Goal: Task Accomplishment & Management: Manage account settings

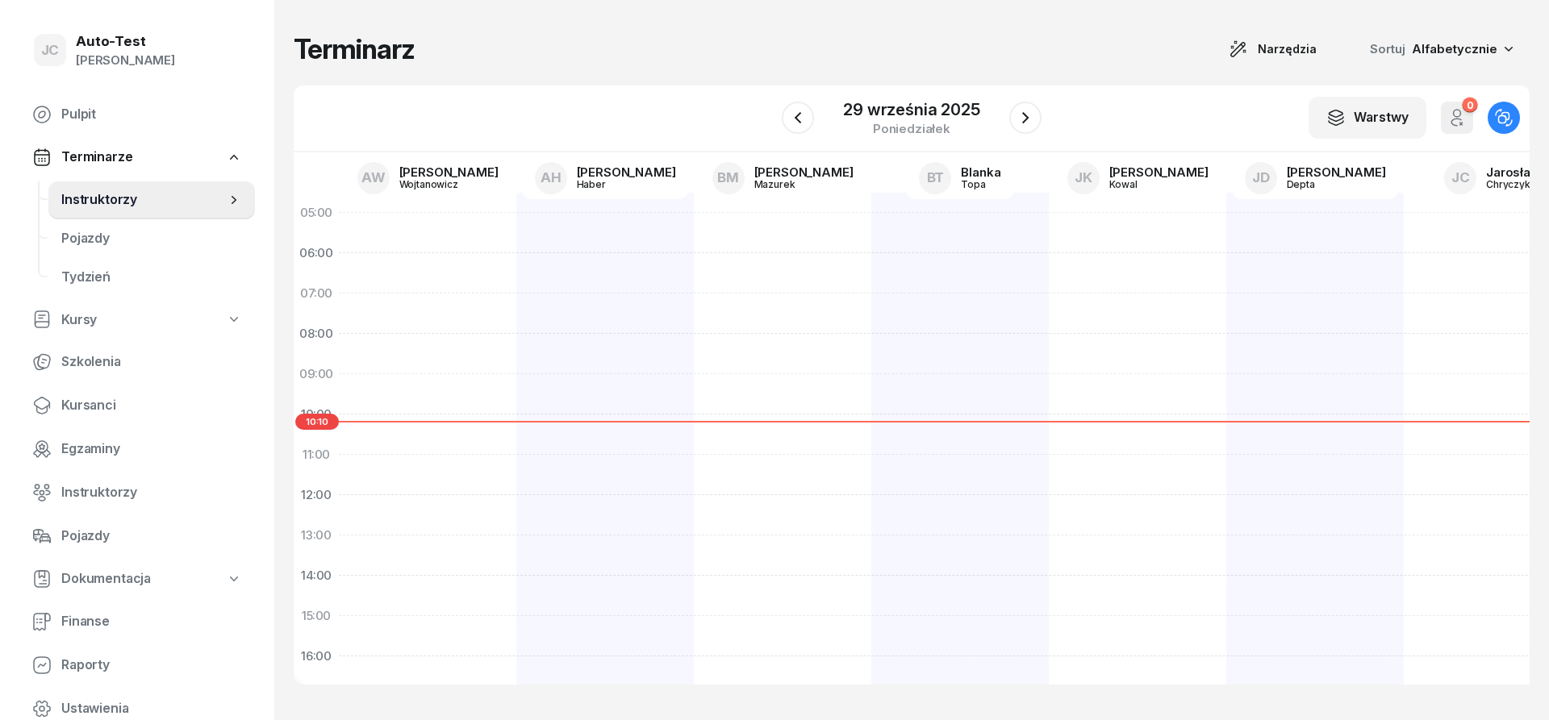
click at [519, 56] on div "Terminarz Narzędzia Sortuj Alfabetycznie" at bounding box center [912, 49] width 1236 height 34
click at [439, 56] on div "Terminarz Narzędzia Sortuj Alfabetycznie" at bounding box center [912, 49] width 1236 height 34
click at [436, 55] on div "Terminarz Narzędzia Sortuj Alfabetycznie" at bounding box center [912, 49] width 1236 height 34
click at [438, 52] on div "Terminarz Narzędzia Sortuj Alfabetycznie" at bounding box center [912, 49] width 1236 height 34
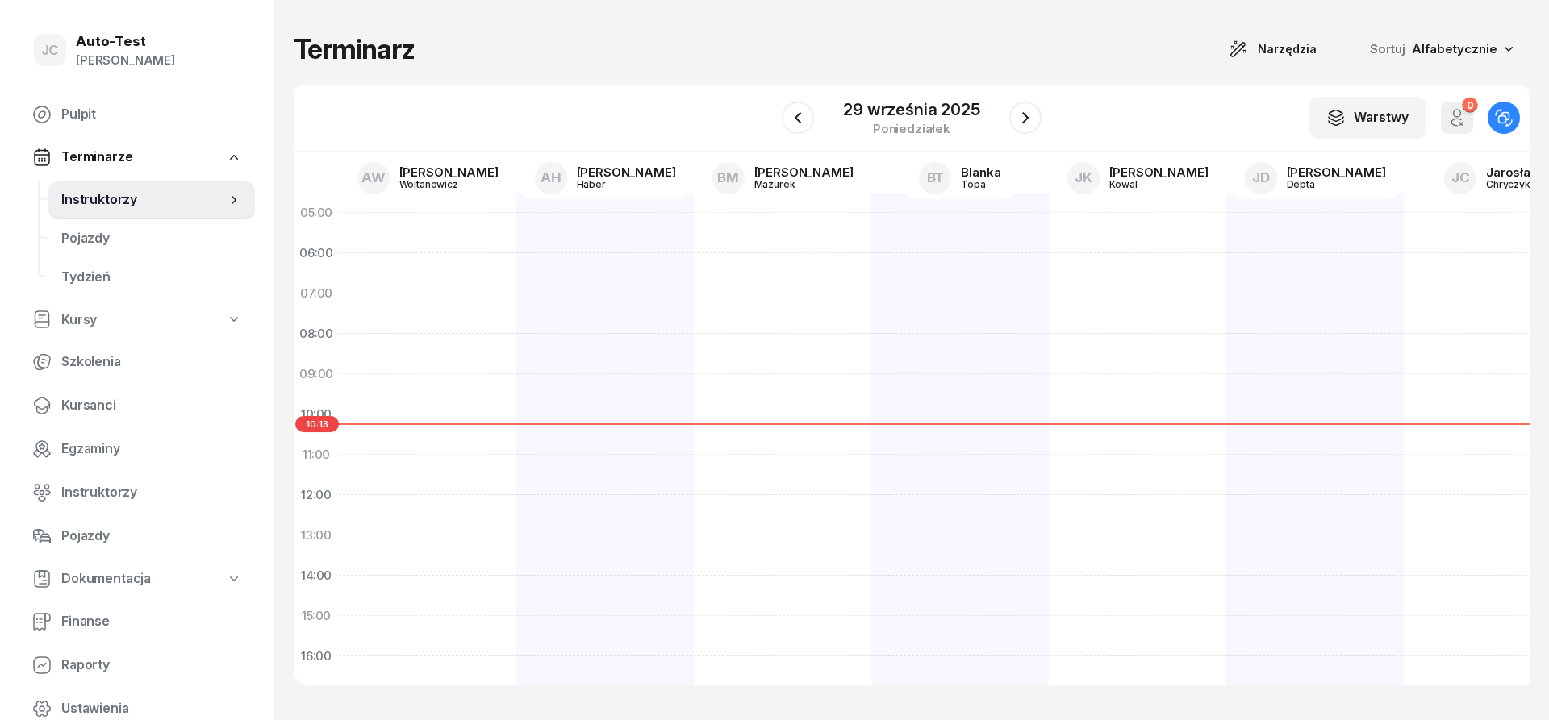
click at [428, 52] on div "Terminarz Narzędzia Sortuj Alfabetycznie" at bounding box center [912, 49] width 1236 height 34
click at [442, 46] on div "Terminarz Narzędzia Sortuj Alfabetycznie" at bounding box center [912, 49] width 1236 height 34
click at [436, 55] on div "Terminarz Narzędzia Sortuj Alfabetycznie" at bounding box center [912, 49] width 1236 height 34
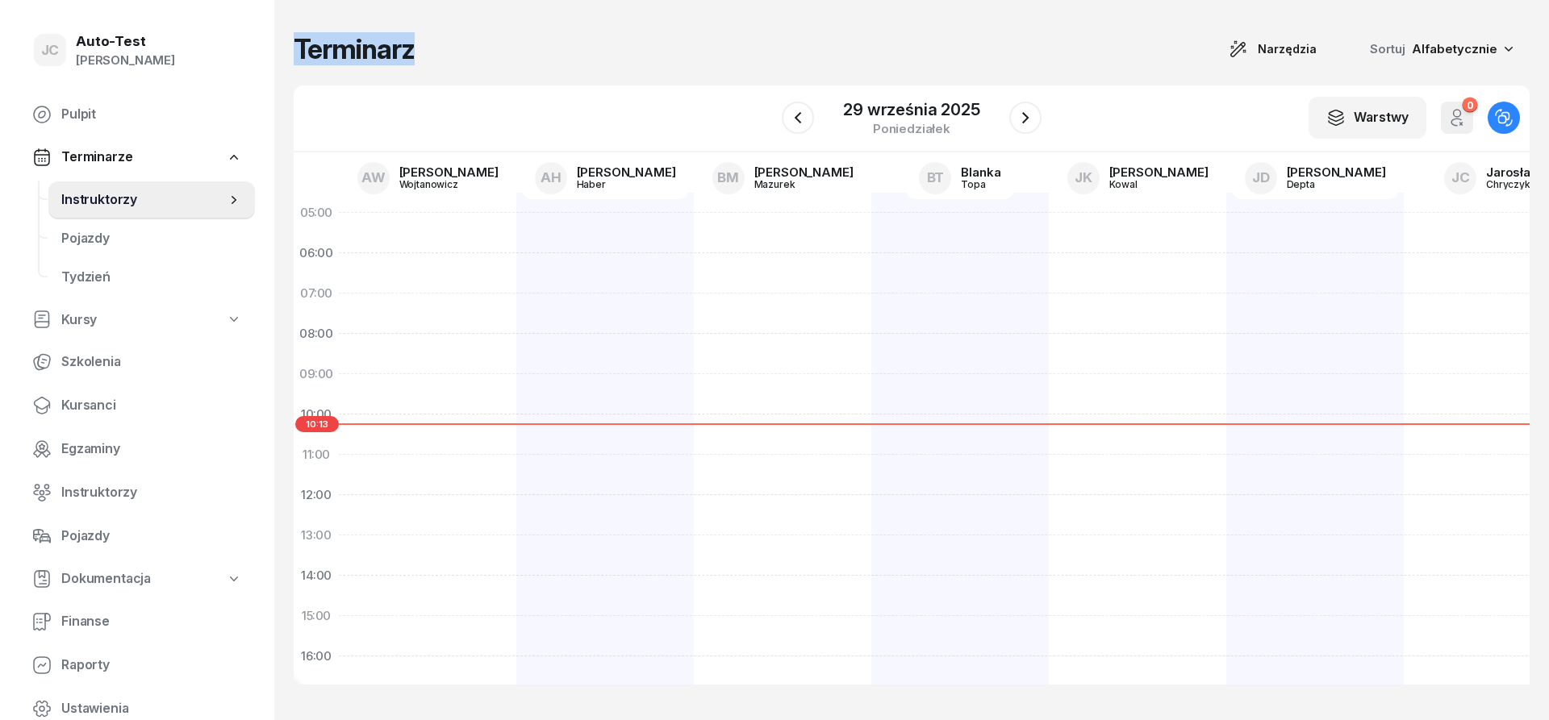
drag, startPoint x: 379, startPoint y: 52, endPoint x: 297, endPoint y: 38, distance: 83.4
click at [297, 38] on div "Terminarz Narzędzia Sortuj Alfabetycznie" at bounding box center [912, 49] width 1236 height 34
click at [299, 40] on h1 "Terminarz" at bounding box center [354, 49] width 121 height 29
drag, startPoint x: 299, startPoint y: 45, endPoint x: 411, endPoint y: 48, distance: 112.2
click at [411, 48] on h1 "Terminarz" at bounding box center [354, 49] width 121 height 29
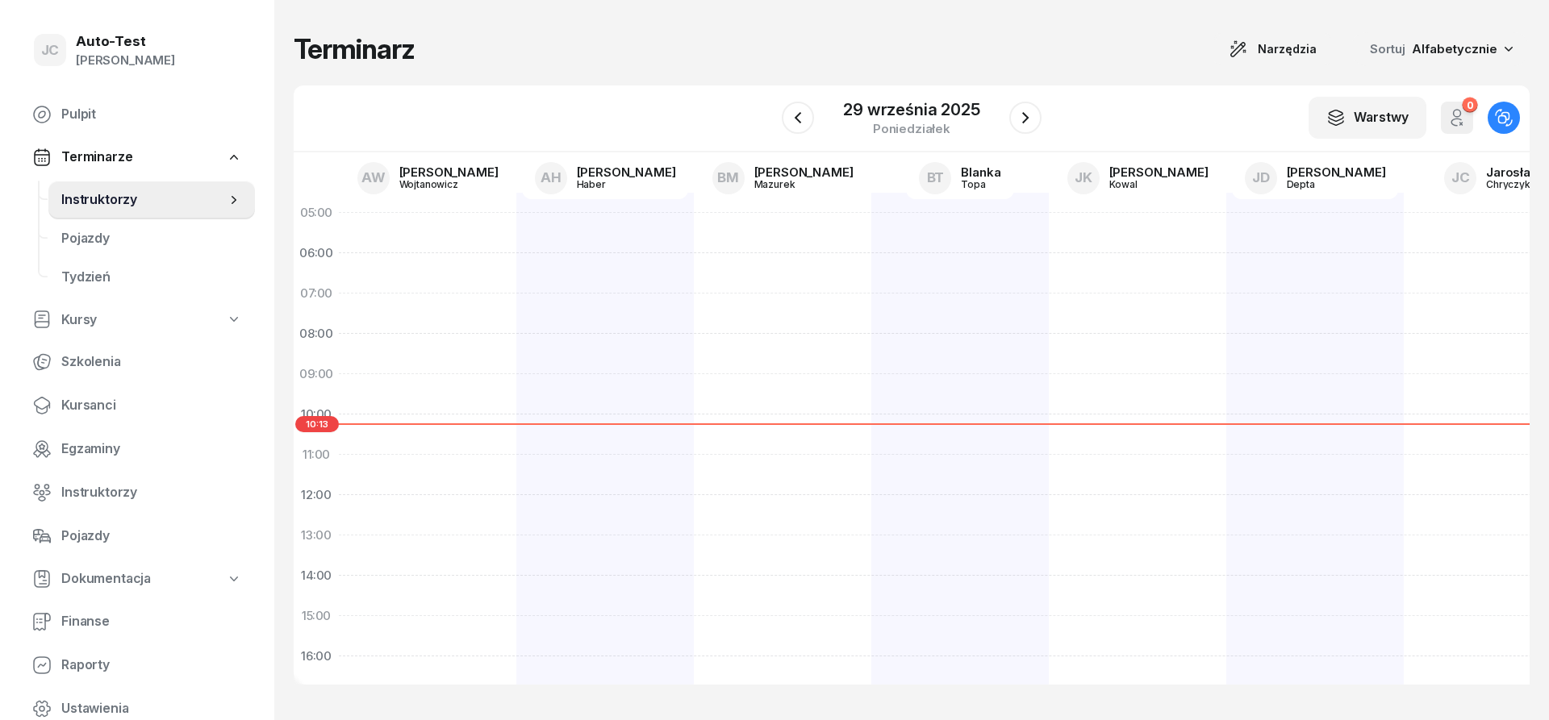
click at [418, 50] on div "Terminarz Narzędzia Sortuj Alfabetycznie" at bounding box center [912, 49] width 1236 height 34
drag, startPoint x: 418, startPoint y: 50, endPoint x: 290, endPoint y: 50, distance: 127.5
click at [290, 50] on div "Terminarz Narzędzia Sortuj Alfabetycznie W Wybierz AW [PERSON_NAME] AH [PERSON_…" at bounding box center [911, 360] width 1275 height 720
click at [298, 59] on h1 "Terminarz" at bounding box center [354, 49] width 121 height 29
drag, startPoint x: 298, startPoint y: 47, endPoint x: 417, endPoint y: 49, distance: 119.4
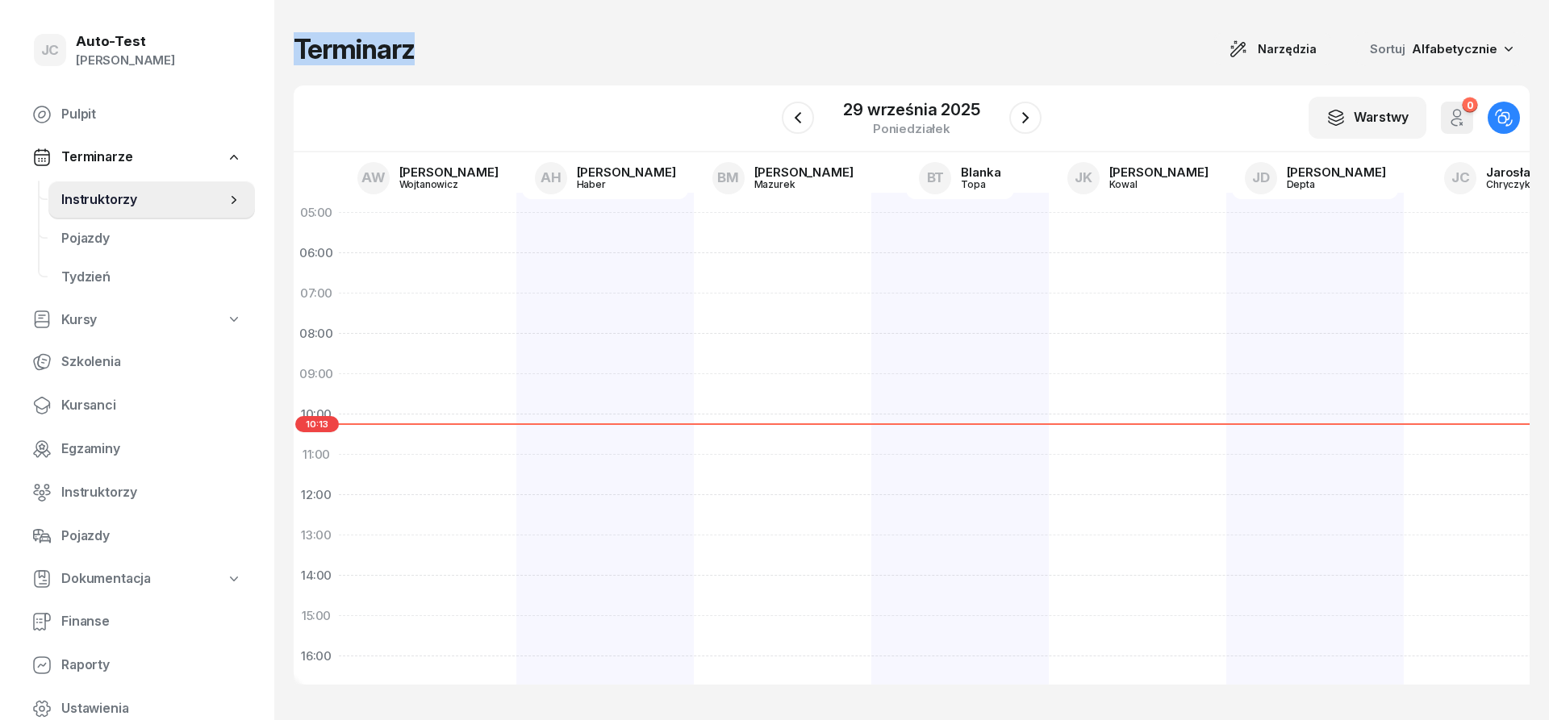
click at [417, 49] on div "Terminarz Narzędzia Sortuj Alfabetycznie" at bounding box center [912, 49] width 1236 height 34
click at [440, 51] on div "Terminarz Narzędzia Sortuj Alfabetycznie" at bounding box center [912, 49] width 1236 height 34
click at [450, 48] on div "Terminarz Narzędzia Sortuj Alfabetycznie" at bounding box center [912, 49] width 1236 height 34
click at [477, 49] on div "Terminarz Narzędzia Sortuj Alfabetycznie" at bounding box center [912, 49] width 1236 height 34
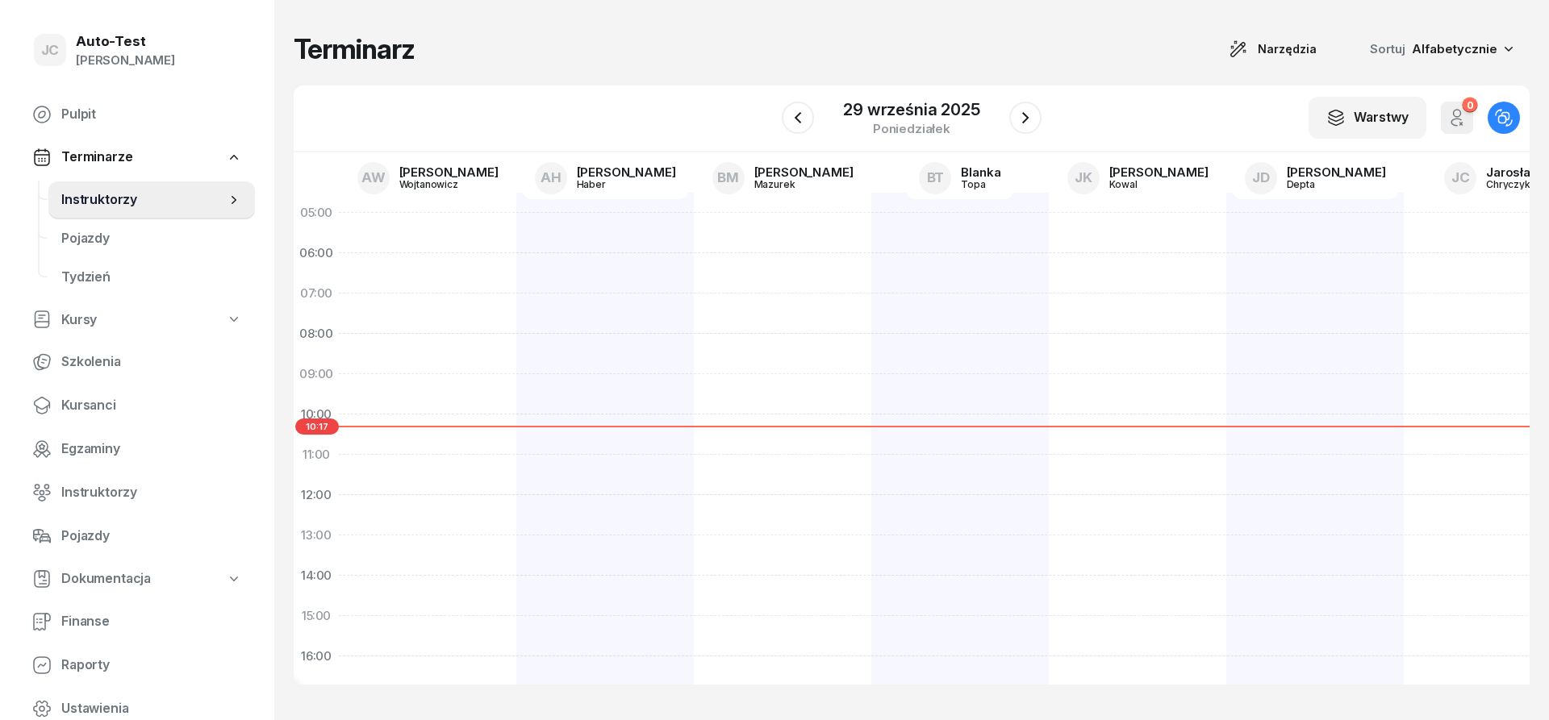
click at [485, 52] on div "Terminarz Narzędzia Sortuj Alfabetycznie" at bounding box center [912, 49] width 1236 height 34
click at [459, 55] on div "Terminarz Narzędzia Sortuj Alfabetycznie" at bounding box center [912, 49] width 1236 height 34
drag, startPoint x: 404, startPoint y: 51, endPoint x: 299, endPoint y: 48, distance: 105.7
click at [299, 48] on div "Terminarz Narzędzia Sortuj Alfabetycznie" at bounding box center [912, 49] width 1236 height 34
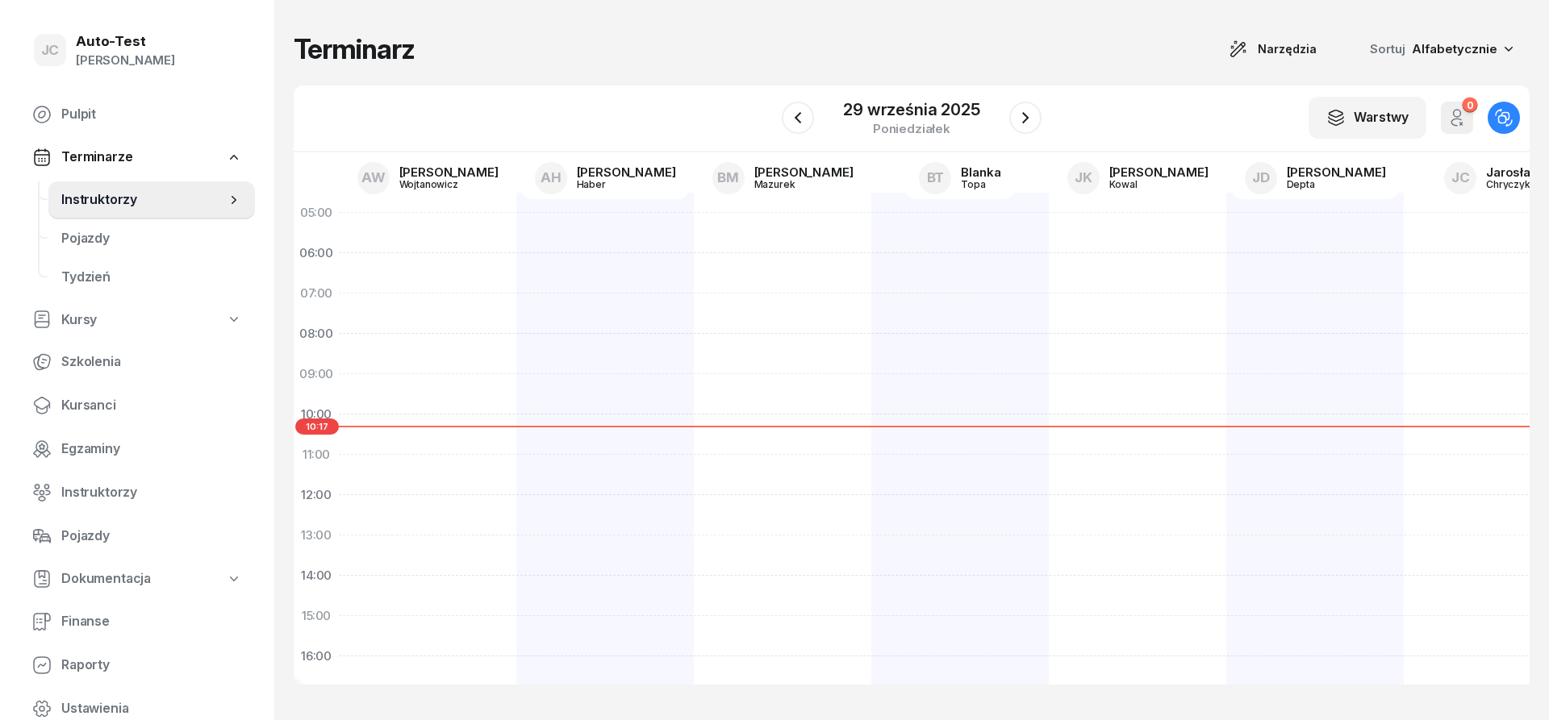
click at [299, 50] on h1 "Terminarz" at bounding box center [354, 49] width 121 height 29
click at [299, 51] on h1 "Terminarz" at bounding box center [354, 49] width 121 height 29
click at [306, 52] on h1 "Terminarz" at bounding box center [354, 49] width 121 height 29
click at [305, 52] on h1 "Terminarz" at bounding box center [354, 49] width 121 height 29
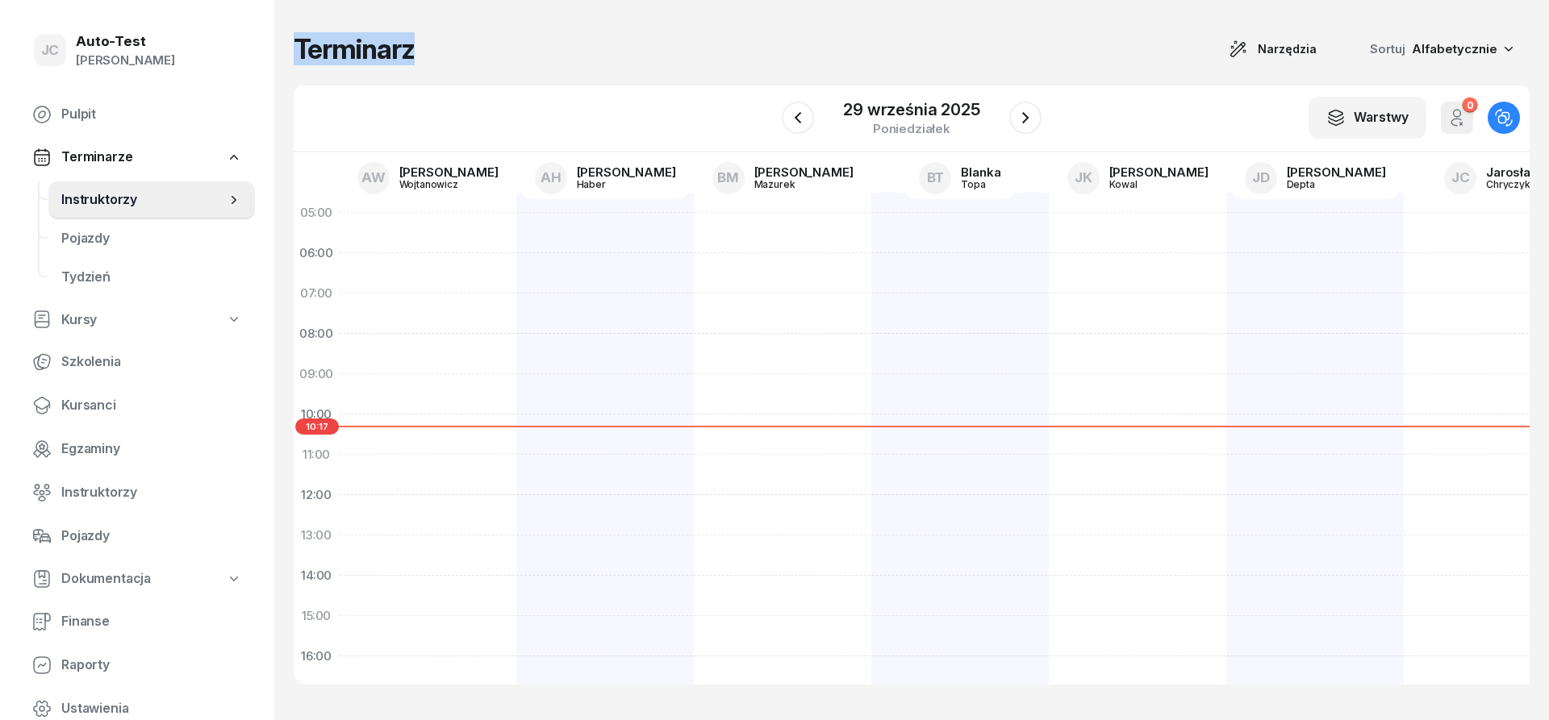
click at [302, 52] on h1 "Terminarz" at bounding box center [354, 49] width 121 height 29
drag, startPoint x: 330, startPoint y: 49, endPoint x: 379, endPoint y: 48, distance: 49.2
click at [379, 48] on h1 "Terminarz" at bounding box center [354, 49] width 121 height 29
click at [408, 50] on h1 "Terminarz" at bounding box center [354, 49] width 121 height 29
drag, startPoint x: 407, startPoint y: 49, endPoint x: 294, endPoint y: 50, distance: 113.0
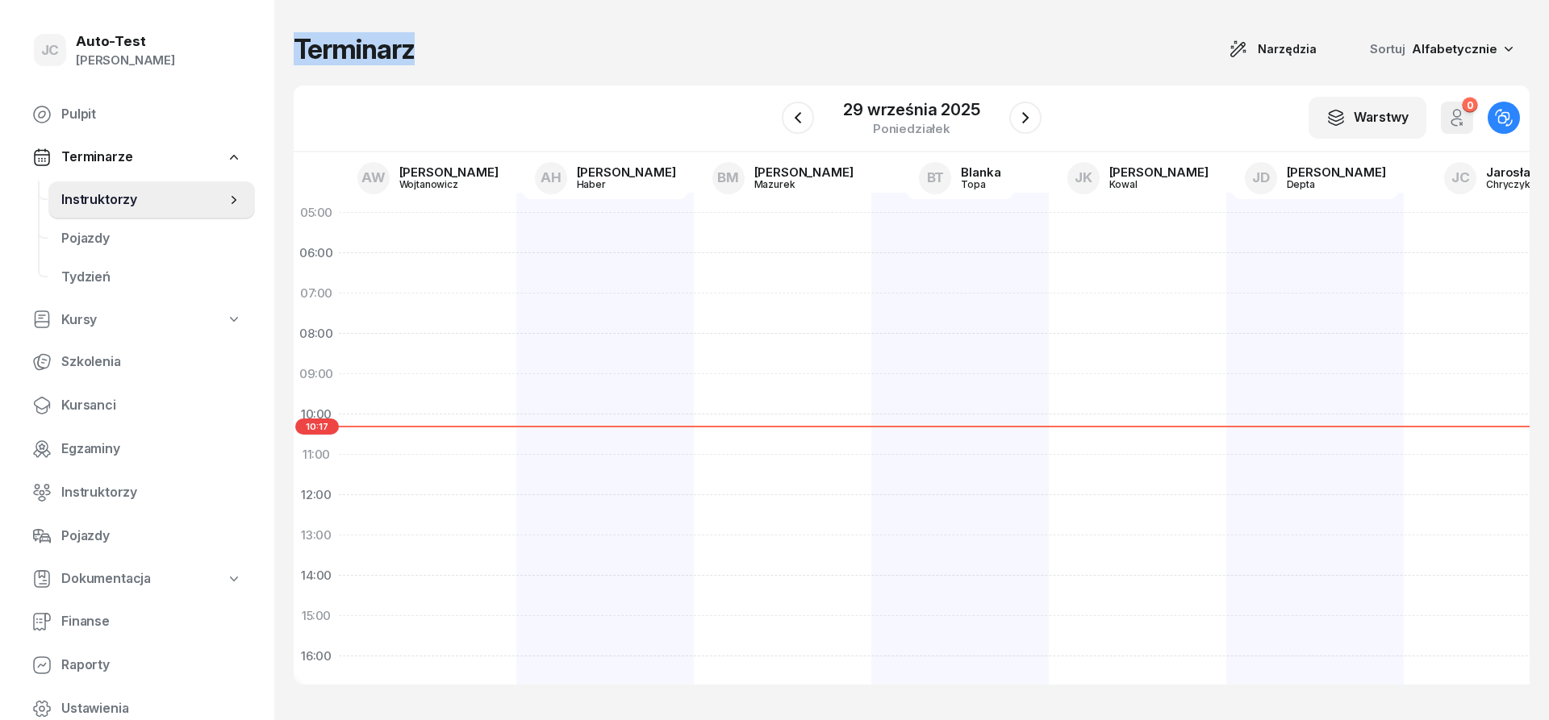
click at [294, 50] on h1 "Terminarz" at bounding box center [354, 49] width 121 height 29
click at [304, 53] on h1 "Terminarz" at bounding box center [354, 49] width 121 height 29
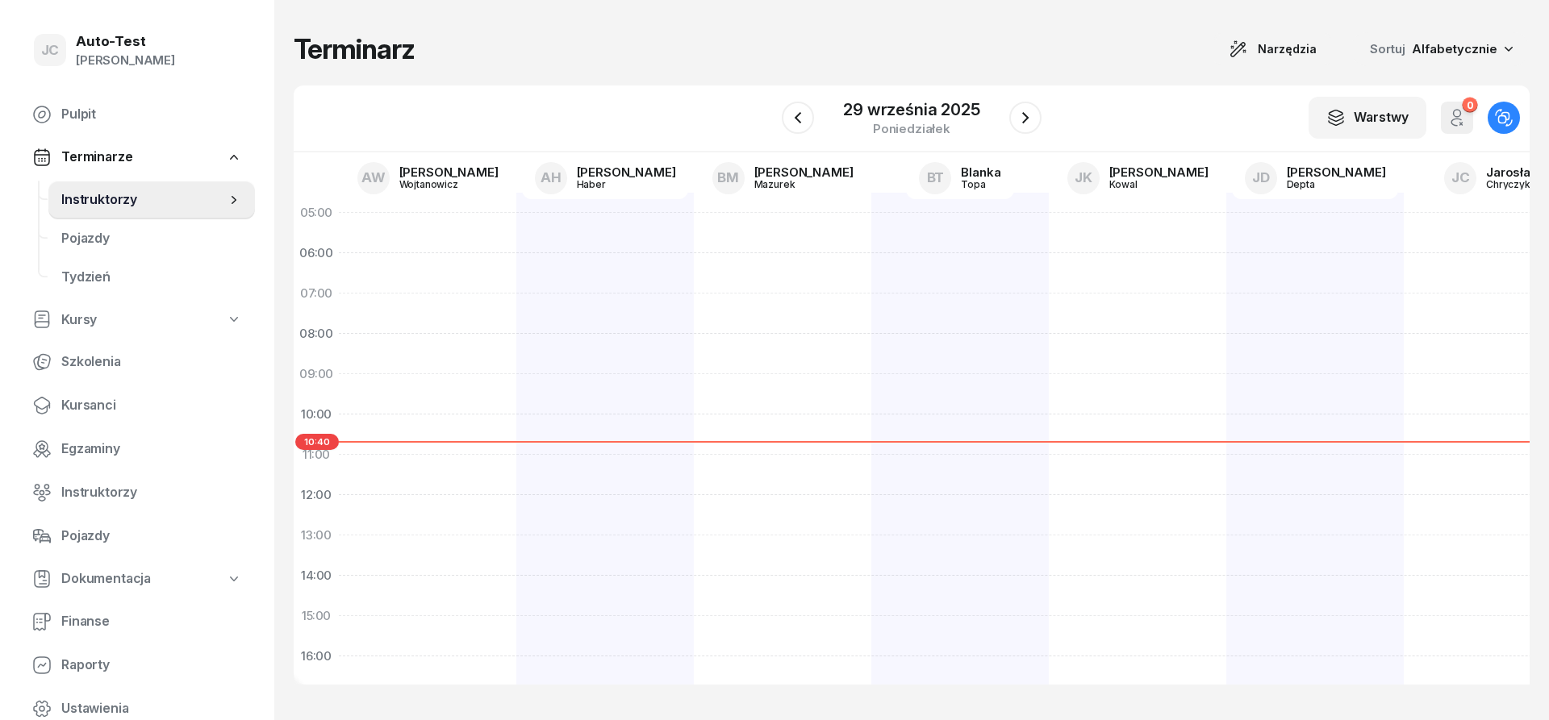
click at [501, 37] on div "Terminarz Narzędzia Sortuj Alfabetycznie" at bounding box center [912, 49] width 1236 height 34
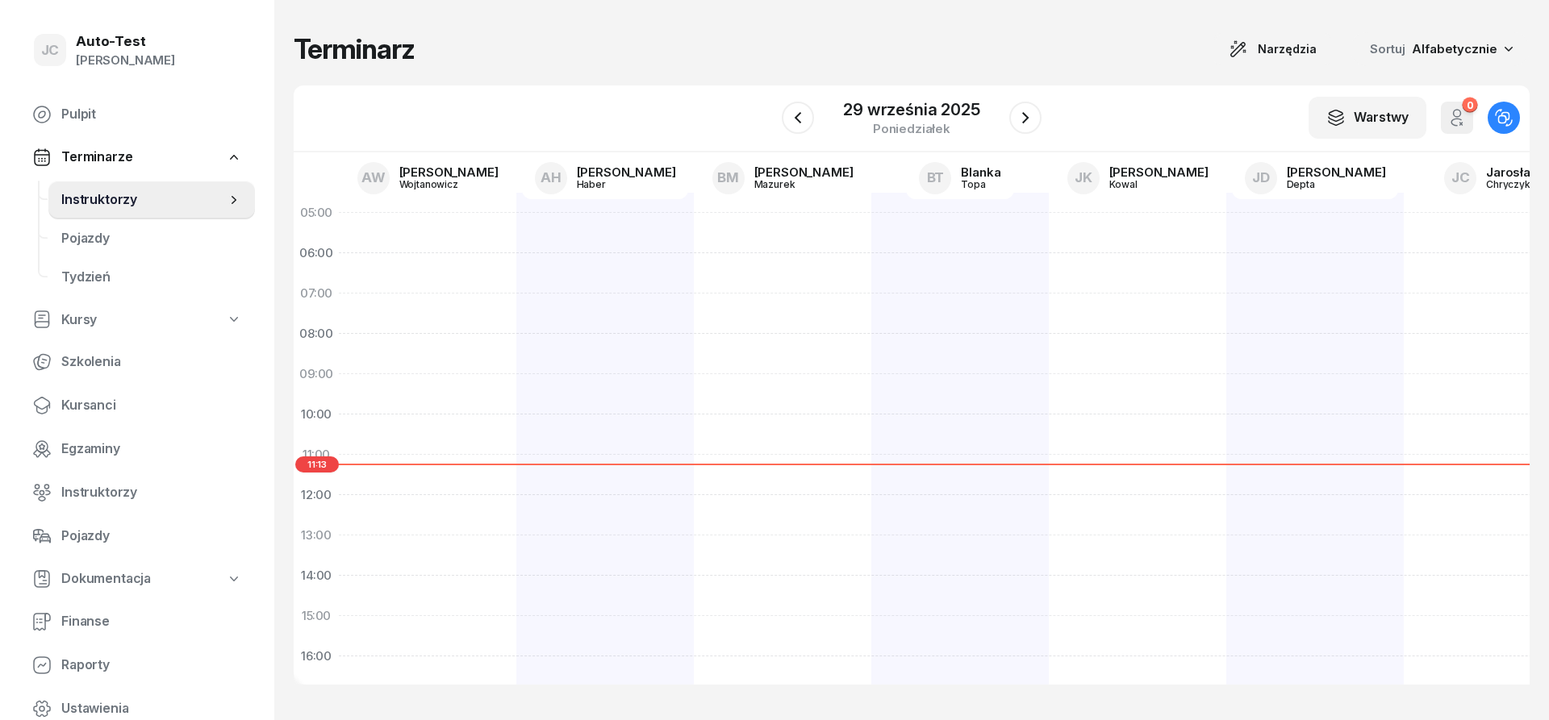
click at [483, 47] on div "Terminarz Narzędzia Sortuj Alfabetycznie" at bounding box center [912, 49] width 1236 height 34
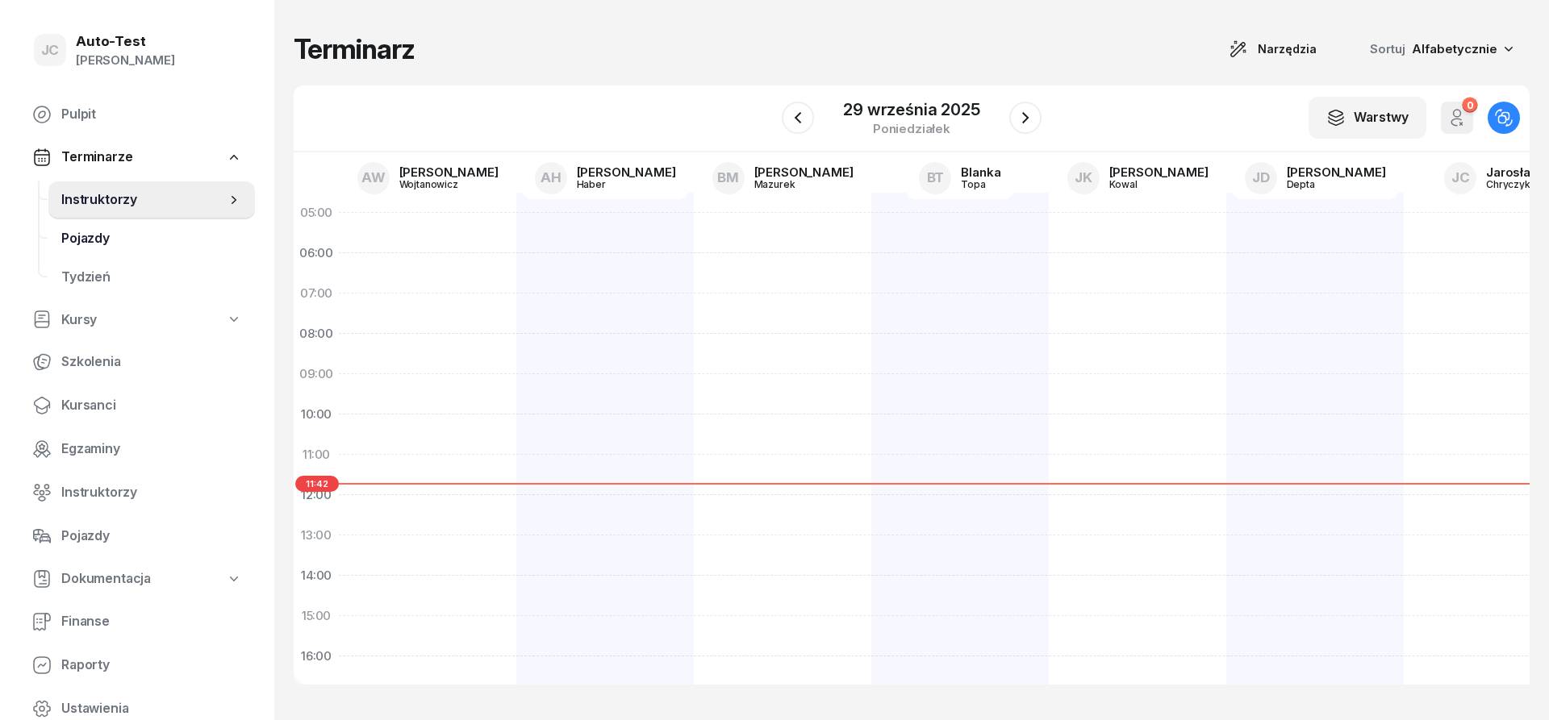
click at [94, 247] on span "Pojazdy" at bounding box center [151, 238] width 181 height 21
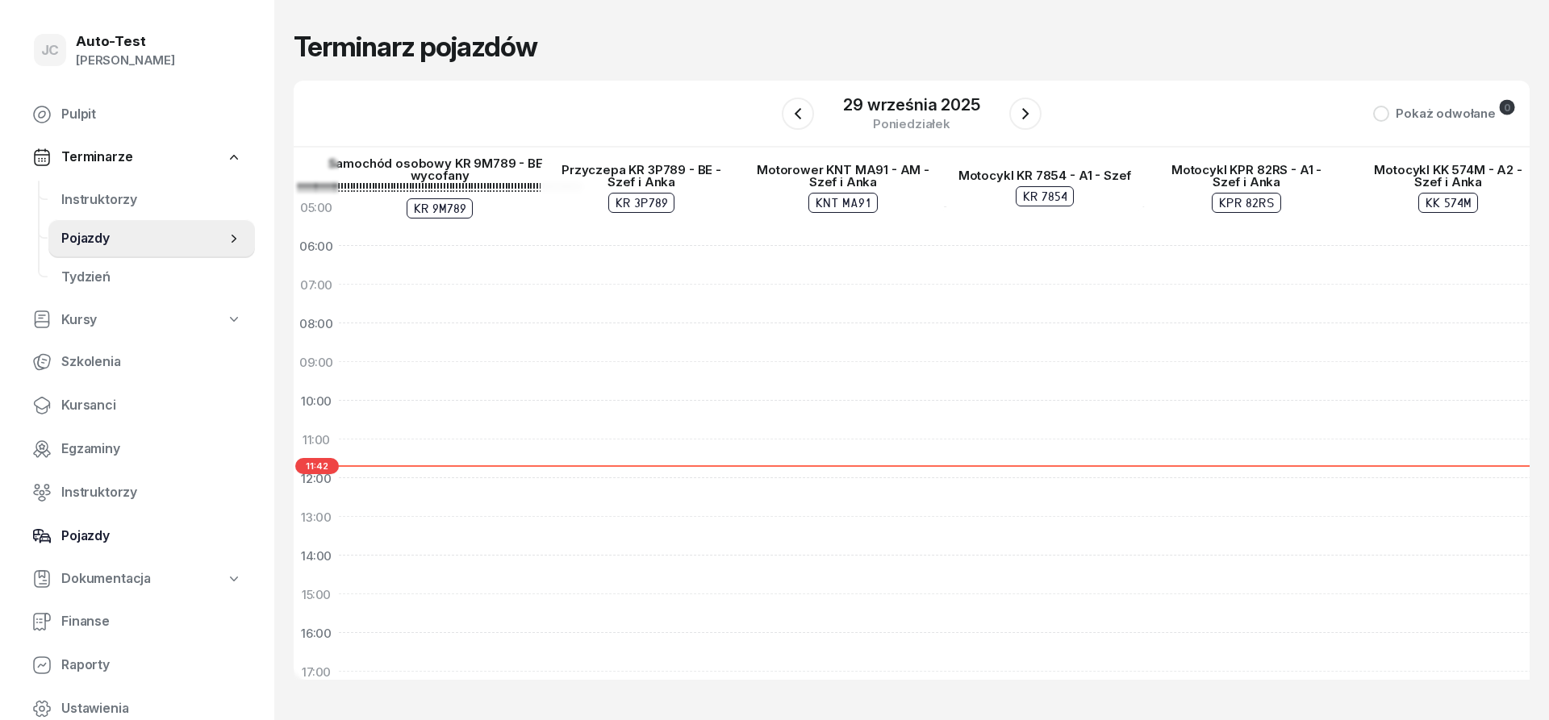
click at [146, 532] on span "Pojazdy" at bounding box center [151, 536] width 181 height 21
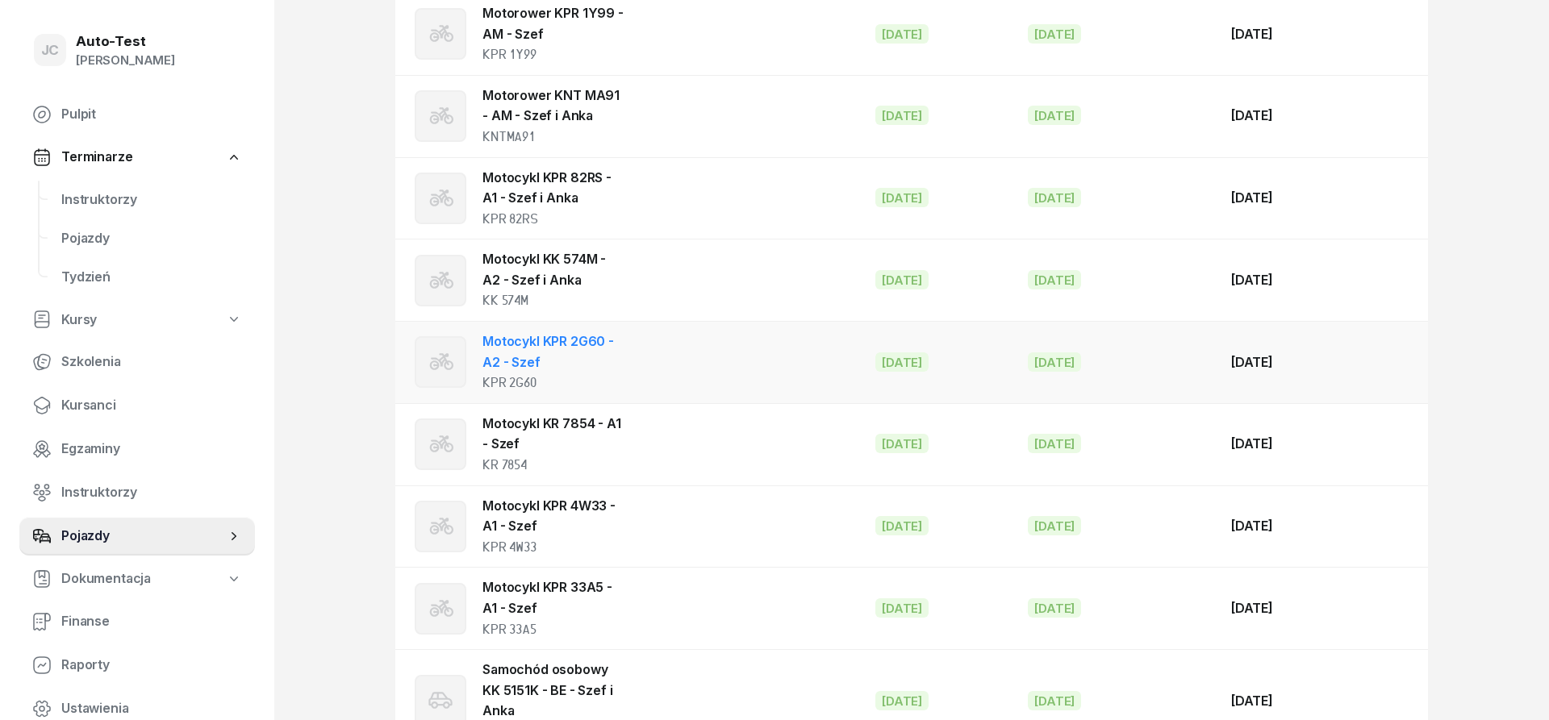
scroll to position [494, 0]
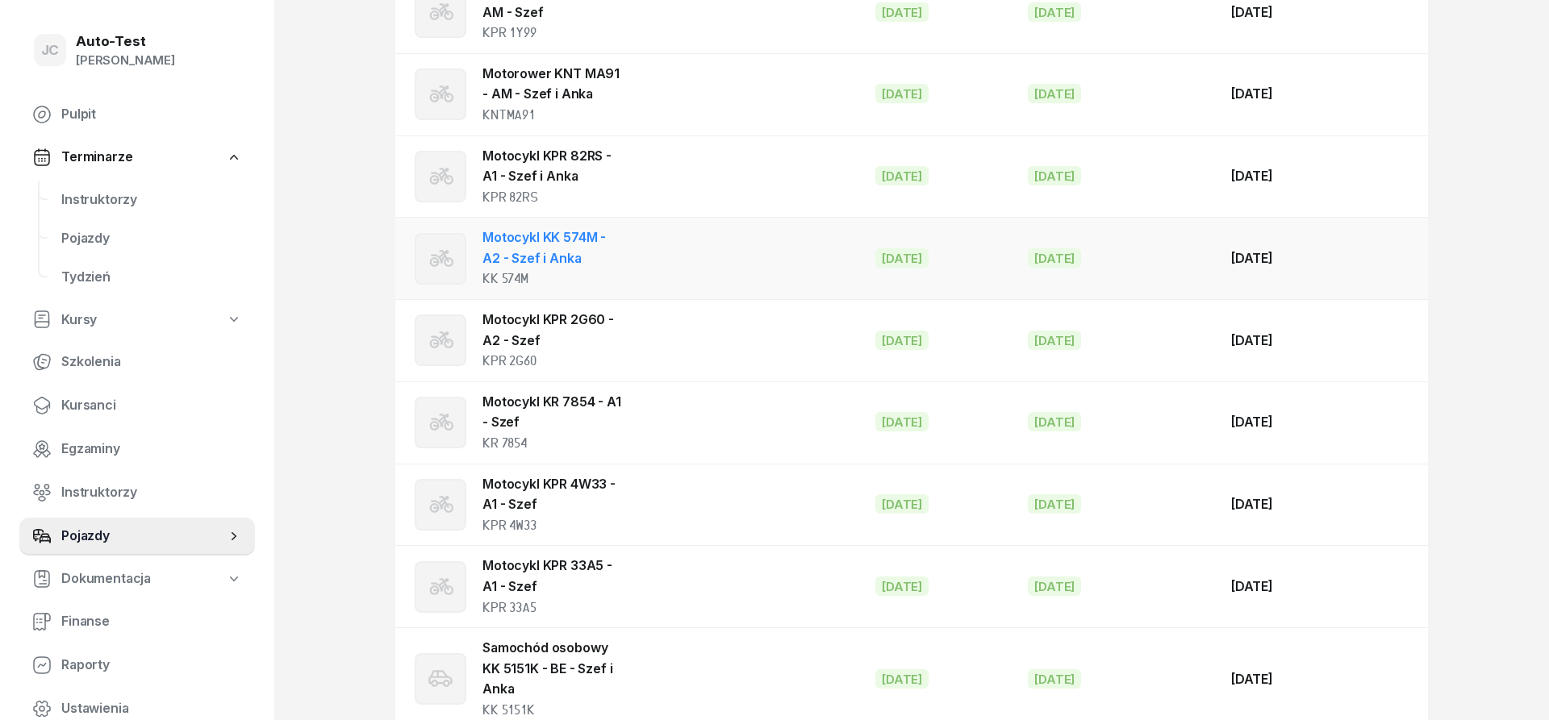
click at [657, 267] on td "Motocykl KK 574M - A2 - Szef i Anka KK 574M" at bounding box center [628, 259] width 467 height 82
select select "motorcycle"
select select
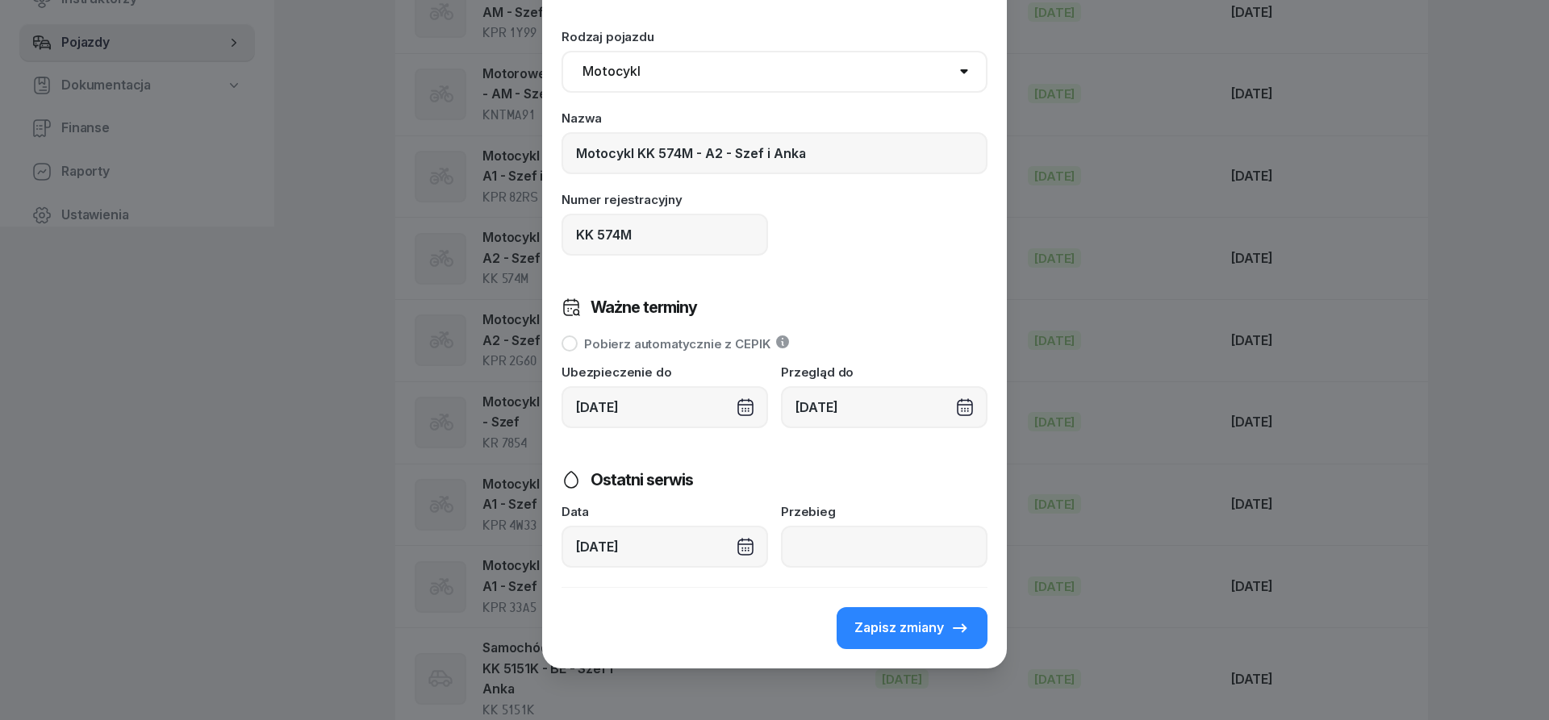
scroll to position [0, 0]
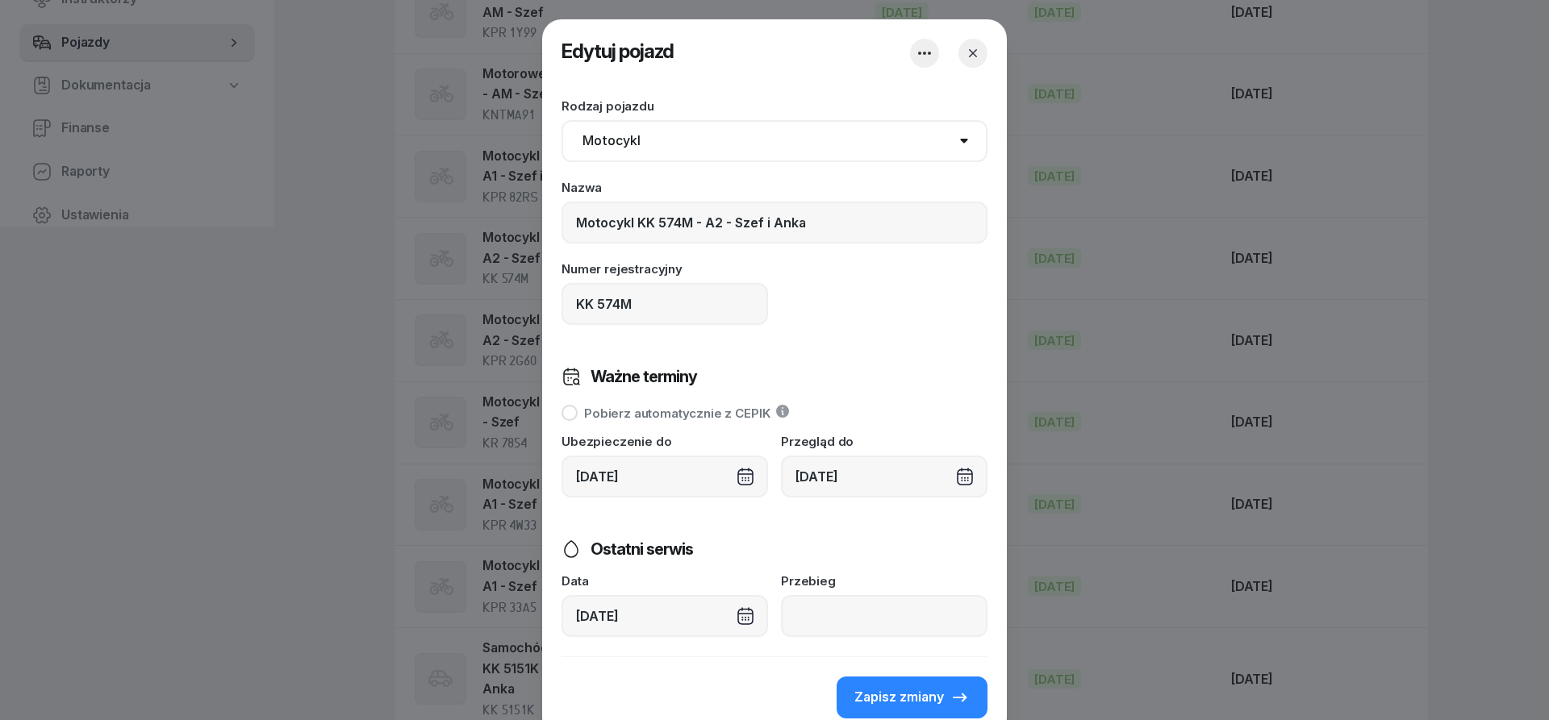
click at [978, 52] on icon "button" at bounding box center [973, 53] width 16 height 16
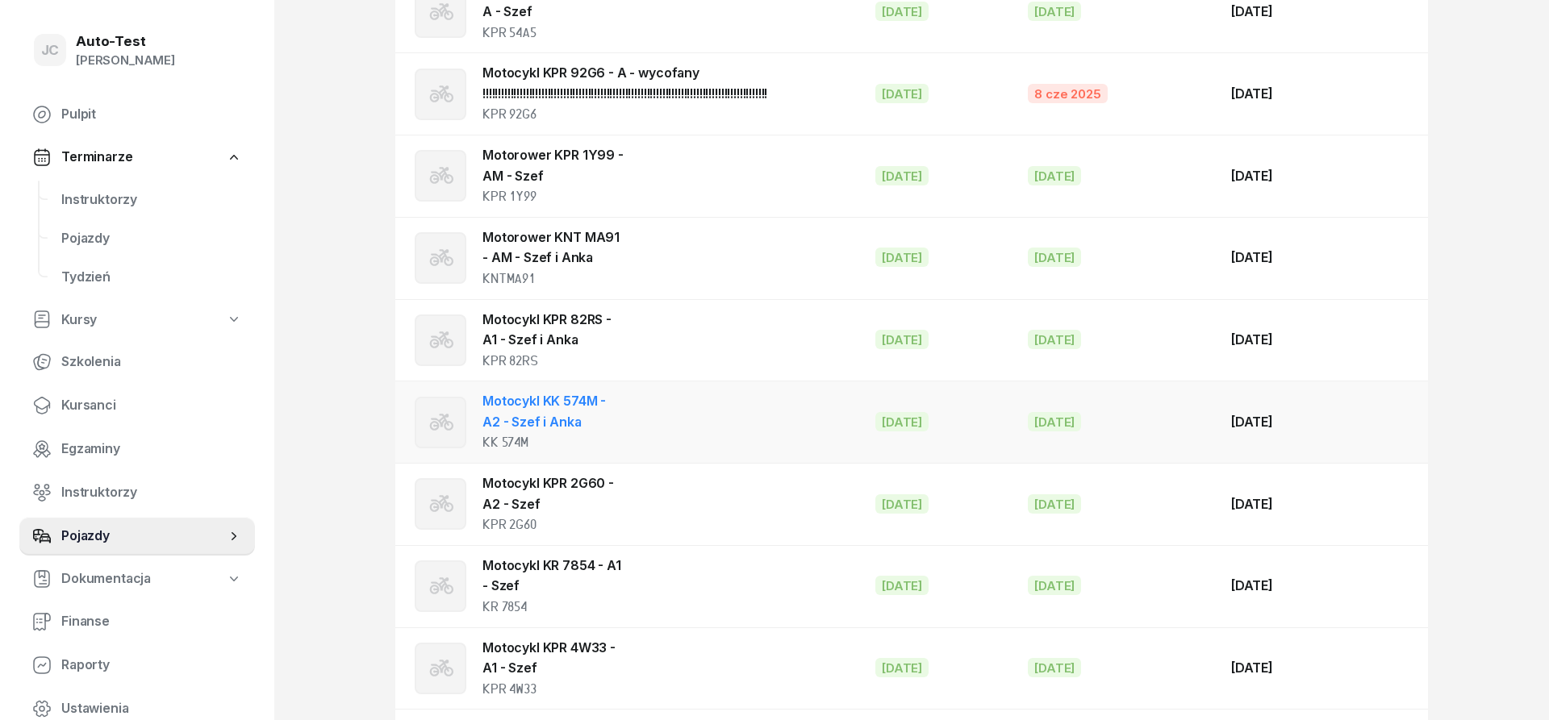
scroll to position [329, 0]
click at [647, 424] on td "Motocykl KK 574M - A2 - Szef i Anka KK 574M" at bounding box center [628, 423] width 467 height 82
select select "motorcycle"
select select
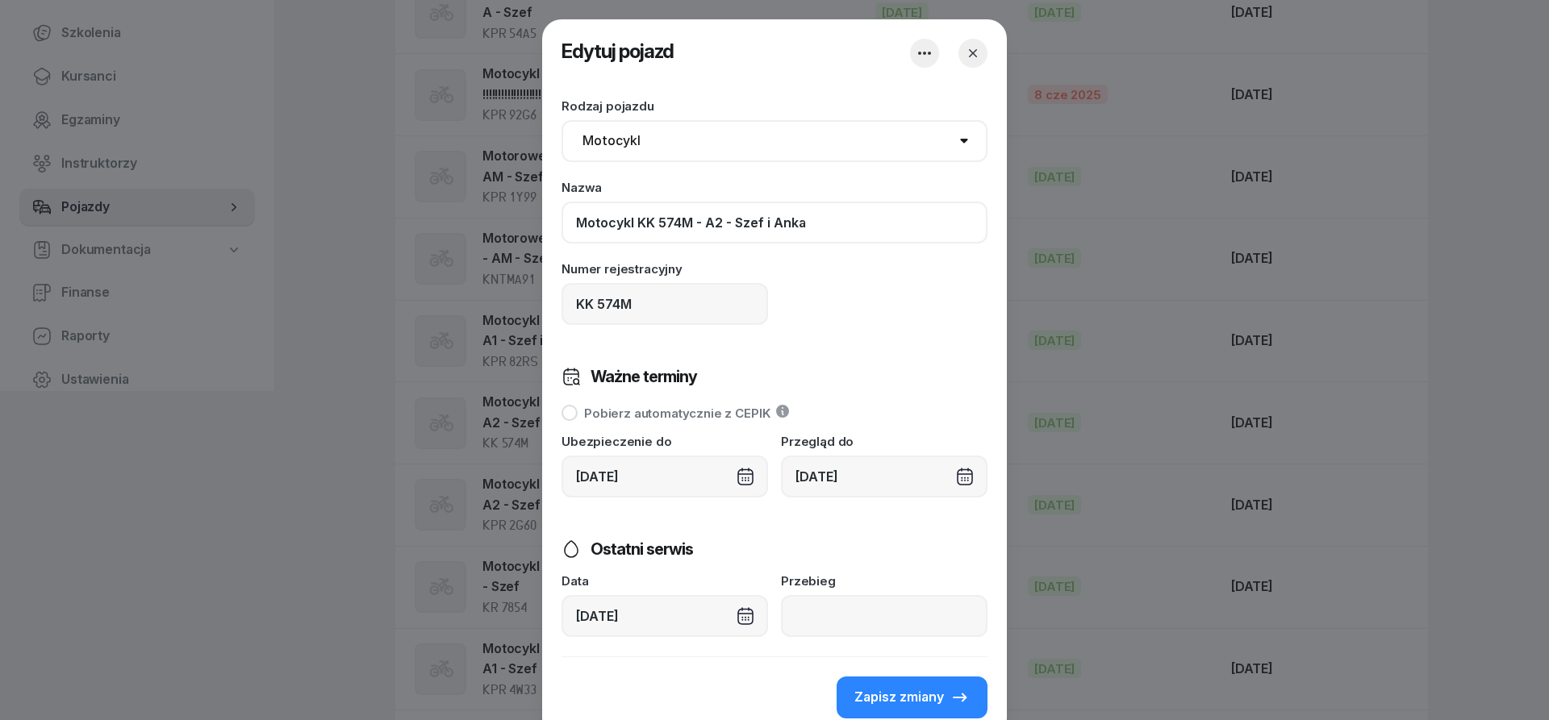
click at [853, 226] on input "Motocykl KK 574M - A2 - Szef i Anka" at bounding box center [775, 223] width 426 height 42
type input "Motocykl KK 574M - A2 - Szef i Anka -"
drag, startPoint x: 803, startPoint y: 36, endPoint x: 657, endPoint y: 154, distance: 187.6
click at [657, 154] on div "Edytuj pojazd Zapisuję zmiany Rodzaj pojazdu Samochód osobowy Motocykl Samochód…" at bounding box center [774, 378] width 465 height 719
click at [966, 53] on icon "button" at bounding box center [973, 53] width 16 height 16
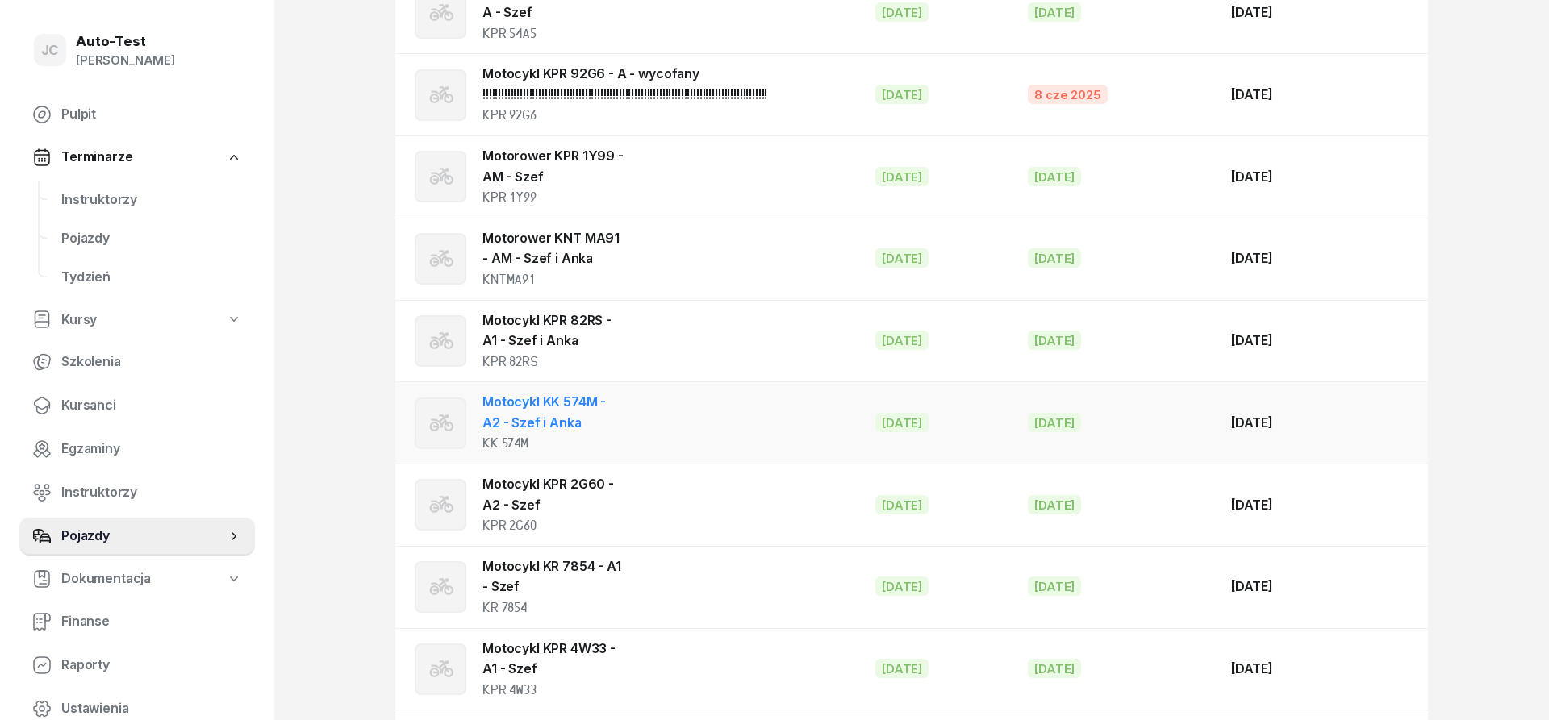
click at [617, 420] on div "Motocykl KK 574M - A2 - Szef i Anka KK 574M" at bounding box center [553, 423] width 142 height 62
select select "motorcycle"
select select
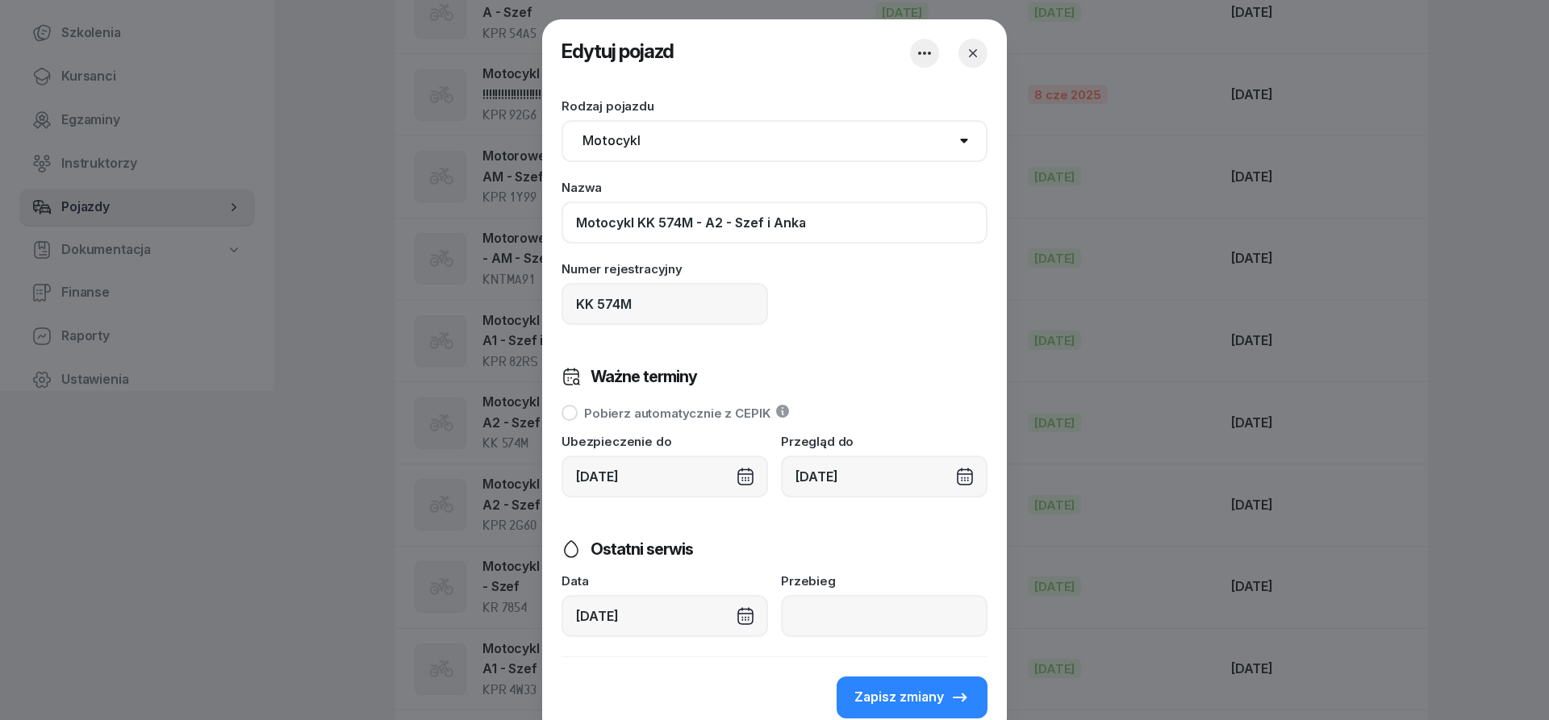
click at [837, 220] on input "Motocykl KK 574M - A2 - Szef i Anka" at bounding box center [775, 223] width 426 height 42
type input "Motocykl KK 574M - A2 - Szef i Anka - wycofany !!!!!!!!!!!!!!!!!!!!"
click at [933, 704] on span "Zapisz zmiany" at bounding box center [899, 697] width 90 height 21
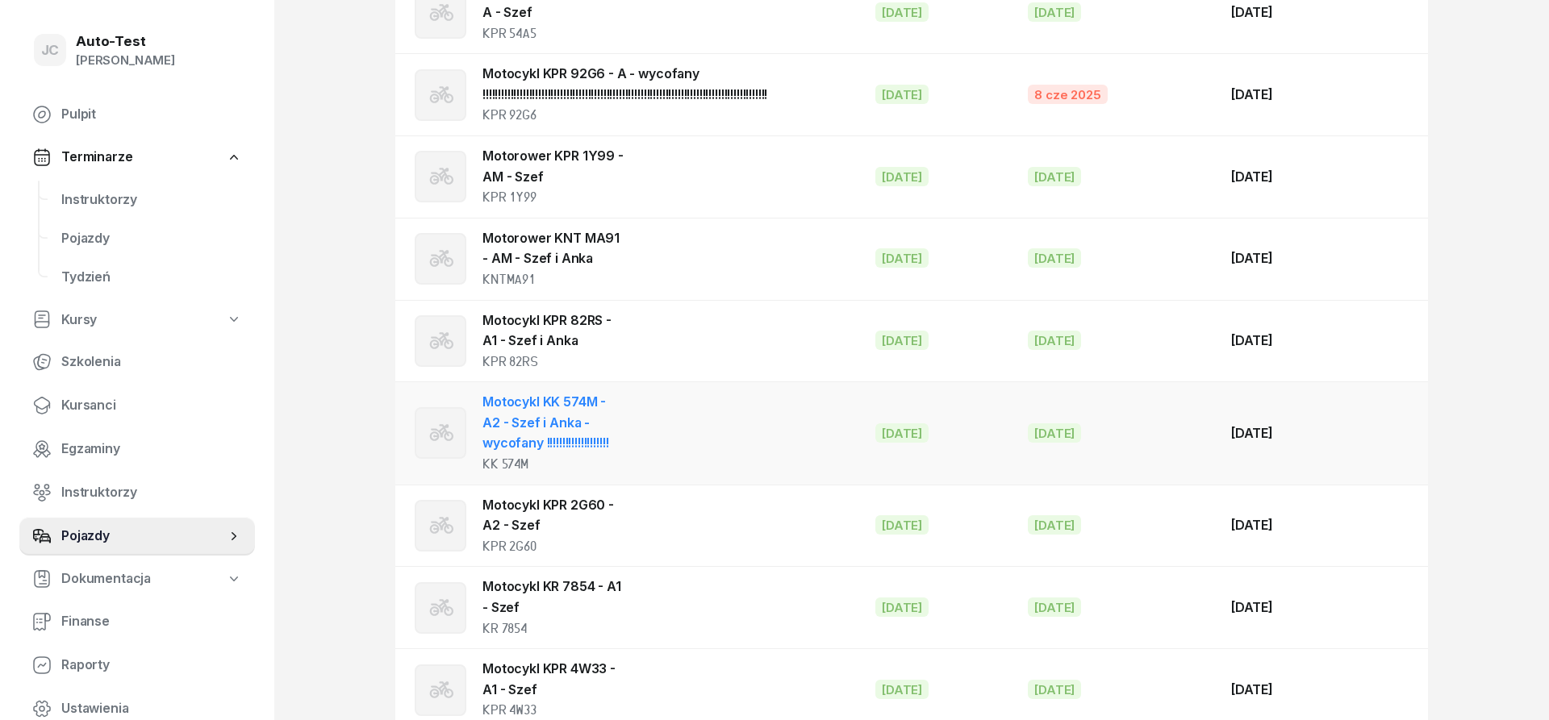
click at [670, 437] on td "Motocykl KK 574M - A2 - Szef i Anka - wycofany !!!!!!!!!!!!!!!!!!!! KK 574M" at bounding box center [628, 433] width 467 height 102
select select "motorcycle"
select select
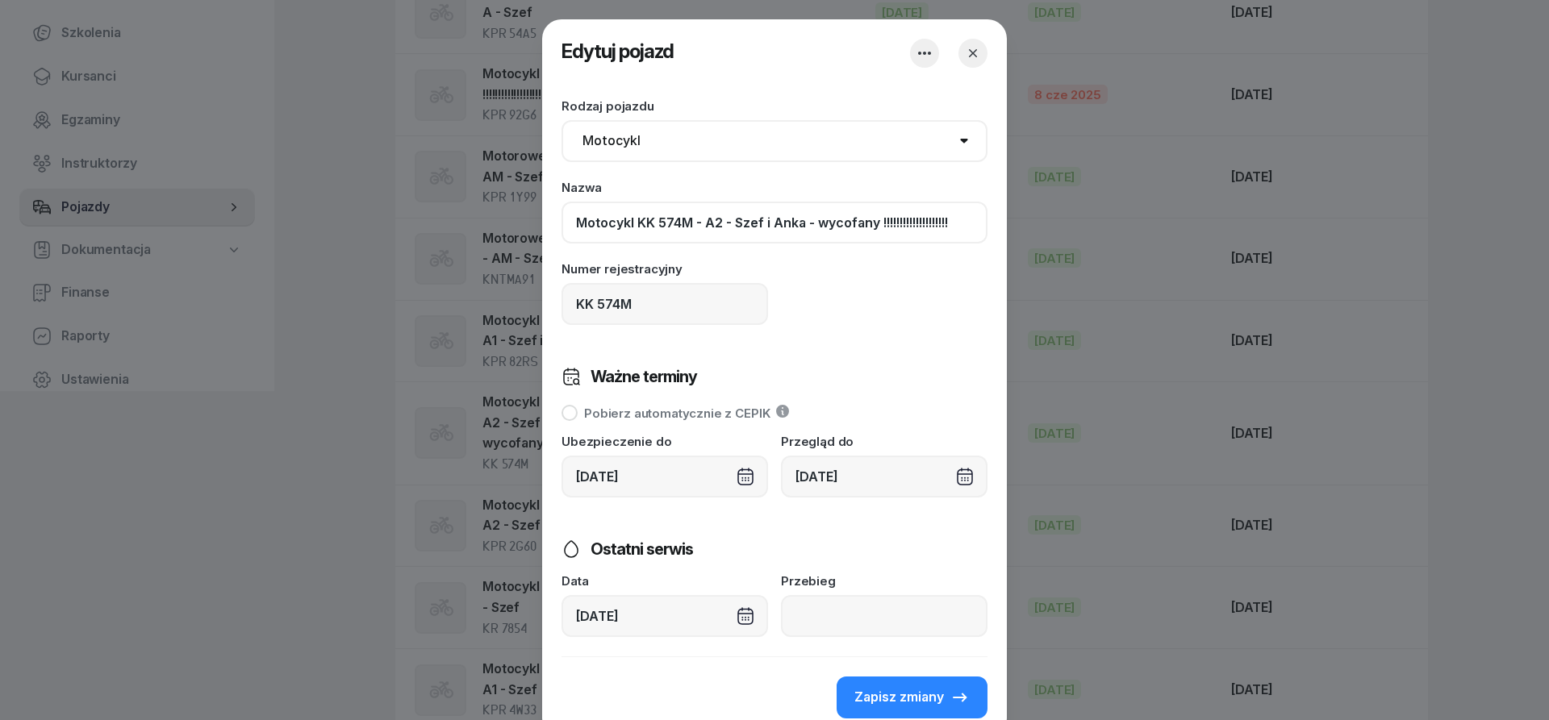
click at [969, 224] on input "Motocykl KK 574M - A2 - Szef i Anka - wycofany !!!!!!!!!!!!!!!!!!!!" at bounding box center [775, 223] width 426 height 42
type input "Motocykl KK 574M - A2 - Szef i Anka - wycofany !!!!!!!!!!!!!!!!!!!!!!!!!!!!!!!!…"
click at [946, 681] on button "Zapisz zmiany" at bounding box center [912, 698] width 151 height 42
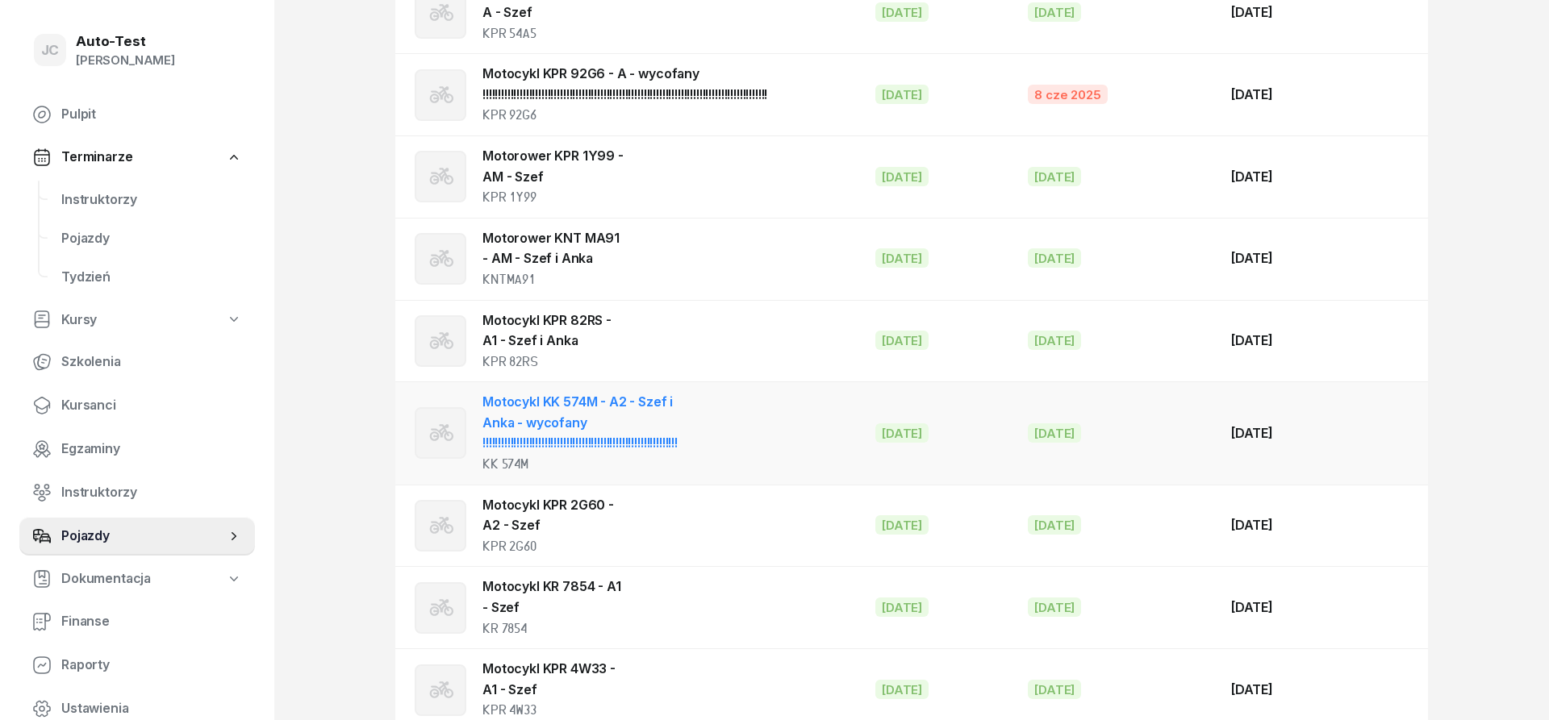
click at [770, 420] on td "Motocykl KK 574M - A2 - Szef i Anka - wycofany !!!!!!!!!!!!!!!!!!!!!!!!!!!!!!!!…" at bounding box center [628, 433] width 467 height 102
select select "motorcycle"
select select
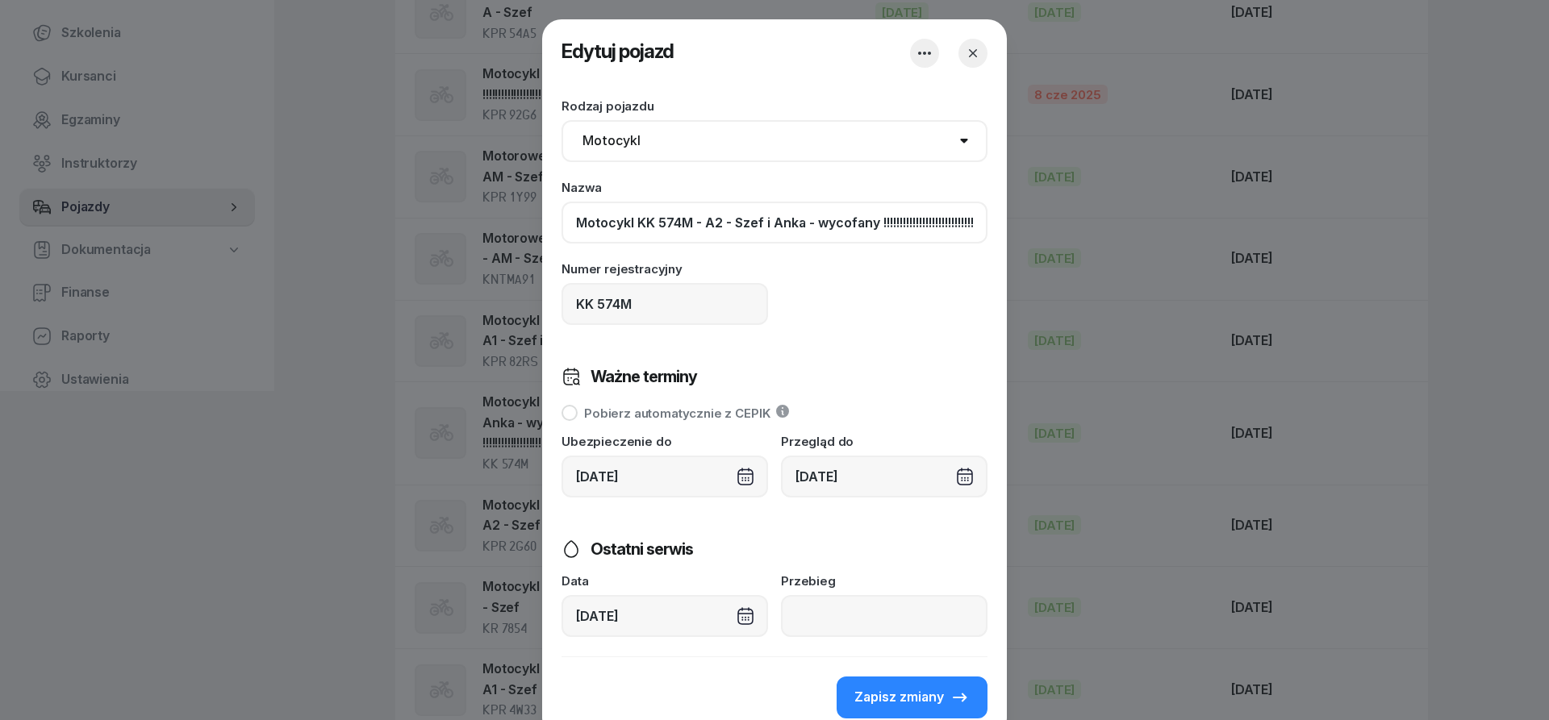
click at [946, 225] on input "Motocykl KK 574M - A2 - Szef i Anka - wycofany !!!!!!!!!!!!!!!!!!!!!!!!!!!!!!!!…" at bounding box center [775, 223] width 426 height 42
type input "Motocykl KK 574M - A2 - Szef i Anka - wycofany !!!!!!!!!!!!!!!!!!!!!!!!!!!!!!!!…"
click at [946, 698] on div "Zapisz zmiany" at bounding box center [911, 697] width 115 height 21
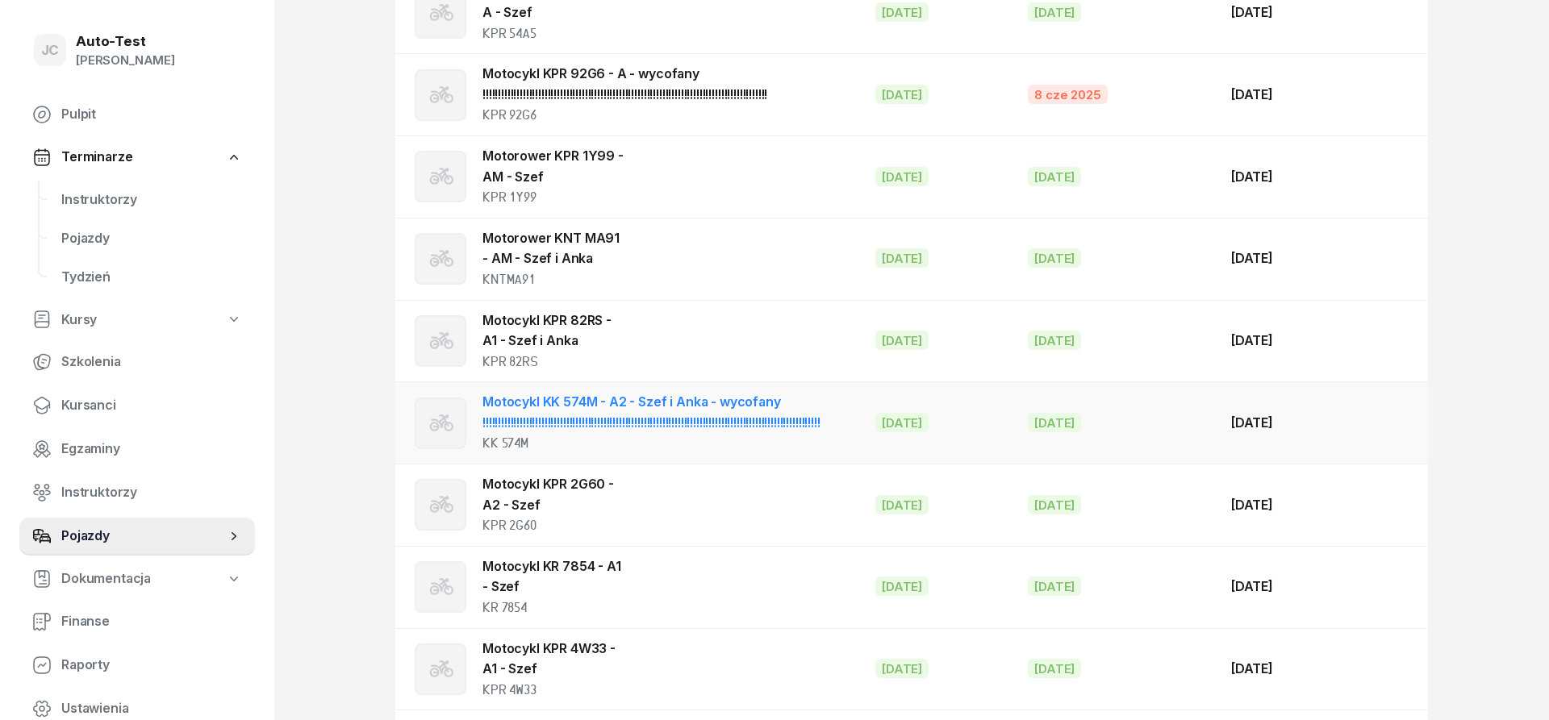
click at [772, 403] on link "Motocykl KK 574M - A2 - Szef i Anka - wycofany !!!!!!!!!!!!!!!!!!!!!!!!!!!!!!!!…" at bounding box center [651, 412] width 338 height 37
select select "motorcycle"
select select
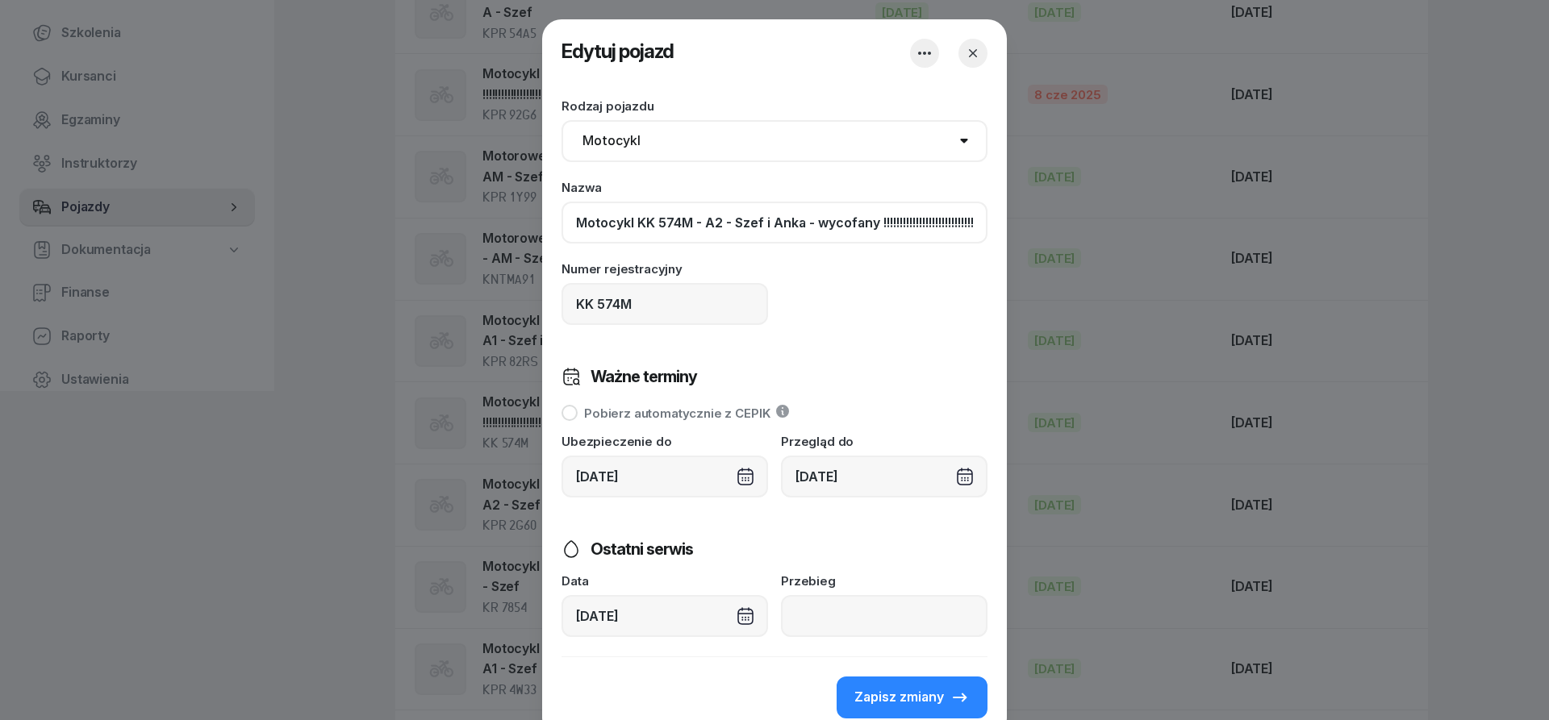
click at [925, 225] on input "Motocykl KK 574M - A2 - Szef i Anka - wycofany !!!!!!!!!!!!!!!!!!!!!!!!!!!!!!!!…" at bounding box center [775, 223] width 426 height 42
type input "Motocykl KK 574M - A2 - Szef i Anka - wycofany !!!!!!!!!!!!!!!!!!!!!!!!!!!!!!!!…"
click at [921, 713] on button "Zapisz zmiany" at bounding box center [912, 698] width 151 height 42
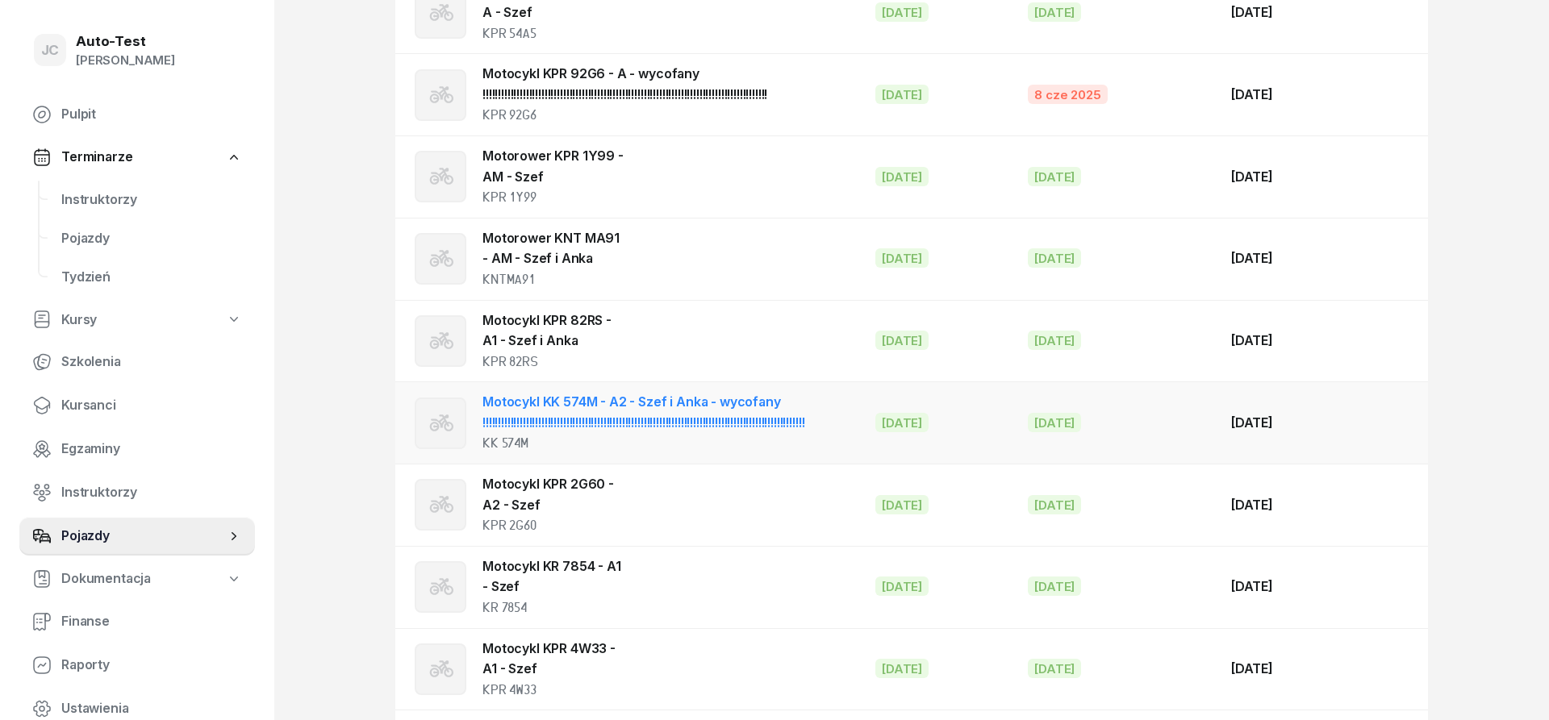
click at [792, 421] on link "Motocykl KK 574M - A2 - Szef i Anka - wycofany !!!!!!!!!!!!!!!!!!!!!!!!!!!!!!!!…" at bounding box center [643, 412] width 322 height 37
select select "motorcycle"
select select
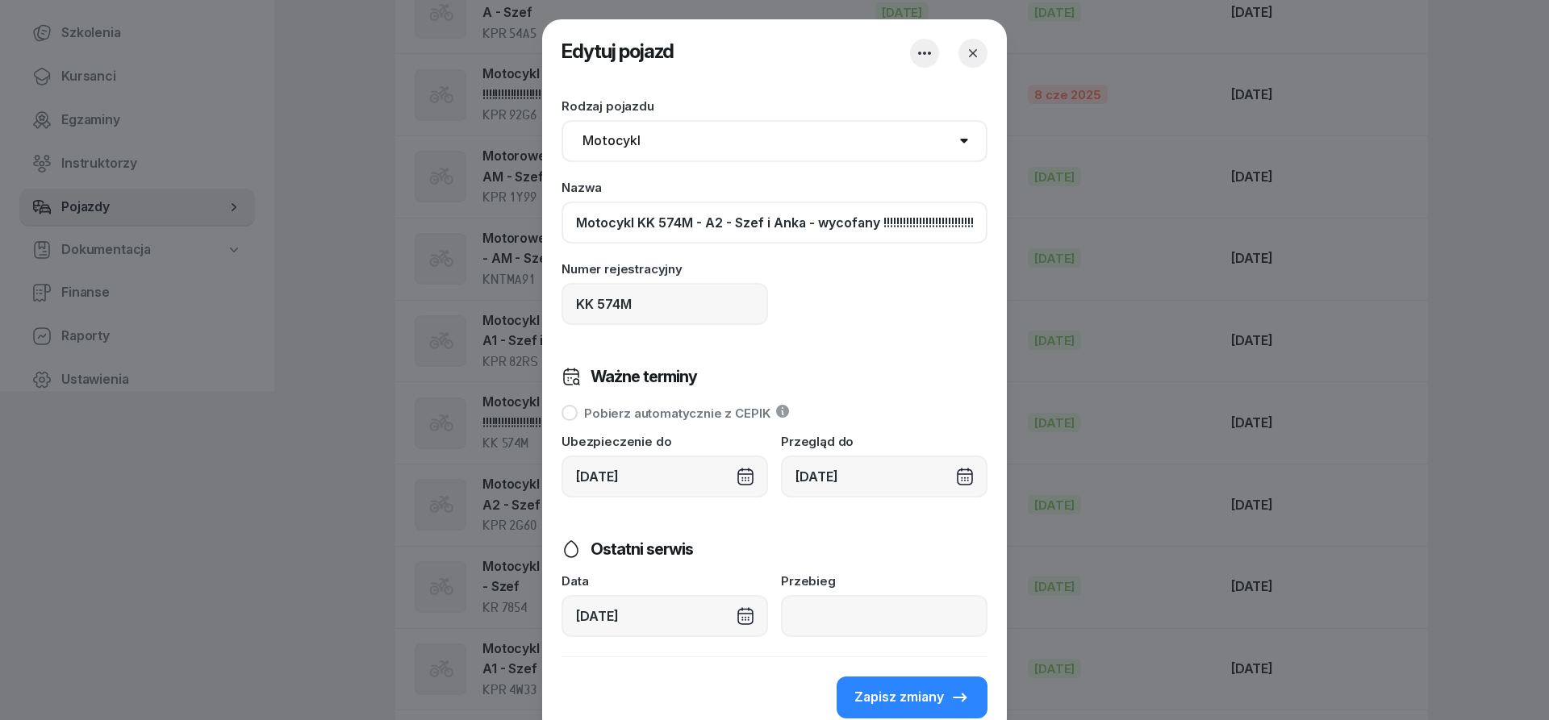
click at [916, 224] on input "Motocykl KK 574M - A2 - Szef i Anka - wycofany !!!!!!!!!!!!!!!!!!!!!!!!!!!!!!!!…" at bounding box center [775, 223] width 426 height 42
type input "Motocykl KK 574M - A2 - Szef i Anka - wycofany !!!!!!!!!!!!!!!!!!!!!!!!!!!!!!!!…"
click at [928, 692] on span "Zapisz zmiany" at bounding box center [899, 697] width 90 height 21
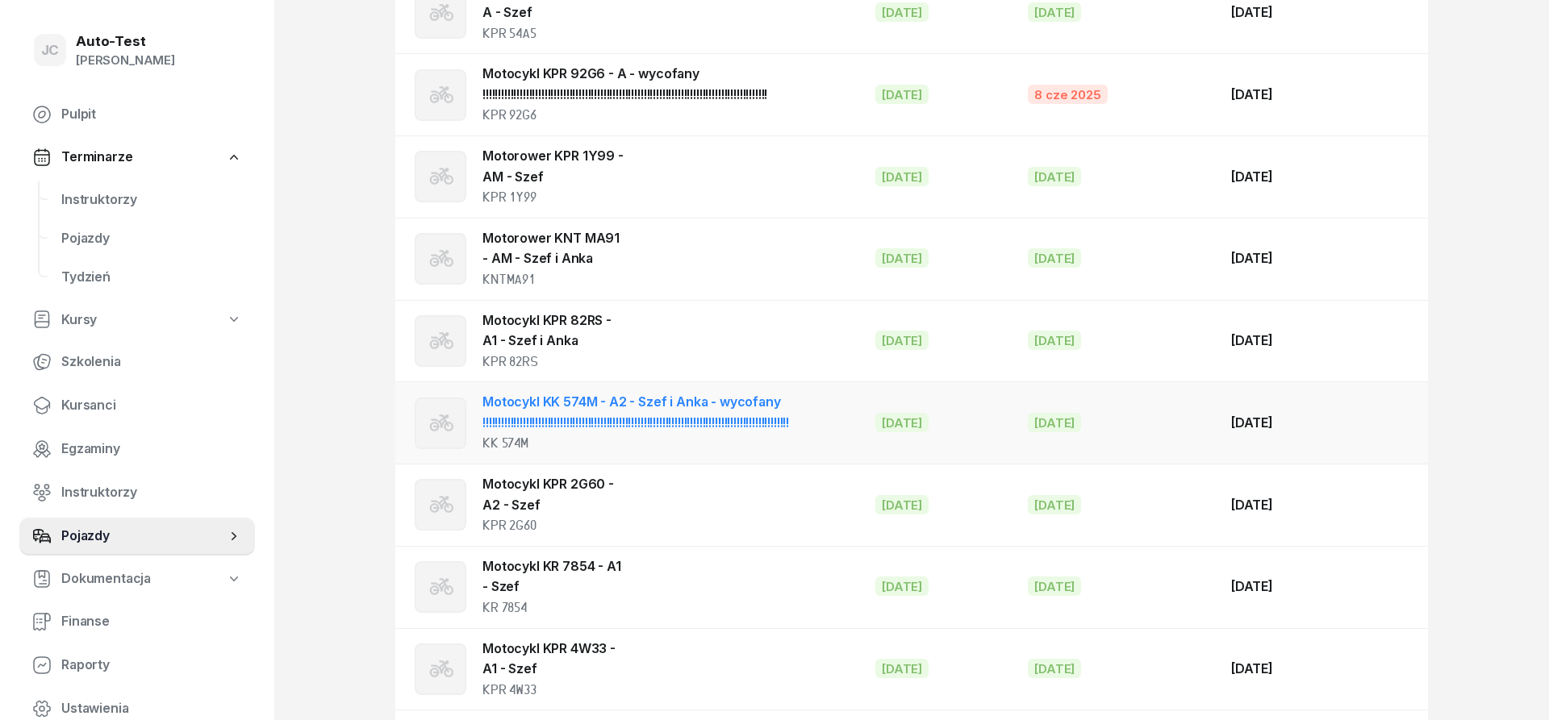
click at [782, 417] on link "Motocykl KK 574M - A2 - Szef i Anka - wycofany !!!!!!!!!!!!!!!!!!!!!!!!!!!!!!!!…" at bounding box center [635, 412] width 307 height 37
select select "motorcycle"
select select
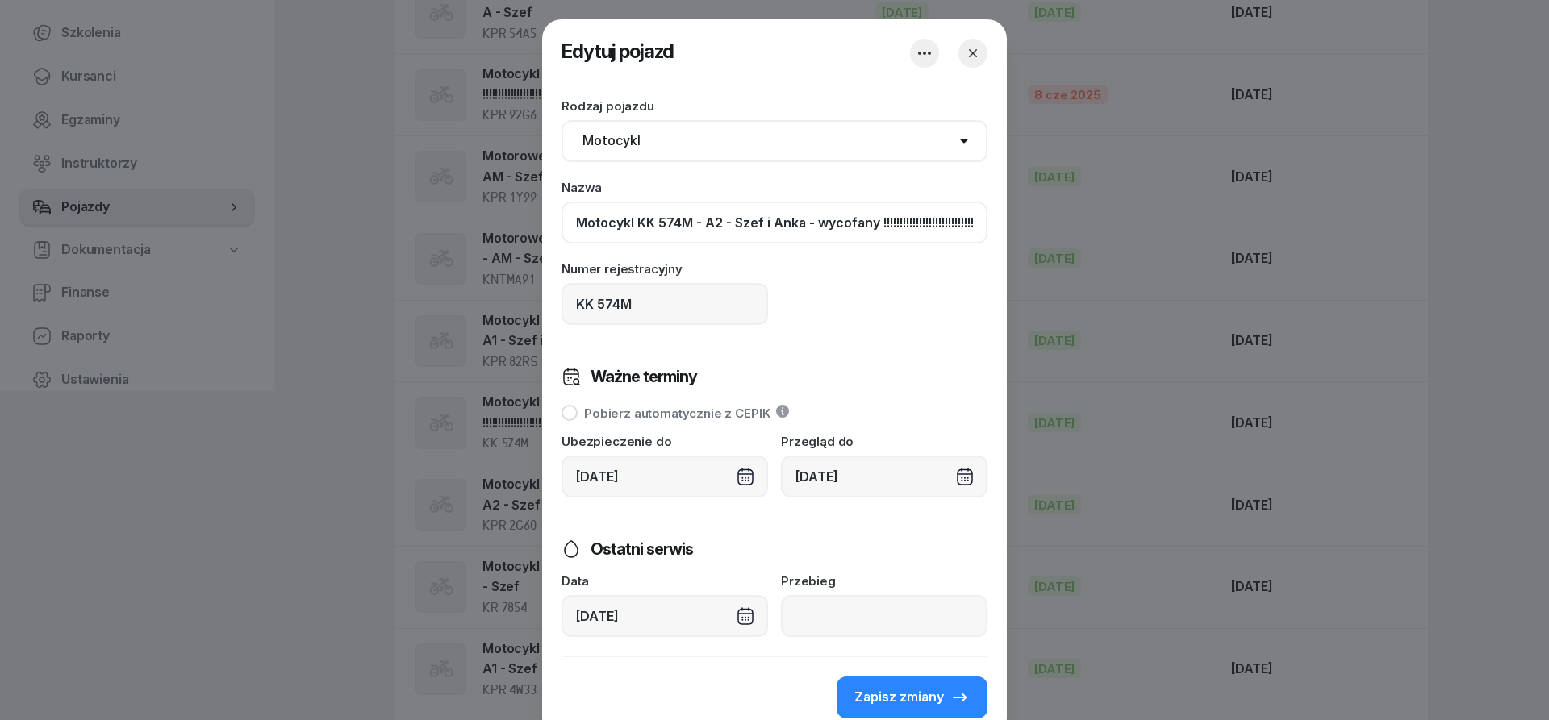
click at [934, 231] on input "Motocykl KK 574M - A2 - Szef i Anka - wycofany !!!!!!!!!!!!!!!!!!!!!!!!!!!!!!!!…" at bounding box center [775, 223] width 426 height 42
type input "Motocykl KK 574M - A2 - Szef i Anka - wycofany !!!!!!!!!!!!!!!!!!!!!!!!!!!!!!!!…"
click at [904, 703] on span "Zapisz zmiany" at bounding box center [899, 697] width 90 height 21
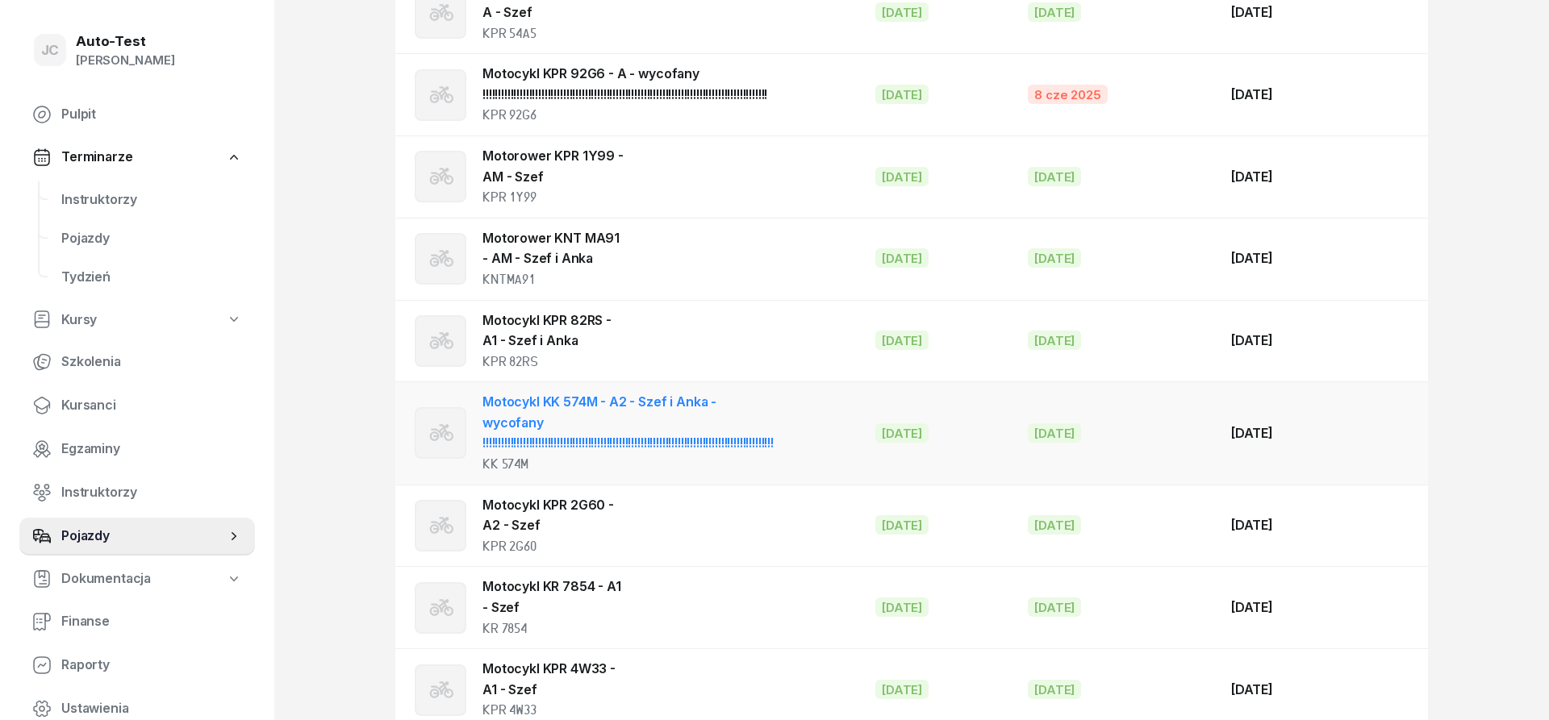
click at [774, 431] on link "Motocykl KK 574M - A2 - Szef i Anka - wycofany !!!!!!!!!!!!!!!!!!!!!!!!!!!!!!!!…" at bounding box center [627, 422] width 291 height 57
select select "motorcycle"
select select
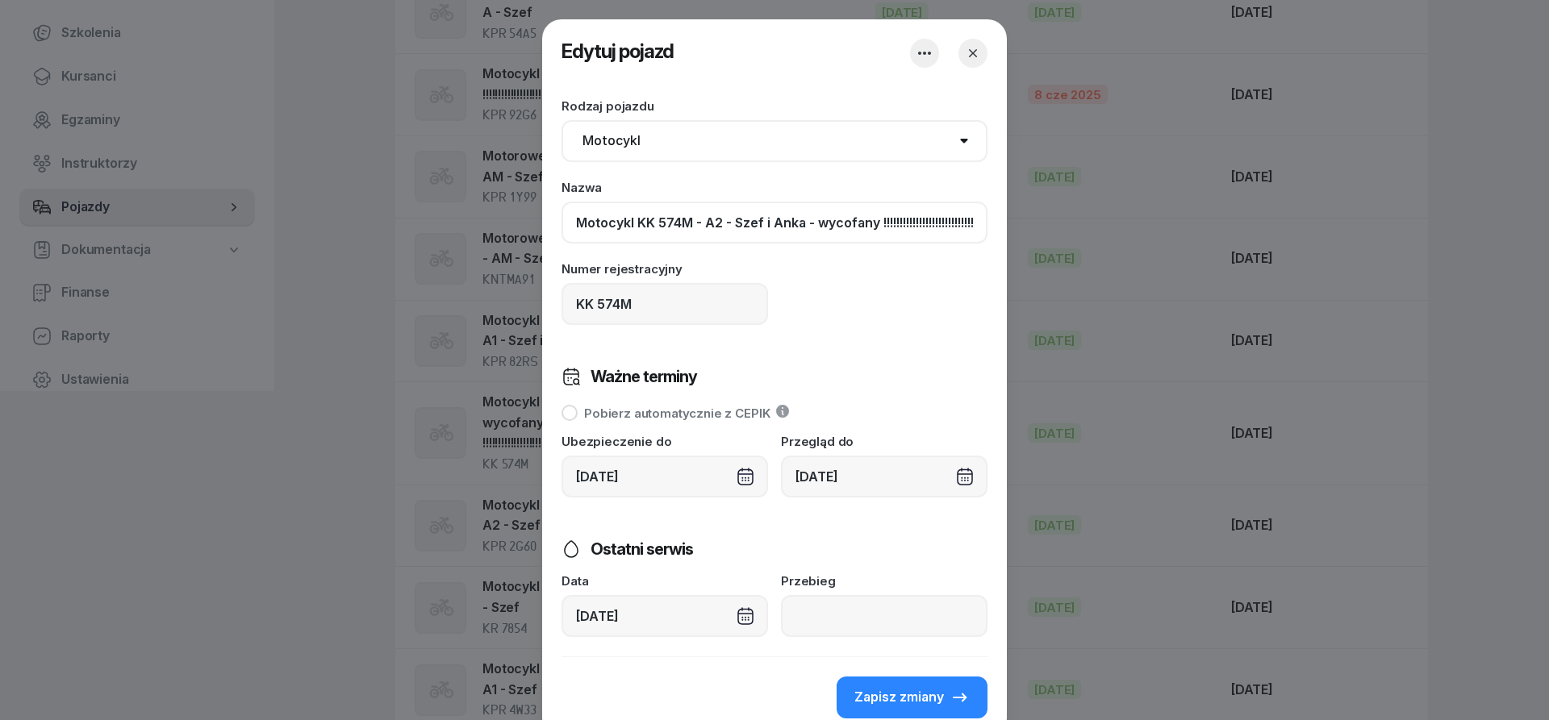
click at [939, 223] on input "Motocykl KK 574M - A2 - Szef i Anka - wycofany !!!!!!!!!!!!!!!!!!!!!!!!!!!!!!!!…" at bounding box center [775, 223] width 426 height 42
type input "Motocykl KK 574M - A2 - Szef i Anka - wycofany !!!!!!!!!!!!!!!!!!!!!!!!!!!!!!!!…"
click at [926, 686] on button "Zapisz zmiany" at bounding box center [912, 698] width 151 height 42
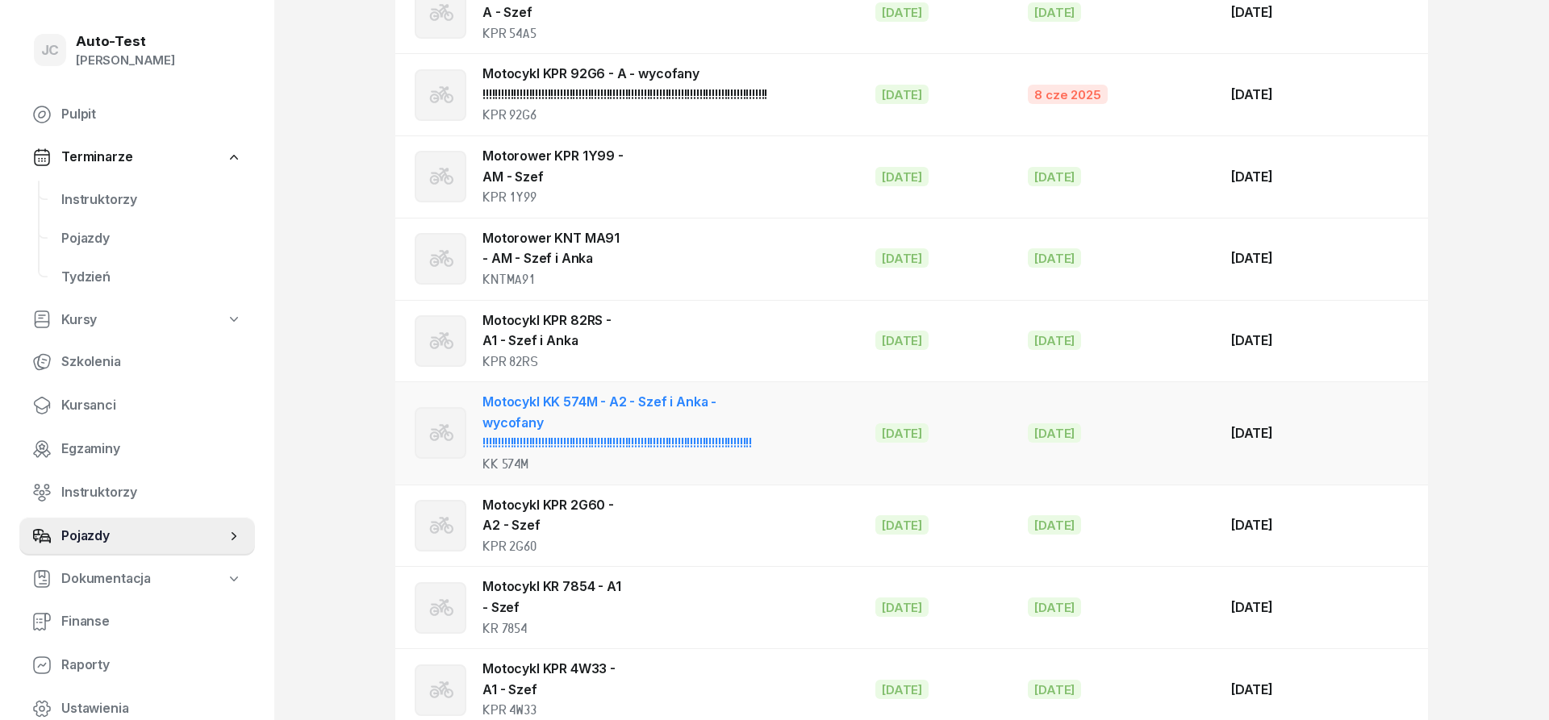
click at [752, 421] on link "Motocykl KK 574M - A2 - Szef i Anka - wycofany !!!!!!!!!!!!!!!!!!!!!!!!!!!!!!!!…" at bounding box center [616, 422] width 269 height 57
select select "motorcycle"
select select
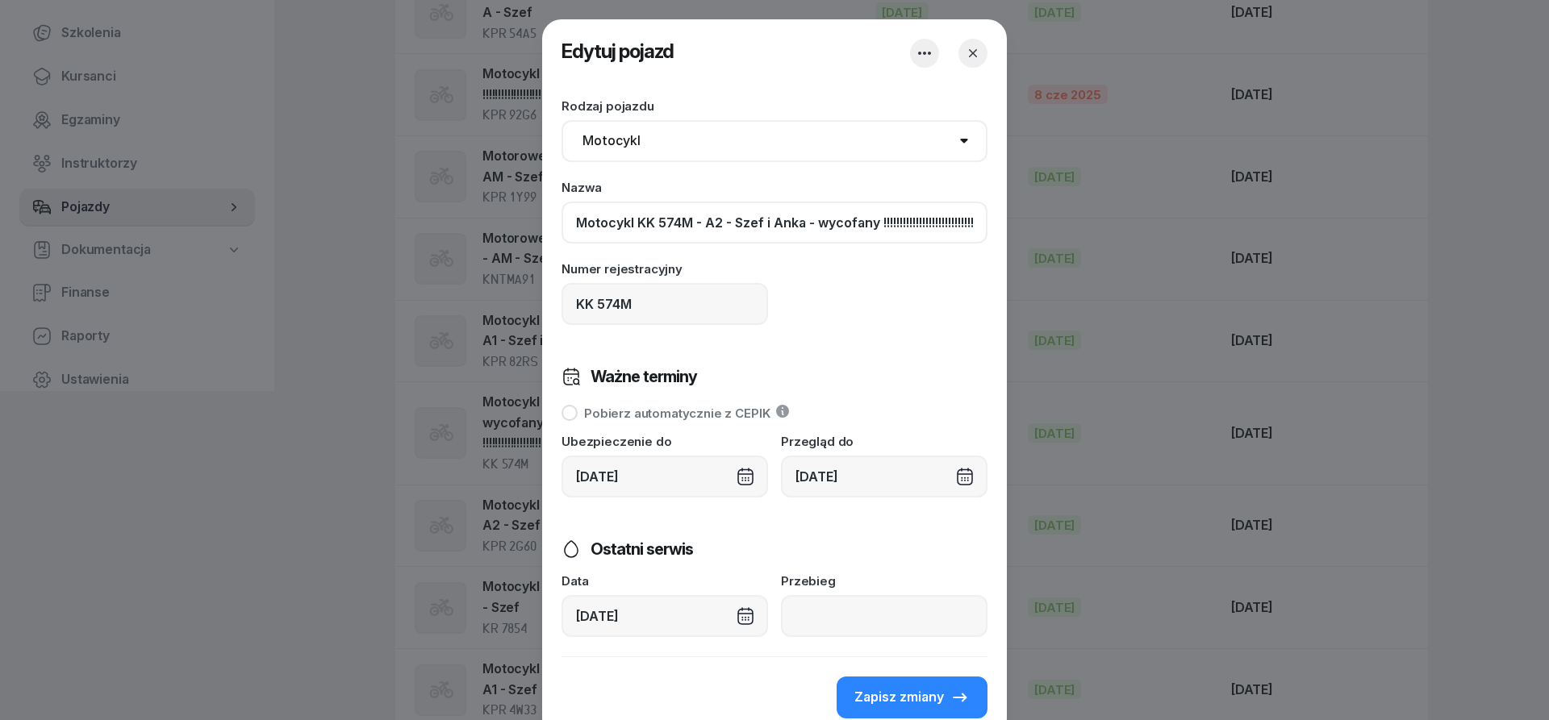
click at [913, 224] on input "Motocykl KK 574M - A2 - Szef i Anka - wycofany !!!!!!!!!!!!!!!!!!!!!!!!!!!!!!!!…" at bounding box center [775, 223] width 426 height 42
type input "Motocykl KK 574M - A2 - Szef i Anka - wycofany !!!!!!!!!!!!!!!!!!!!!!!!!!!!!!!!…"
click at [904, 699] on span "Zapisz zmiany" at bounding box center [899, 697] width 90 height 21
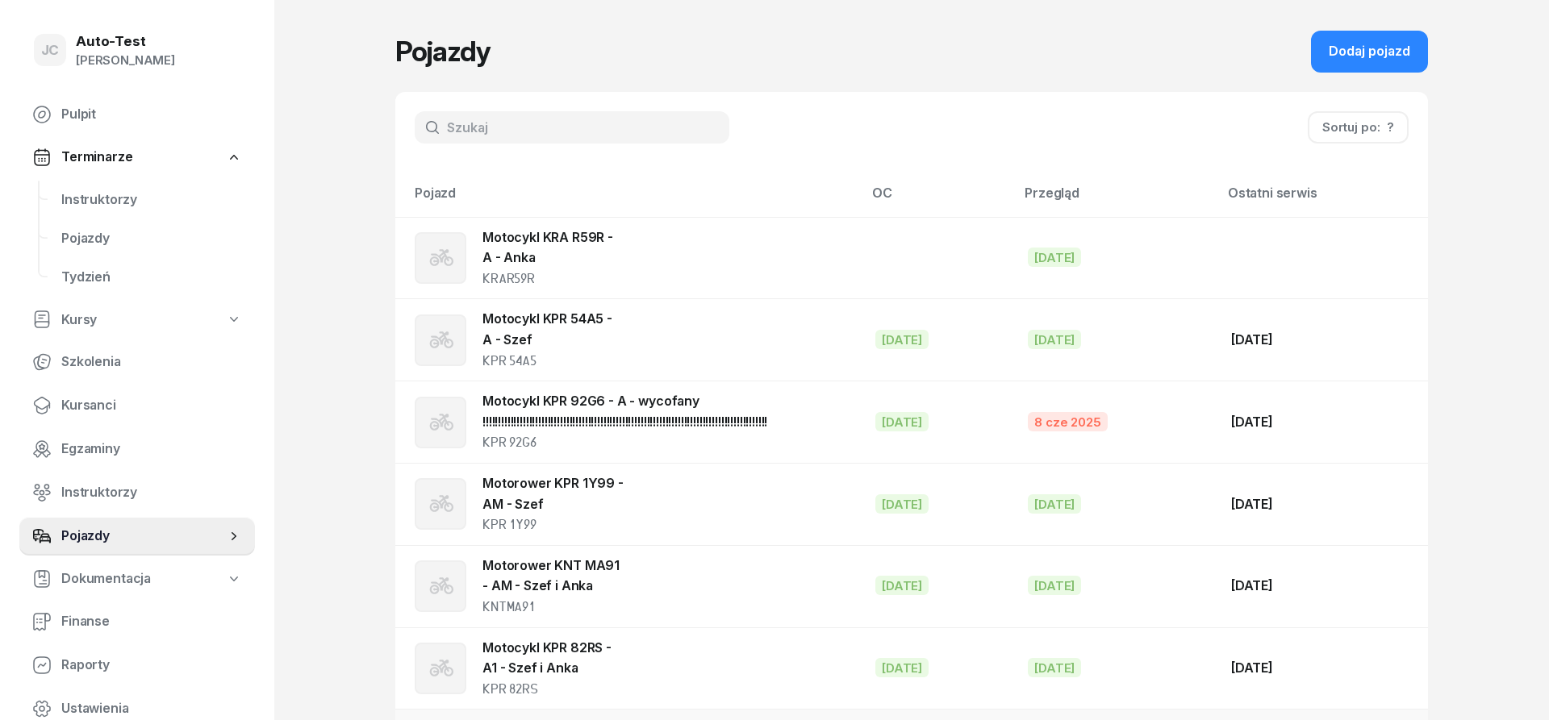
scroll to position [0, 0]
click at [1380, 62] on div "Dodaj pojazd" at bounding box center [1369, 53] width 81 height 21
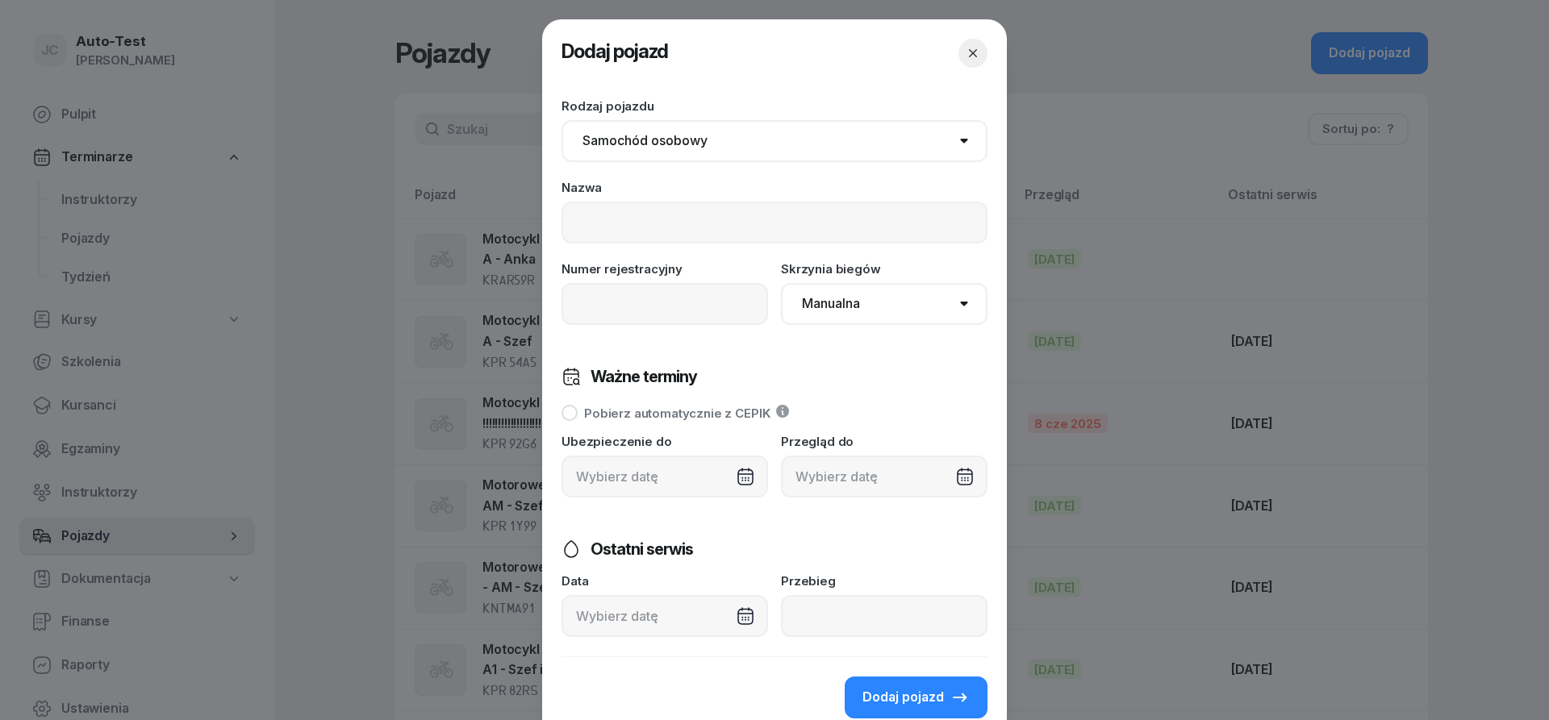
click at [562, 120] on select "Samochód osobowy Motocykl Samochód ciężarowy Przyczepa Autobus Traktor Tramwaj …" at bounding box center [775, 141] width 426 height 42
select select "motorcycle"
click option "Motocykl" at bounding box center [0, 0] width 0 height 0
click at [691, 227] on input at bounding box center [775, 223] width 426 height 42
drag, startPoint x: 775, startPoint y: 43, endPoint x: 866, endPoint y: 41, distance: 91.2
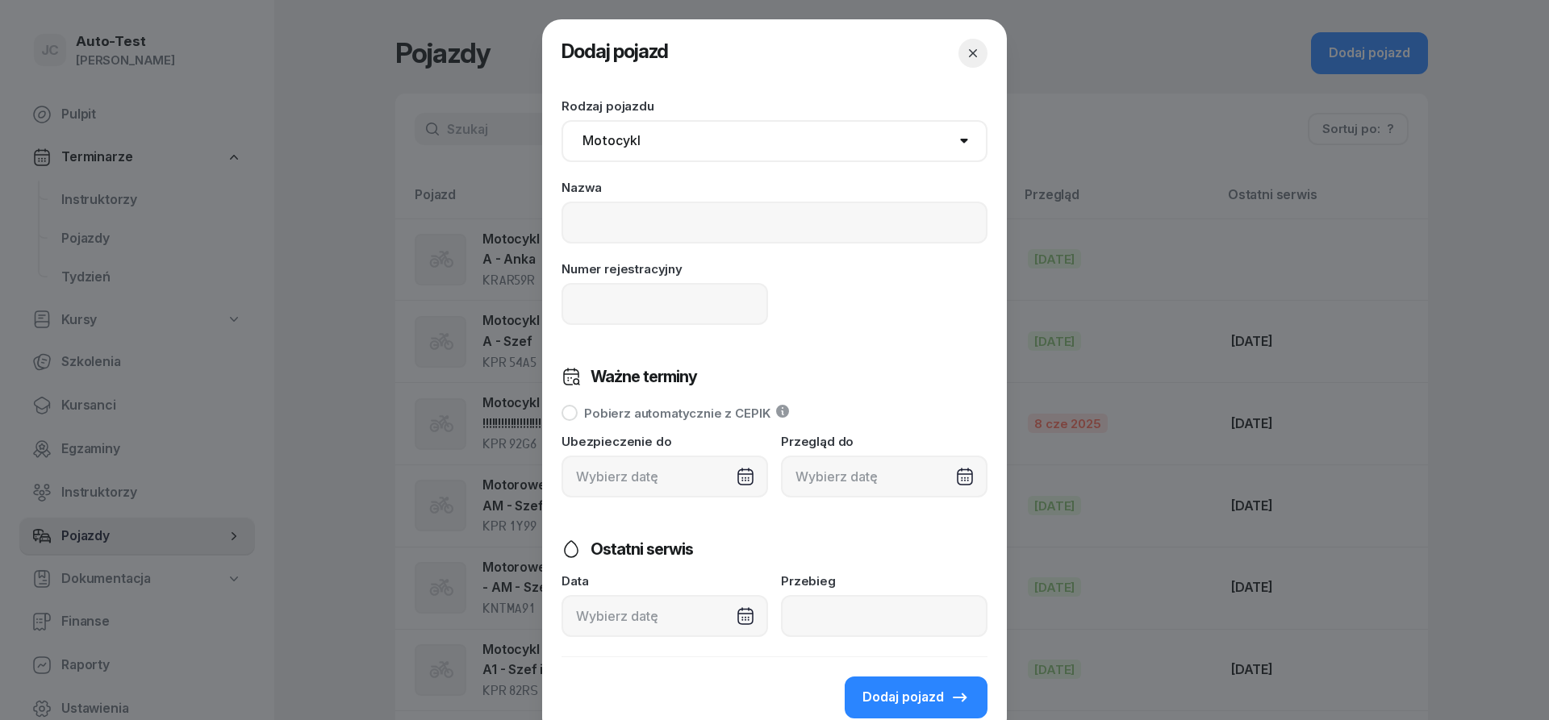
click at [866, 41] on header "Dodaj pojazd" at bounding box center [775, 53] width 426 height 68
click at [971, 55] on icon "button" at bounding box center [973, 53] width 8 height 8
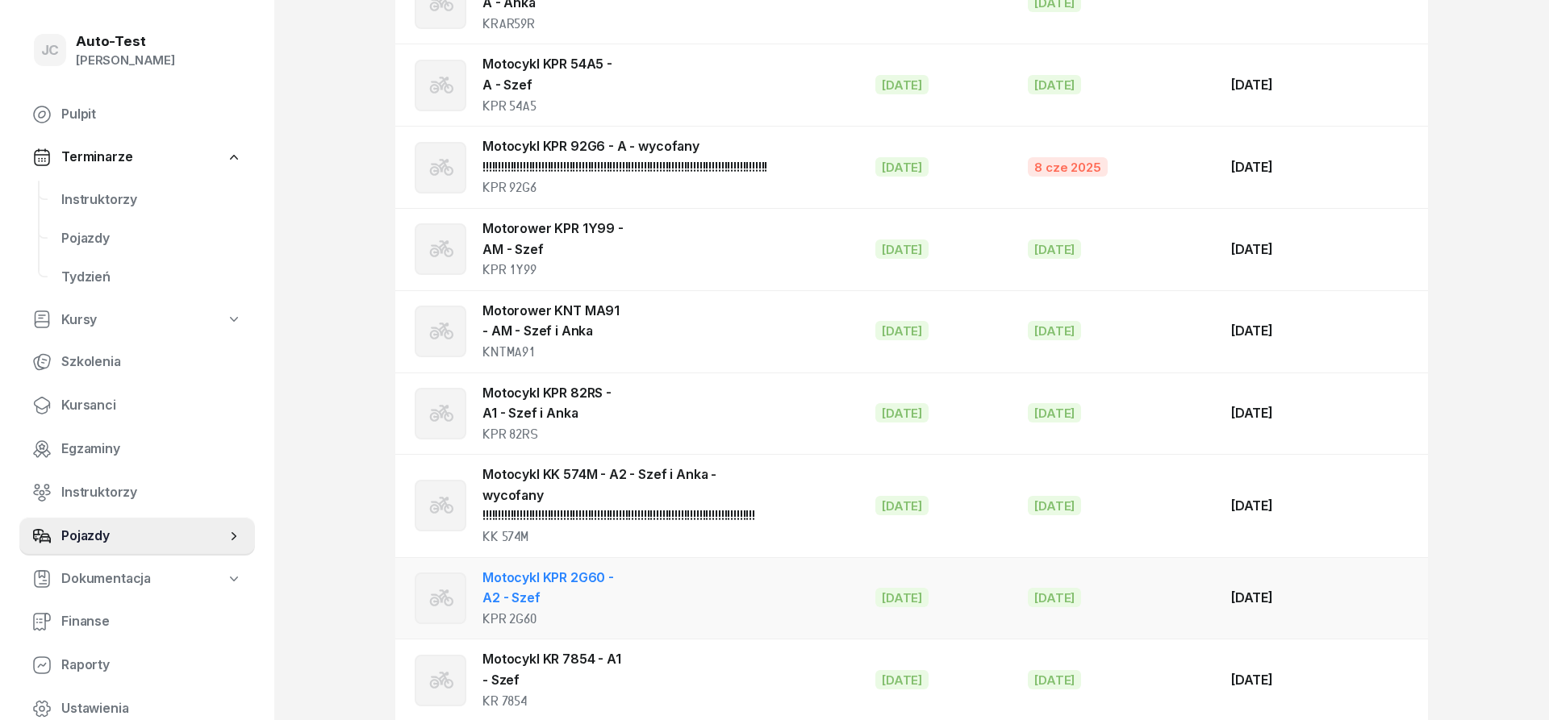
scroll to position [329, 0]
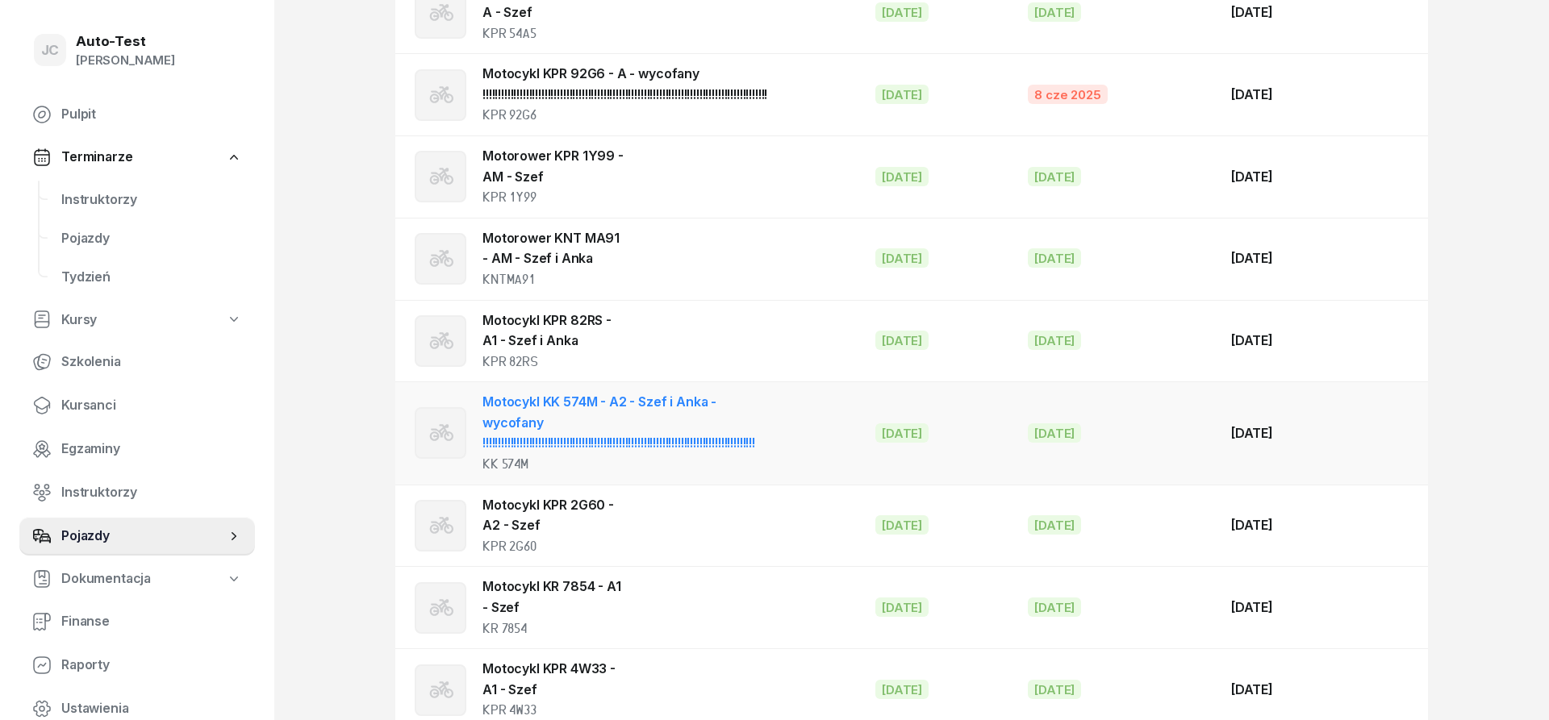
click at [629, 427] on link "Motocykl KK 574M - A2 - Szef i Anka - wycofany !!!!!!!!!!!!!!!!!!!!!!!!!!!!!!!!…" at bounding box center [618, 422] width 273 height 57
select select "motorcycle"
select select
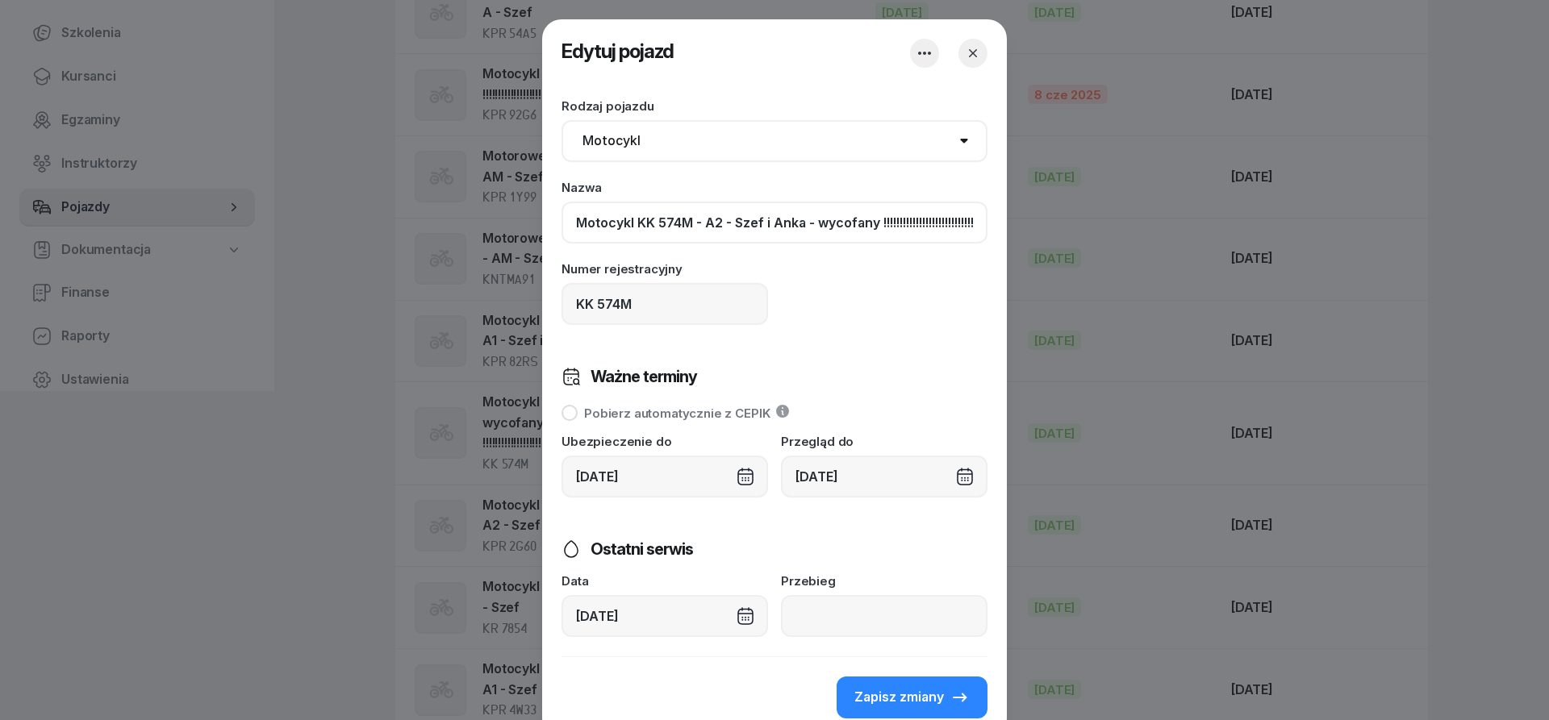
drag, startPoint x: 803, startPoint y: 223, endPoint x: 577, endPoint y: 224, distance: 225.9
click at [577, 224] on input "Motocykl KK 574M - A2 - Szef i Anka - wycofany !!!!!!!!!!!!!!!!!!!!!!!!!!!!!!!!…" at bounding box center [775, 223] width 426 height 42
click at [975, 59] on icon "button" at bounding box center [973, 53] width 16 height 16
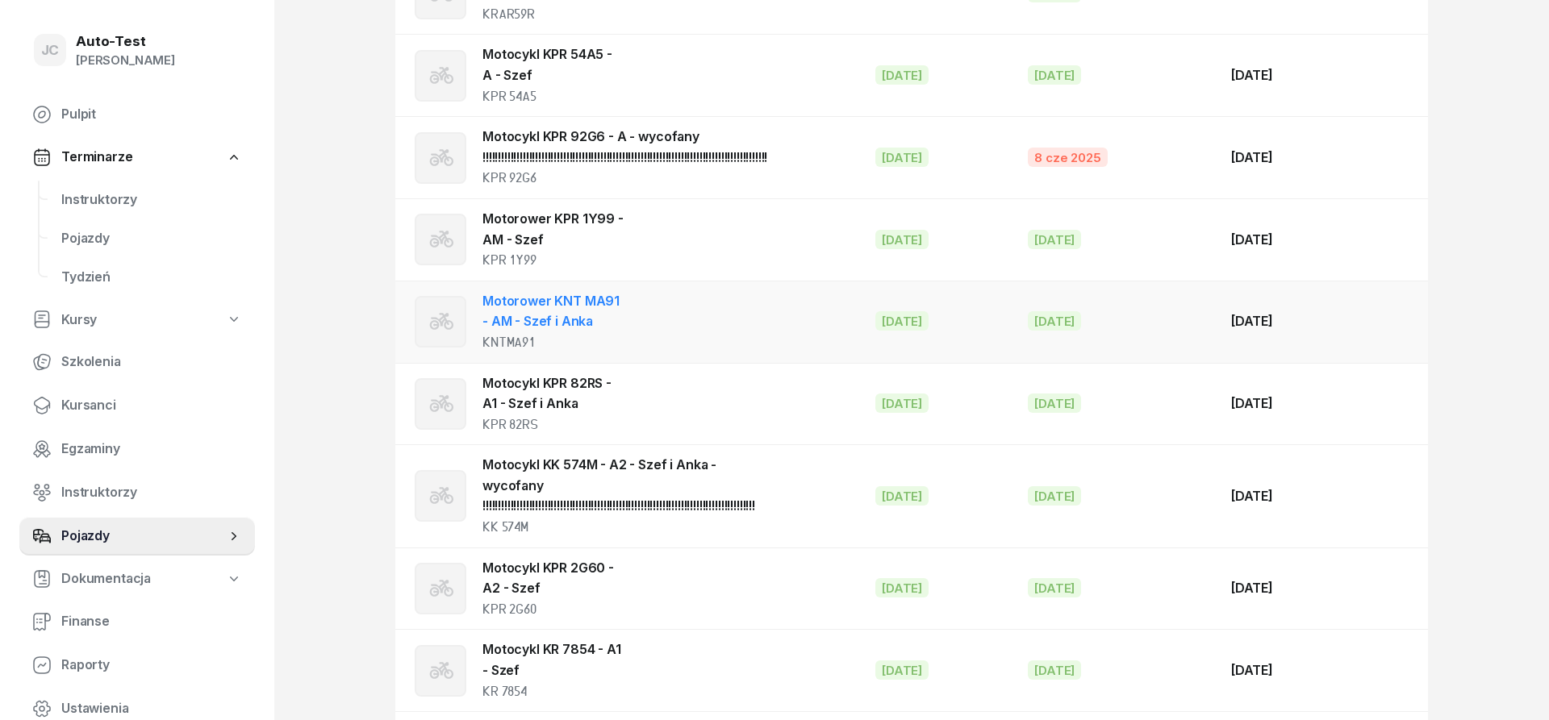
scroll to position [0, 0]
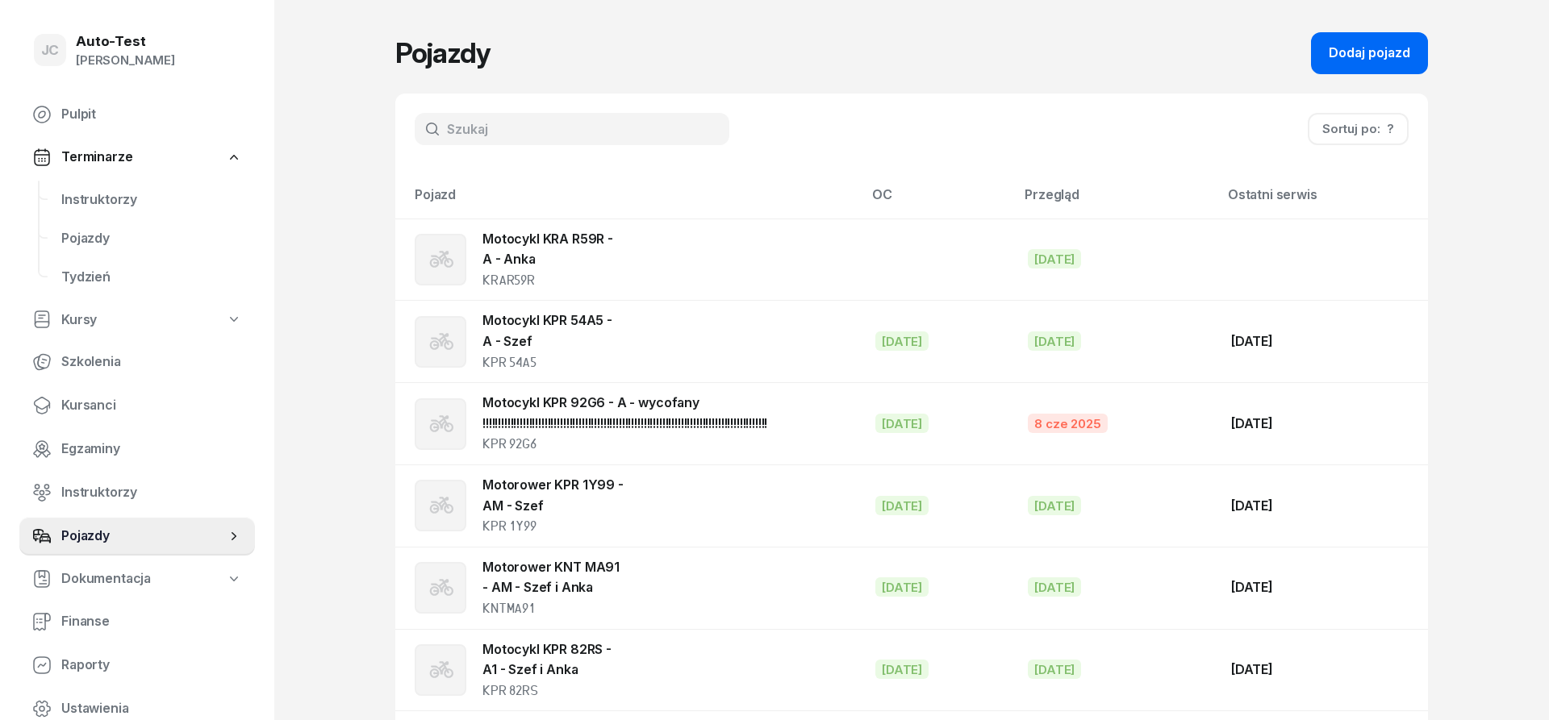
click at [1330, 54] on button "Dodaj pojazd" at bounding box center [1369, 53] width 117 height 42
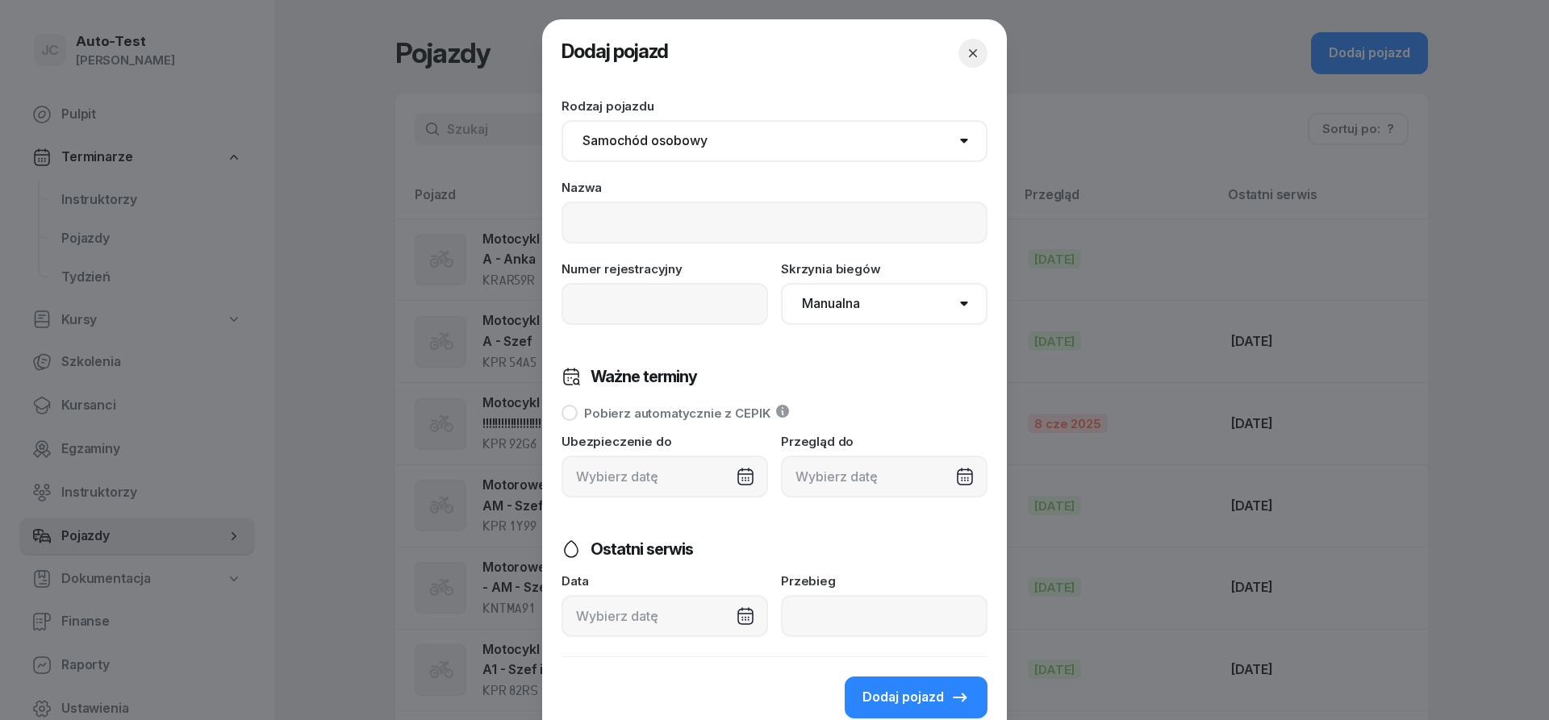
click at [562, 120] on select "Samochód osobowy Motocykl Samochód ciężarowy Przyczepa Autobus Traktor Tramwaj …" at bounding box center [775, 141] width 426 height 42
select select "motorcycle"
click option "Motocykl" at bounding box center [0, 0] width 0 height 0
click at [614, 306] on input at bounding box center [665, 304] width 207 height 42
click at [609, 213] on input at bounding box center [775, 223] width 426 height 42
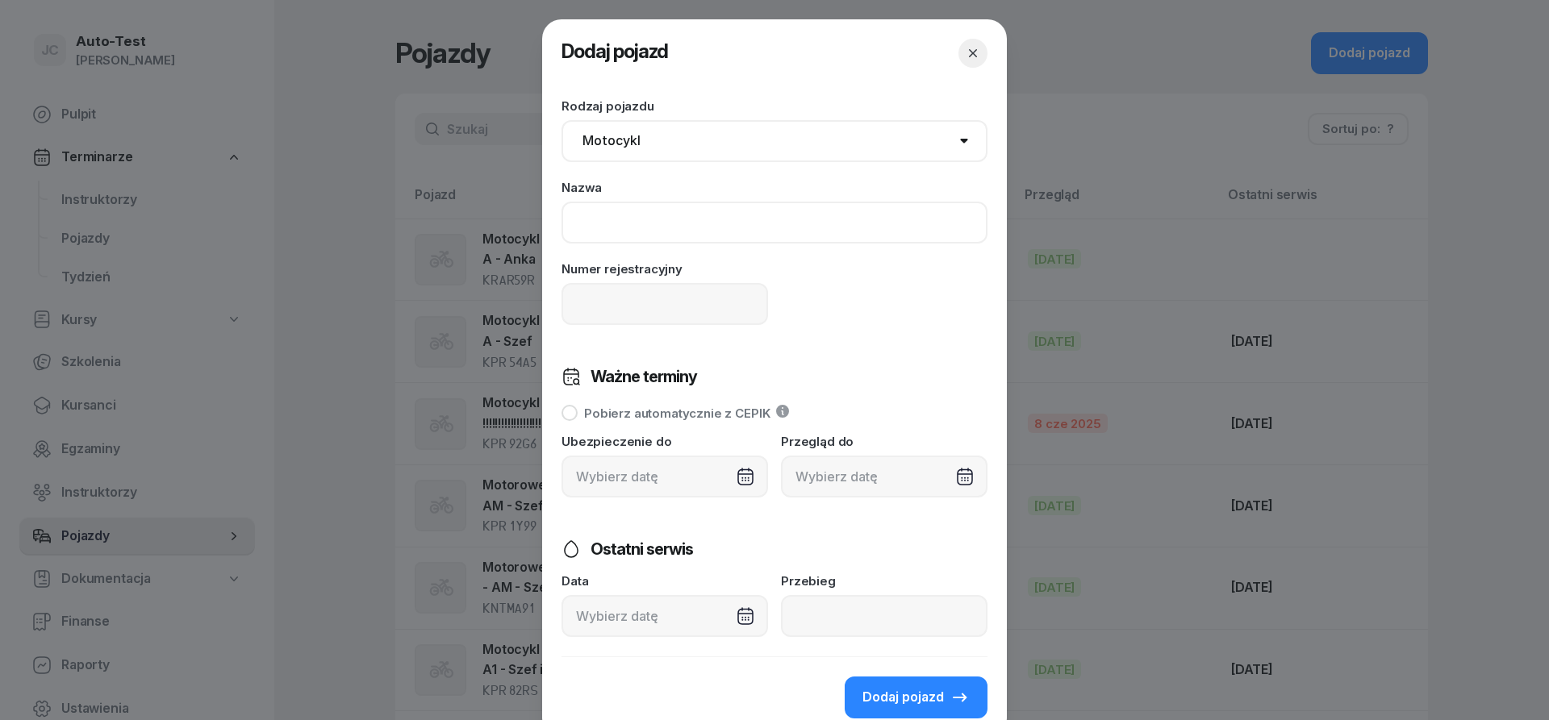
paste input "Motocykl KK 574M - A2 - Szef i Anka"
click at [775, 225] on input "Motocykl KK 574M - A2 - Szef i Anka" at bounding box center [775, 223] width 426 height 42
type input "Motocykl KK 2799 - A2 - Anka"
click at [641, 299] on input at bounding box center [665, 304] width 207 height 42
type input "KK 2799"
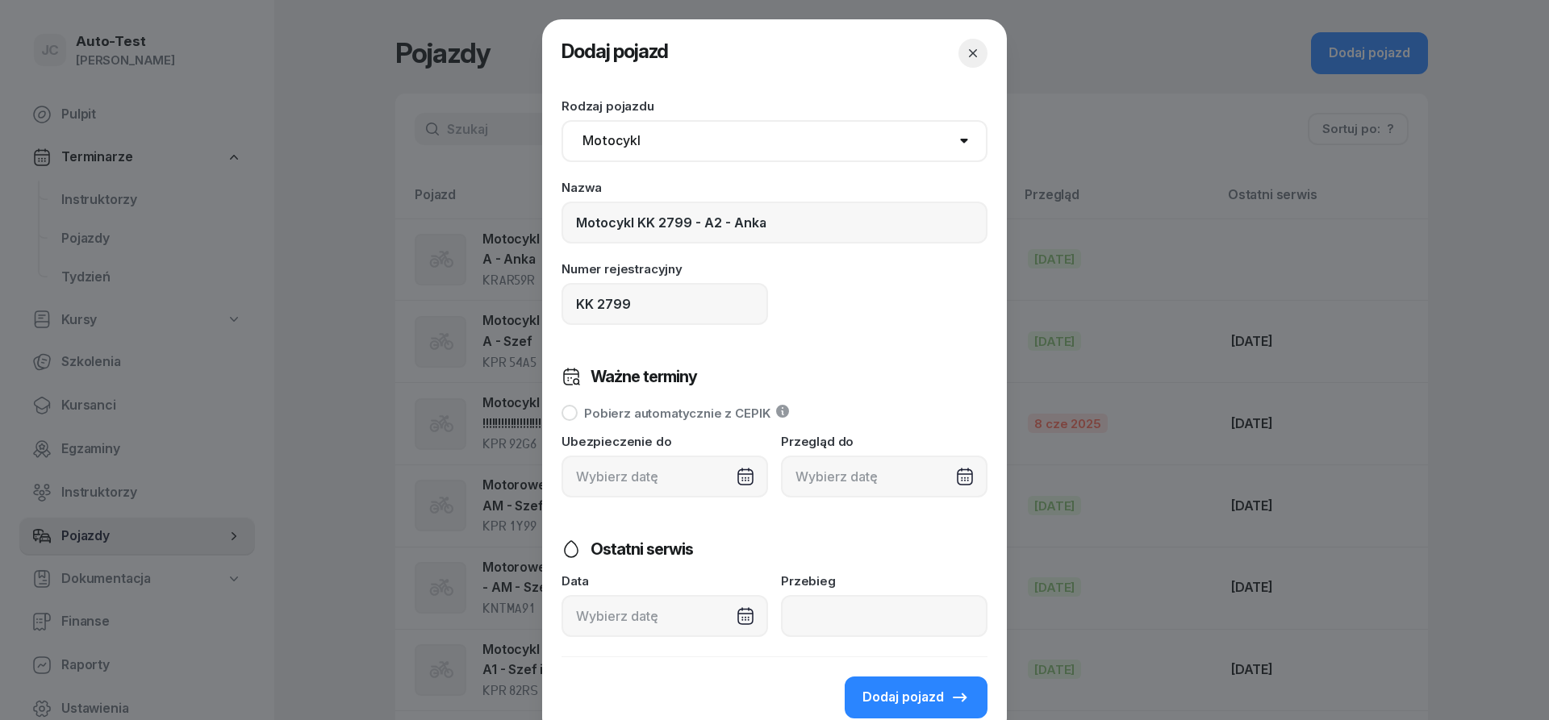
click at [960, 476] on div at bounding box center [884, 477] width 207 height 42
click at [888, 533] on form "Zapisuję zmiany Rodzaj pojazdu Samochód osobowy Motocykl Samochód ciężarowy Prz…" at bounding box center [775, 362] width 426 height 550
click at [970, 485] on div at bounding box center [884, 477] width 207 height 42
click at [964, 215] on icon "button" at bounding box center [962, 212] width 16 height 16
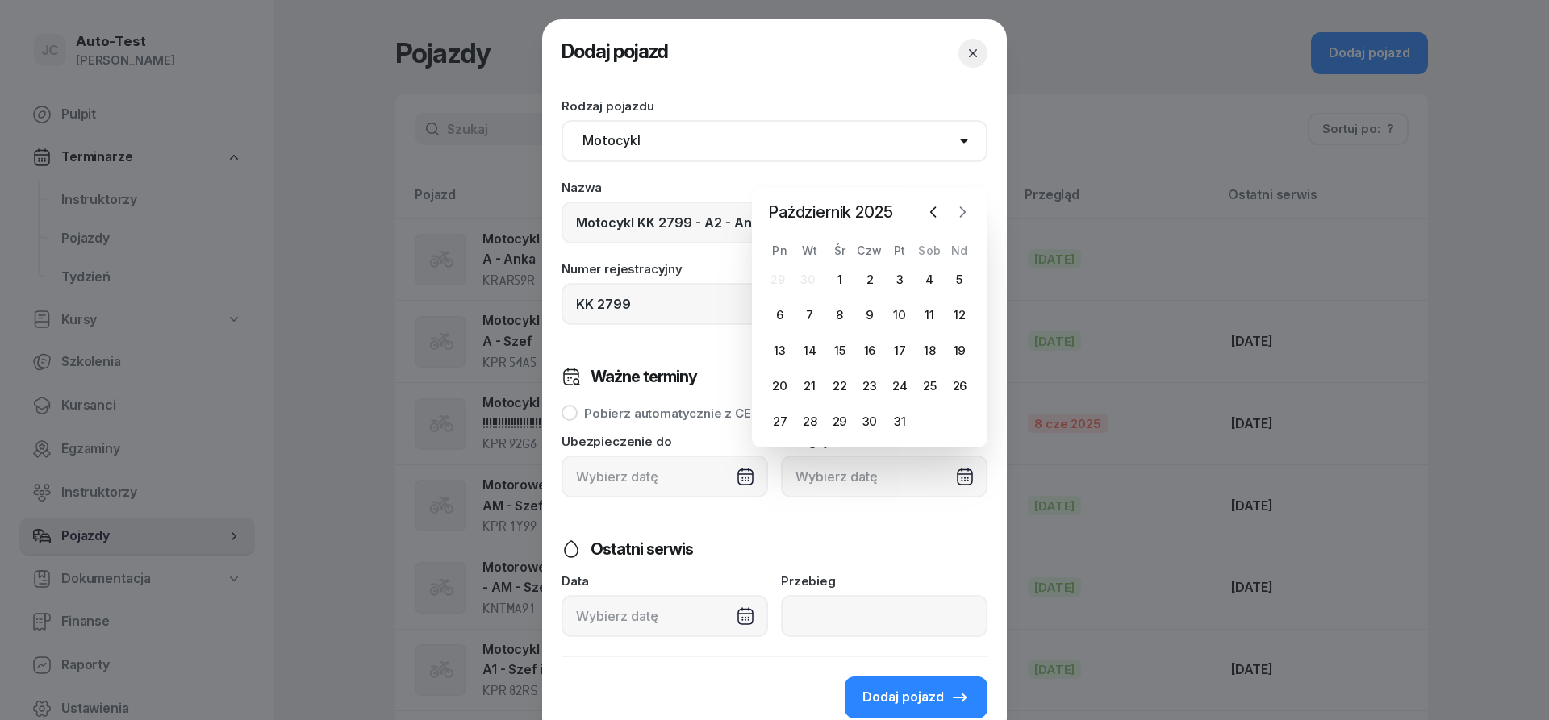
click at [964, 215] on icon "button" at bounding box center [962, 212] width 16 height 16
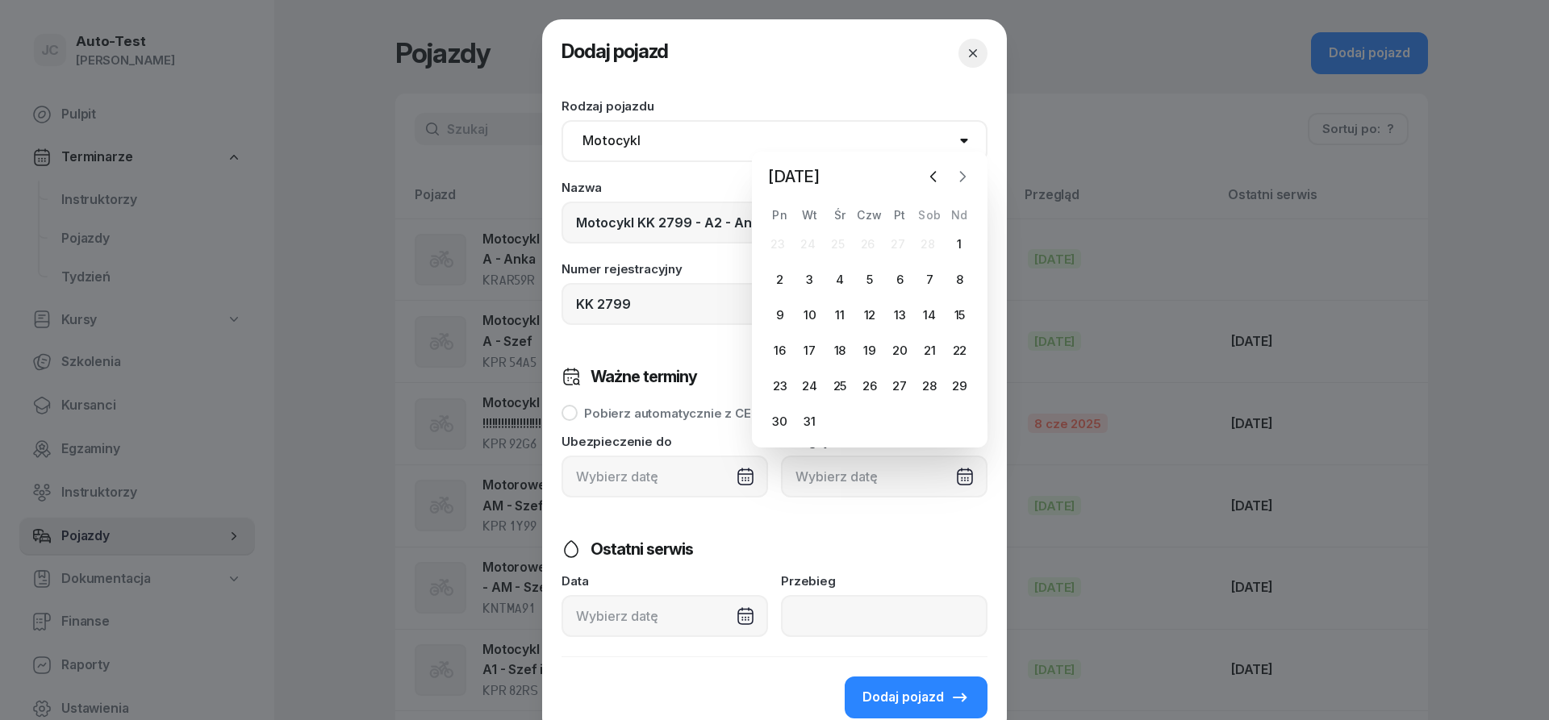
click at [964, 177] on icon "button" at bounding box center [963, 177] width 5 height 10
click at [960, 209] on icon "button" at bounding box center [962, 212] width 16 height 16
click at [964, 211] on icon "button" at bounding box center [963, 212] width 5 height 10
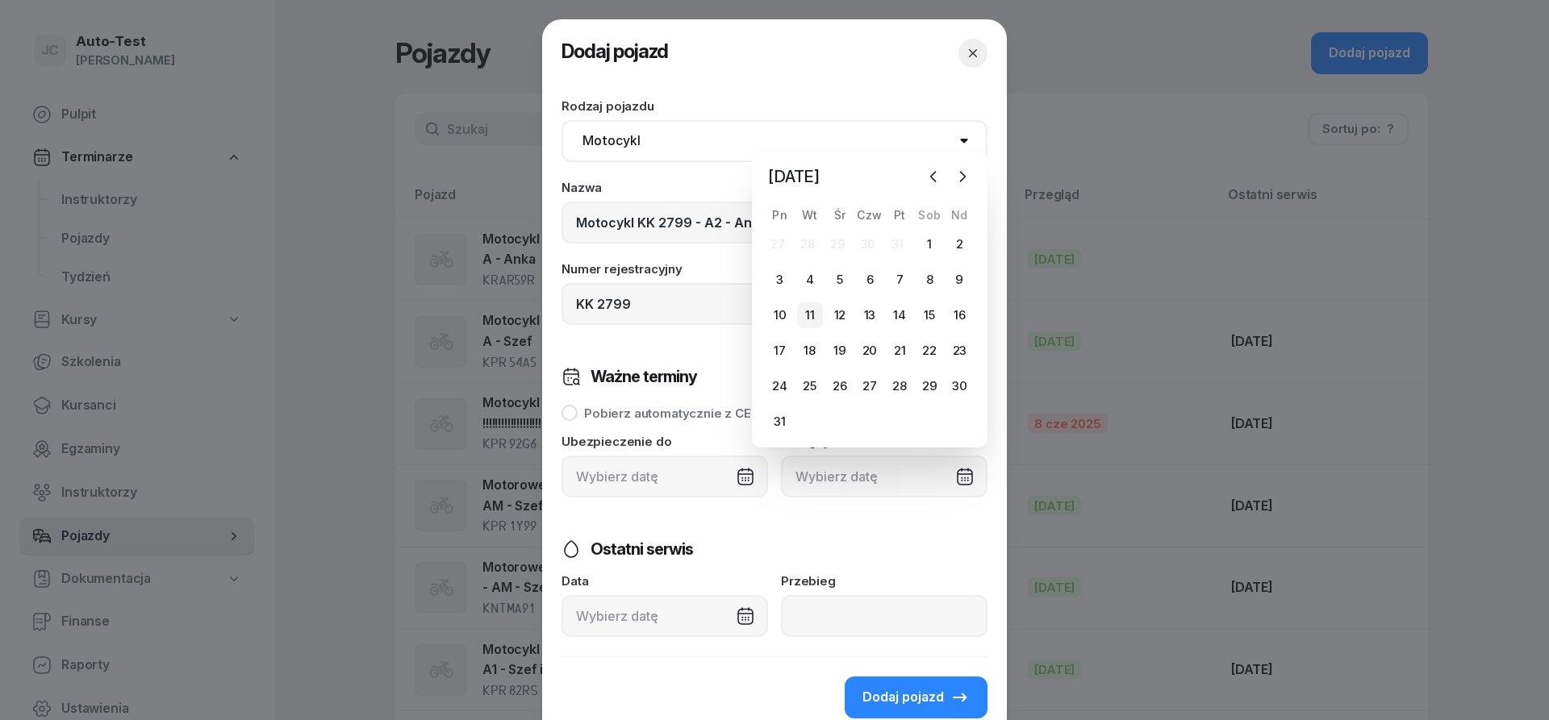
click at [811, 313] on div "11" at bounding box center [810, 316] width 26 height 26
type input "[DATE]"
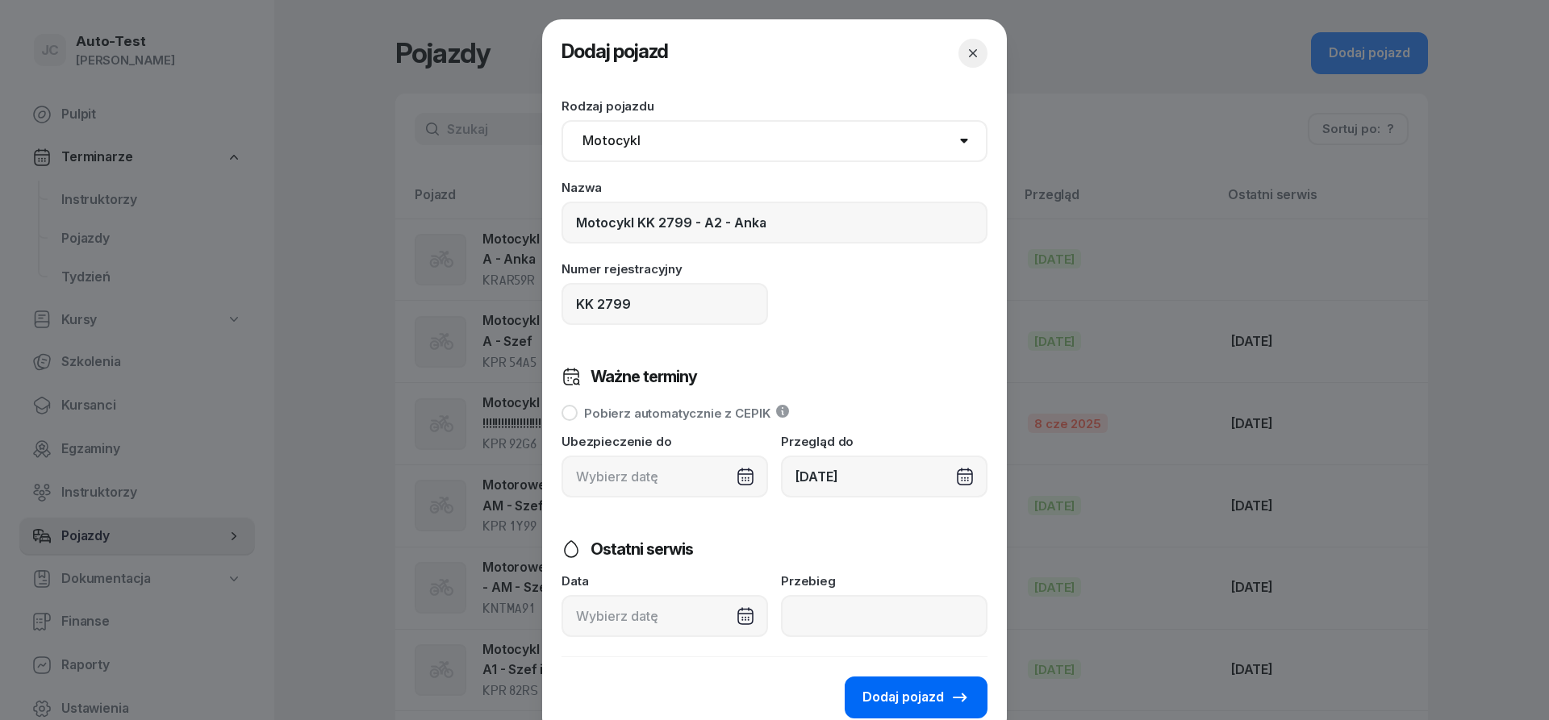
click at [904, 691] on span "Dodaj pojazd" at bounding box center [902, 697] width 81 height 21
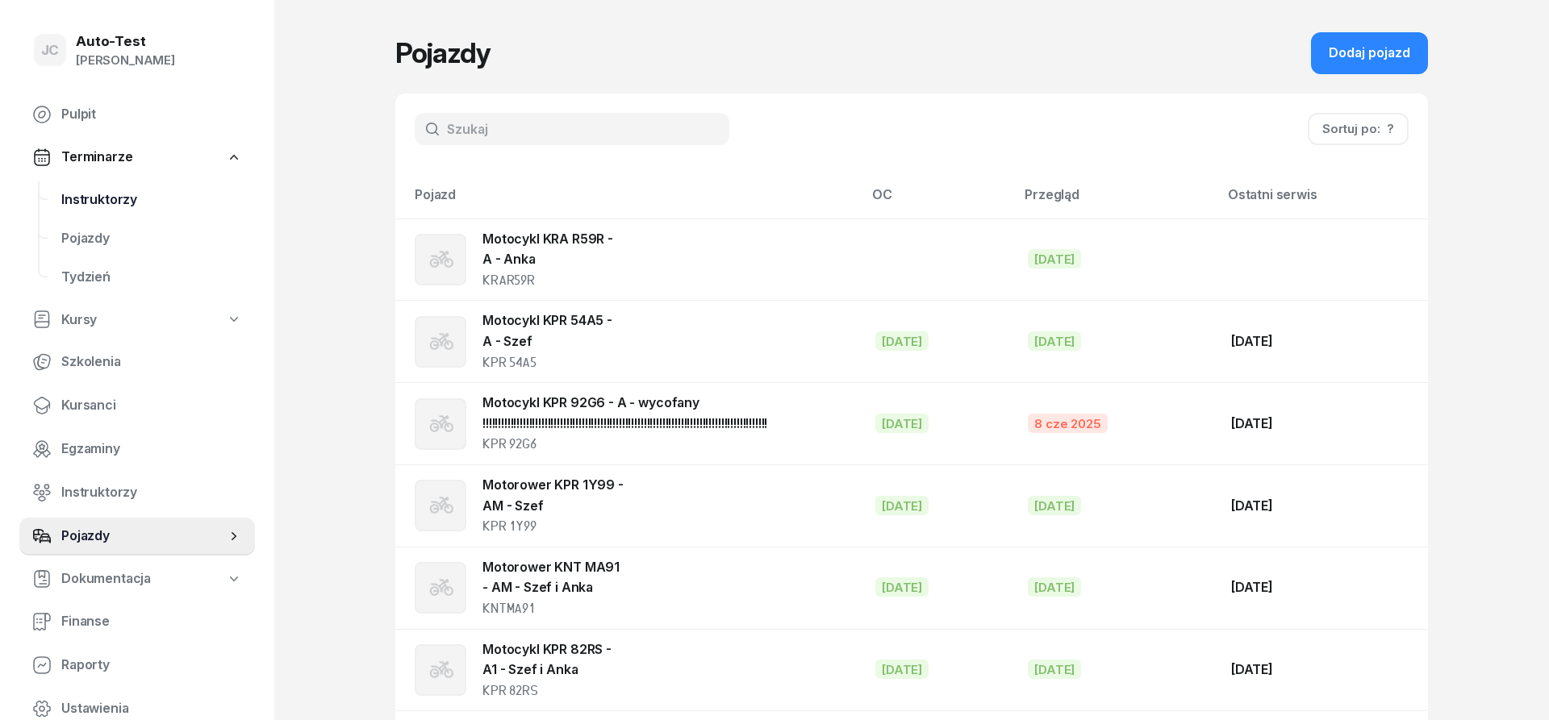
click at [139, 199] on span "Instruktorzy" at bounding box center [151, 200] width 181 height 21
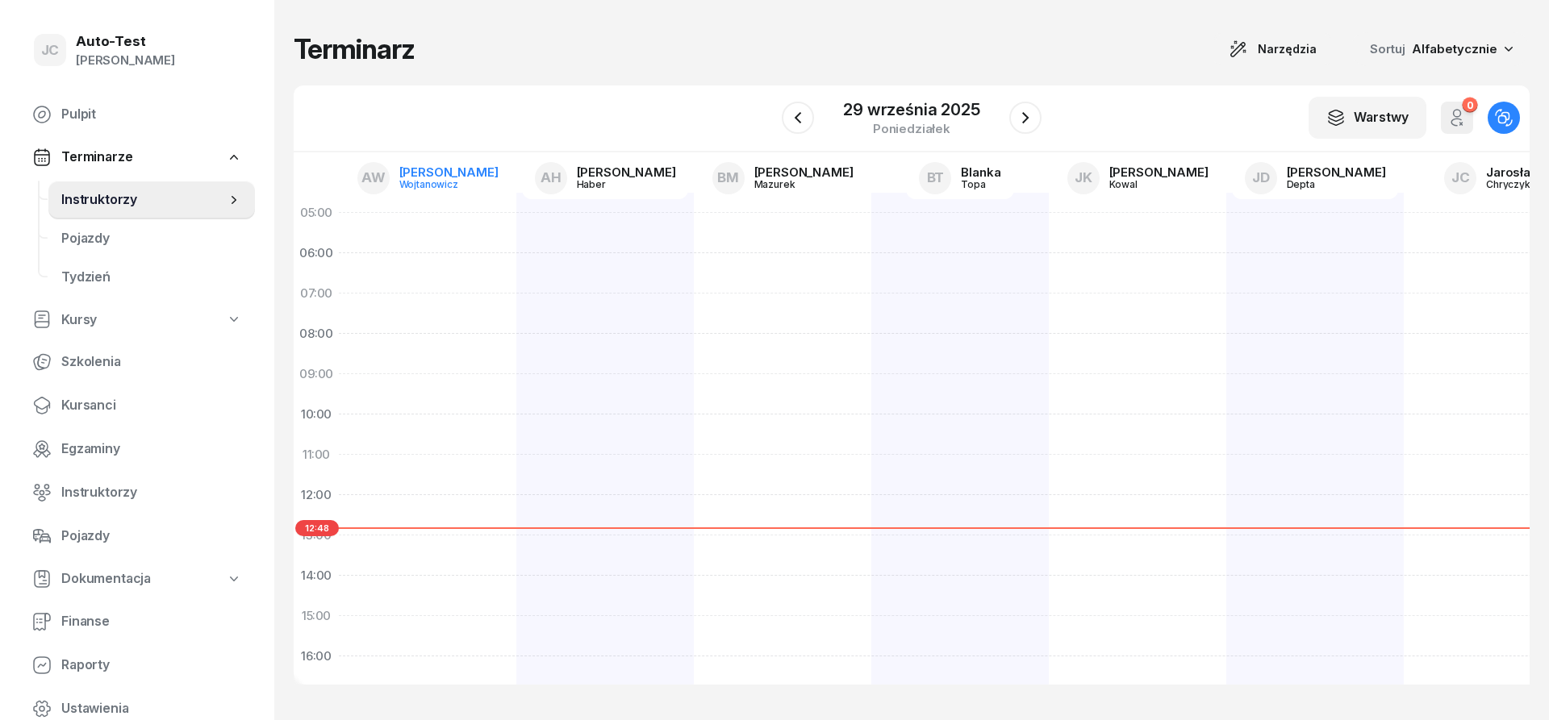
click at [415, 166] on link "AW [PERSON_NAME]" at bounding box center [427, 178] width 167 height 42
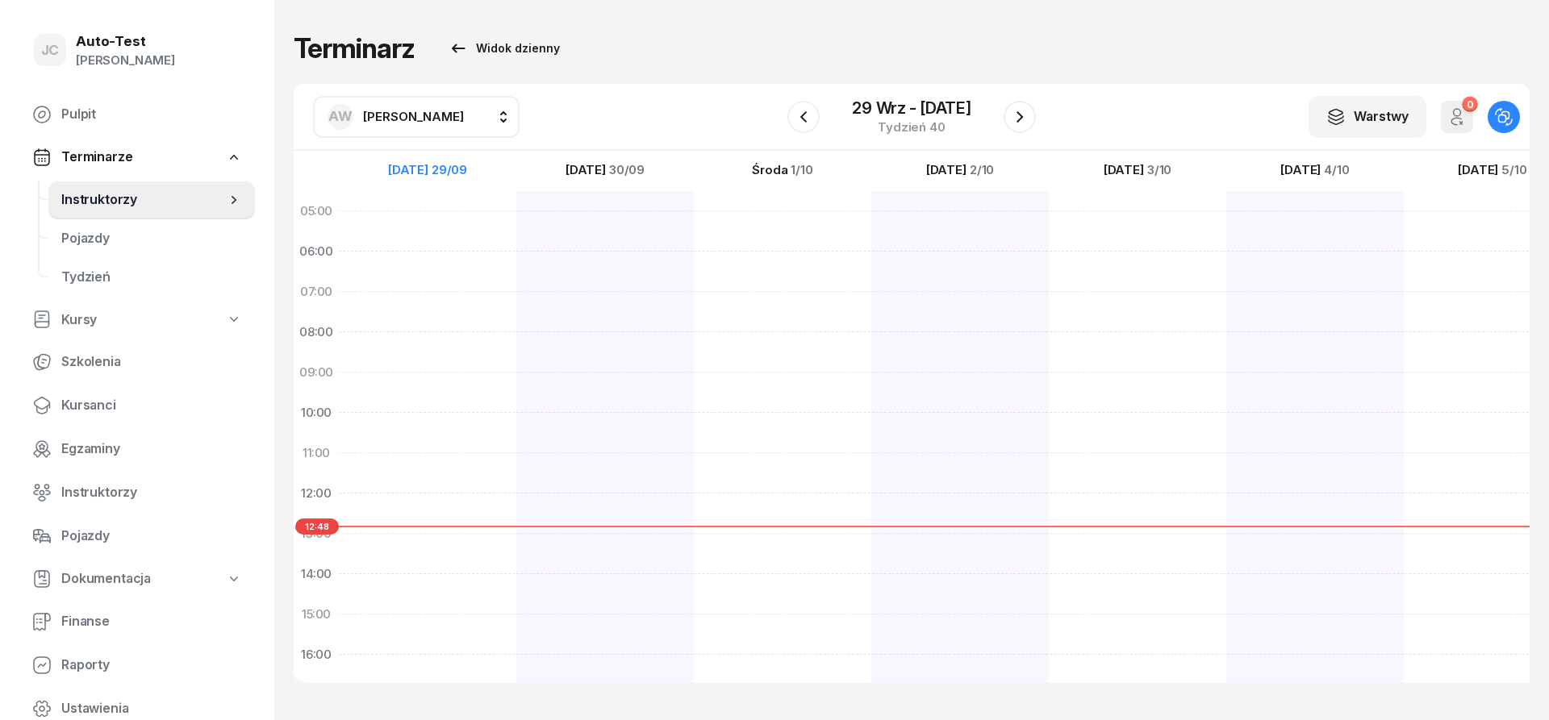
click at [426, 125] on span "[PERSON_NAME]" at bounding box center [413, 116] width 101 height 21
type input "kuta"
click at [446, 221] on div "PK [PERSON_NAME]" at bounding box center [432, 224] width 192 height 26
click at [820, 125] on div "[DATE] - [DATE] Tydzień 40" at bounding box center [911, 117] width 248 height 46
click at [814, 124] on button "button" at bounding box center [803, 117] width 32 height 32
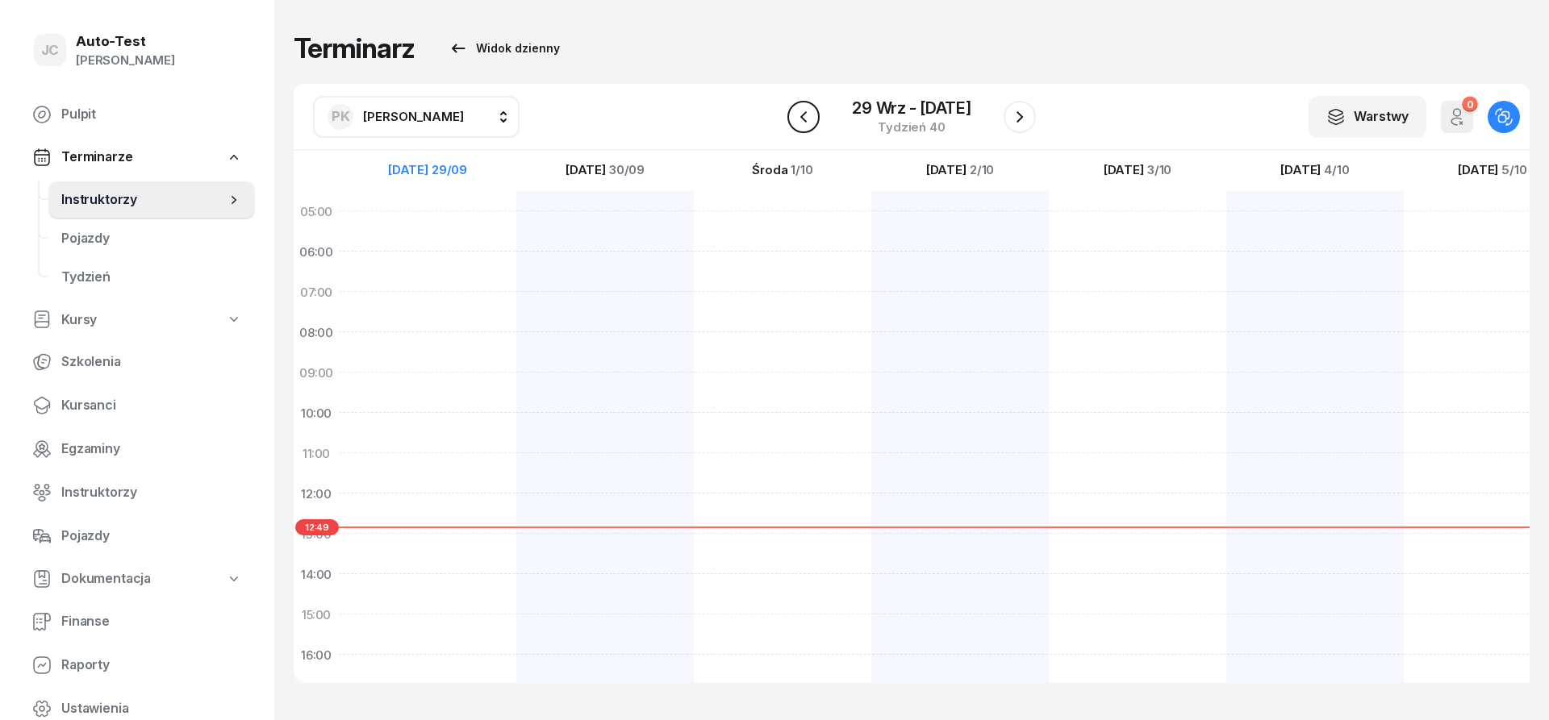
click at [814, 124] on button "button" at bounding box center [803, 117] width 32 height 32
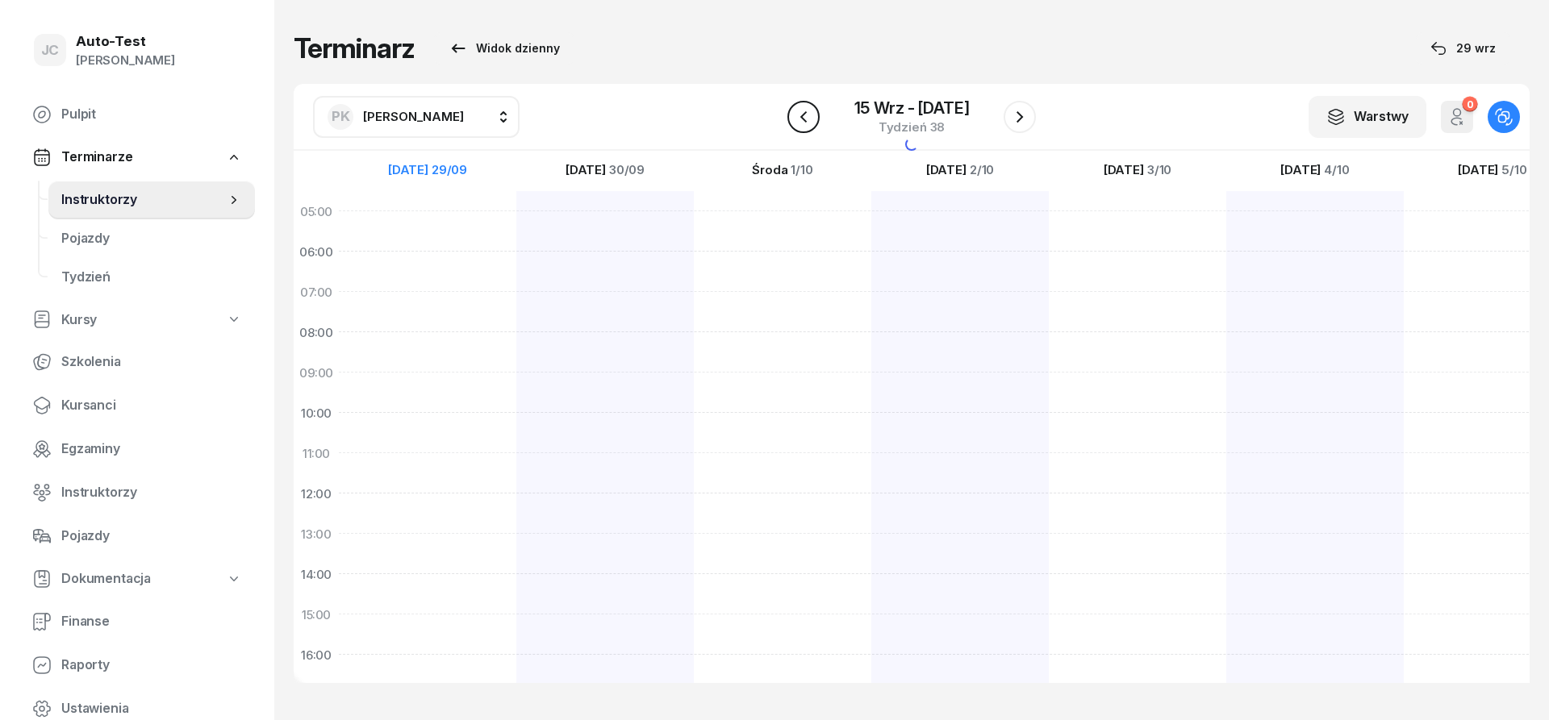
click at [812, 123] on icon "button" at bounding box center [803, 116] width 19 height 19
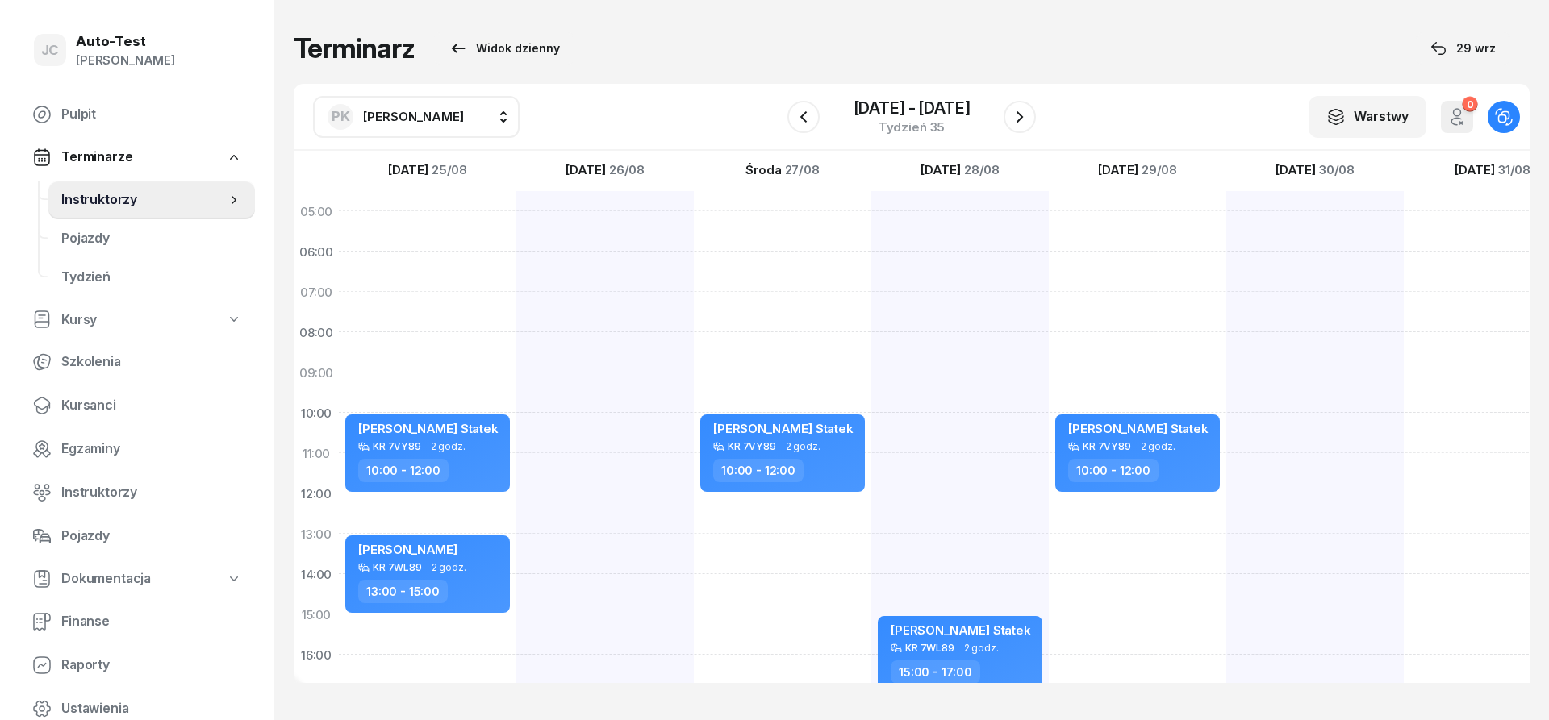
click at [820, 122] on div "[DATE] - [DATE] Tydzień 35" at bounding box center [911, 117] width 248 height 46
click at [815, 120] on button "button" at bounding box center [803, 117] width 32 height 32
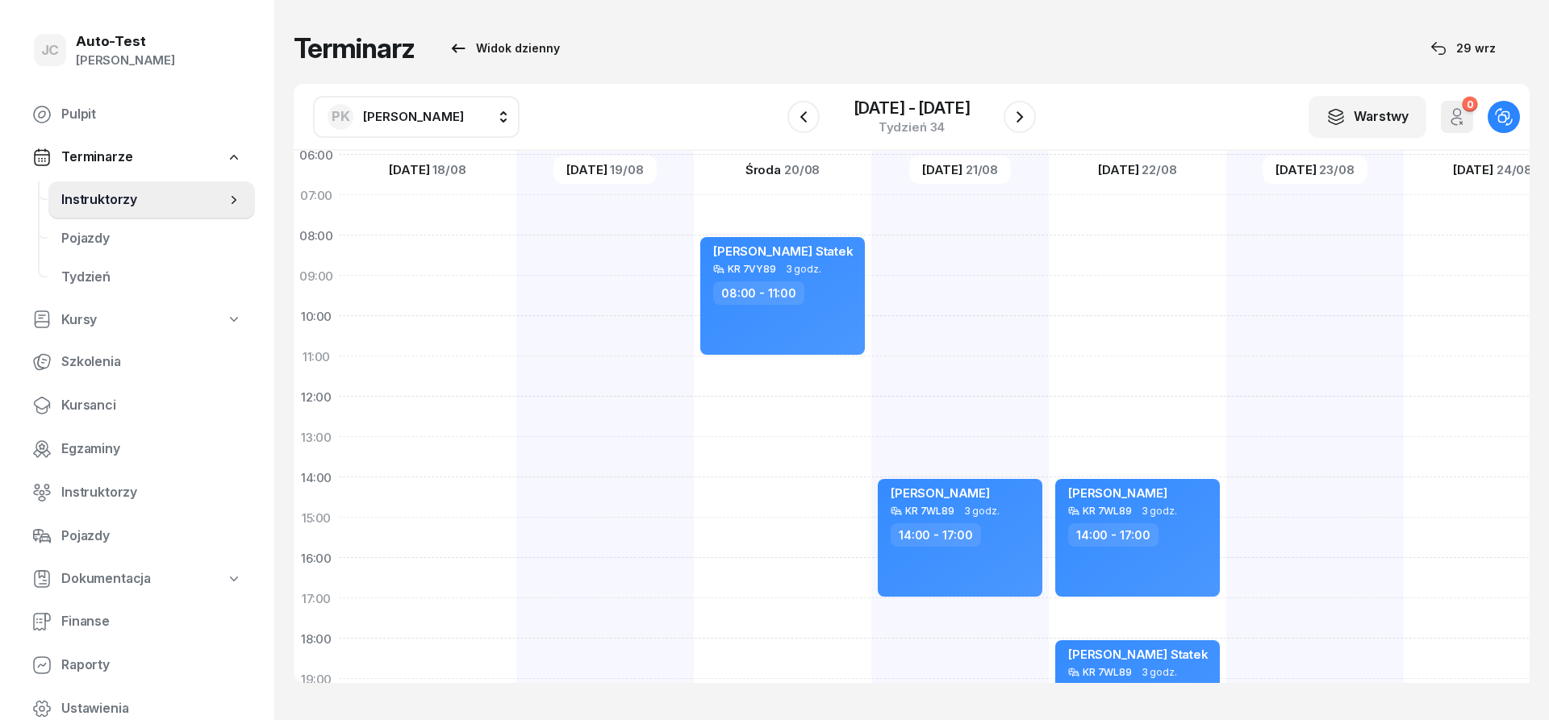
click at [1144, 379] on div "[PERSON_NAME] KR 7WL89 3 godz. 14:00 - 17:00 [PERSON_NAME] Statek KR 7WL89 3 go…" at bounding box center [1137, 497] width 177 height 807
select select "11"
select select "13"
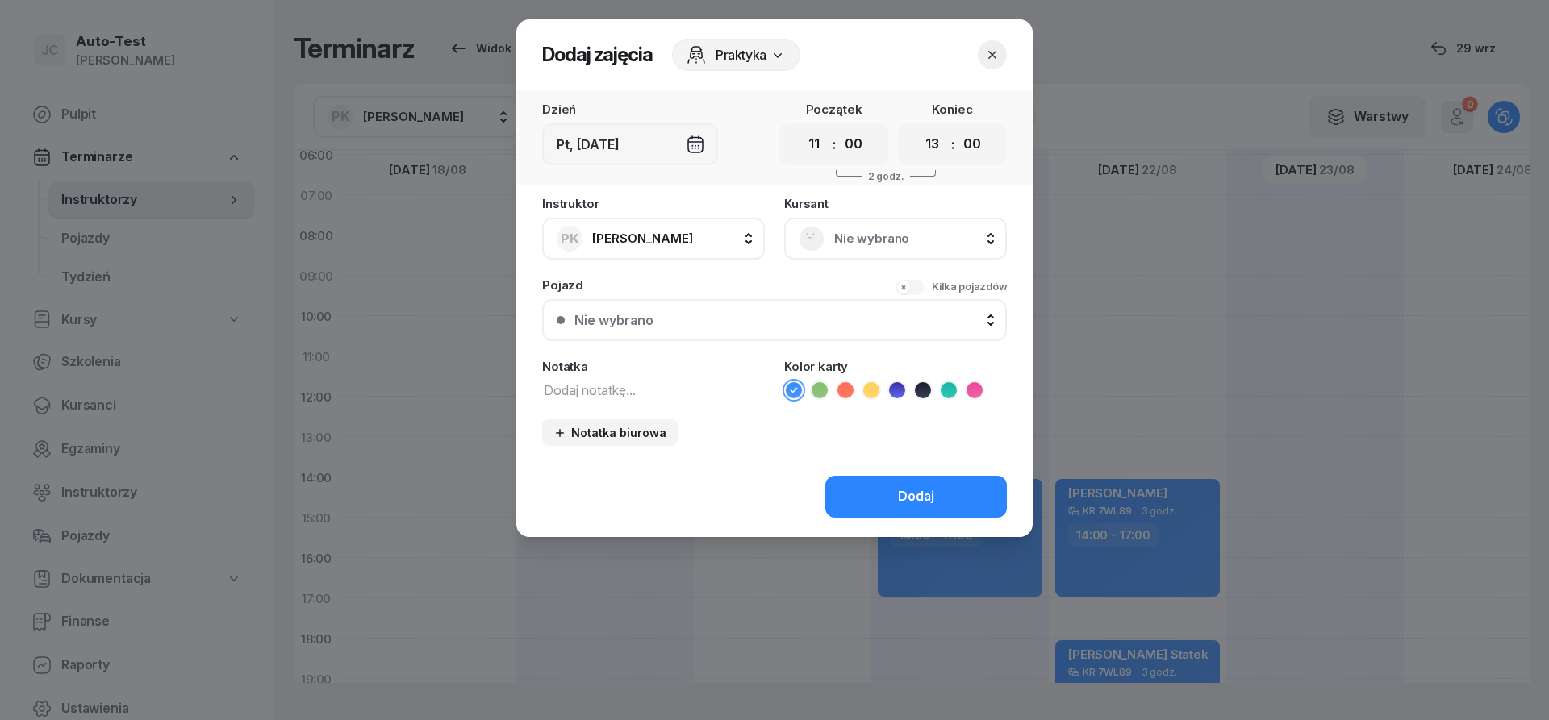
scroll to position [97, 0]
click at [879, 248] on span "Nie wybrano" at bounding box center [913, 238] width 158 height 21
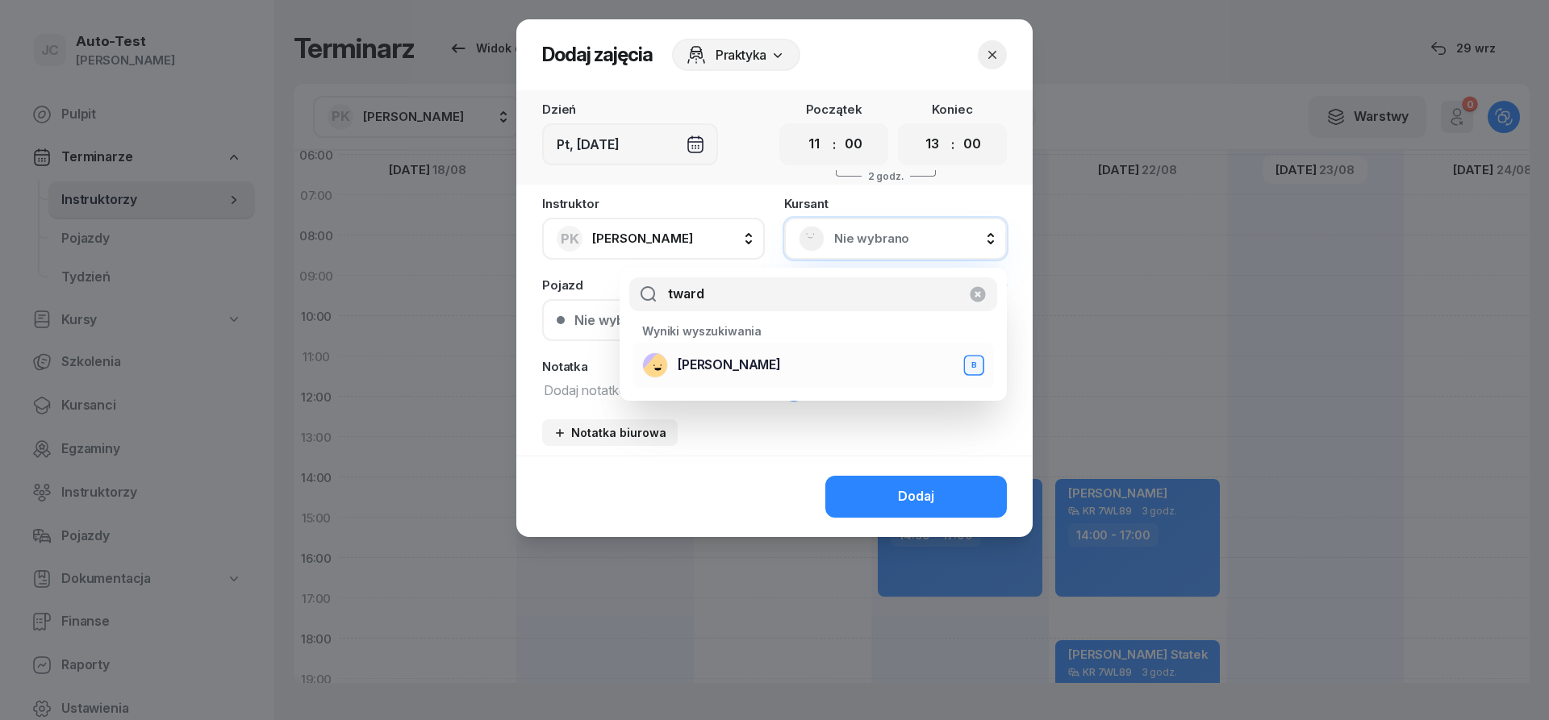
type input "tward"
click at [726, 365] on span "[PERSON_NAME]" at bounding box center [729, 365] width 103 height 21
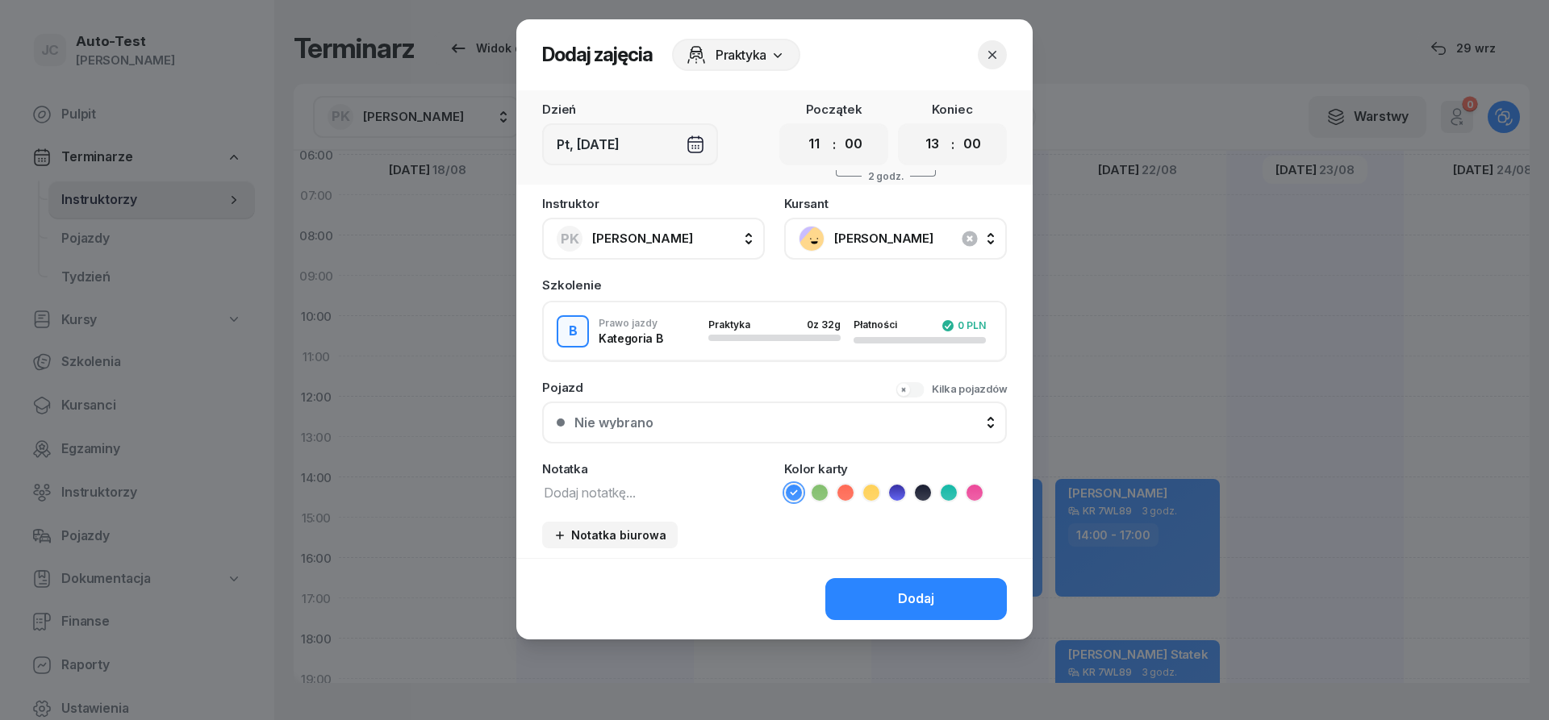
click at [707, 416] on div "Nie wybrano" at bounding box center [783, 422] width 418 height 13
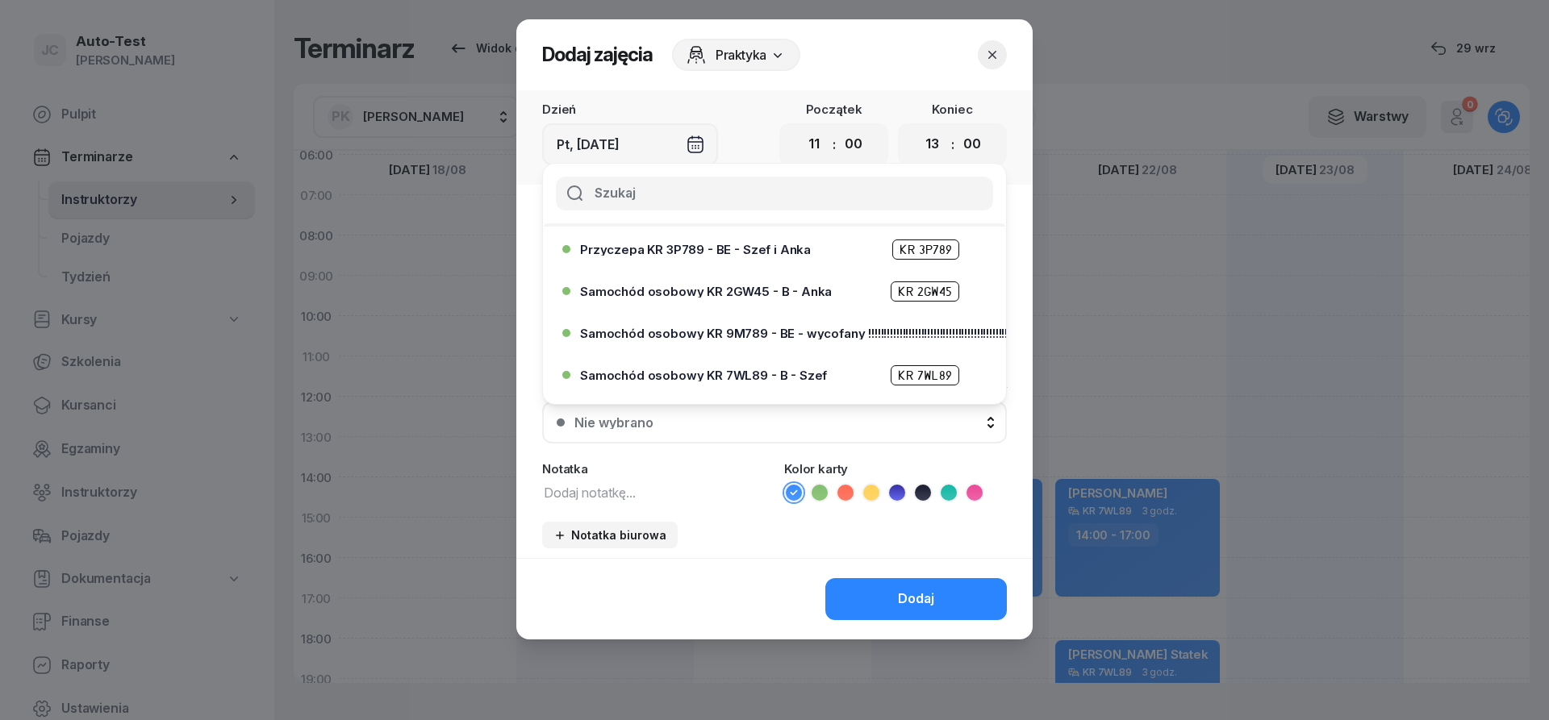
scroll to position [387, 0]
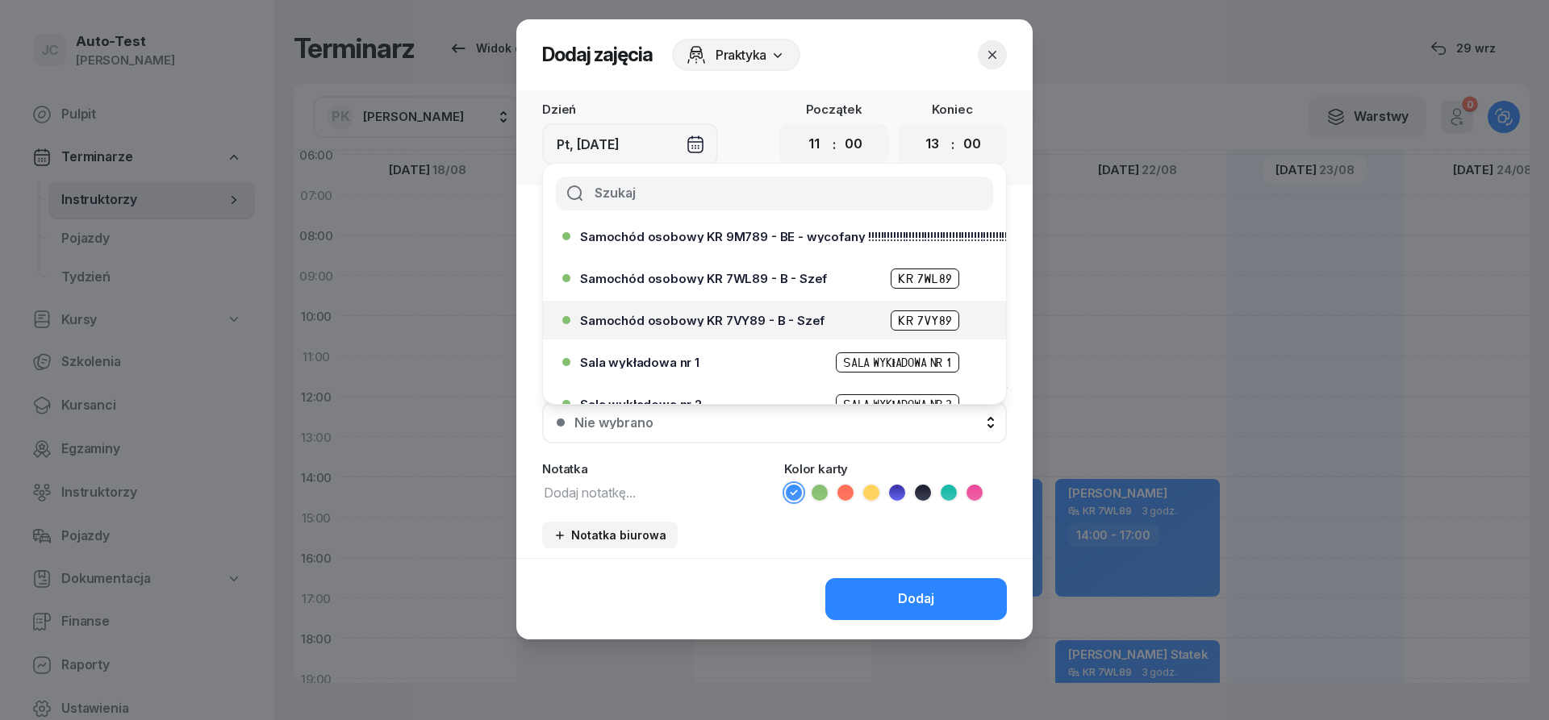
click at [745, 321] on span "Samochód osobowy KR 7VY89 - B - Szef" at bounding box center [702, 321] width 244 height 12
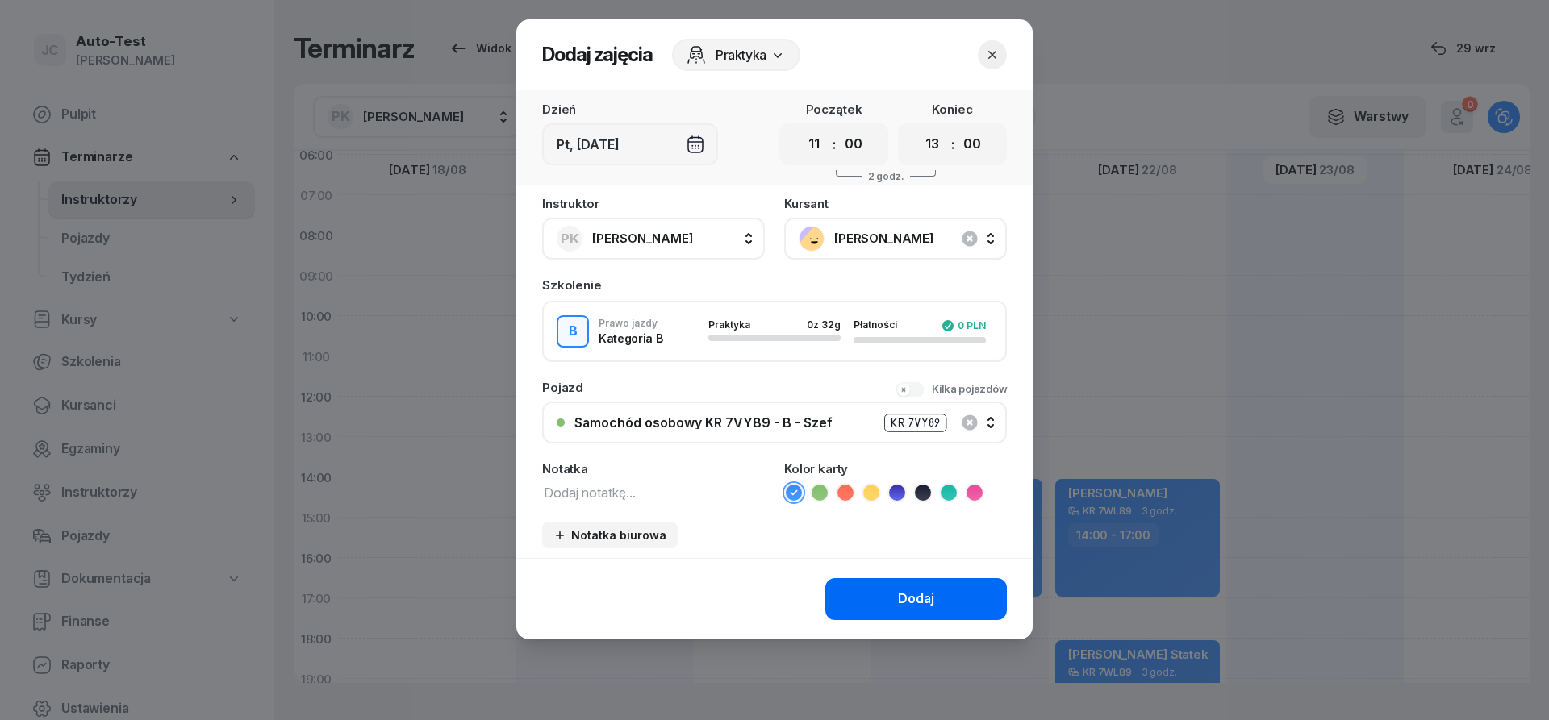
click at [862, 587] on button "Dodaj" at bounding box center [916, 599] width 182 height 42
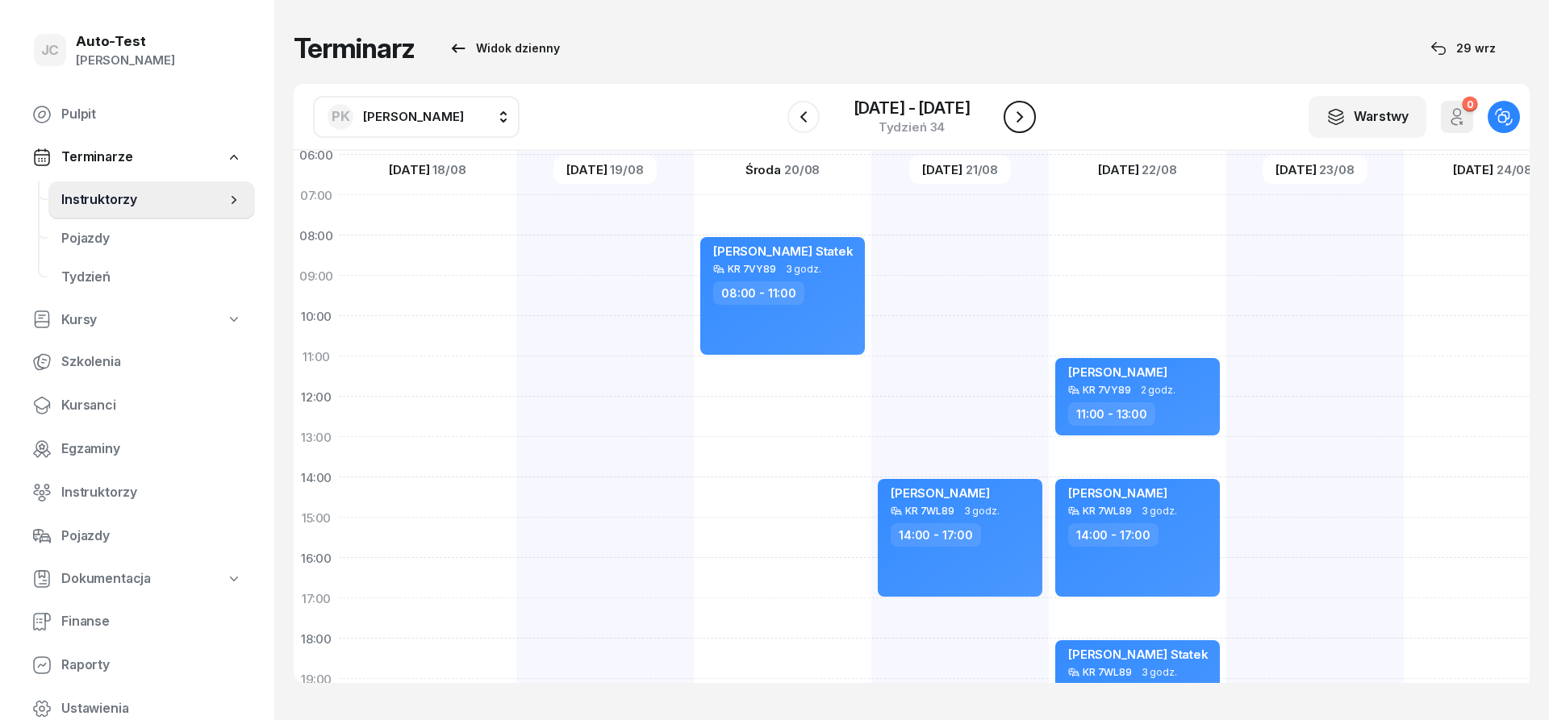
click at [1025, 122] on icon "button" at bounding box center [1019, 116] width 19 height 19
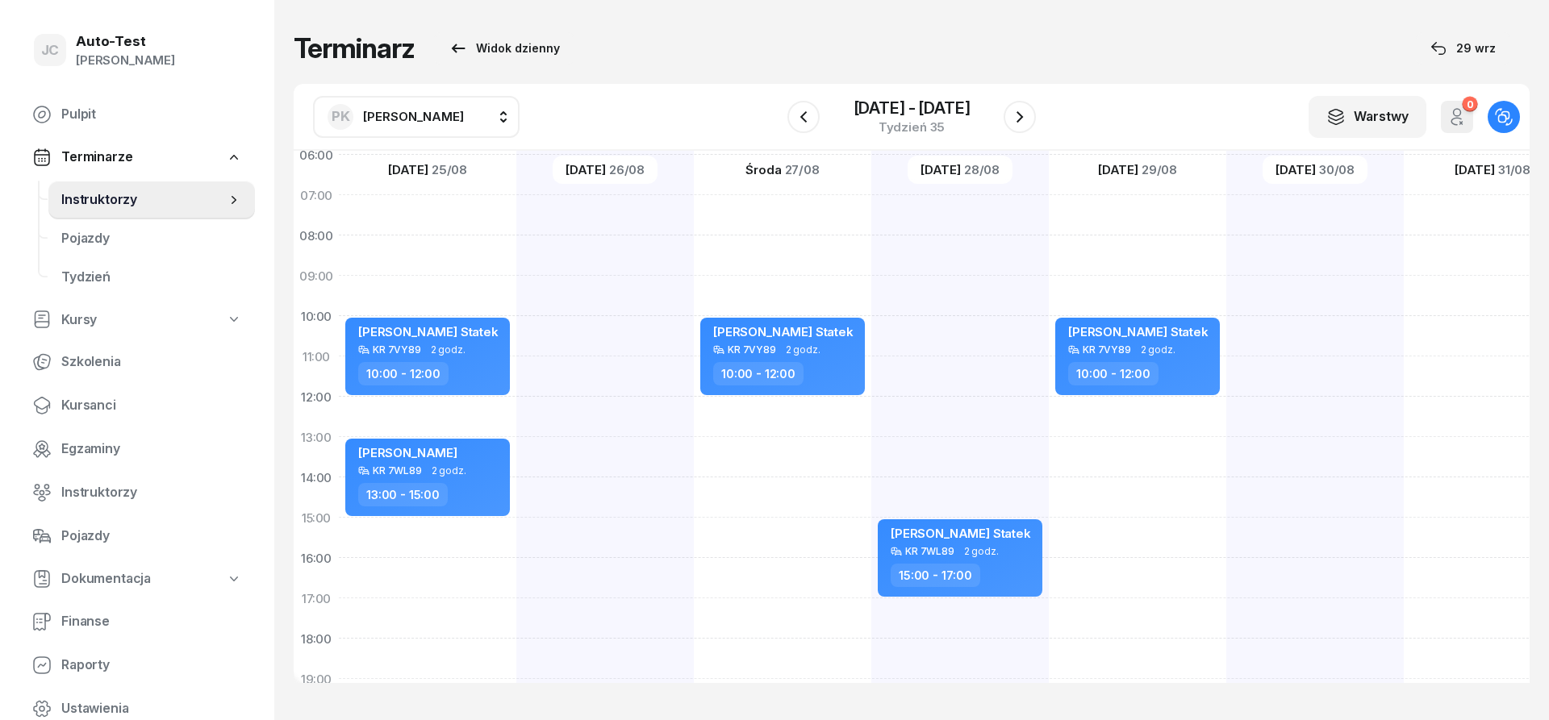
click at [649, 344] on div at bounding box center [604, 497] width 177 height 807
select select "10"
select select "12"
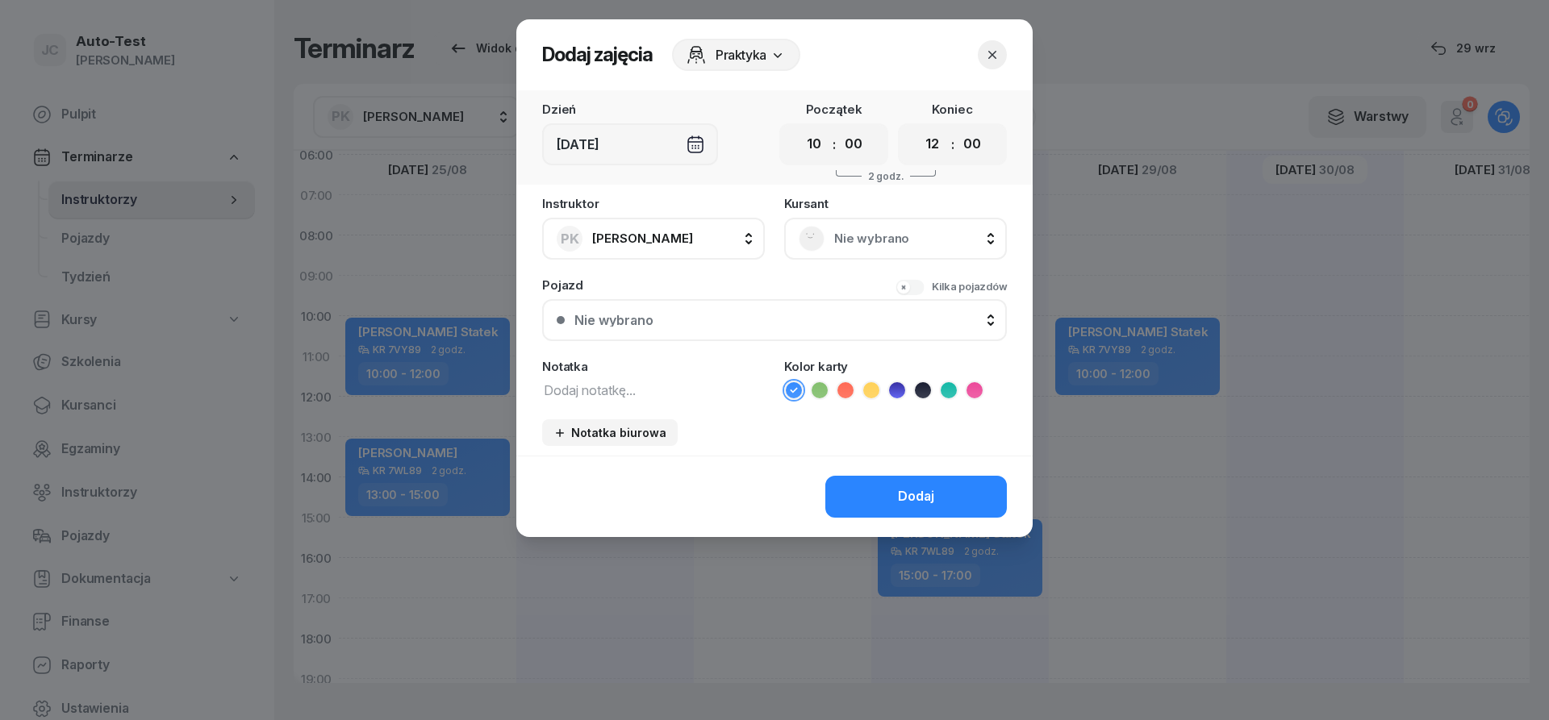
click at [841, 221] on div "Nie wybrano" at bounding box center [895, 239] width 223 height 42
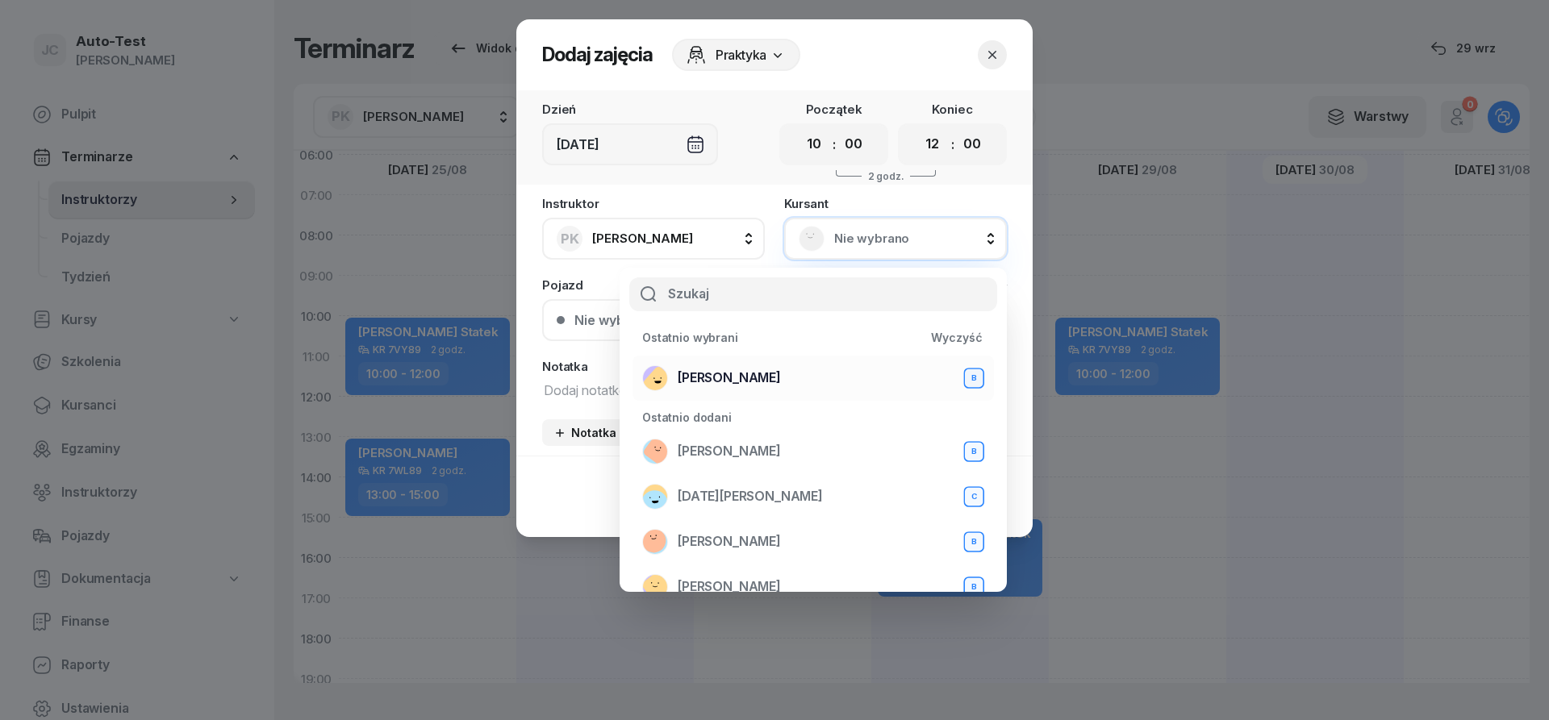
click at [785, 390] on div "[PERSON_NAME]" at bounding box center [813, 378] width 342 height 26
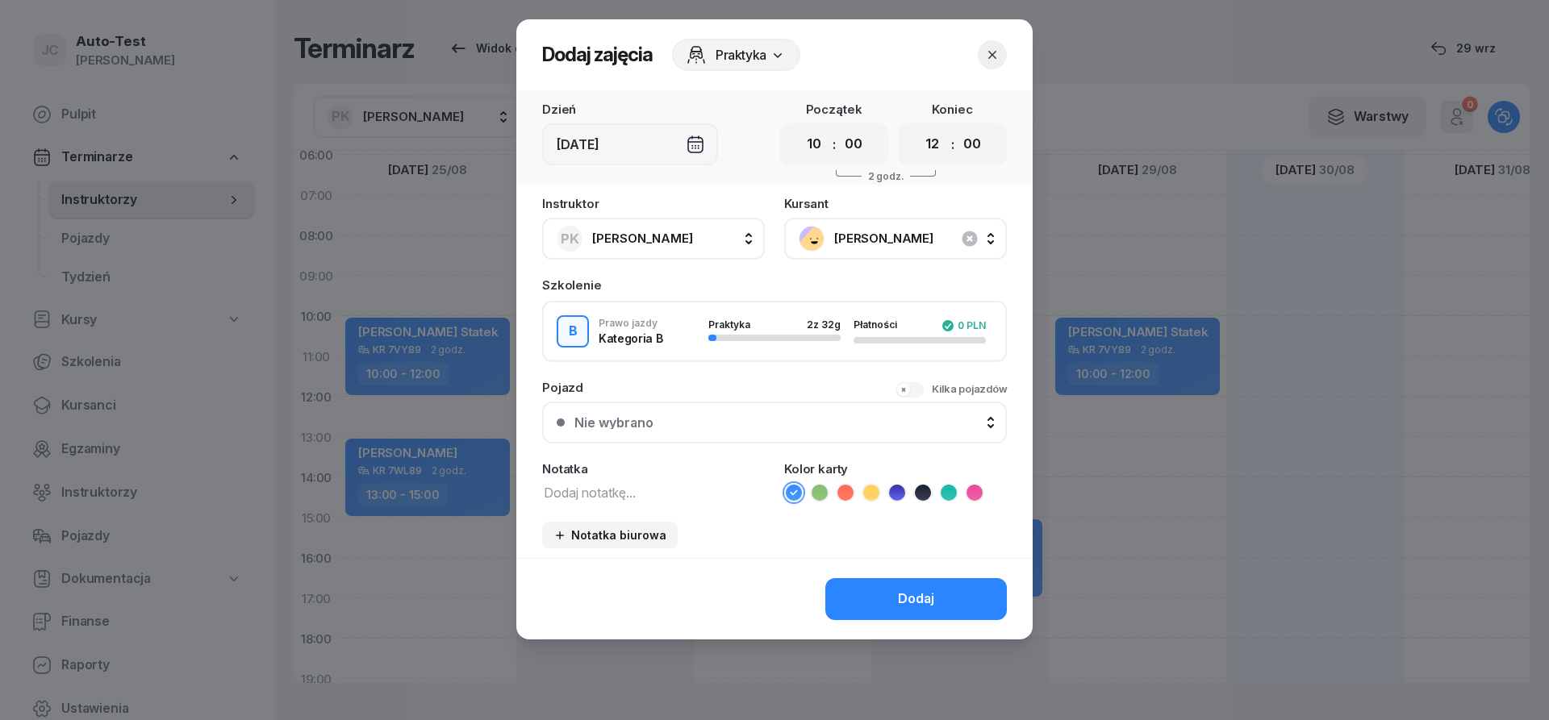
click at [757, 417] on div "Nie wybrano" at bounding box center [783, 422] width 418 height 13
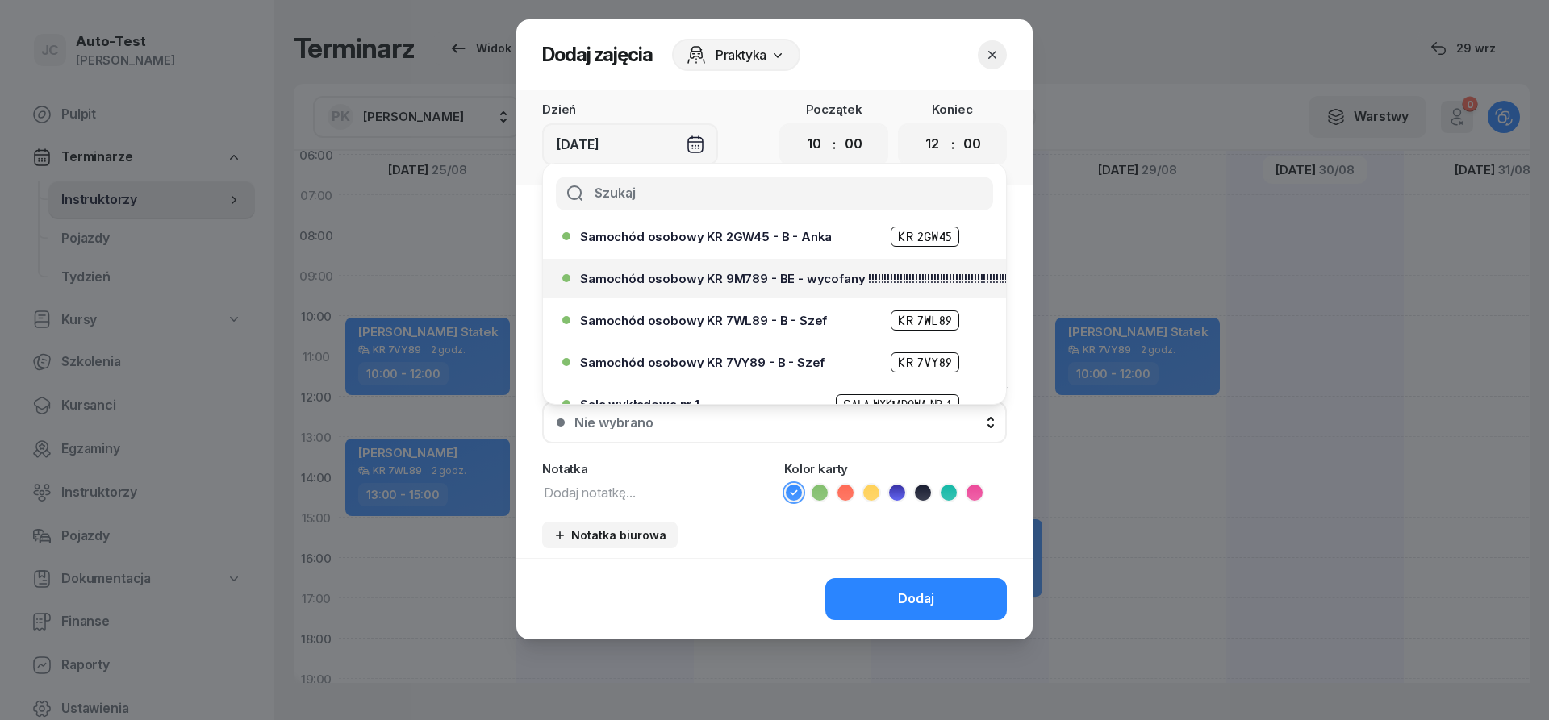
scroll to position [387, 0]
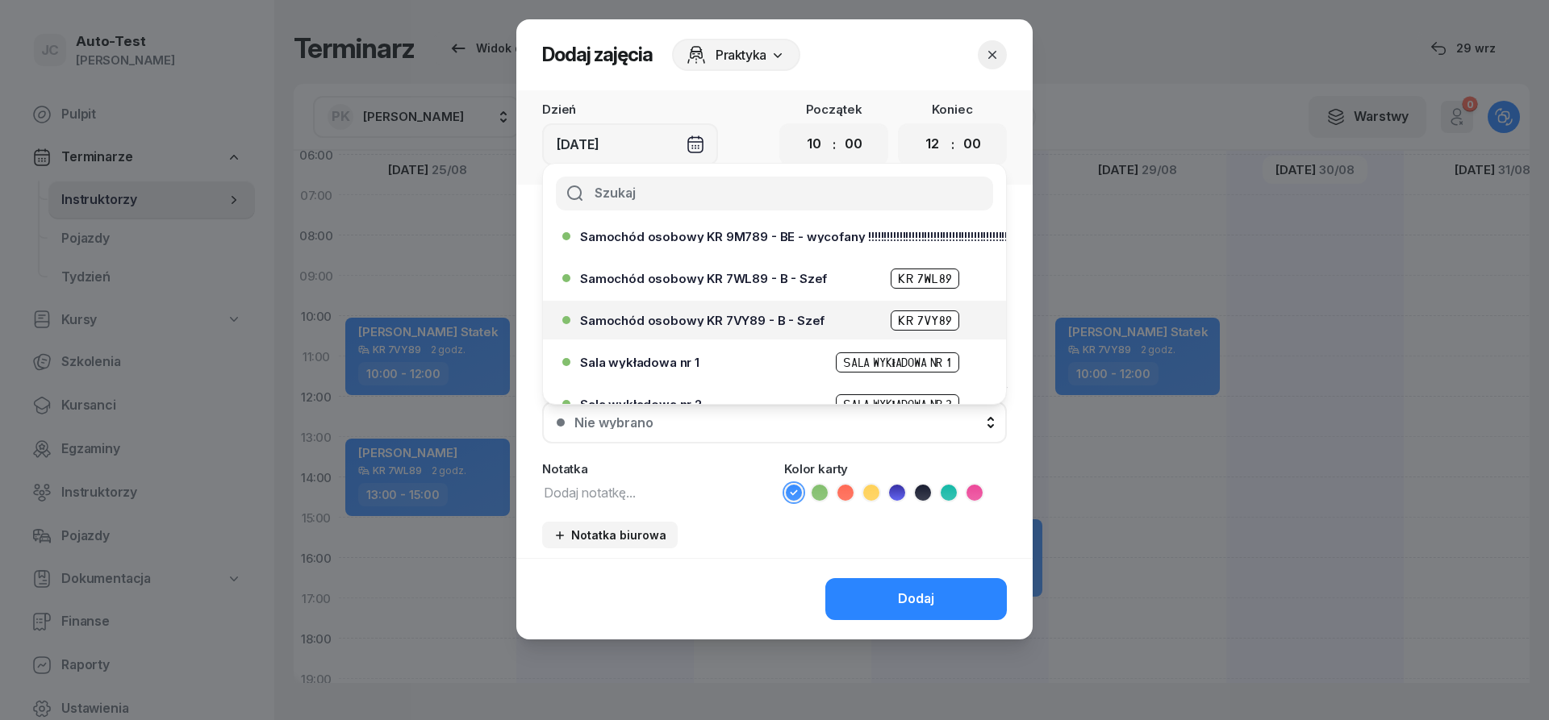
click at [747, 319] on span "Samochód osobowy KR 7VY89 - B - Szef" at bounding box center [702, 321] width 244 height 12
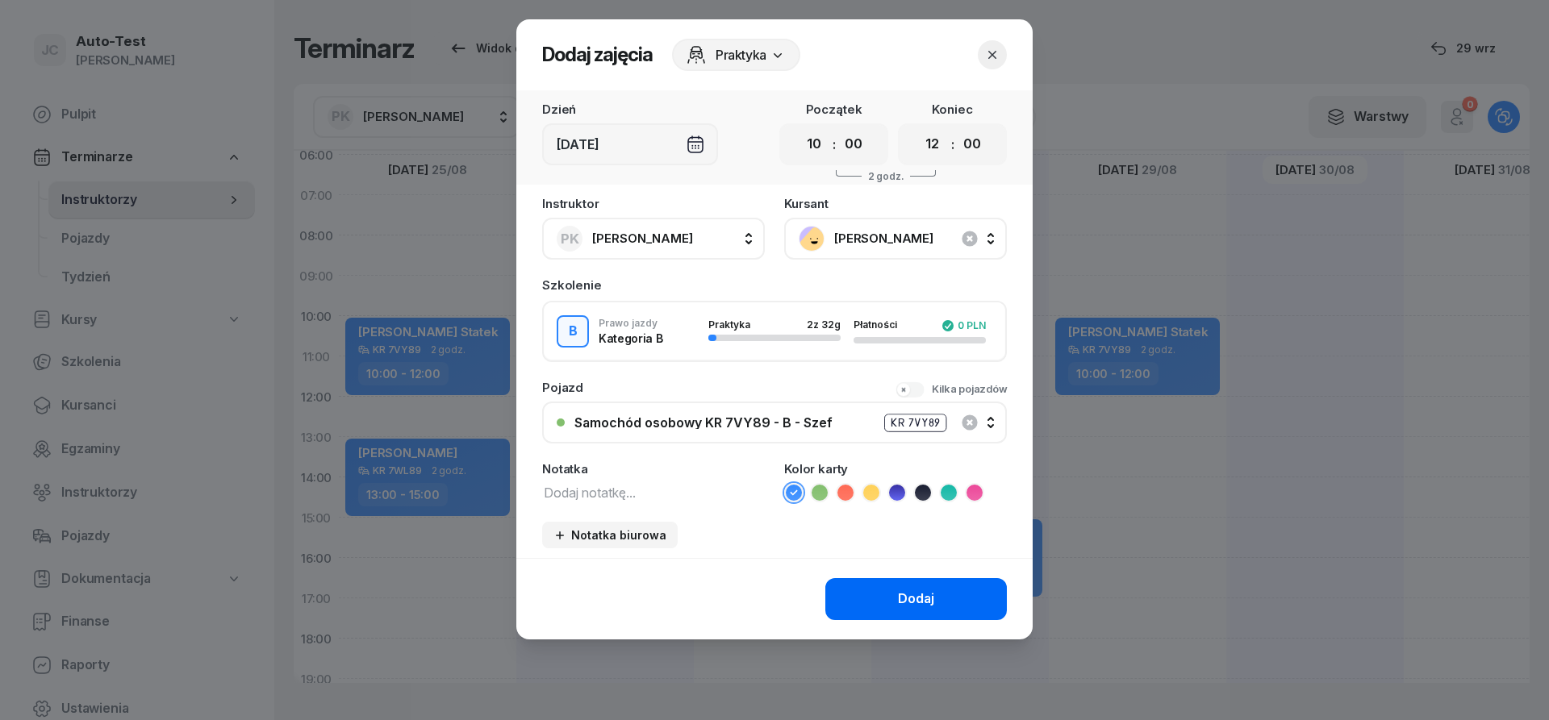
click at [886, 603] on button "Dodaj" at bounding box center [916, 599] width 182 height 42
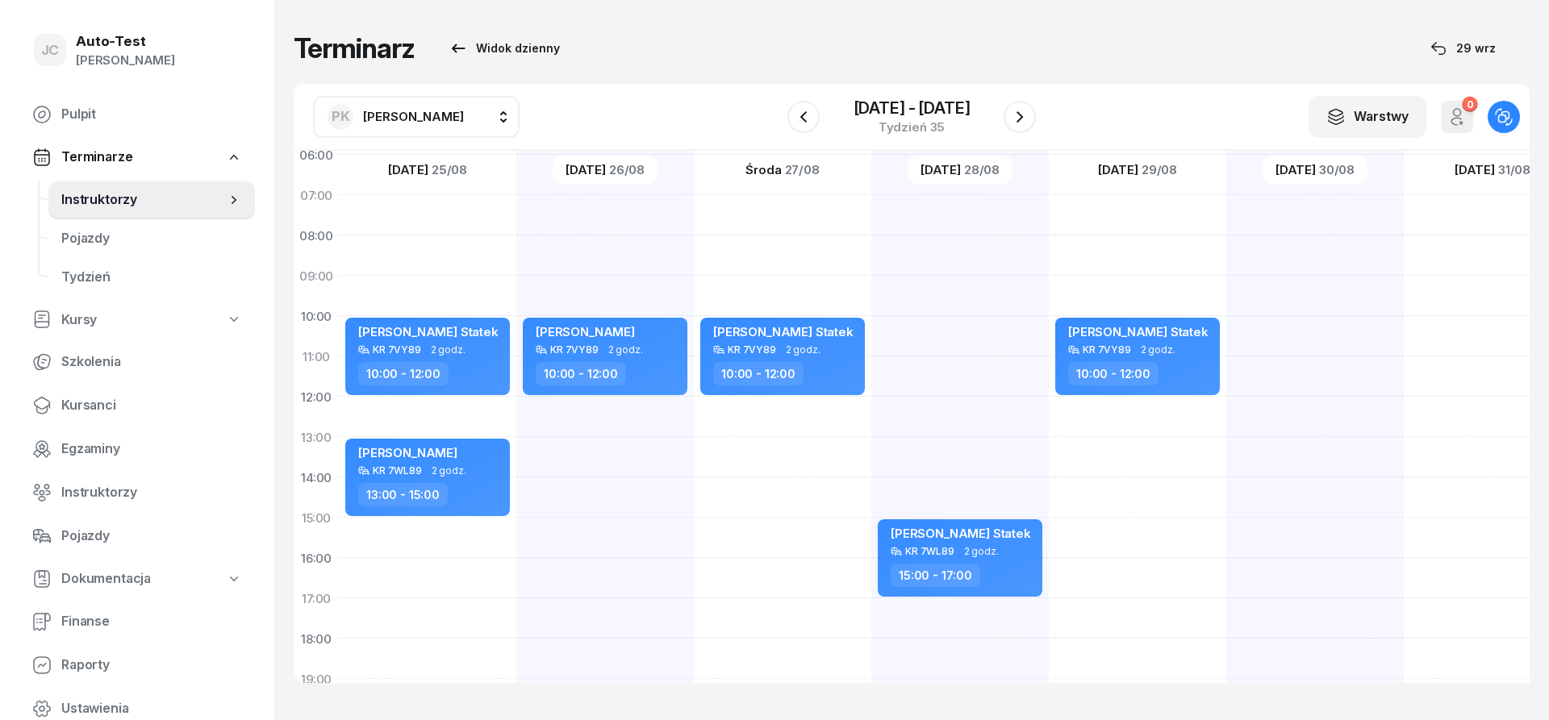
scroll to position [290, 0]
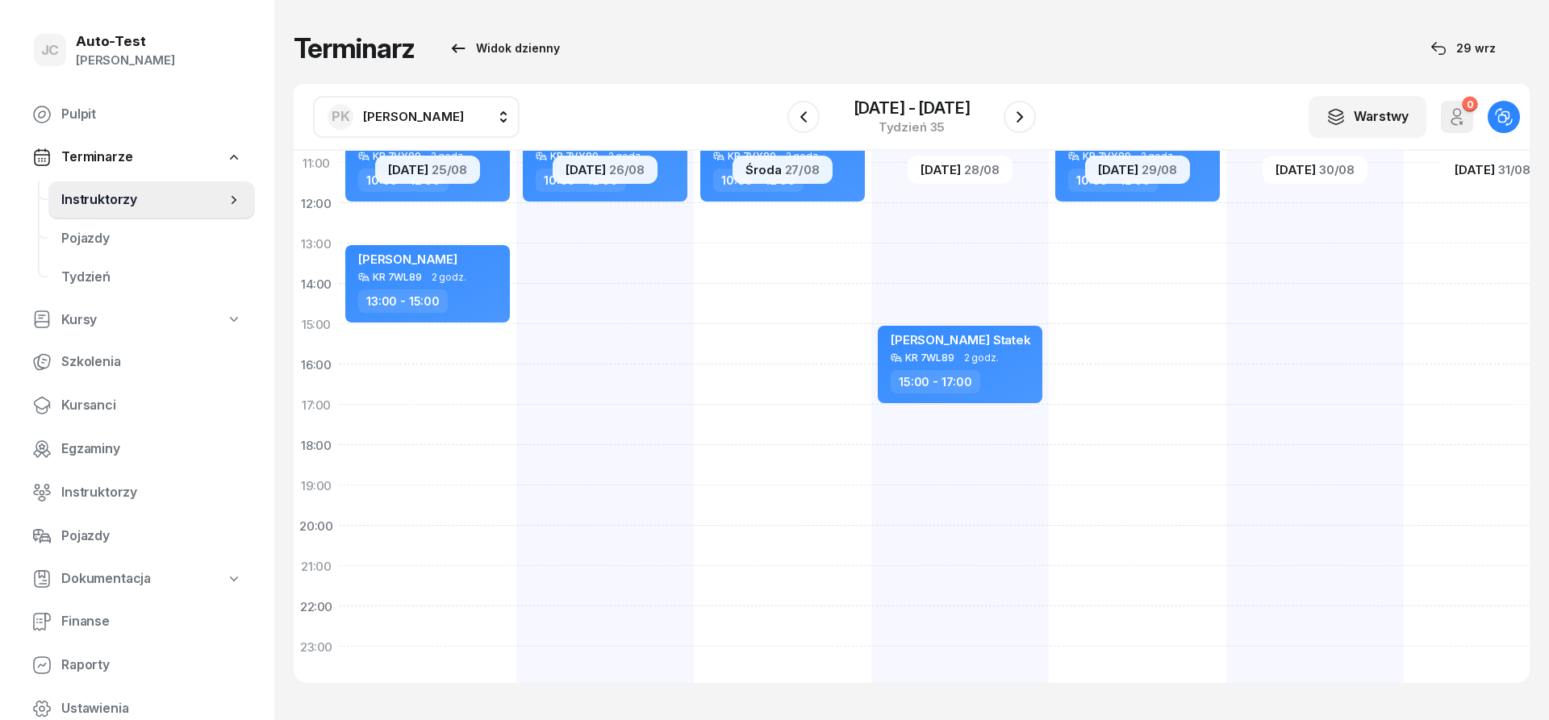
click at [920, 466] on div "[PERSON_NAME] Statek KR 7WL89 2 godz. 15:00 - 17:00" at bounding box center [959, 304] width 177 height 807
select select "18"
select select "20"
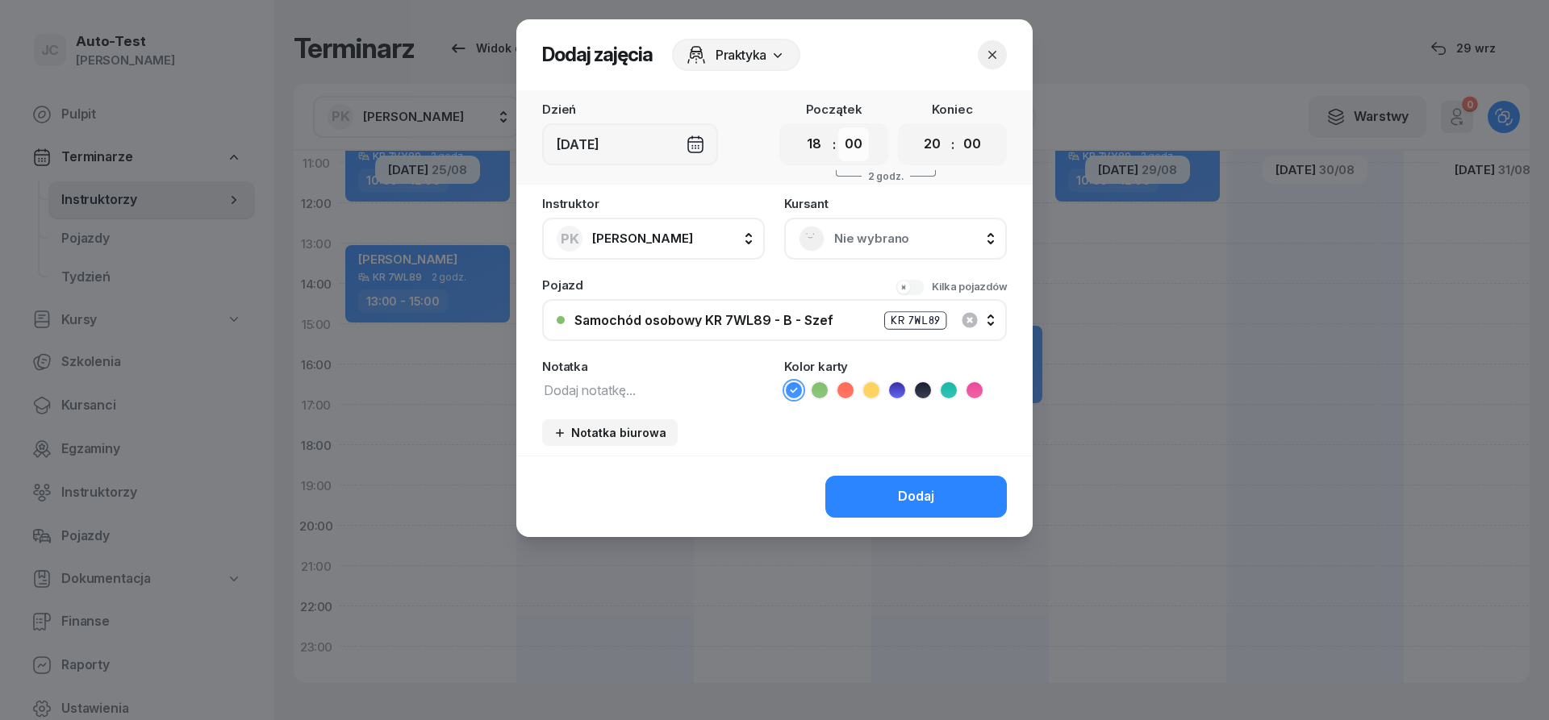
click at [838, 127] on select "00 05 10 15 20 25 30 35 40 45 50 55" at bounding box center [853, 144] width 31 height 34
select select "30"
click option "30" at bounding box center [0, 0] width 0 height 0
click at [957, 127] on select "00 05 10 15 20 25 30 35 40 45 50 55" at bounding box center [972, 144] width 31 height 34
select select "30"
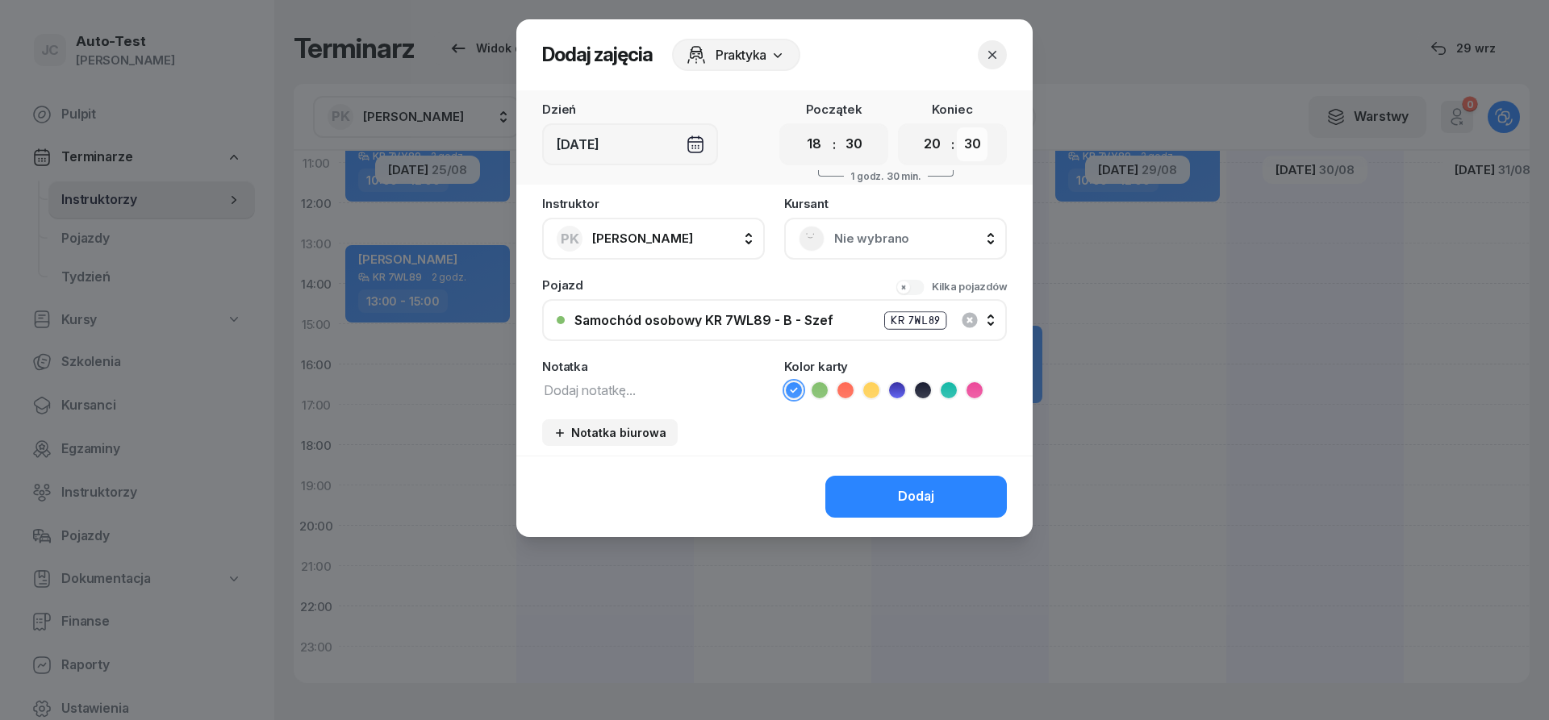
click option "30" at bounding box center [0, 0] width 0 height 0
click at [876, 242] on span "Nie wybrano" at bounding box center [913, 238] width 158 height 21
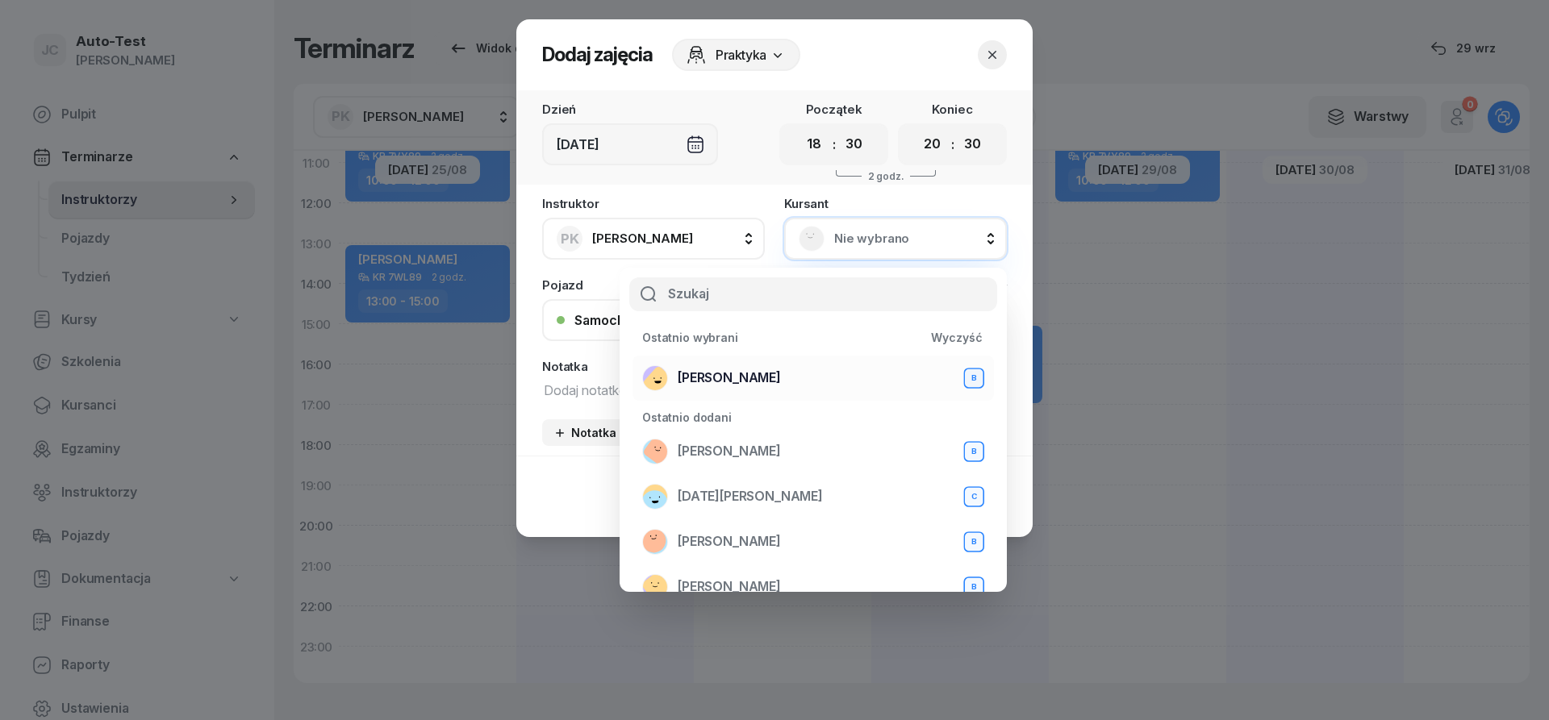
click at [792, 371] on div "[PERSON_NAME]" at bounding box center [813, 378] width 342 height 26
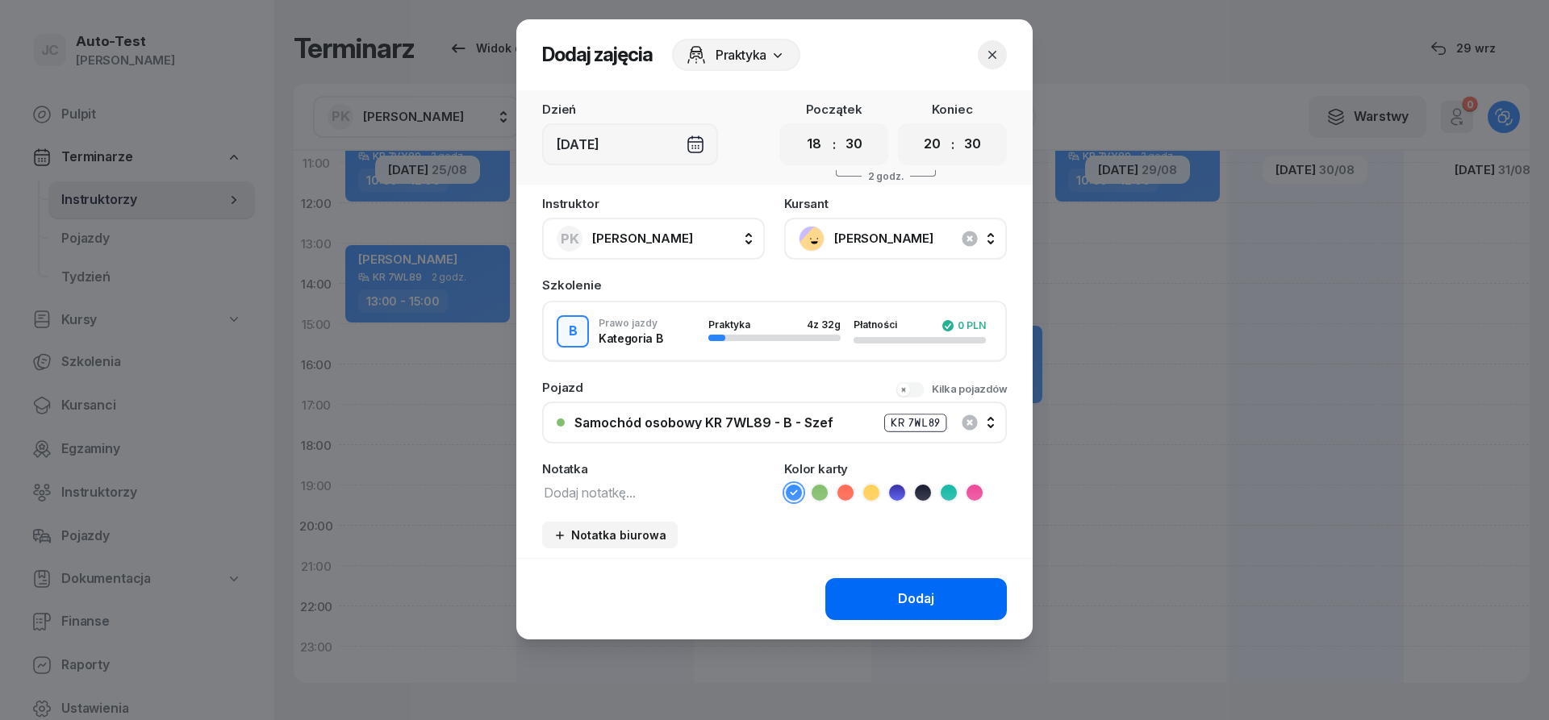
click at [883, 586] on button "Dodaj" at bounding box center [916, 599] width 182 height 42
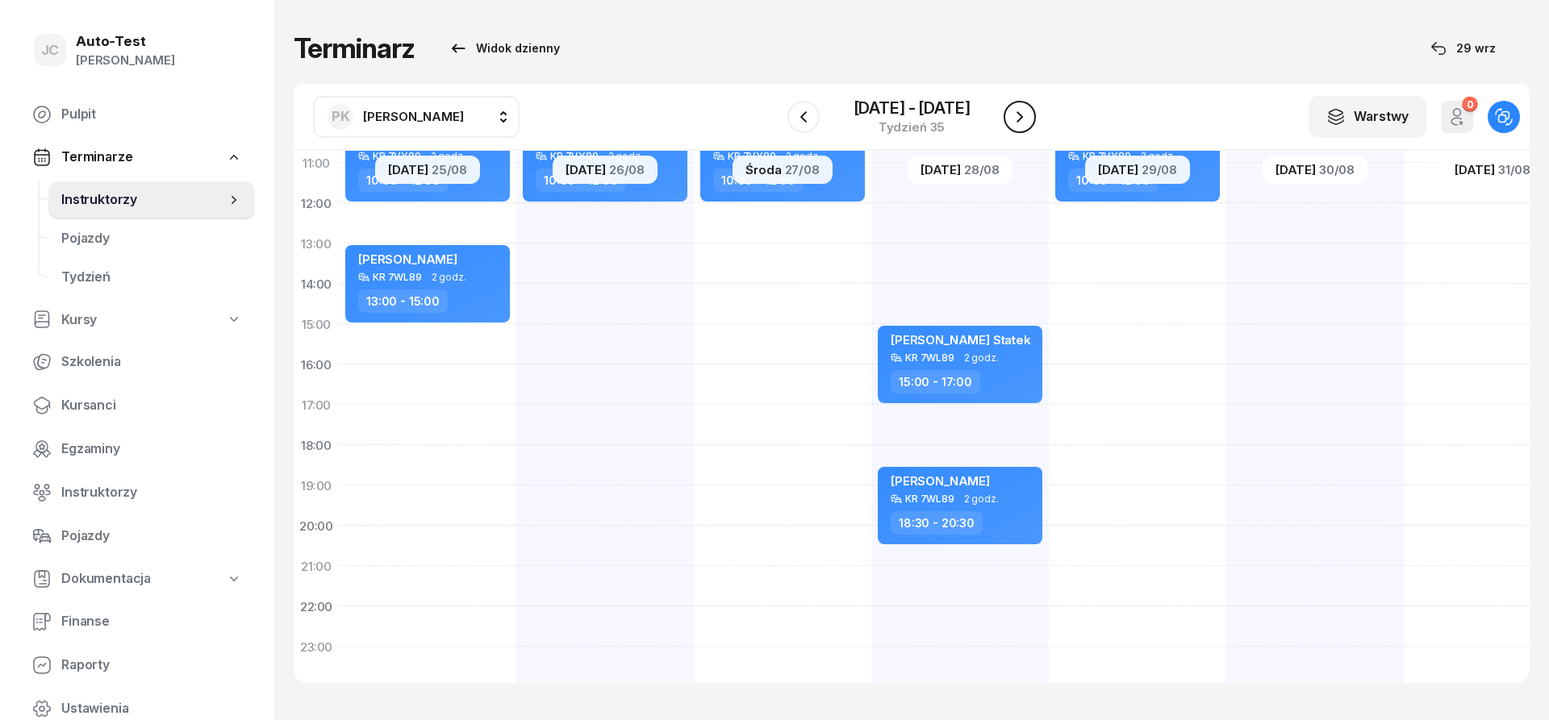
click at [1016, 118] on icon "button" at bounding box center [1019, 116] width 19 height 19
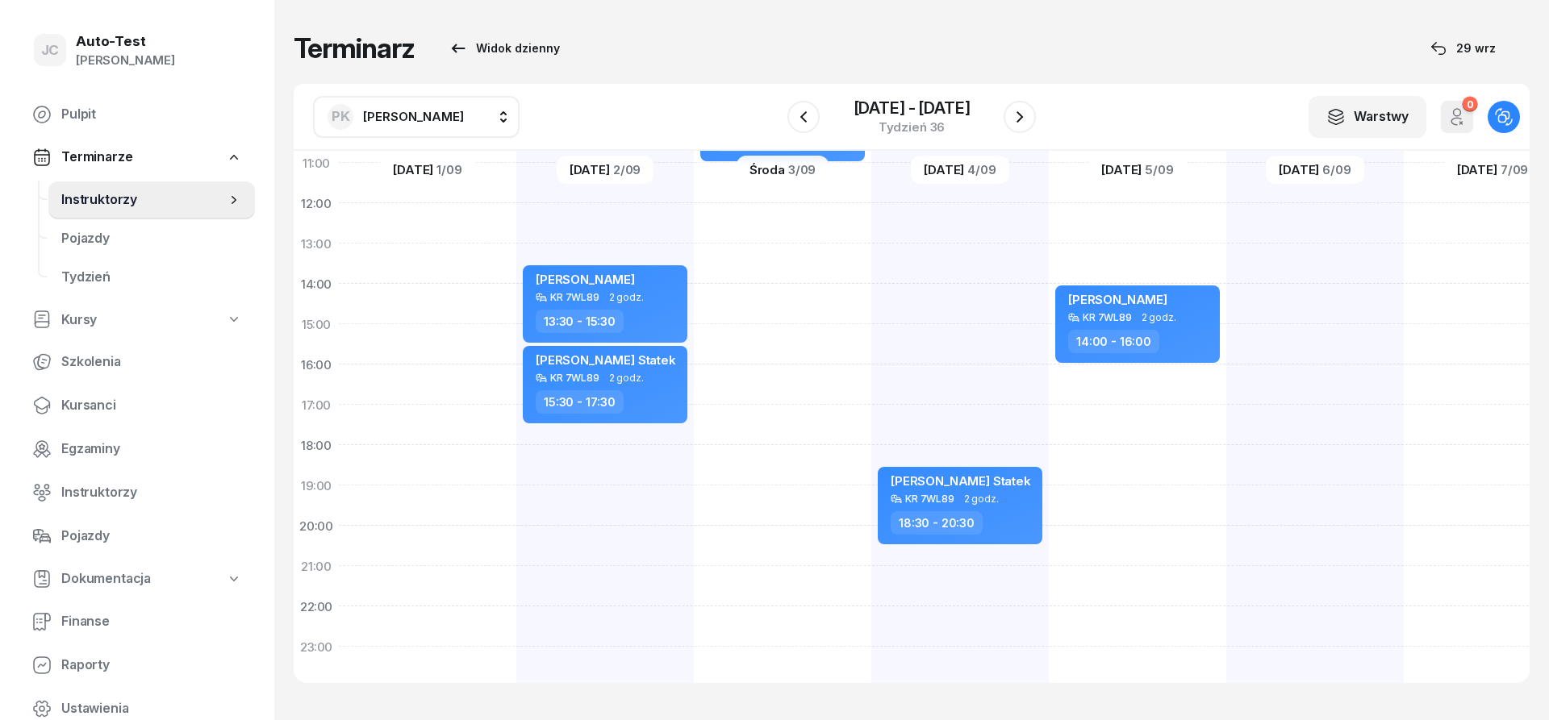
click at [654, 463] on div "[PERSON_NAME] KR 7WL89 2 godz. 13:30 - 15:30 [PERSON_NAME] Statek KR 7WL89 2 go…" at bounding box center [604, 304] width 177 height 807
select select "18"
select select "20"
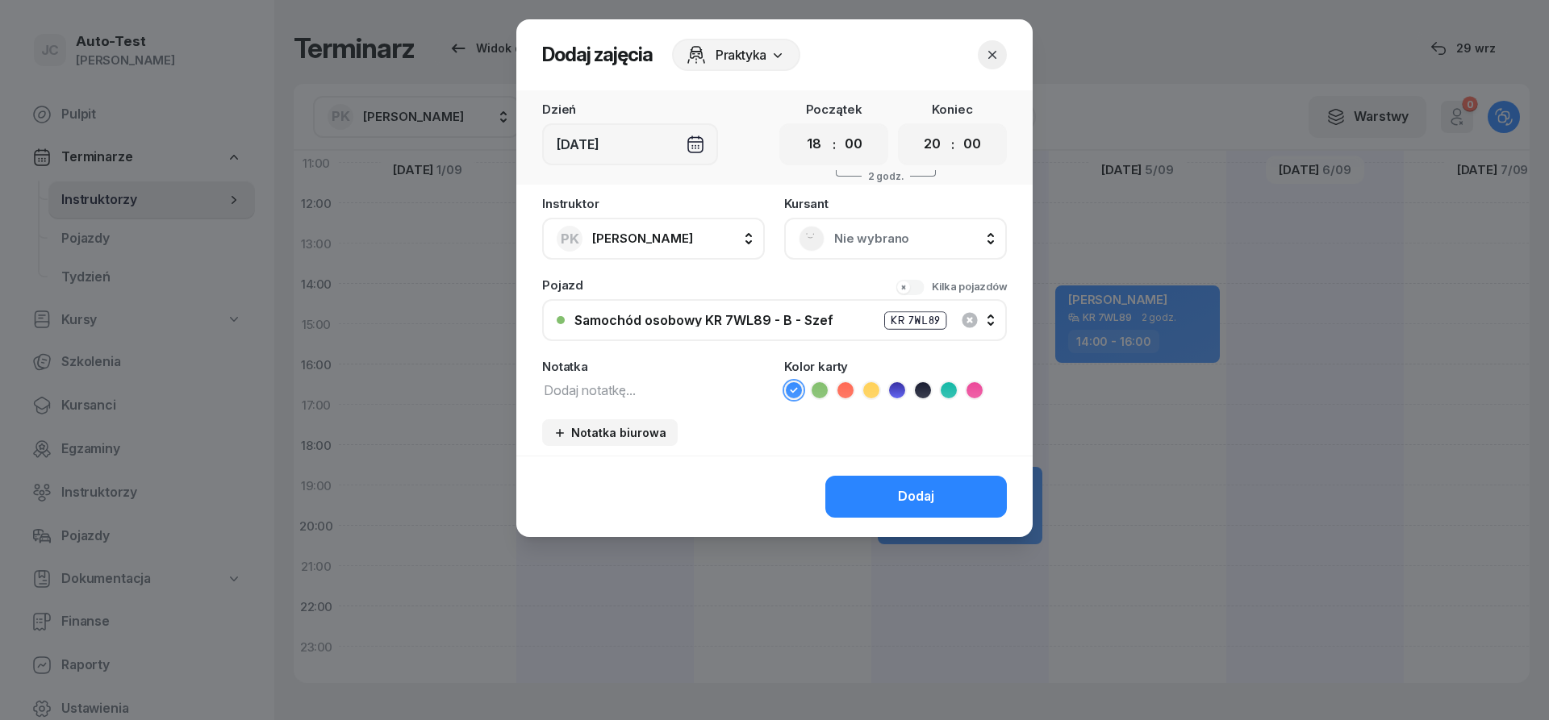
scroll to position [290, 0]
drag, startPoint x: 871, startPoint y: 235, endPoint x: 863, endPoint y: 250, distance: 17.3
click at [871, 236] on span "Nie wybrano" at bounding box center [913, 238] width 158 height 21
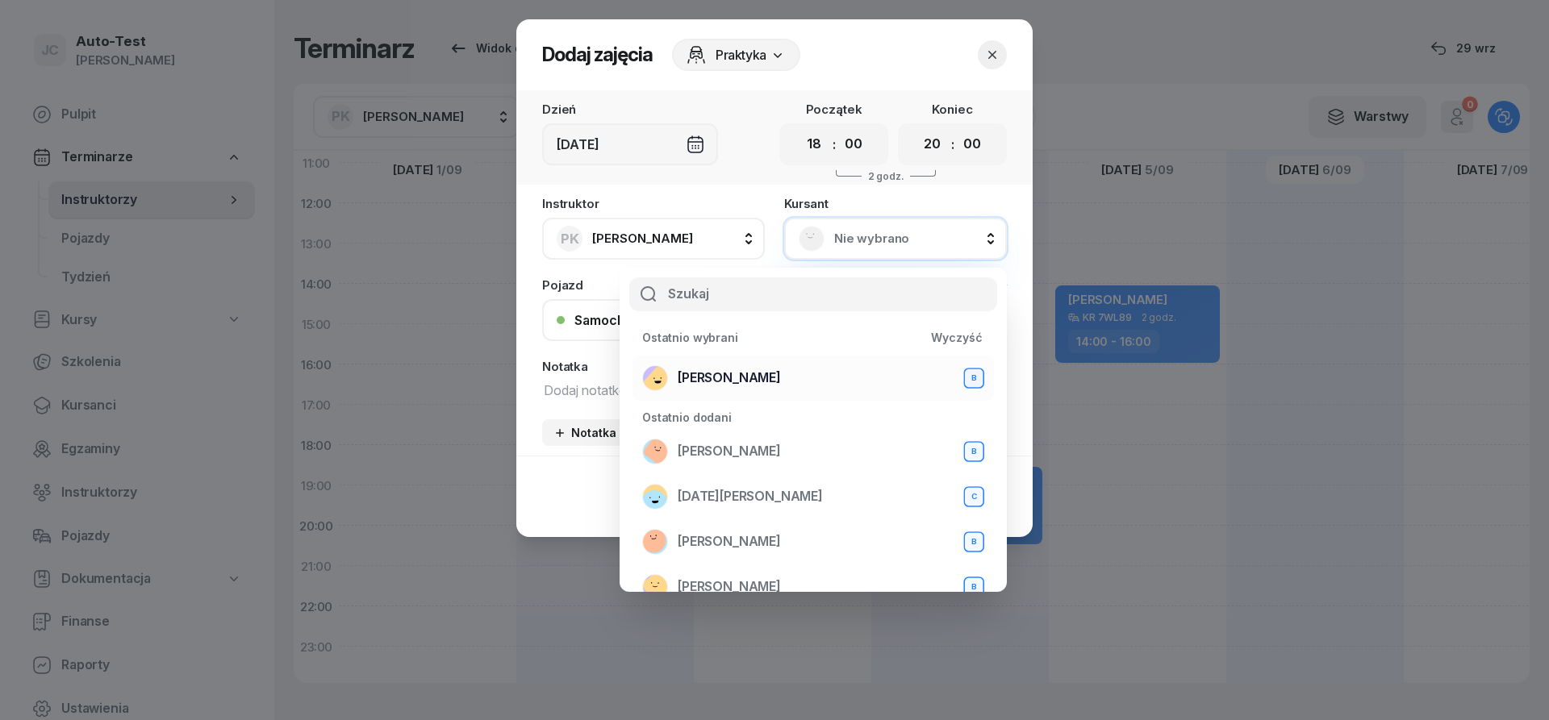
click at [763, 379] on span "[PERSON_NAME]" at bounding box center [729, 378] width 103 height 21
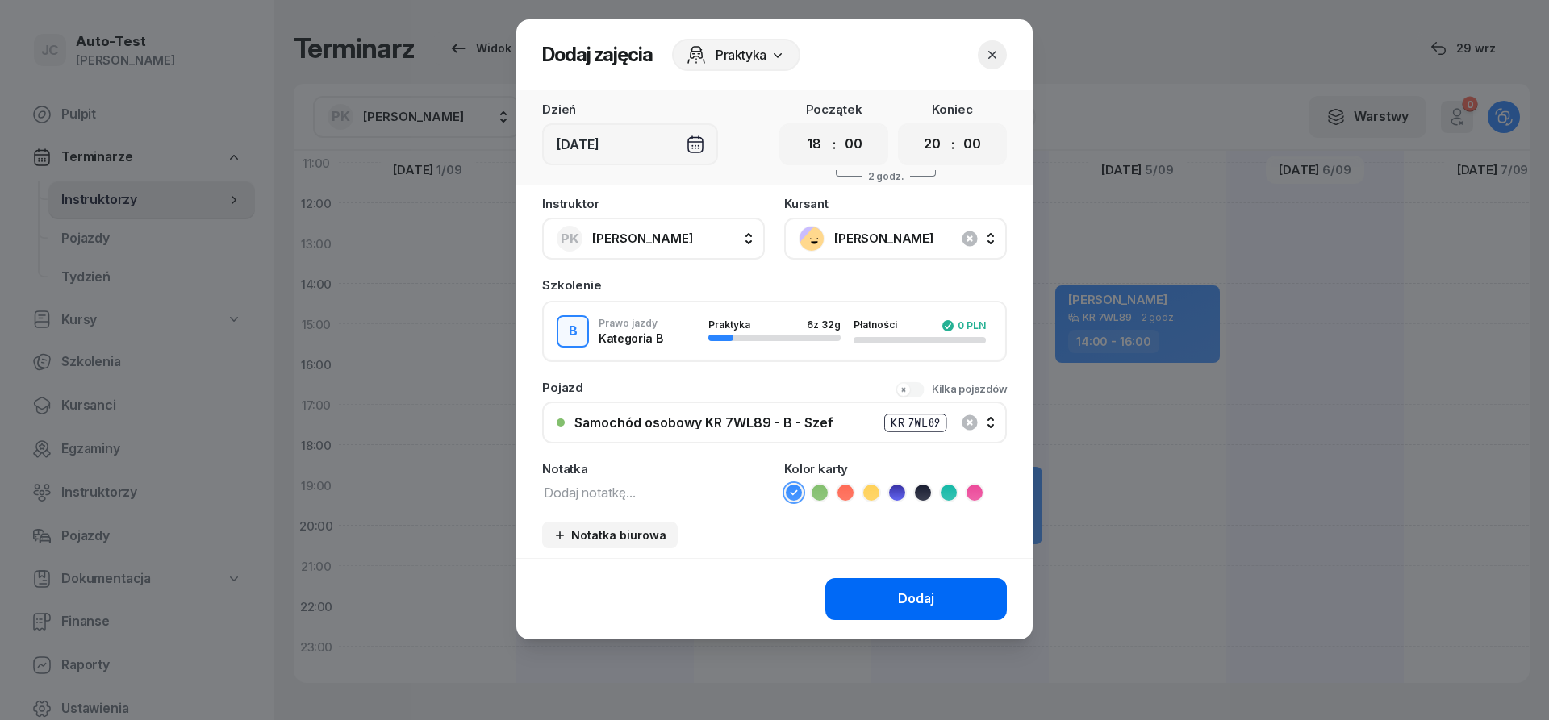
click at [879, 595] on button "Dodaj" at bounding box center [916, 599] width 182 height 42
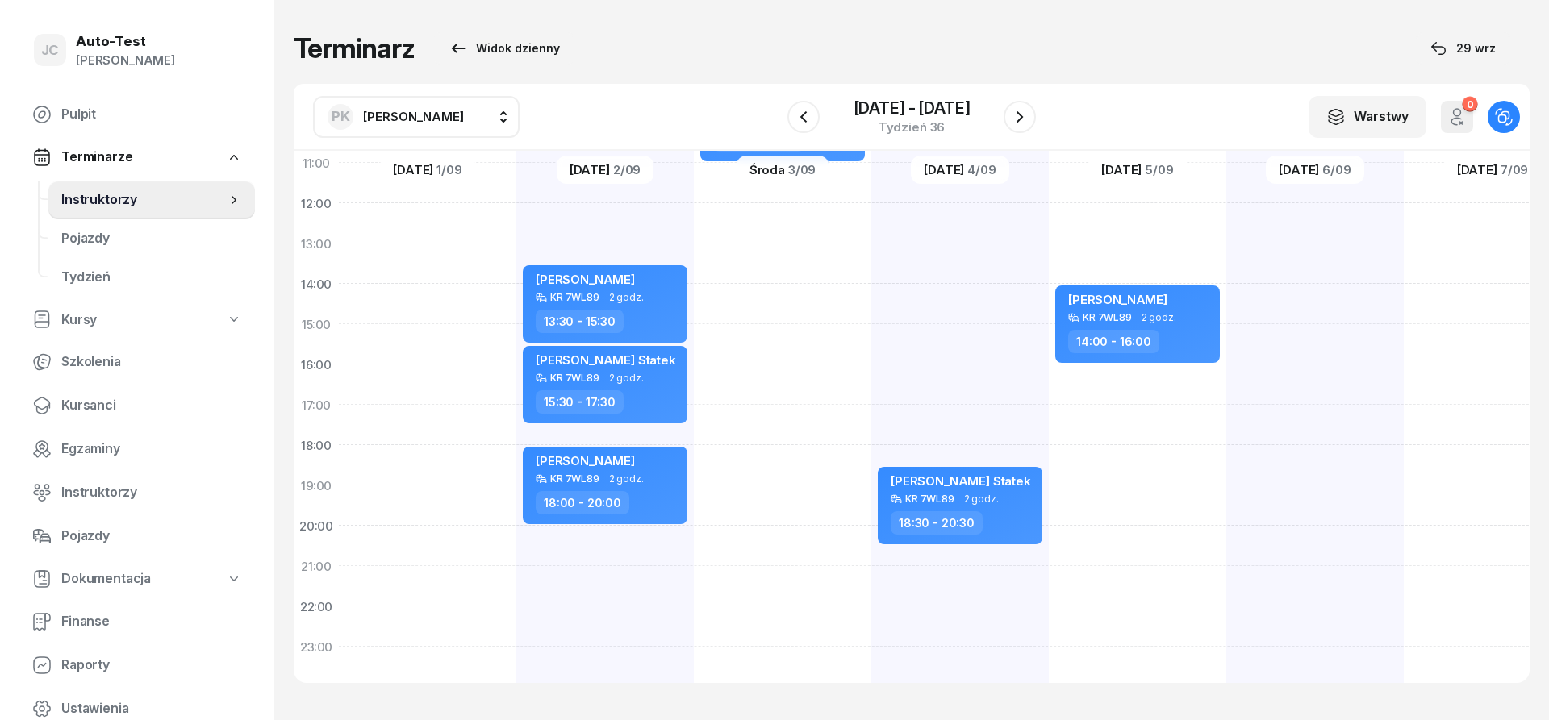
click at [1139, 499] on div "[PERSON_NAME] Statek KR 7VY89 1 godz. 08:00 - 09:00 [PERSON_NAME] KR 7WL89 2 go…" at bounding box center [1137, 304] width 177 height 807
select select "19"
select select "21"
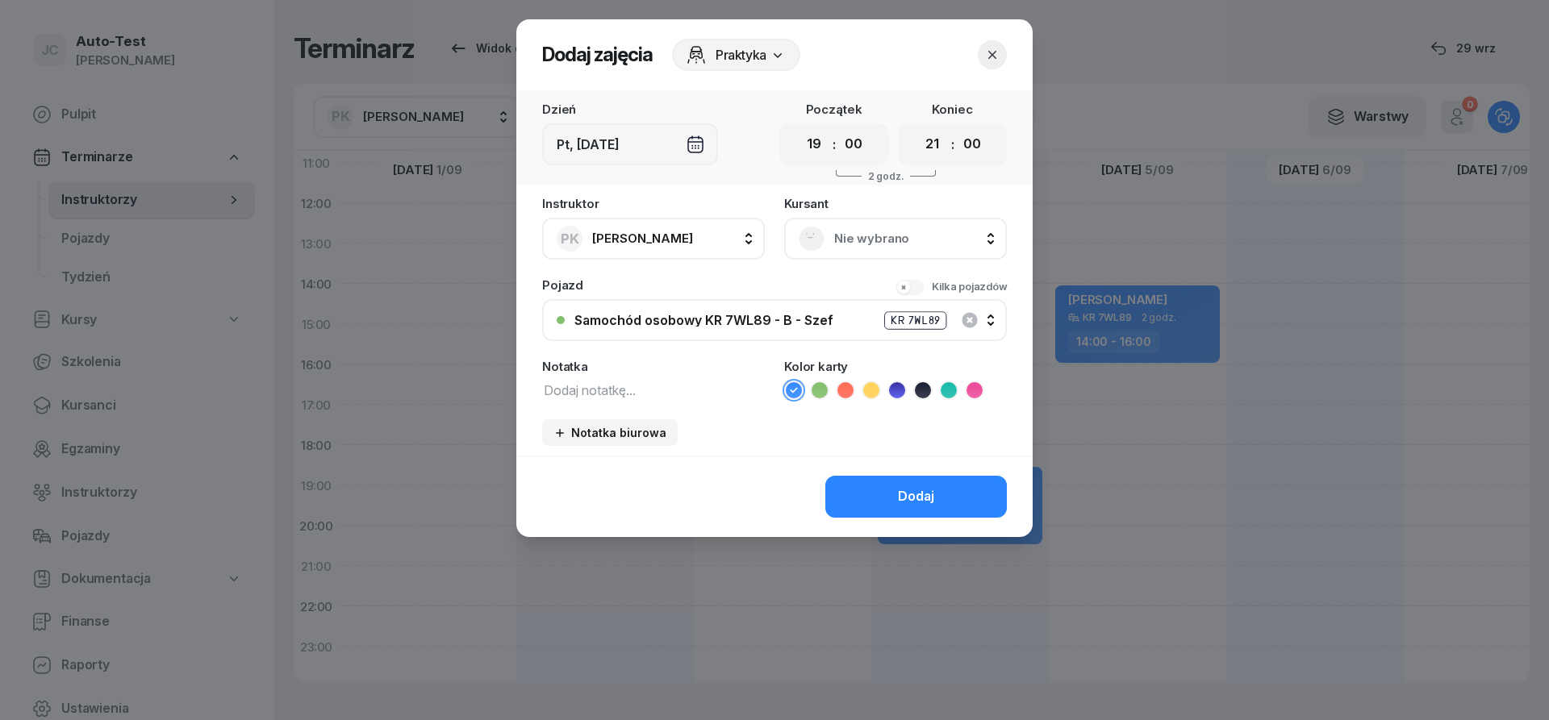
click at [859, 253] on div "Nie wybrano" at bounding box center [895, 239] width 223 height 42
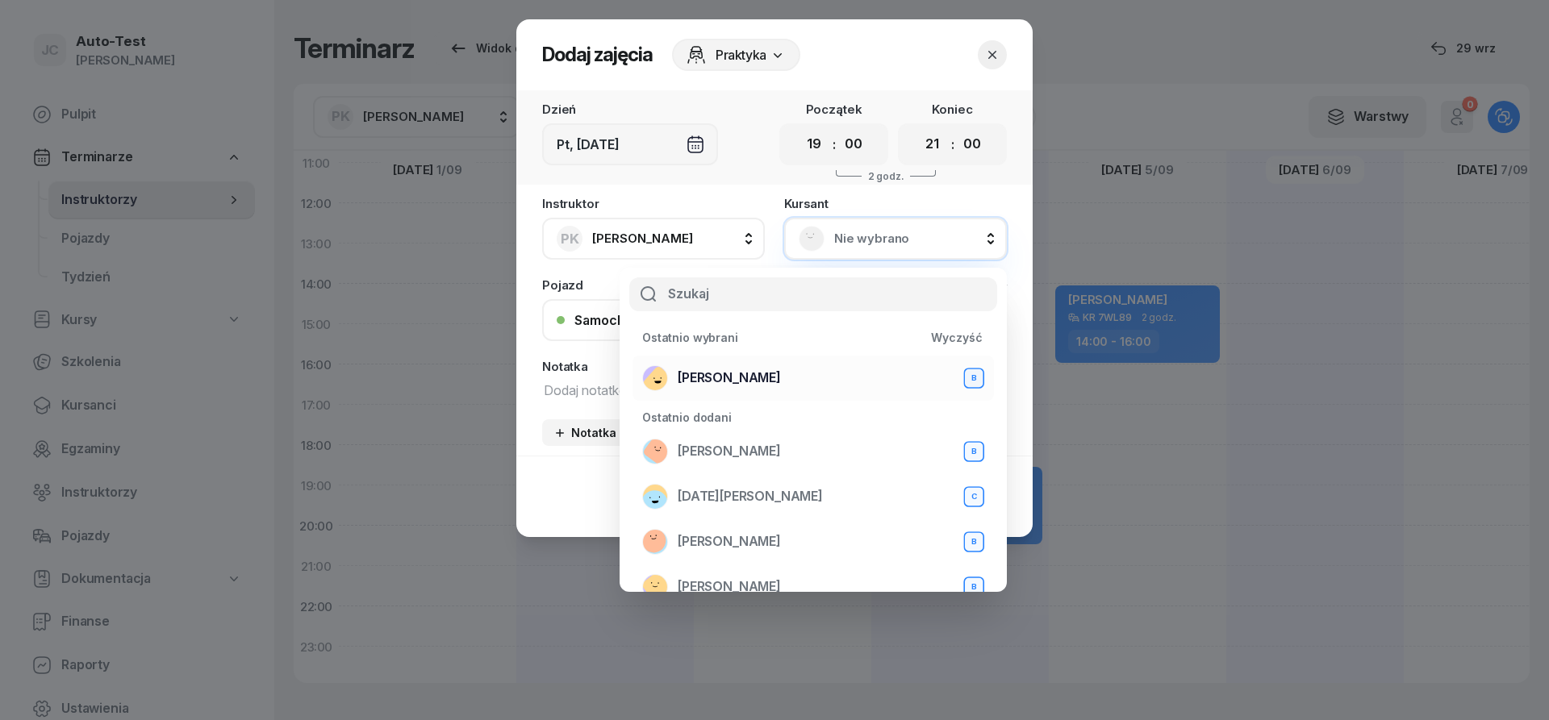
click at [781, 372] on span "[PERSON_NAME]" at bounding box center [729, 378] width 103 height 21
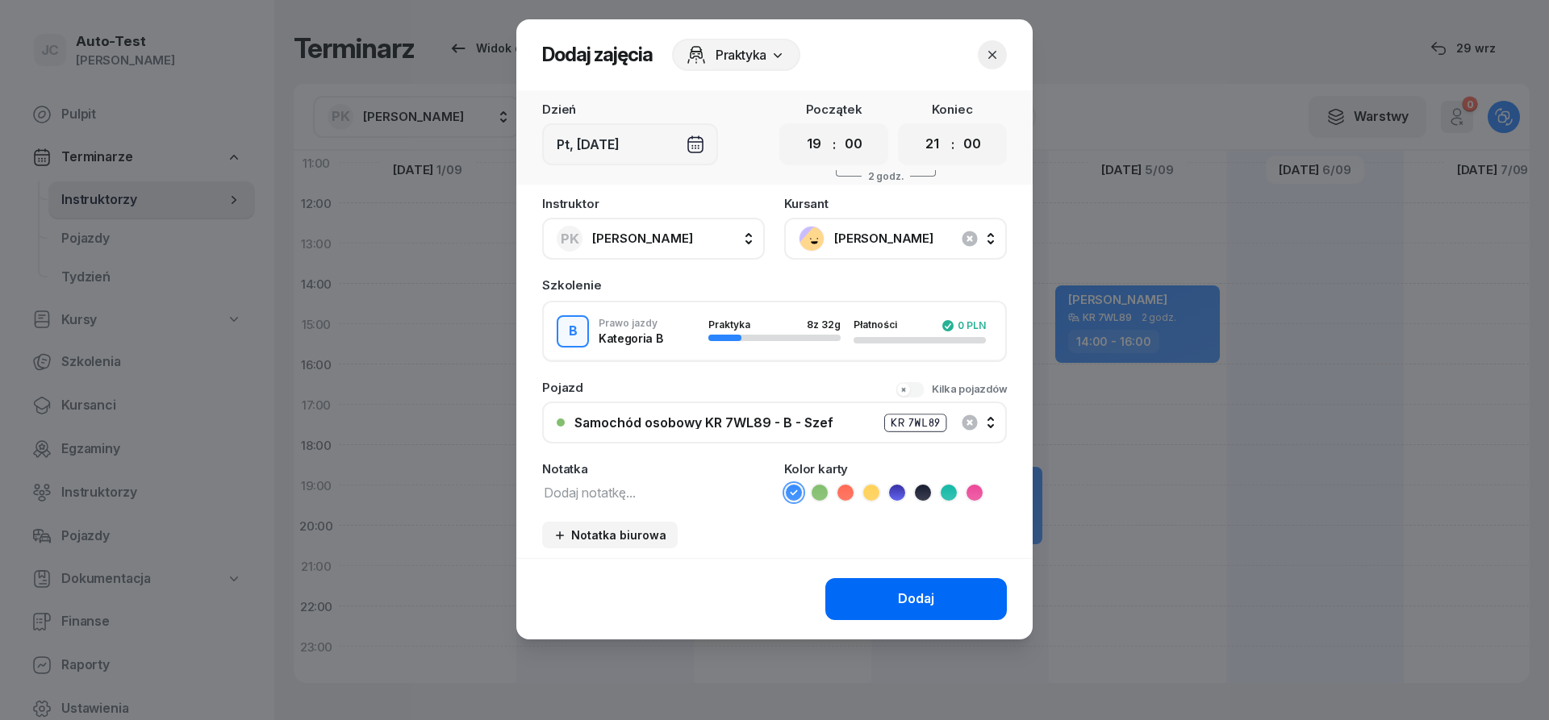
click at [869, 579] on button "Dodaj" at bounding box center [916, 599] width 182 height 42
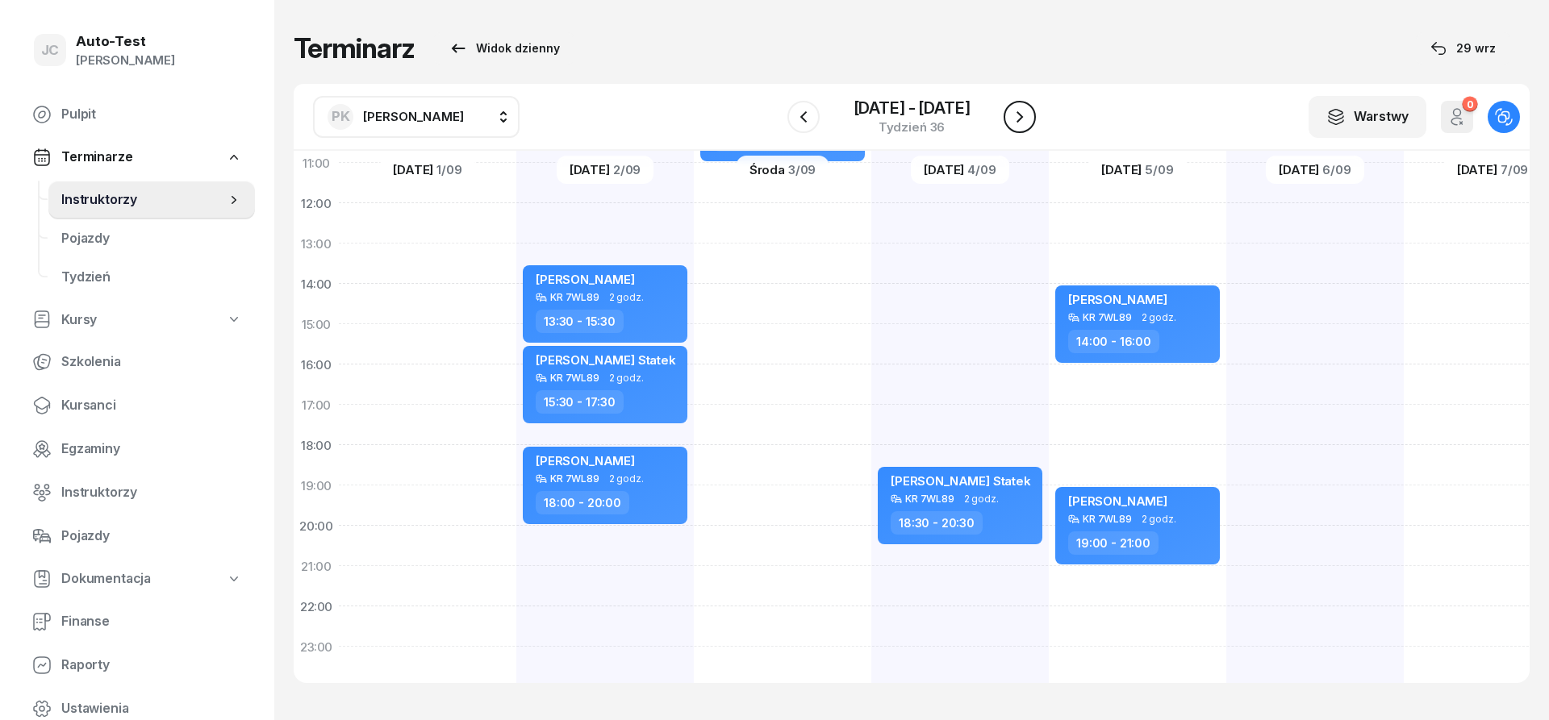
drag, startPoint x: 1013, startPoint y: 115, endPoint x: 1000, endPoint y: 121, distance: 14.8
click at [1013, 115] on icon "button" at bounding box center [1019, 116] width 19 height 19
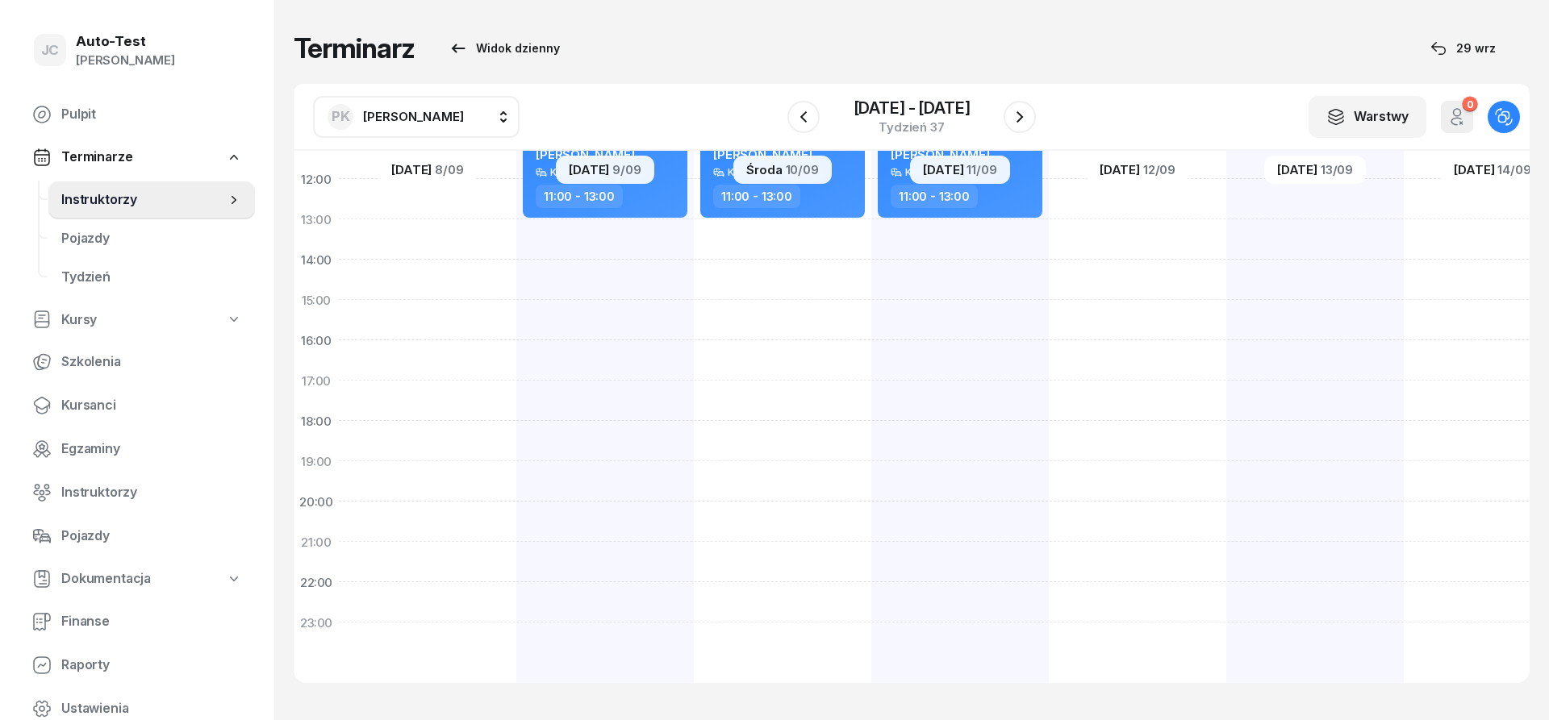
click at [449, 474] on div at bounding box center [427, 280] width 177 height 807
select select "19"
select select "21"
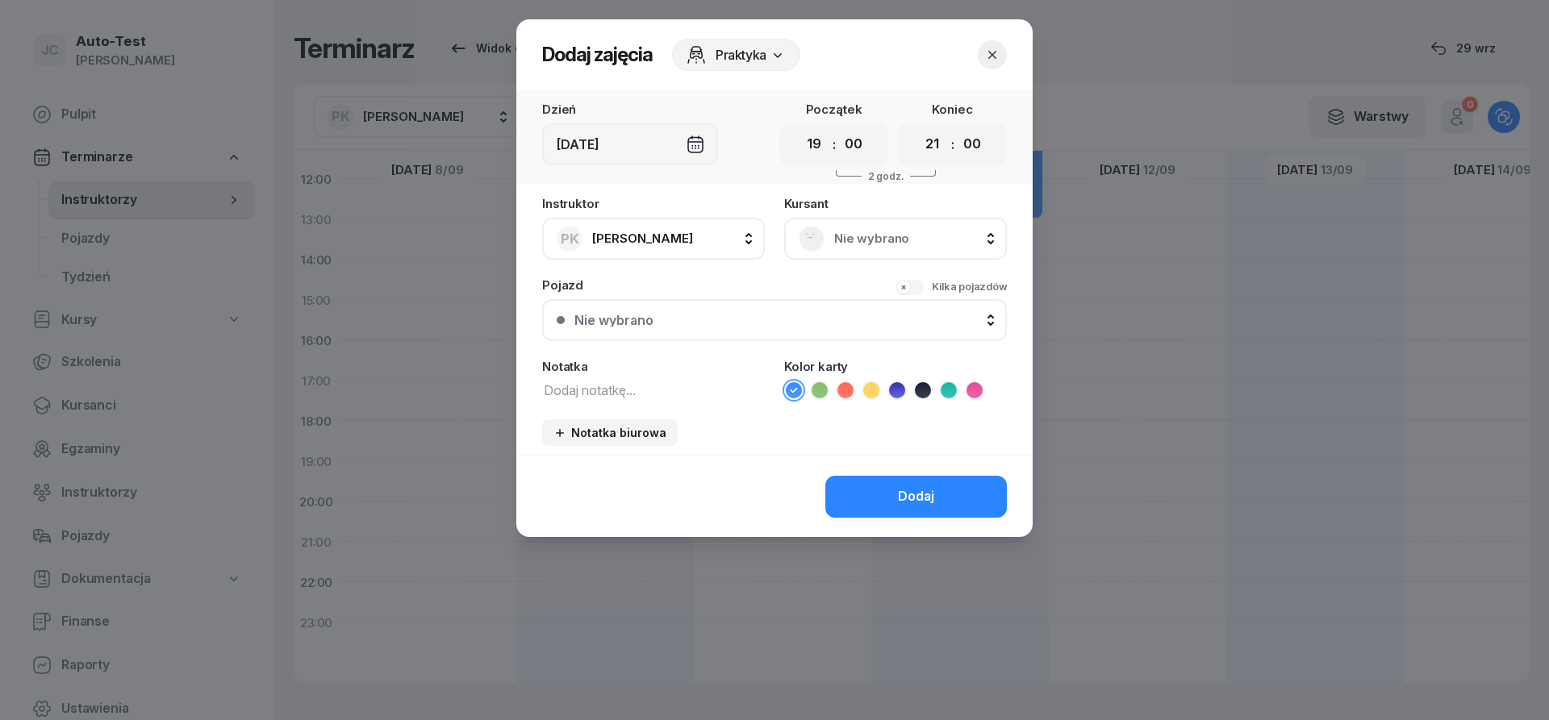
click at [883, 247] on span "Nie wybrano" at bounding box center [913, 238] width 158 height 21
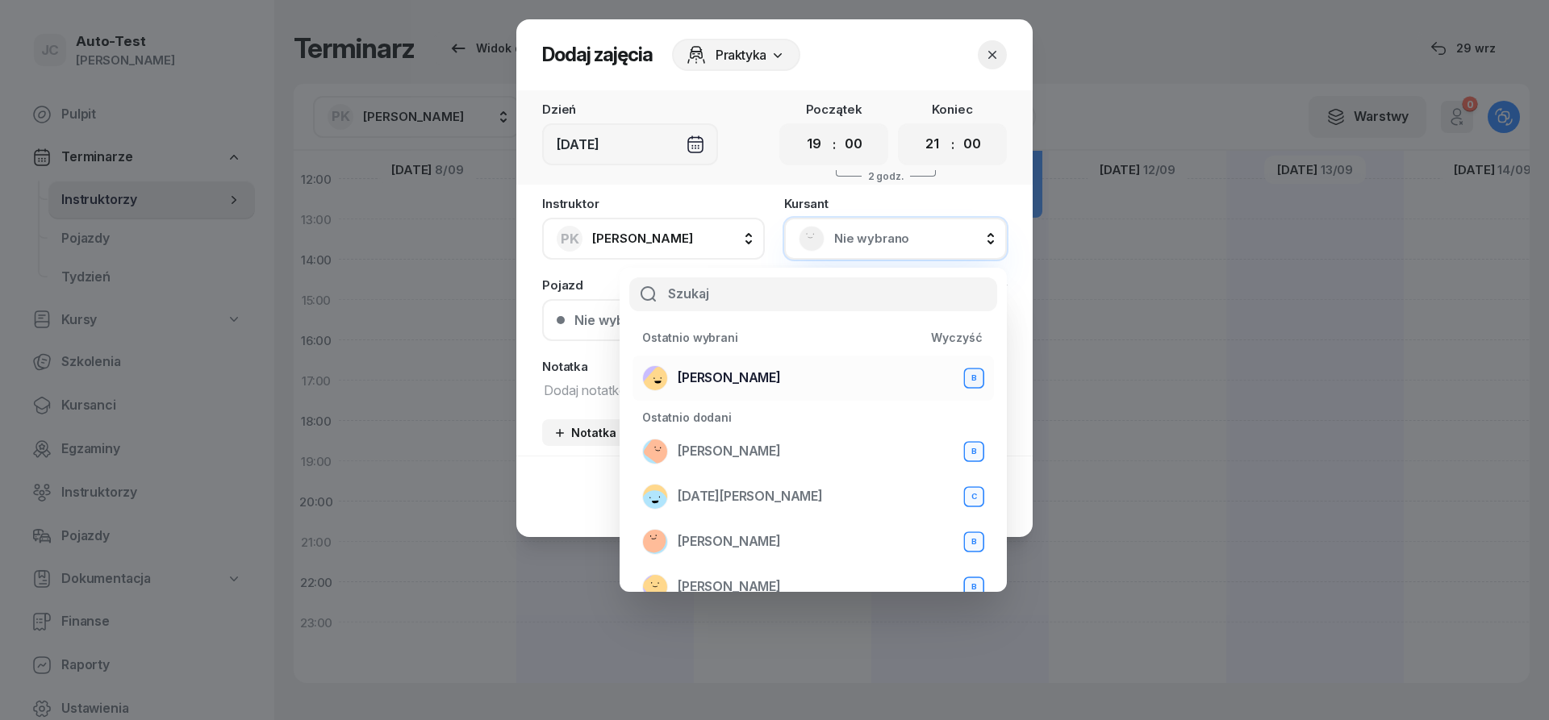
click at [747, 378] on span "[PERSON_NAME]" at bounding box center [729, 378] width 103 height 21
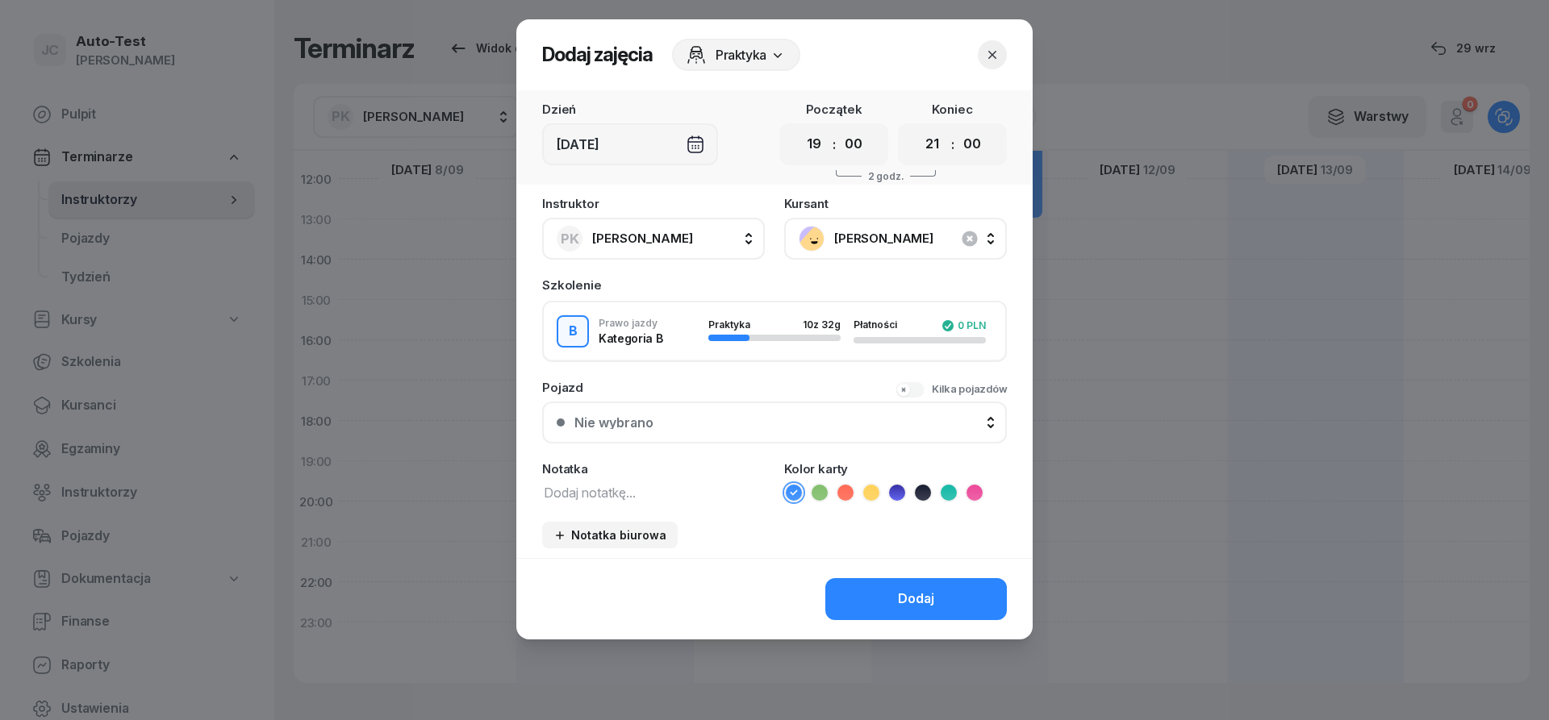
click at [729, 419] on div "Nie wybrano" at bounding box center [783, 422] width 418 height 13
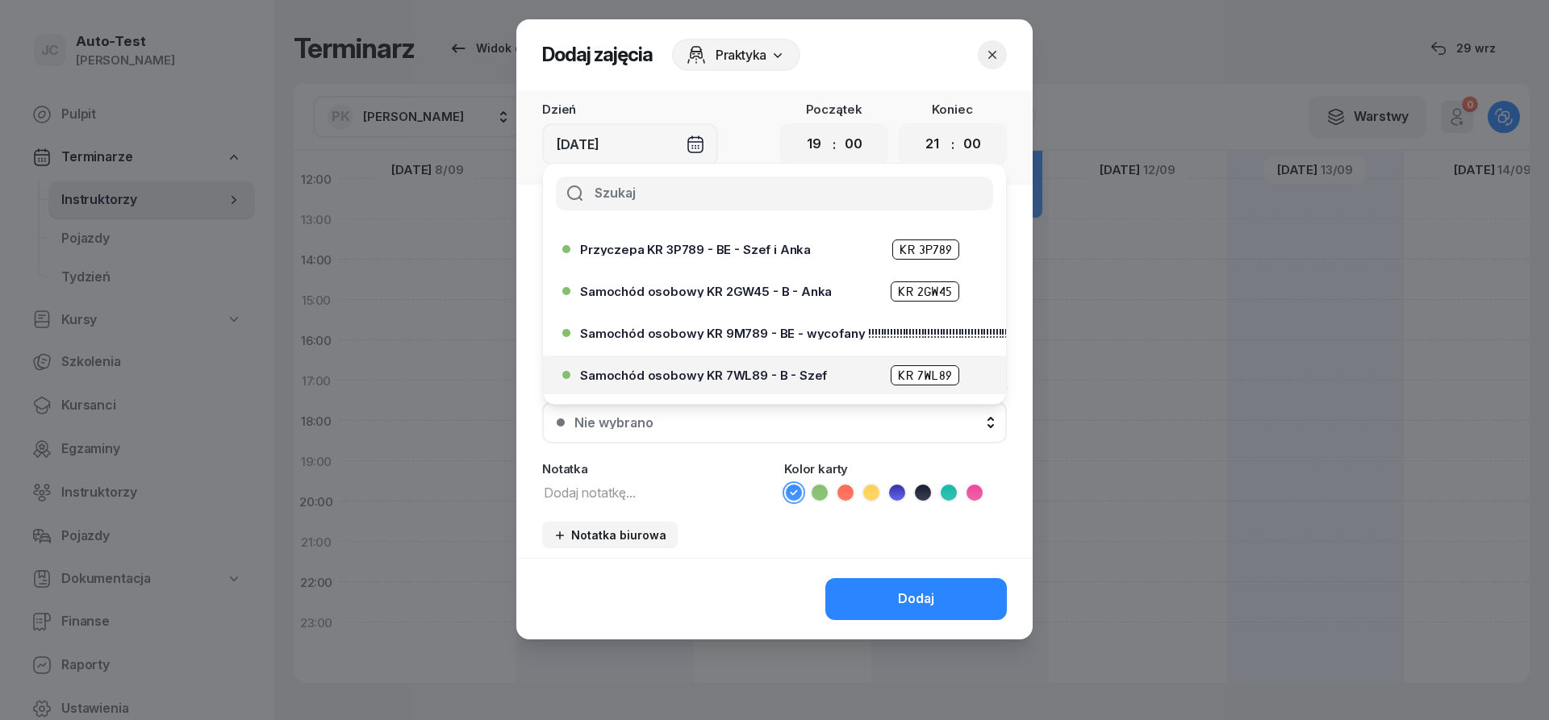
scroll to position [387, 0]
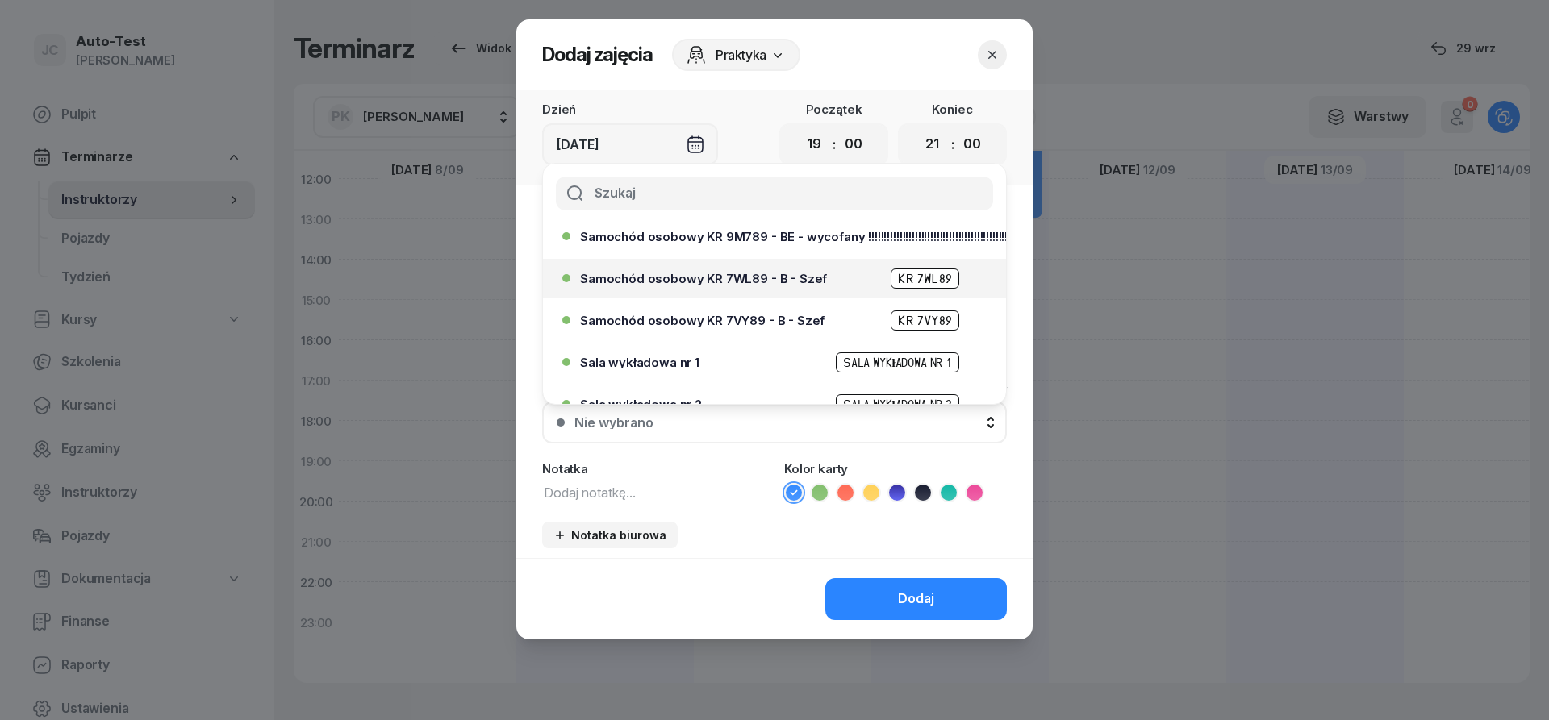
click at [739, 281] on span "Samochód osobowy KR 7WL89 - B - Szef" at bounding box center [703, 279] width 247 height 12
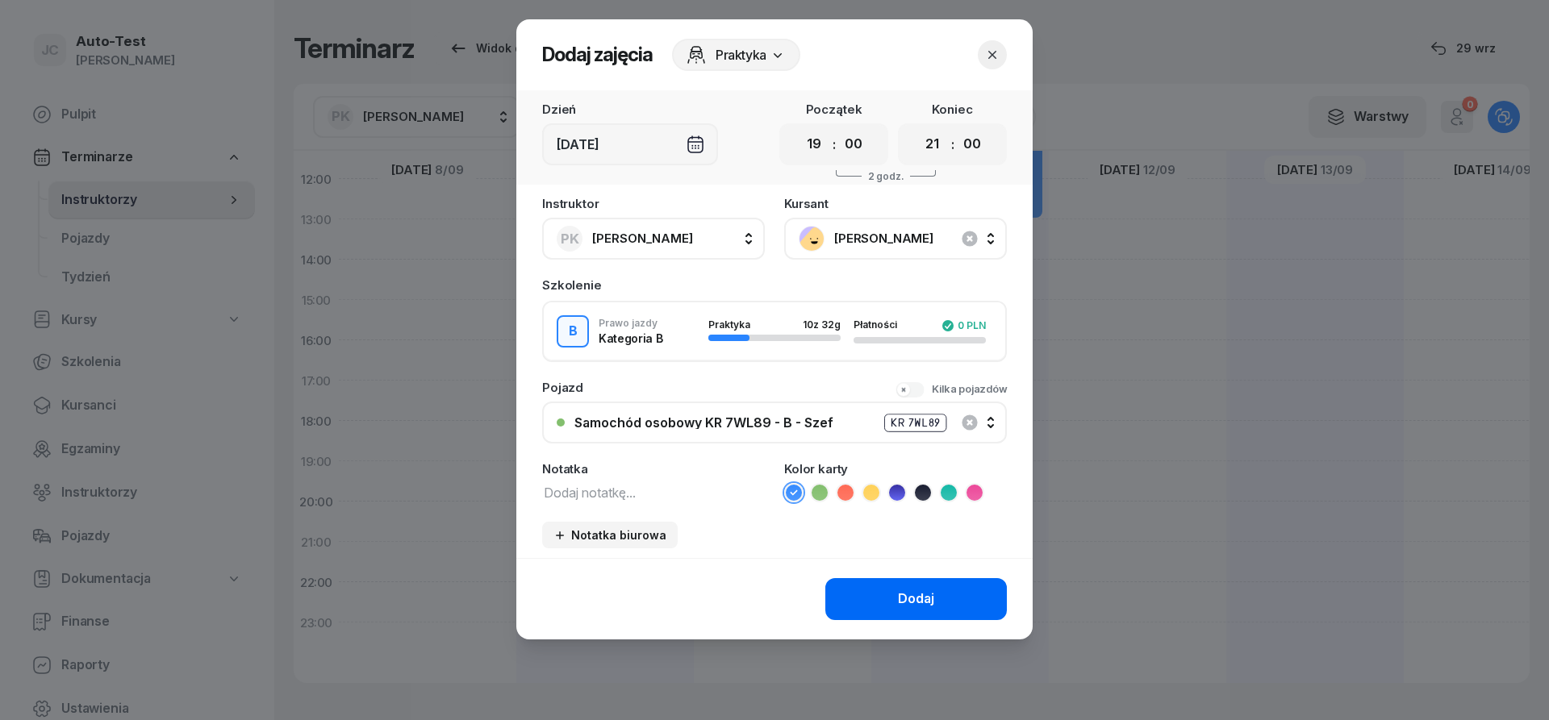
click at [896, 587] on button "Dodaj" at bounding box center [916, 599] width 182 height 42
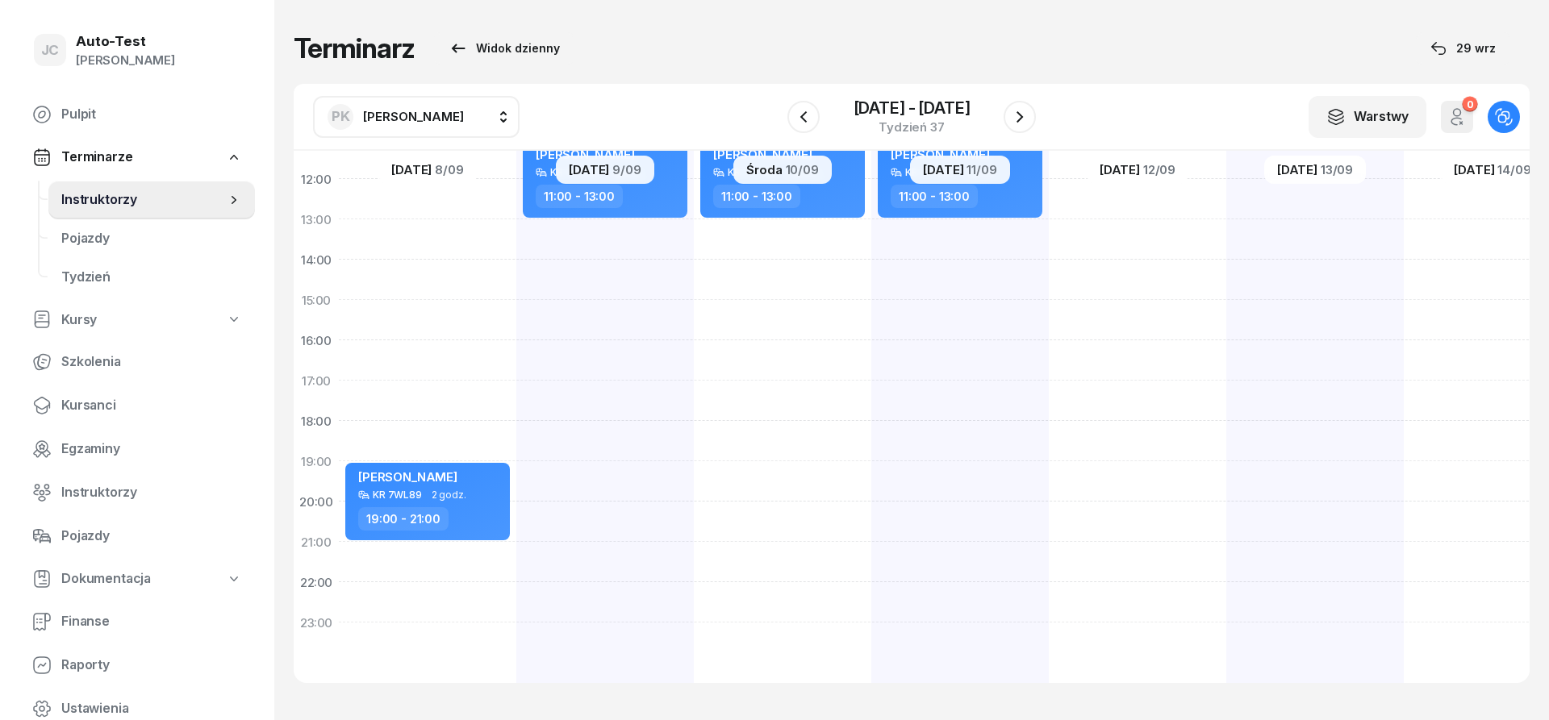
click at [762, 485] on div "[PERSON_NAME] KR 7VY89 2 godz. 11:00 - 13:00" at bounding box center [782, 280] width 177 height 807
select select "19"
select select "21"
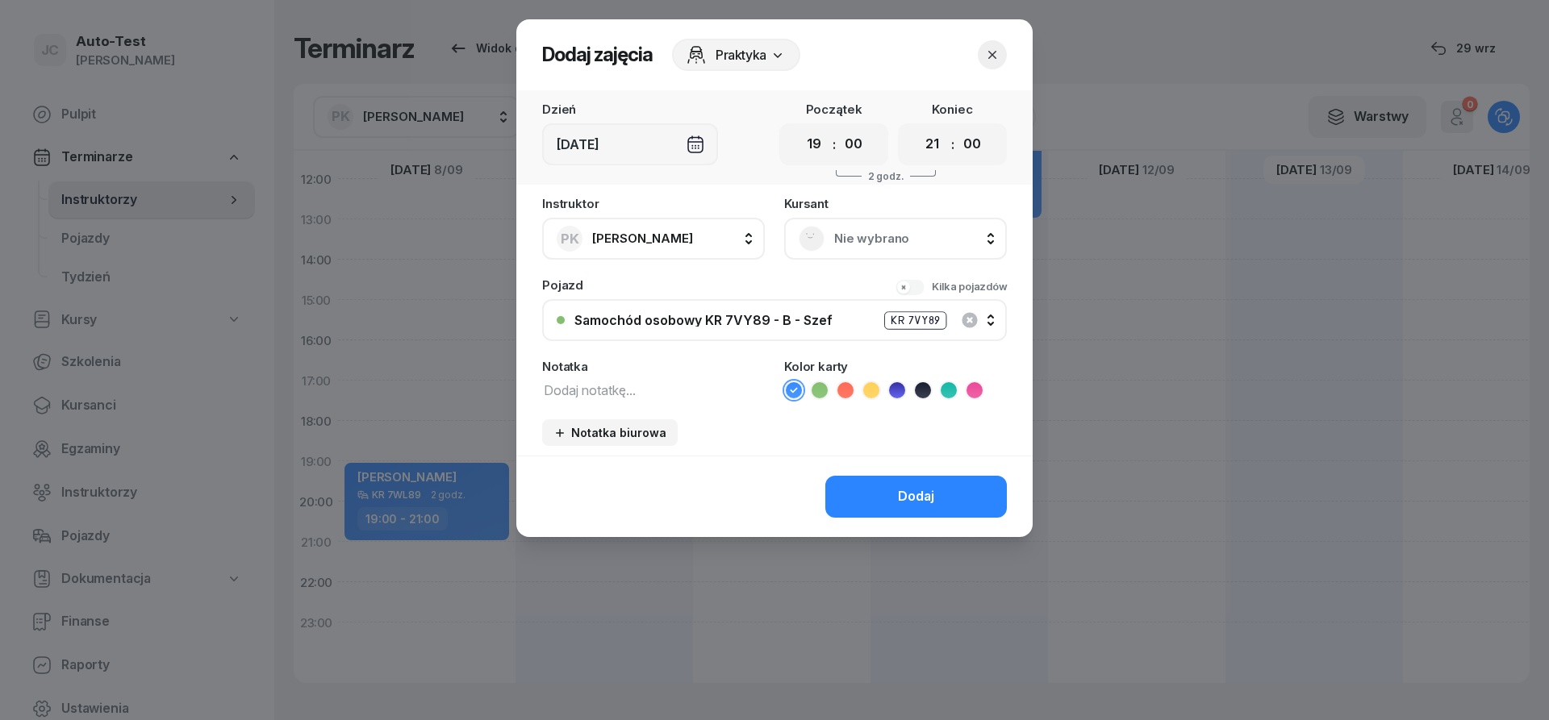
click at [848, 242] on span "Nie wybrano" at bounding box center [913, 238] width 158 height 21
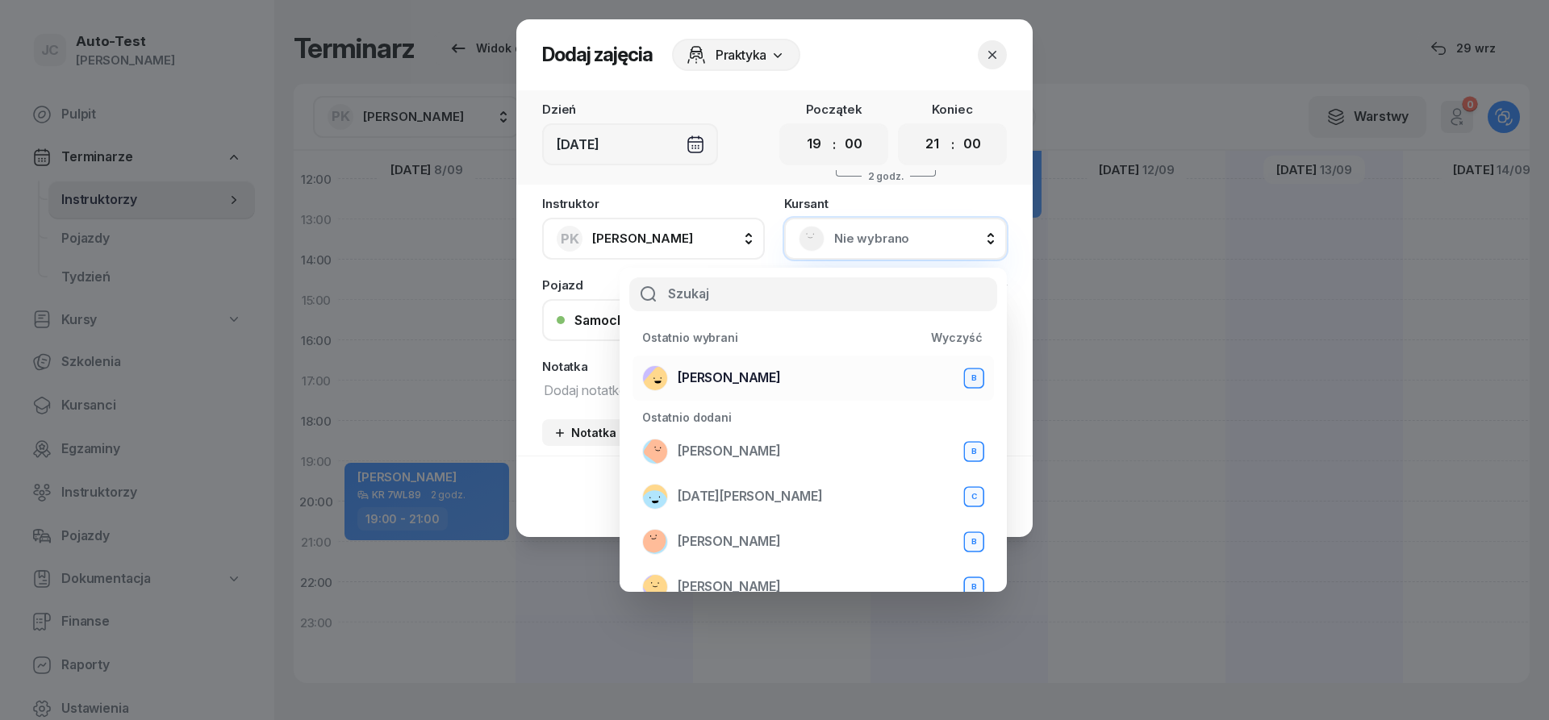
click at [781, 379] on span "[PERSON_NAME]" at bounding box center [729, 378] width 103 height 21
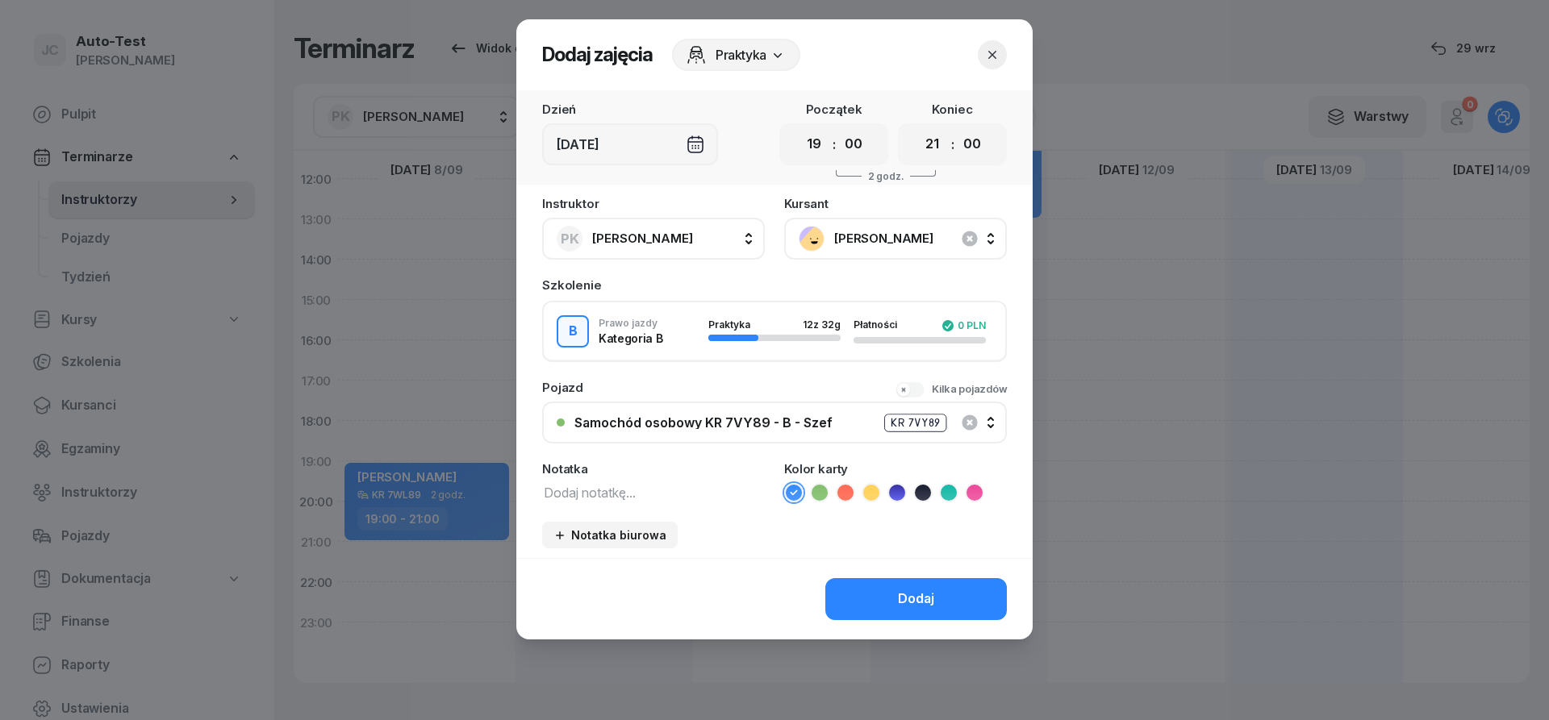
drag, startPoint x: 795, startPoint y: 420, endPoint x: 790, endPoint y: 404, distance: 16.3
click at [795, 420] on div "Samochód osobowy KR 7VY89 - B - Szef" at bounding box center [703, 422] width 258 height 13
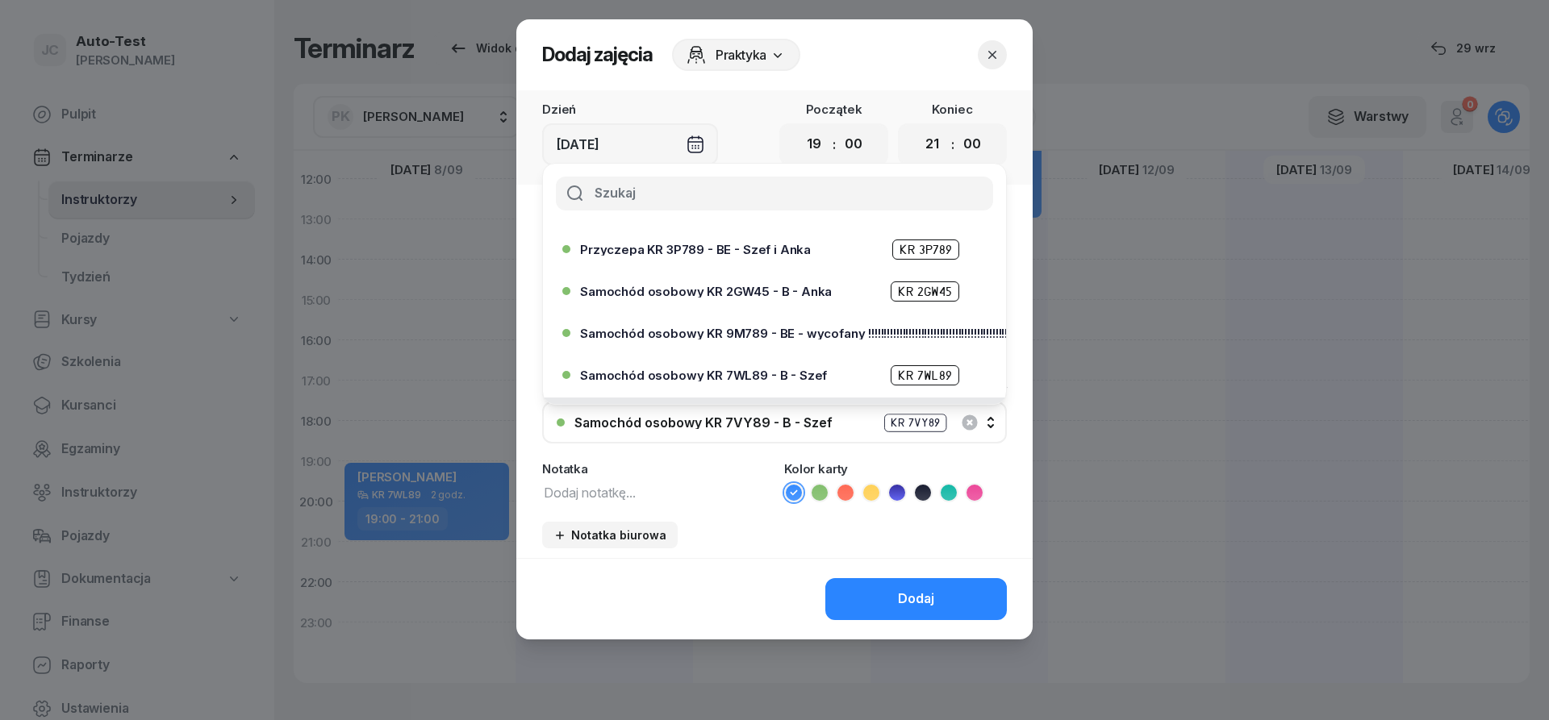
scroll to position [387, 0]
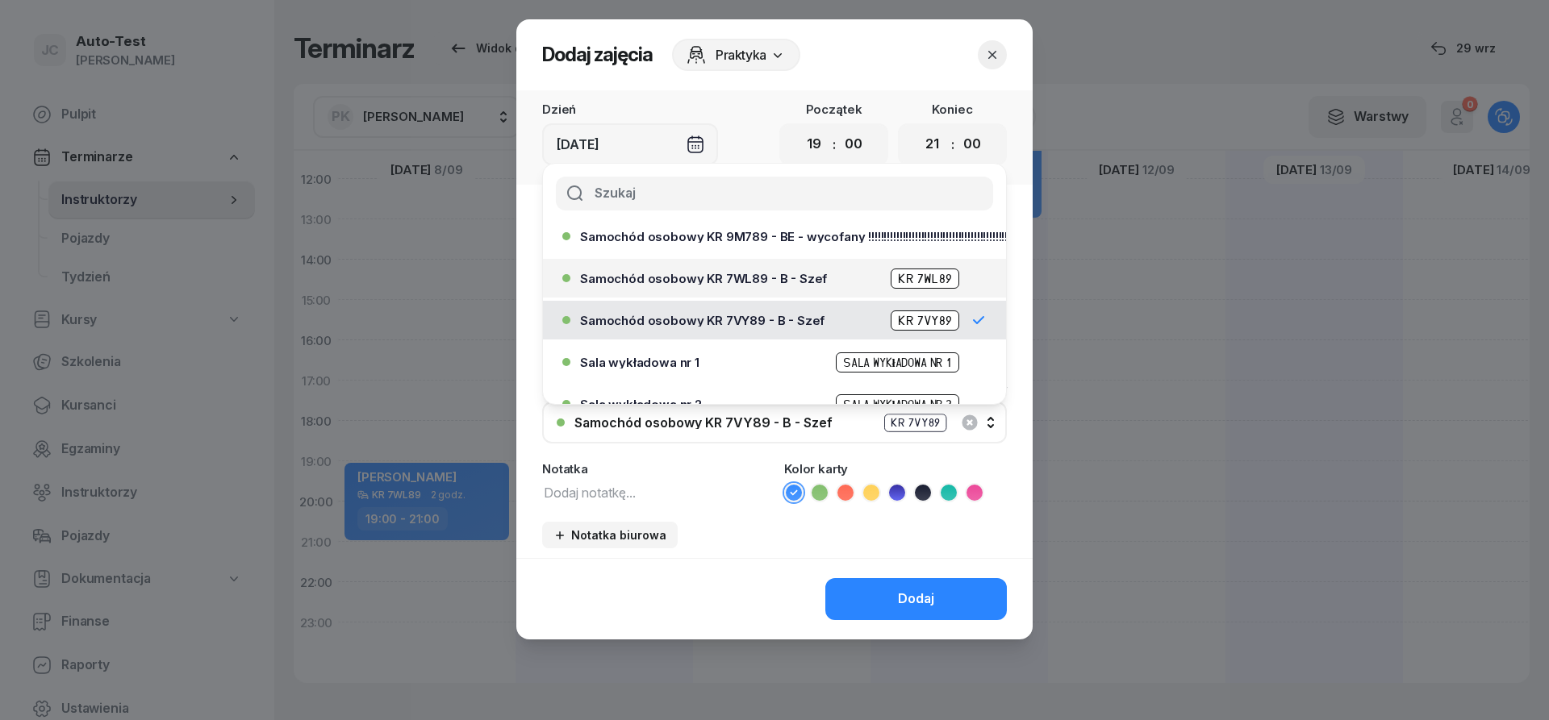
click at [745, 280] on span "Samochód osobowy KR 7WL89 - B - Szef" at bounding box center [703, 279] width 247 height 12
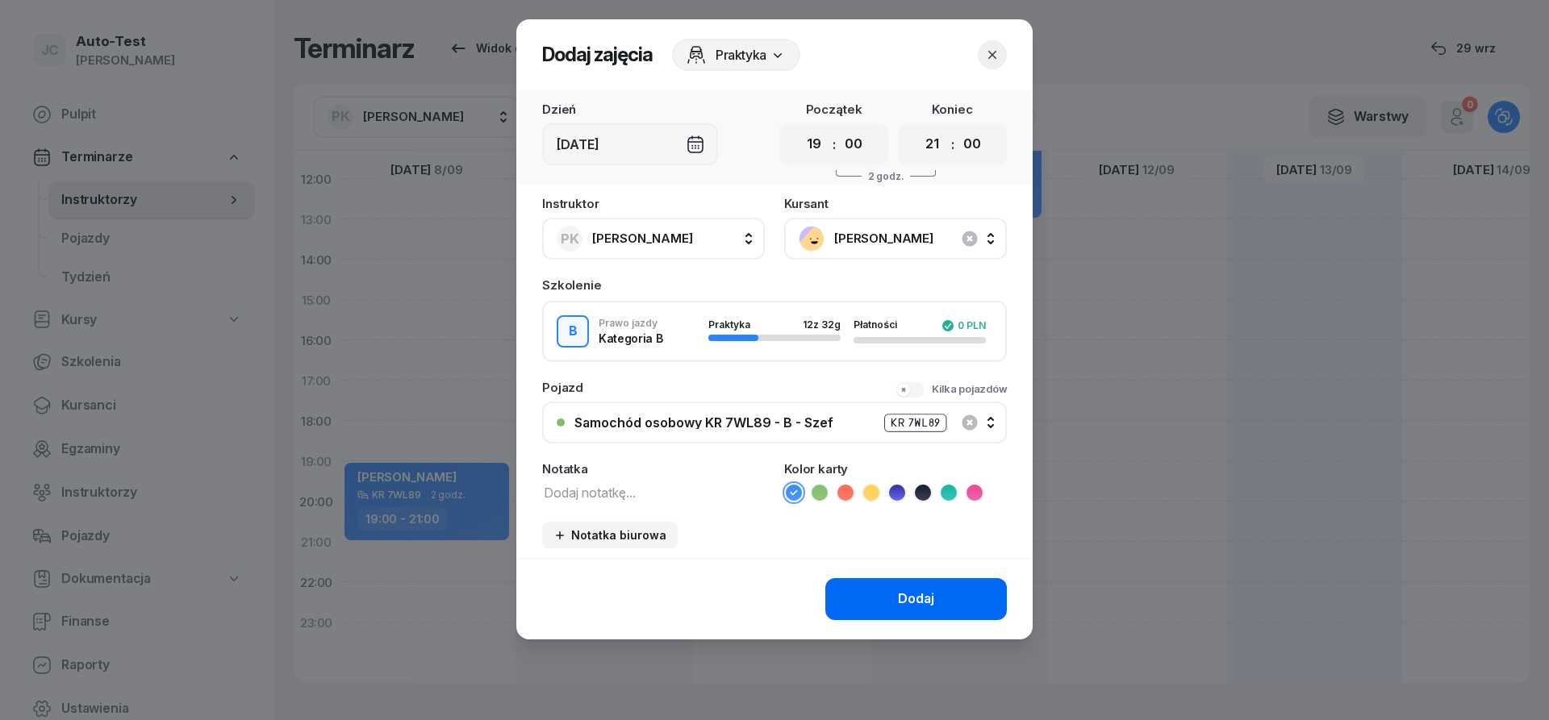
click at [881, 587] on button "Dodaj" at bounding box center [916, 599] width 182 height 42
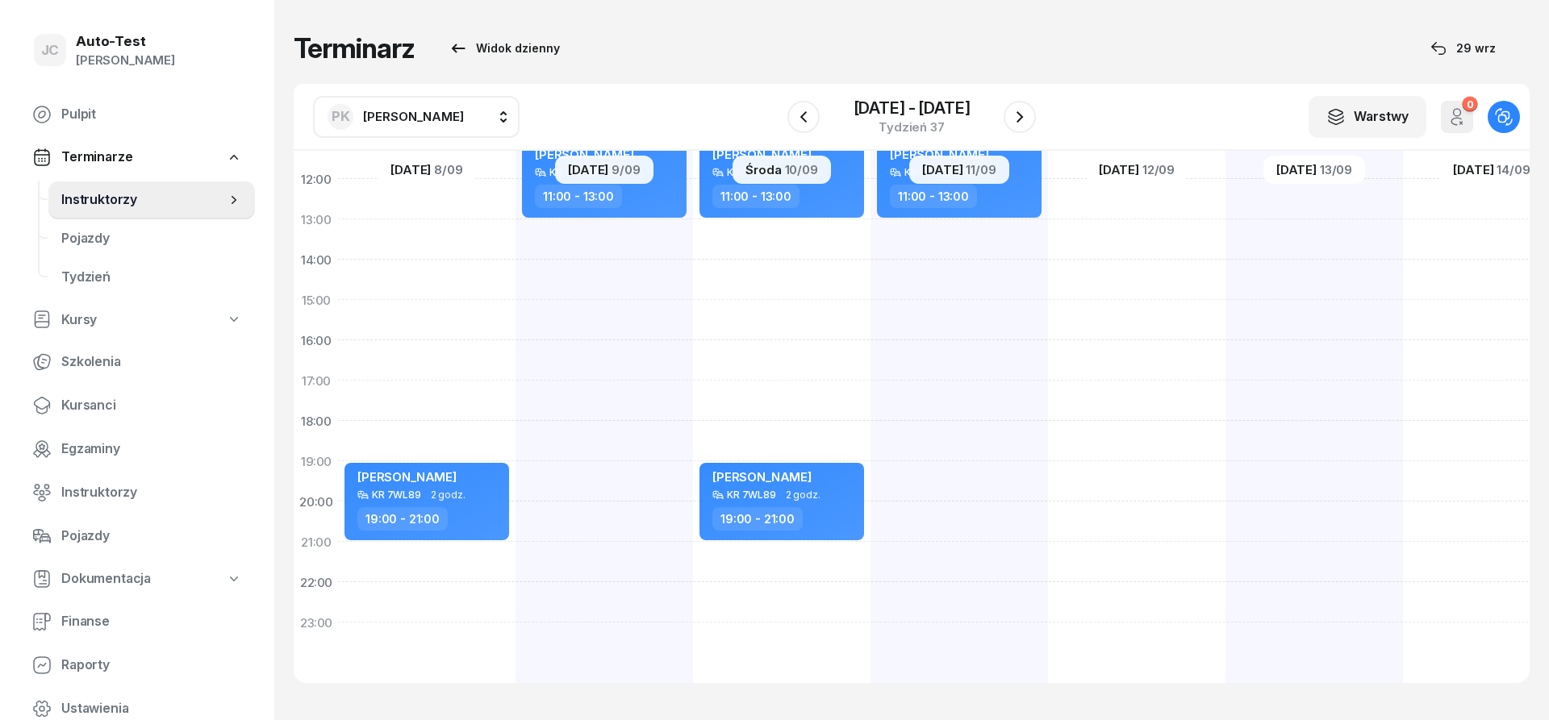
scroll to position [315, 1]
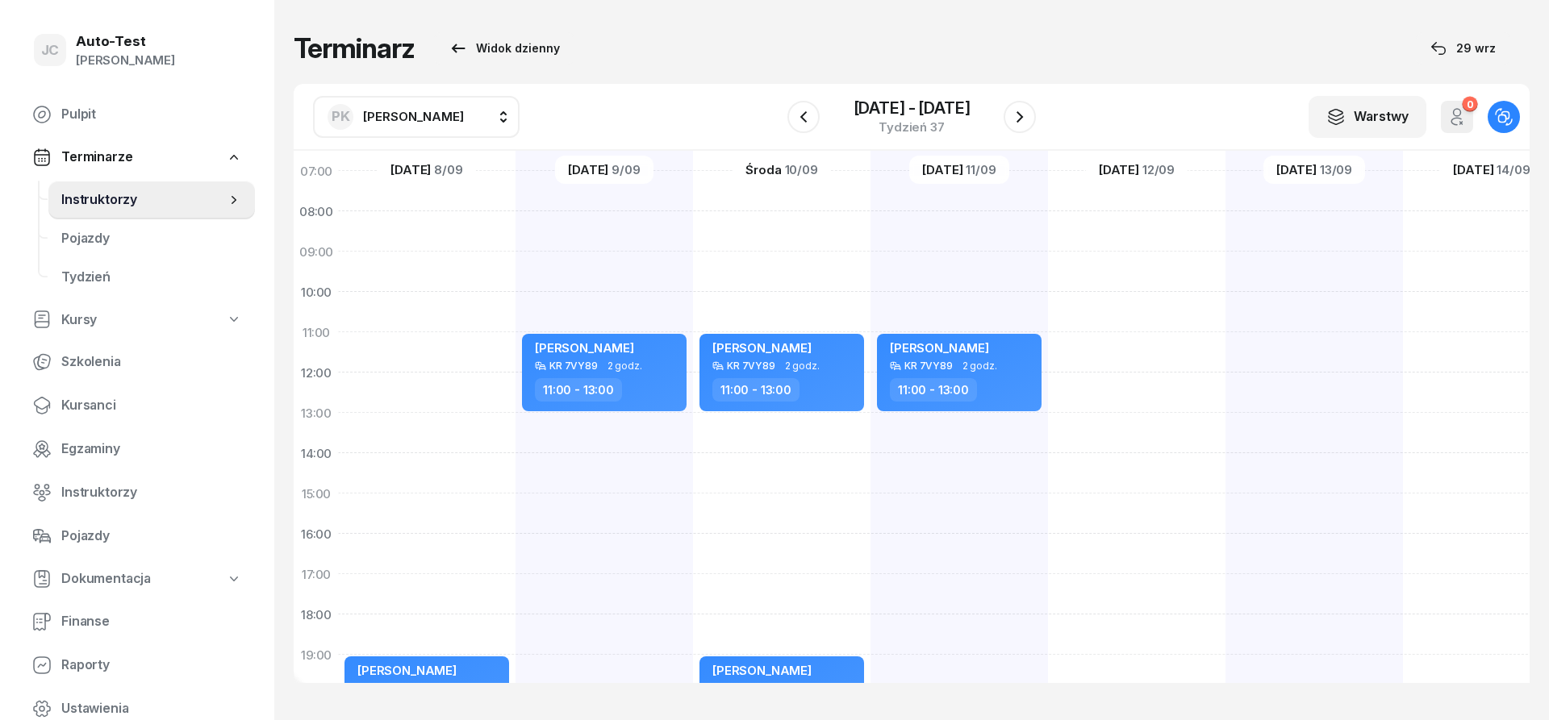
click at [930, 270] on div "[PERSON_NAME] KR 7VY89 2 godz. 11:00 - 13:00" at bounding box center [959, 473] width 177 height 807
select select "09"
select select "11"
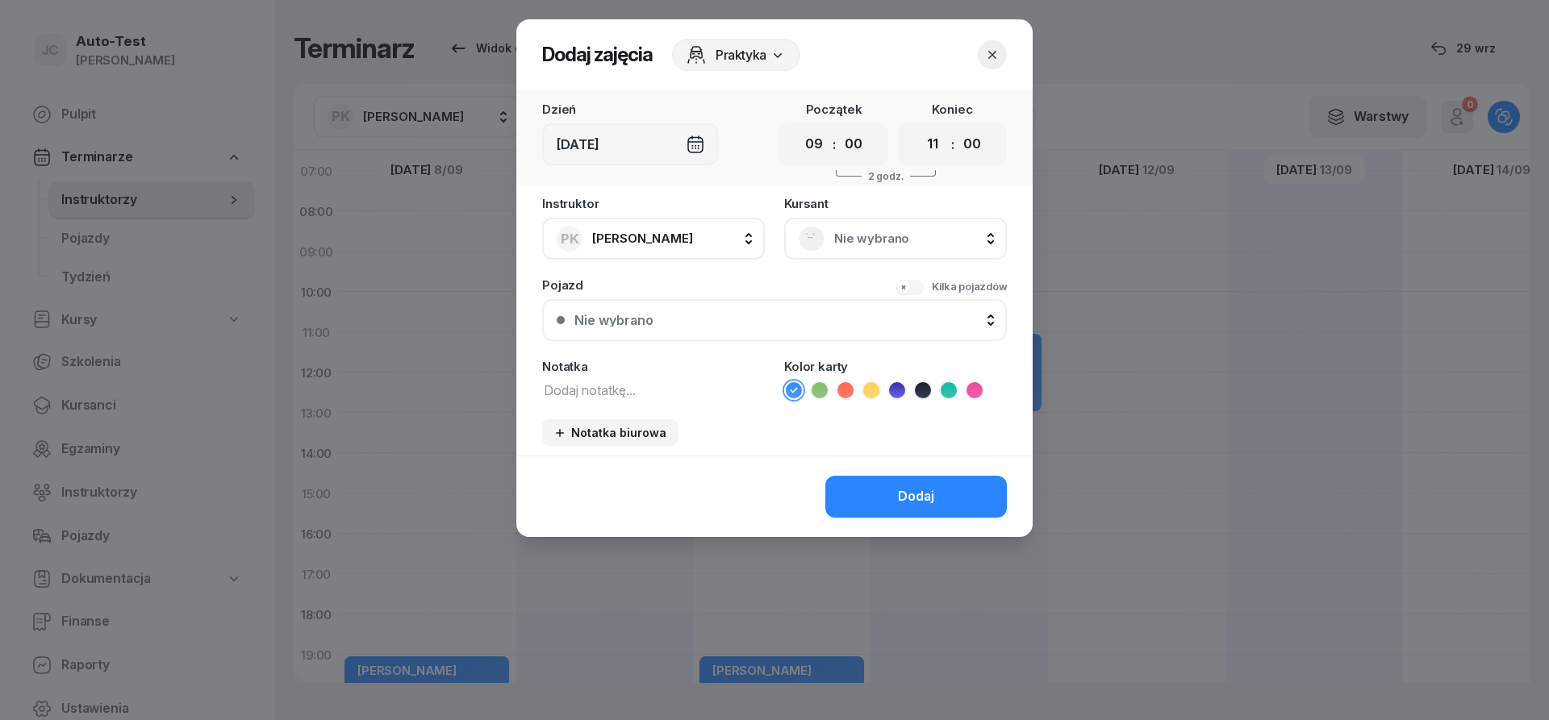
drag, startPoint x: 880, startPoint y: 227, endPoint x: 875, endPoint y: 243, distance: 16.8
click at [880, 226] on div "Nie wybrano" at bounding box center [896, 239] width 194 height 26
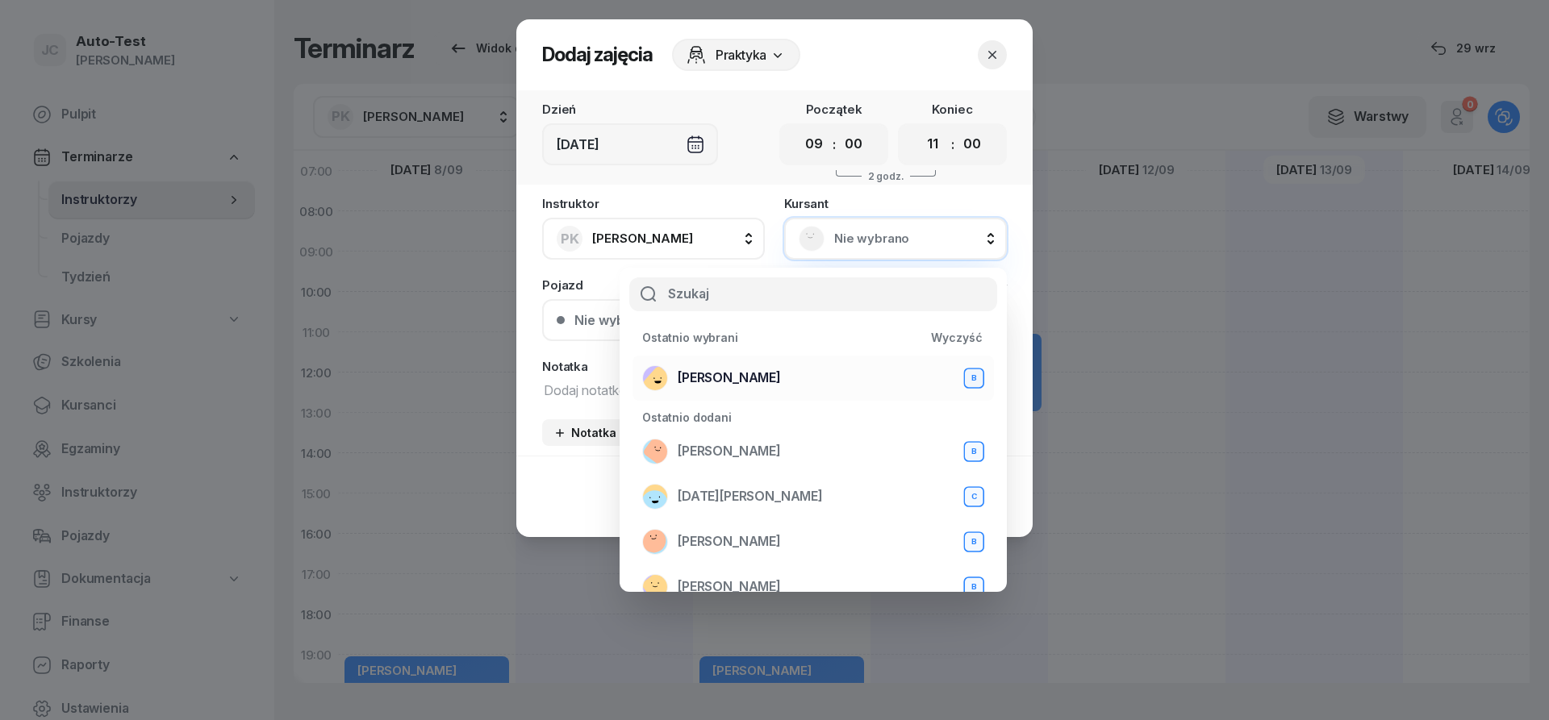
click at [795, 375] on div "[PERSON_NAME]" at bounding box center [813, 378] width 342 height 26
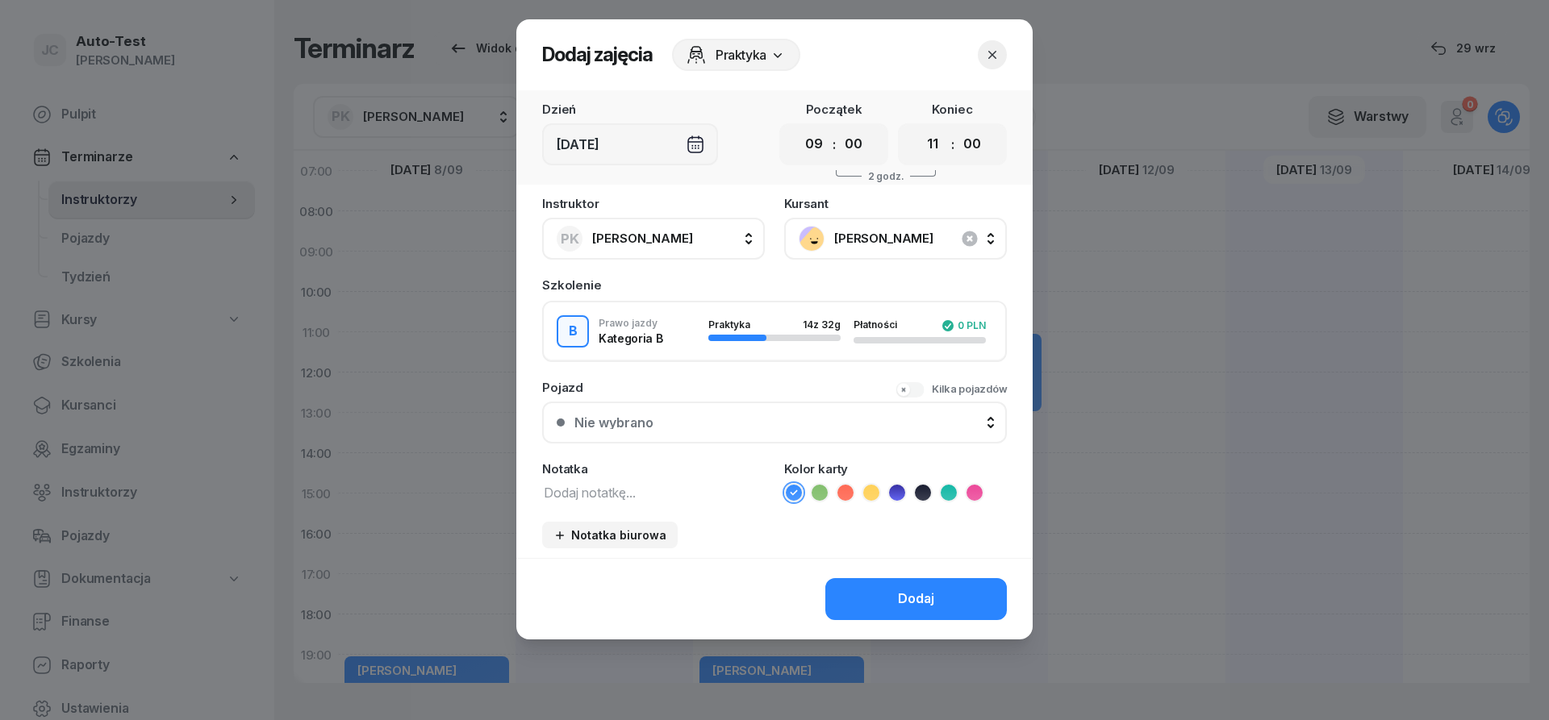
click at [763, 423] on div "Nie wybrano" at bounding box center [783, 422] width 418 height 13
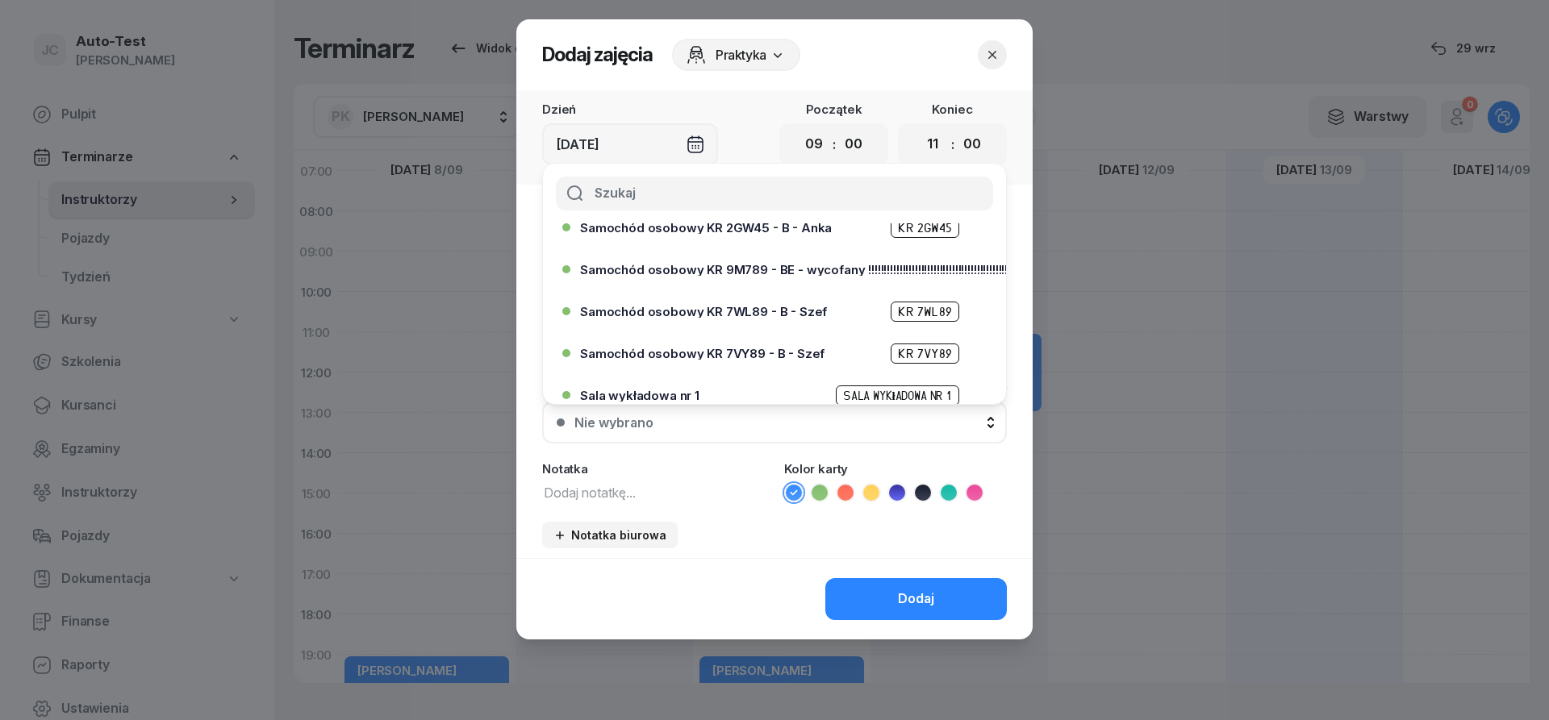
scroll to position [387, 0]
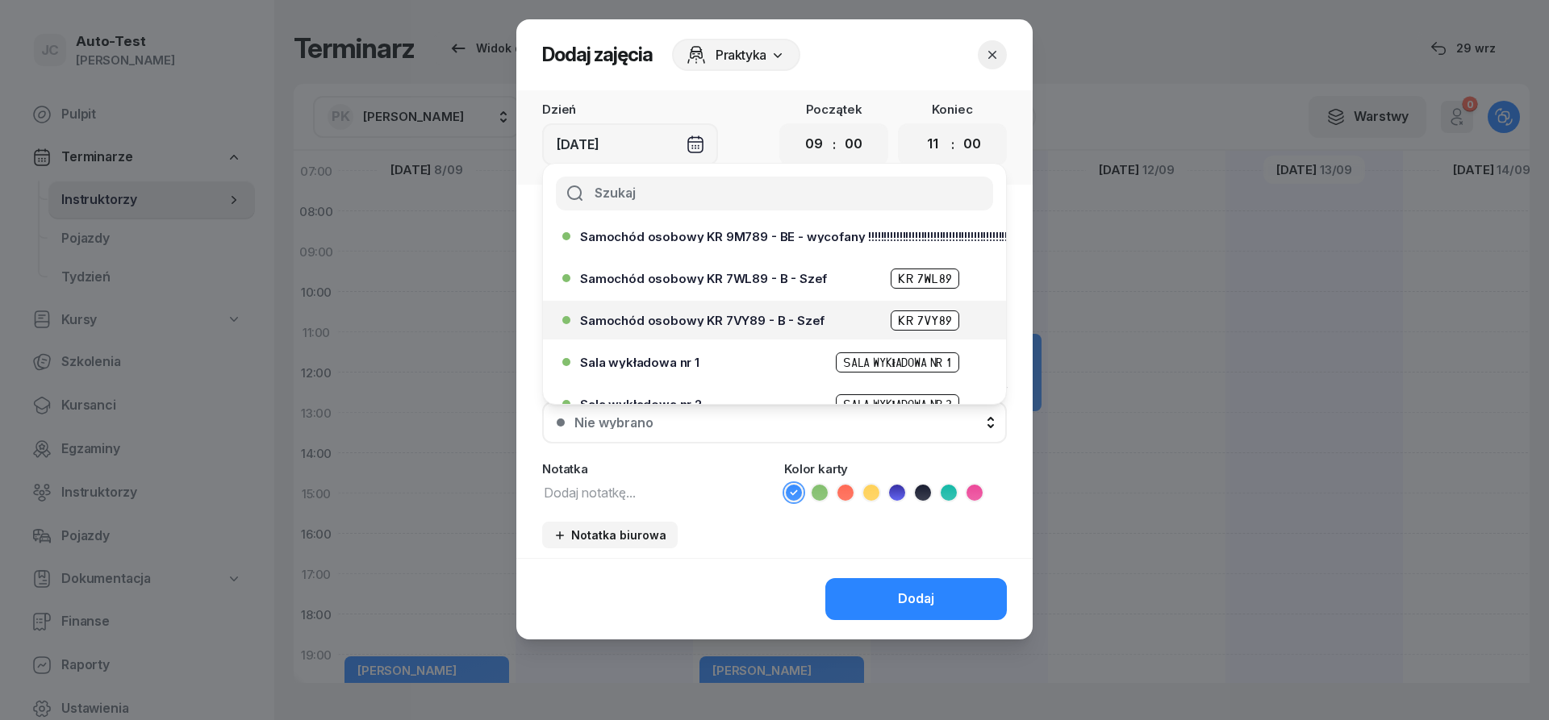
click at [760, 323] on span "Samochód osobowy KR 7VY89 - B - Szef" at bounding box center [702, 321] width 244 height 12
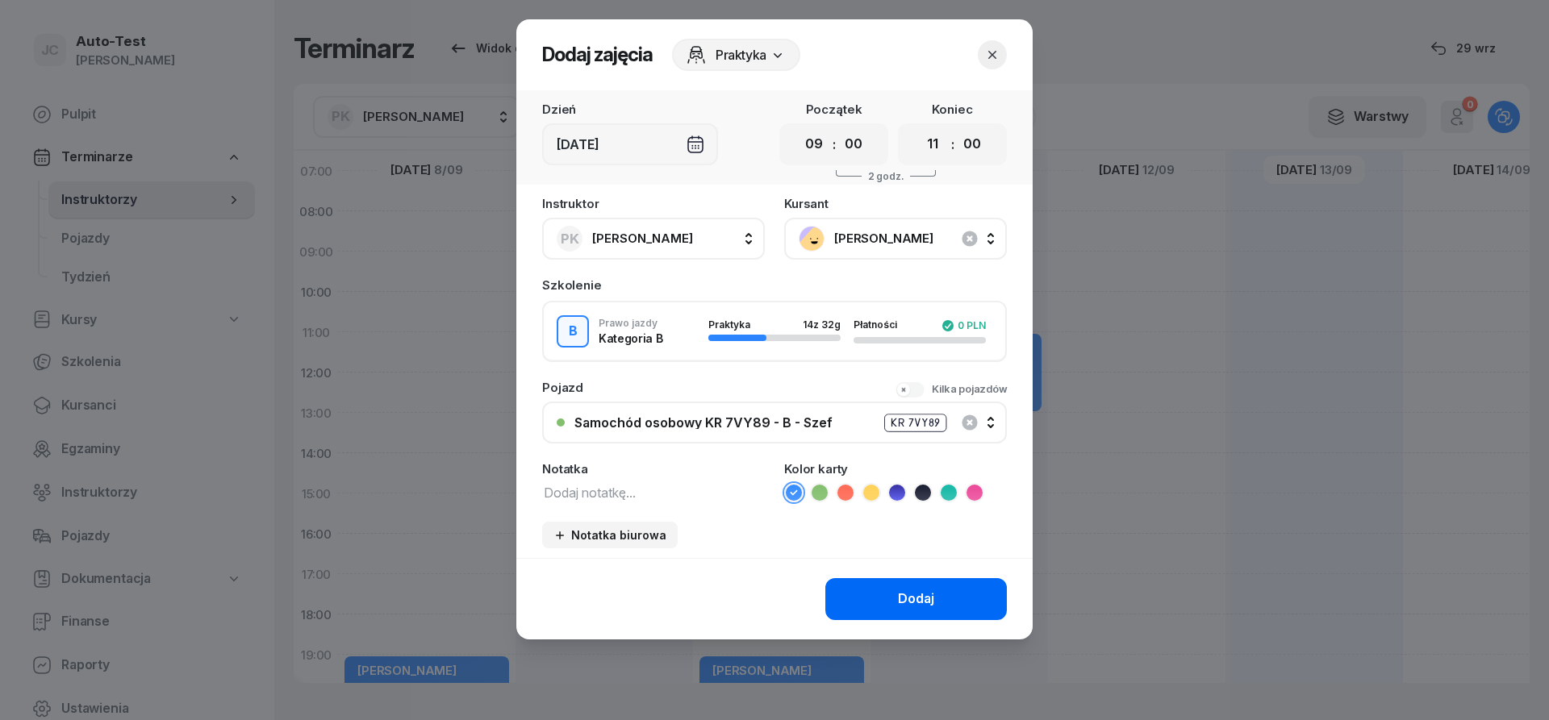
click at [888, 607] on button "Dodaj" at bounding box center [916, 599] width 182 height 42
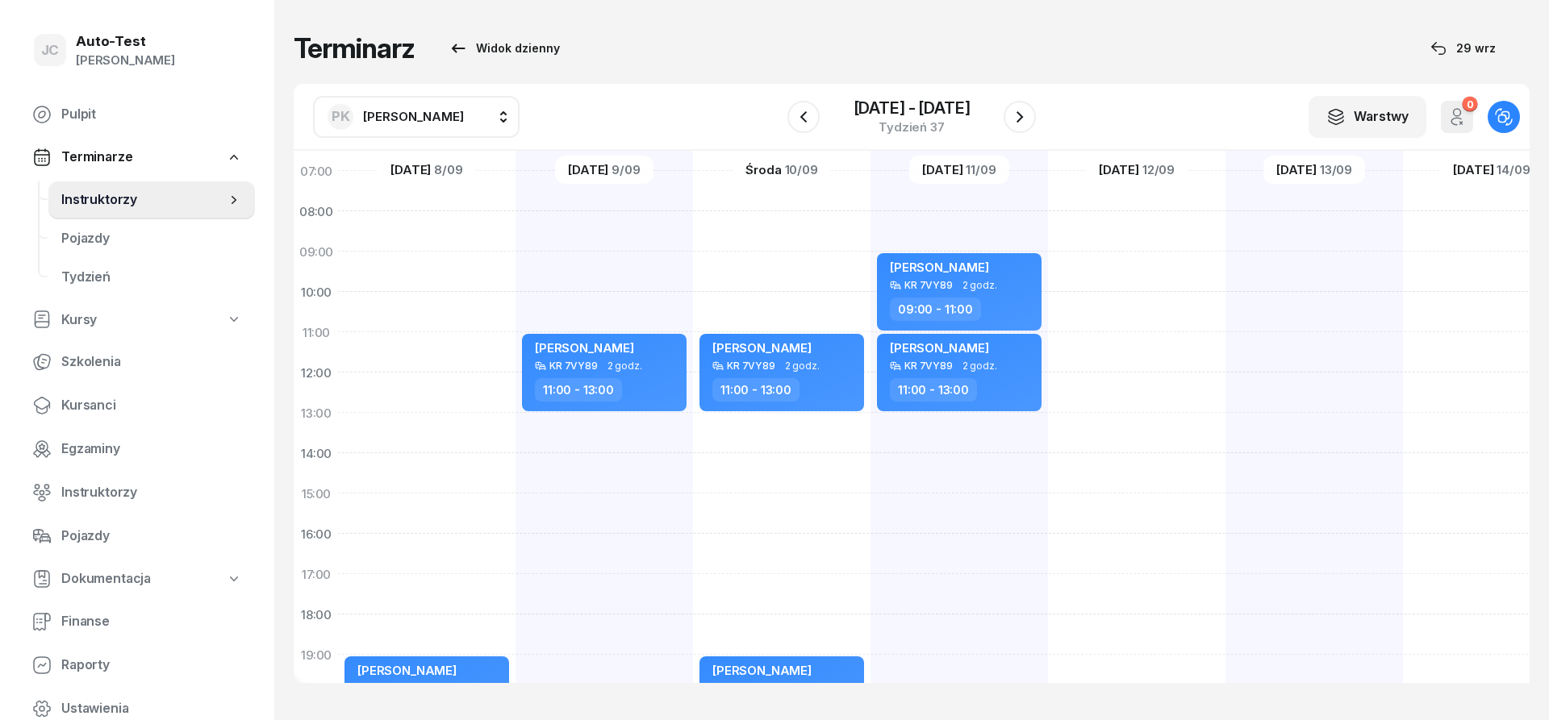
click at [1132, 272] on div at bounding box center [1136, 473] width 177 height 807
select select "09"
select select "11"
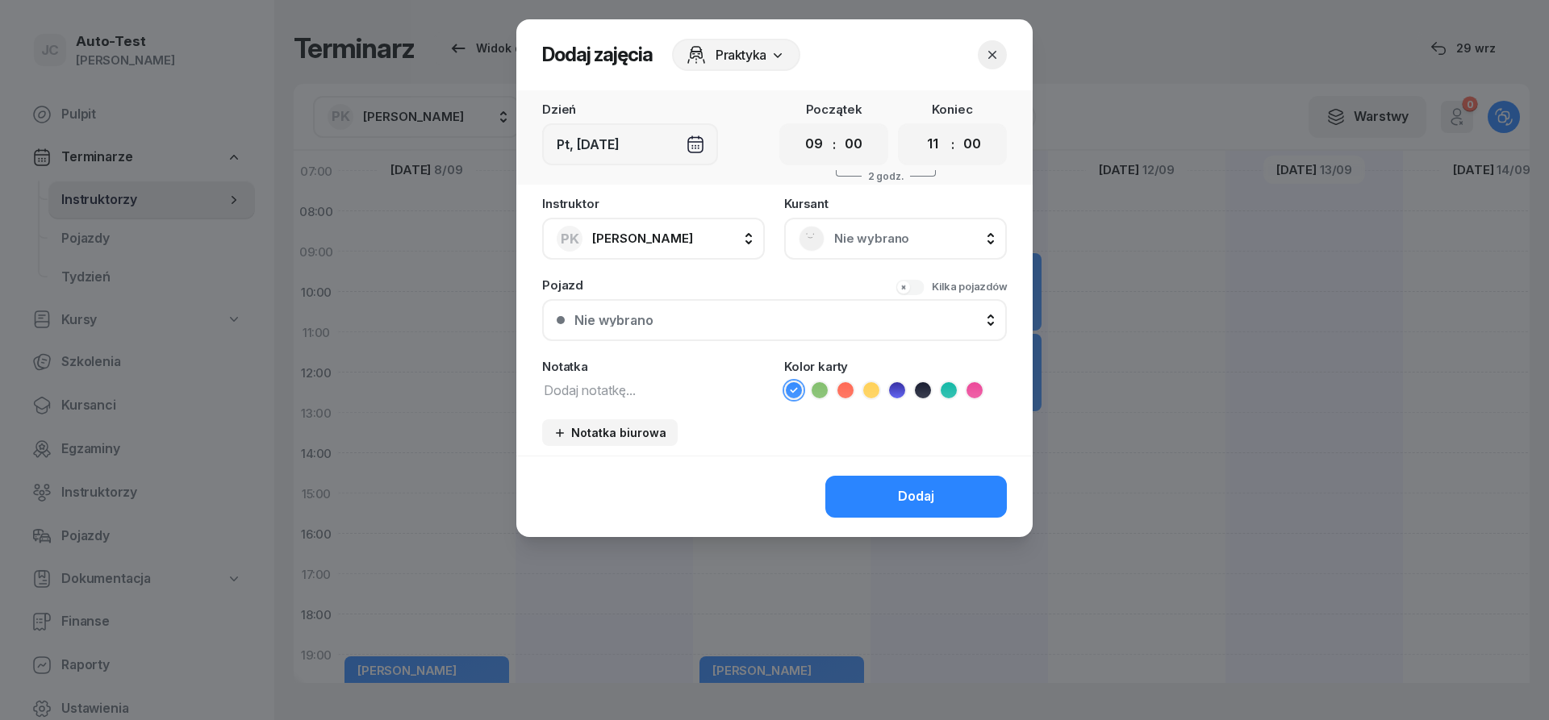
click at [862, 207] on div "[DEMOGRAPHIC_DATA] Nie wybrano" at bounding box center [895, 229] width 223 height 62
click at [862, 250] on div "Nie wybrano" at bounding box center [896, 239] width 194 height 26
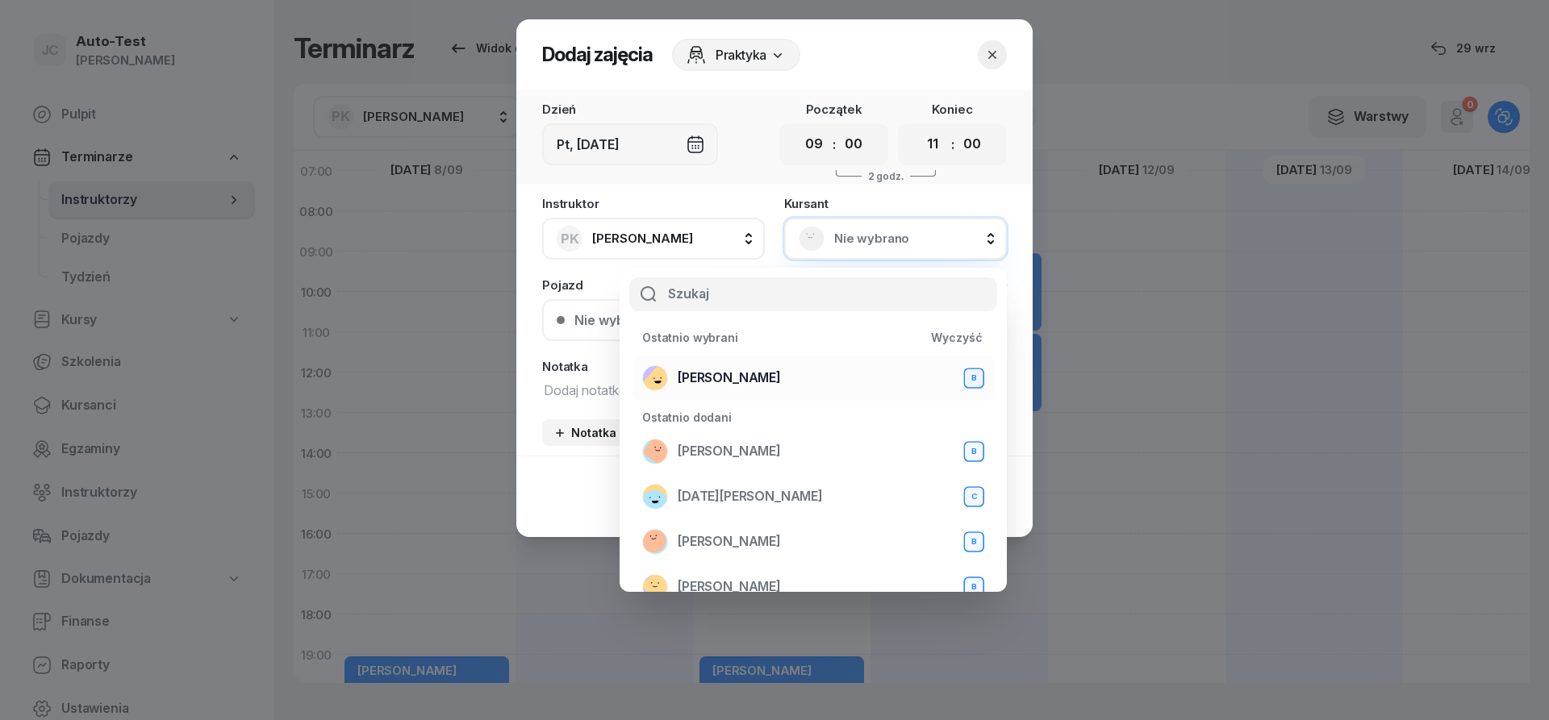
click at [808, 367] on div "[PERSON_NAME]" at bounding box center [813, 378] width 342 height 26
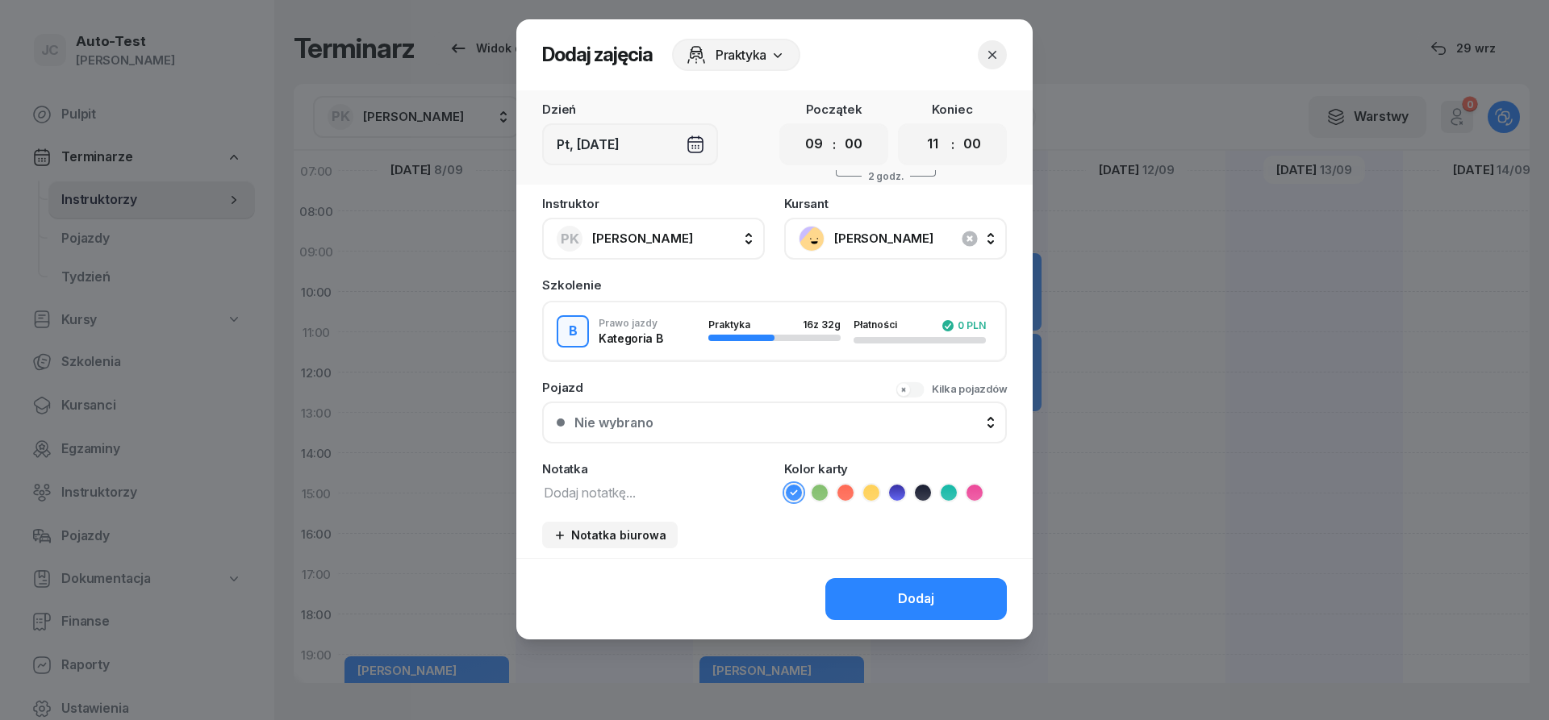
click at [775, 402] on button "Nie wybrano" at bounding box center [774, 423] width 465 height 42
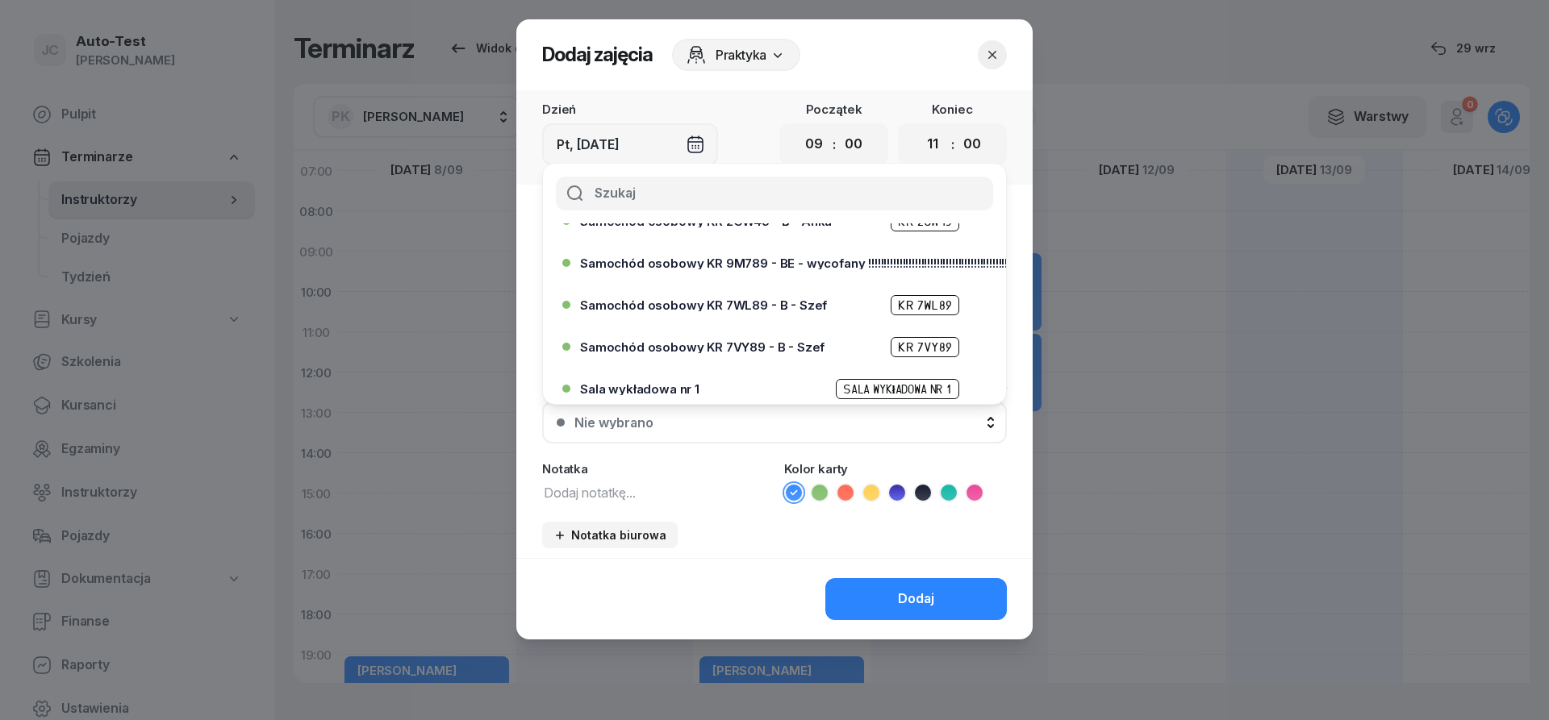
scroll to position [387, 0]
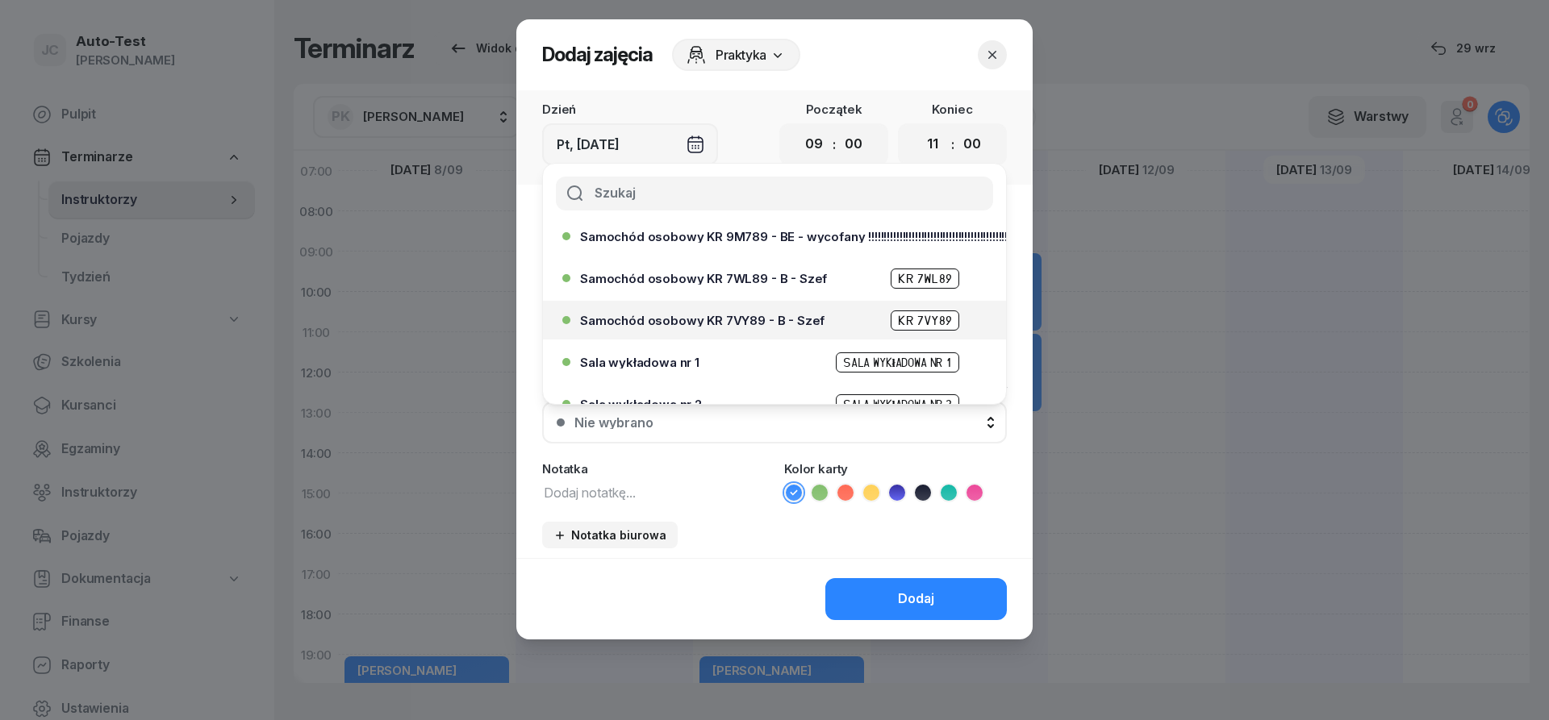
click at [798, 327] on div "Samochód osobowy KR 7VY89 - B - Szef KR 7VY89" at bounding box center [778, 321] width 397 height 20
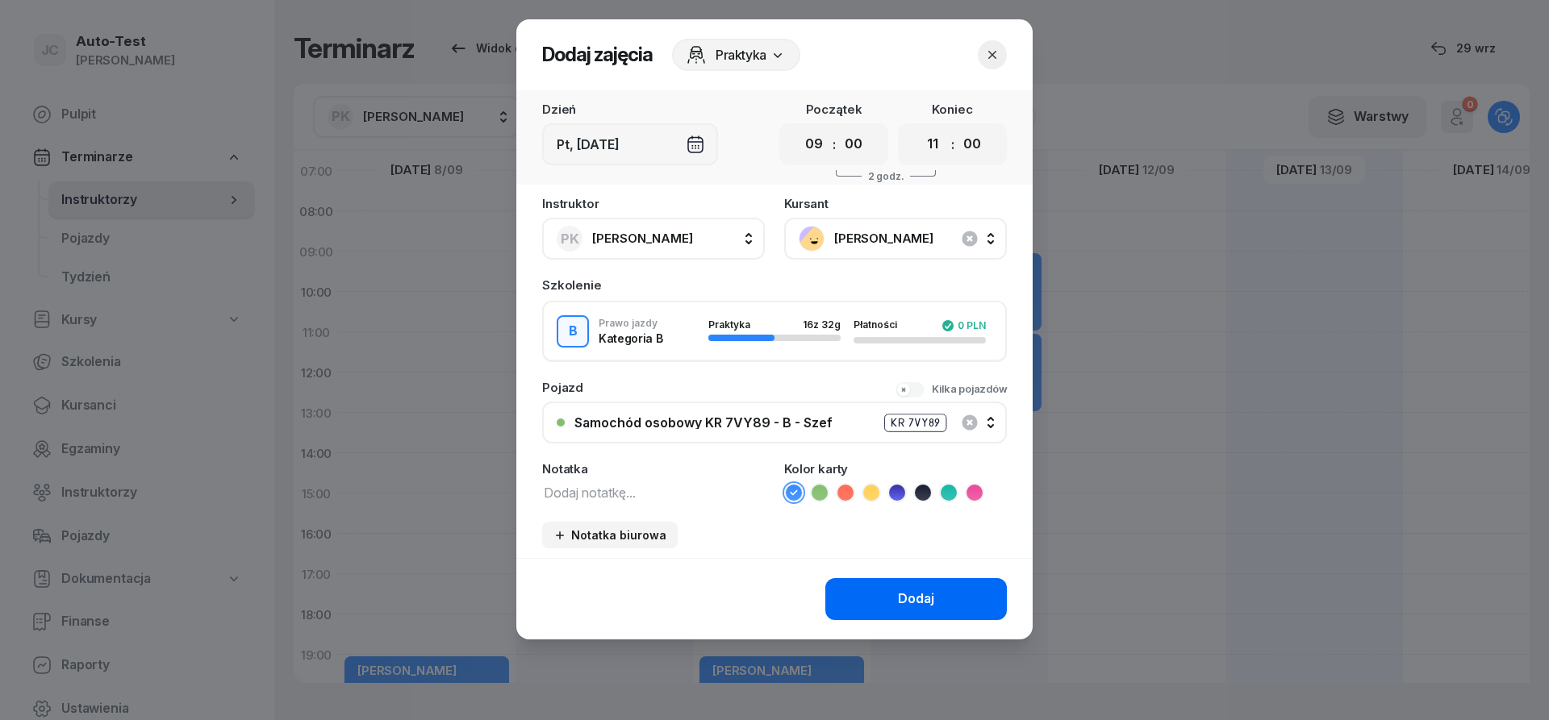
click at [896, 603] on button "Dodaj" at bounding box center [916, 599] width 182 height 42
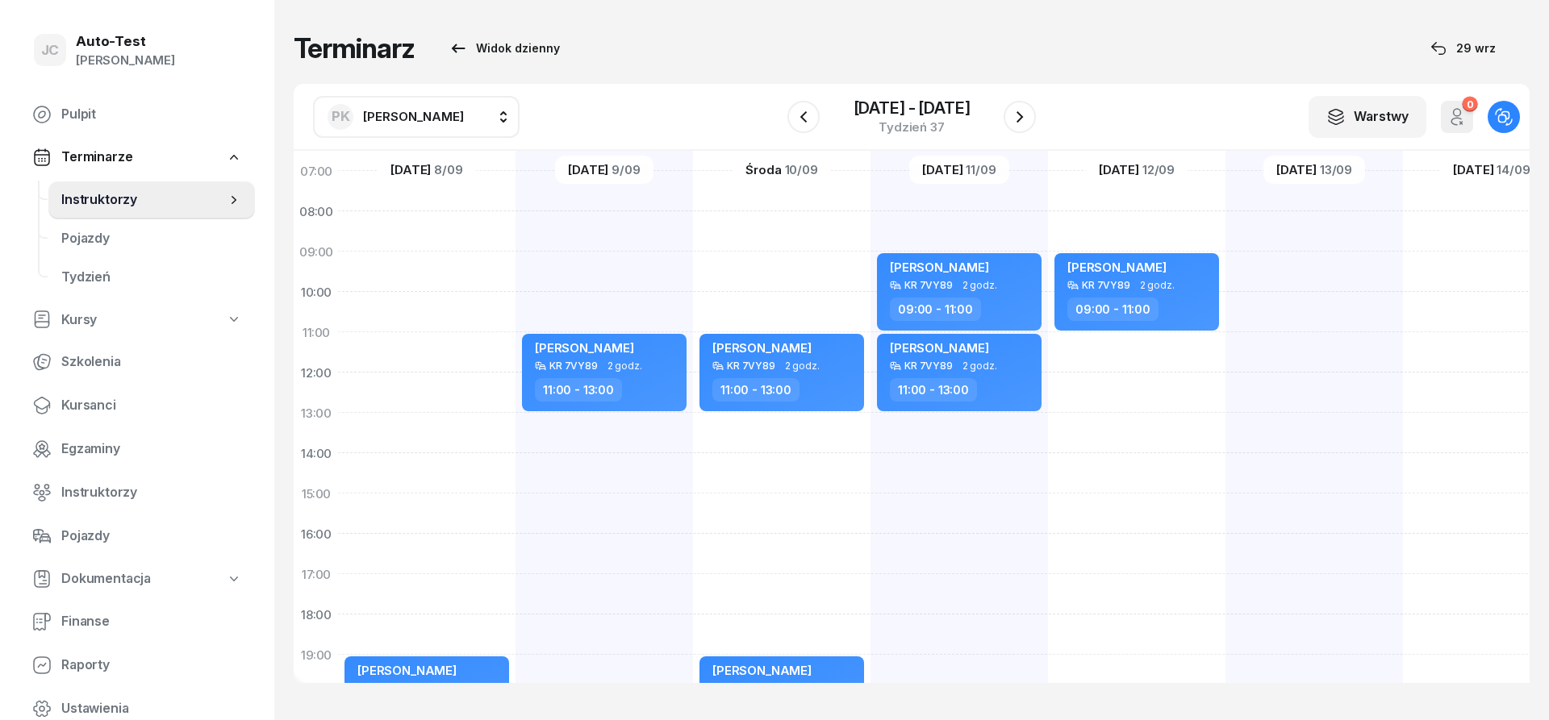
scroll to position [121, 1]
click at [1017, 119] on icon "button" at bounding box center [1019, 116] width 19 height 19
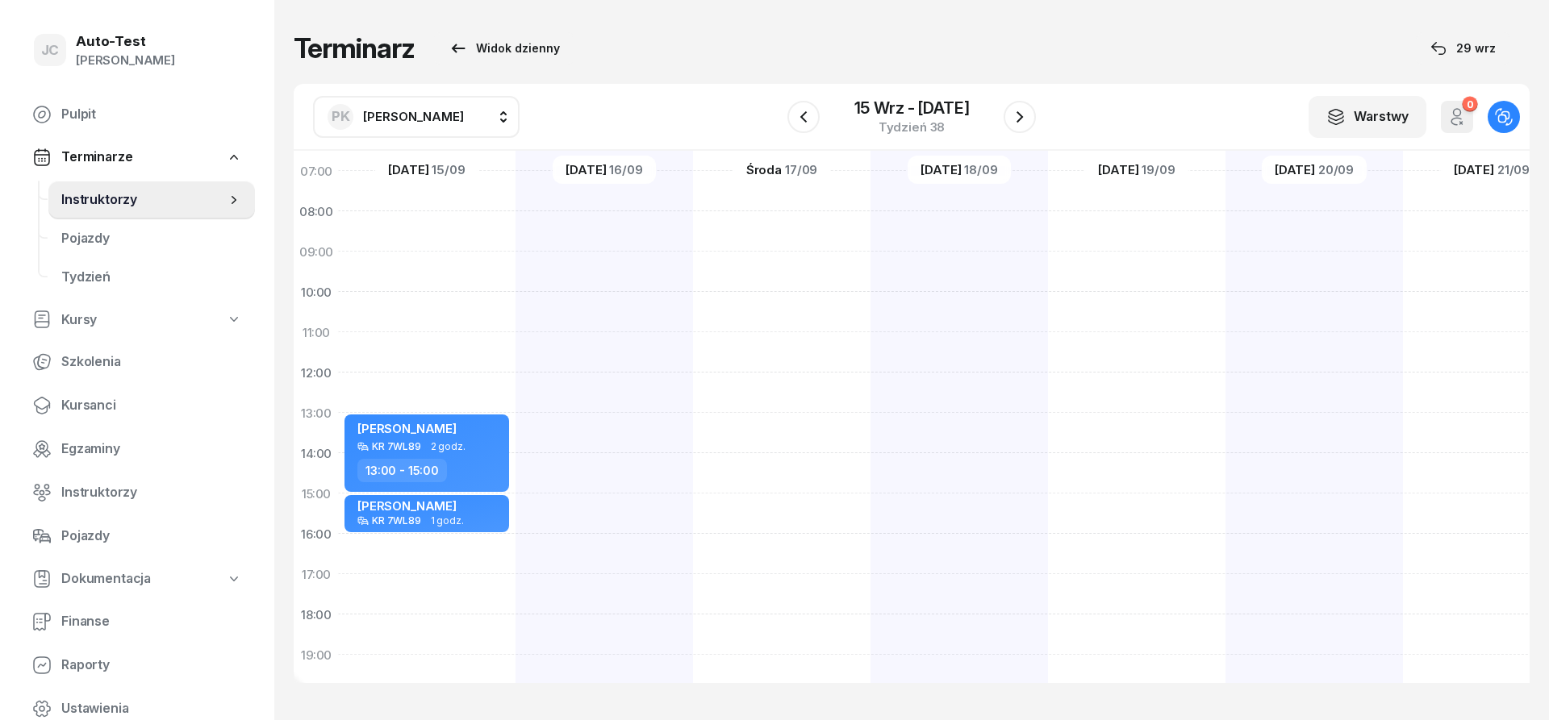
click at [959, 341] on div at bounding box center [959, 473] width 177 height 807
select select "11"
select select "13"
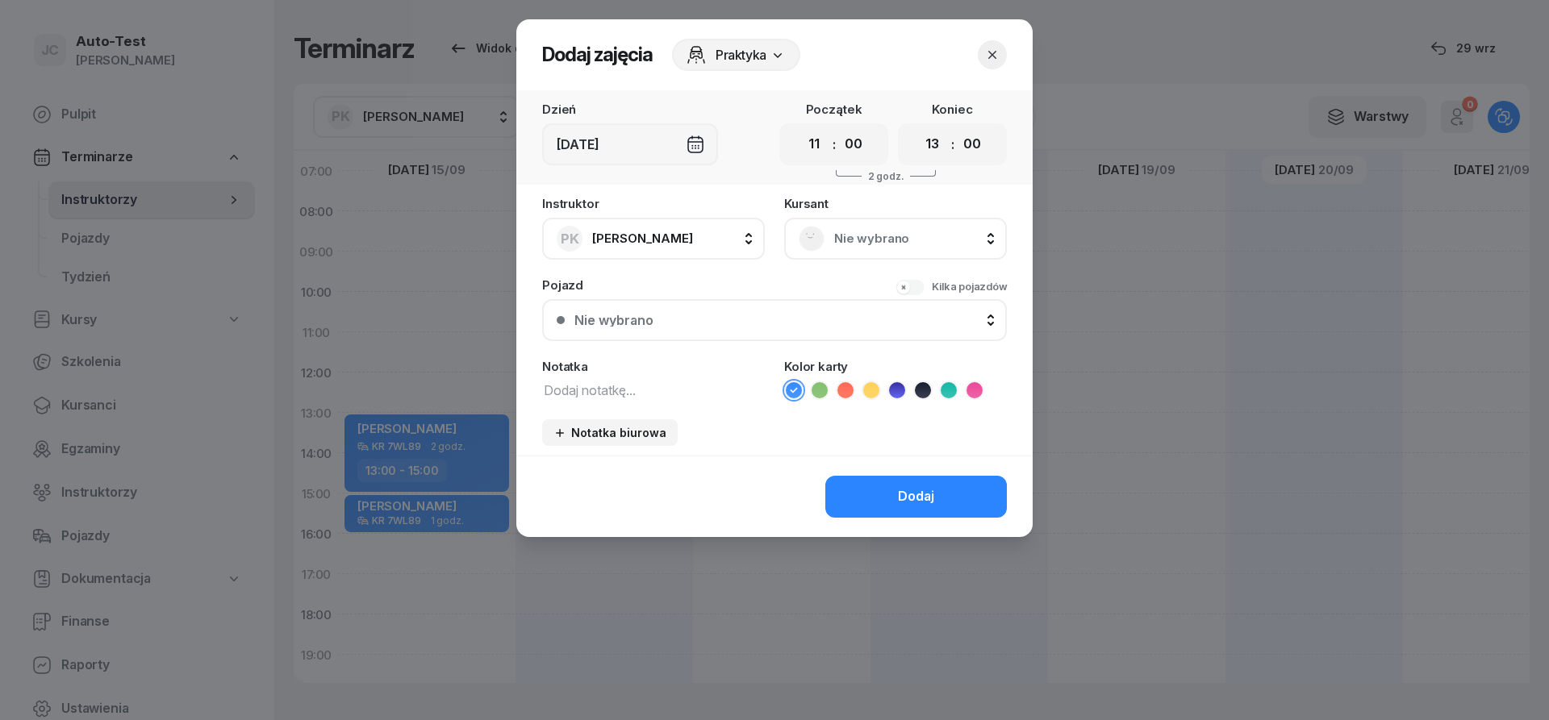
click at [896, 232] on span "Nie wybrano" at bounding box center [913, 238] width 158 height 21
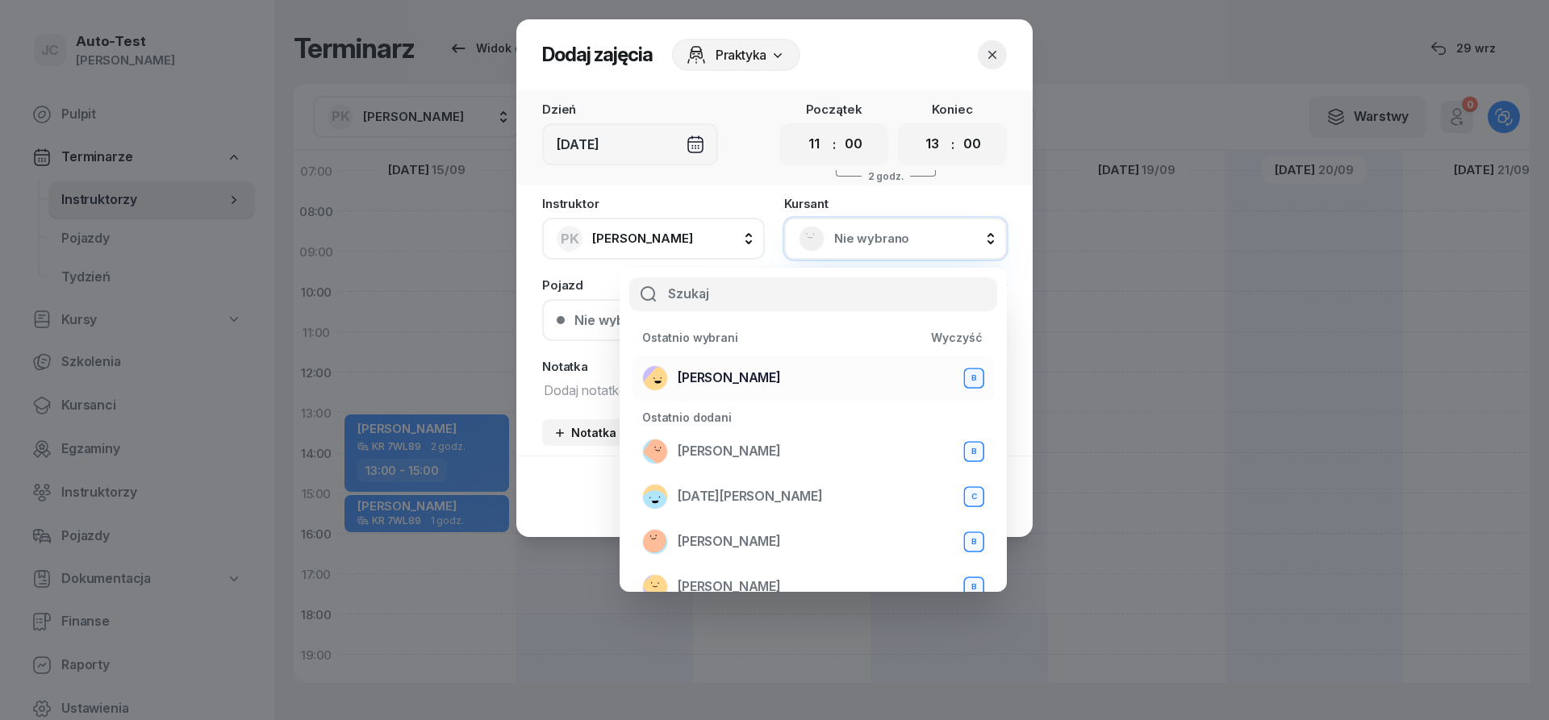
click at [781, 374] on span "[PERSON_NAME]" at bounding box center [729, 378] width 103 height 21
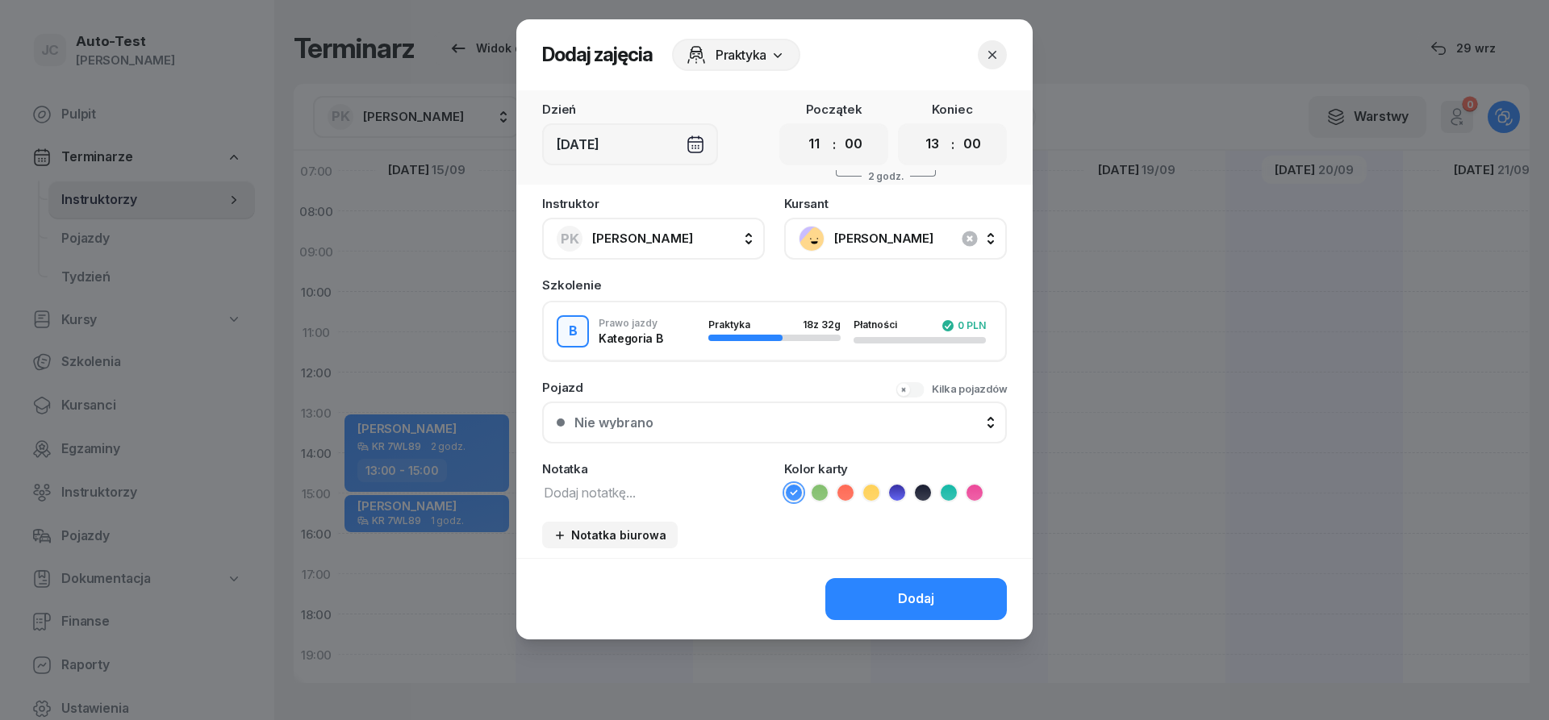
click at [754, 407] on button "Nie wybrano" at bounding box center [774, 423] width 465 height 42
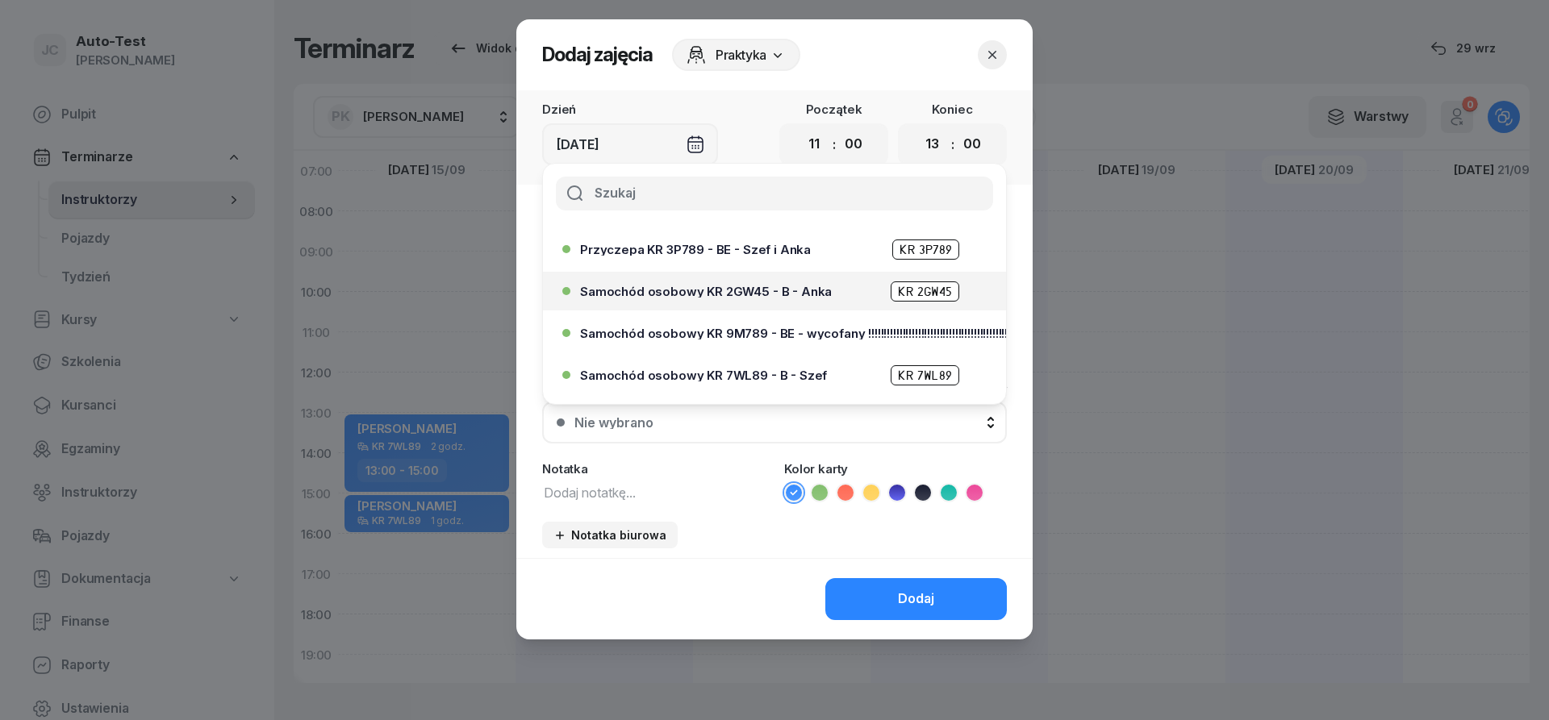
scroll to position [387, 0]
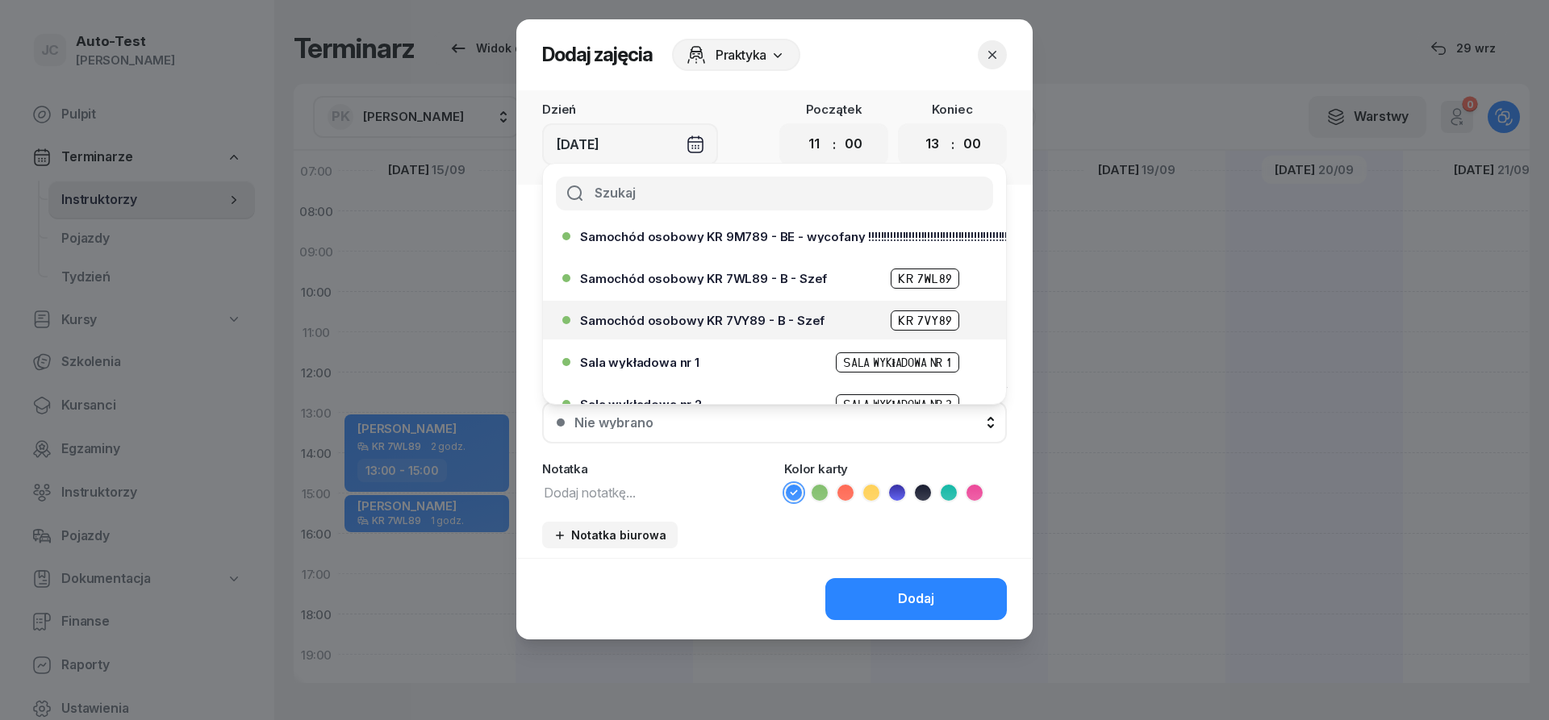
click at [783, 327] on div "Samochód osobowy KR 7VY89 - B - Szef KR 7VY89" at bounding box center [778, 321] width 397 height 20
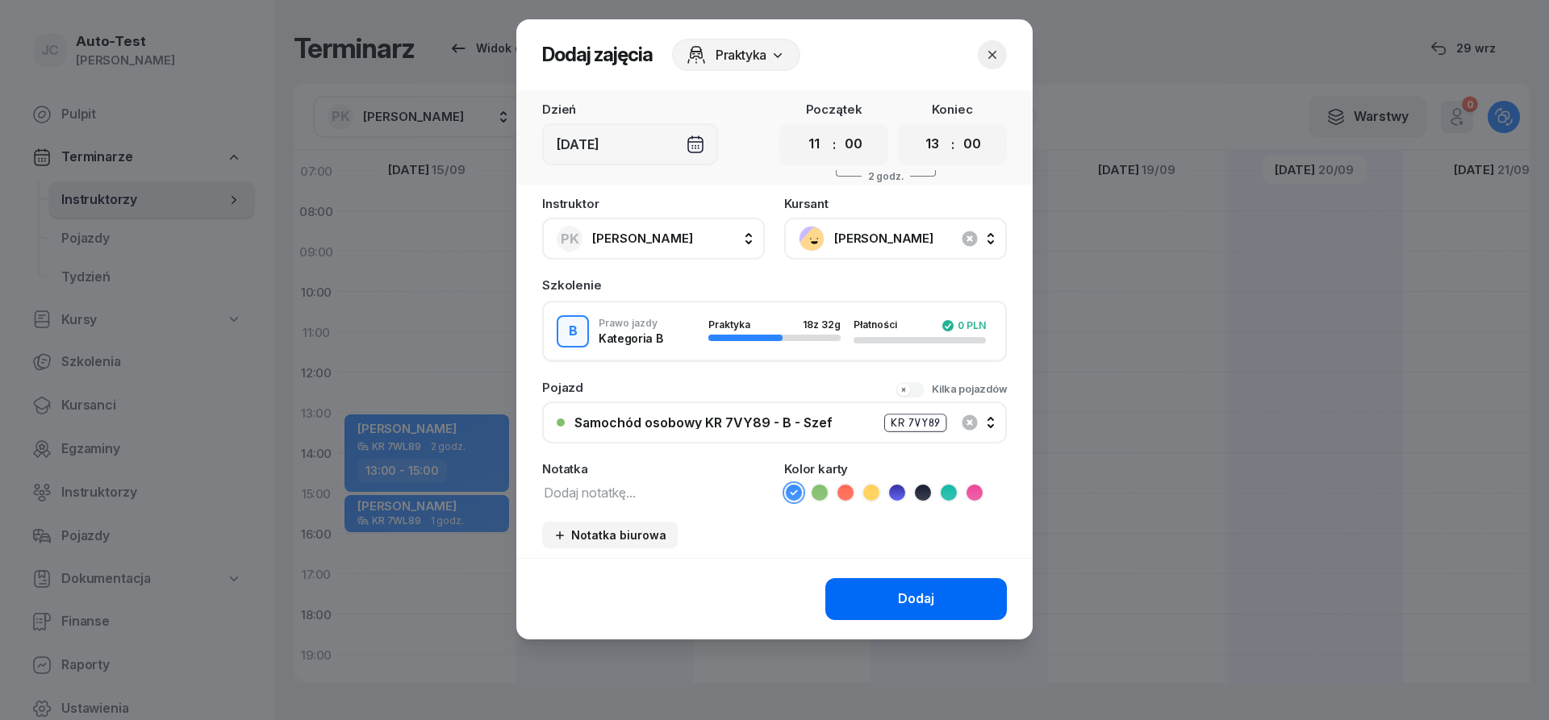
click at [865, 588] on button "Dodaj" at bounding box center [916, 599] width 182 height 42
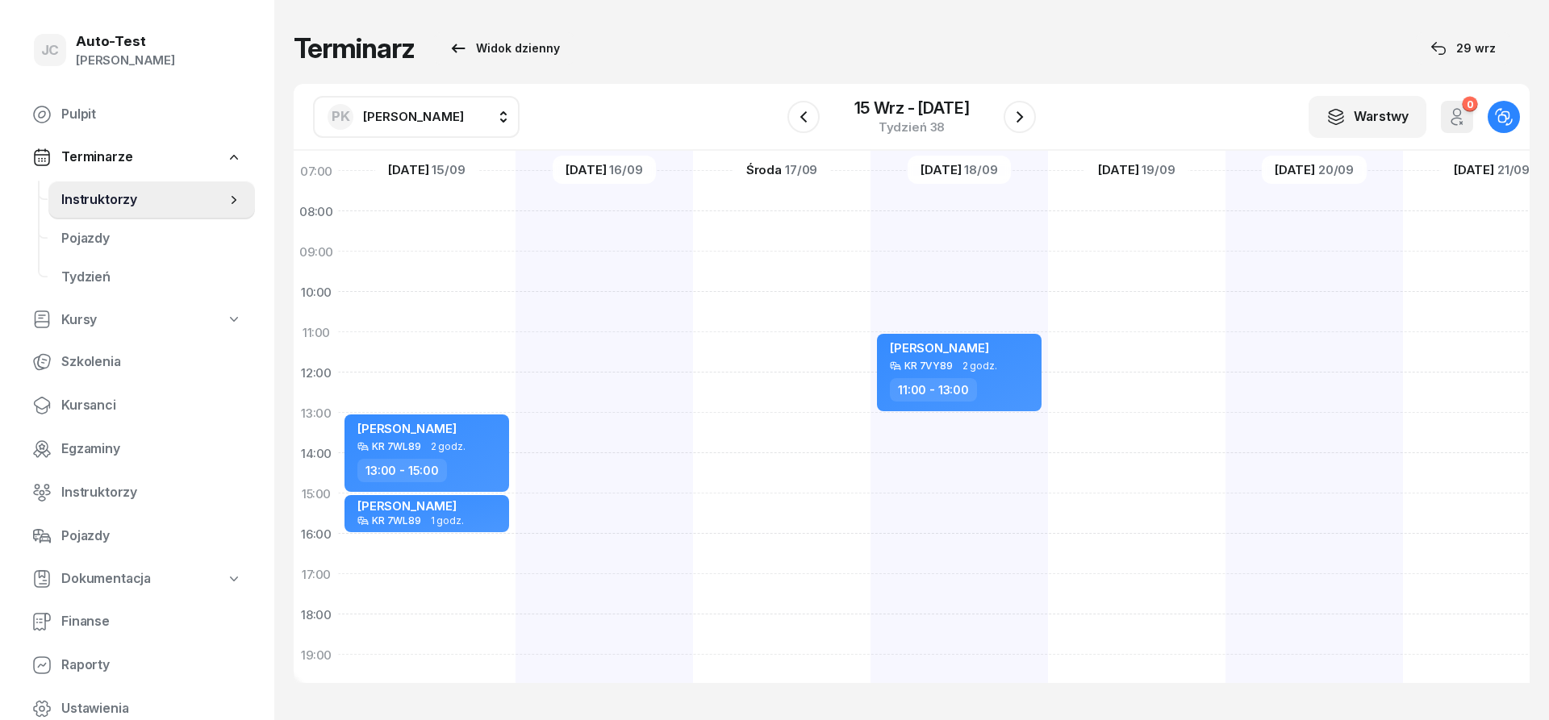
click at [1109, 345] on div at bounding box center [1136, 473] width 177 height 807
select select "11"
select select "13"
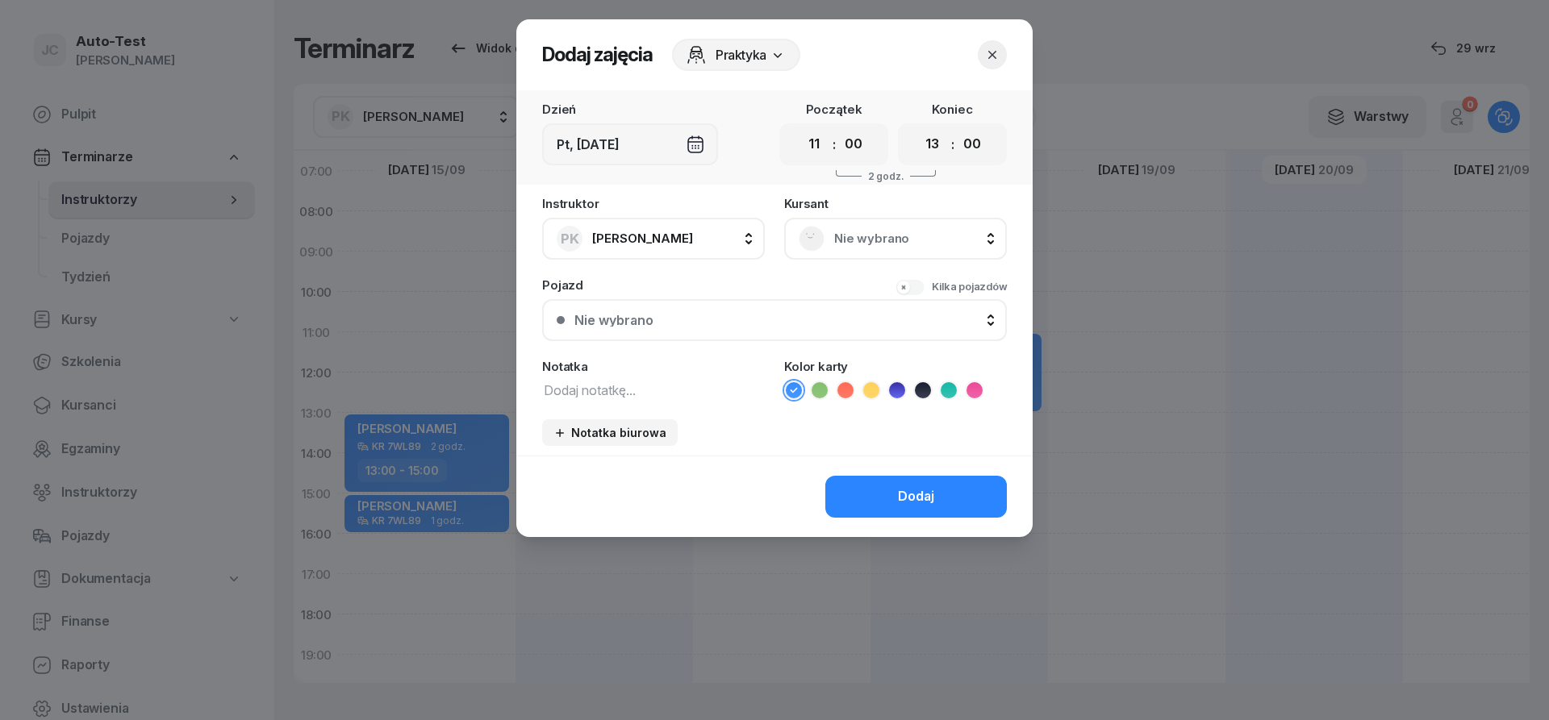
click at [882, 234] on span "Nie wybrano" at bounding box center [913, 238] width 158 height 21
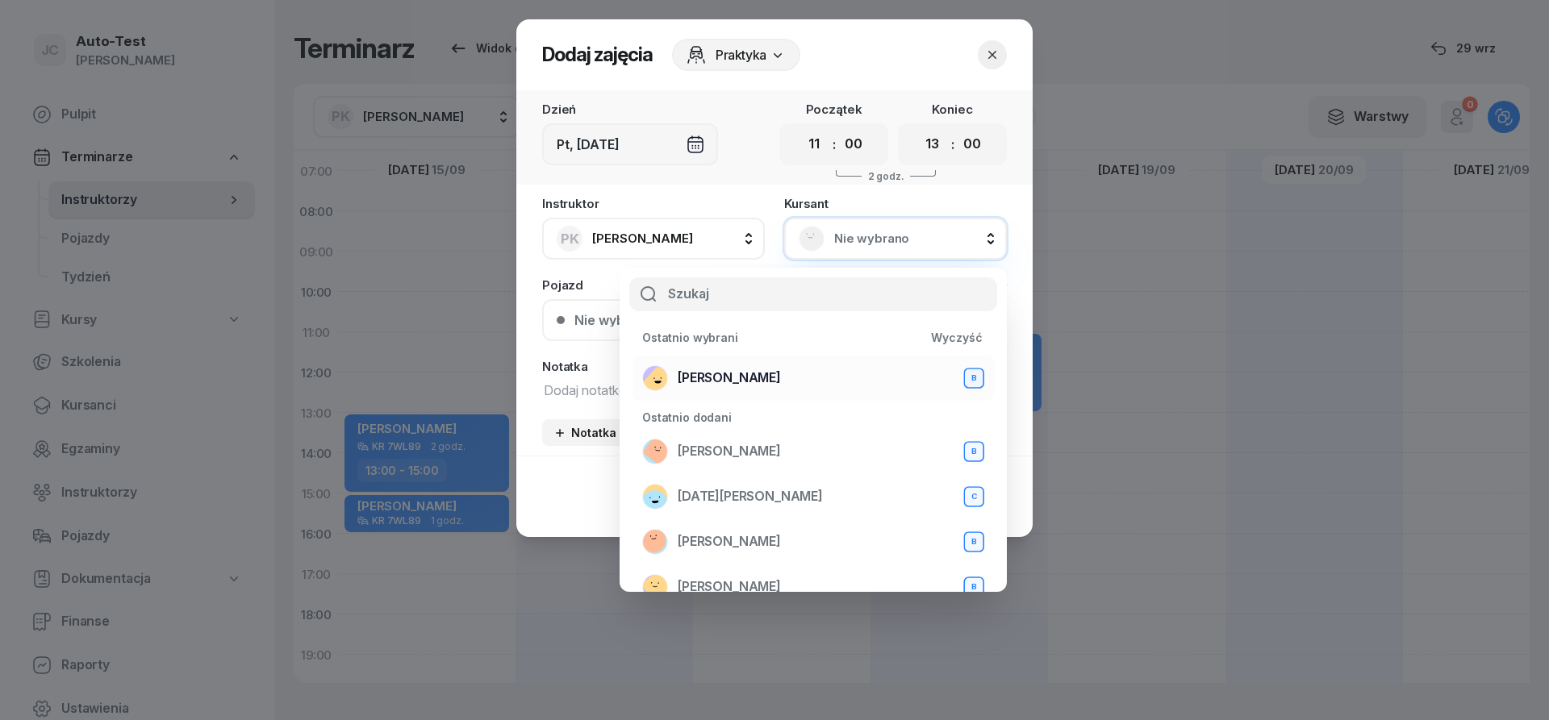
click at [802, 382] on div "[PERSON_NAME]" at bounding box center [813, 378] width 342 height 26
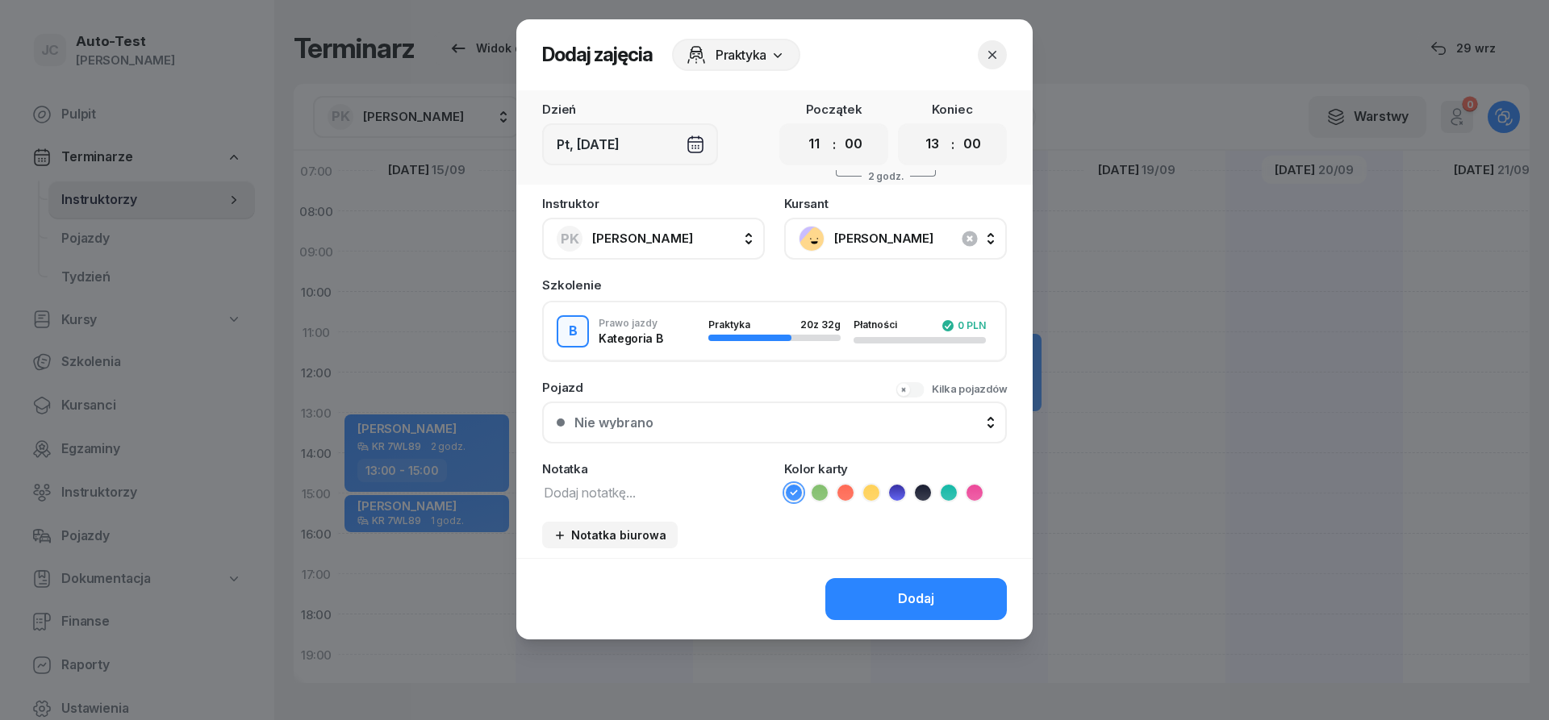
click at [762, 418] on div "Nie wybrano" at bounding box center [783, 422] width 418 height 13
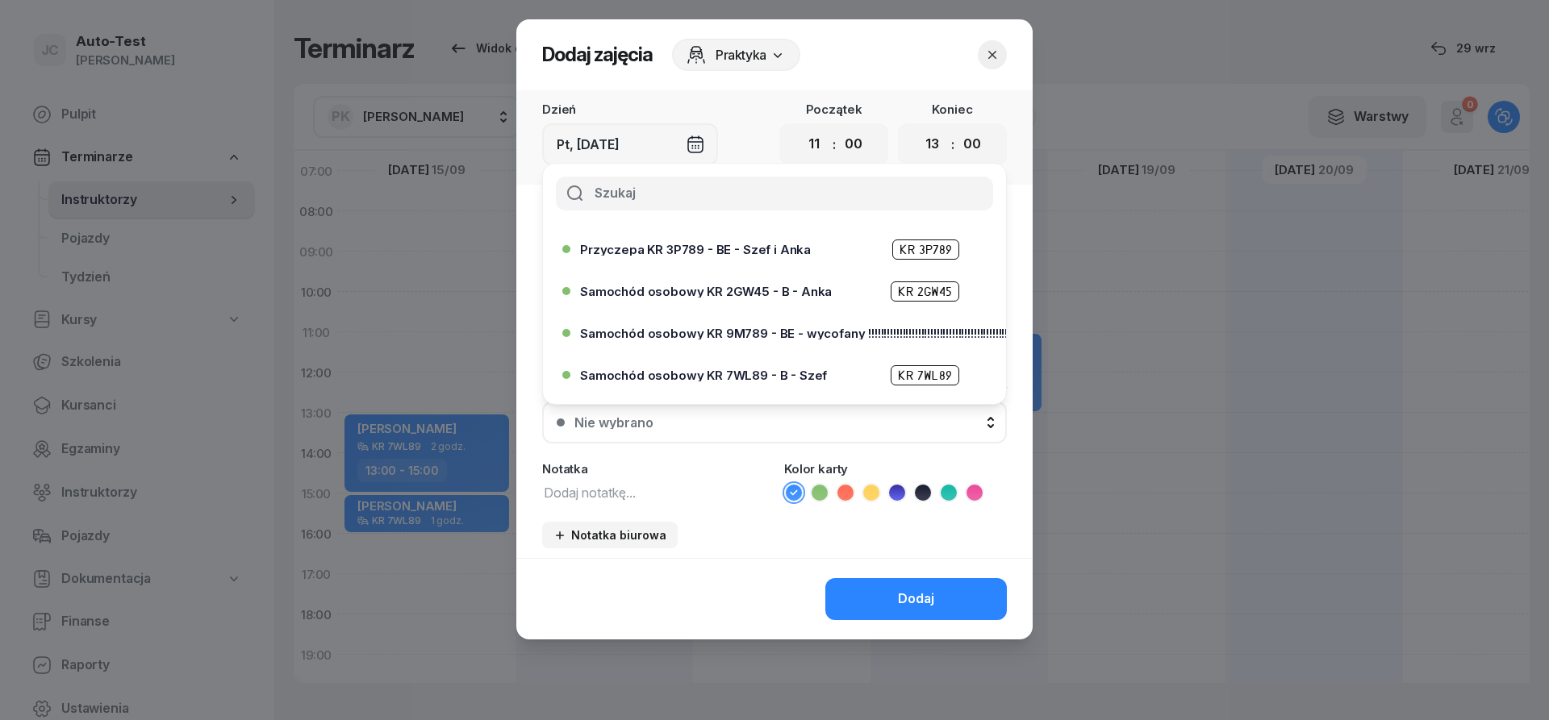
scroll to position [387, 0]
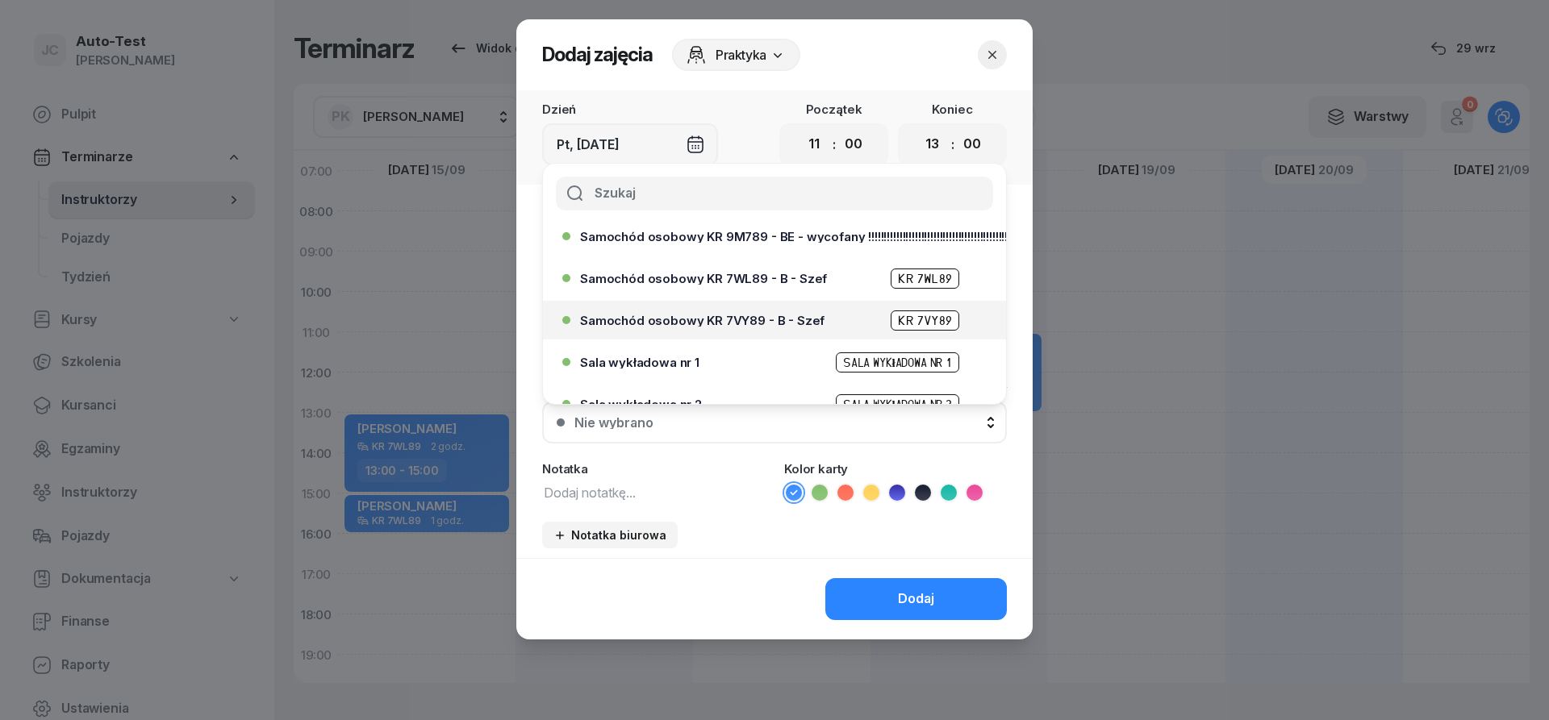
click at [806, 324] on span "Samochód osobowy KR 7VY89 - B - Szef" at bounding box center [702, 321] width 244 height 12
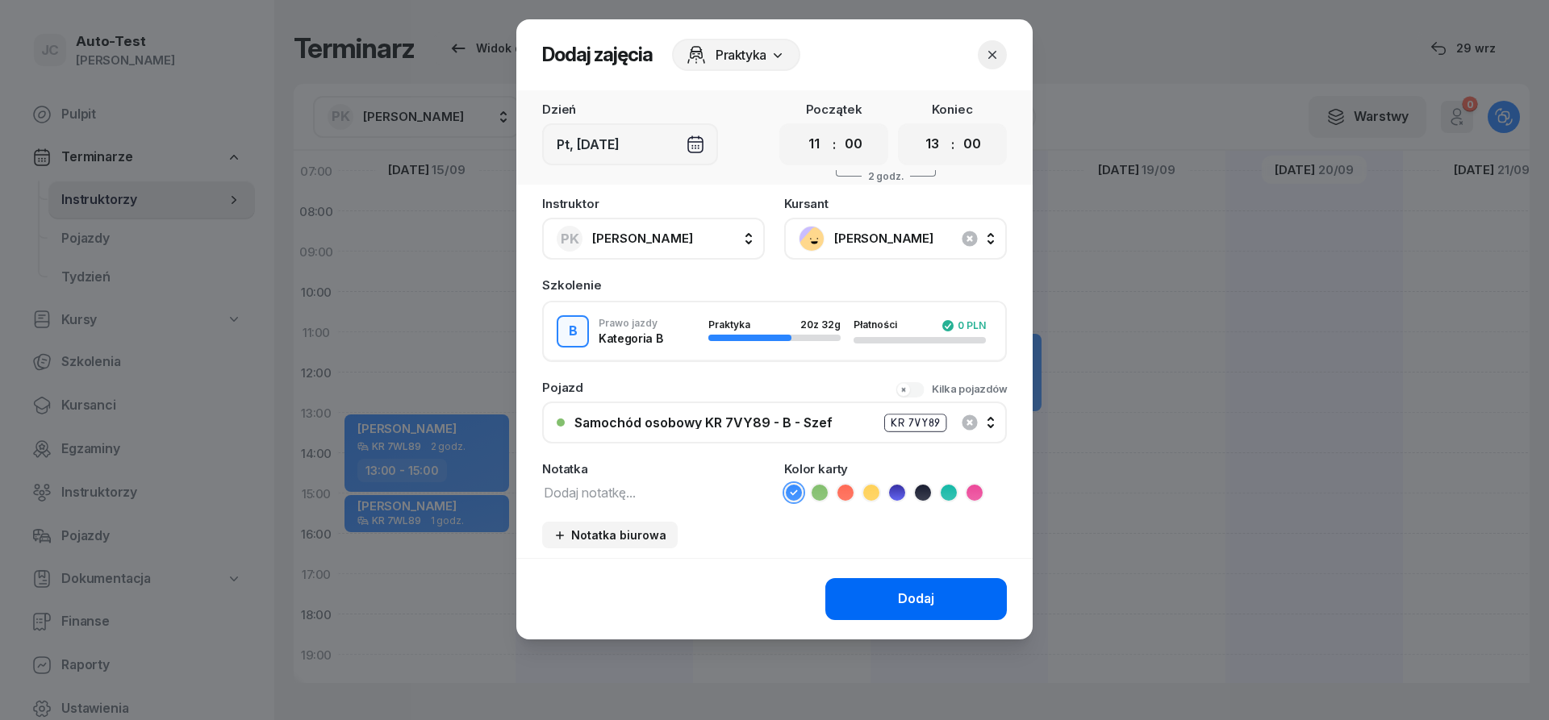
click at [879, 618] on button "Dodaj" at bounding box center [916, 599] width 182 height 42
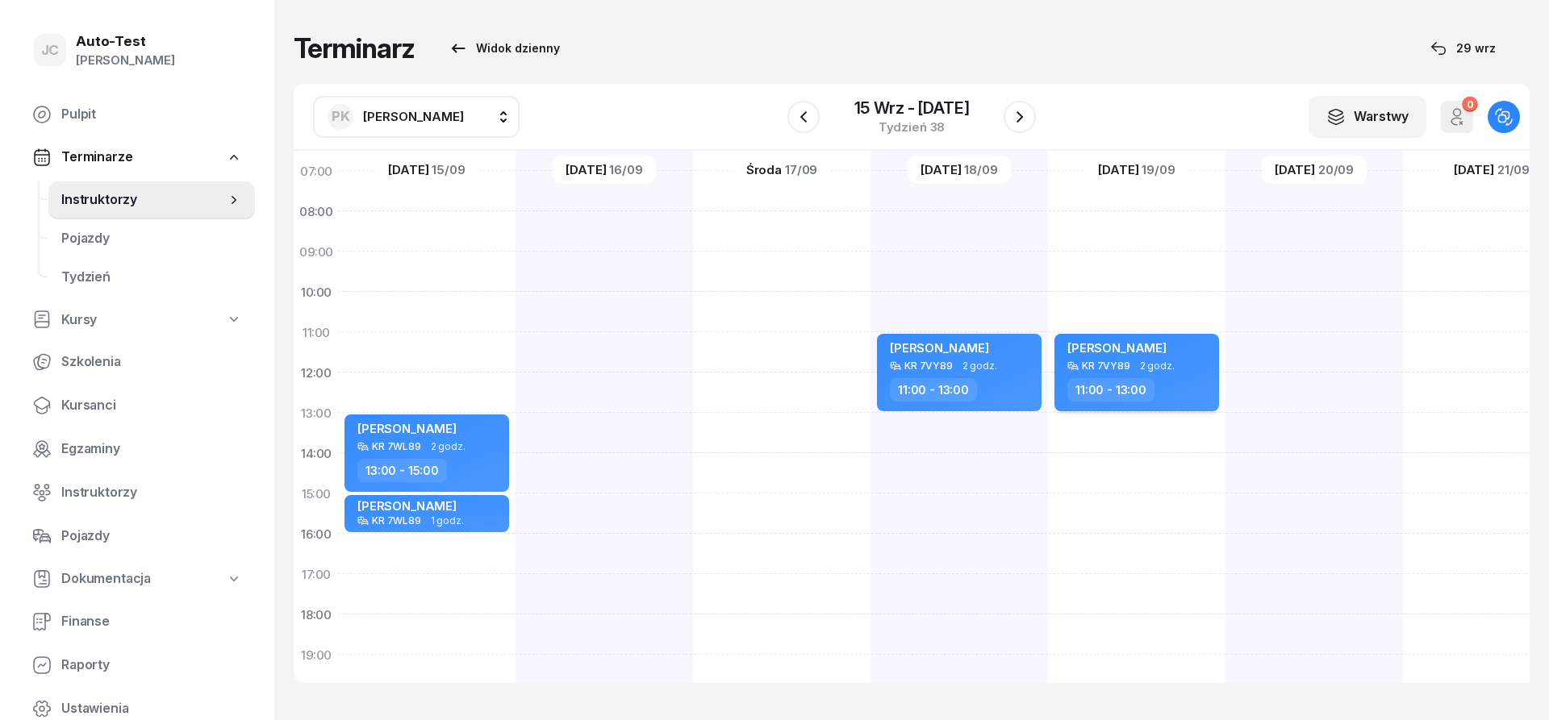
scroll to position [121, 1]
click at [1011, 127] on button "button" at bounding box center [1020, 117] width 32 height 32
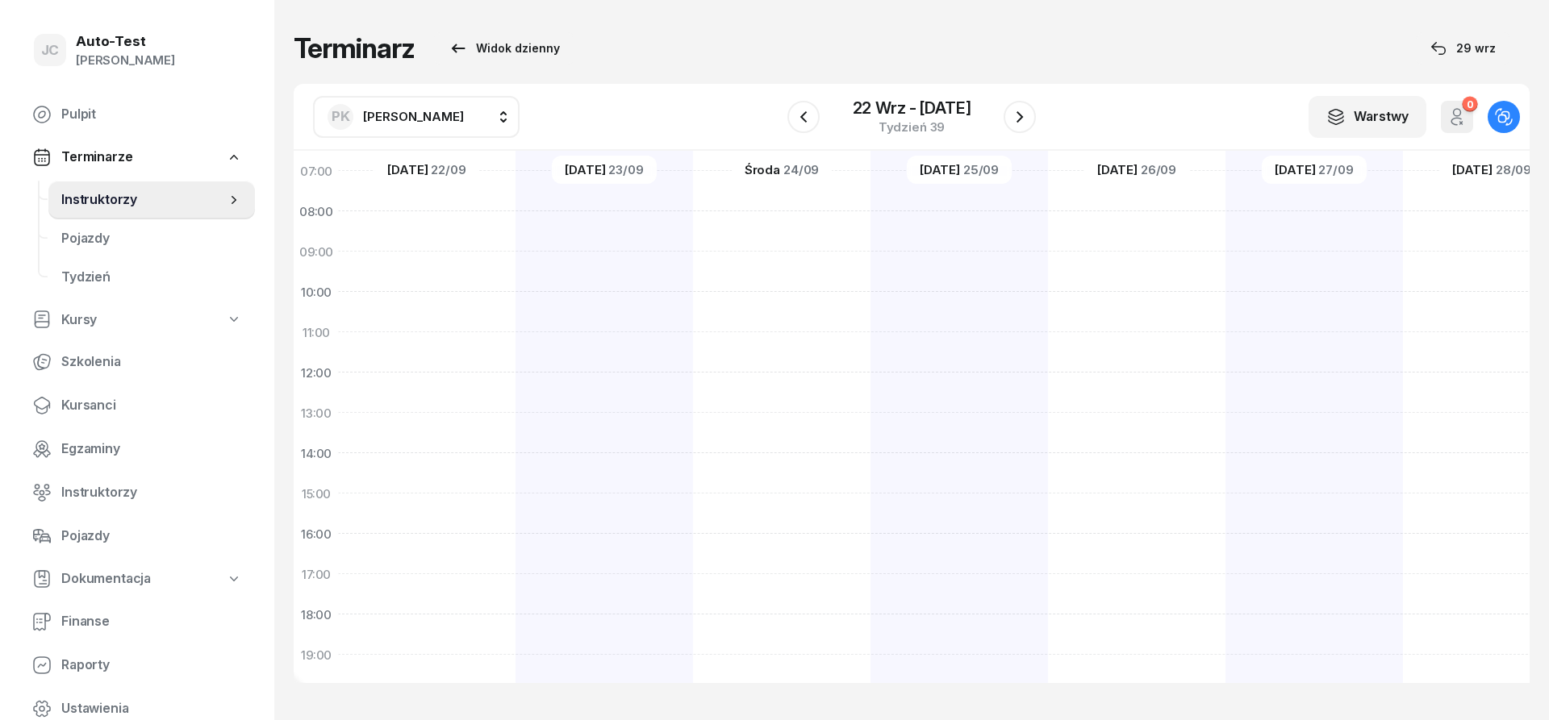
click at [619, 226] on div at bounding box center [604, 473] width 177 height 807
select select "08"
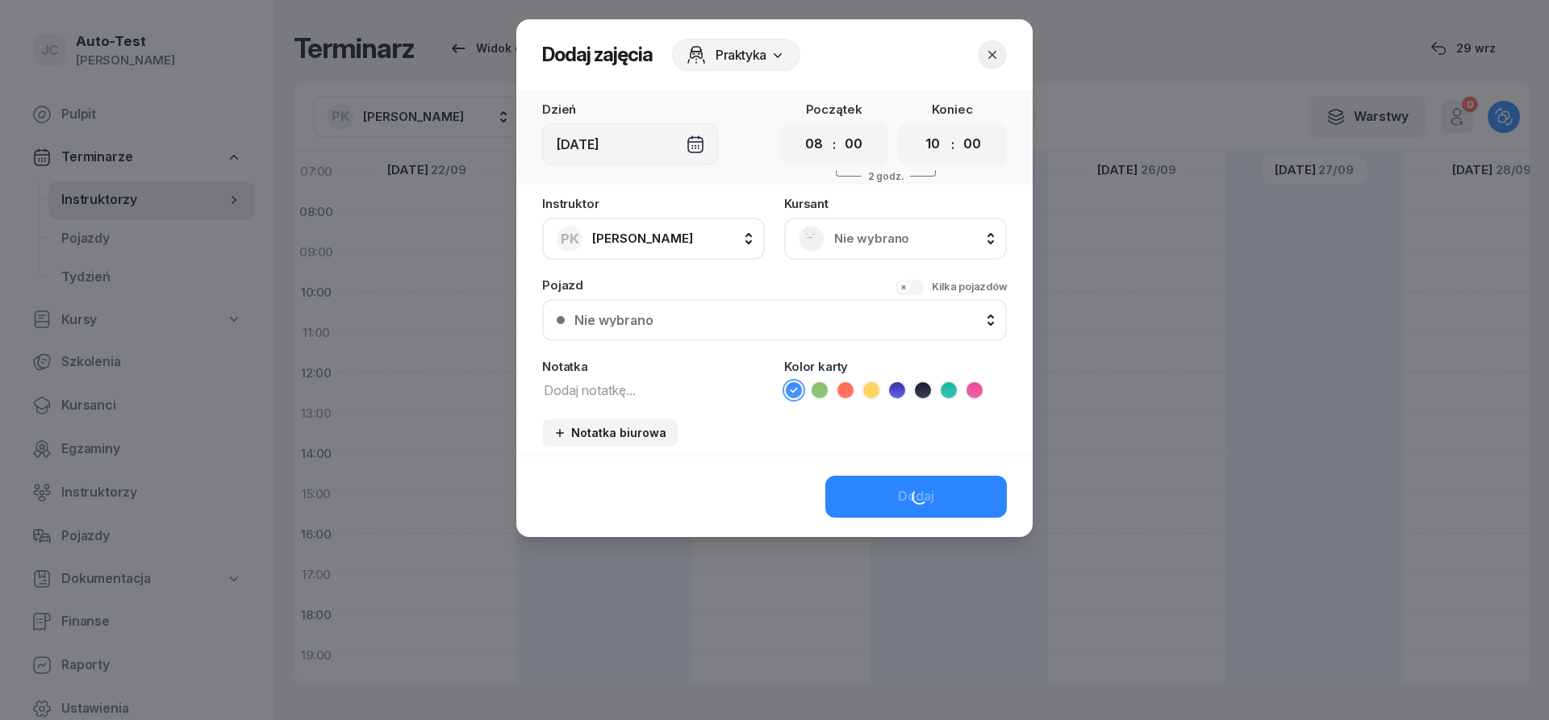
scroll to position [121, 1]
click at [917, 127] on select "00 01 02 03 04 05 06 07 08 09 10 11 12 13 14 15 16 17 18 19 20 21 22 23" at bounding box center [932, 144] width 31 height 34
select select "11"
click option "11" at bounding box center [0, 0] width 0 height 0
click at [820, 240] on rect at bounding box center [812, 238] width 35 height 35
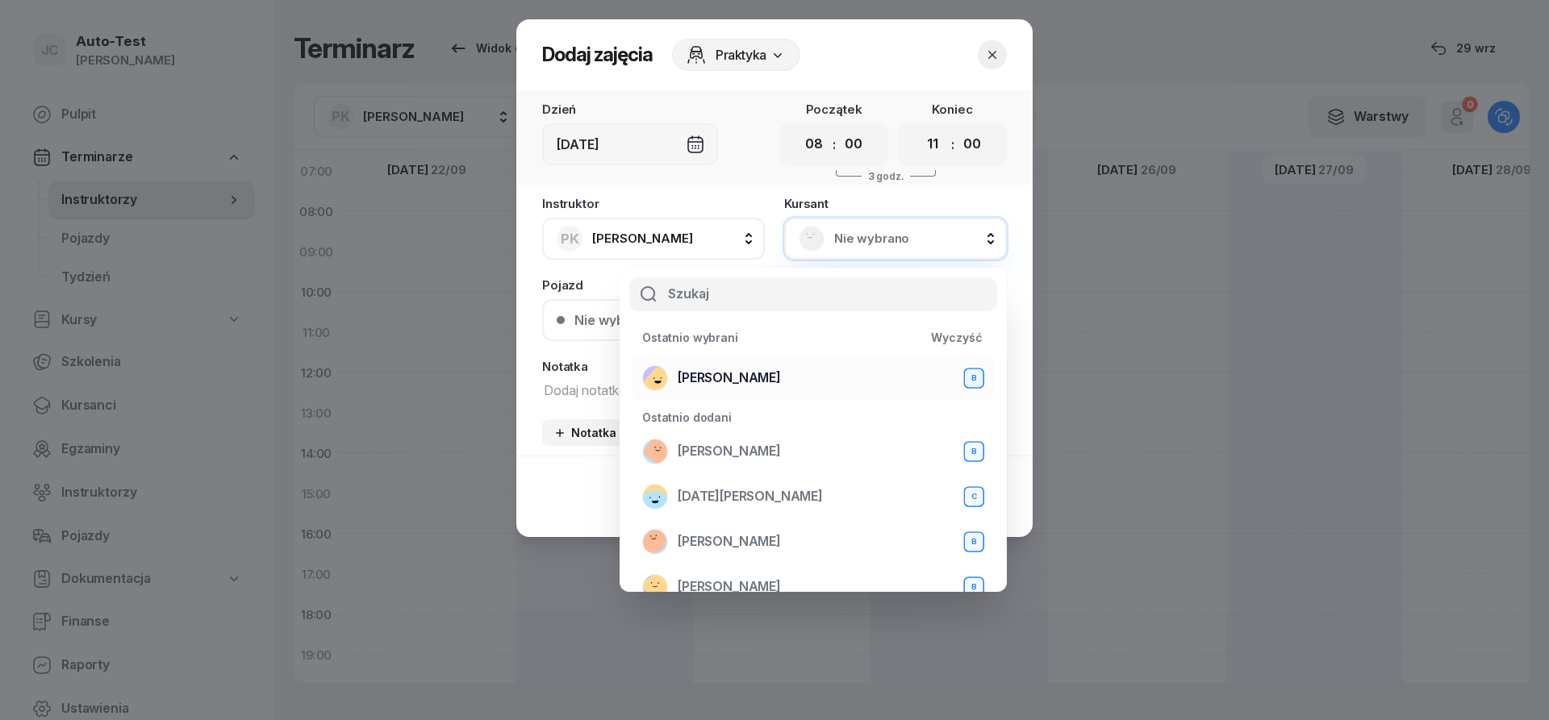
click at [775, 383] on span "[PERSON_NAME]" at bounding box center [729, 378] width 103 height 21
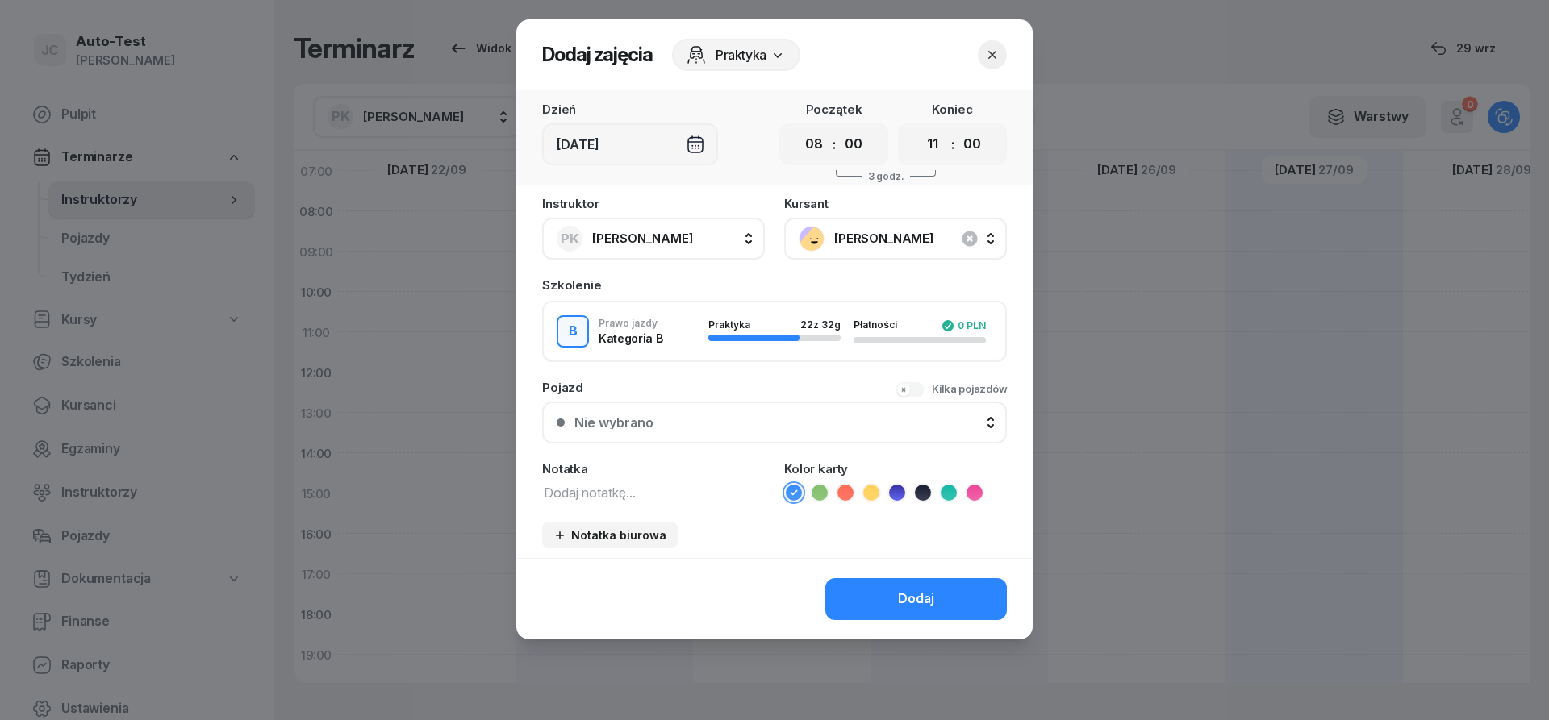
drag, startPoint x: 720, startPoint y: 403, endPoint x: 720, endPoint y: 413, distance: 10.5
click at [720, 403] on button "Nie wybrano" at bounding box center [774, 423] width 465 height 42
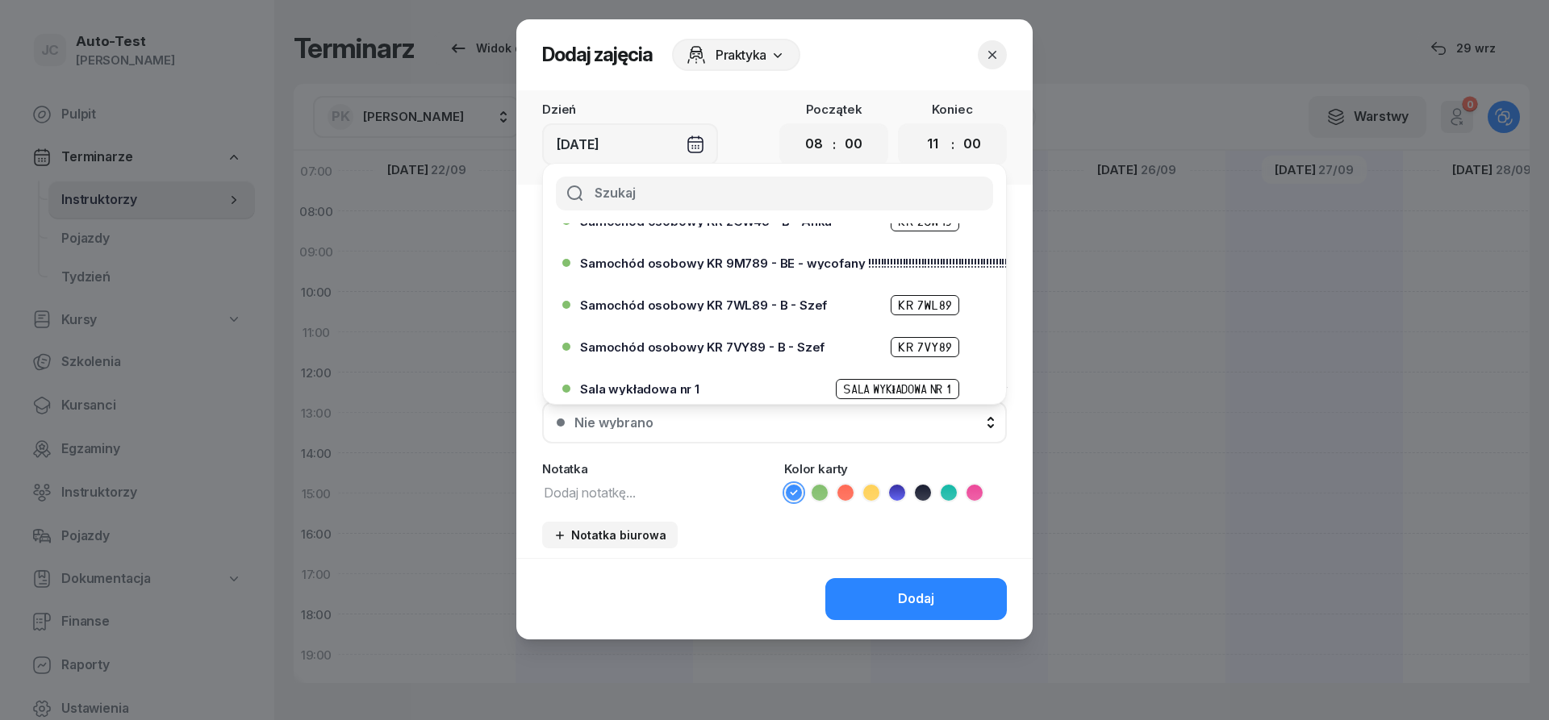
scroll to position [387, 0]
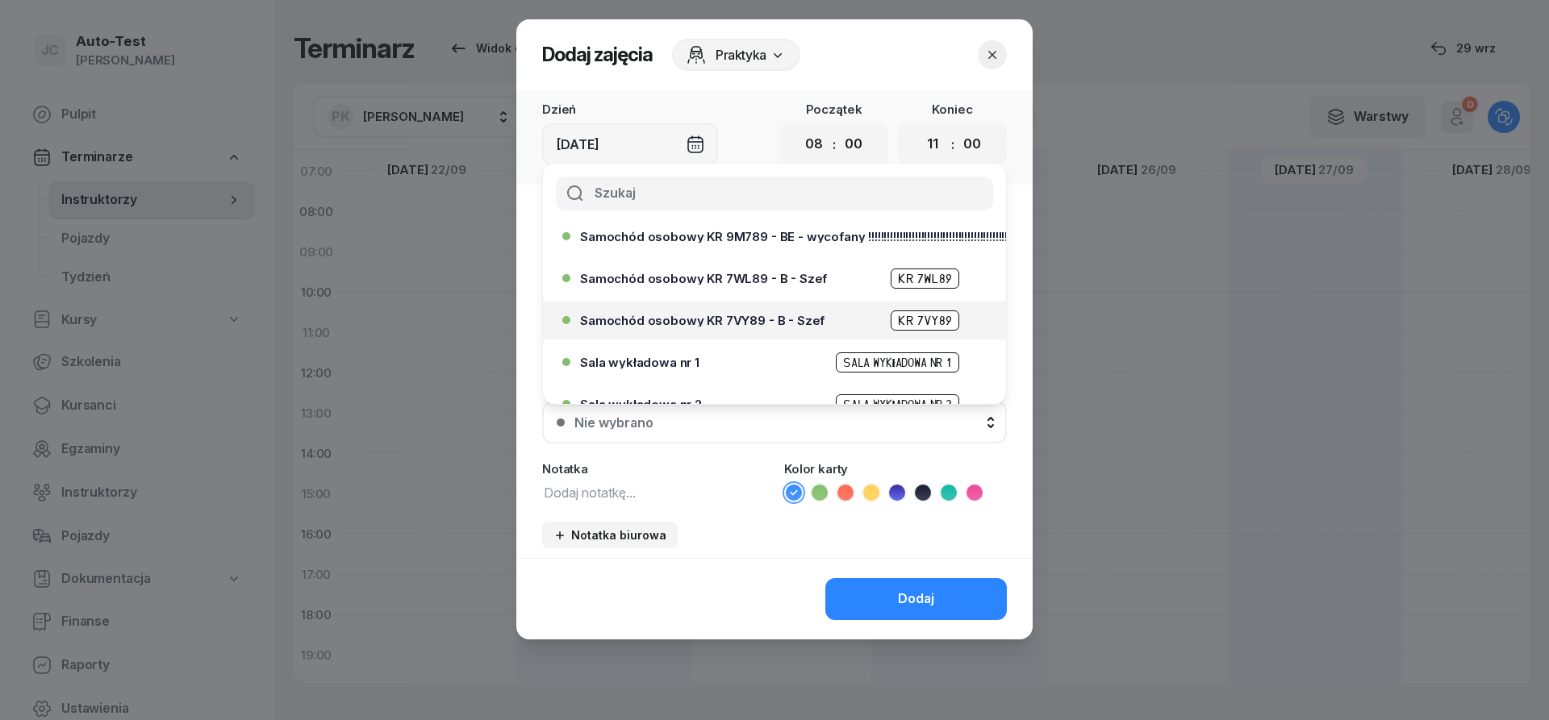
click at [750, 326] on span "Samochód osobowy KR 7VY89 - B - Szef" at bounding box center [702, 321] width 244 height 12
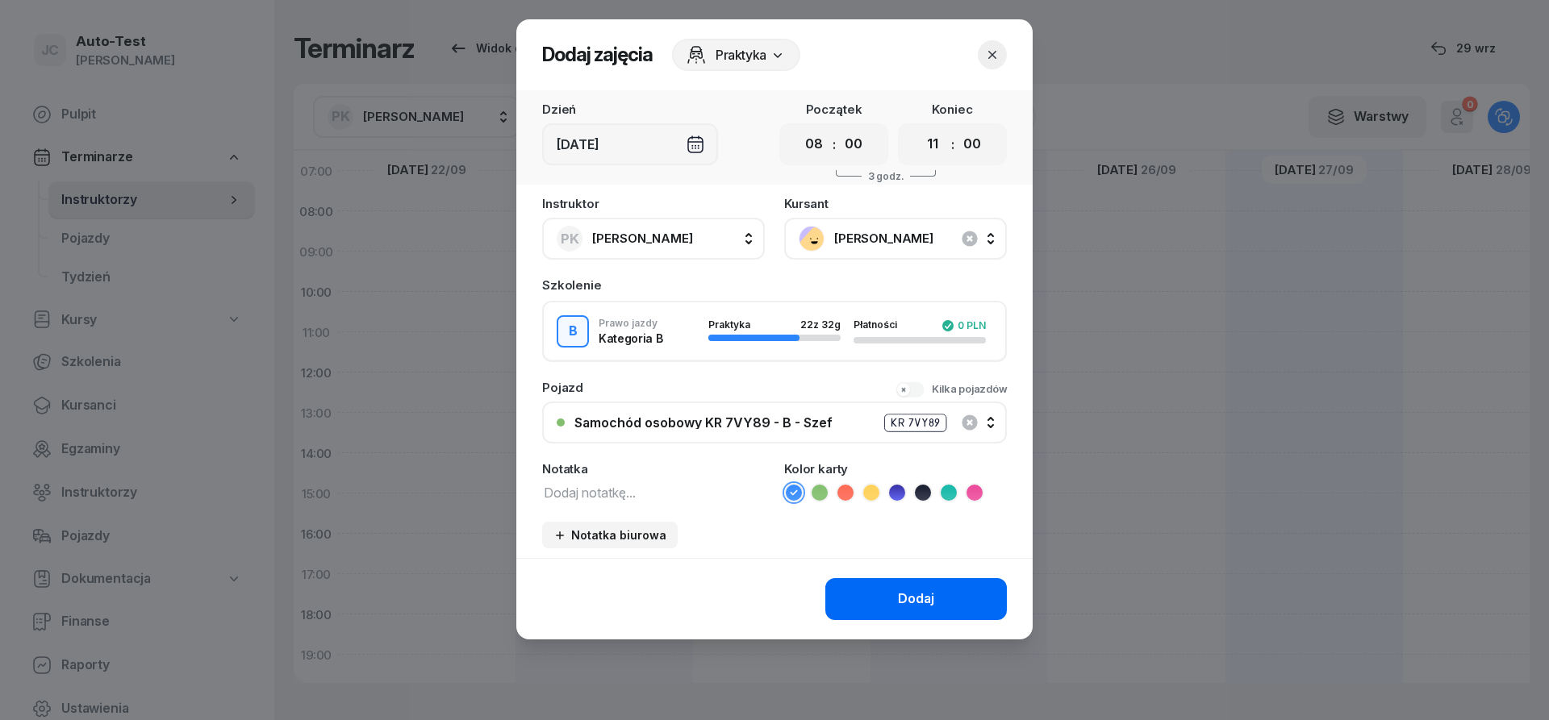
click at [870, 599] on button "Dodaj" at bounding box center [916, 599] width 182 height 42
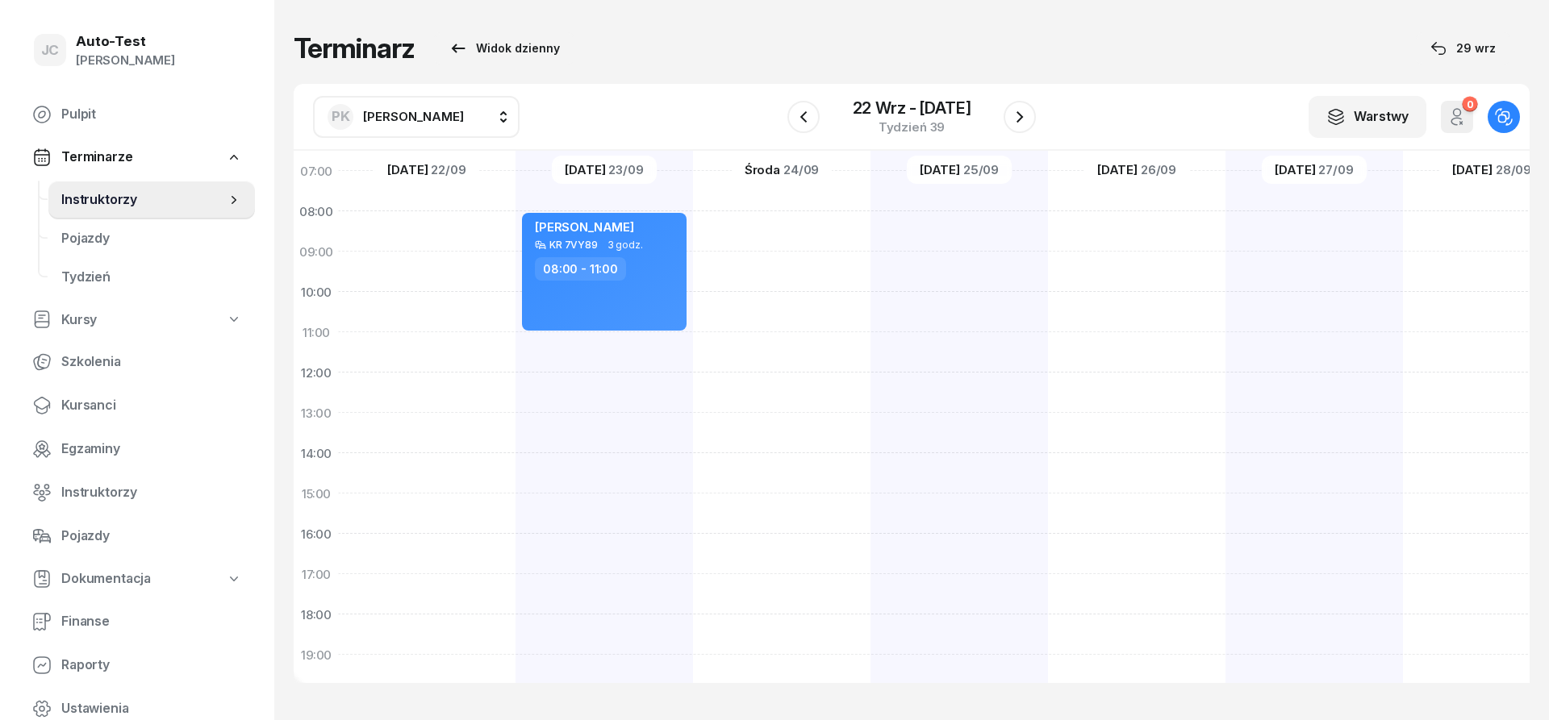
click at [785, 347] on div at bounding box center [781, 473] width 177 height 807
select select "11"
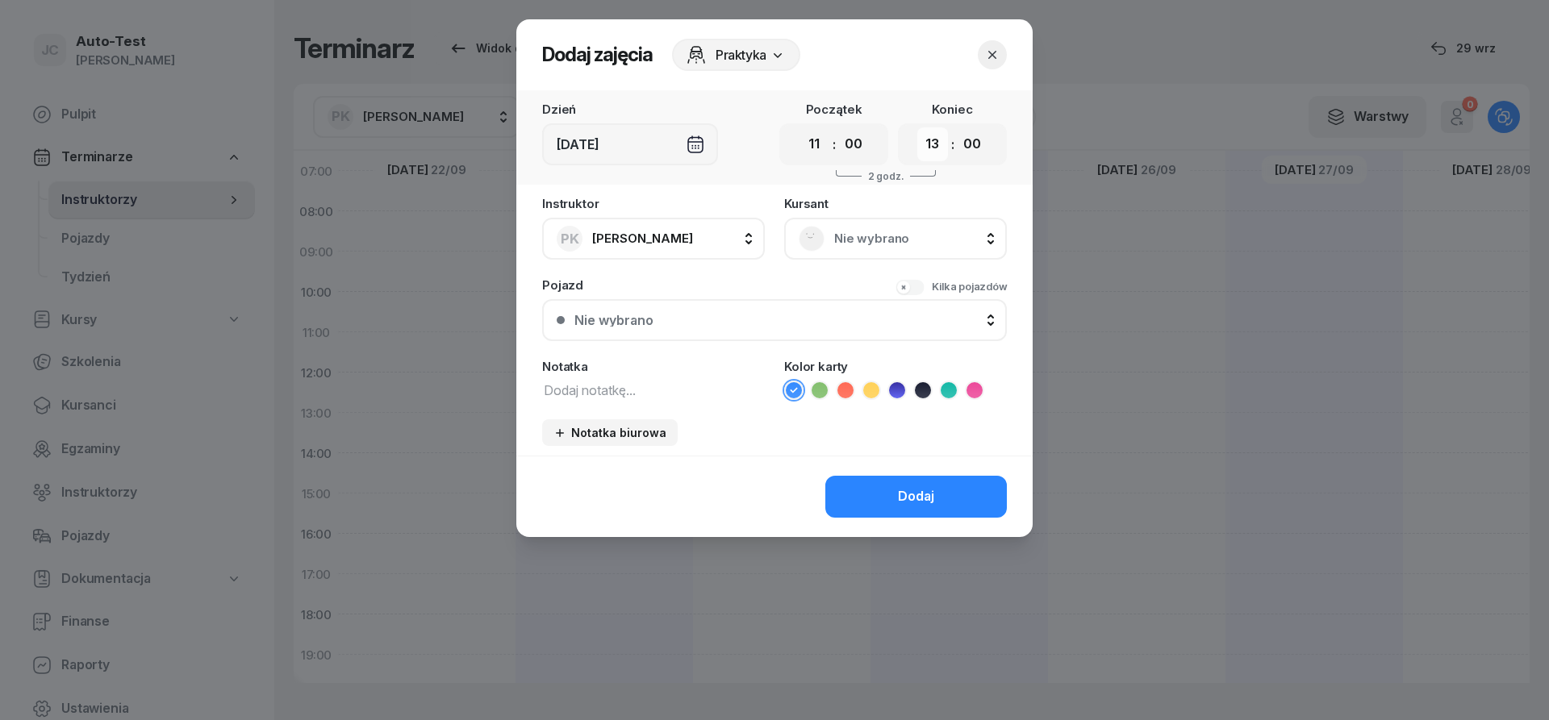
click at [917, 127] on select "00 01 02 03 04 05 06 07 08 09 10 11 12 13 14 15 16 17 18 19 20 21 22 23" at bounding box center [932, 144] width 31 height 34
select select "14"
click option "14" at bounding box center [0, 0] width 0 height 0
click at [826, 237] on div "Nie wybrano" at bounding box center [896, 239] width 194 height 26
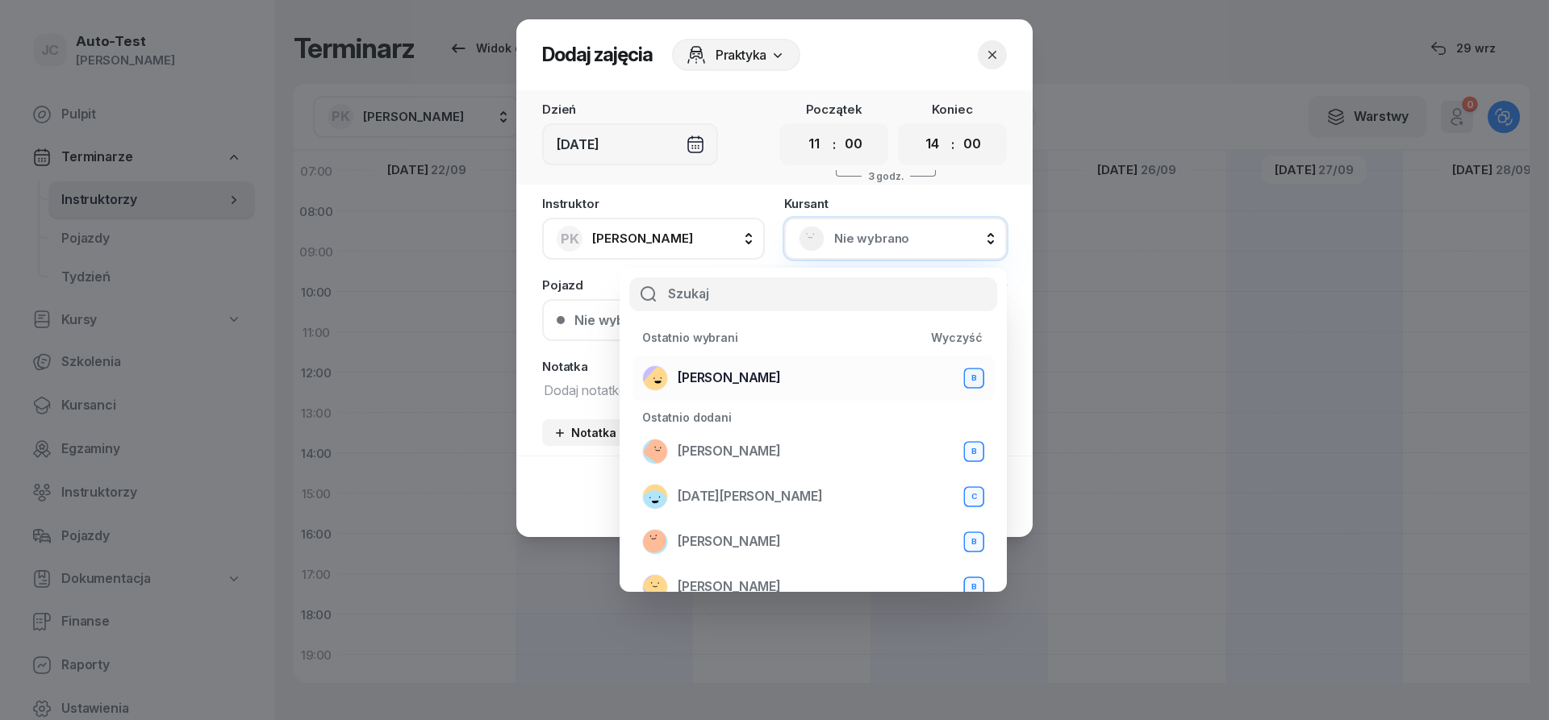
click at [781, 371] on span "[PERSON_NAME]" at bounding box center [729, 378] width 103 height 21
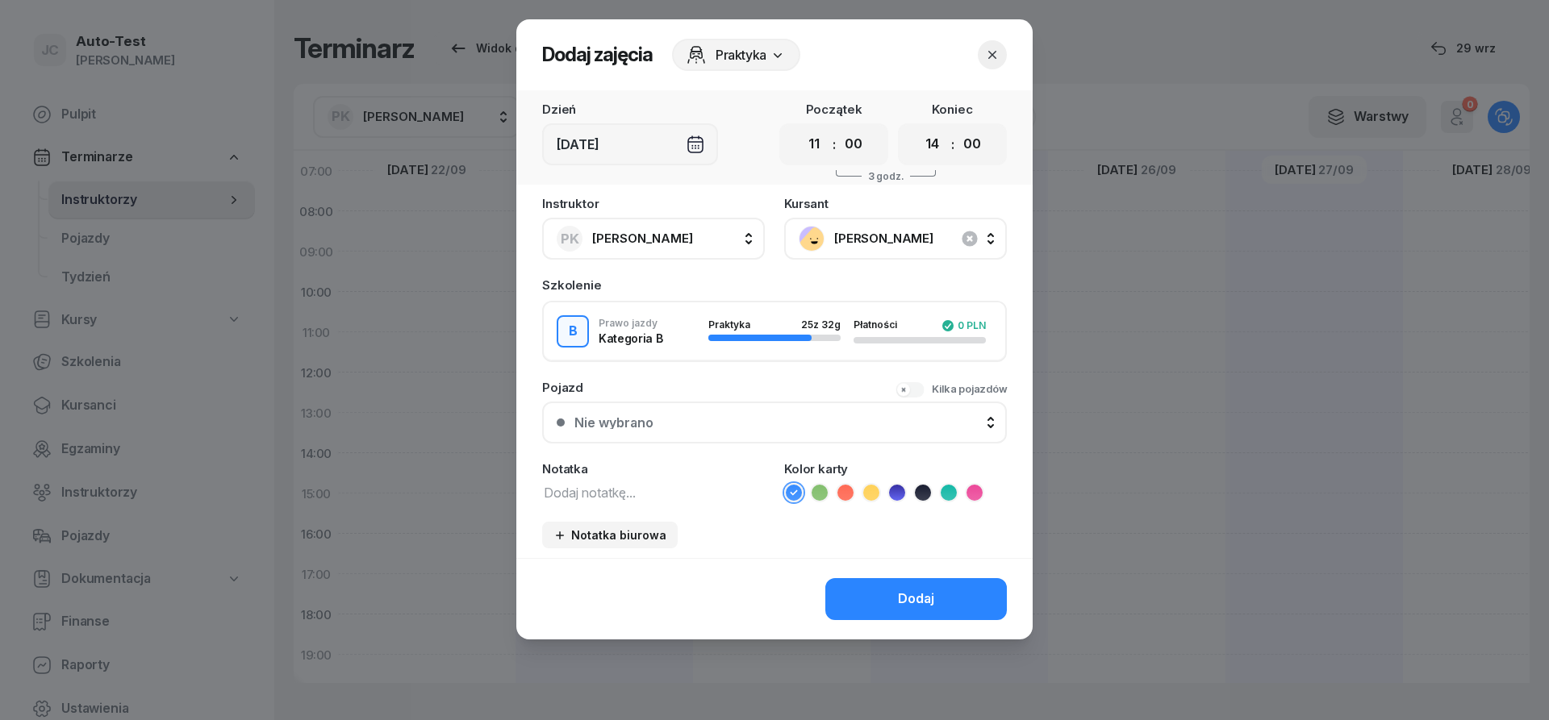
click at [733, 428] on div "Nie wybrano" at bounding box center [783, 422] width 418 height 13
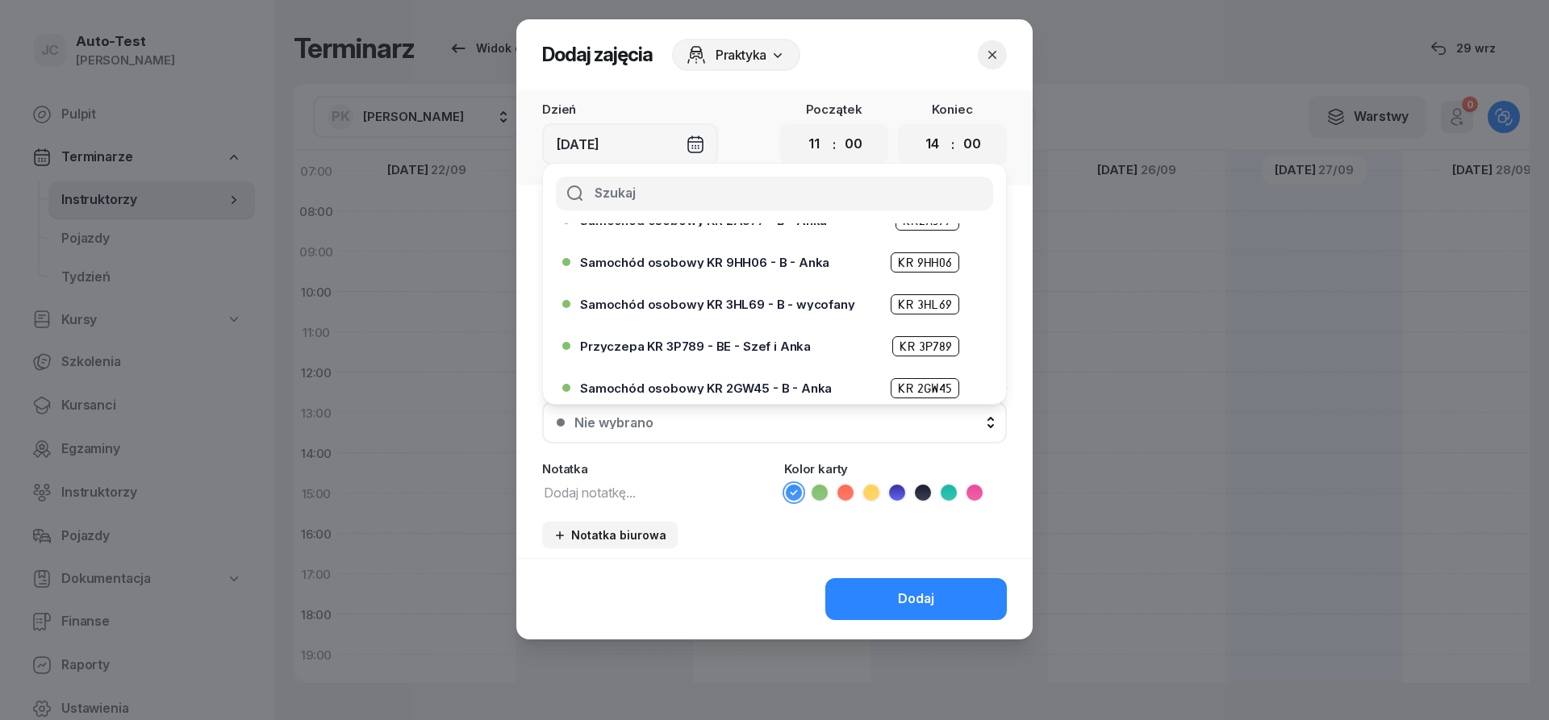
scroll to position [387, 0]
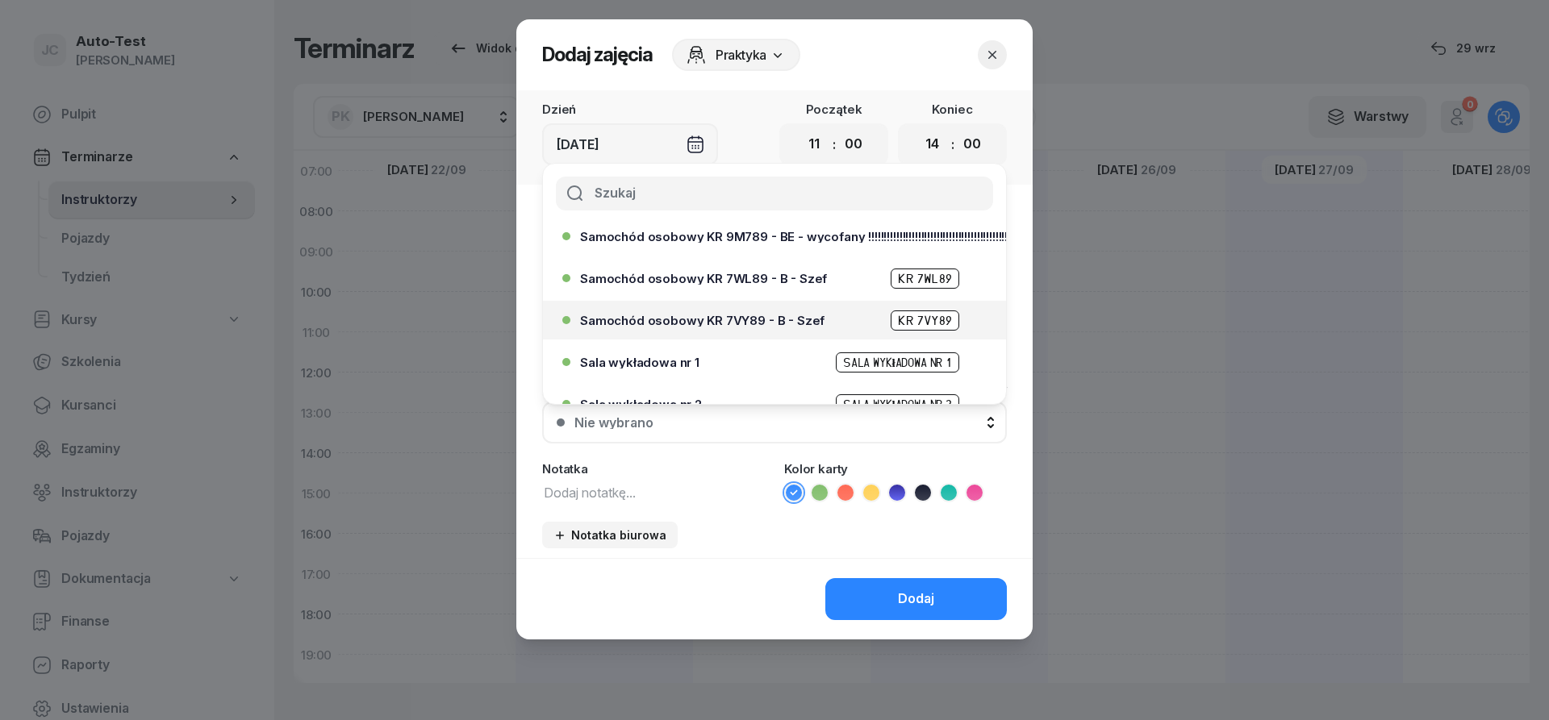
click at [797, 319] on span "Samochód osobowy KR 7VY89 - B - Szef" at bounding box center [702, 321] width 244 height 12
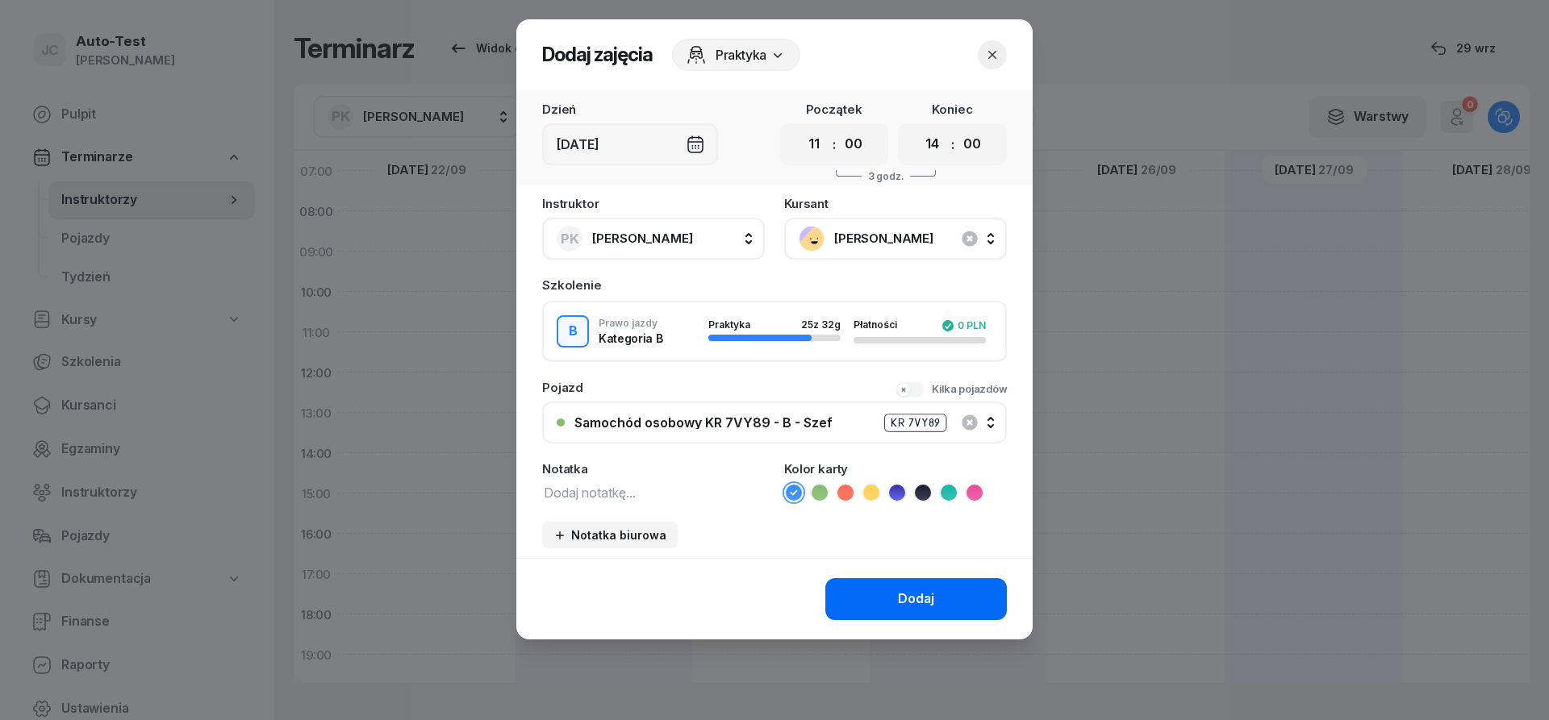
click at [861, 604] on button "Dodaj" at bounding box center [916, 599] width 182 height 42
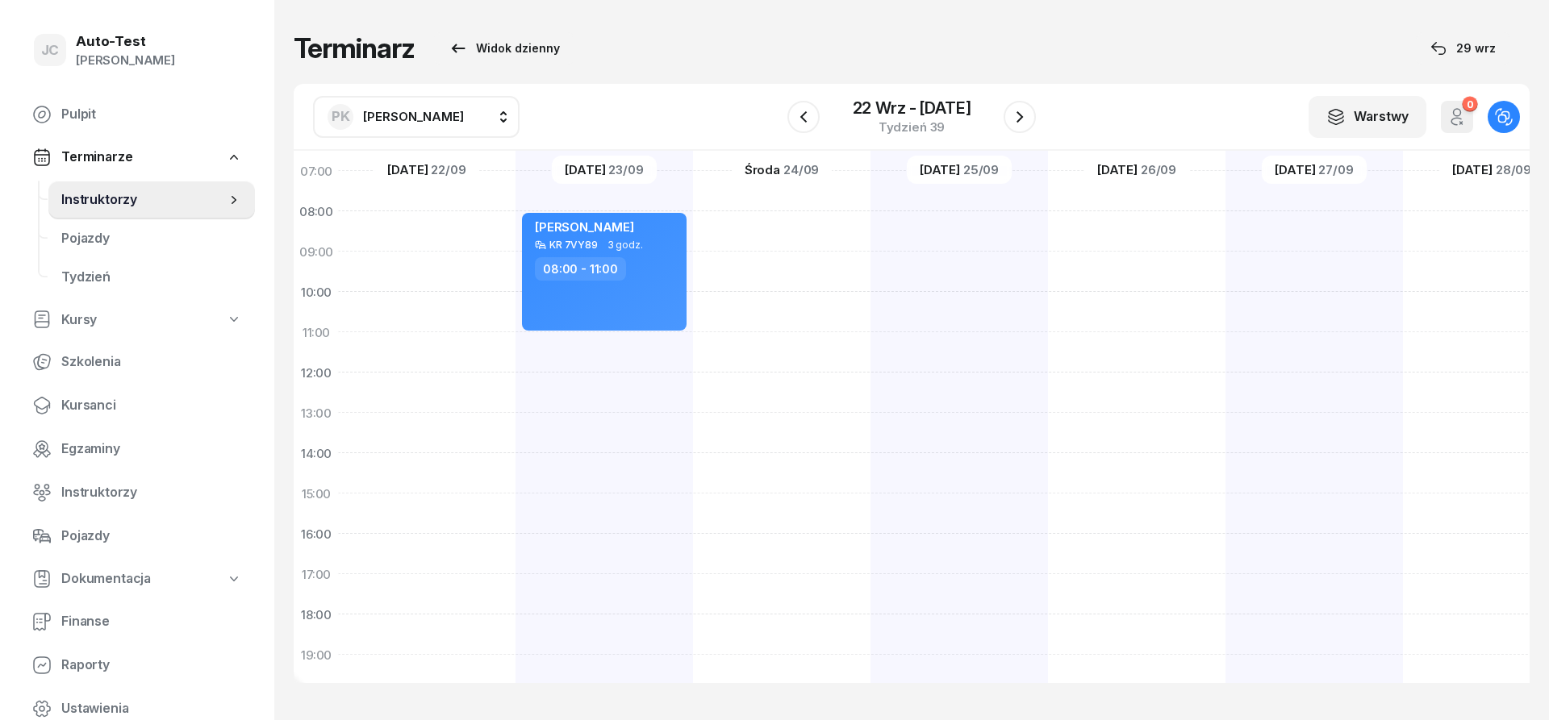
scroll to position [121, 1]
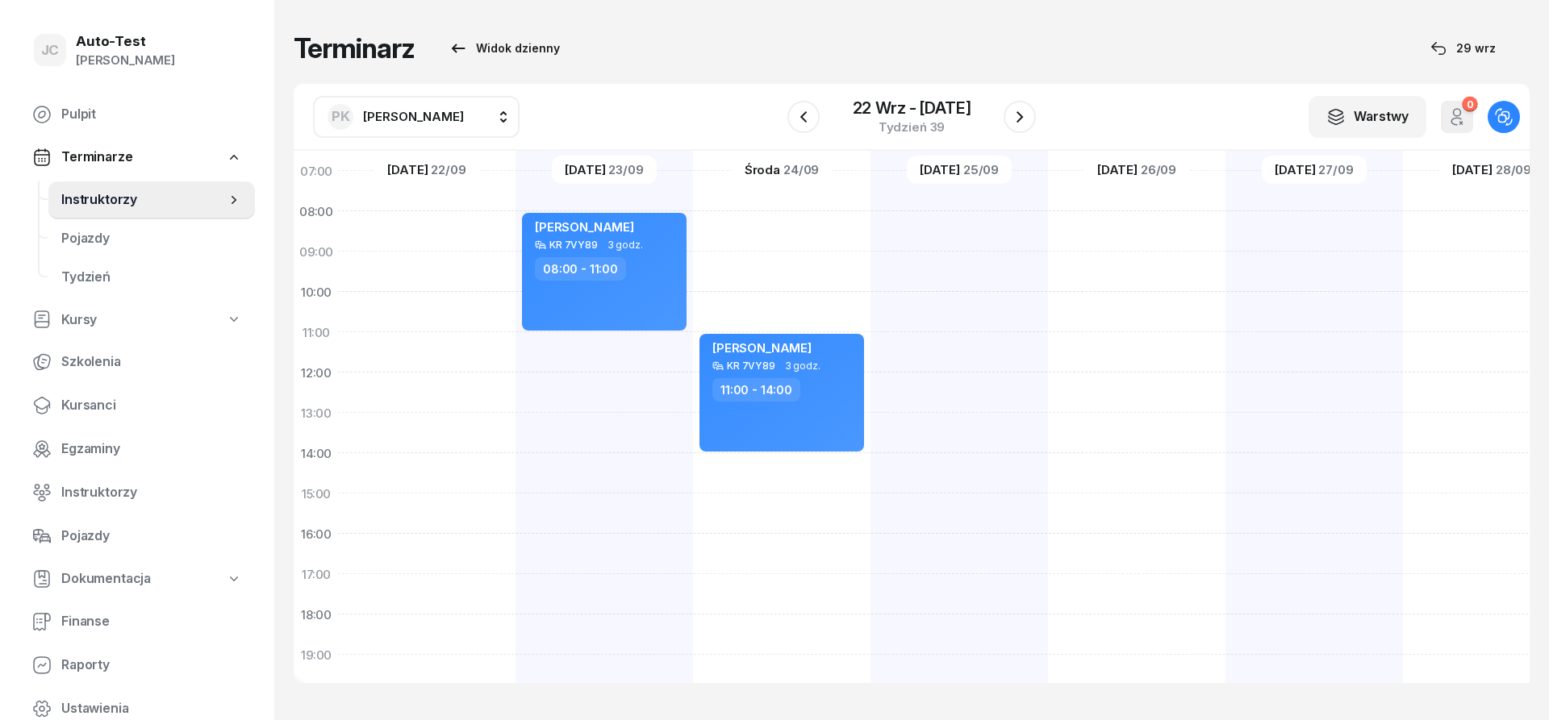
click at [1118, 232] on div at bounding box center [1136, 473] width 177 height 807
select select "08"
select select "10"
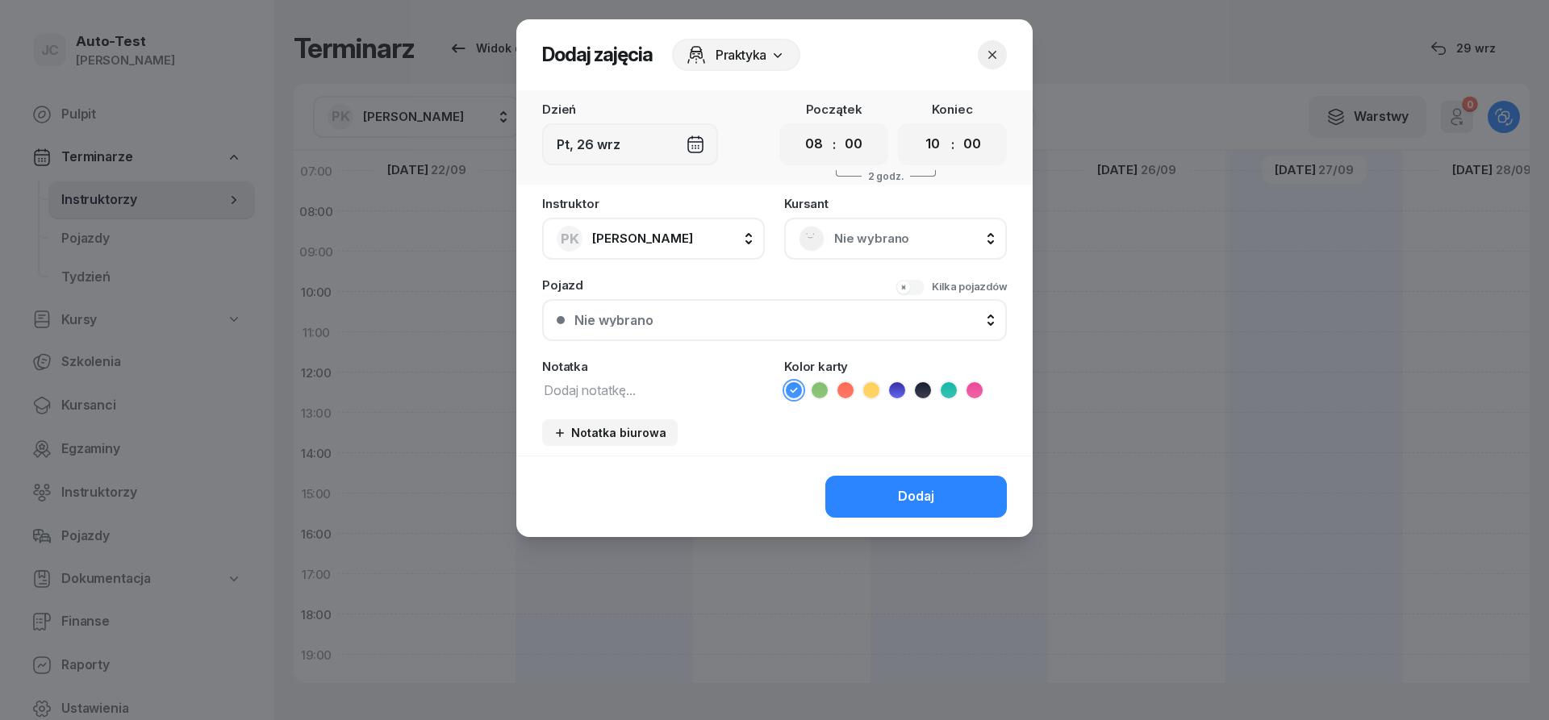
click at [906, 228] on div "Nie wybrano" at bounding box center [896, 239] width 194 height 26
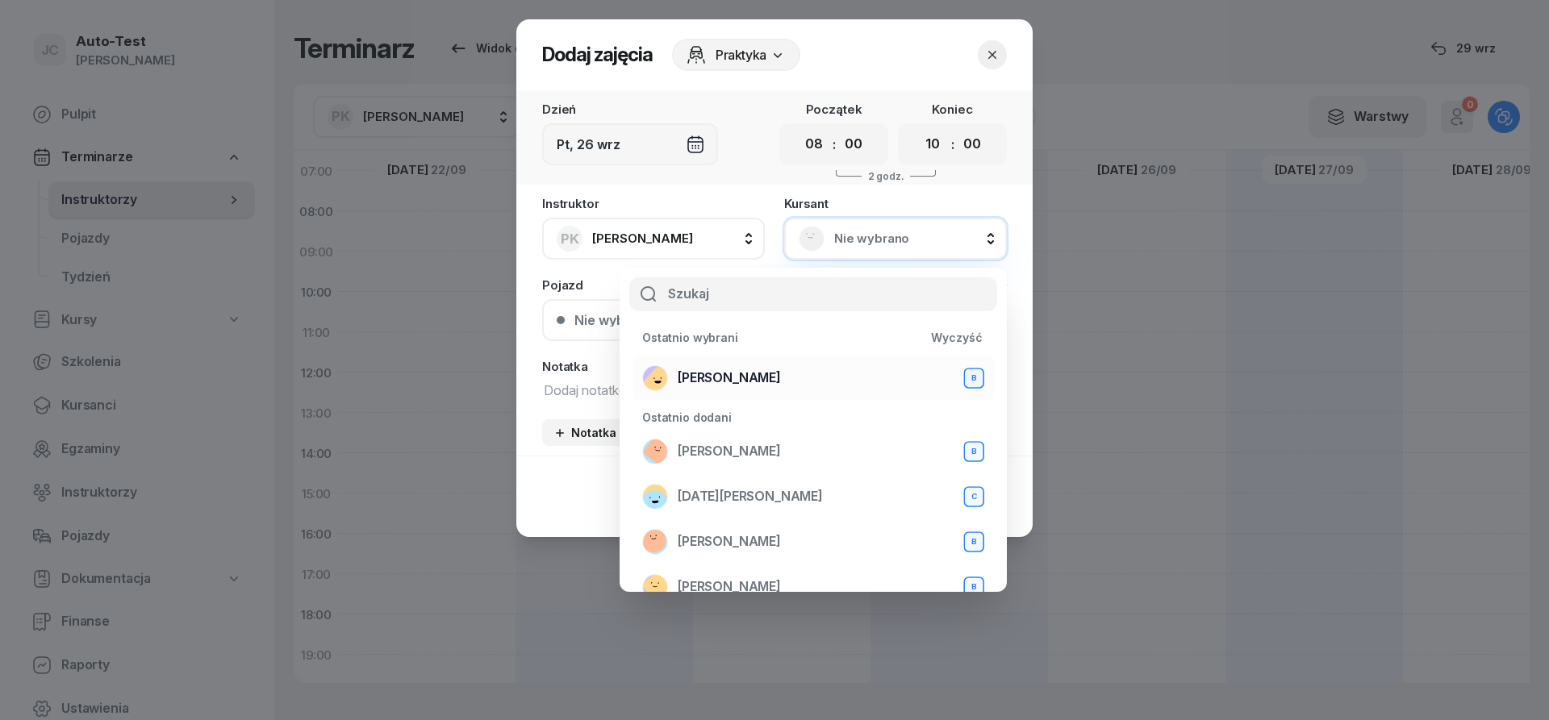
click at [779, 366] on div "[PERSON_NAME]" at bounding box center [813, 378] width 342 height 26
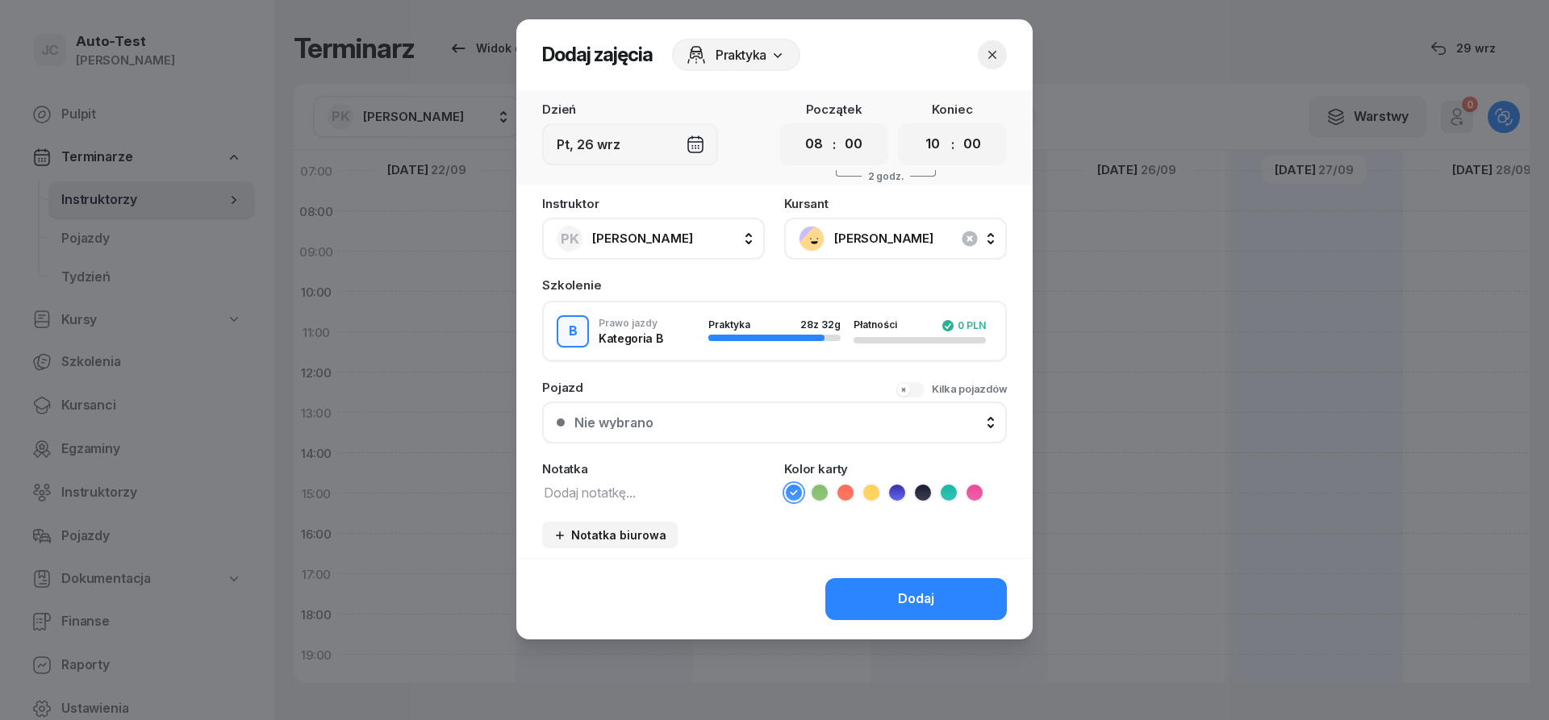
click at [739, 410] on button "Nie wybrano" at bounding box center [774, 423] width 465 height 42
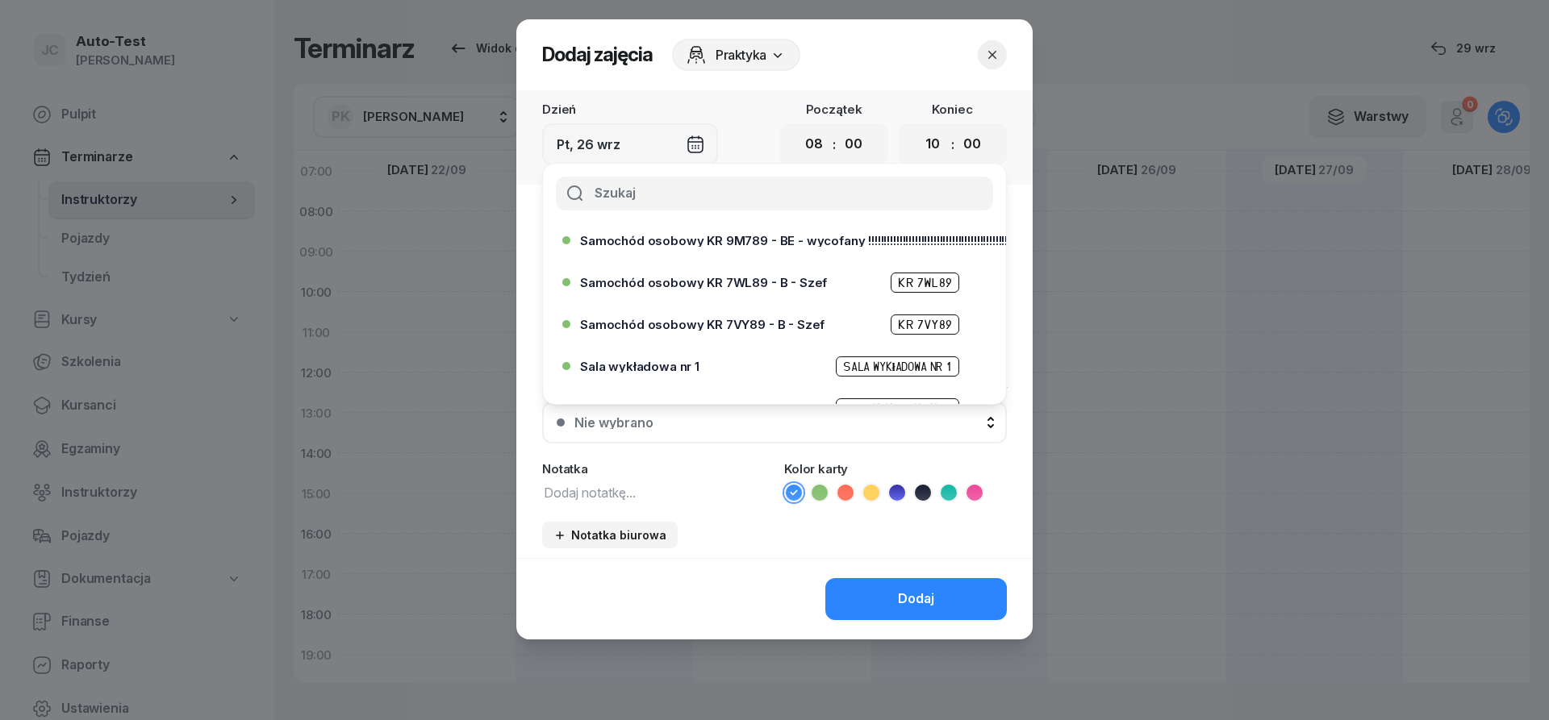
scroll to position [387, 0]
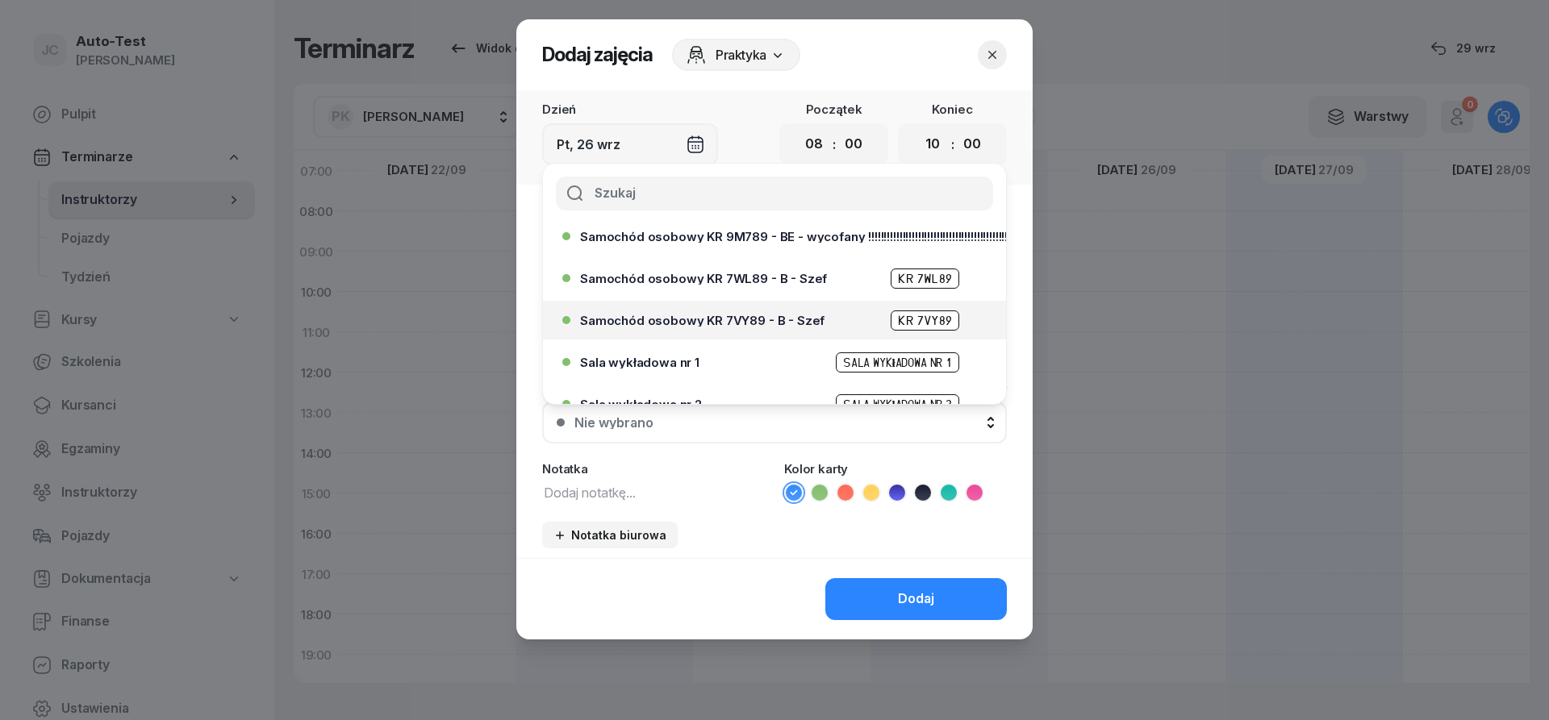
click at [804, 314] on div "Samochód osobowy KR 7VY89 - B - Szef KR 7VY89" at bounding box center [778, 321] width 397 height 20
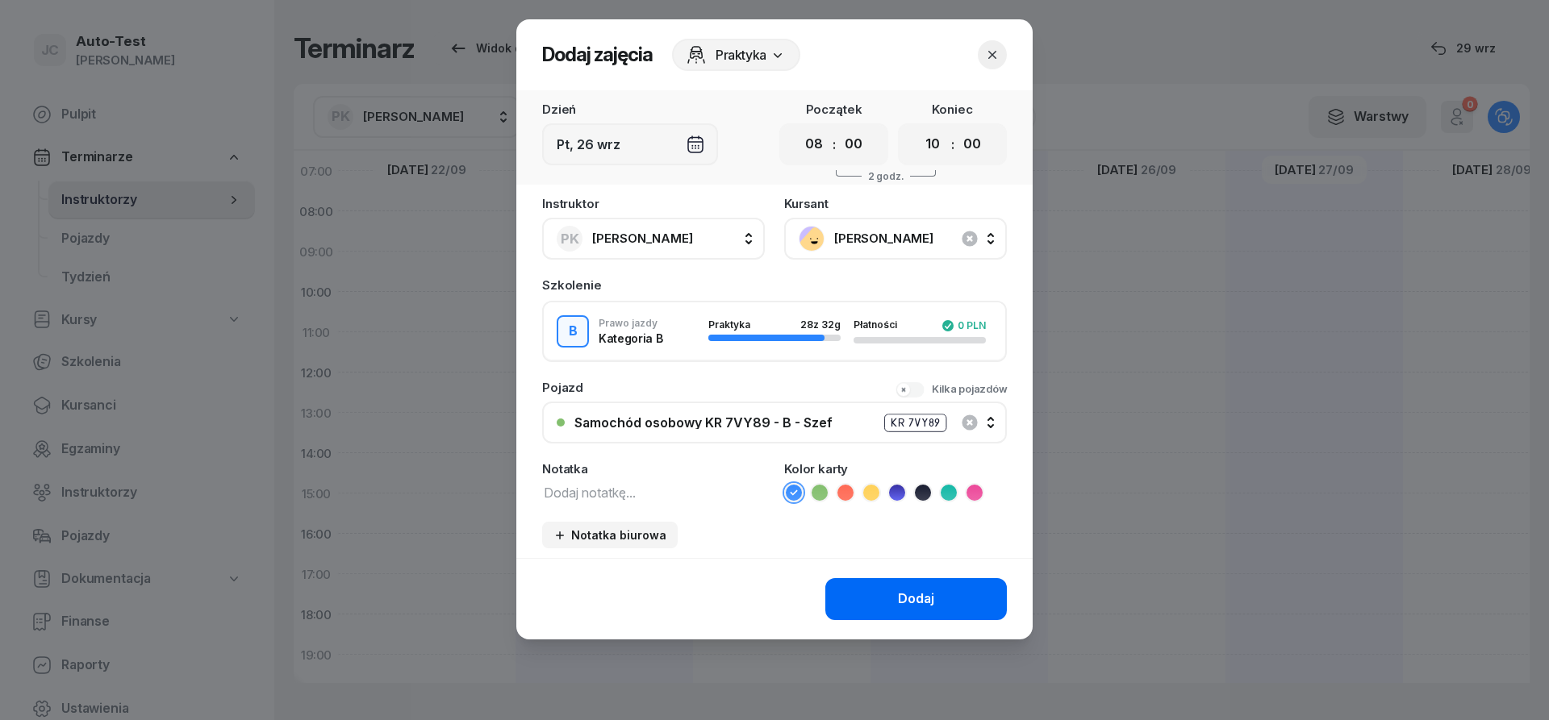
click at [882, 593] on button "Dodaj" at bounding box center [916, 599] width 182 height 42
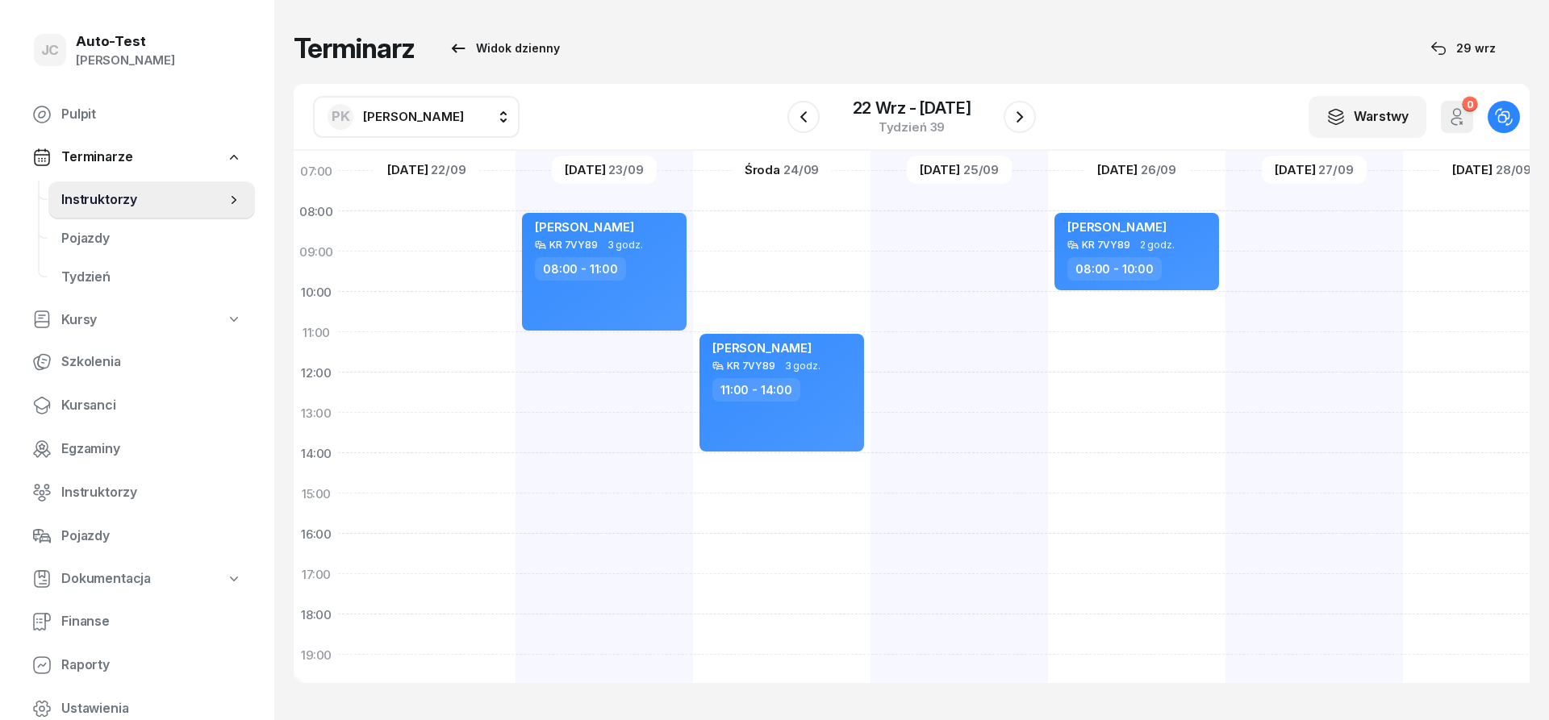
click at [1293, 229] on div at bounding box center [1313, 473] width 177 height 807
select select "08"
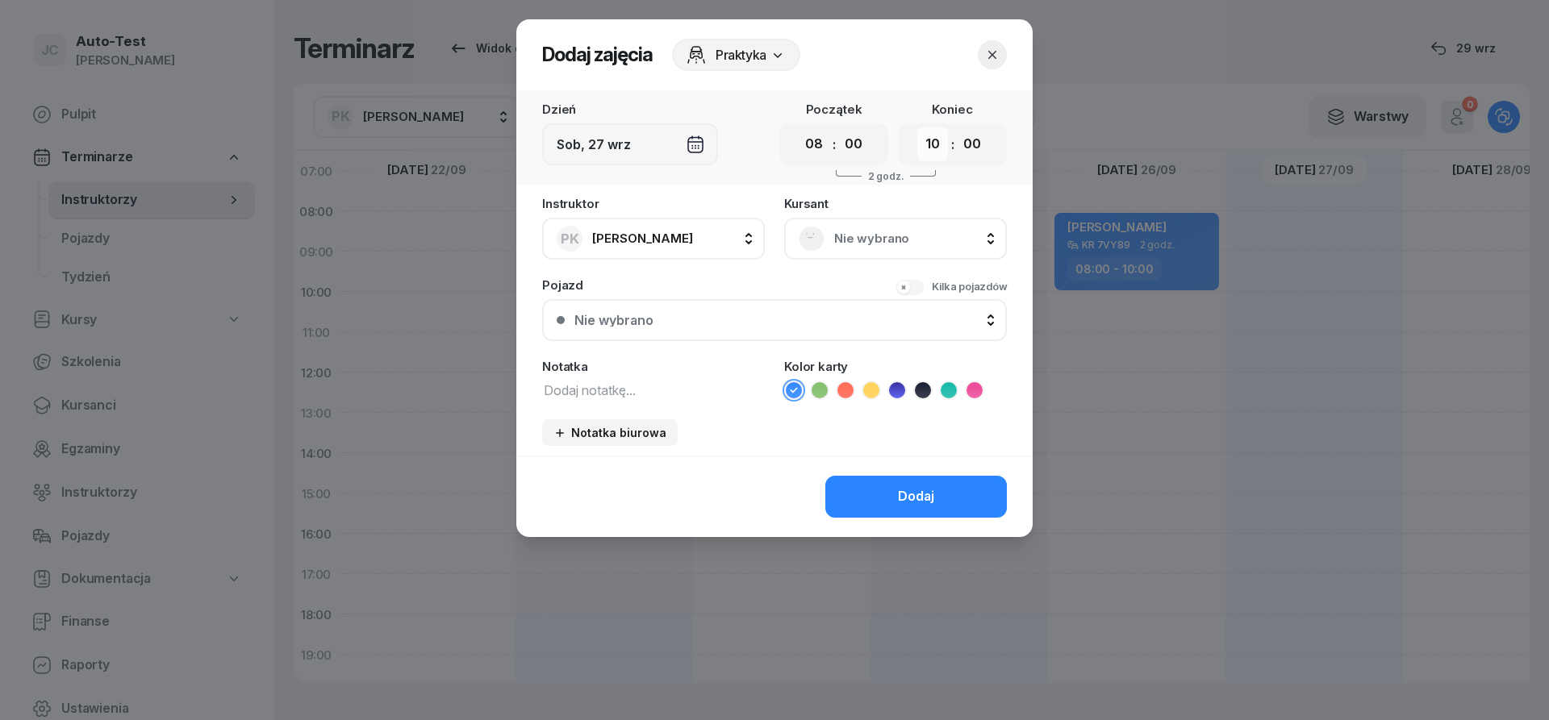
click at [917, 127] on select "00 01 02 03 04 05 06 07 08 09 10 11 12 13 14 15 16 17 18 19 20 21 22 23" at bounding box center [932, 144] width 31 height 34
select select "09"
click option "09" at bounding box center [0, 0] width 0 height 0
click at [861, 232] on span "Nie wybrano" at bounding box center [913, 238] width 158 height 21
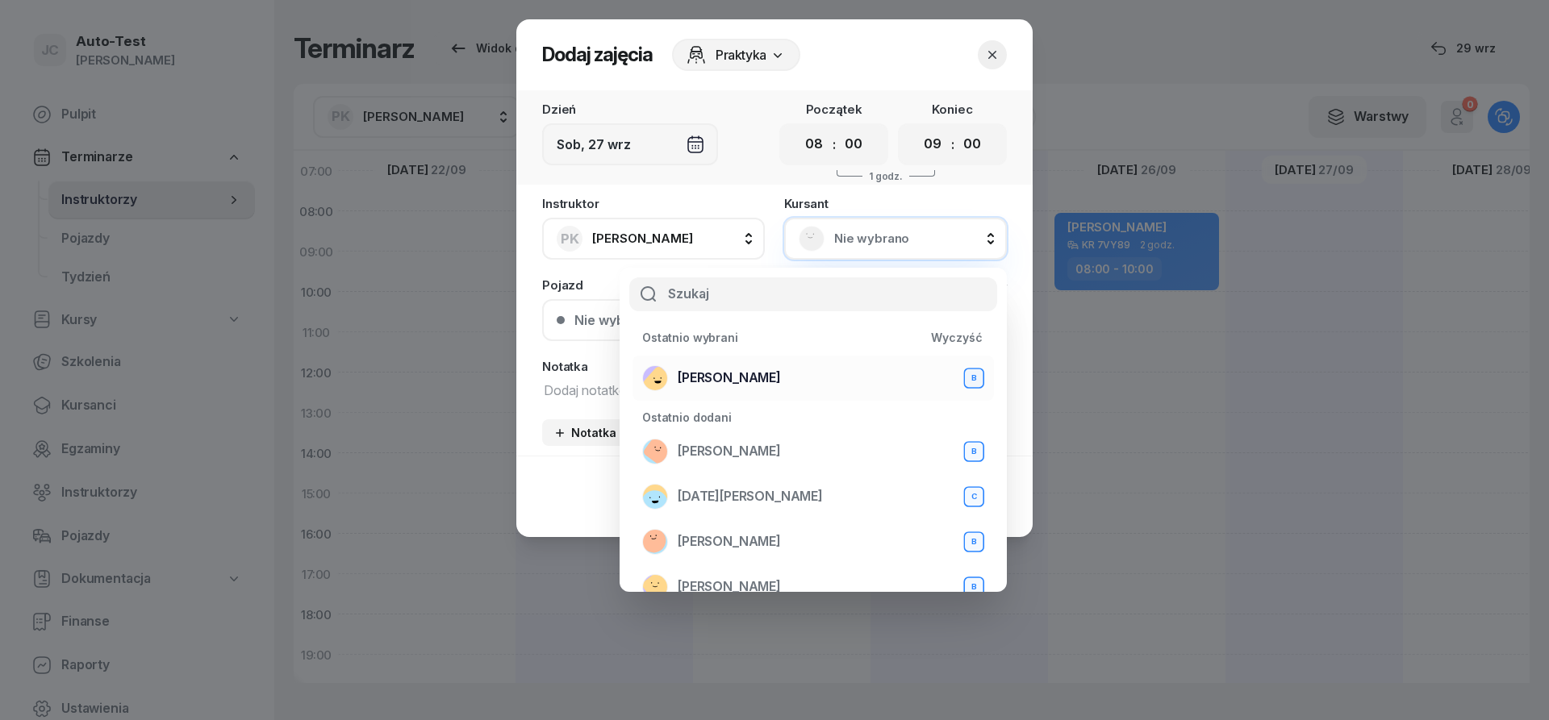
click at [779, 378] on span "[PERSON_NAME]" at bounding box center [729, 378] width 103 height 21
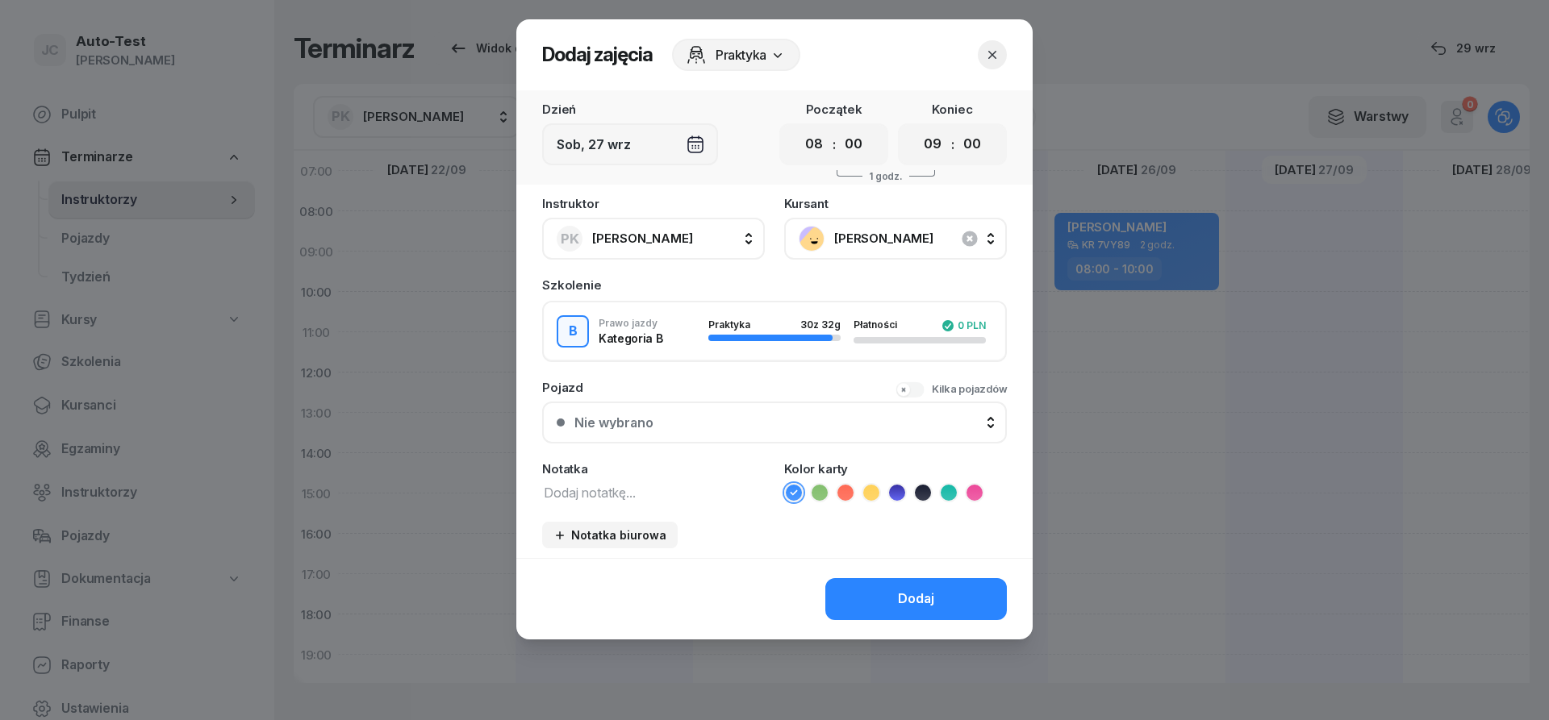
click at [738, 419] on div "Nie wybrano" at bounding box center [783, 422] width 418 height 13
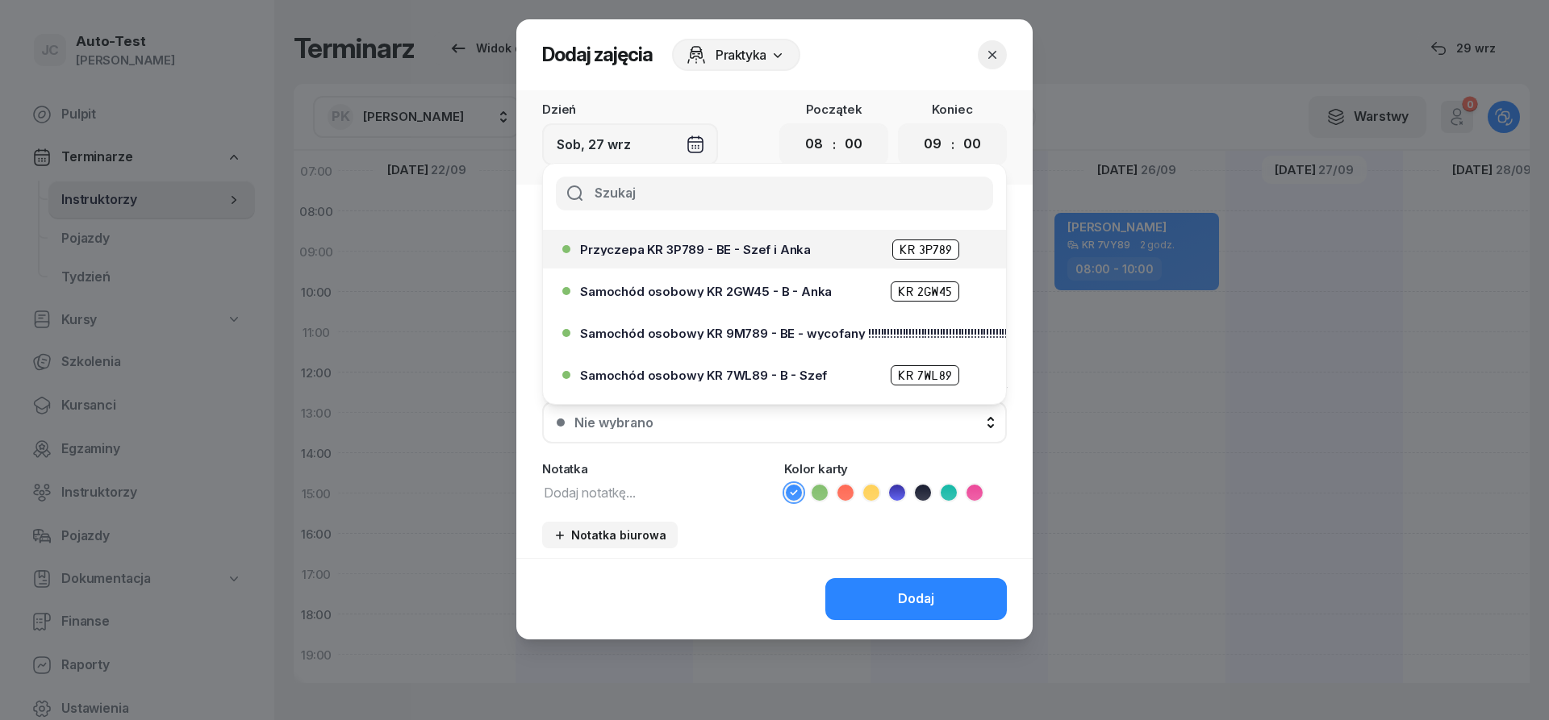
scroll to position [387, 0]
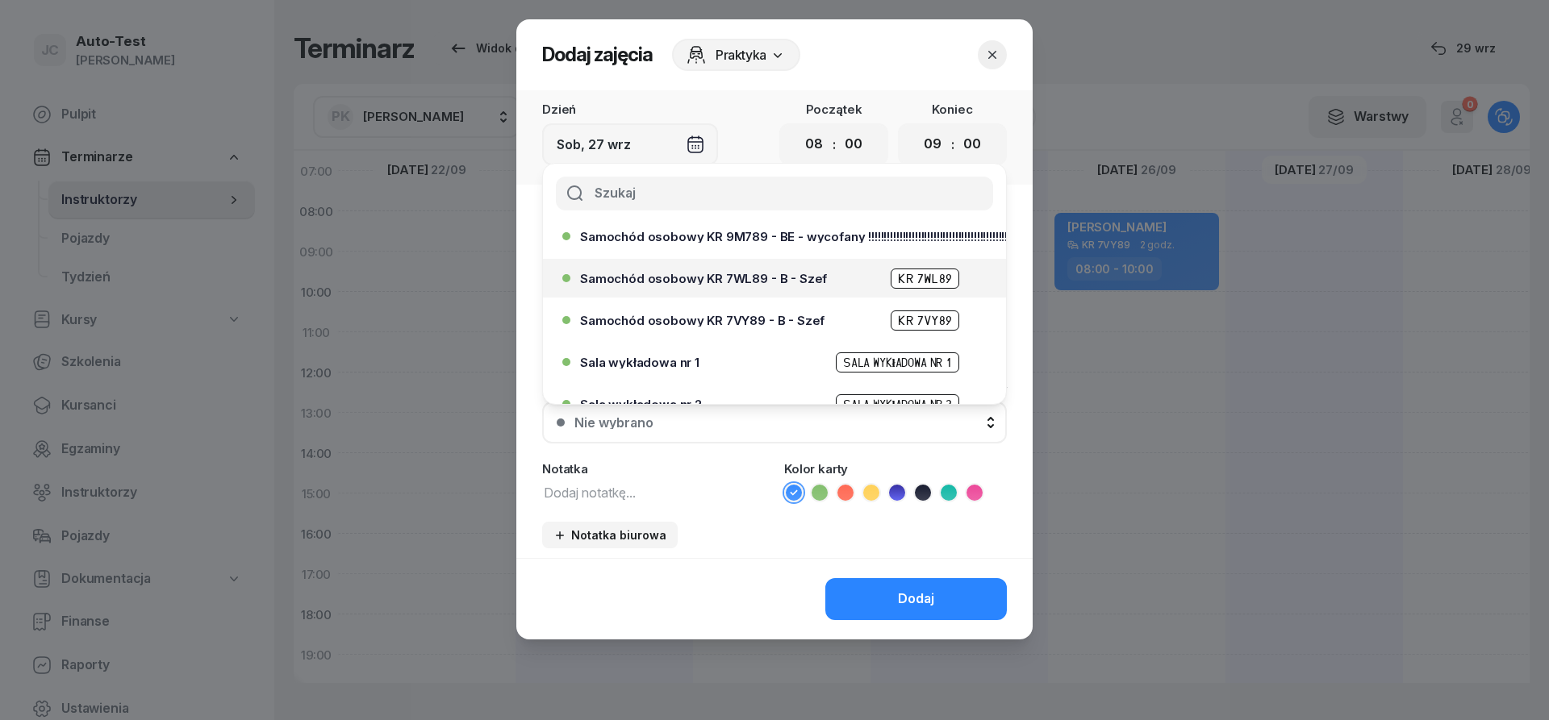
click at [749, 290] on div "Samochód osobowy KR 7WL89 - B - Szef KR 7WL89" at bounding box center [769, 278] width 415 height 26
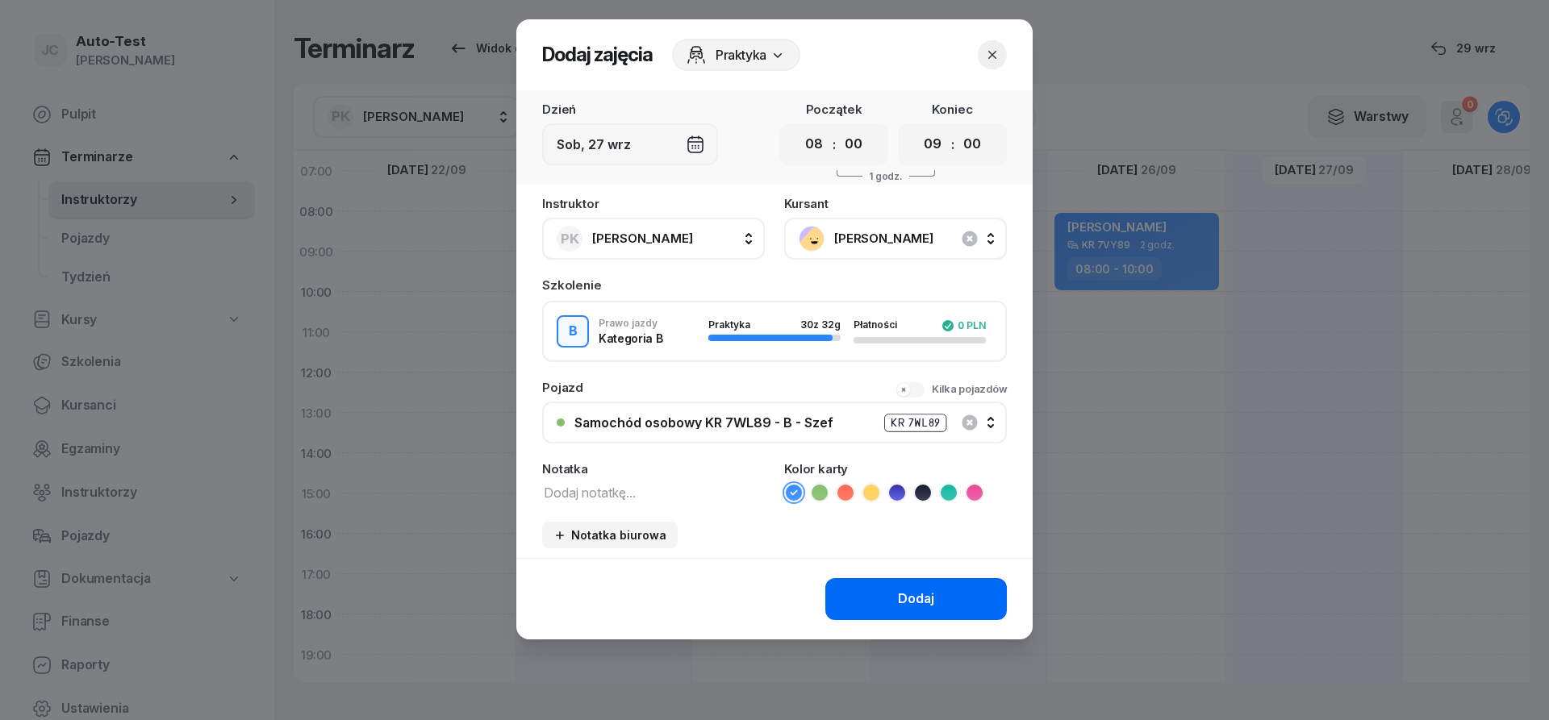
click at [850, 603] on button "Dodaj" at bounding box center [916, 599] width 182 height 42
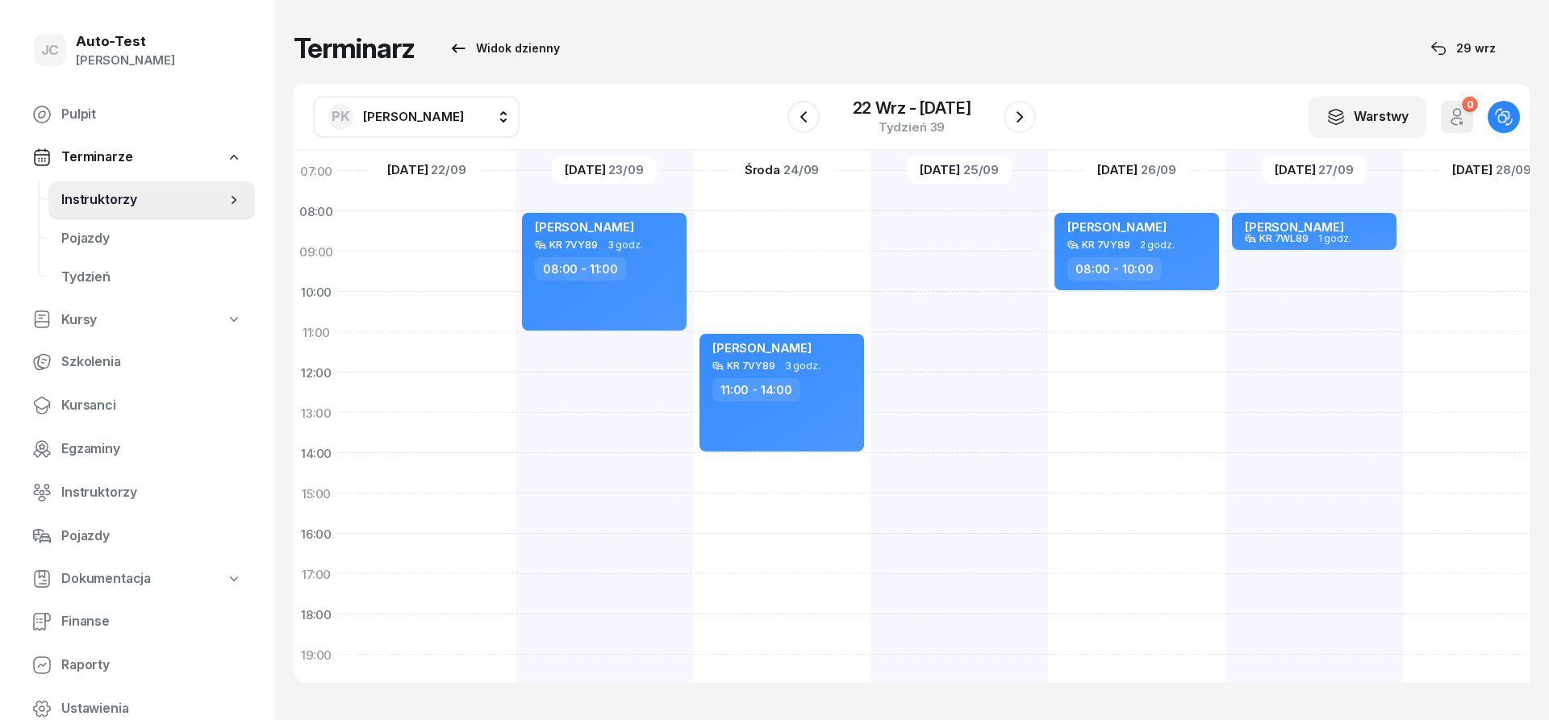
scroll to position [121, 1]
click at [1346, 243] on div "08:00 - 09:00" at bounding box center [1316, 243] width 142 height 23
select select "08"
select select "09"
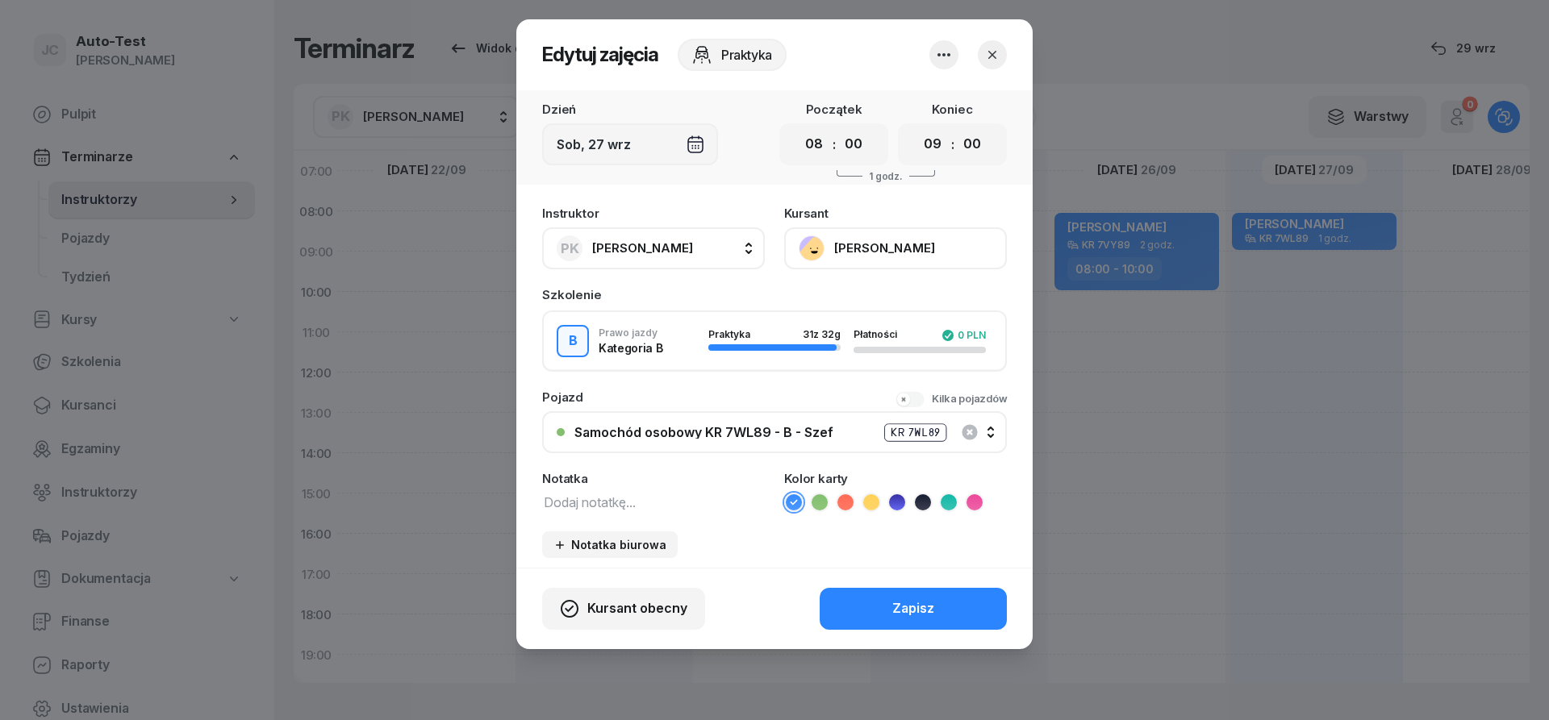
click at [993, 55] on icon "button" at bounding box center [992, 55] width 8 height 8
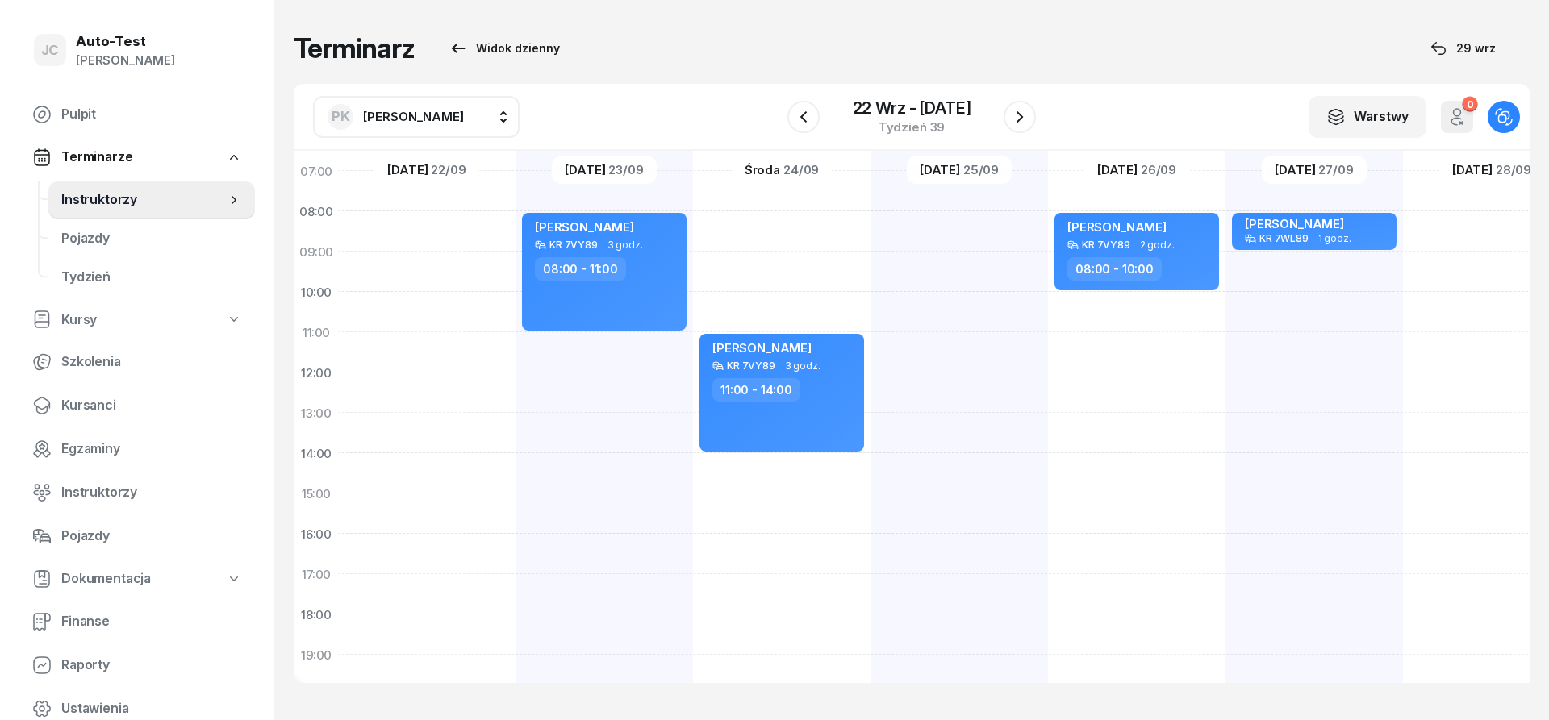
click at [378, 121] on span "[PERSON_NAME]" at bounding box center [413, 116] width 101 height 15
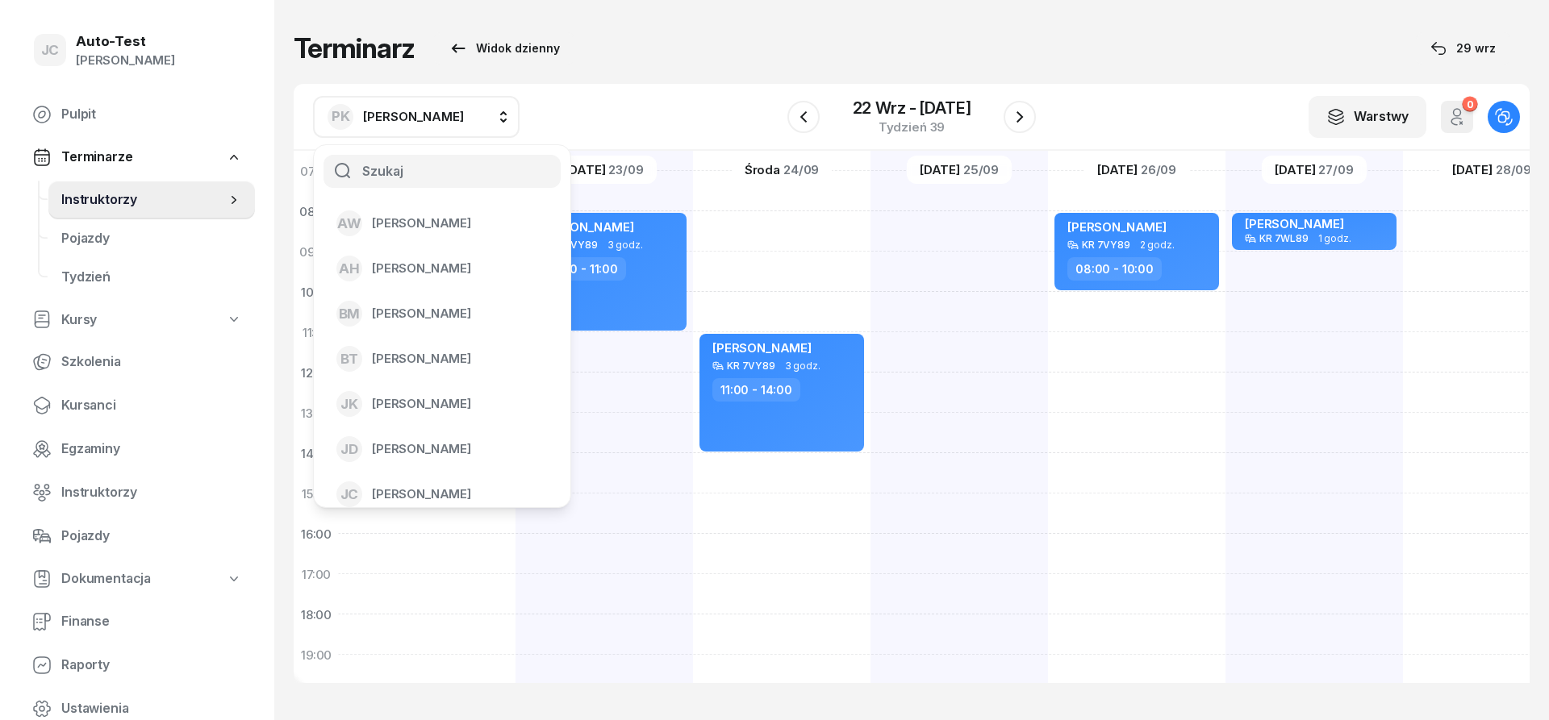
click at [415, 169] on input "text" at bounding box center [442, 172] width 237 height 34
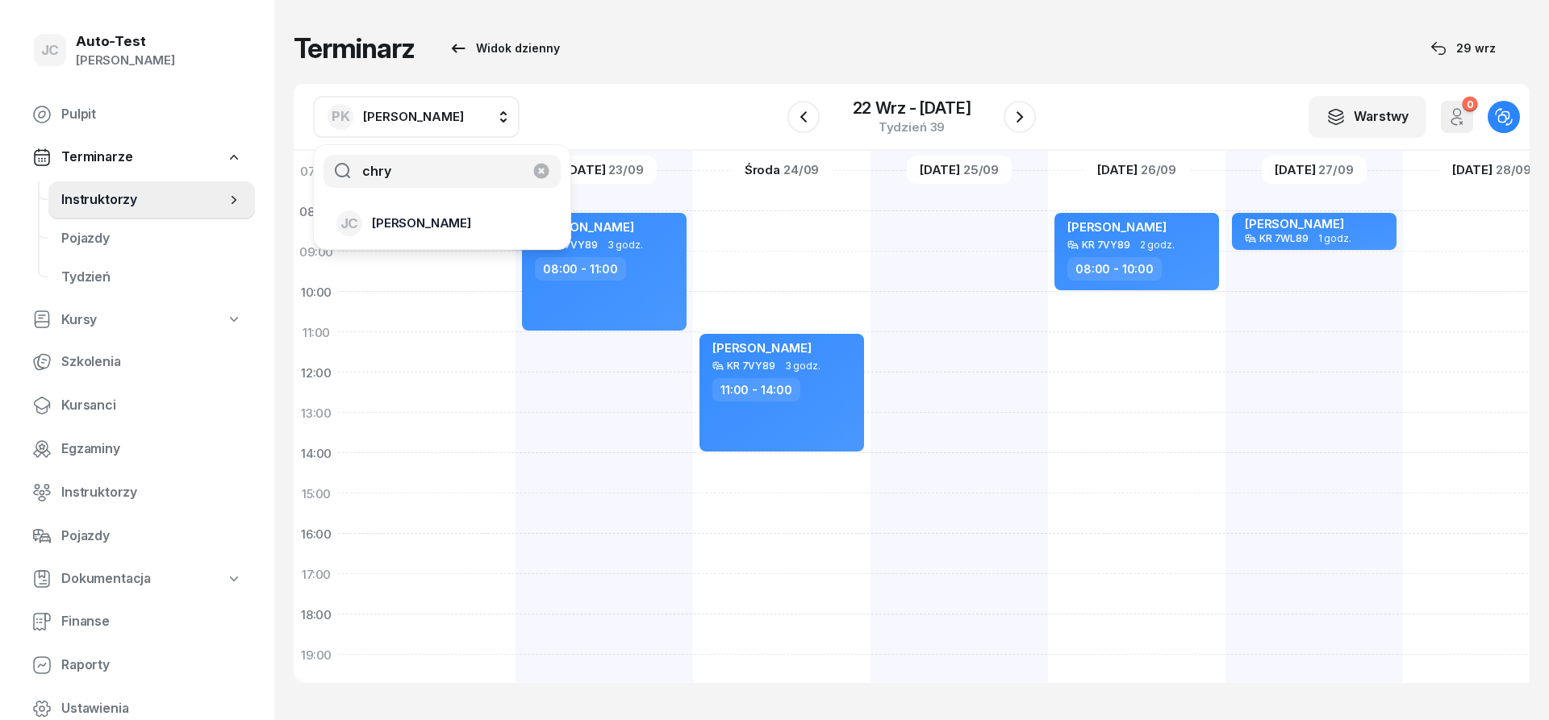
type input "chry"
click at [415, 230] on span "[PERSON_NAME]" at bounding box center [421, 223] width 99 height 21
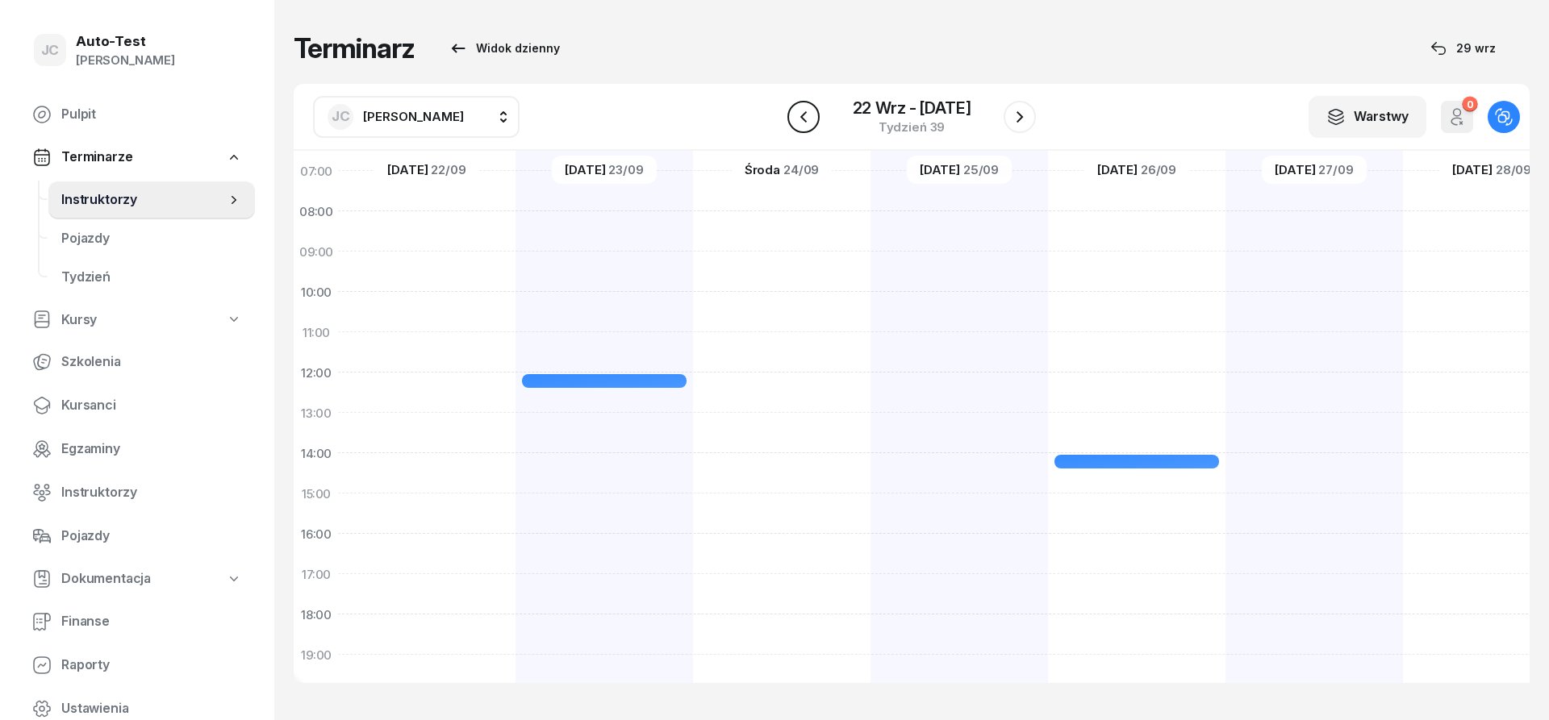
click at [800, 125] on icon "button" at bounding box center [803, 116] width 19 height 19
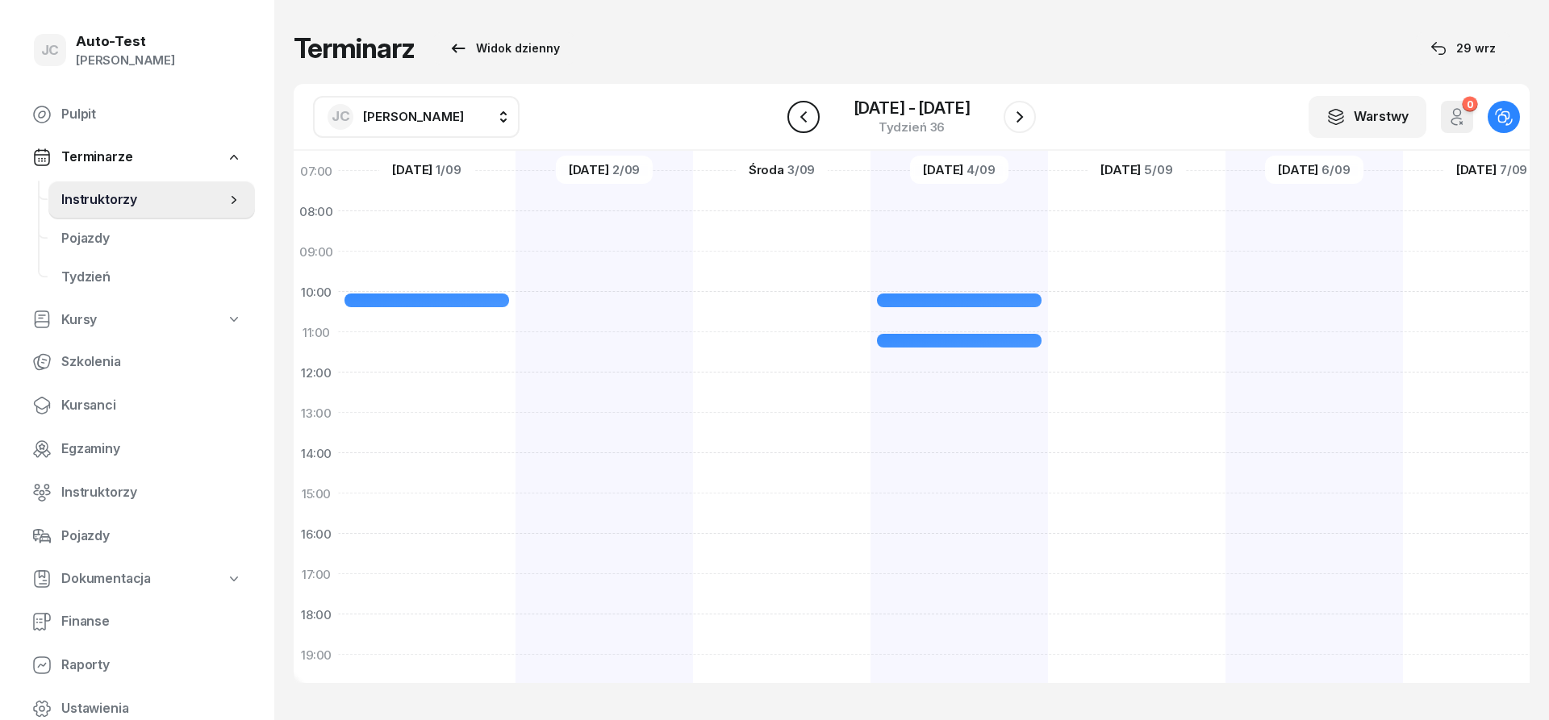
click at [808, 122] on icon "button" at bounding box center [803, 116] width 19 height 19
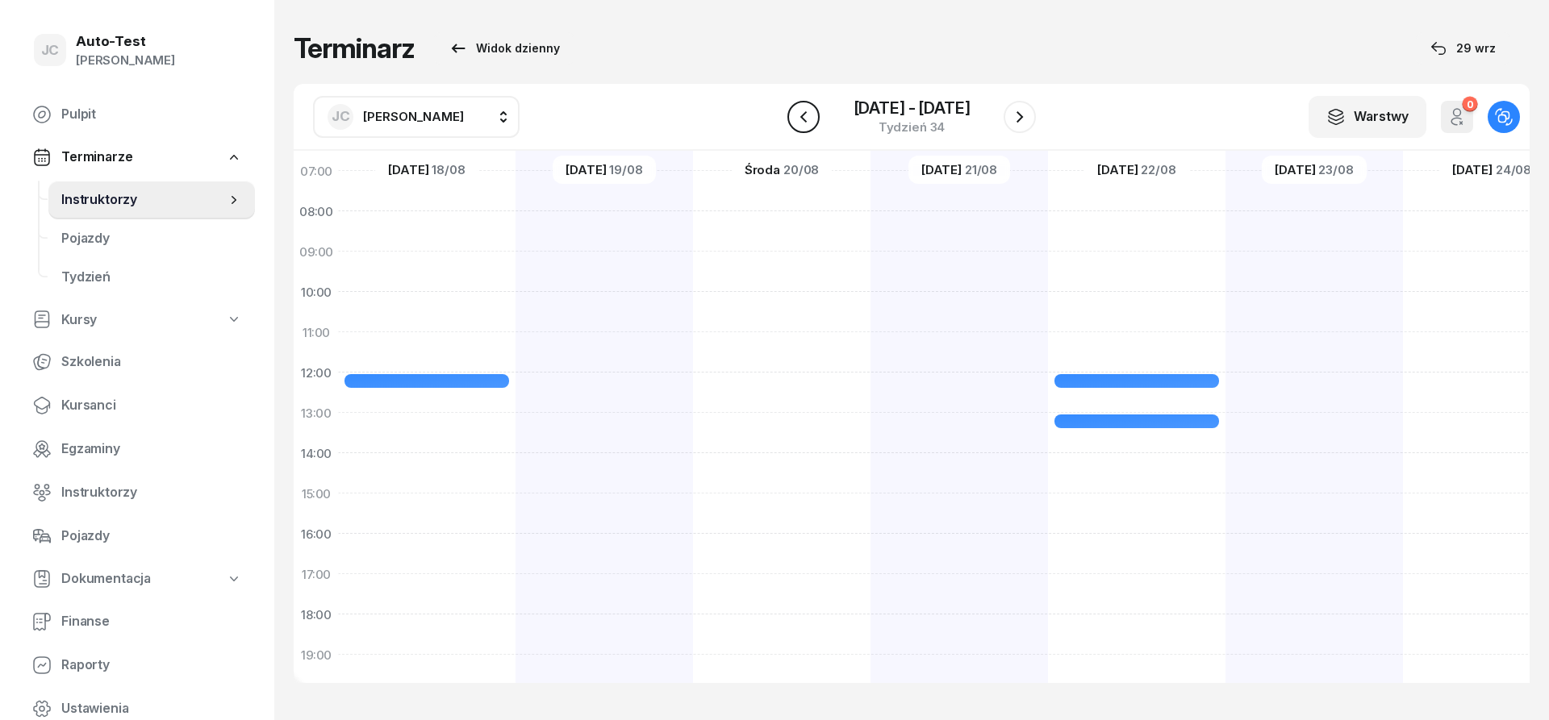
click at [808, 122] on icon "button" at bounding box center [803, 116] width 19 height 19
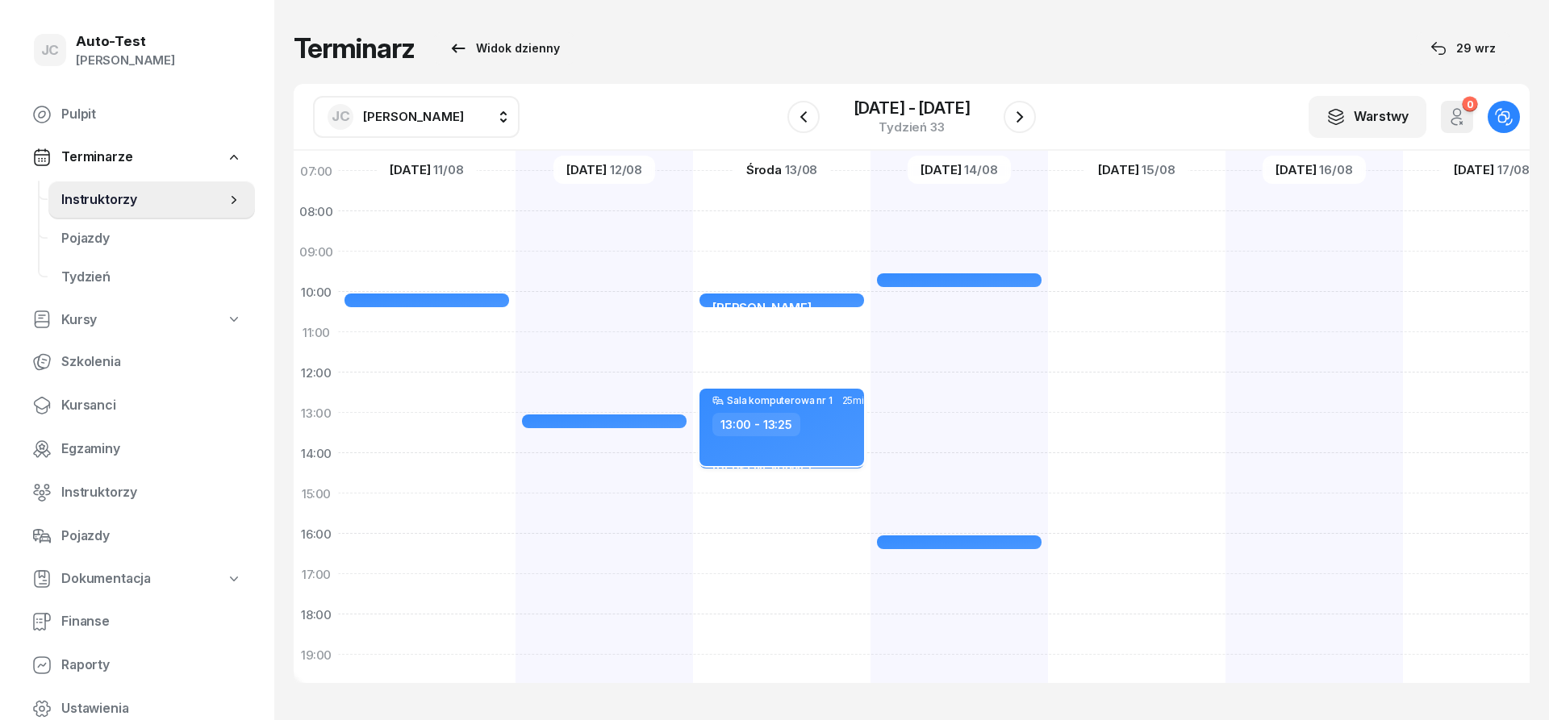
click at [779, 425] on div "13:00 - 13:25" at bounding box center [756, 424] width 88 height 23
select select "13"
select select "25"
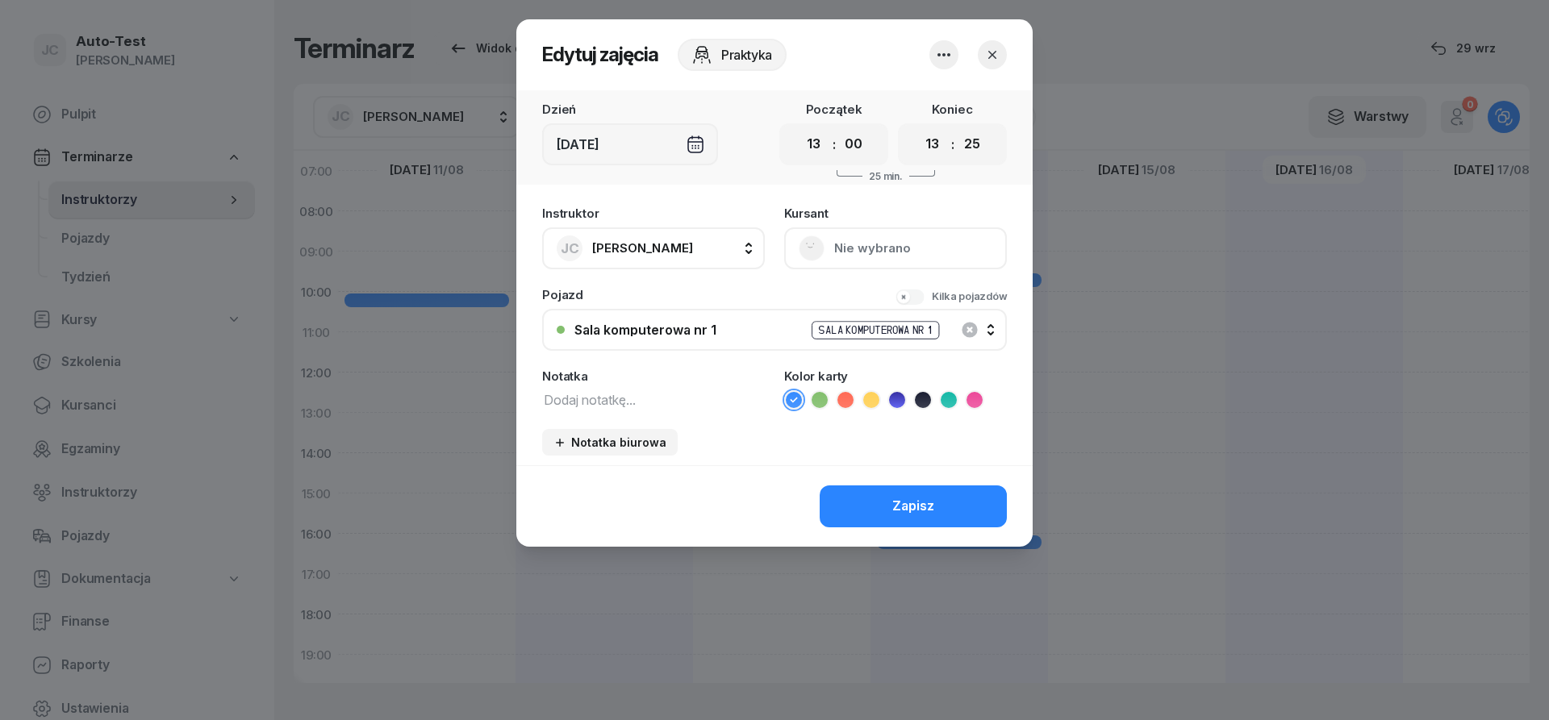
click at [837, 240] on div "[DEMOGRAPHIC_DATA] Nie wybrano" at bounding box center [895, 238] width 223 height 62
click at [952, 58] on icon "button" at bounding box center [943, 54] width 19 height 19
click at [900, 97] on link "Usuń" at bounding box center [935, 104] width 213 height 40
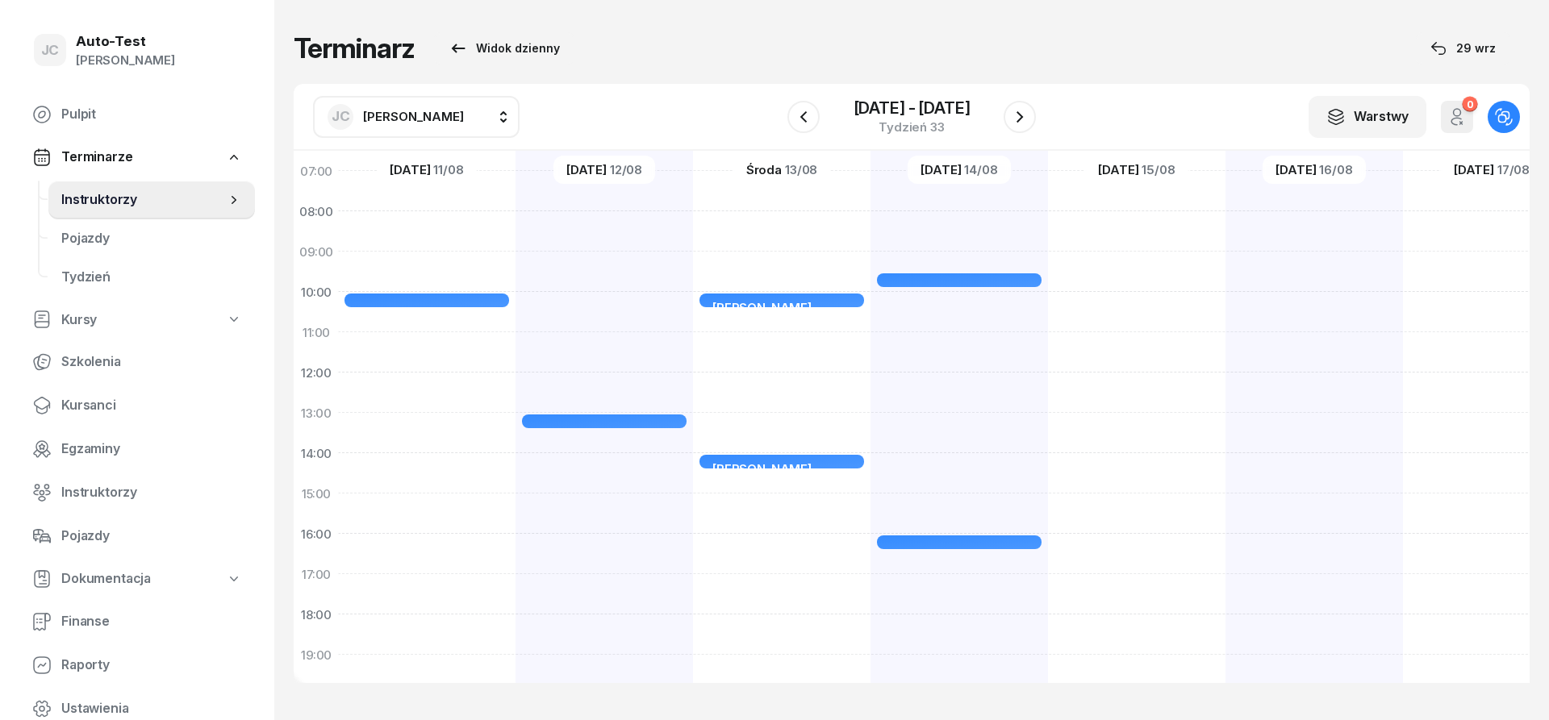
click at [762, 422] on div "[PERSON_NAME] Sala komputerowa nr 1 25min 10:00 - 10:25 [PERSON_NAME] Sala komp…" at bounding box center [781, 473] width 177 height 807
select select "13"
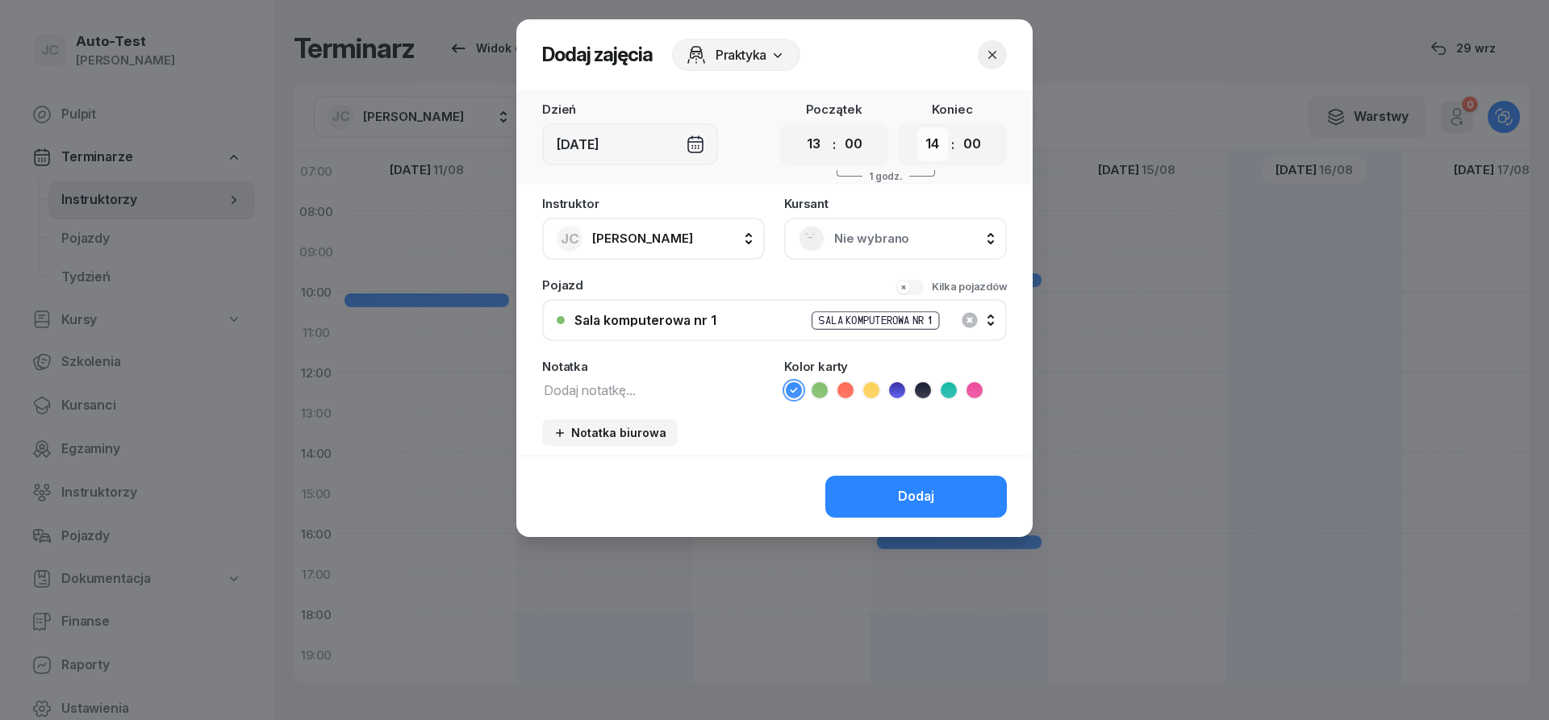
click at [917, 127] on select "00 01 02 03 04 05 06 07 08 09 10 11 12 13 14 15 16 17 18 19 20 21 22 23" at bounding box center [932, 144] width 31 height 34
select select "13"
click option "13" at bounding box center [0, 0] width 0 height 0
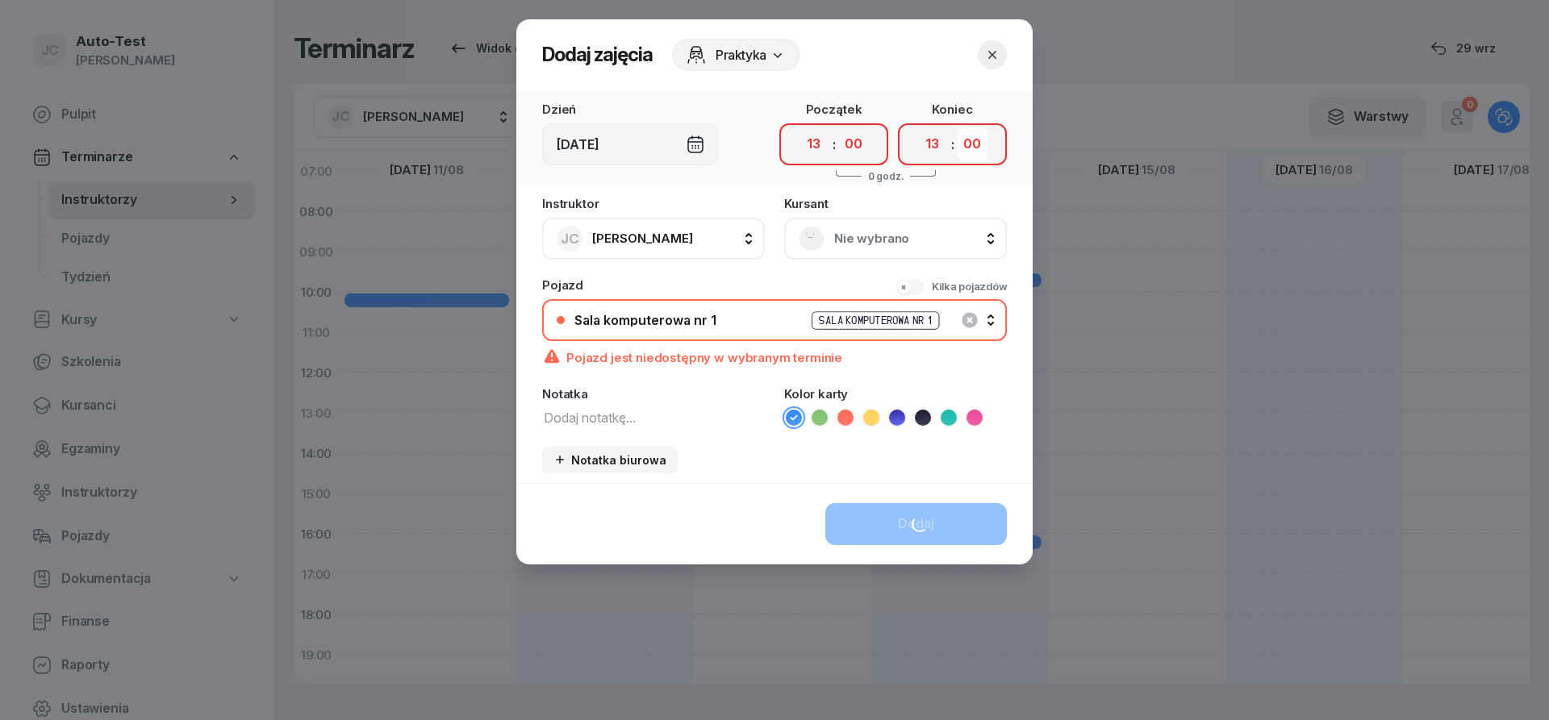
click at [957, 127] on select "00 05 10 15 20 25 30 35 40 45 50 55" at bounding box center [972, 144] width 31 height 34
select select "25"
click option "25" at bounding box center [0, 0] width 0 height 0
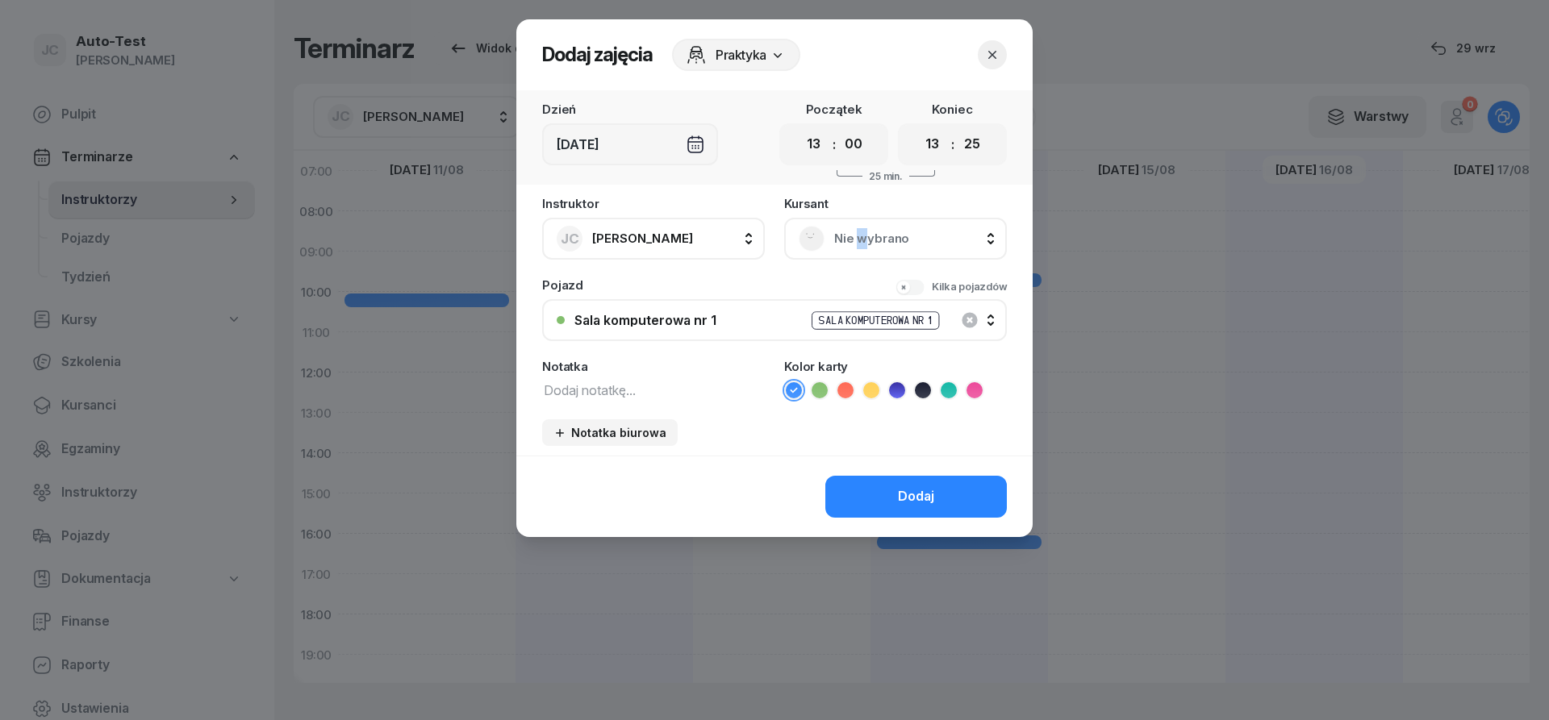
click at [860, 241] on span "Nie wybrano" at bounding box center [913, 238] width 158 height 21
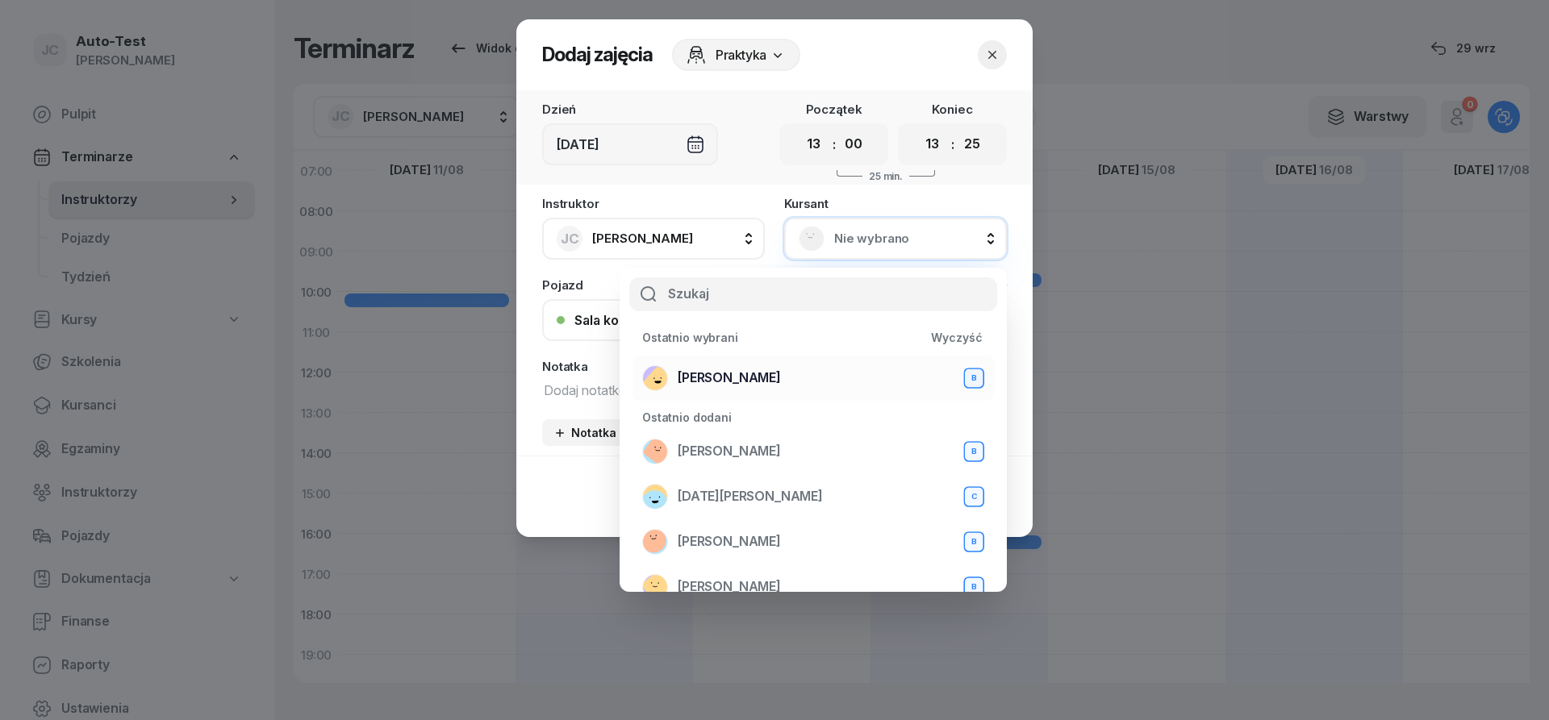
click at [766, 381] on span "[PERSON_NAME]" at bounding box center [729, 378] width 103 height 21
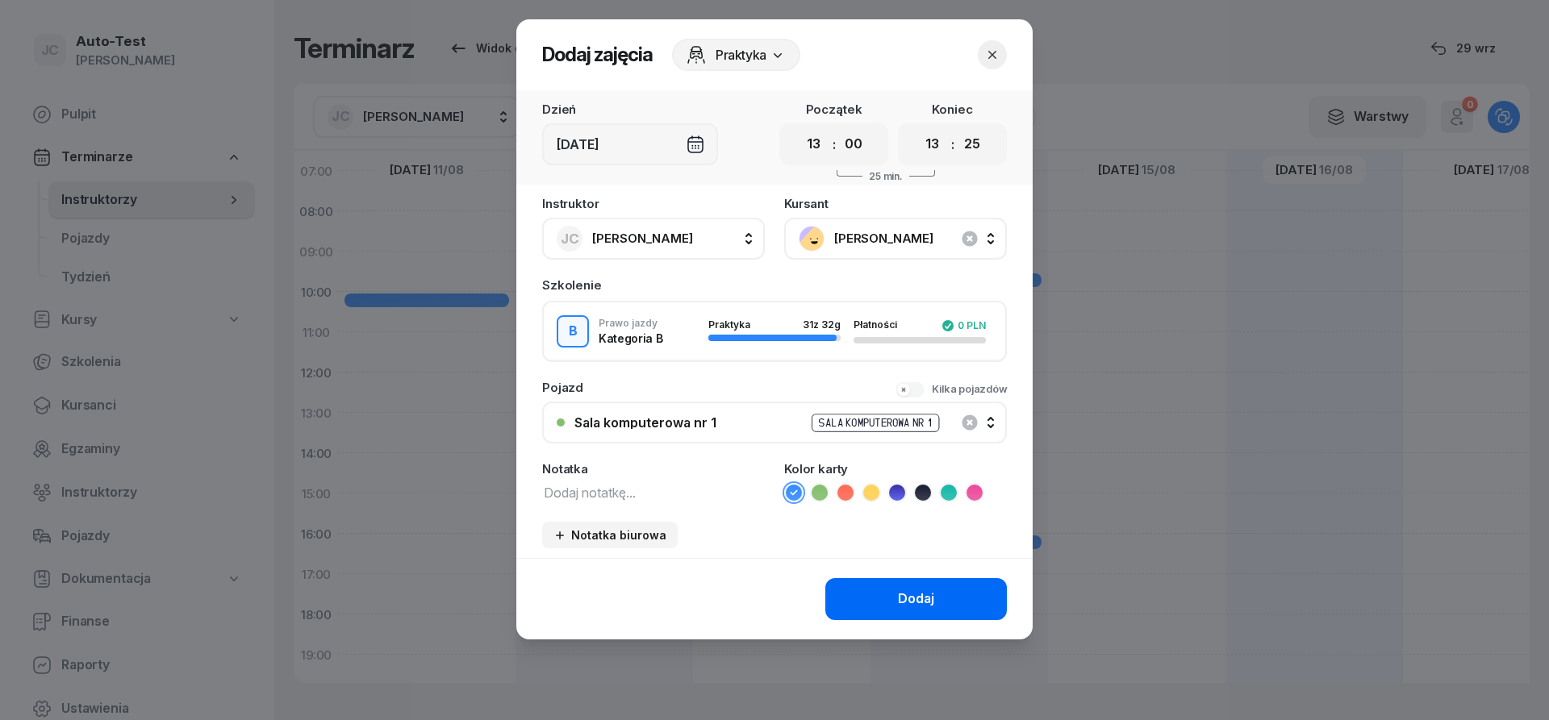
click at [898, 592] on button "Dodaj" at bounding box center [916, 599] width 182 height 42
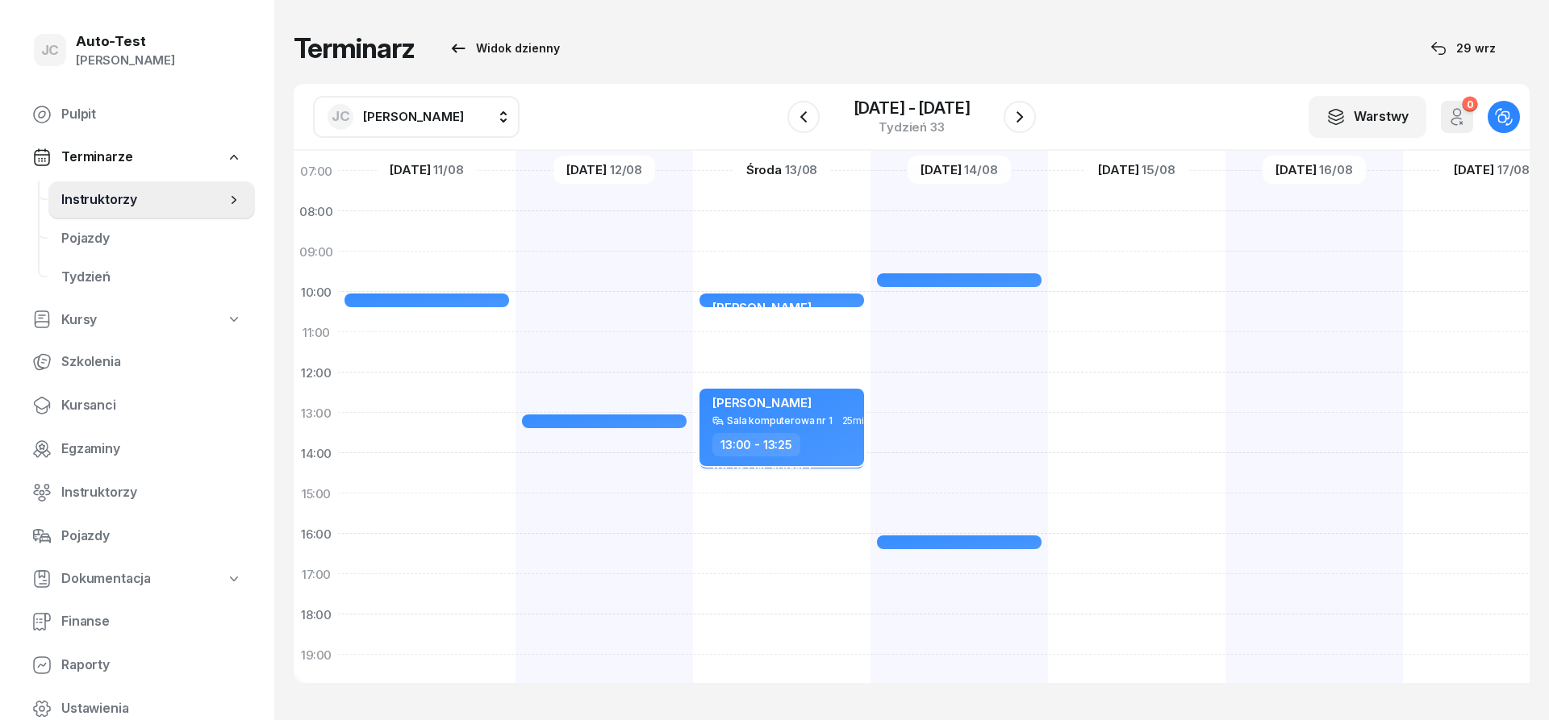
click at [800, 415] on div "Sala komputerowa nr 1" at bounding box center [780, 420] width 106 height 10
select select "13"
select select "25"
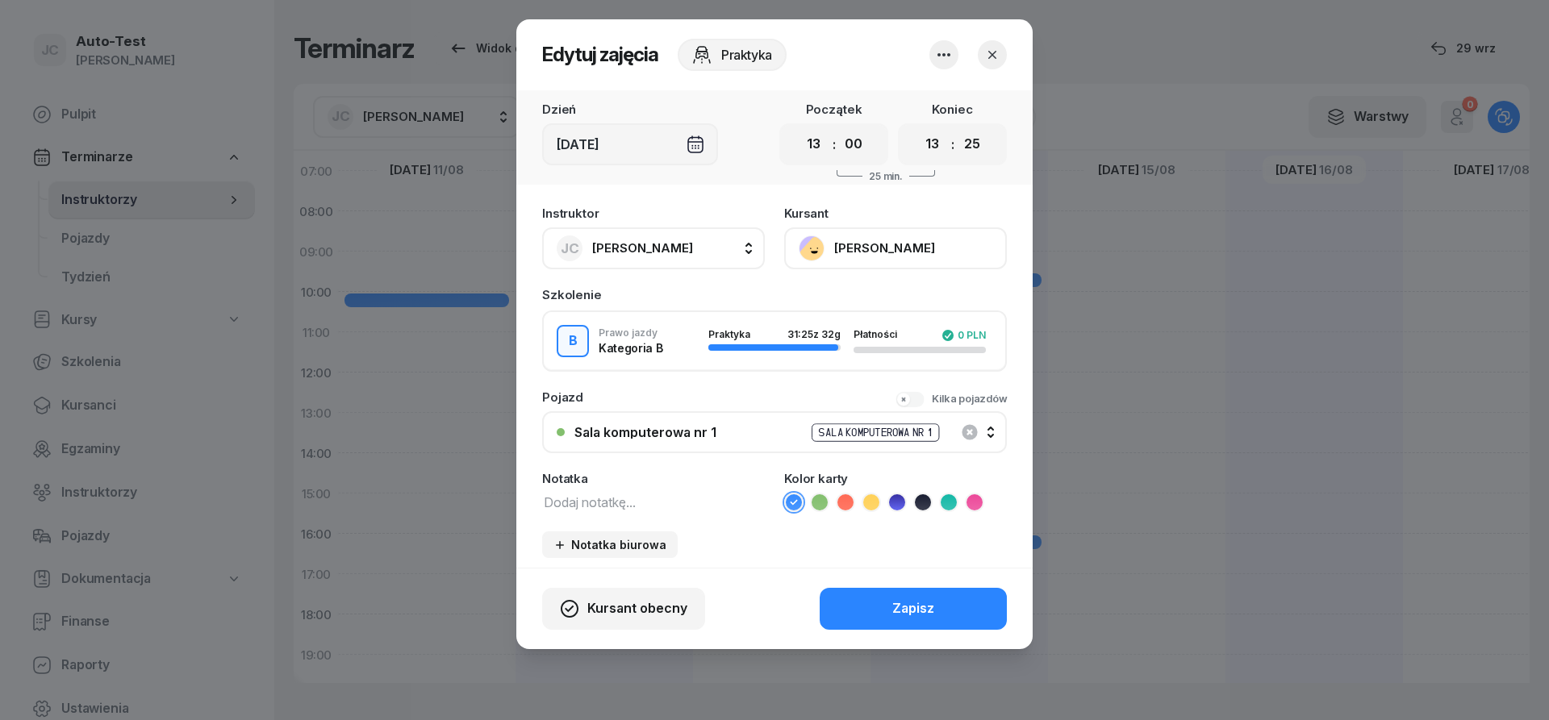
click at [987, 57] on icon "button" at bounding box center [992, 55] width 16 height 16
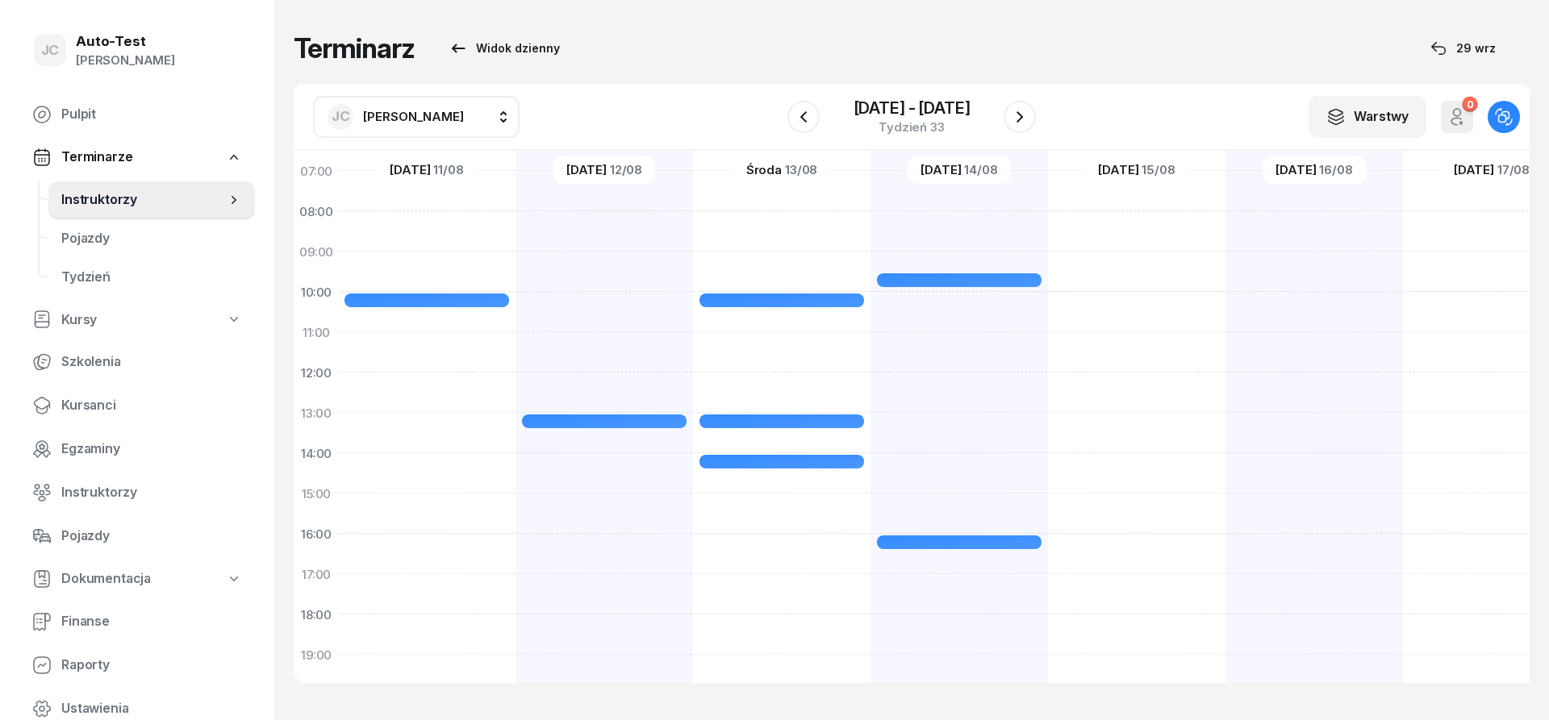
click at [392, 115] on span "[PERSON_NAME]" at bounding box center [413, 116] width 101 height 15
type input "kuć"
click at [403, 224] on span "[PERSON_NAME]" at bounding box center [421, 223] width 99 height 21
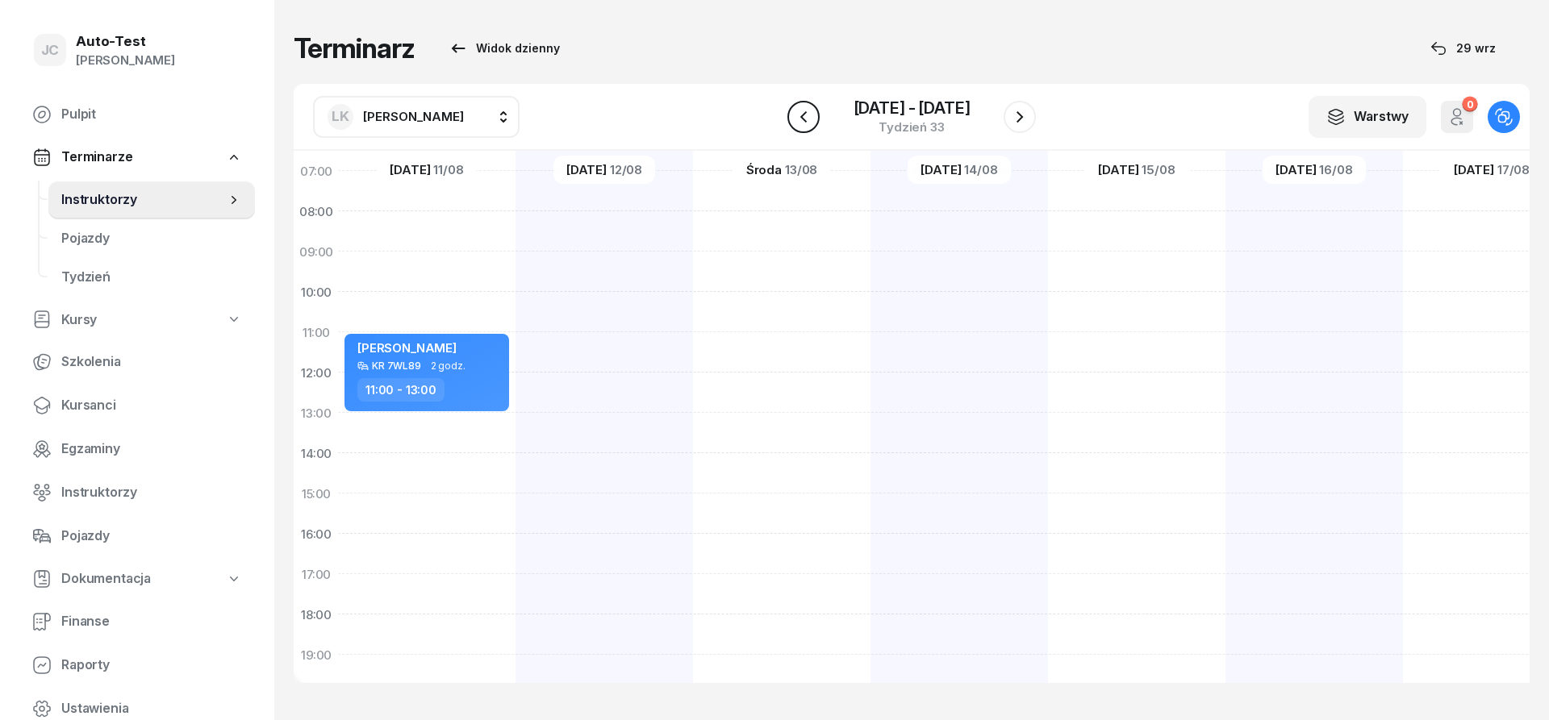
click at [800, 123] on icon "button" at bounding box center [803, 116] width 19 height 19
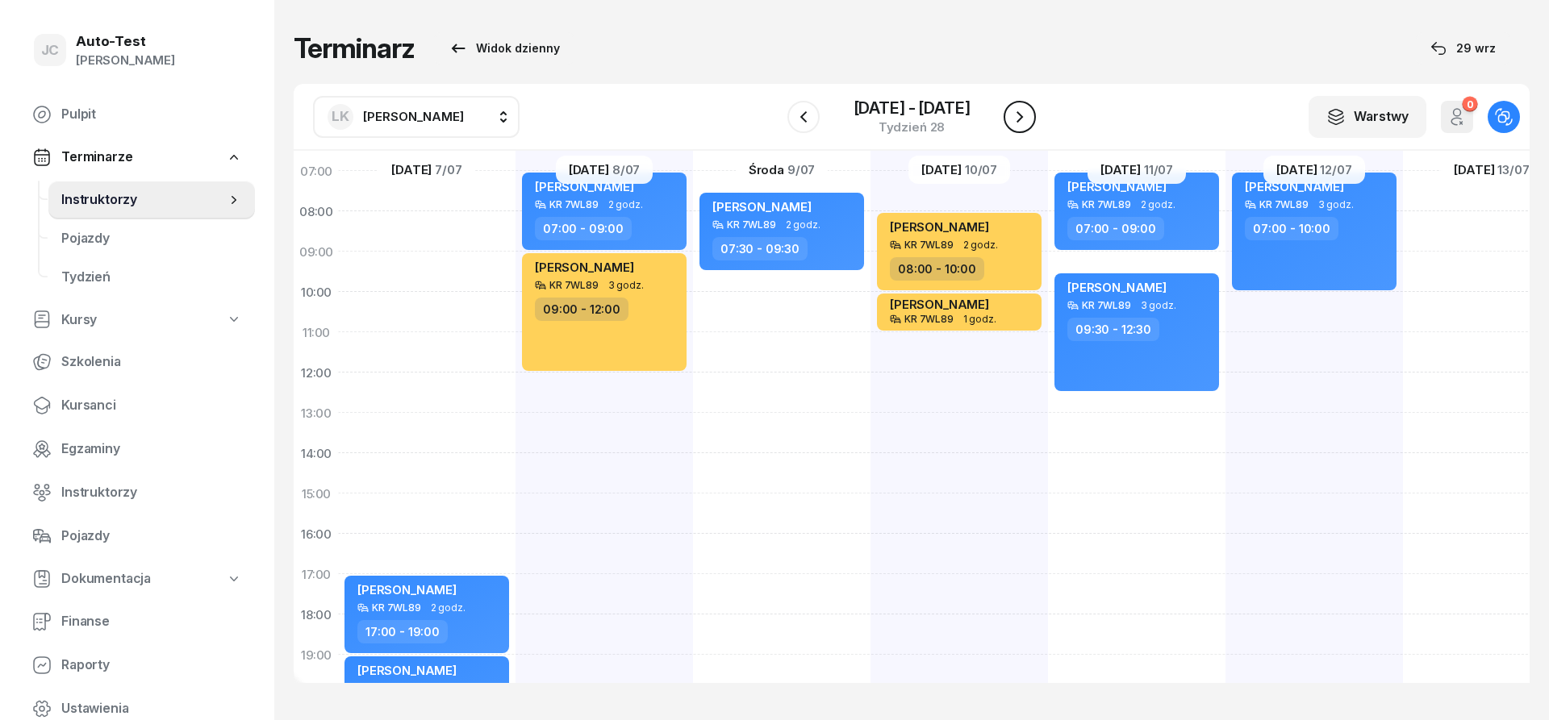
click at [1020, 120] on icon "button" at bounding box center [1019, 116] width 19 height 19
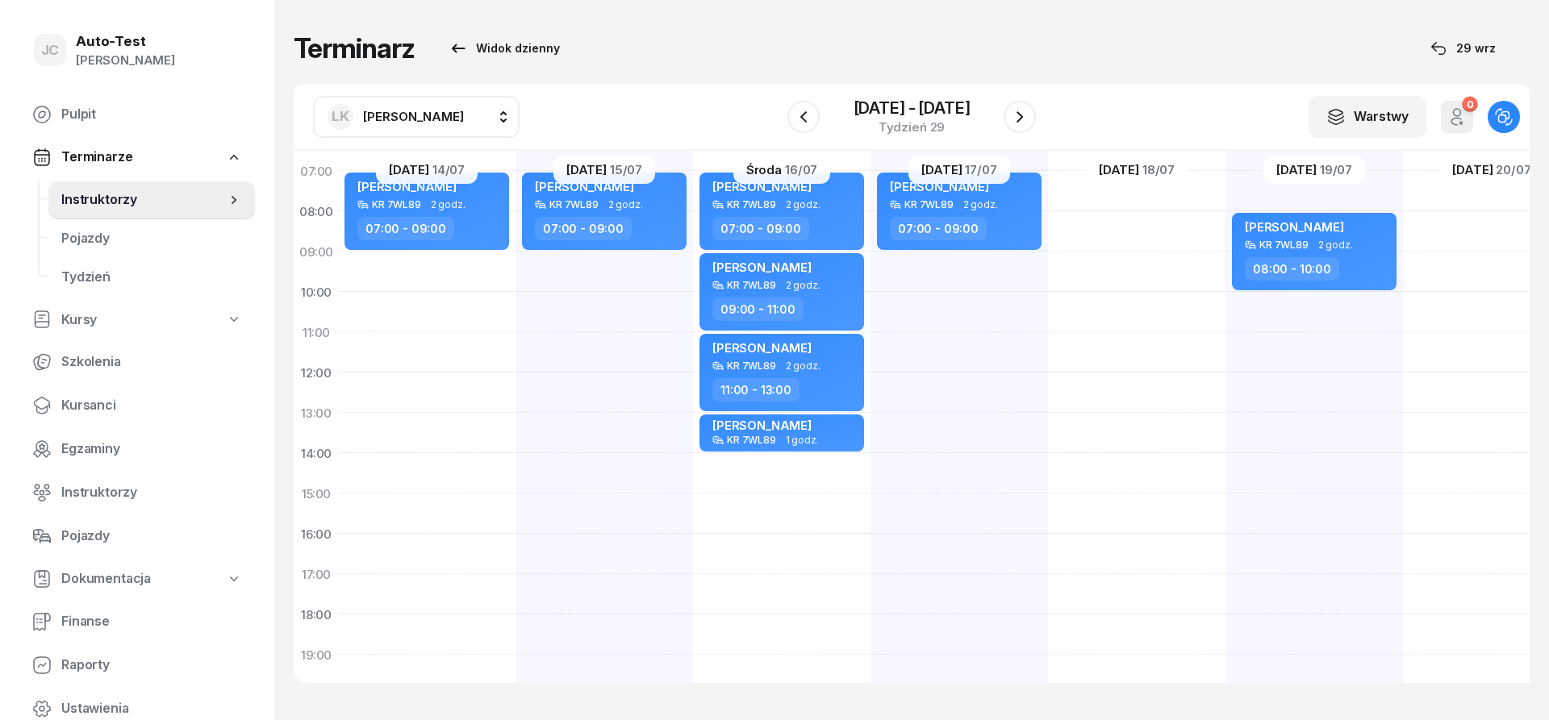
click at [623, 342] on div "[PERSON_NAME] KR 7WL89 2 godz. 07:00 - 09:00" at bounding box center [604, 473] width 177 height 807
select select "11"
select select "13"
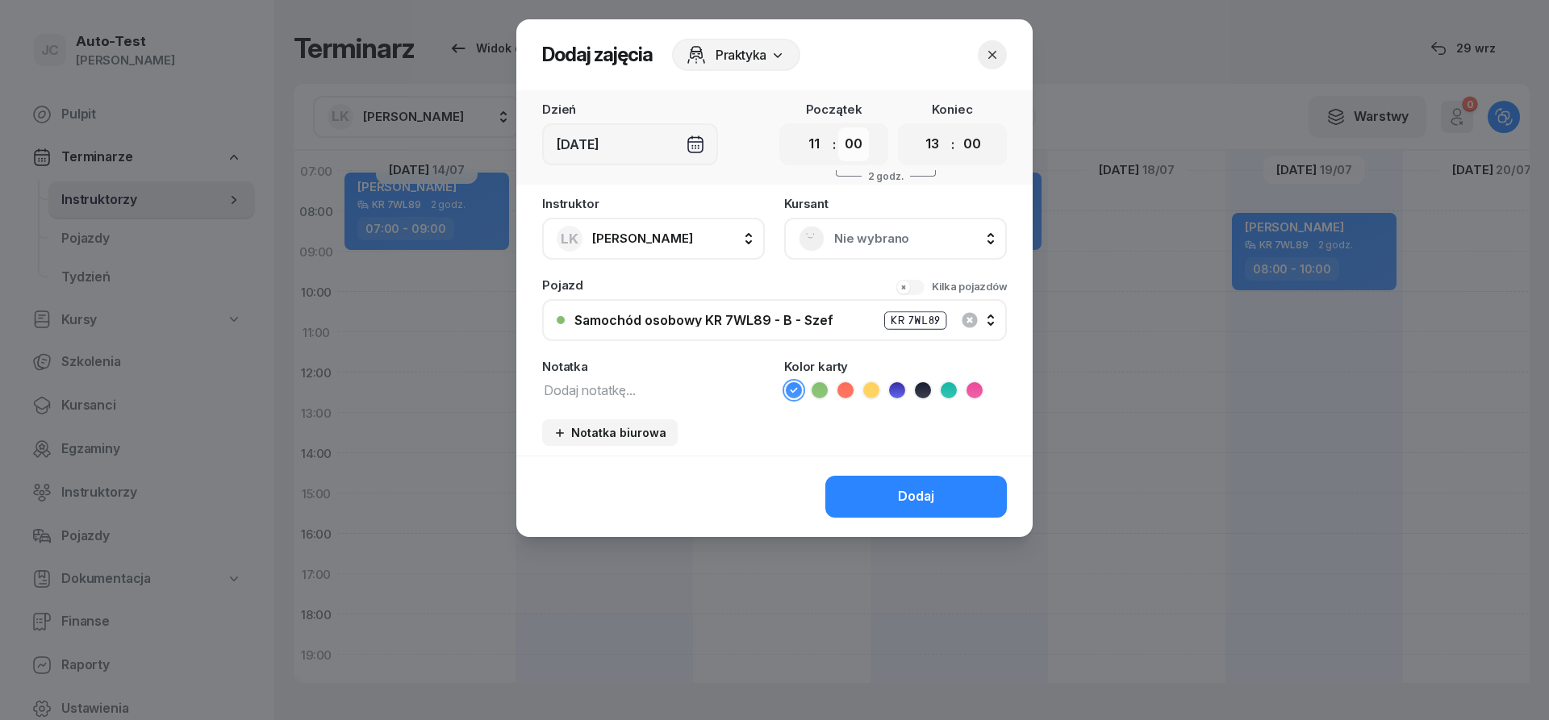
click at [838, 127] on select "00 05 10 15 20 25 30 35 40 45 50 55" at bounding box center [853, 144] width 31 height 34
select select "30"
click option "30" at bounding box center [0, 0] width 0 height 0
click at [957, 127] on select "00 05 10 15 20 25 30 35 40 45 50 55" at bounding box center [972, 144] width 31 height 34
select select "30"
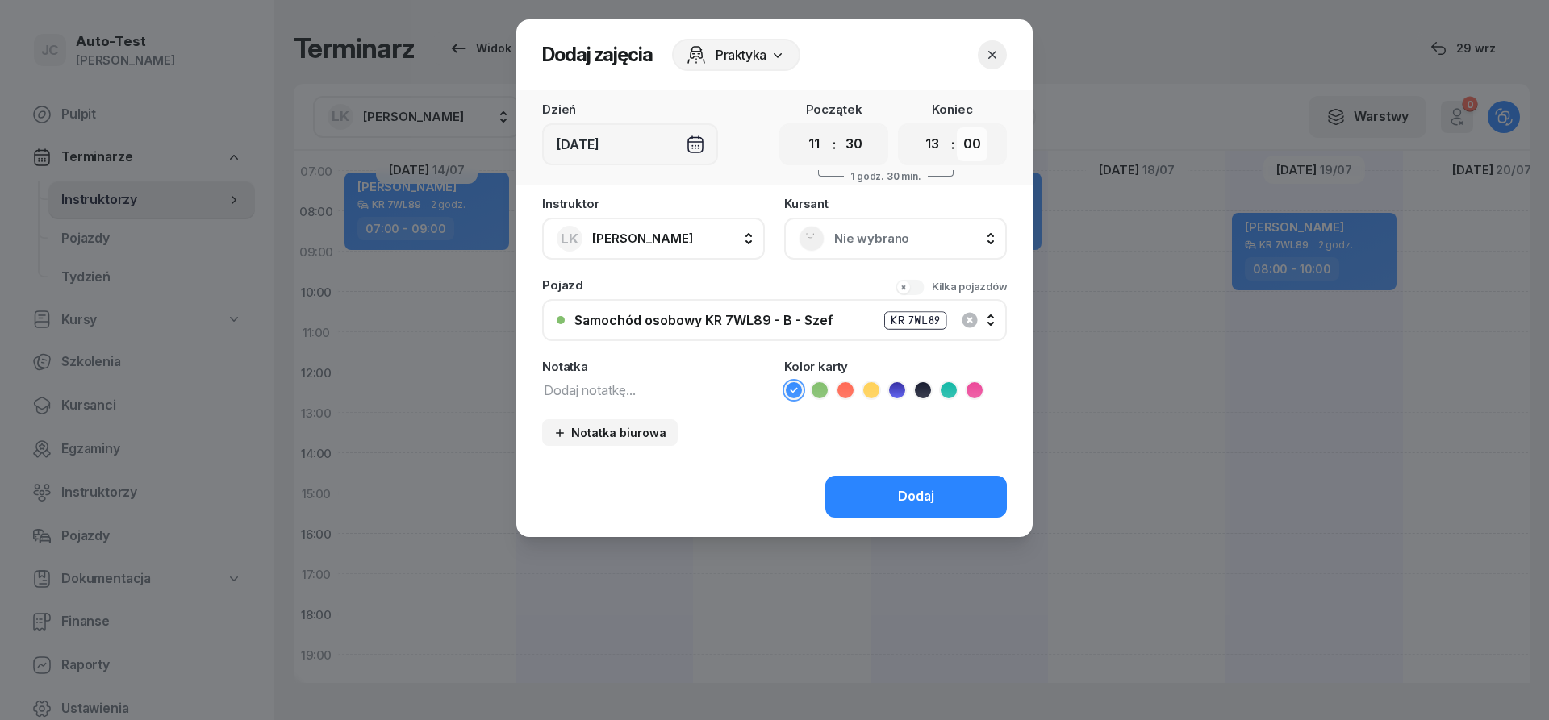
click option "30" at bounding box center [0, 0] width 0 height 0
click at [881, 246] on span "Nie wybrano" at bounding box center [913, 238] width 158 height 21
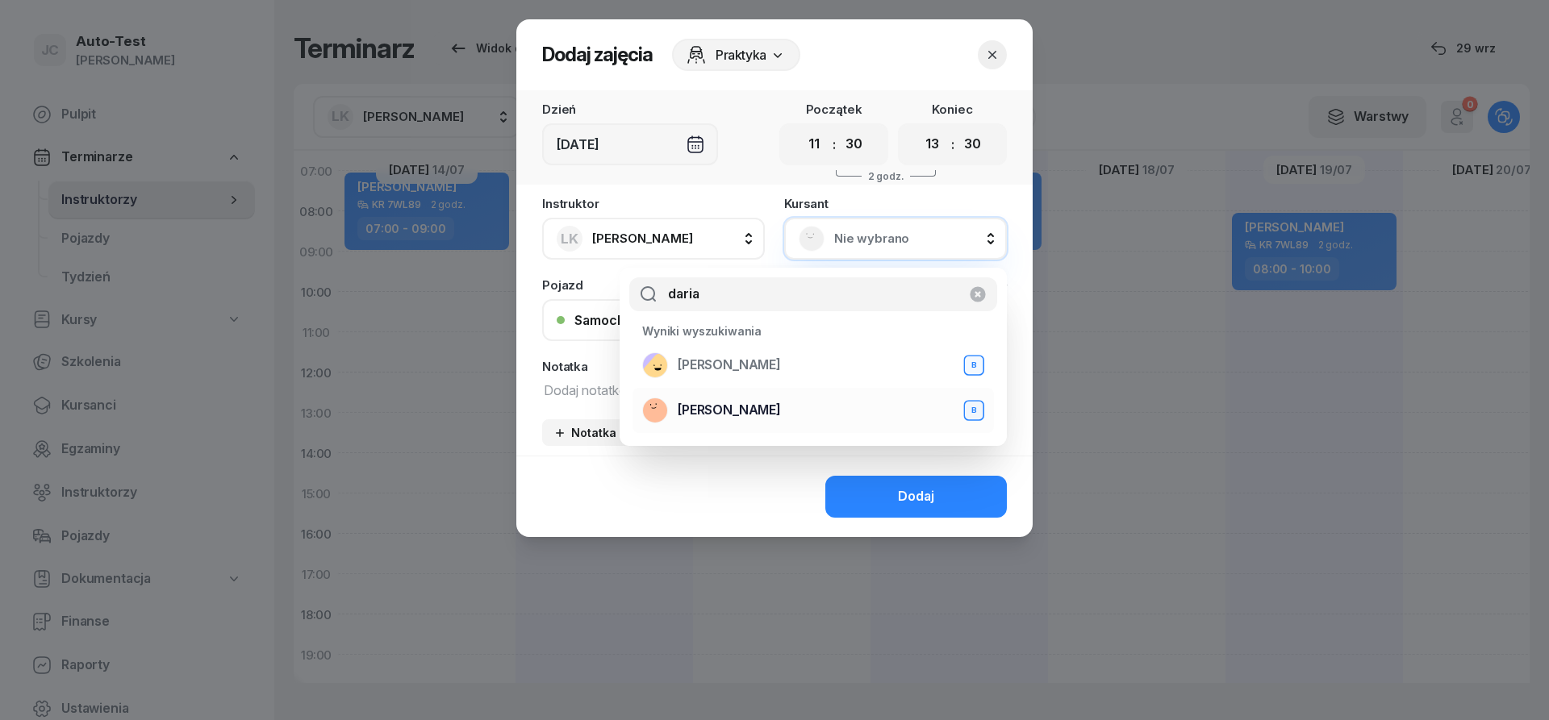
type input "daria"
click at [750, 411] on span "[PERSON_NAME]" at bounding box center [729, 410] width 103 height 21
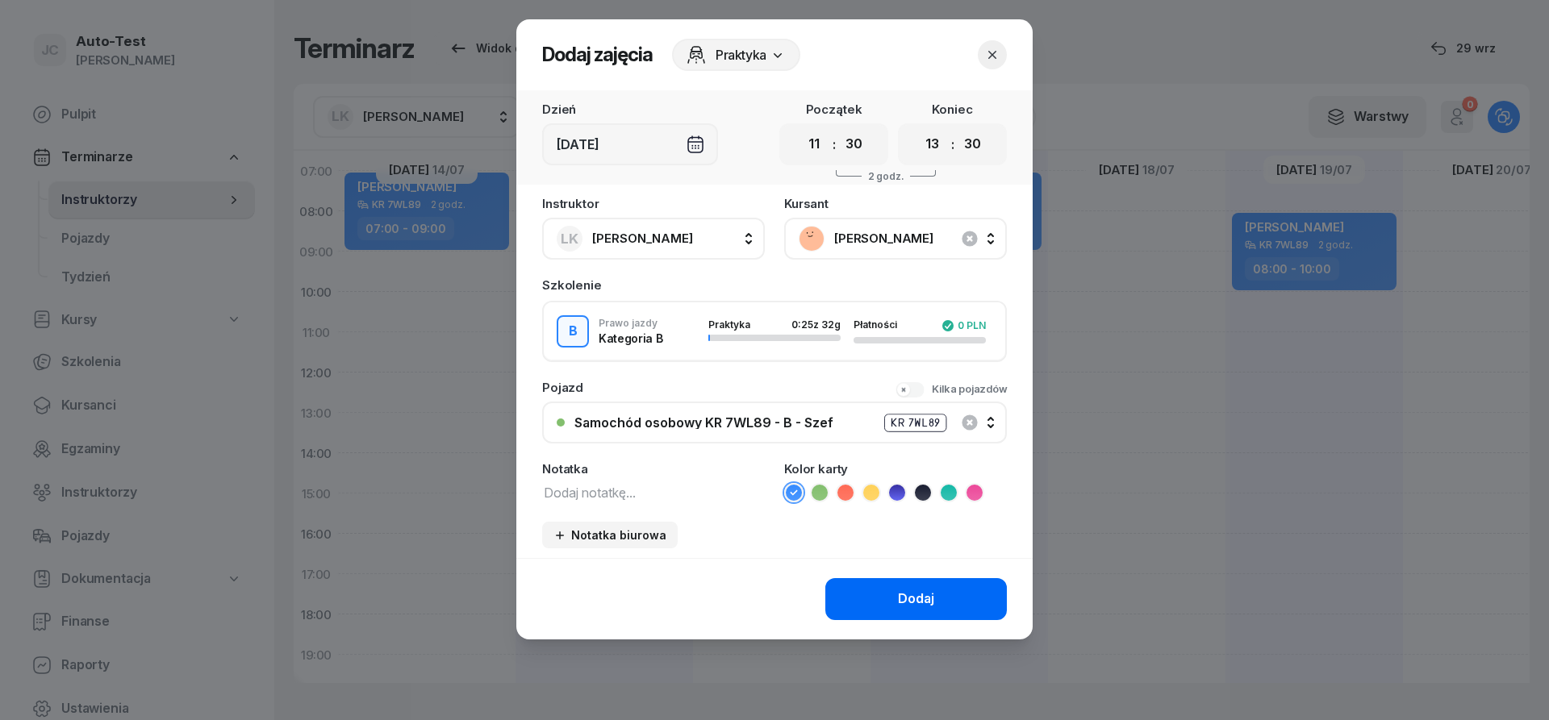
click at [862, 594] on button "Dodaj" at bounding box center [916, 599] width 182 height 42
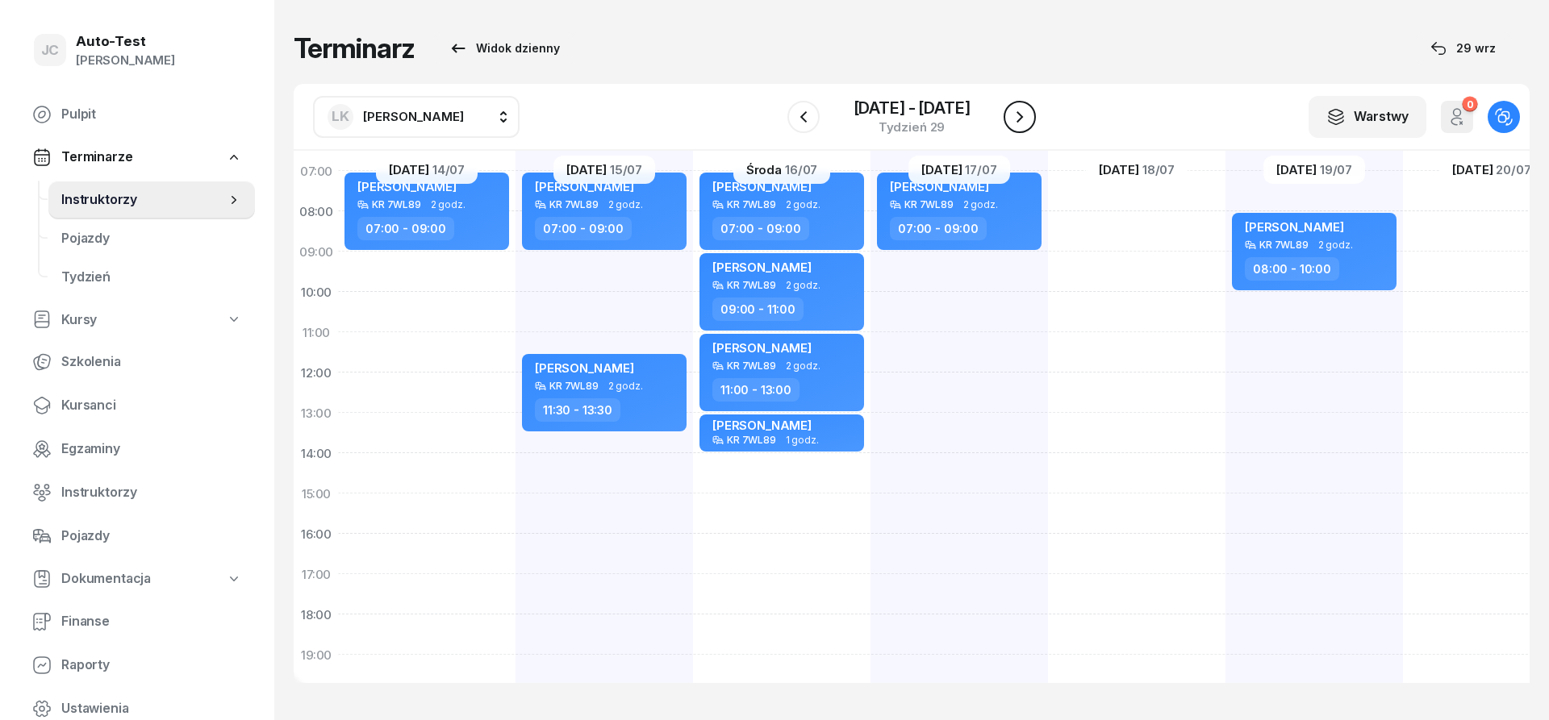
click at [1018, 115] on icon "button" at bounding box center [1019, 116] width 19 height 19
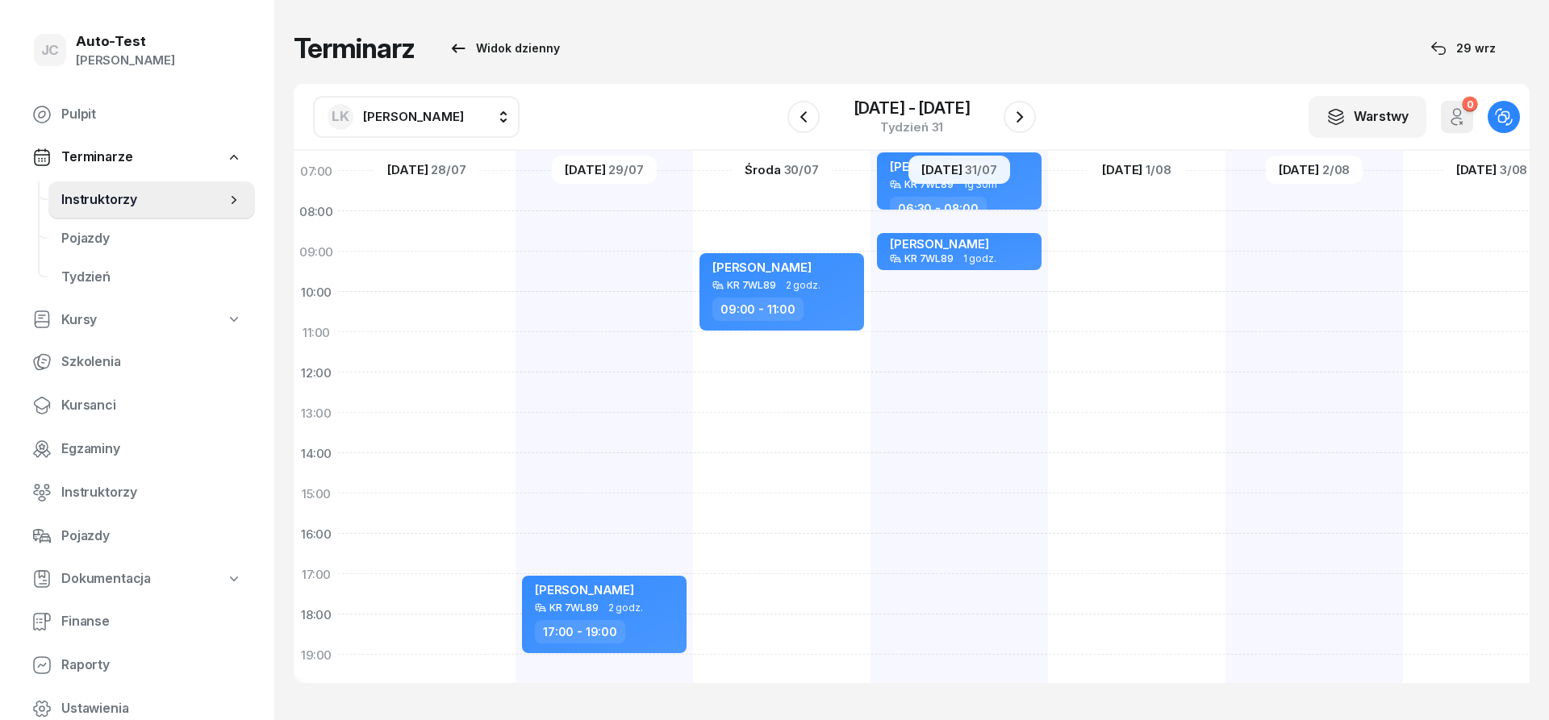
click at [597, 269] on div "[PERSON_NAME] KR 7WL89 2 godz. 17:00 - 19:00" at bounding box center [604, 473] width 177 height 807
select select "09"
select select "11"
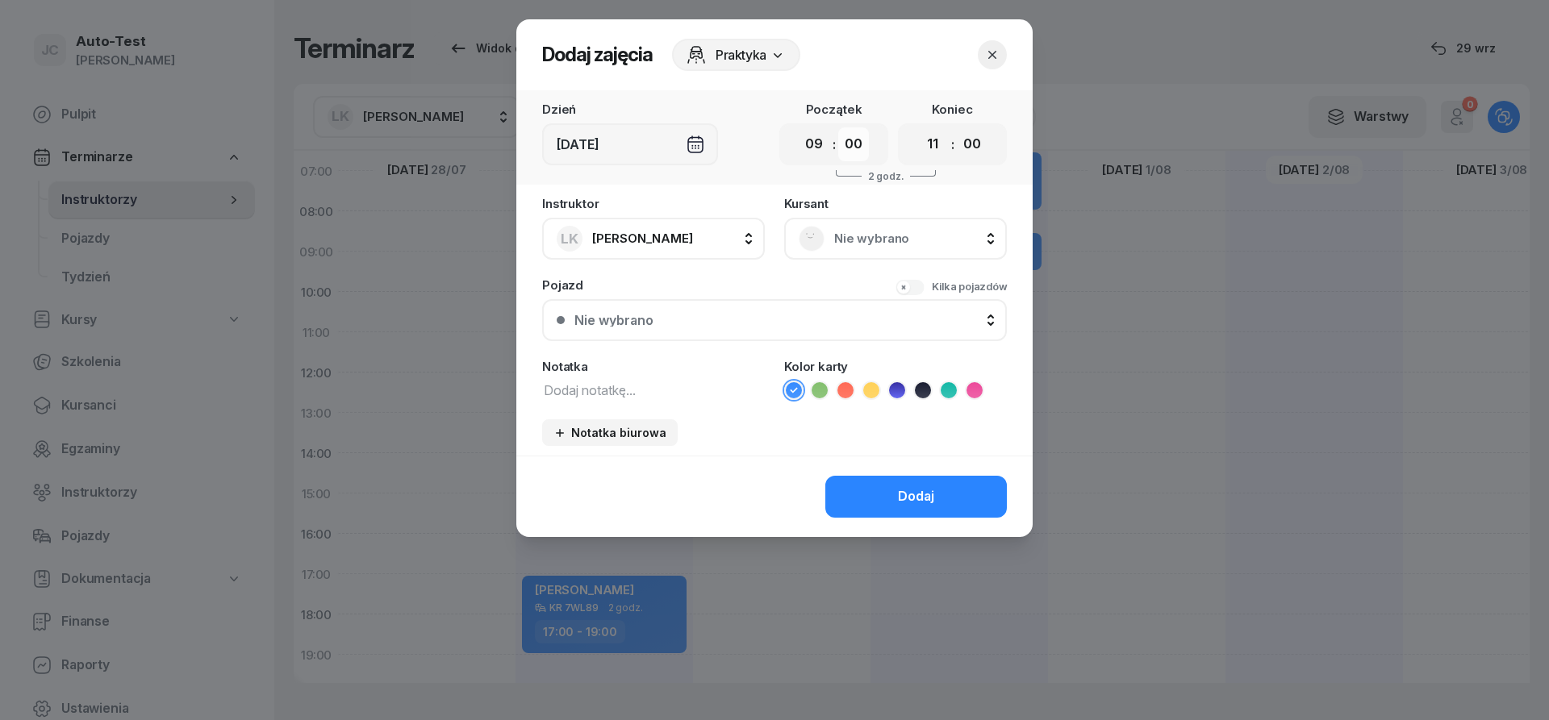
click at [838, 127] on select "00 05 10 15 20 25 30 35 40 45 50 55" at bounding box center [853, 144] width 31 height 34
select select "30"
click option "30" at bounding box center [0, 0] width 0 height 0
click at [957, 127] on select "00 05 10 15 20 25 30 35 40 45 50 55" at bounding box center [972, 144] width 31 height 34
select select "30"
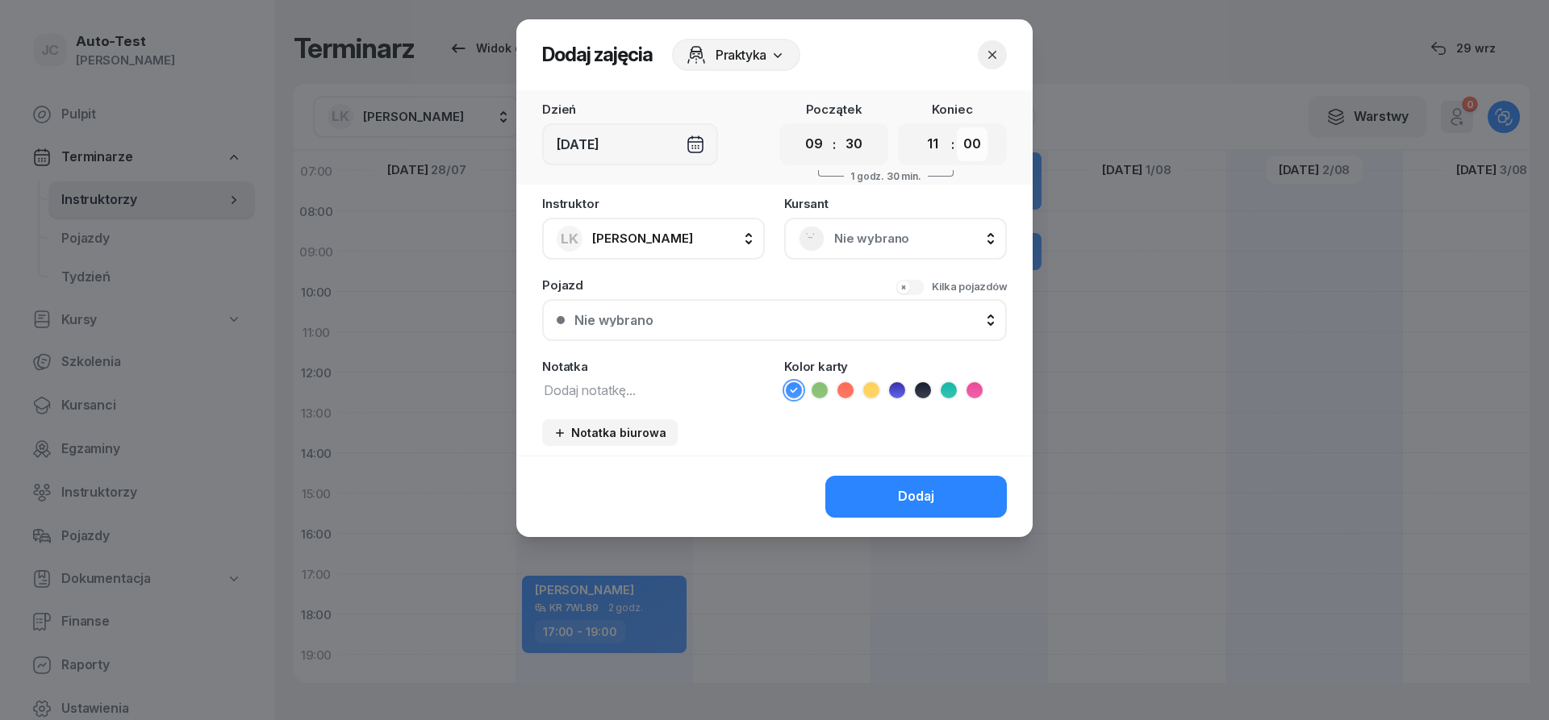
click option "30" at bounding box center [0, 0] width 0 height 0
click at [858, 249] on div "Nie wybrano" at bounding box center [896, 239] width 194 height 26
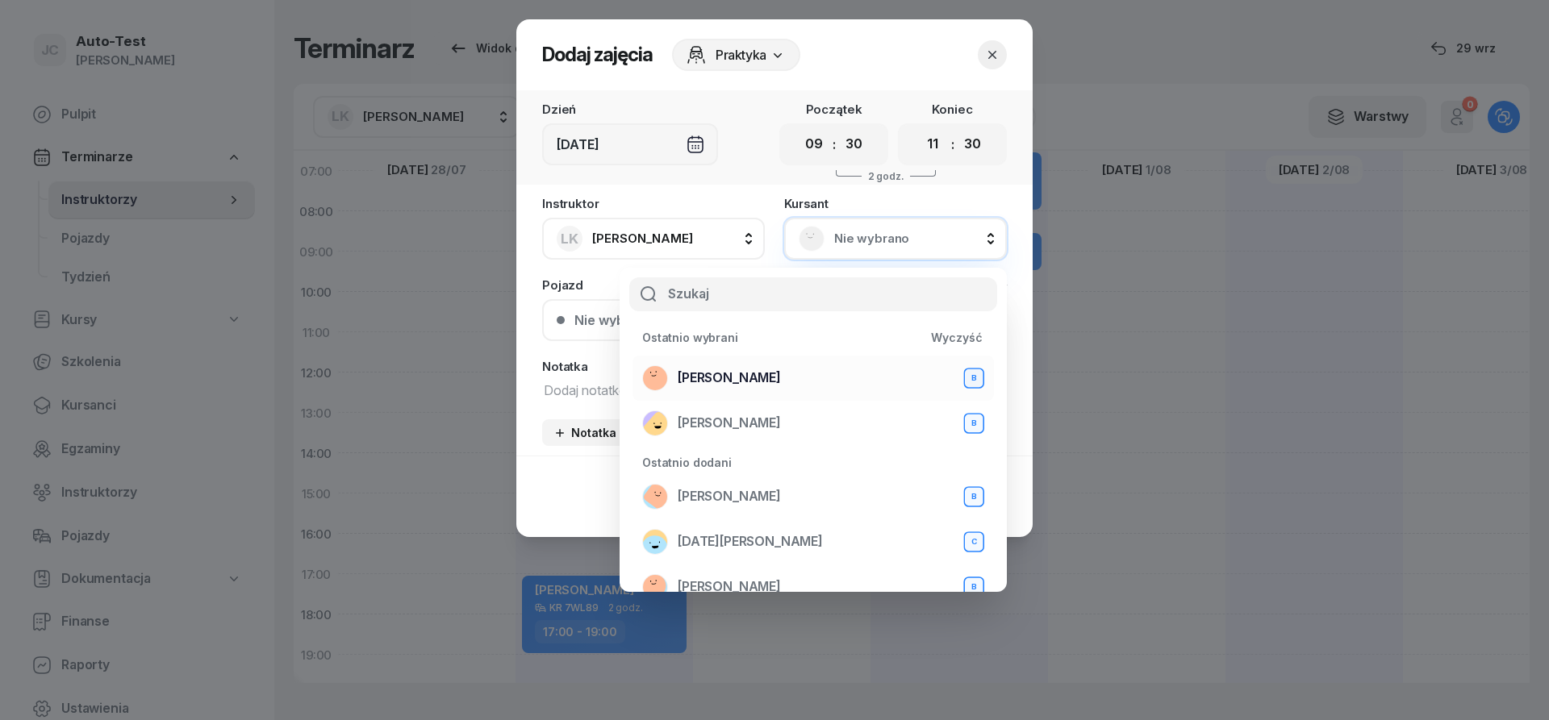
click at [741, 386] on span "[PERSON_NAME]" at bounding box center [729, 378] width 103 height 21
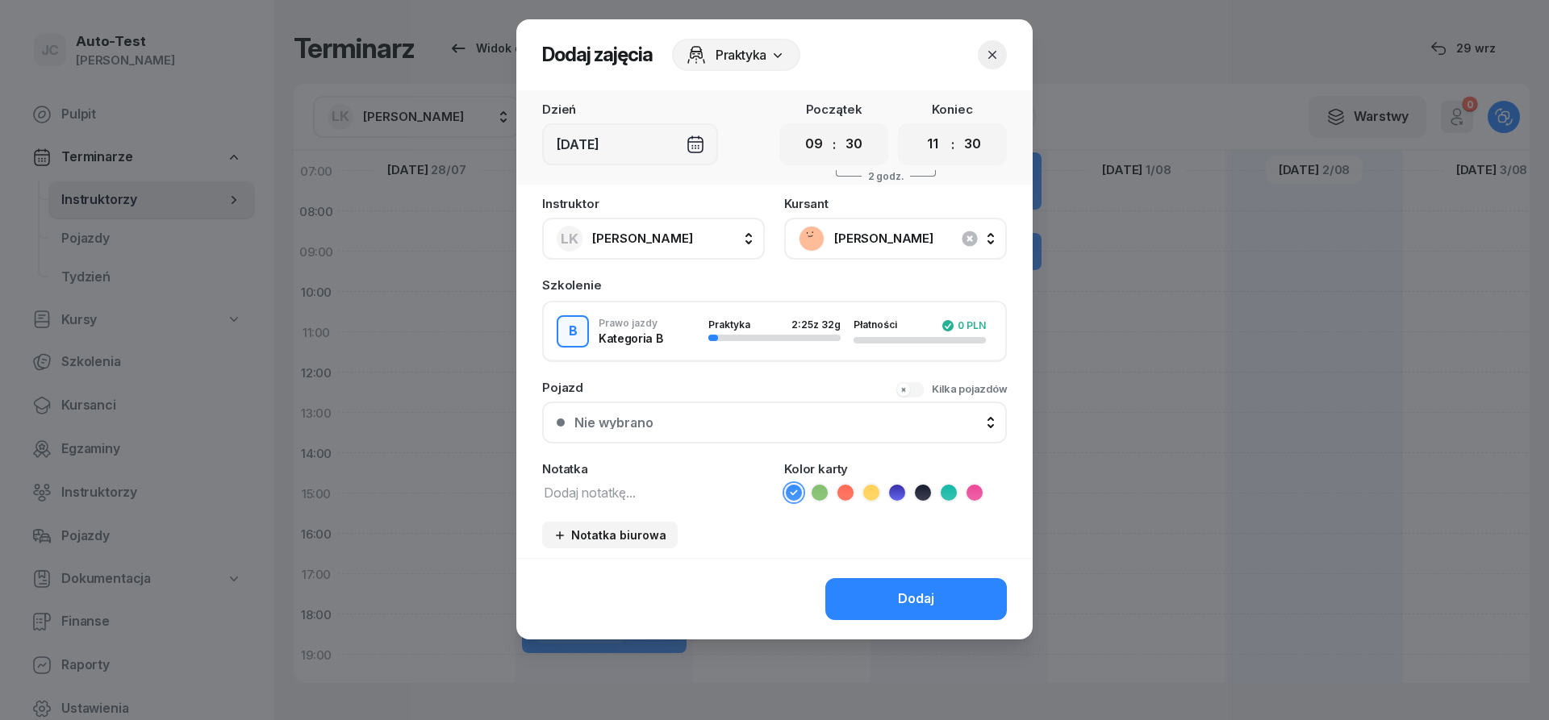
click at [738, 432] on button "Nie wybrano" at bounding box center [774, 423] width 465 height 42
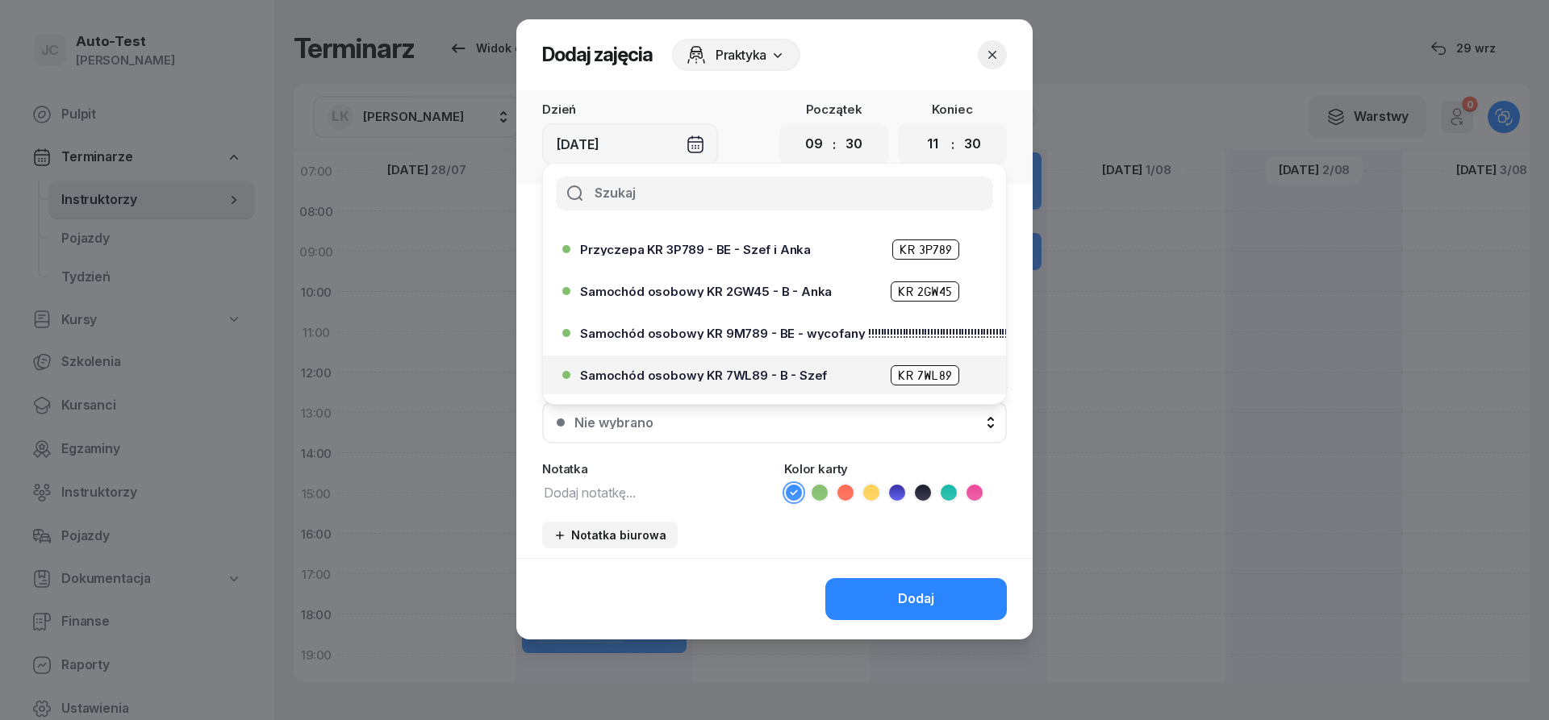
scroll to position [387, 0]
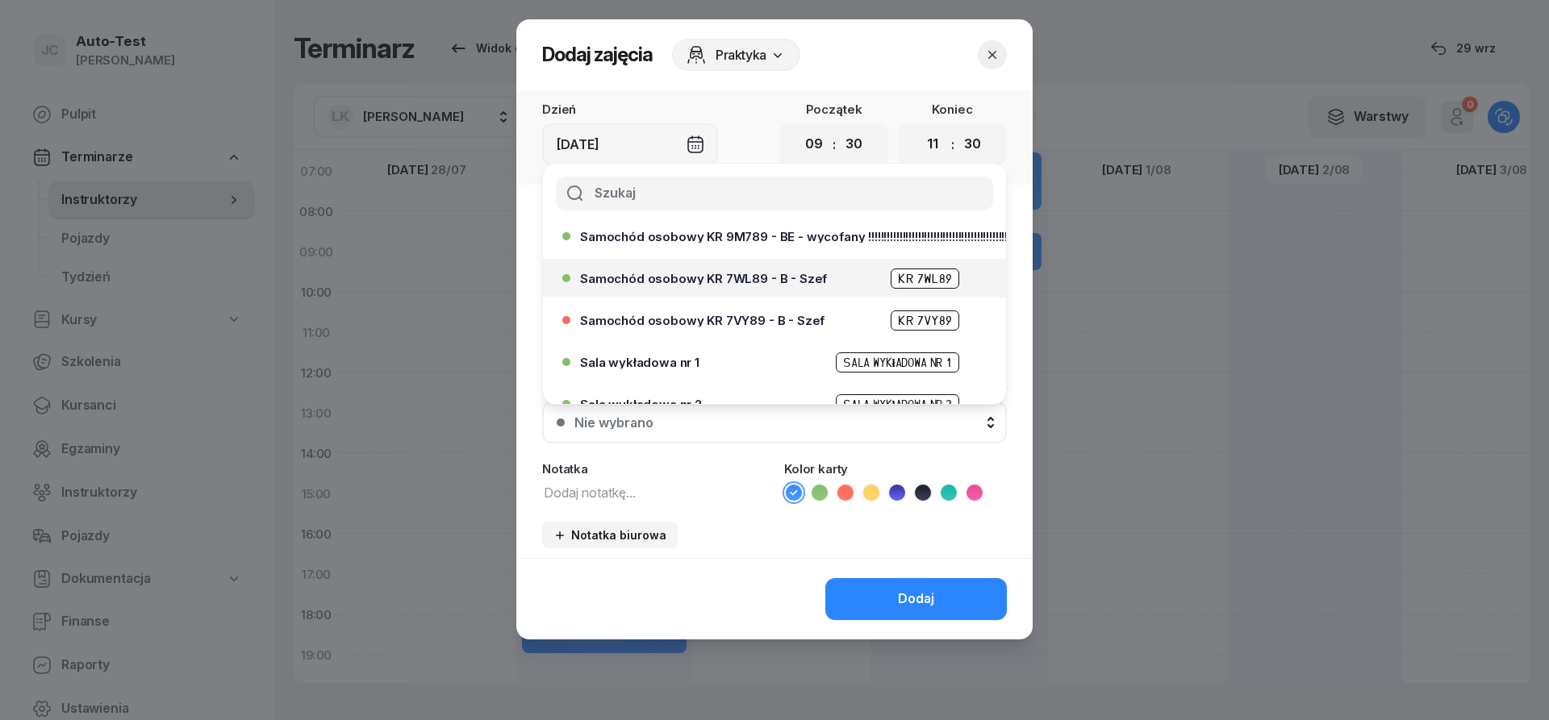
click at [738, 279] on span "Samochód osobowy KR 7WL89 - B - Szef" at bounding box center [703, 279] width 247 height 12
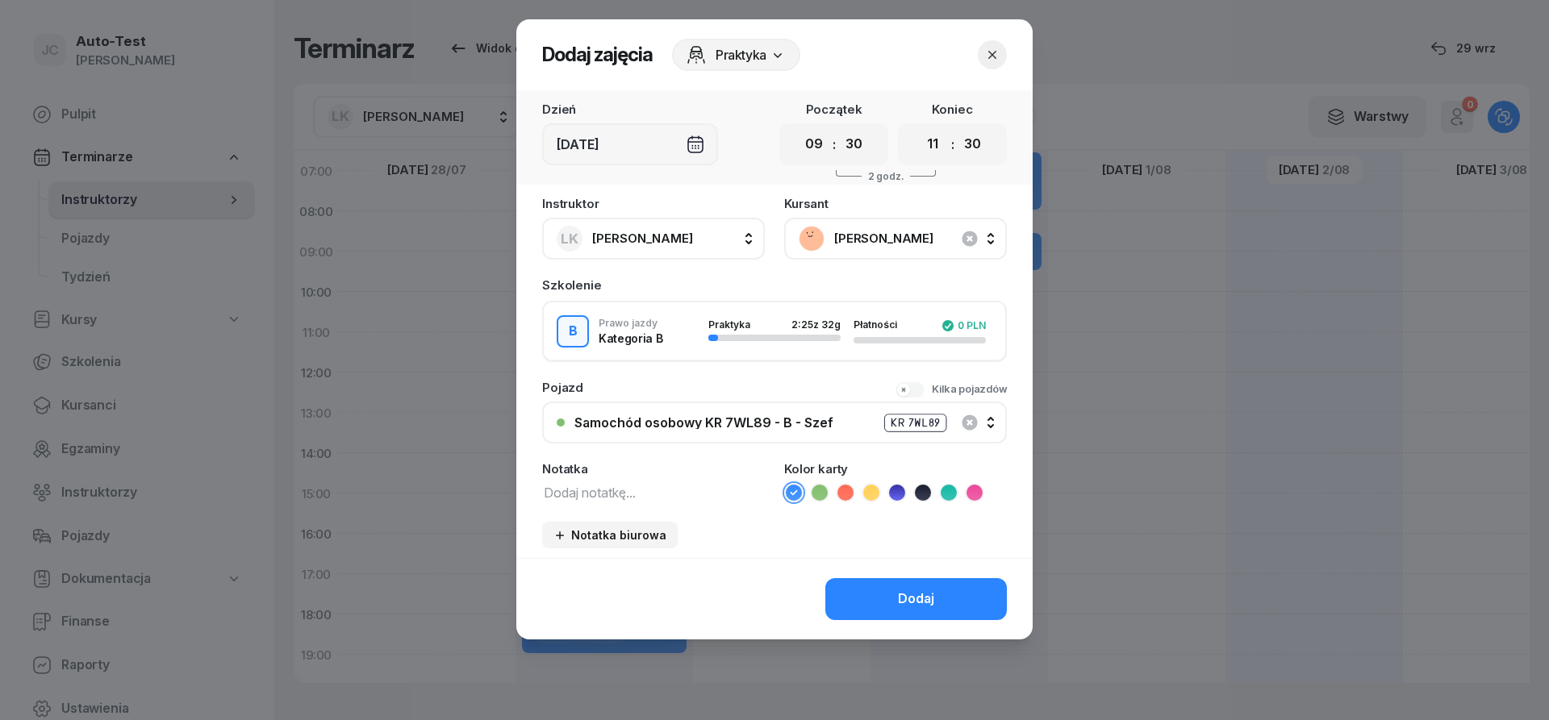
click at [858, 578] on div "Dodaj" at bounding box center [774, 598] width 516 height 81
click at [866, 586] on button "Dodaj" at bounding box center [916, 599] width 182 height 42
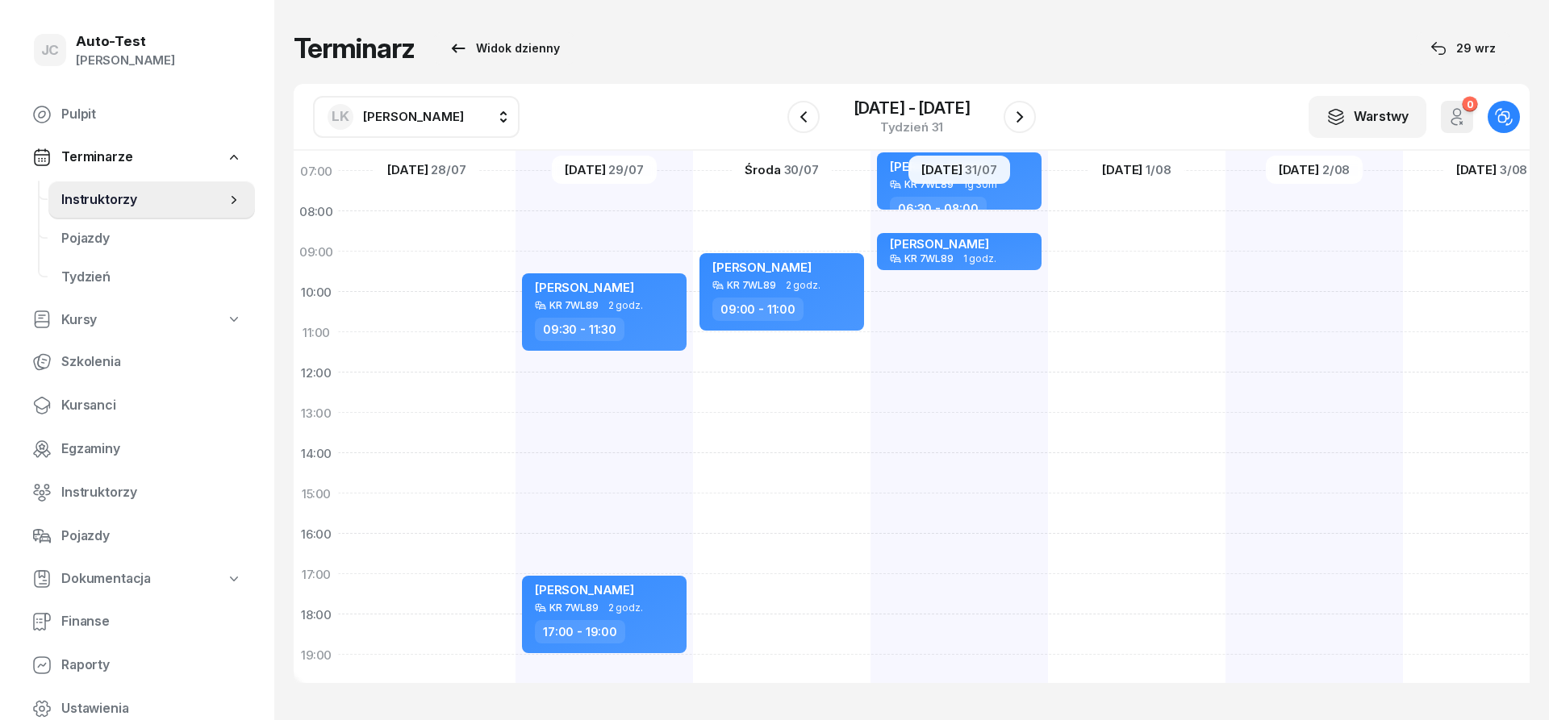
click at [1278, 302] on div at bounding box center [1313, 473] width 177 height 807
select select "10"
select select "12"
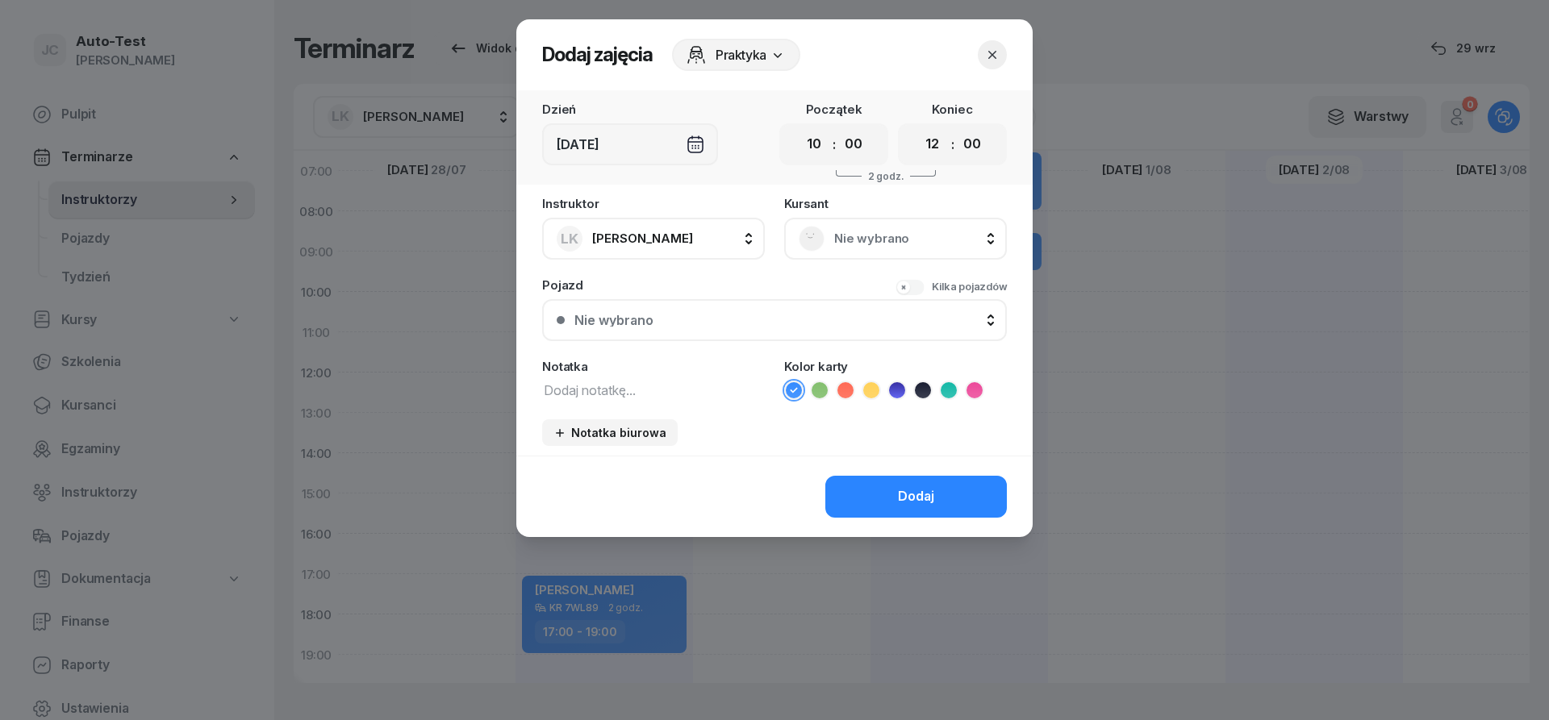
click at [841, 249] on div "Nie wybrano" at bounding box center [896, 239] width 194 height 26
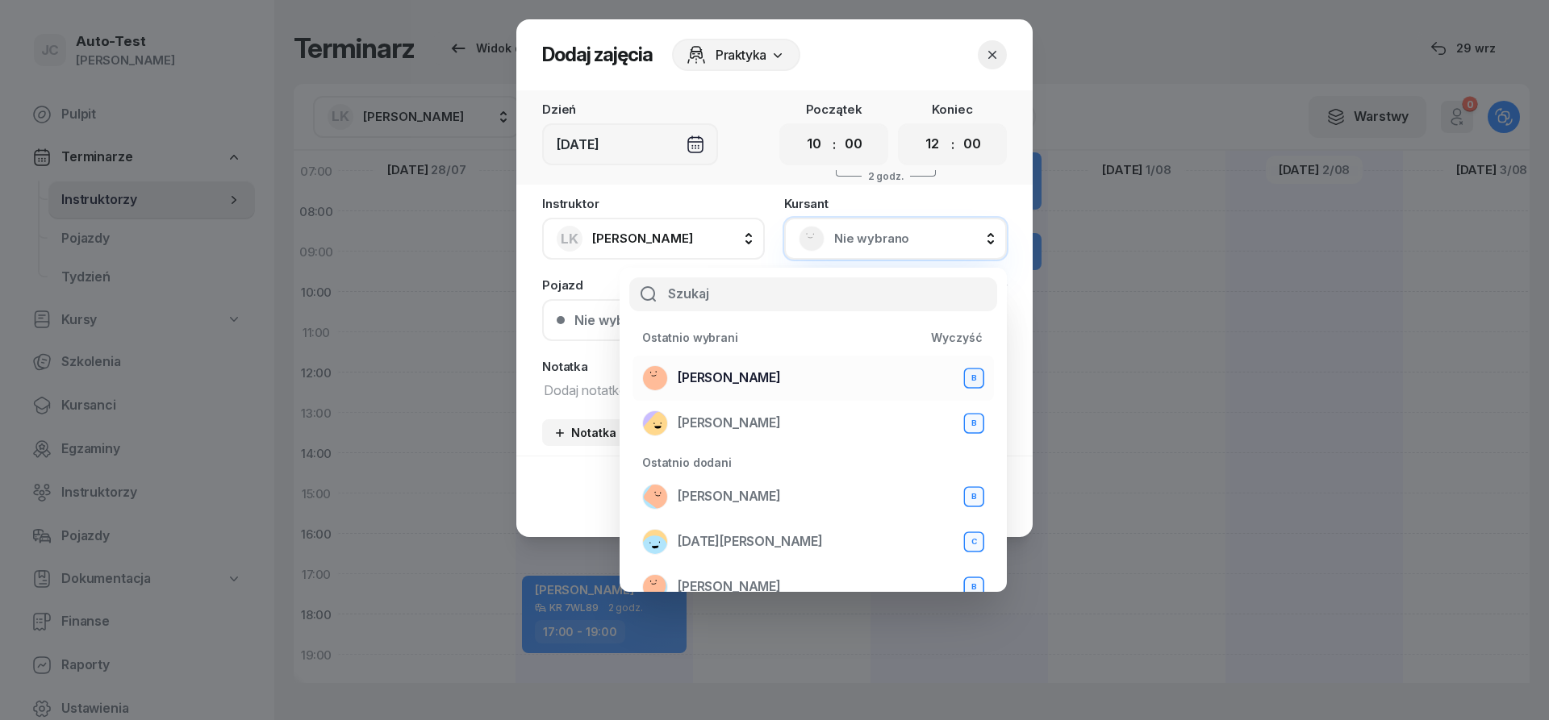
click at [778, 378] on div "[PERSON_NAME] B" at bounding box center [813, 378] width 342 height 26
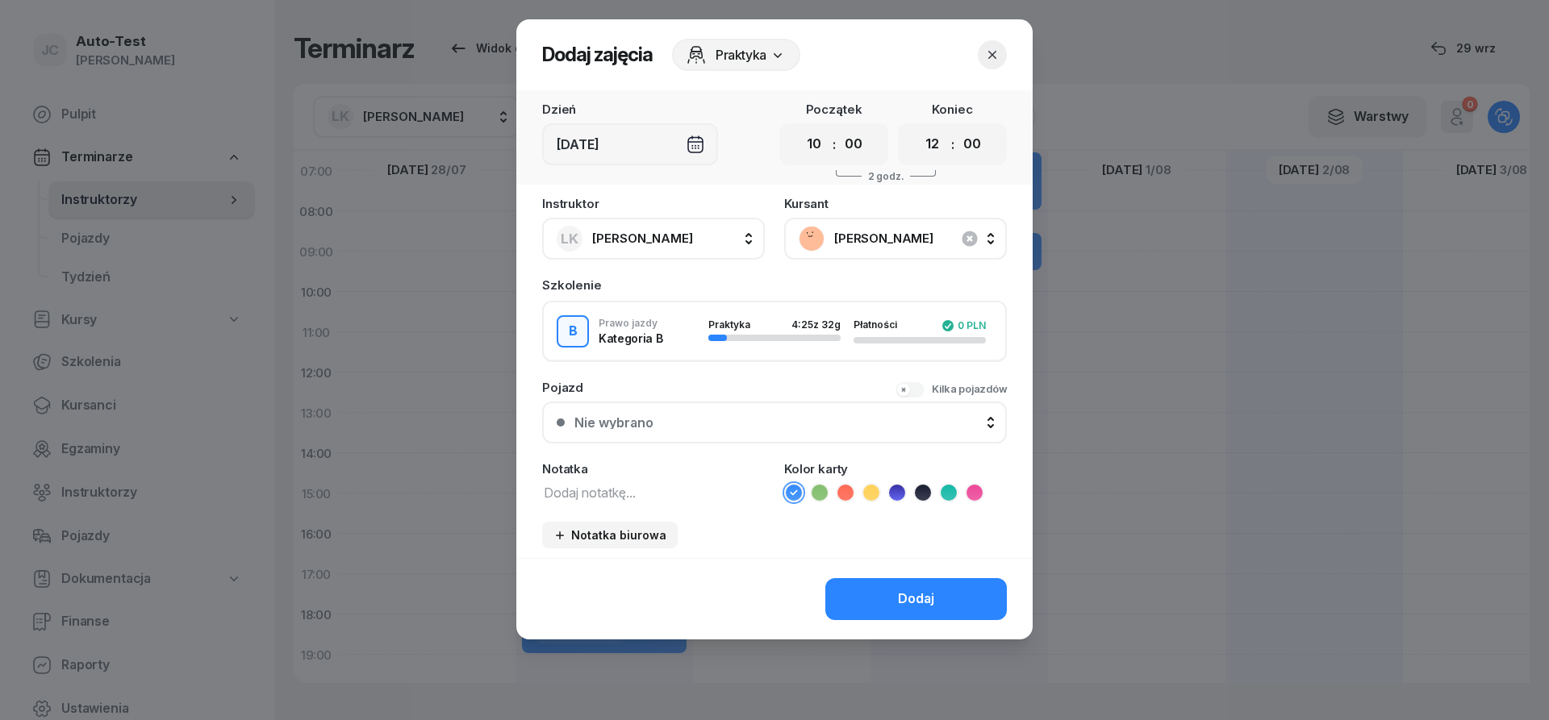
click at [744, 429] on button "Nie wybrano" at bounding box center [774, 423] width 465 height 42
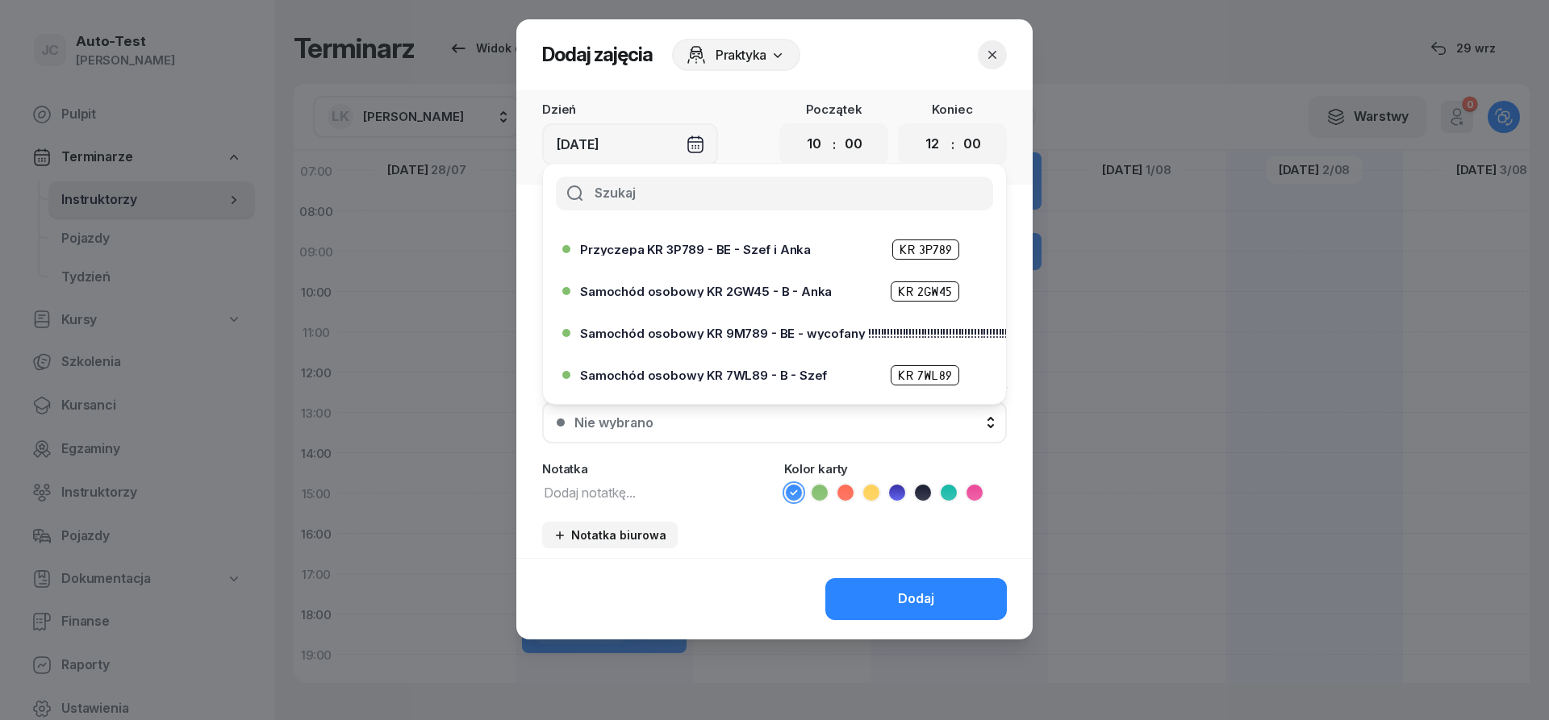
scroll to position [387, 0]
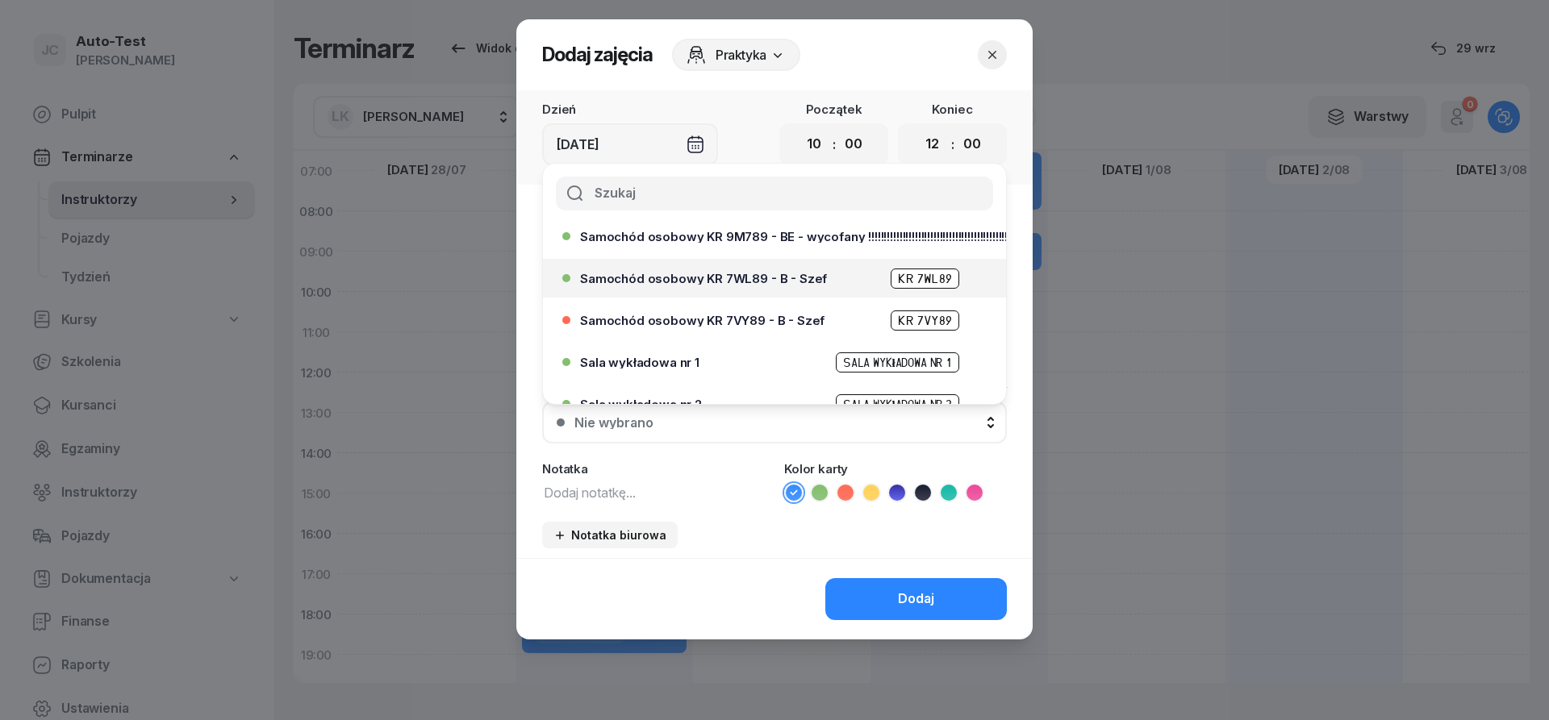
click at [770, 281] on span "Samochód osobowy KR 7WL89 - B - Szef" at bounding box center [703, 279] width 247 height 12
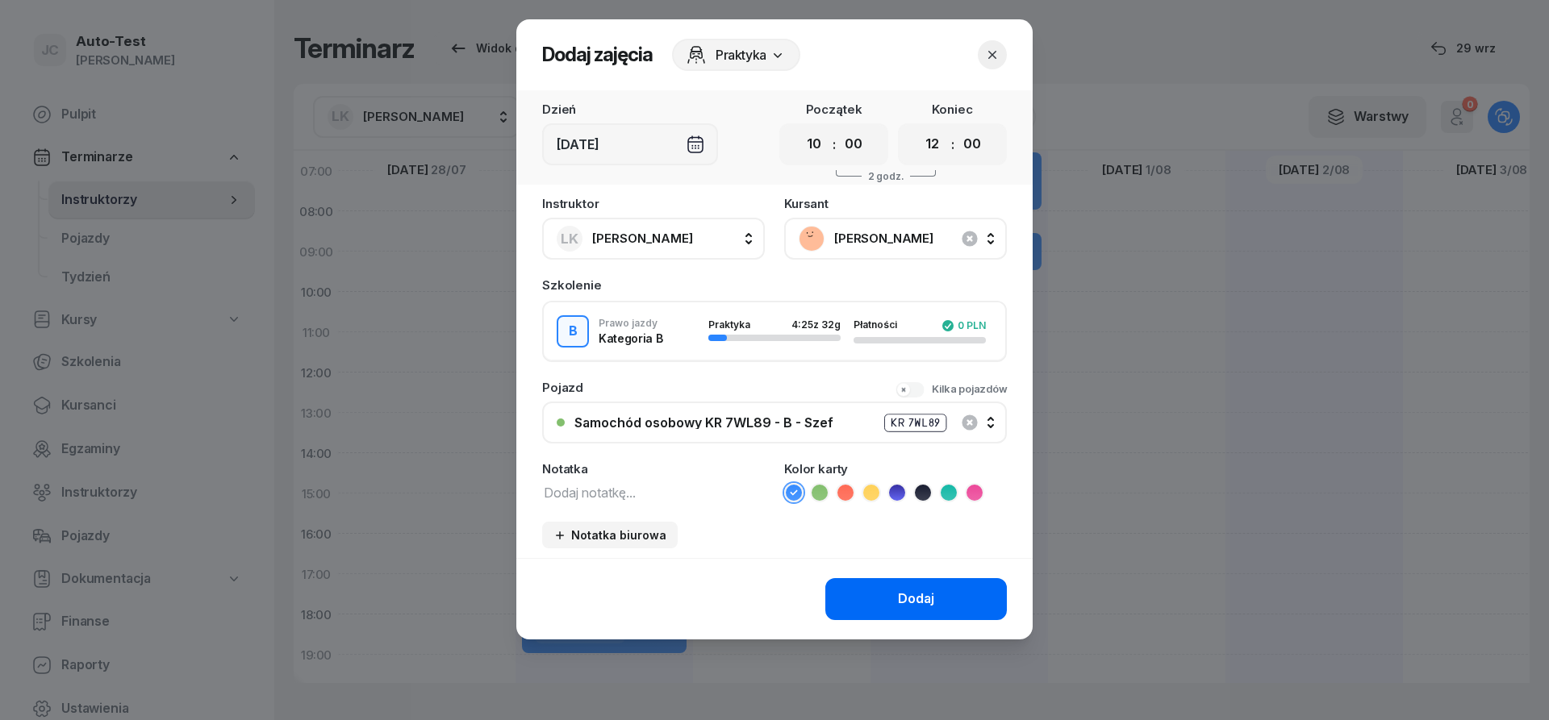
click at [866, 596] on button "Dodaj" at bounding box center [916, 599] width 182 height 42
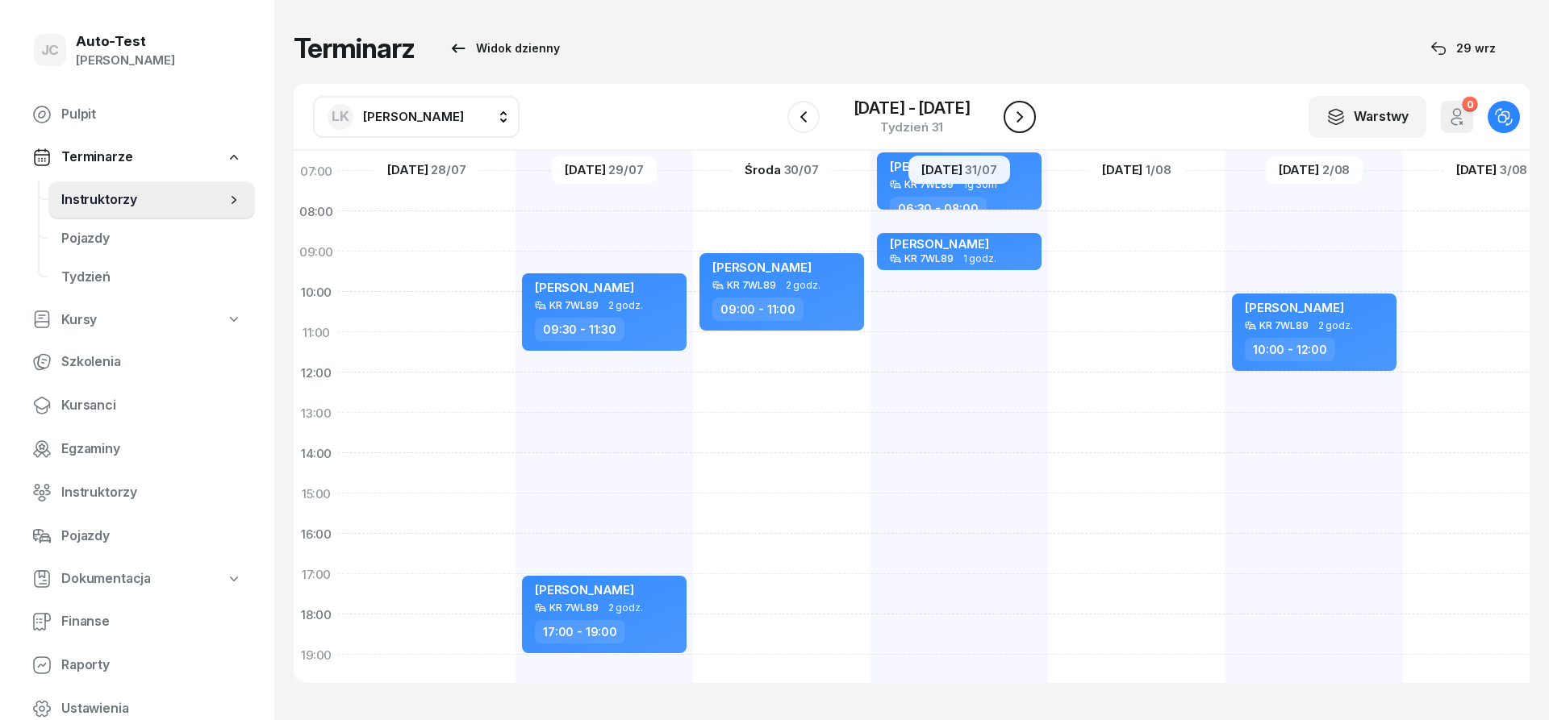
click at [1012, 123] on icon "button" at bounding box center [1019, 116] width 19 height 19
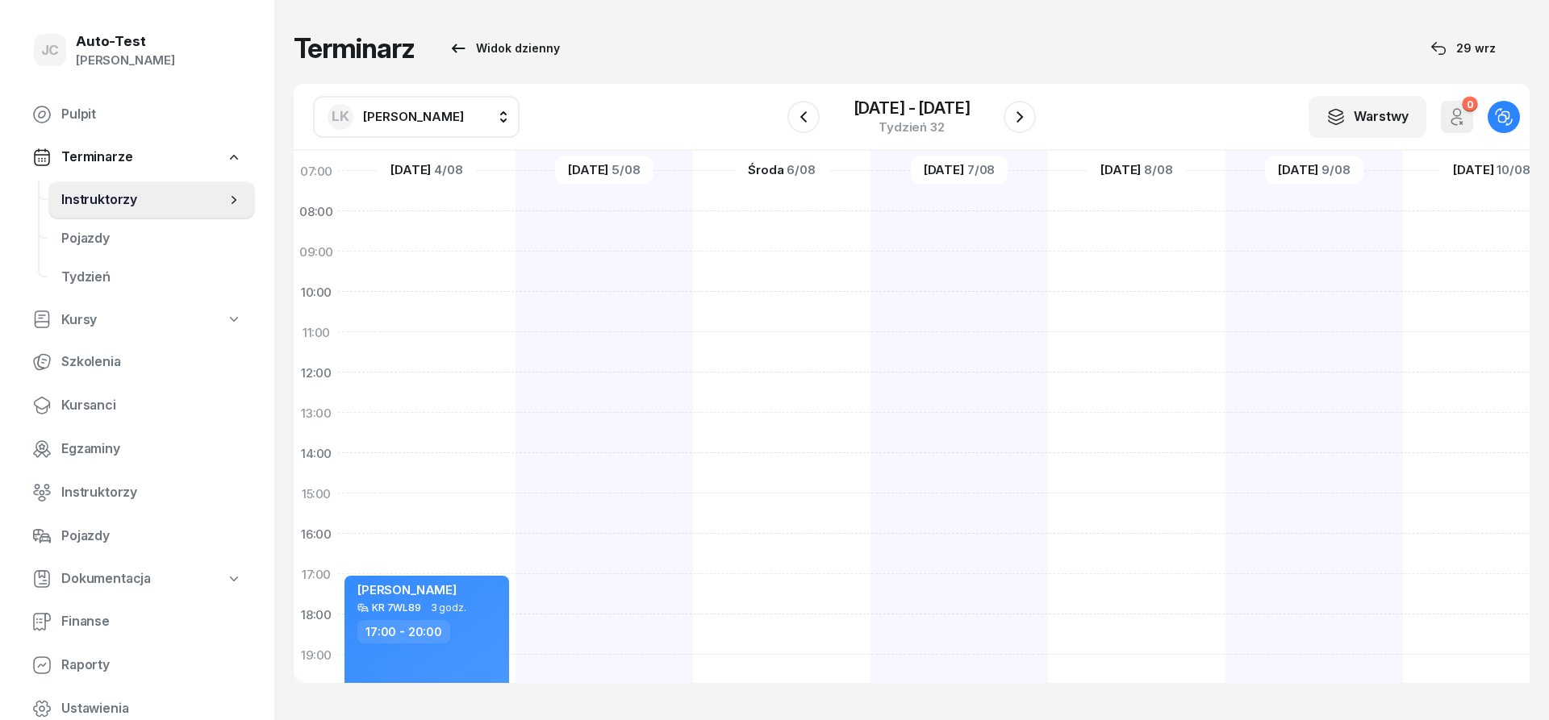
click at [950, 354] on div at bounding box center [959, 473] width 177 height 807
select select "11"
select select "13"
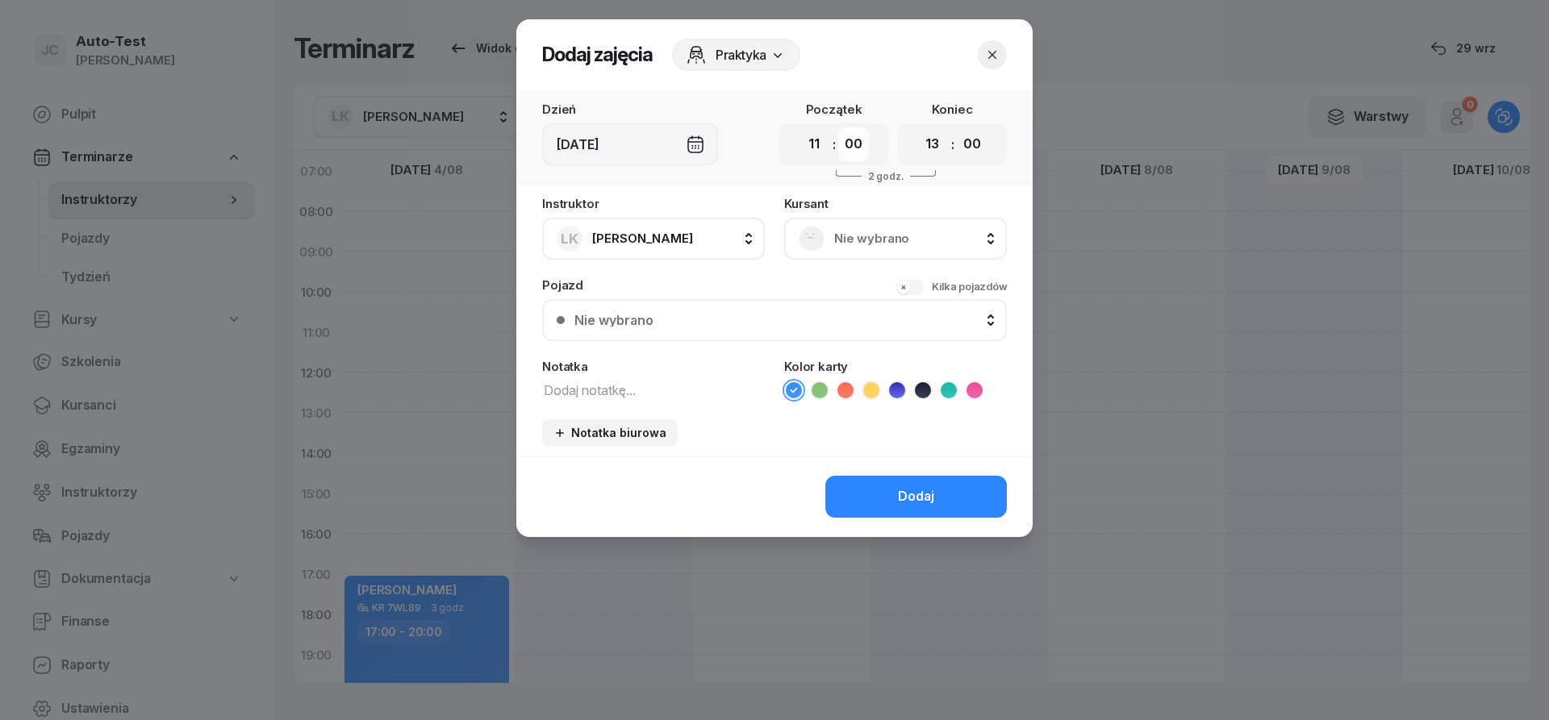
click at [838, 127] on select "00 05 10 15 20 25 30 35 40 45 50 55" at bounding box center [853, 144] width 31 height 34
select select "30"
click option "30" at bounding box center [0, 0] width 0 height 0
click at [851, 243] on span "Nie wybrano" at bounding box center [913, 238] width 158 height 21
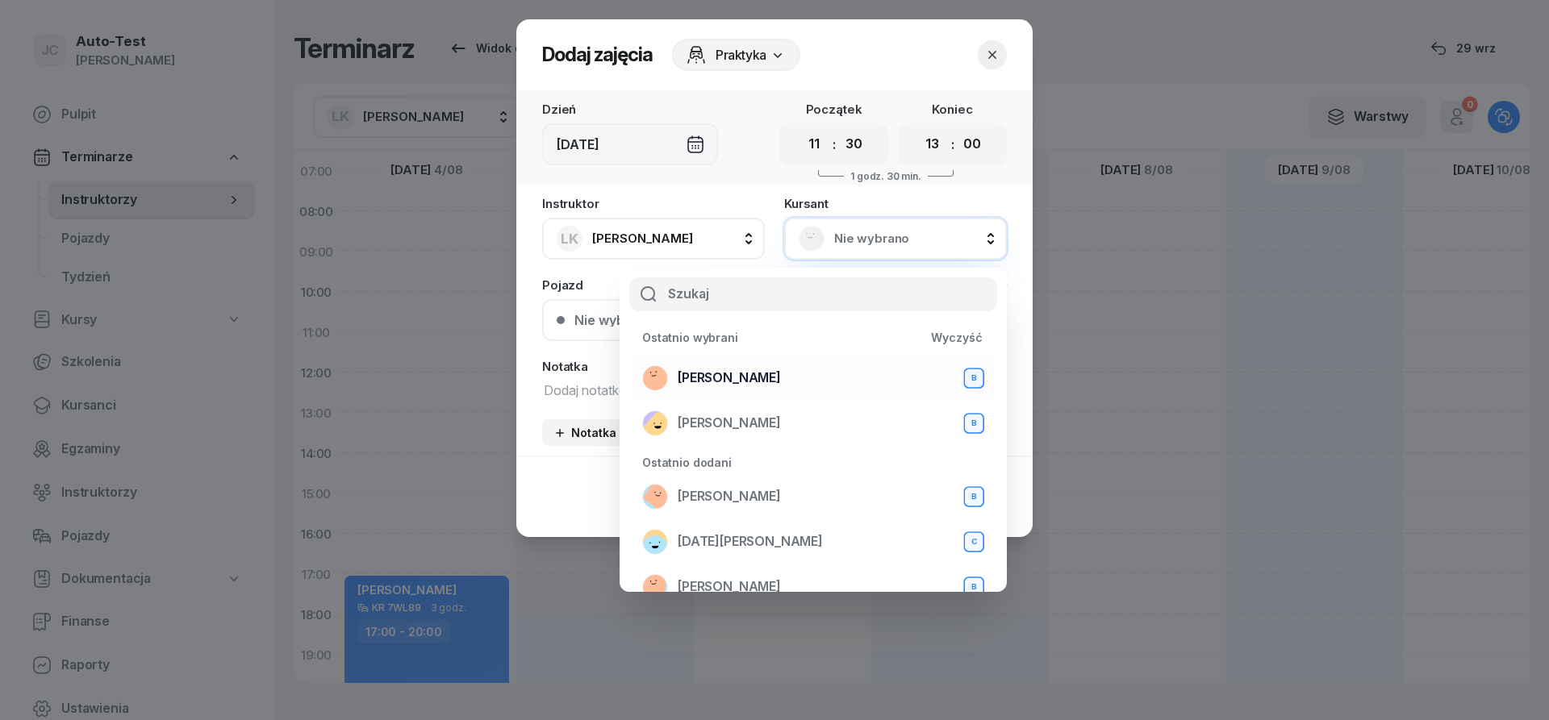
click at [804, 370] on div "[PERSON_NAME] B" at bounding box center [813, 378] width 342 height 26
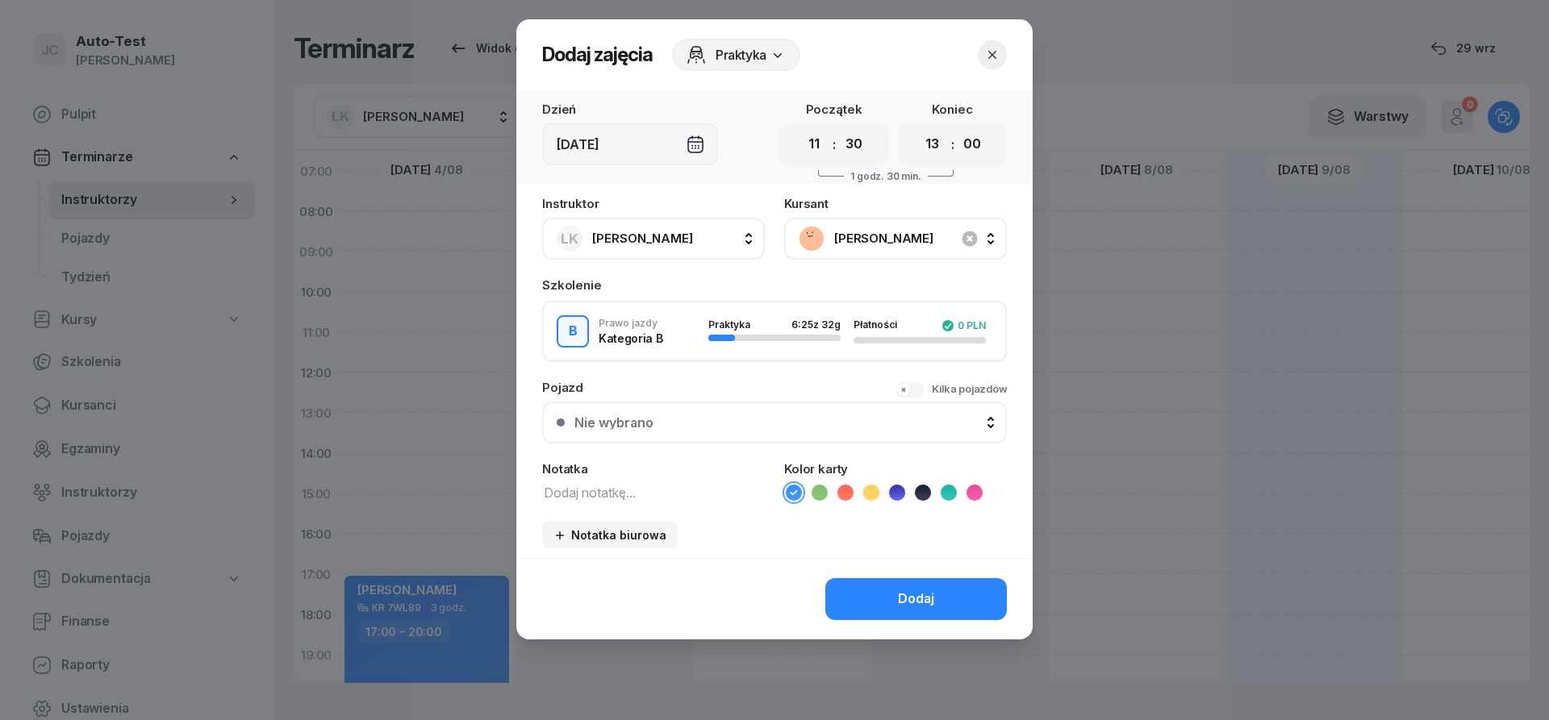
click at [793, 425] on div "Nie wybrano" at bounding box center [783, 422] width 418 height 13
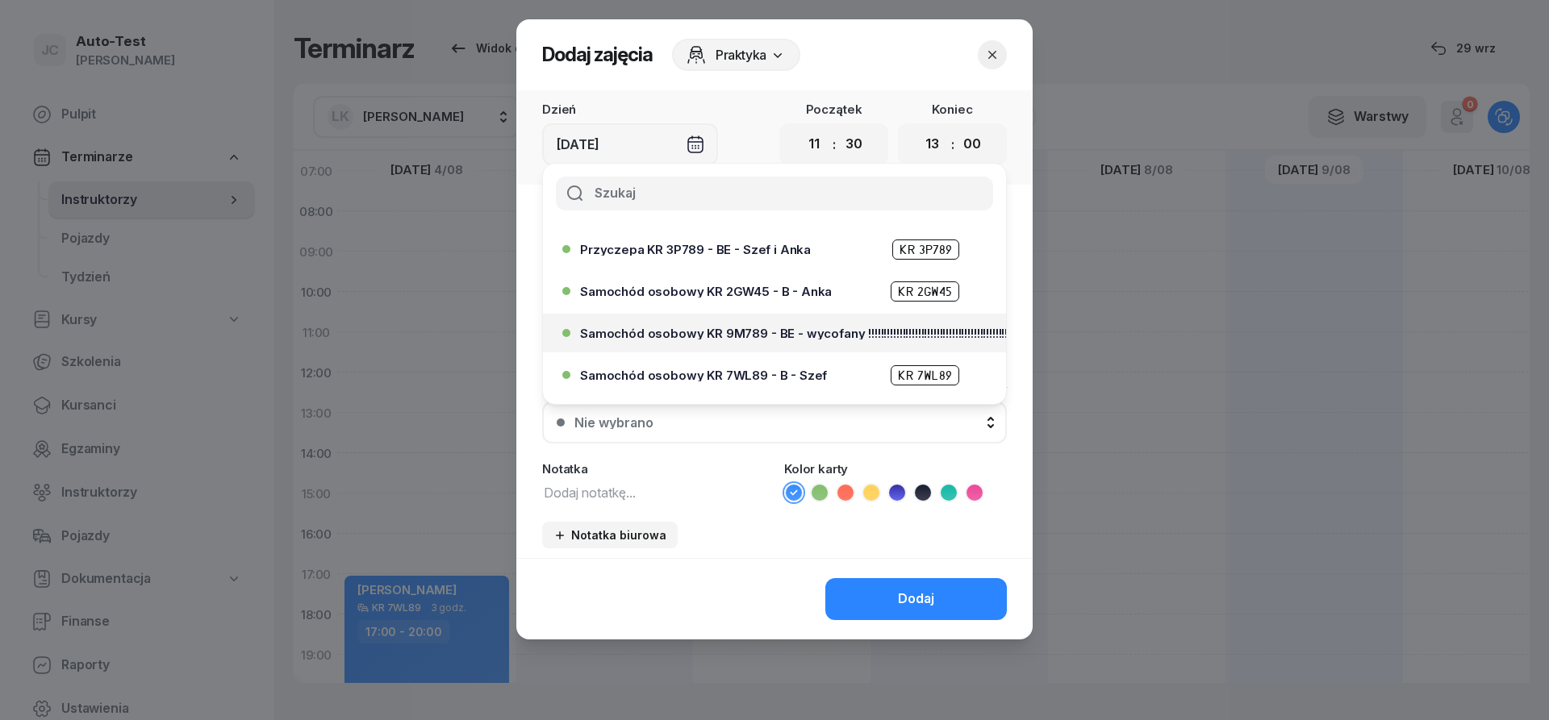
scroll to position [387, 0]
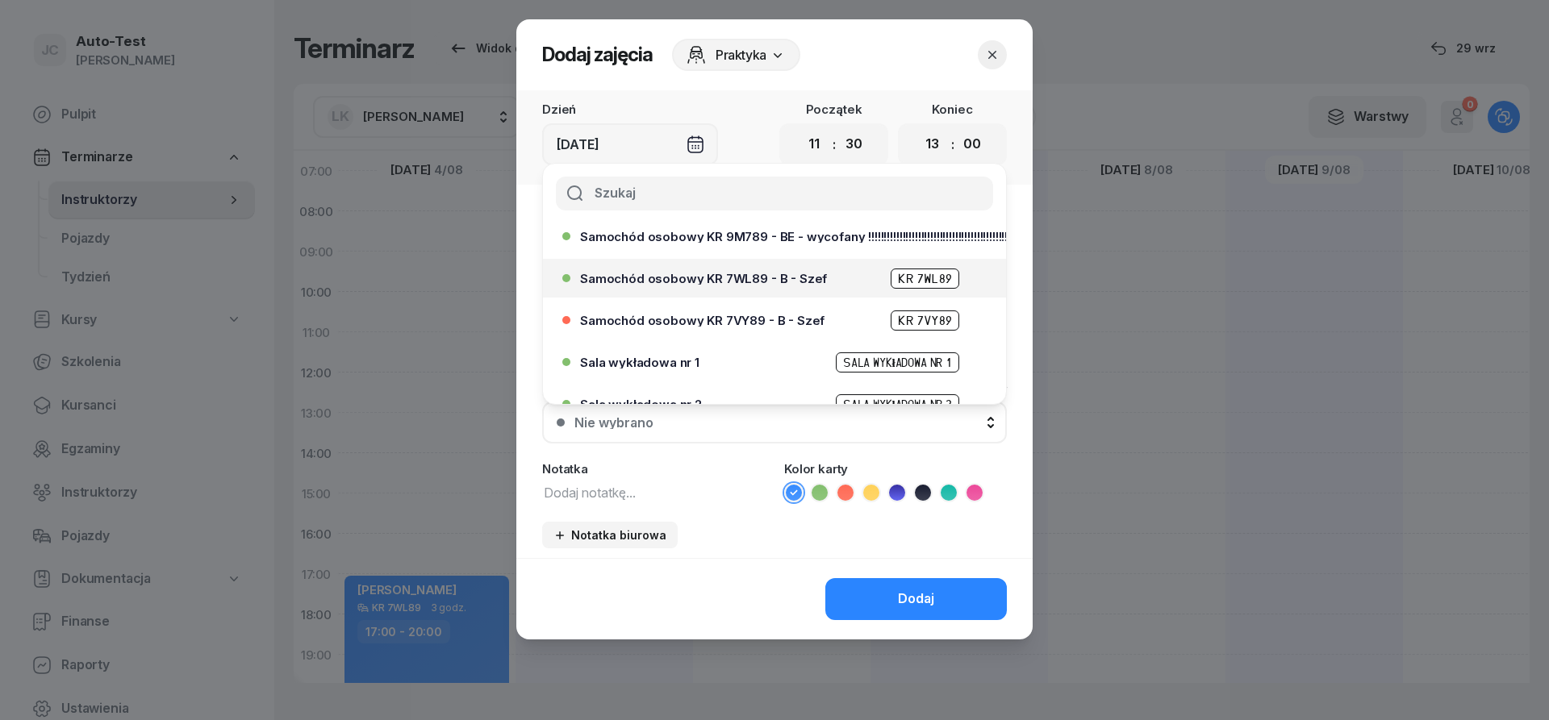
click at [753, 283] on span "Samochód osobowy KR 7WL89 - B - Szef" at bounding box center [703, 279] width 247 height 12
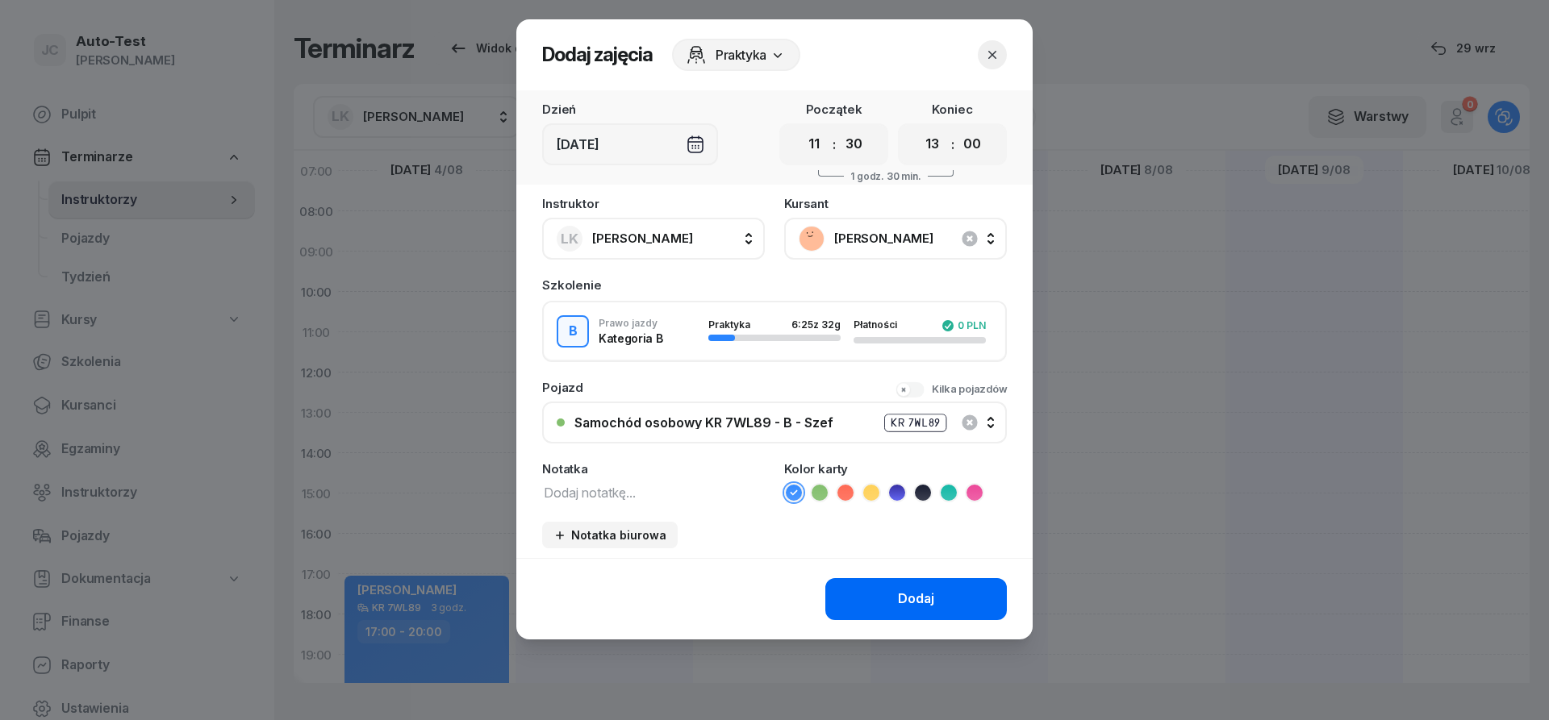
click at [912, 610] on div "Dodaj" at bounding box center [916, 599] width 36 height 21
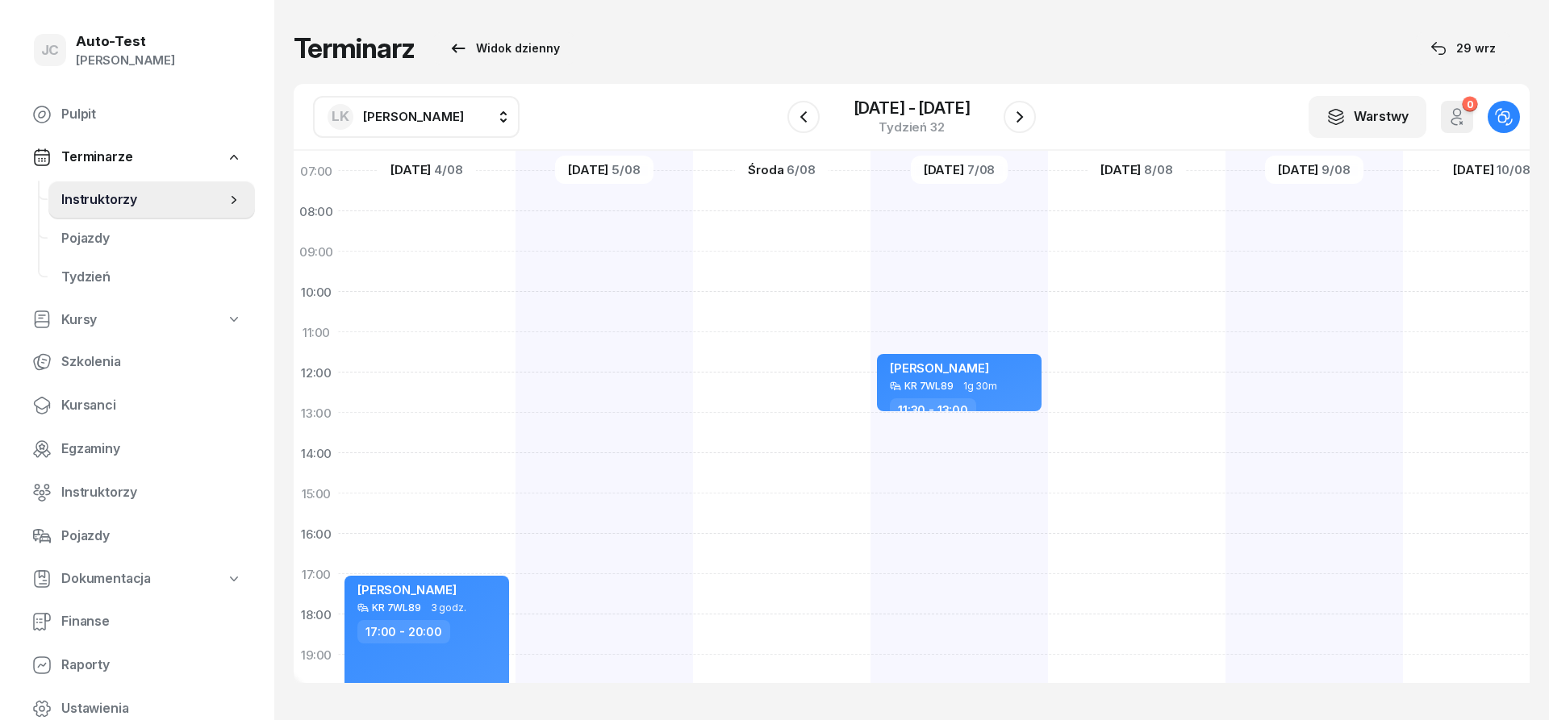
click at [1271, 311] on div at bounding box center [1313, 473] width 177 height 807
select select "10"
select select "12"
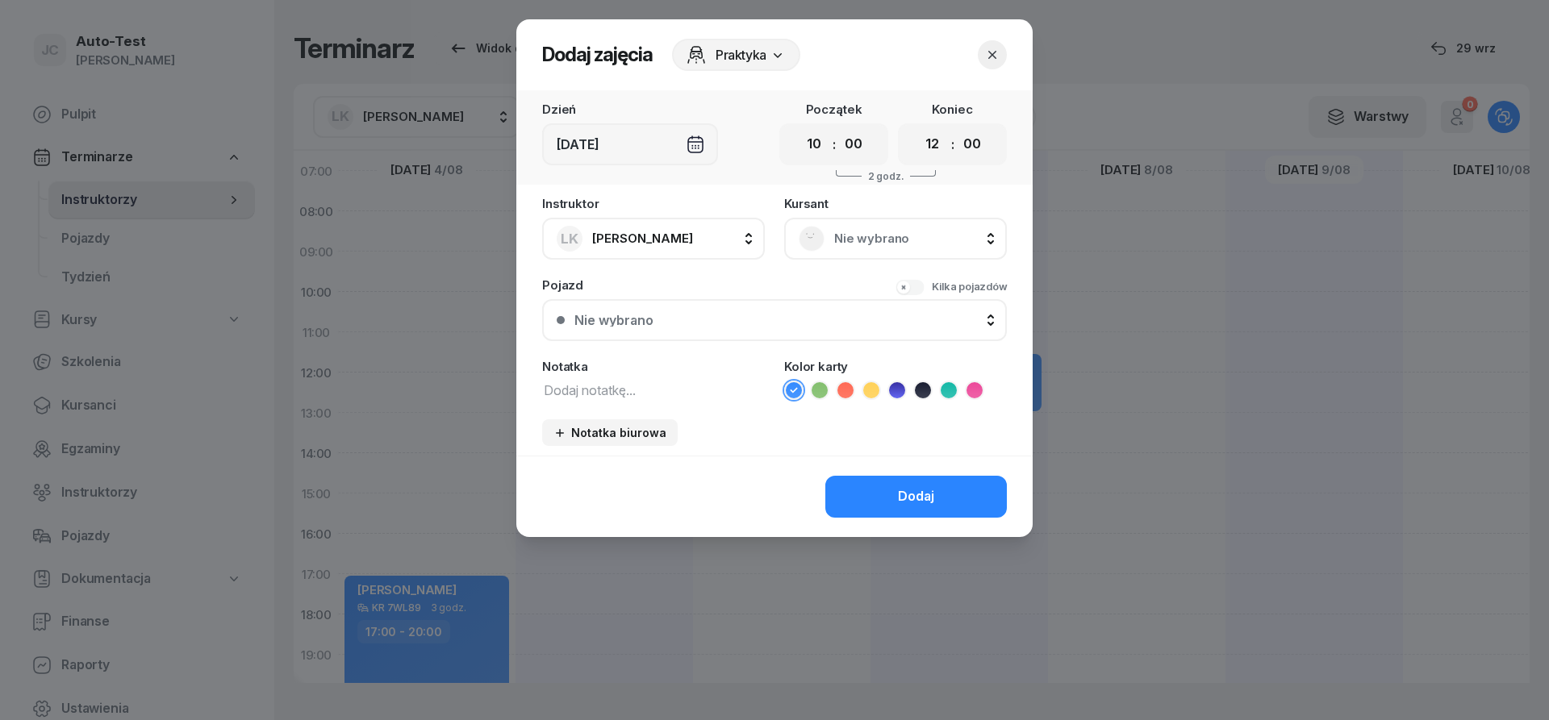
click at [919, 223] on div "Nie wybrano" at bounding box center [895, 239] width 223 height 42
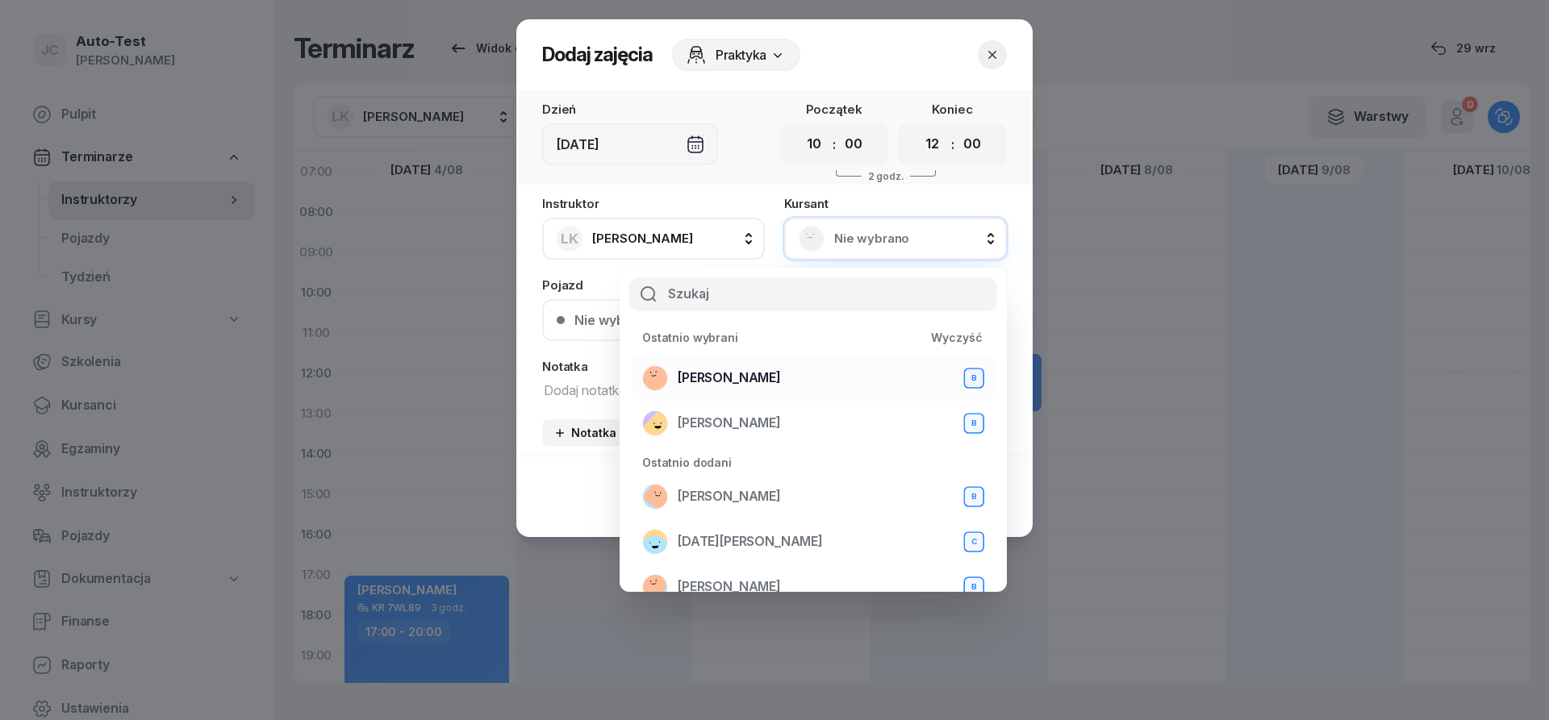
click at [775, 380] on div "[PERSON_NAME] B" at bounding box center [813, 378] width 342 height 26
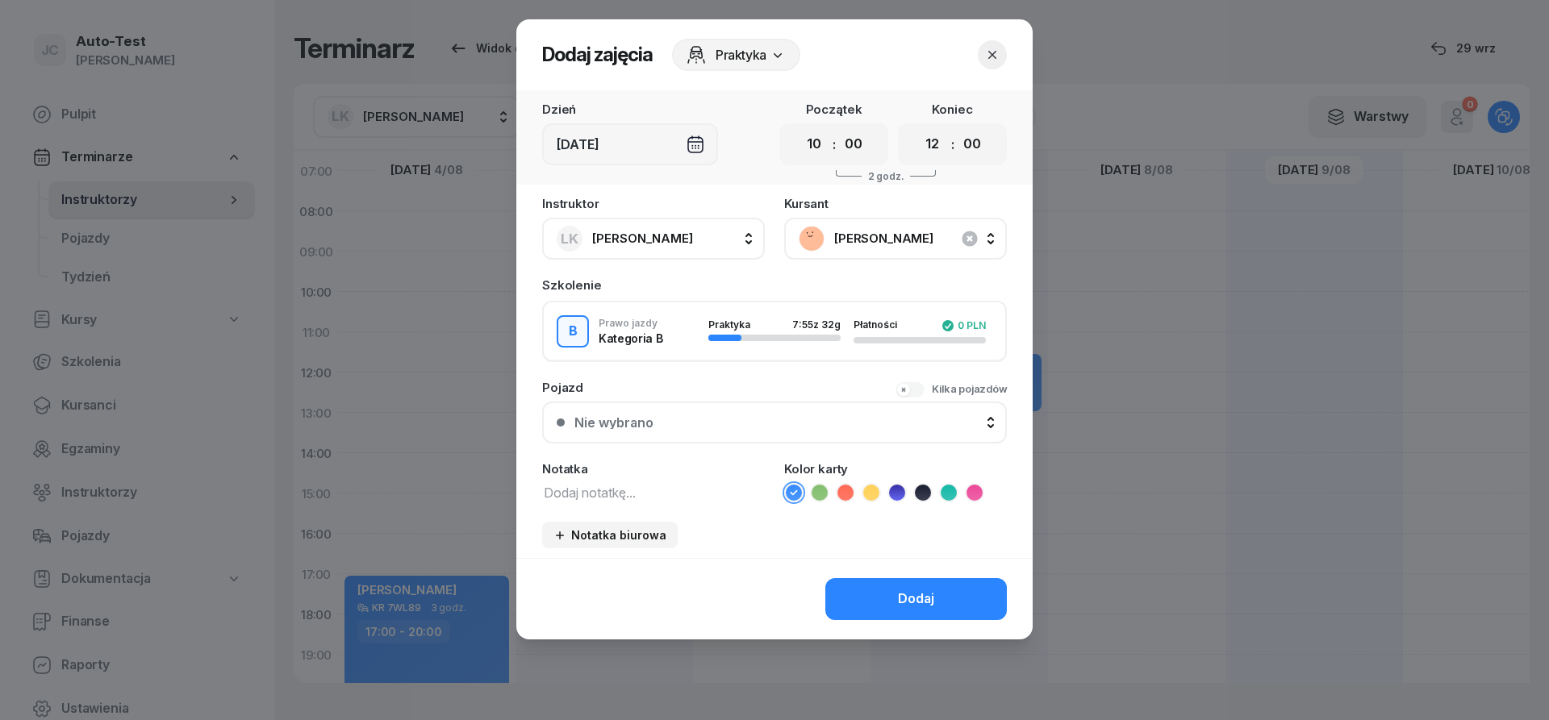
click at [738, 415] on button "Nie wybrano" at bounding box center [774, 423] width 465 height 42
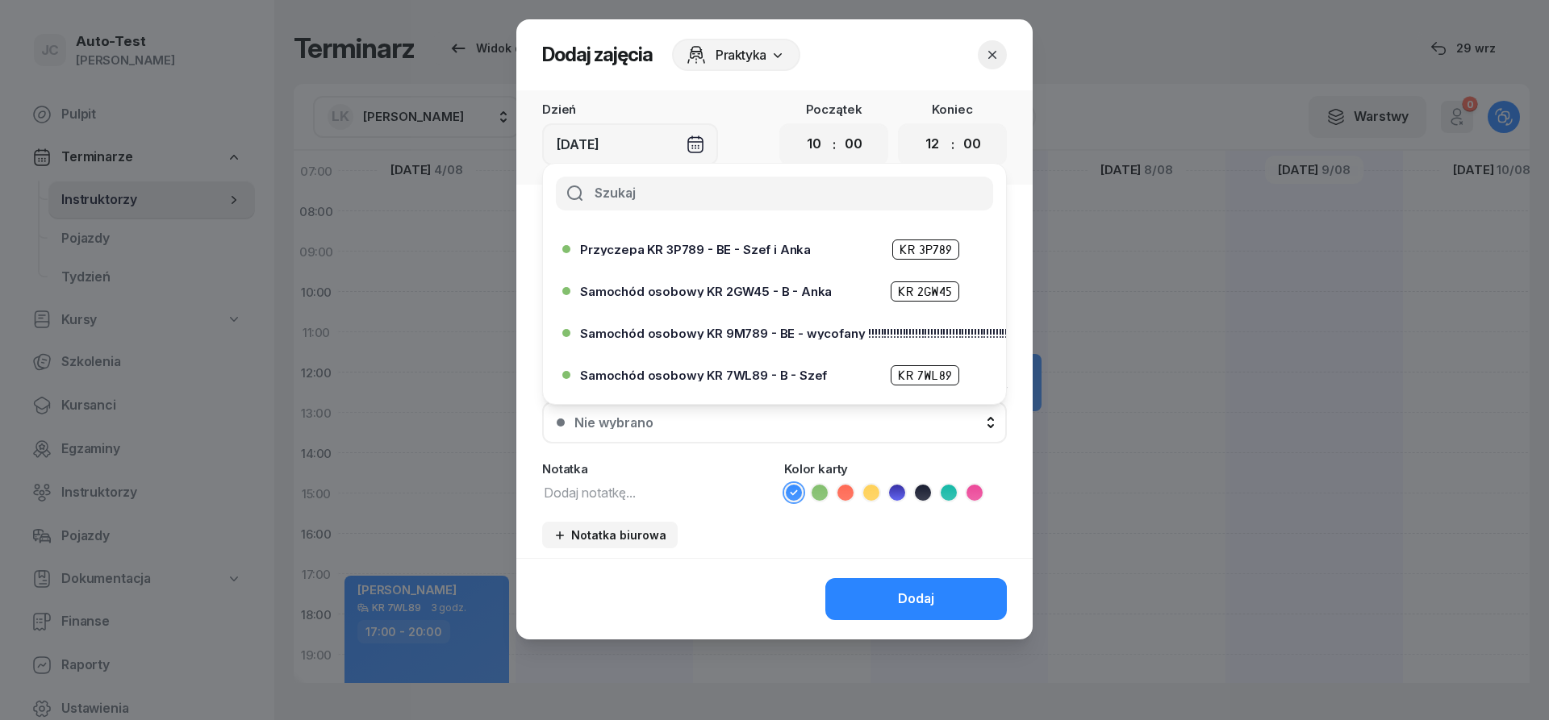
scroll to position [387, 0]
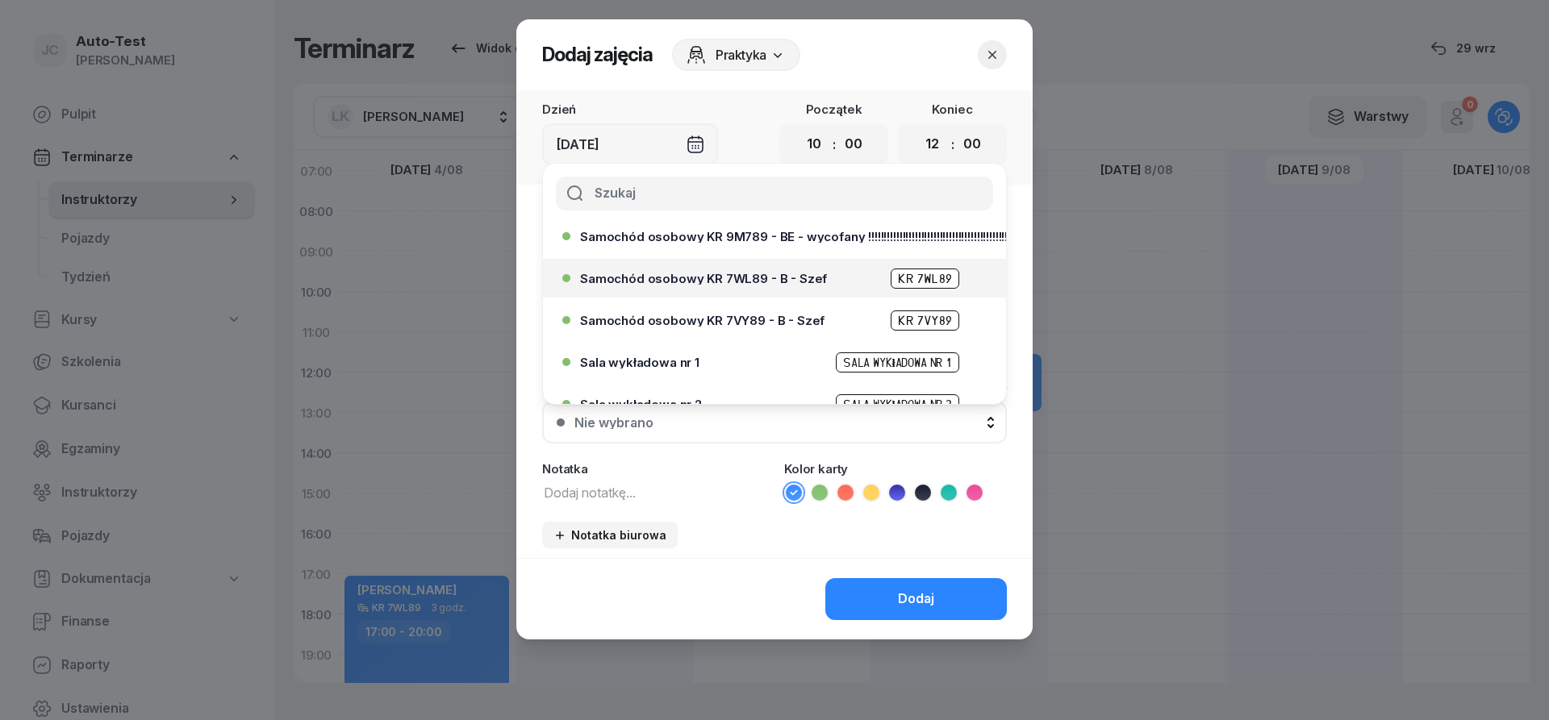
click at [752, 286] on div "Samochód osobowy KR 7WL89 - B - Szef KR 7WL89" at bounding box center [778, 279] width 397 height 20
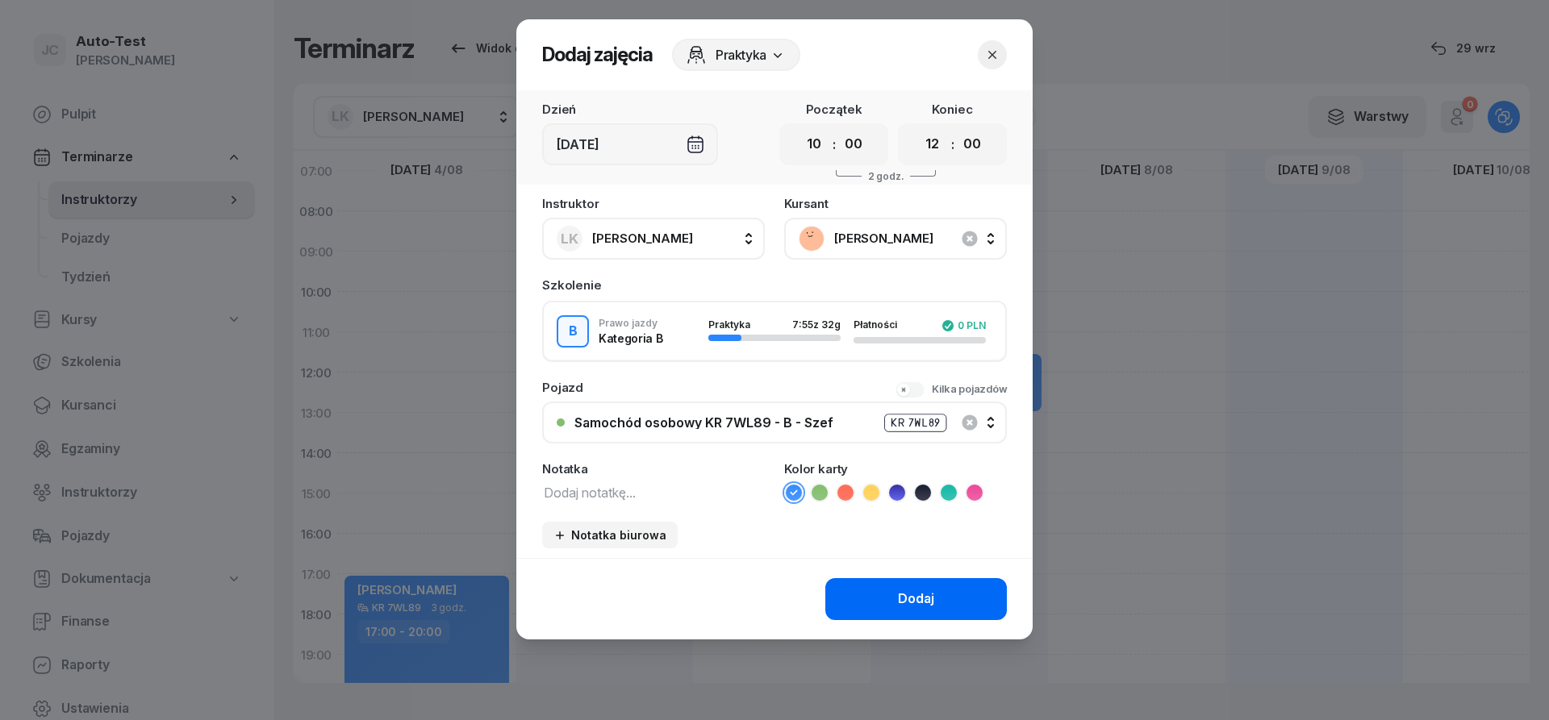
click at [909, 600] on div "Dodaj" at bounding box center [916, 599] width 36 height 21
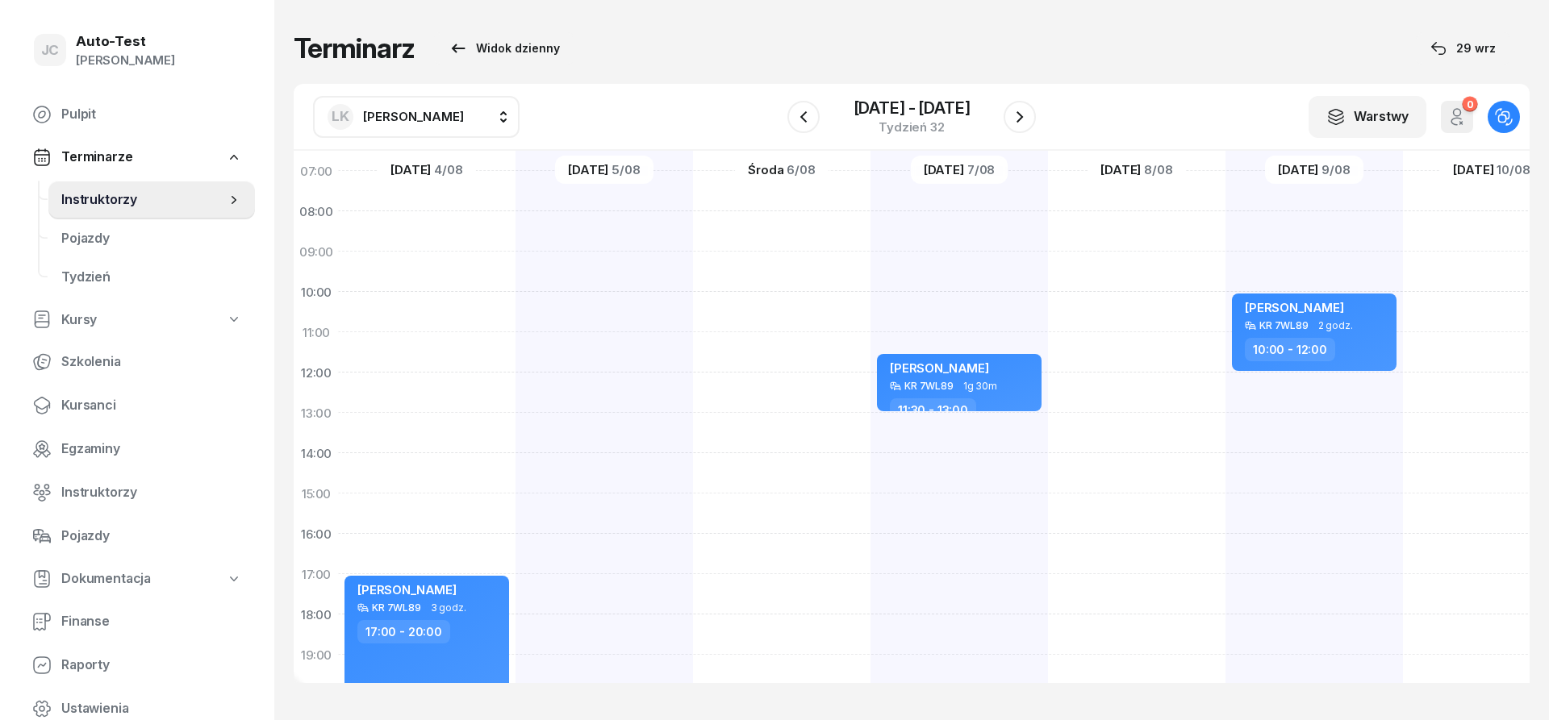
click at [1037, 114] on div "LK [PERSON_NAME] AW [PERSON_NAME] AH [PERSON_NAME] BM [PERSON_NAME] BT [PERSON_…" at bounding box center [912, 117] width 1236 height 67
click at [1031, 115] on button "button" at bounding box center [1020, 117] width 32 height 32
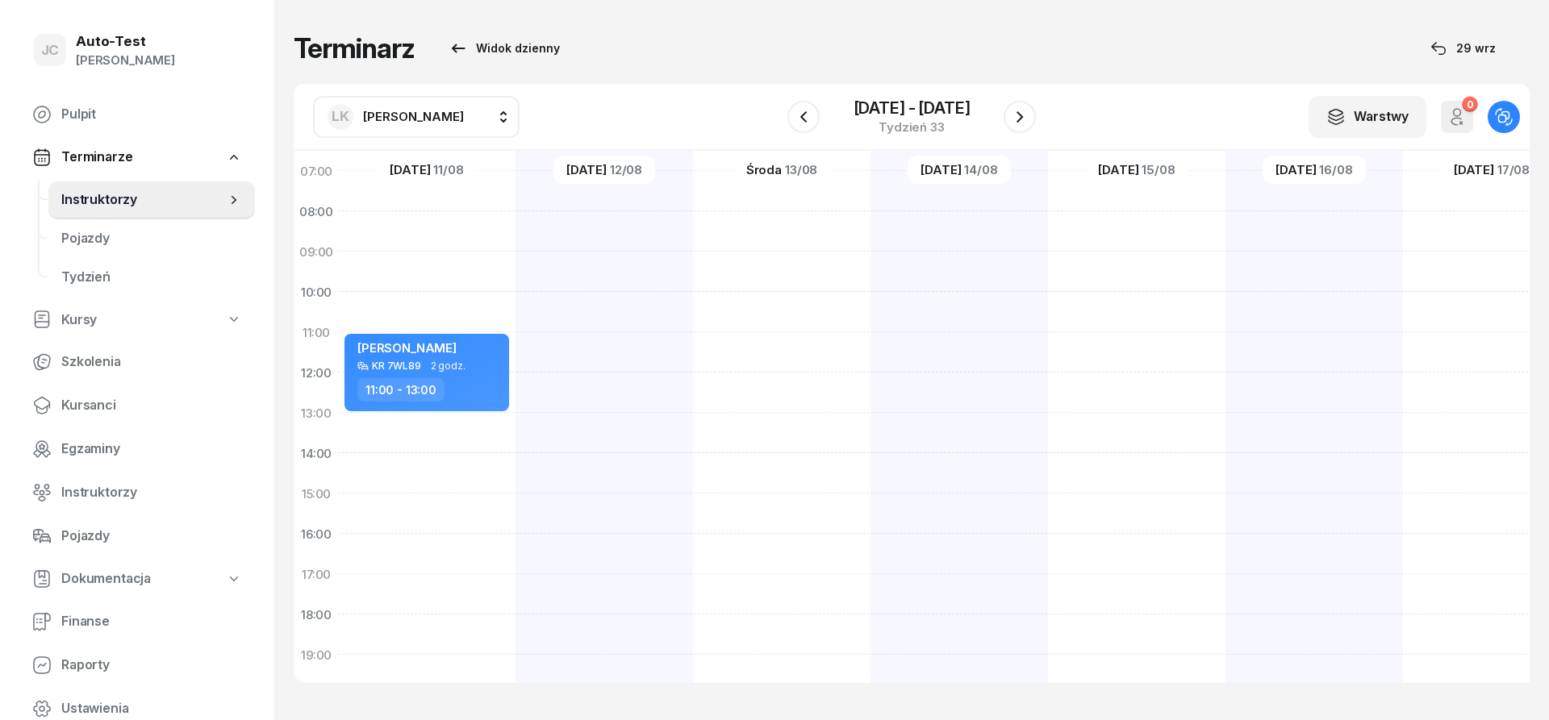
click at [1309, 304] on div at bounding box center [1313, 473] width 177 height 807
select select "10"
select select "12"
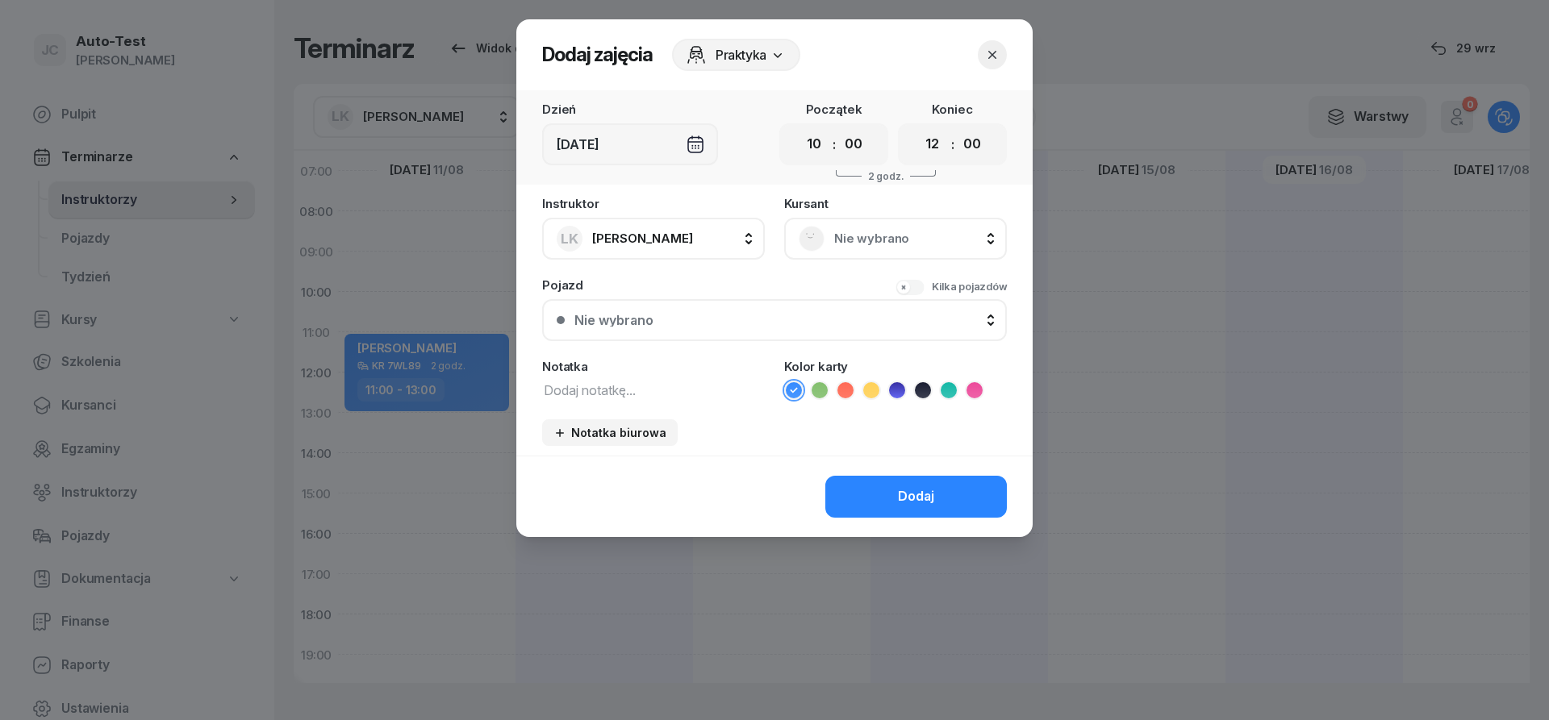
scroll to position [121, 1]
click at [929, 239] on span "Nie wybrano" at bounding box center [913, 238] width 158 height 21
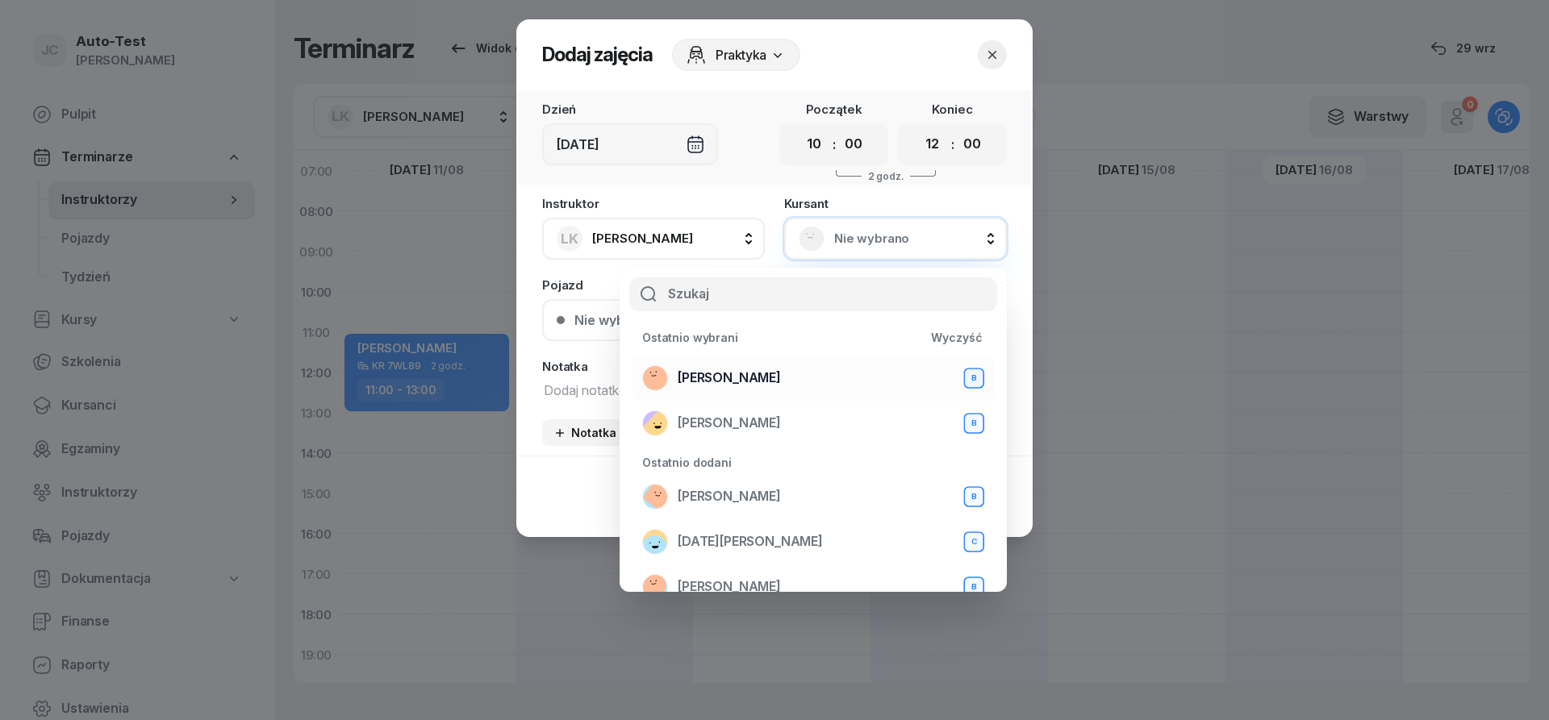
click at [790, 378] on div "[PERSON_NAME] B" at bounding box center [813, 378] width 342 height 26
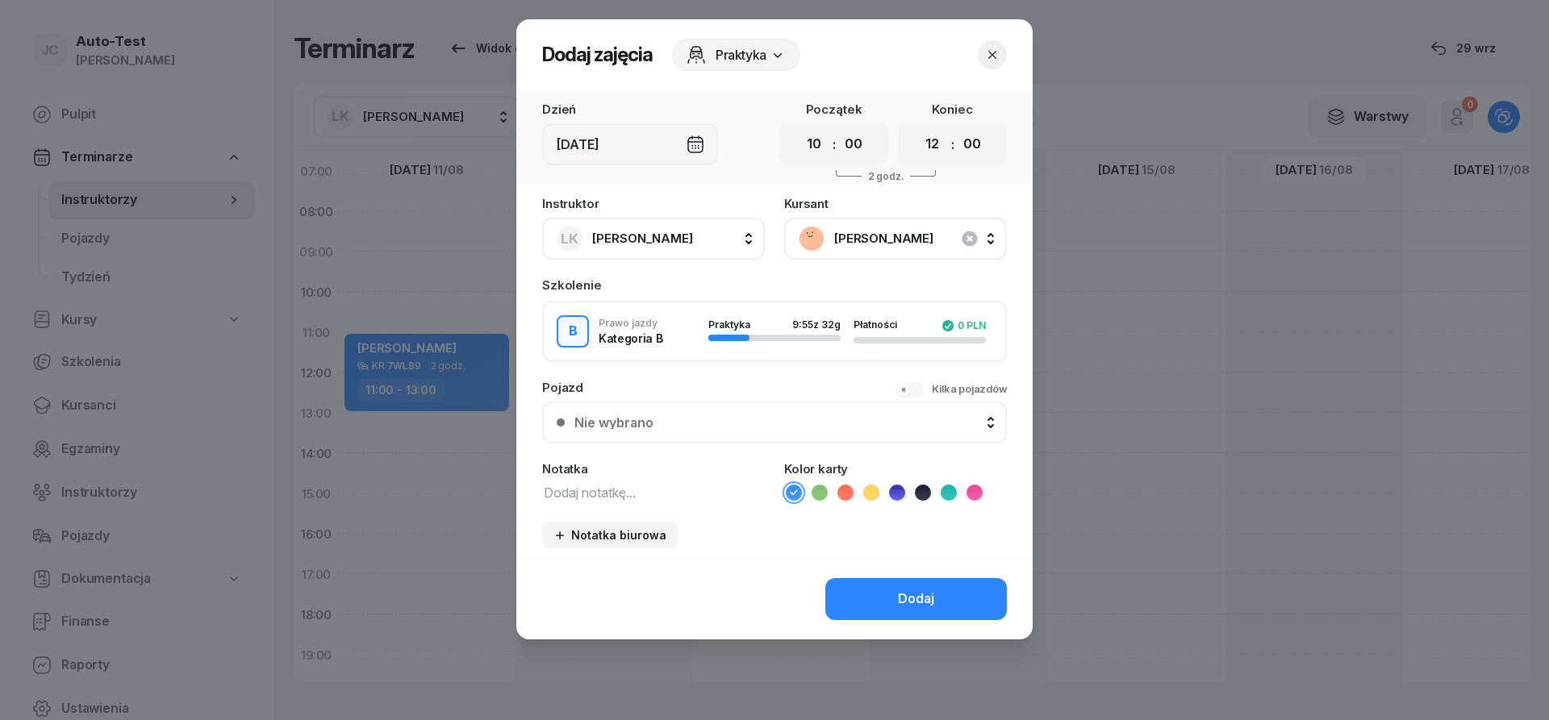
click at [745, 442] on button "Nie wybrano" at bounding box center [774, 423] width 465 height 42
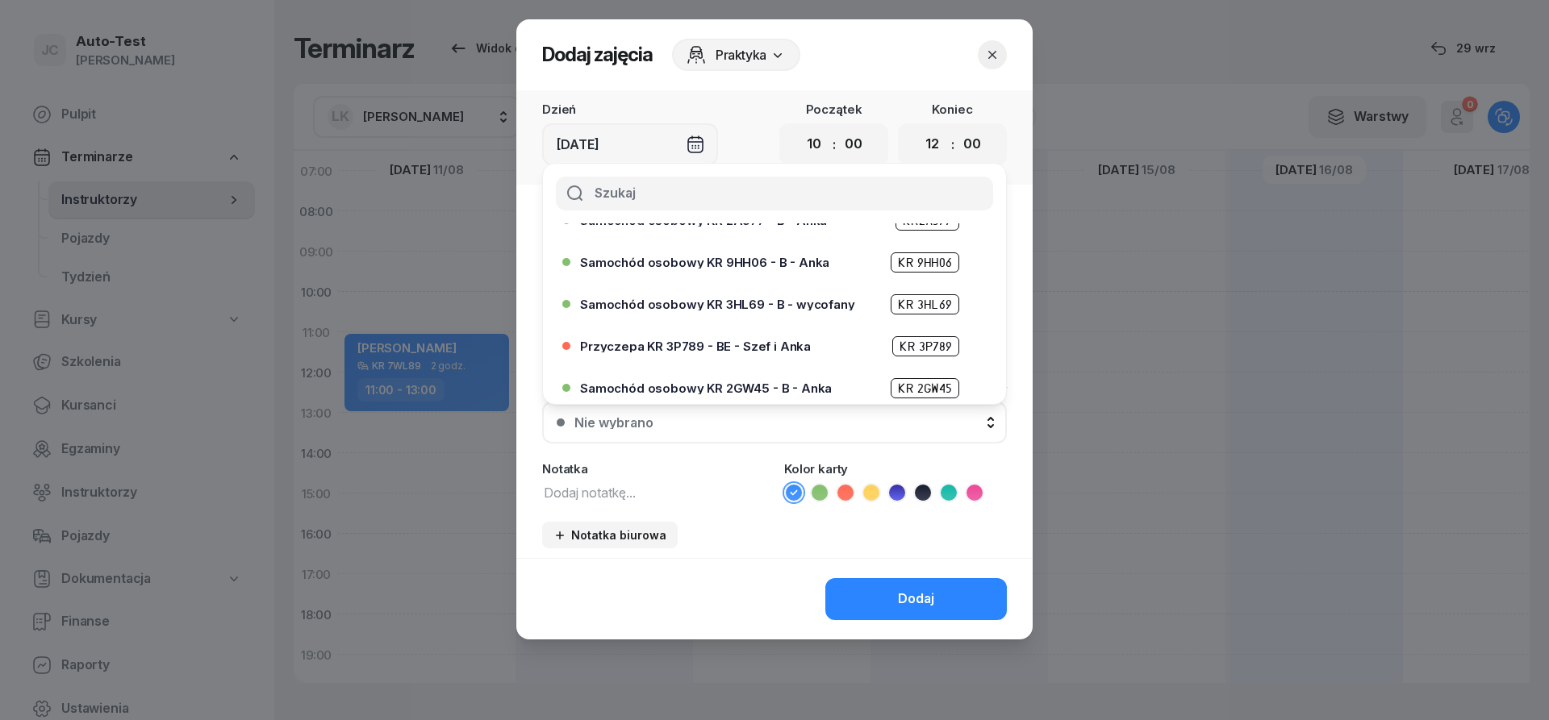
scroll to position [290, 0]
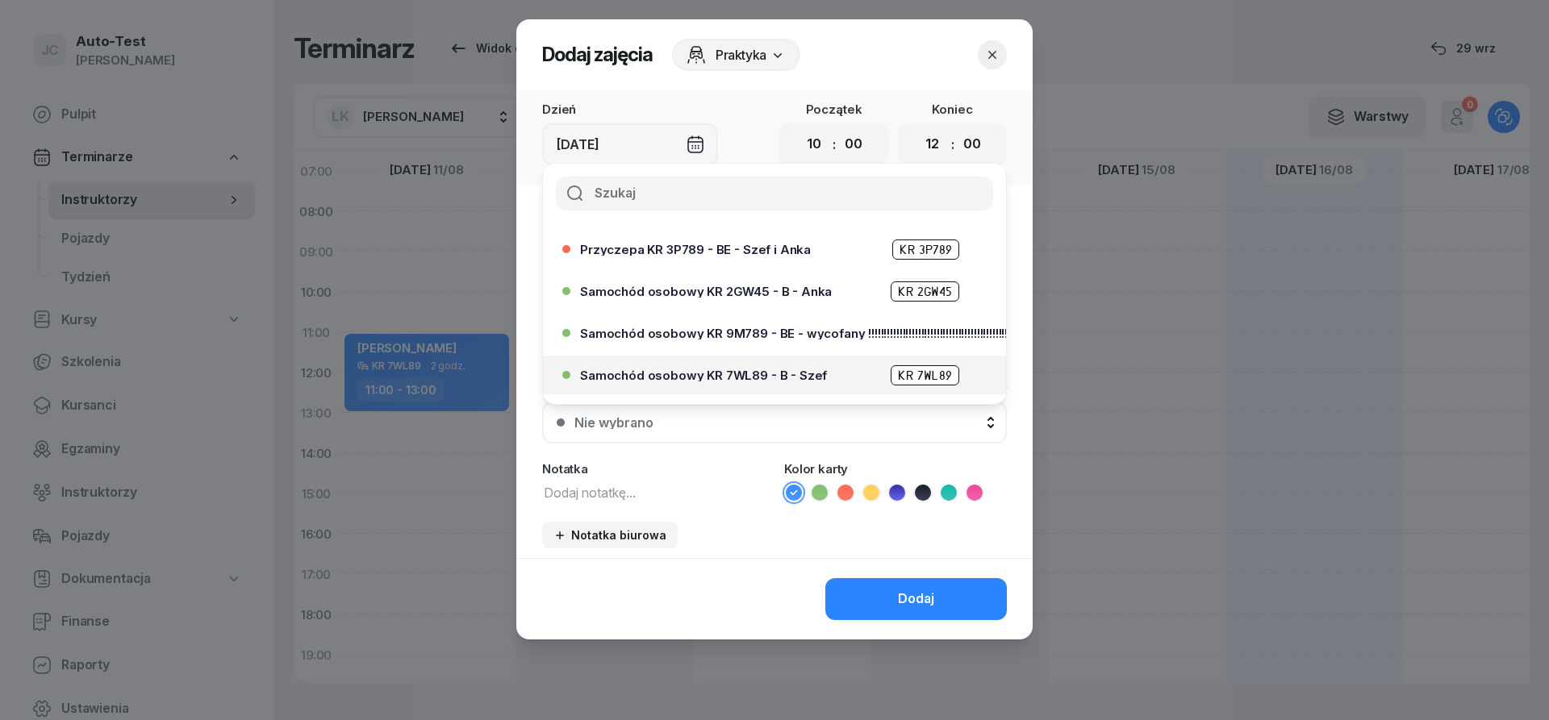
click at [767, 367] on div "Samochód osobowy KR 7WL89 - B - Szef KR 7WL89" at bounding box center [778, 375] width 397 height 20
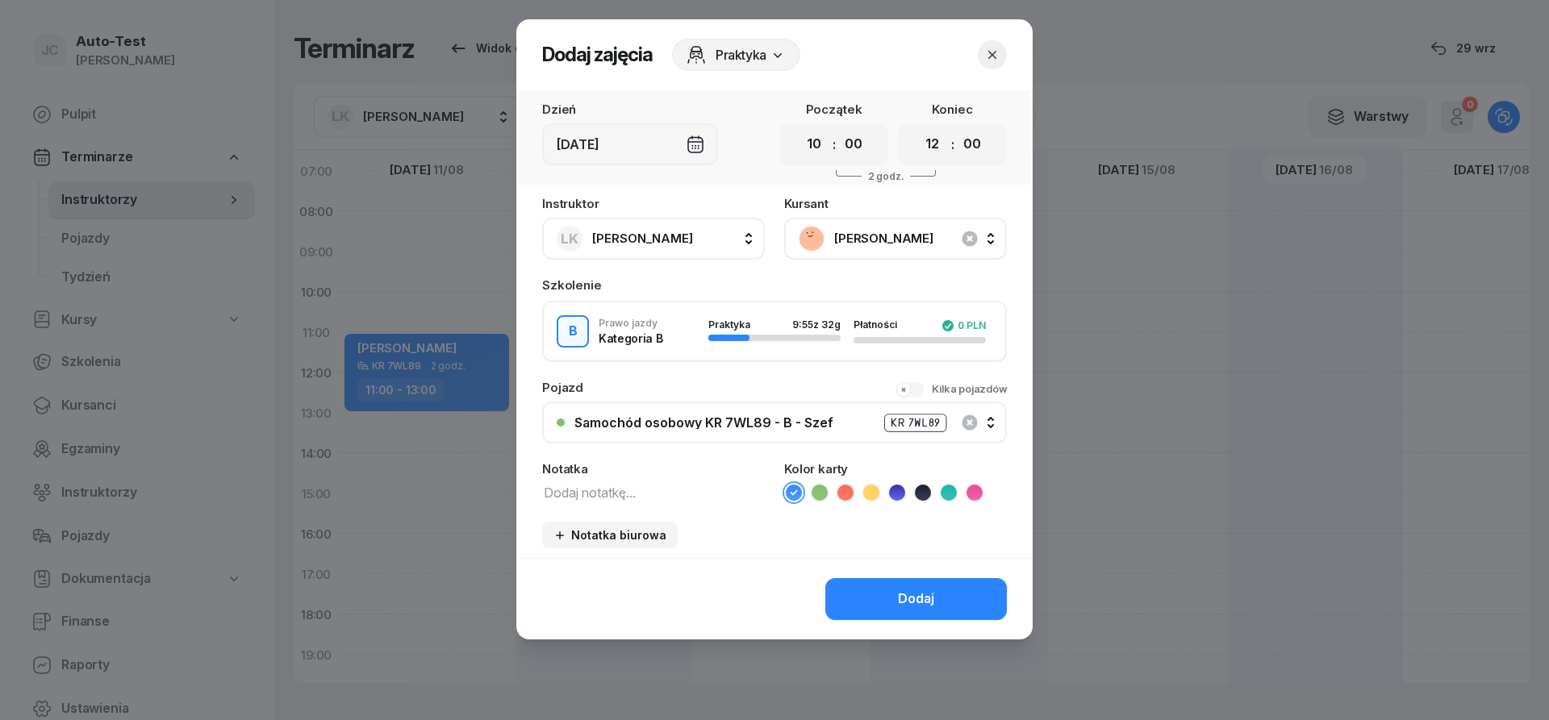
click at [900, 577] on div "Dodaj" at bounding box center [774, 598] width 516 height 81
click at [900, 585] on button "Dodaj" at bounding box center [916, 599] width 182 height 42
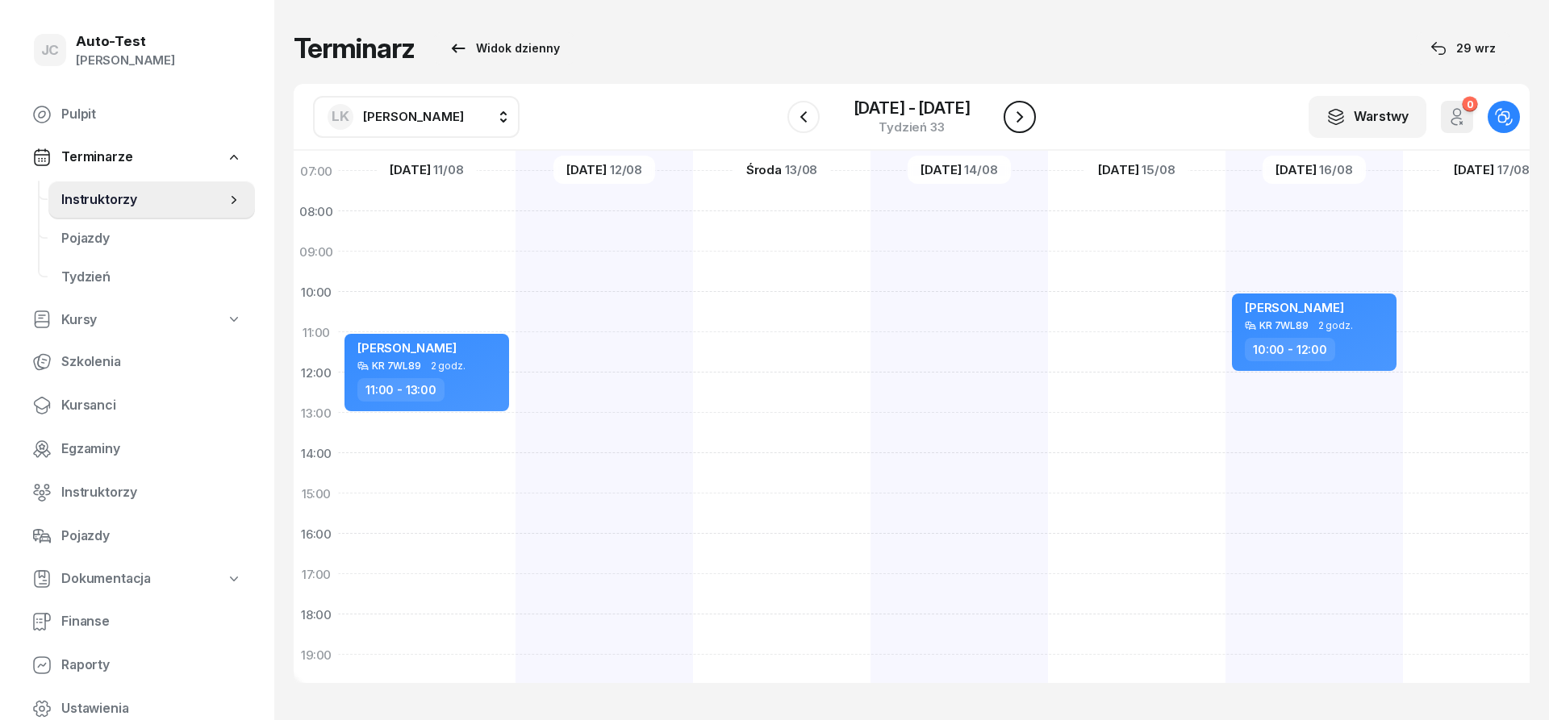
click at [1024, 114] on icon "button" at bounding box center [1019, 116] width 19 height 19
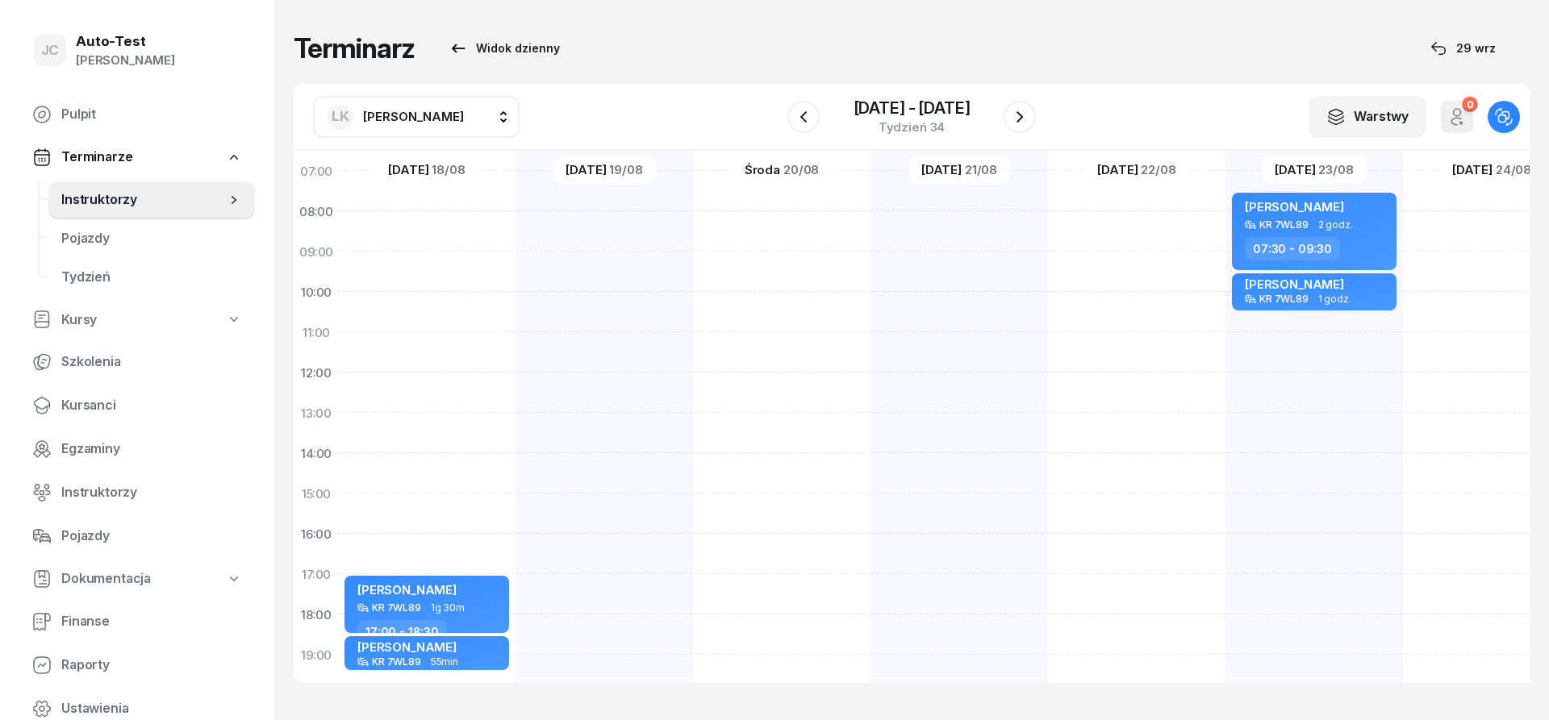
click at [933, 266] on div at bounding box center [959, 473] width 177 height 807
select select "09"
select select "11"
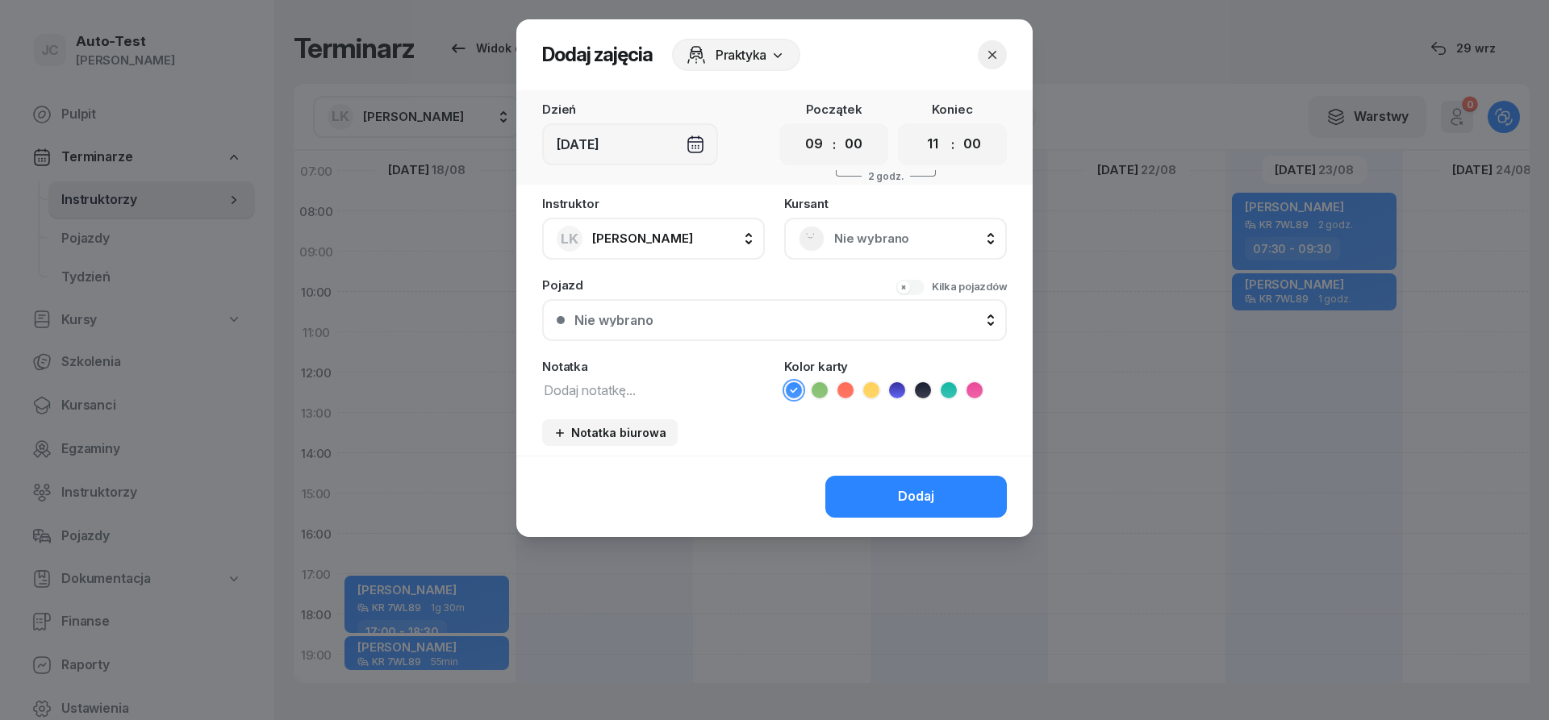
click at [872, 240] on span "Nie wybrano" at bounding box center [913, 238] width 158 height 21
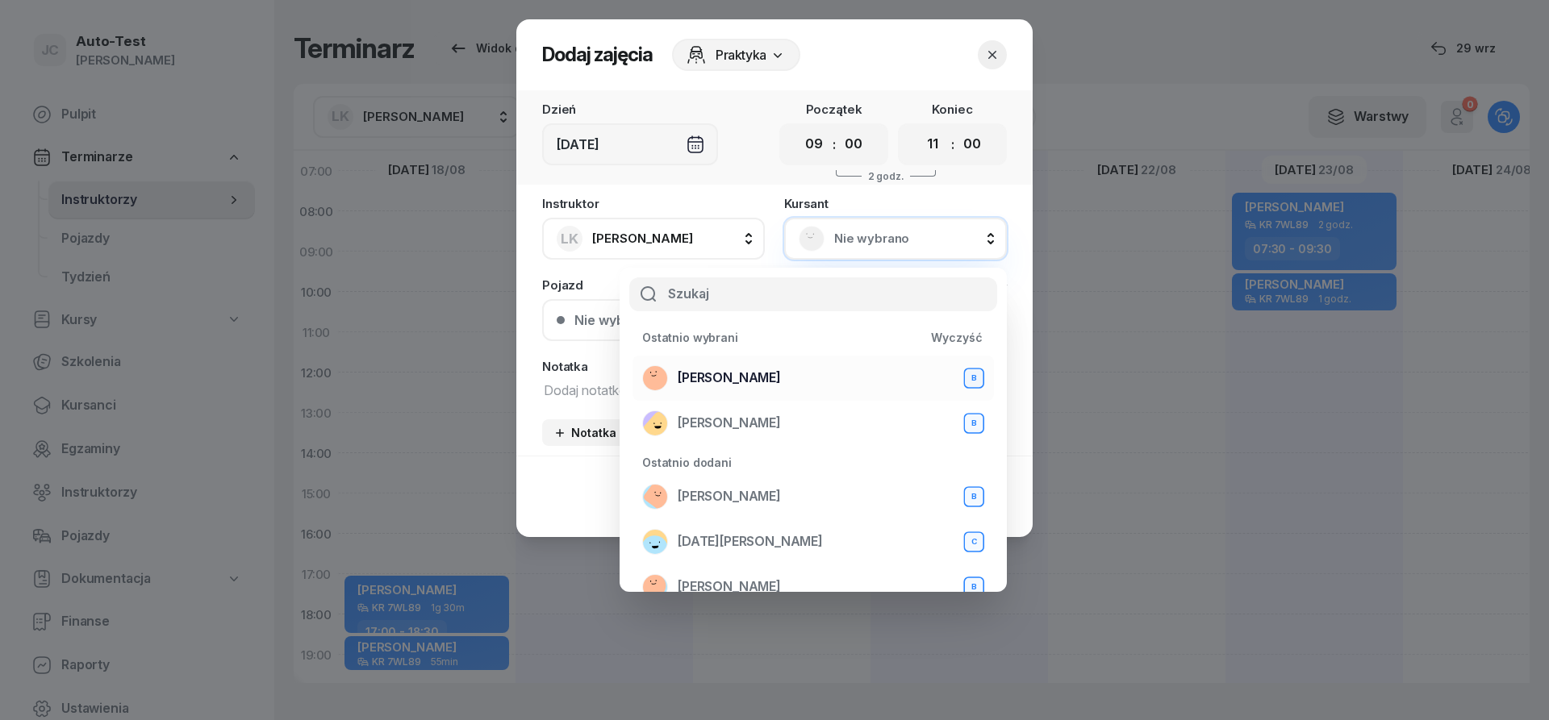
click at [758, 375] on div "[PERSON_NAME] B" at bounding box center [813, 378] width 342 height 26
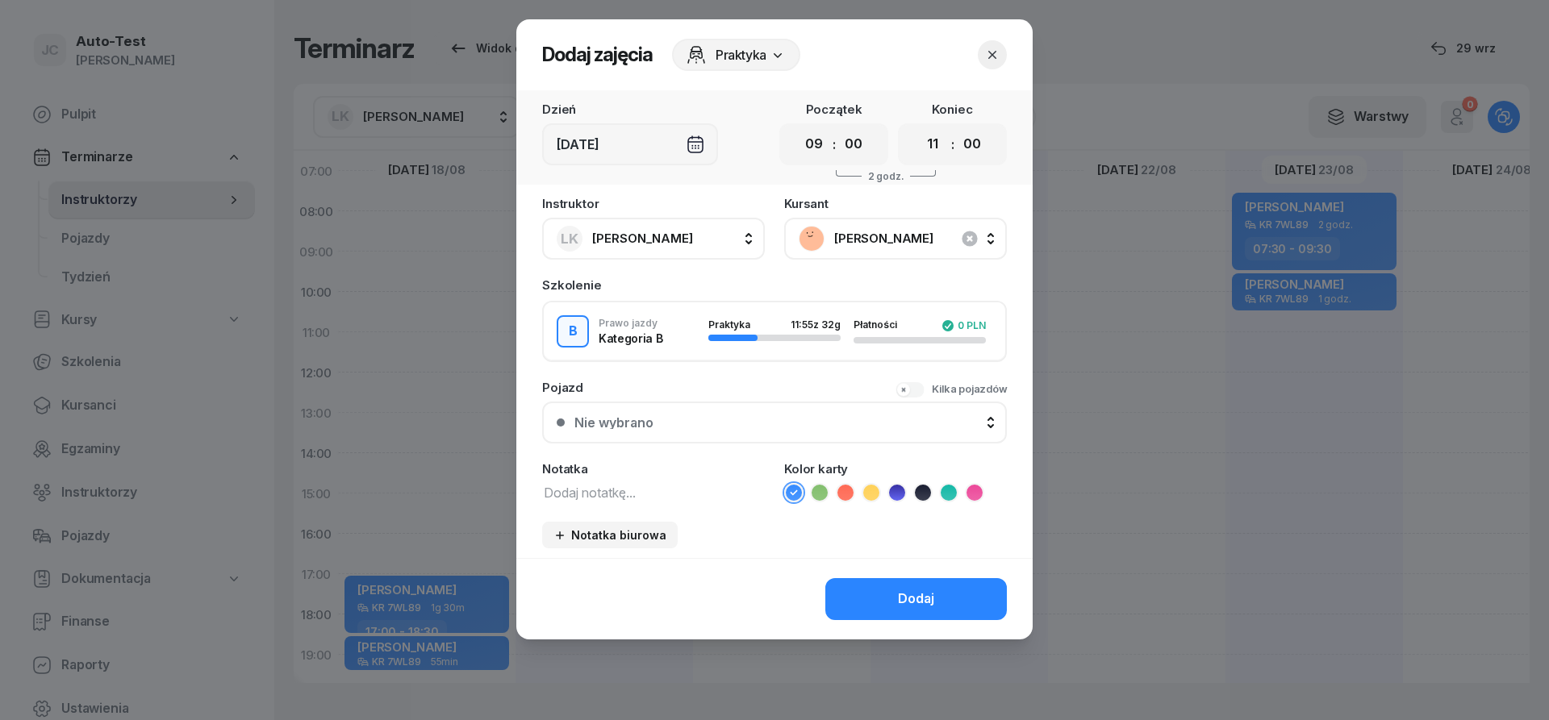
click at [749, 430] on button "Nie wybrano" at bounding box center [774, 423] width 465 height 42
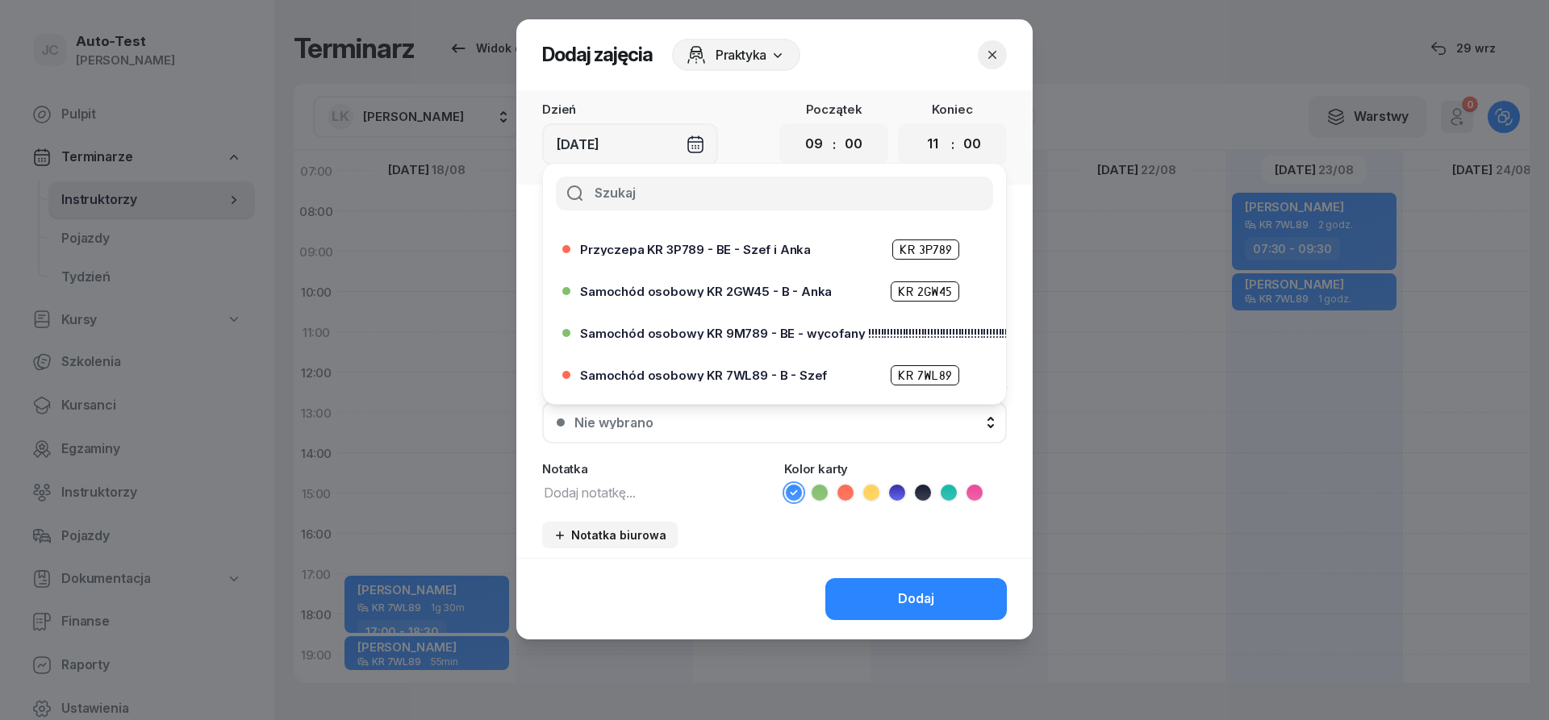
scroll to position [387, 0]
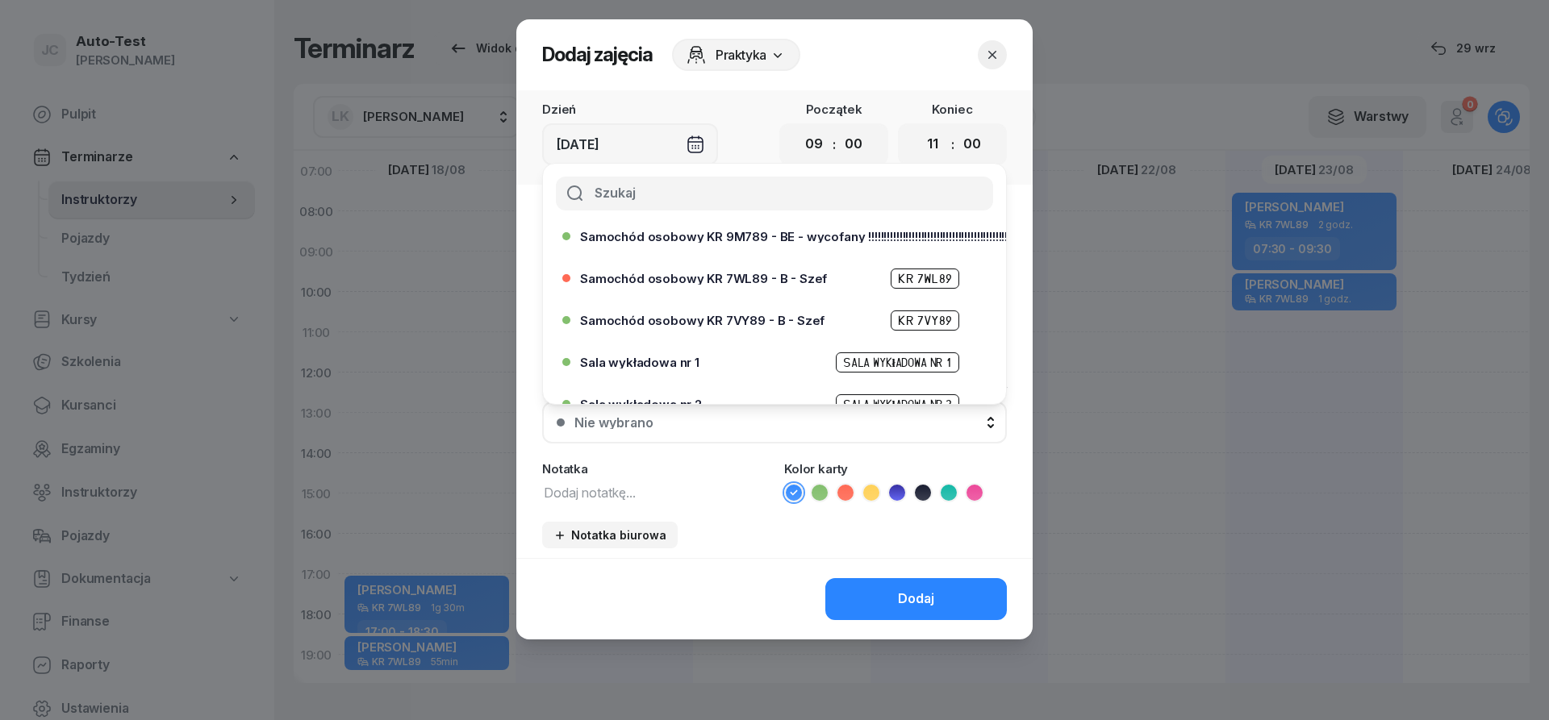
click at [995, 40] on header "Dodaj zajęcia Praktyka" at bounding box center [774, 54] width 516 height 71
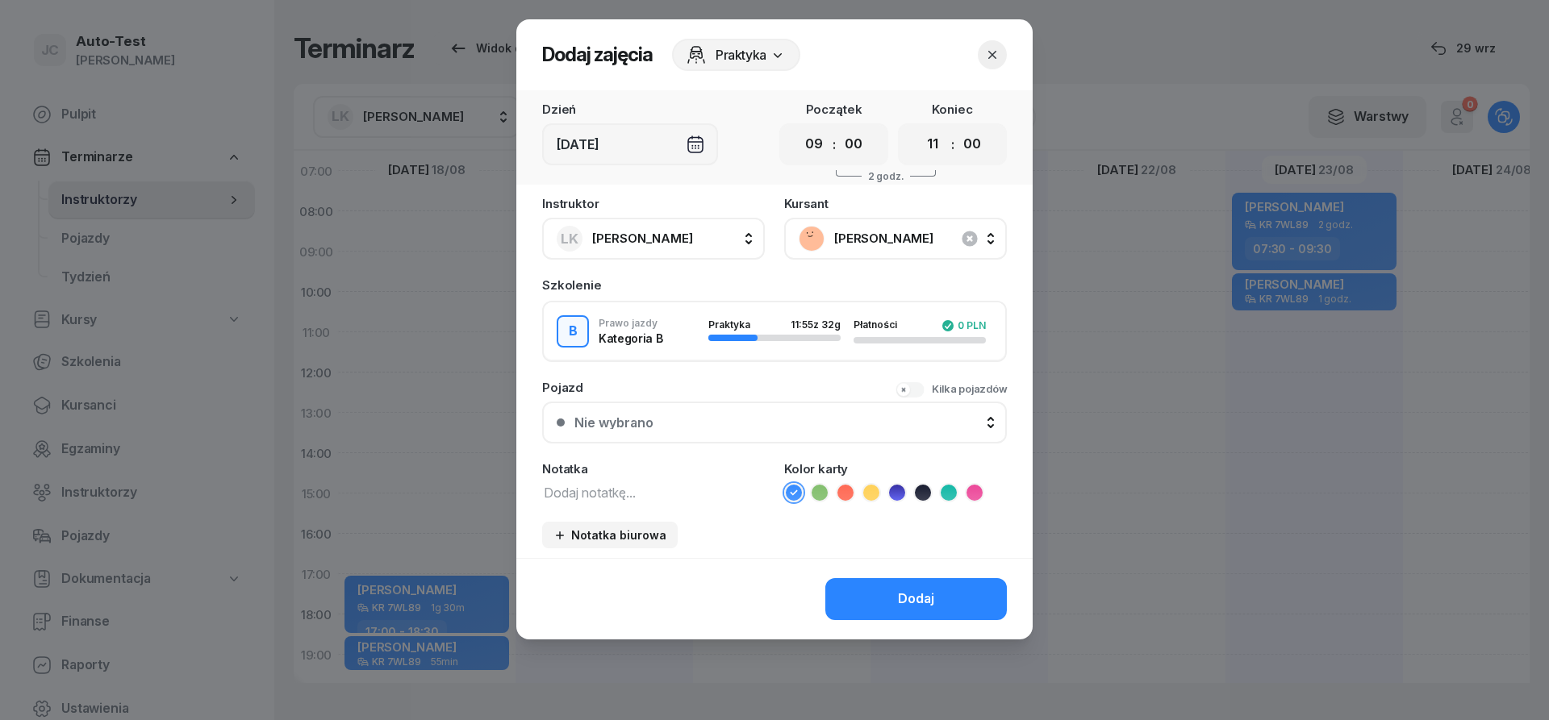
click at [999, 58] on icon "button" at bounding box center [992, 55] width 16 height 16
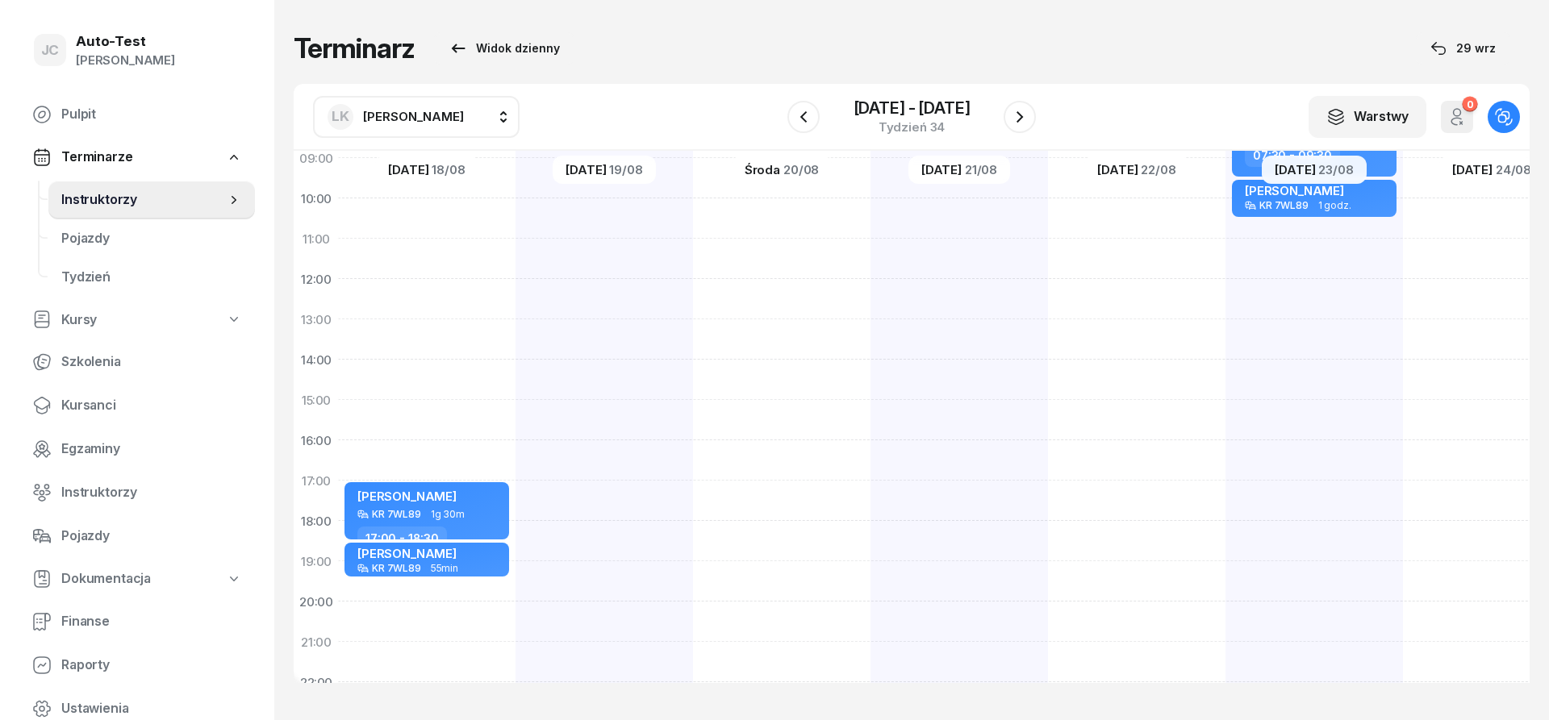
scroll to position [315, 1]
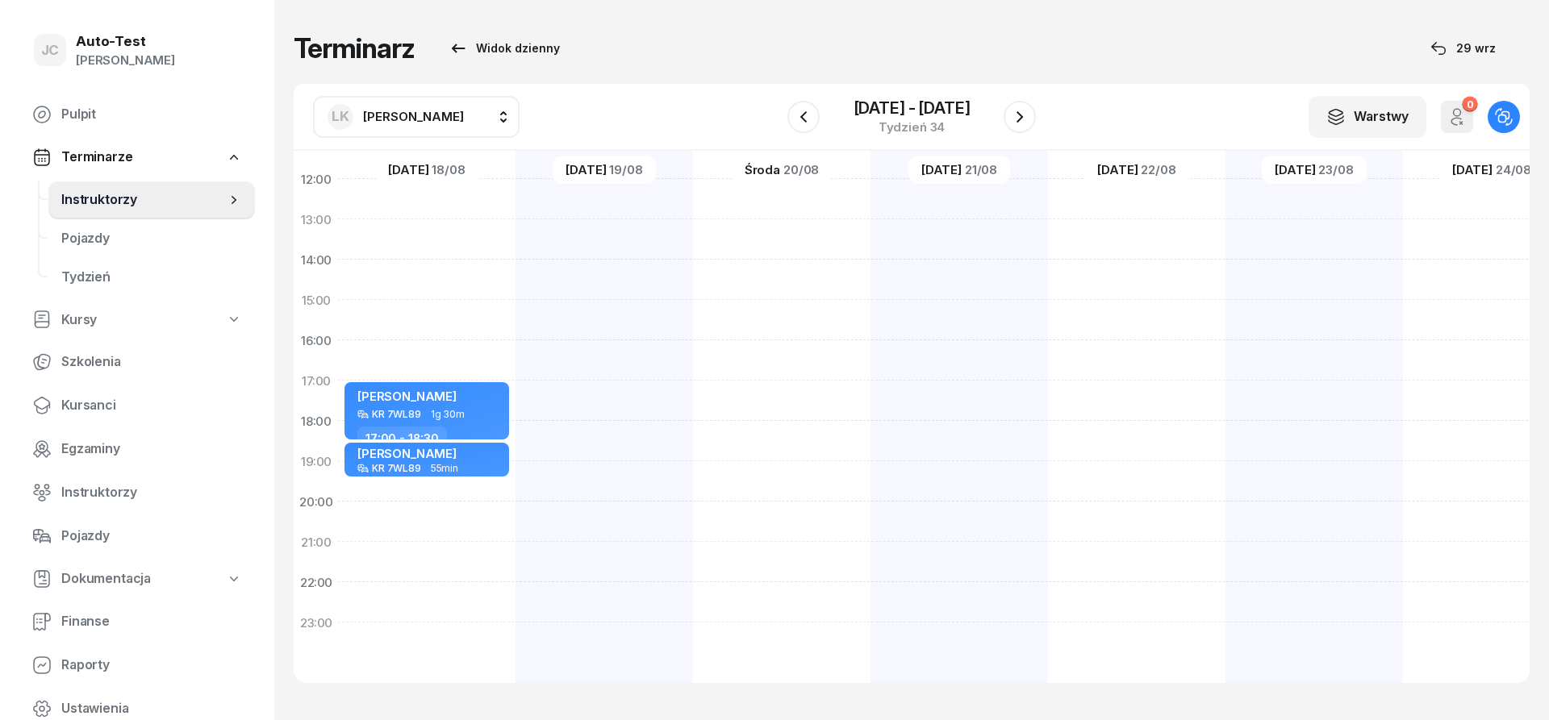
click at [953, 474] on div at bounding box center [959, 280] width 177 height 807
select select "19"
select select "21"
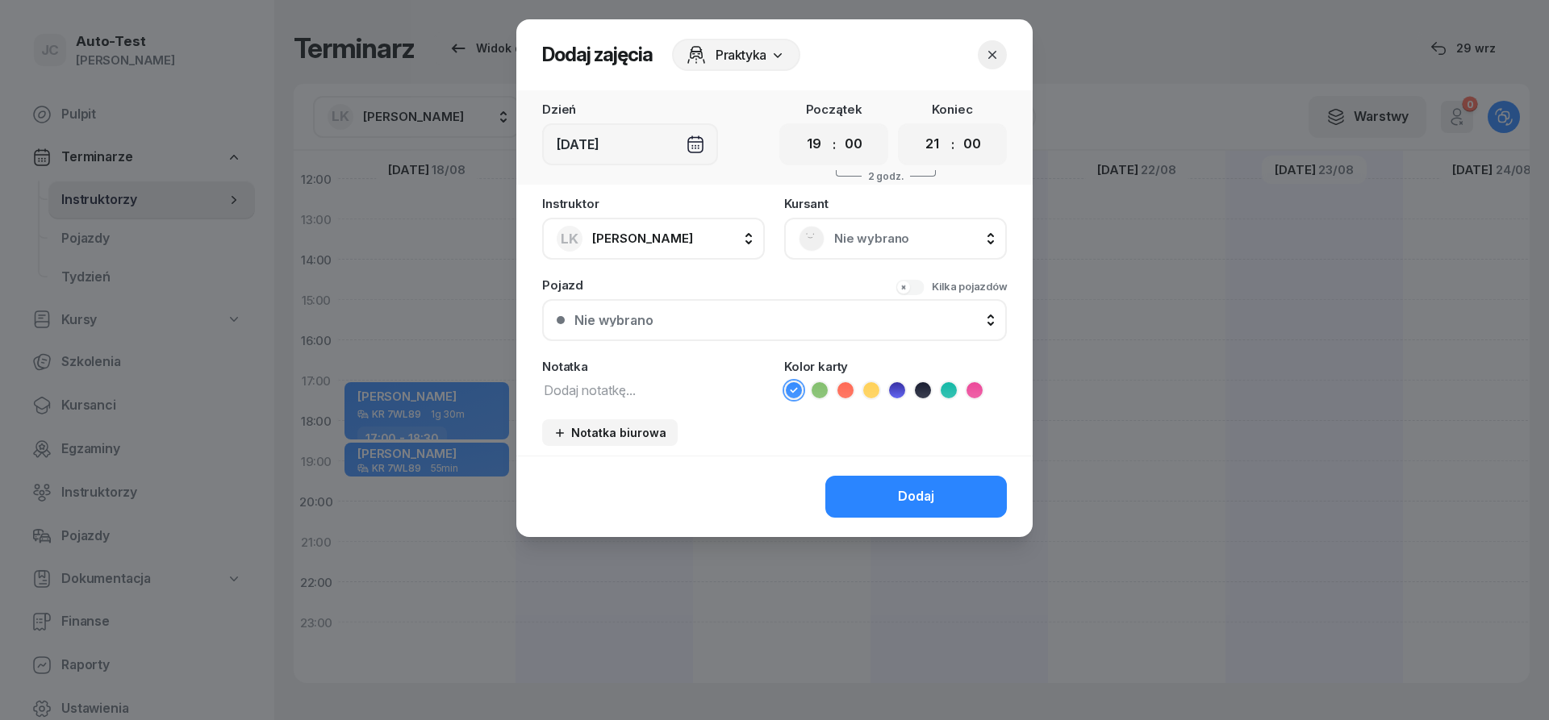
click at [906, 232] on span "Nie wybrano" at bounding box center [913, 238] width 158 height 21
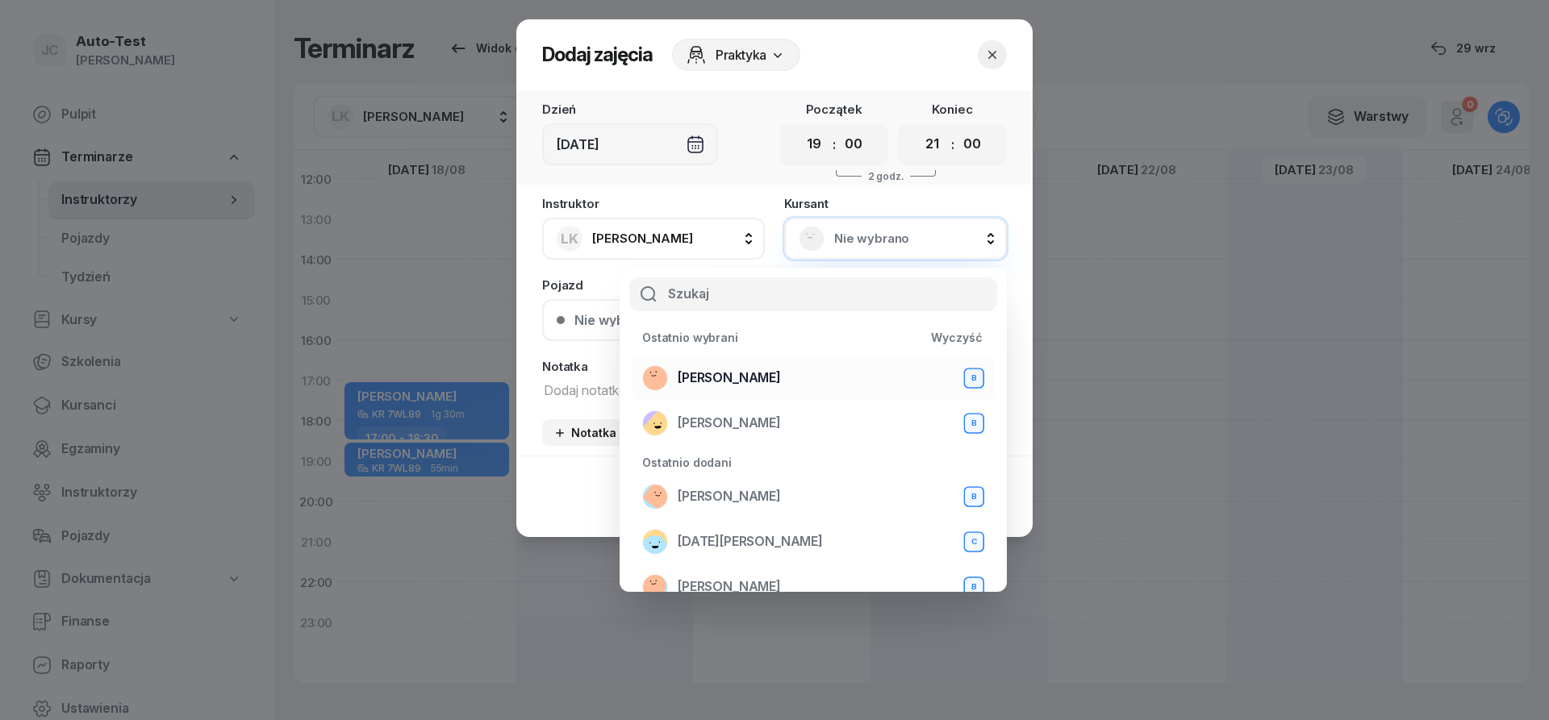
click at [725, 376] on span "[PERSON_NAME]" at bounding box center [729, 378] width 103 height 21
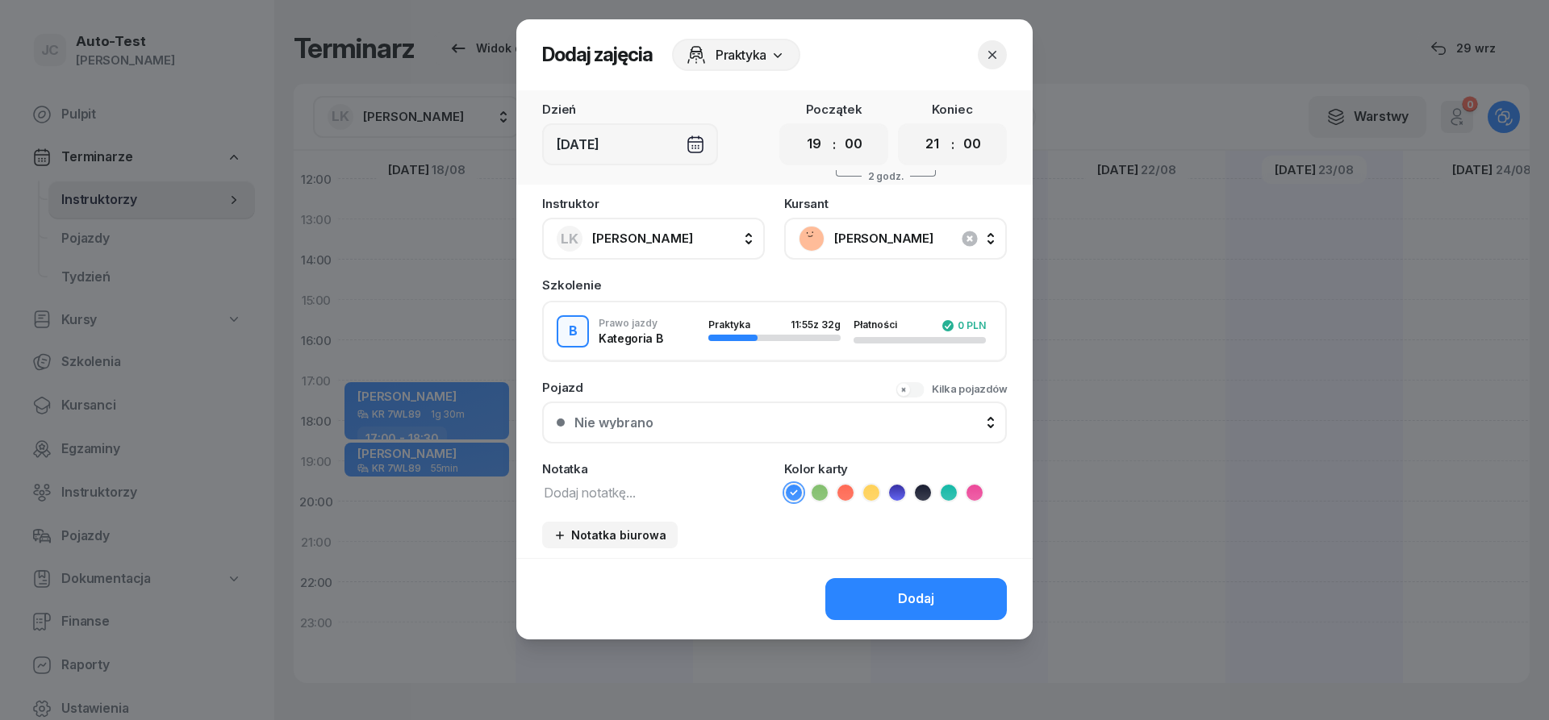
click at [728, 426] on div "Nie wybrano" at bounding box center [783, 422] width 418 height 13
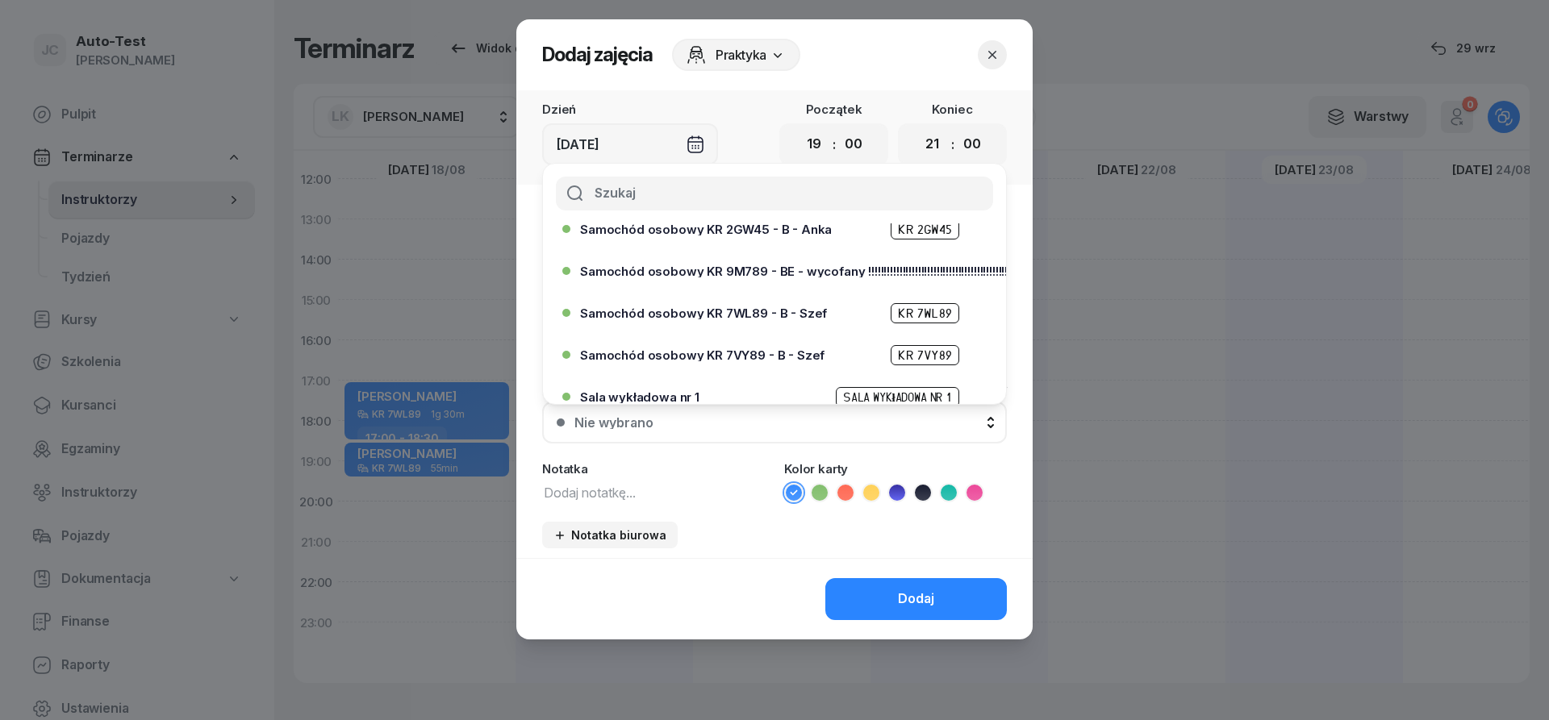
scroll to position [387, 0]
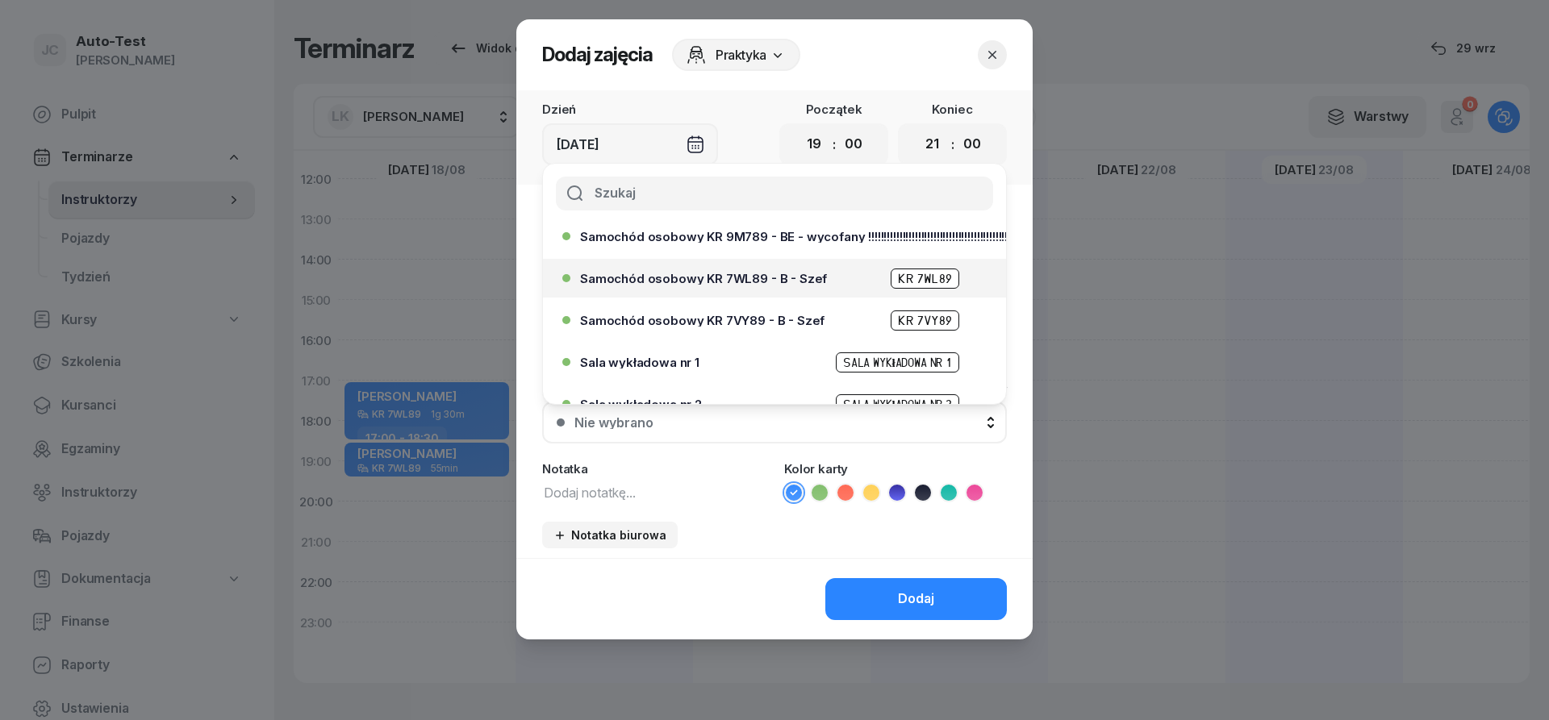
click at [743, 289] on div "Samochód osobowy KR 7WL89 - B - Szef KR 7WL89" at bounding box center [769, 278] width 415 height 26
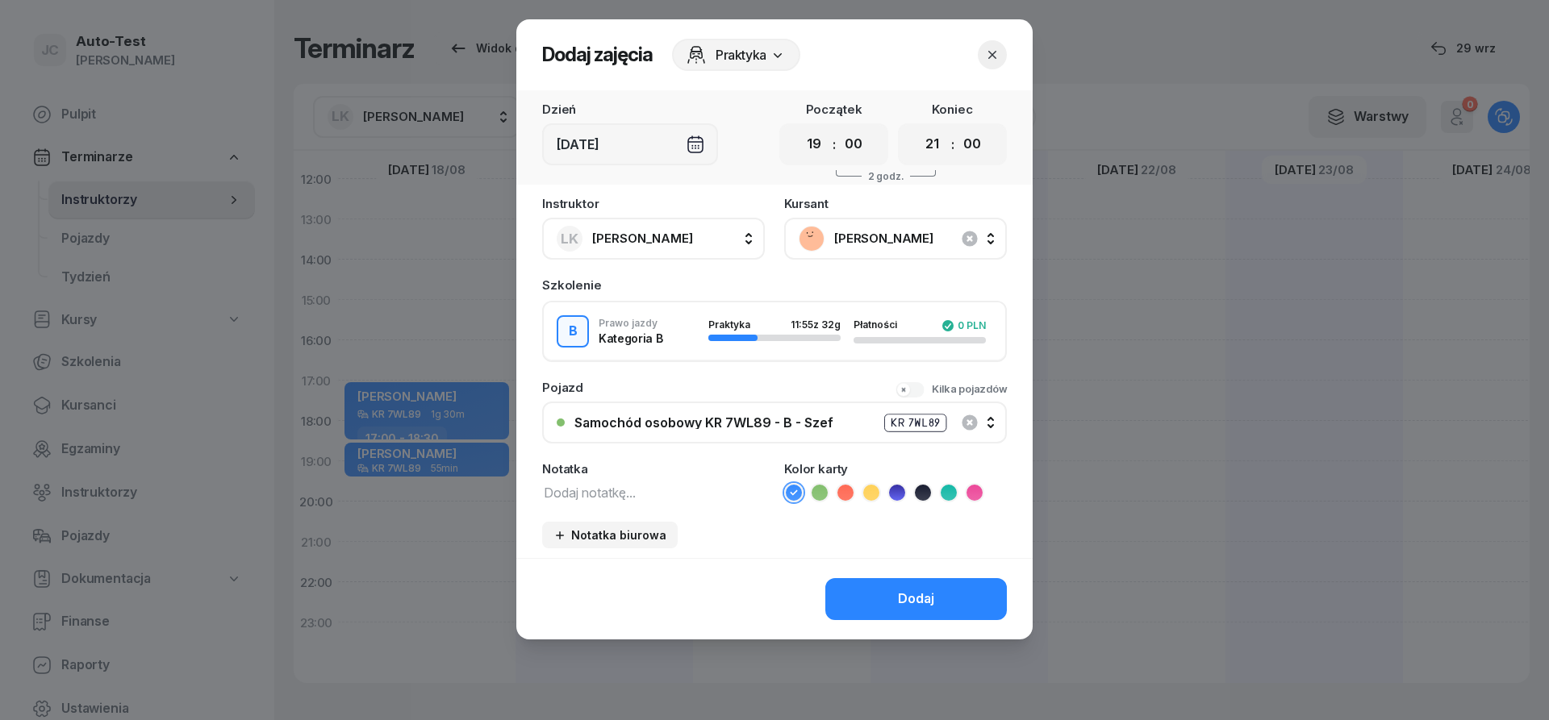
click at [994, 55] on icon "button" at bounding box center [992, 55] width 16 height 16
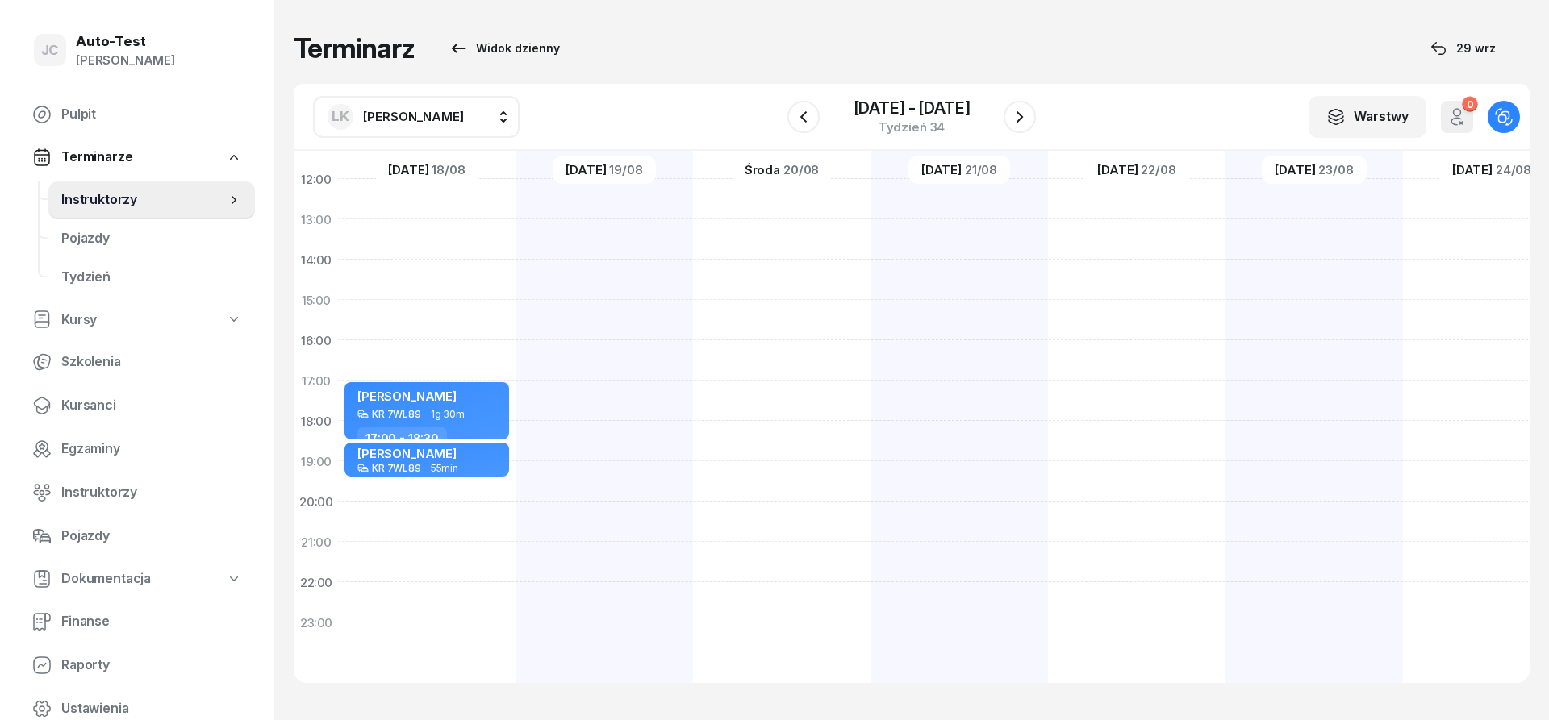
click at [439, 120] on button "LK [PERSON_NAME]" at bounding box center [416, 117] width 207 height 42
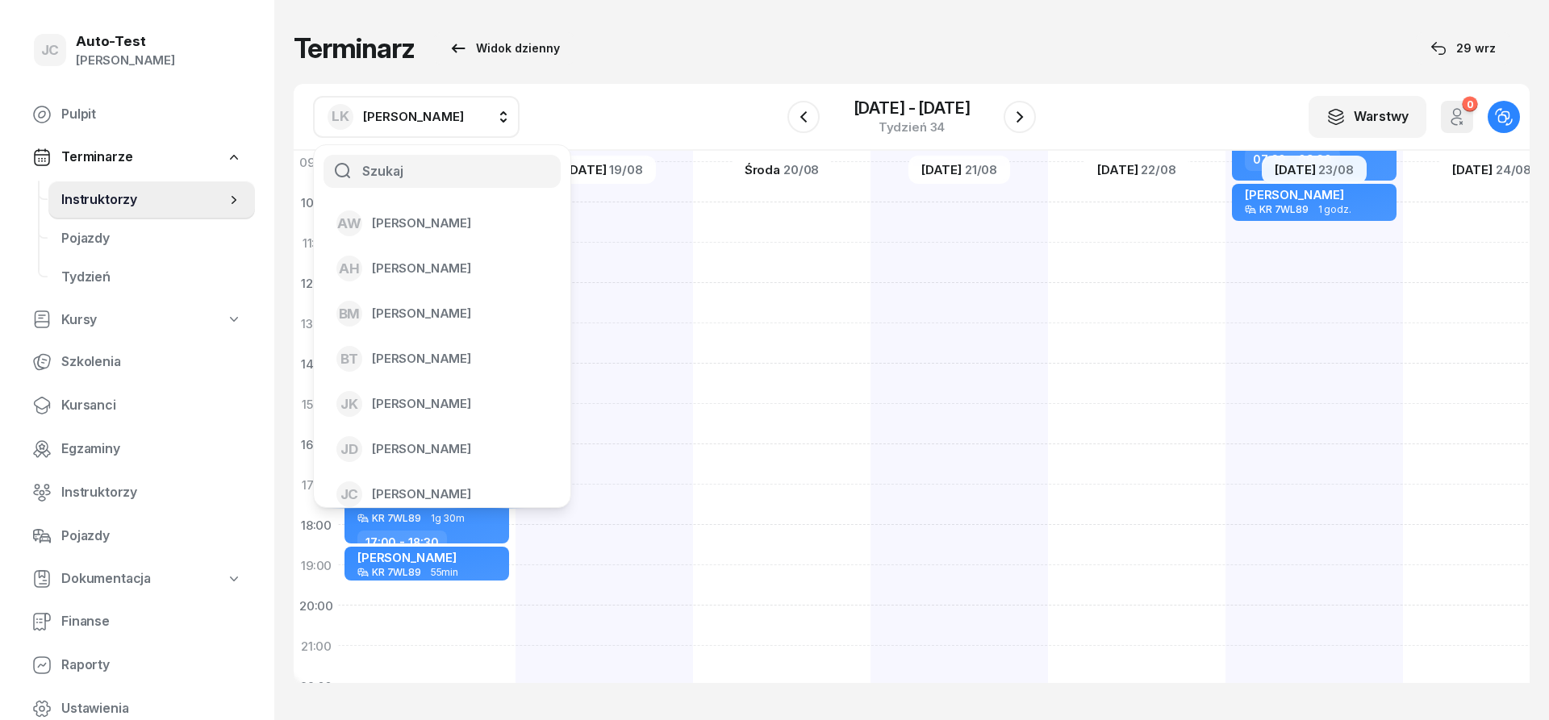
scroll to position [121, 1]
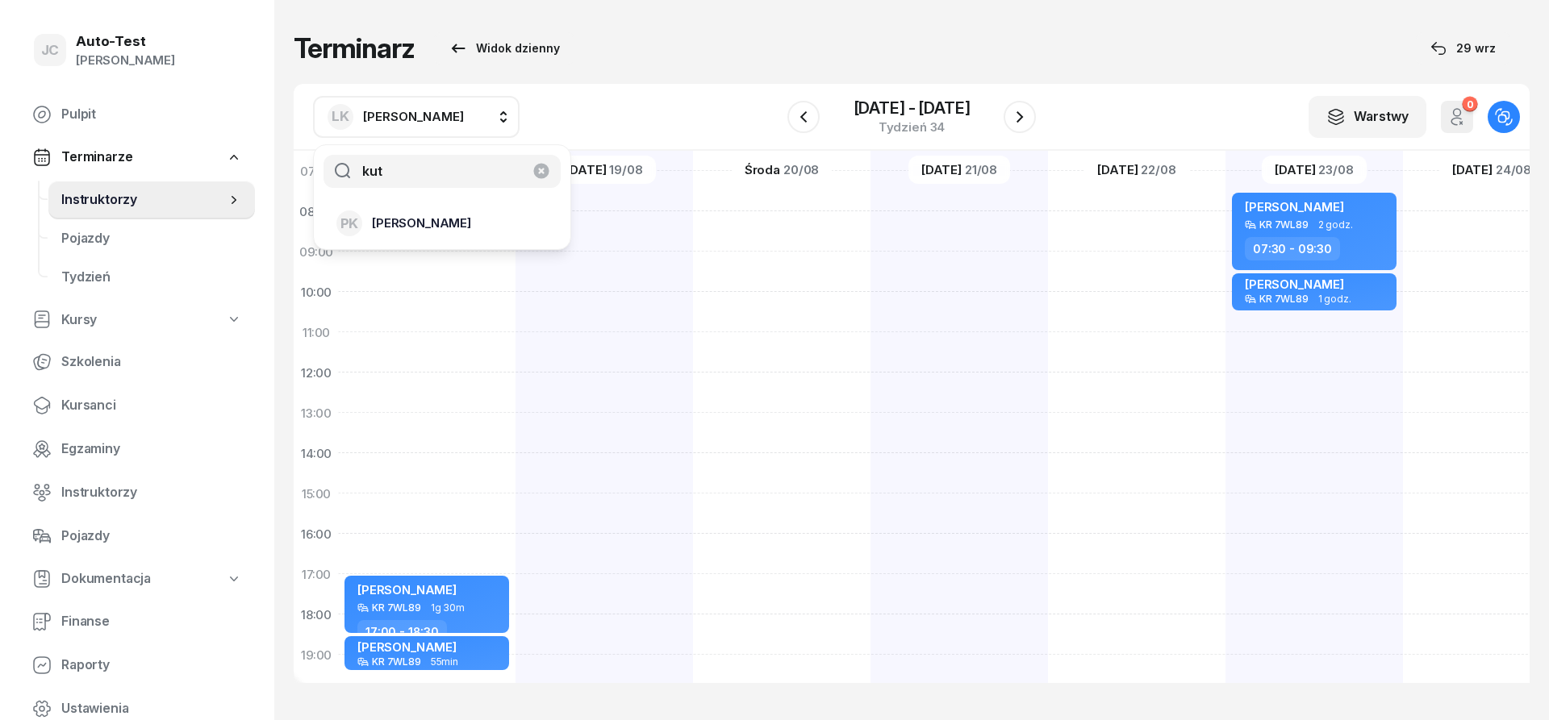
type input "kut"
click at [416, 224] on span "[PERSON_NAME]" at bounding box center [421, 223] width 99 height 21
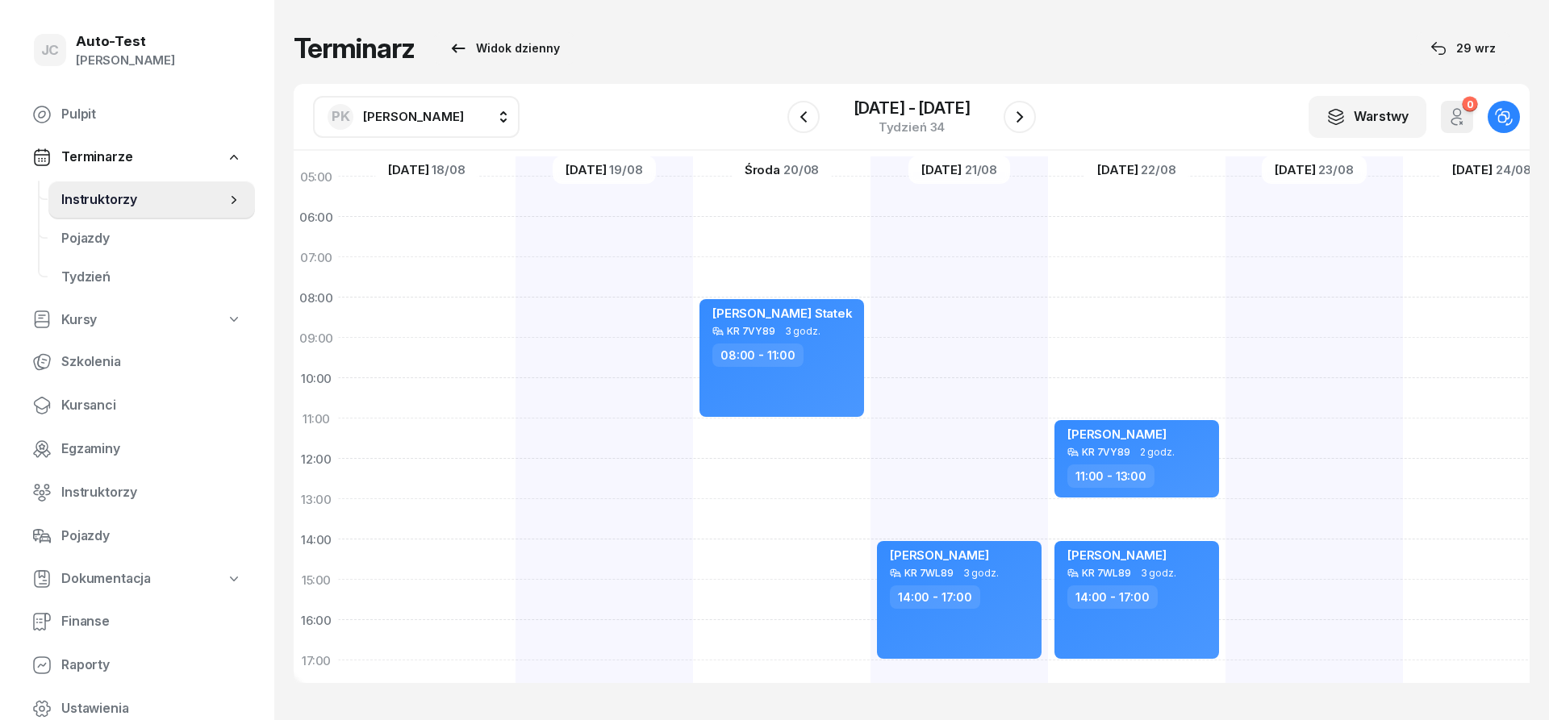
scroll to position [0, 1]
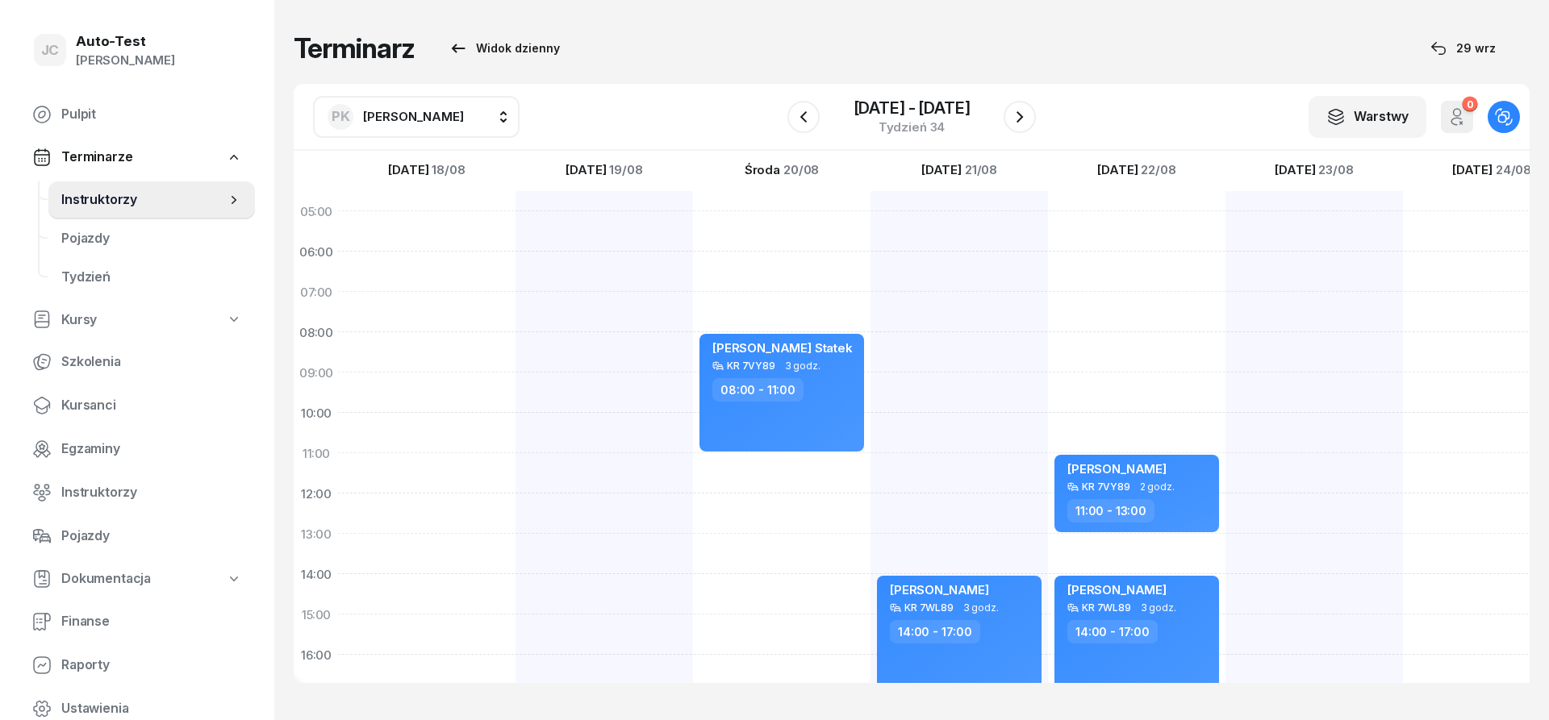
click at [419, 125] on span "[PERSON_NAME]" at bounding box center [413, 116] width 101 height 21
type input "dom"
click at [449, 208] on li "RD [PERSON_NAME]" at bounding box center [442, 223] width 231 height 45
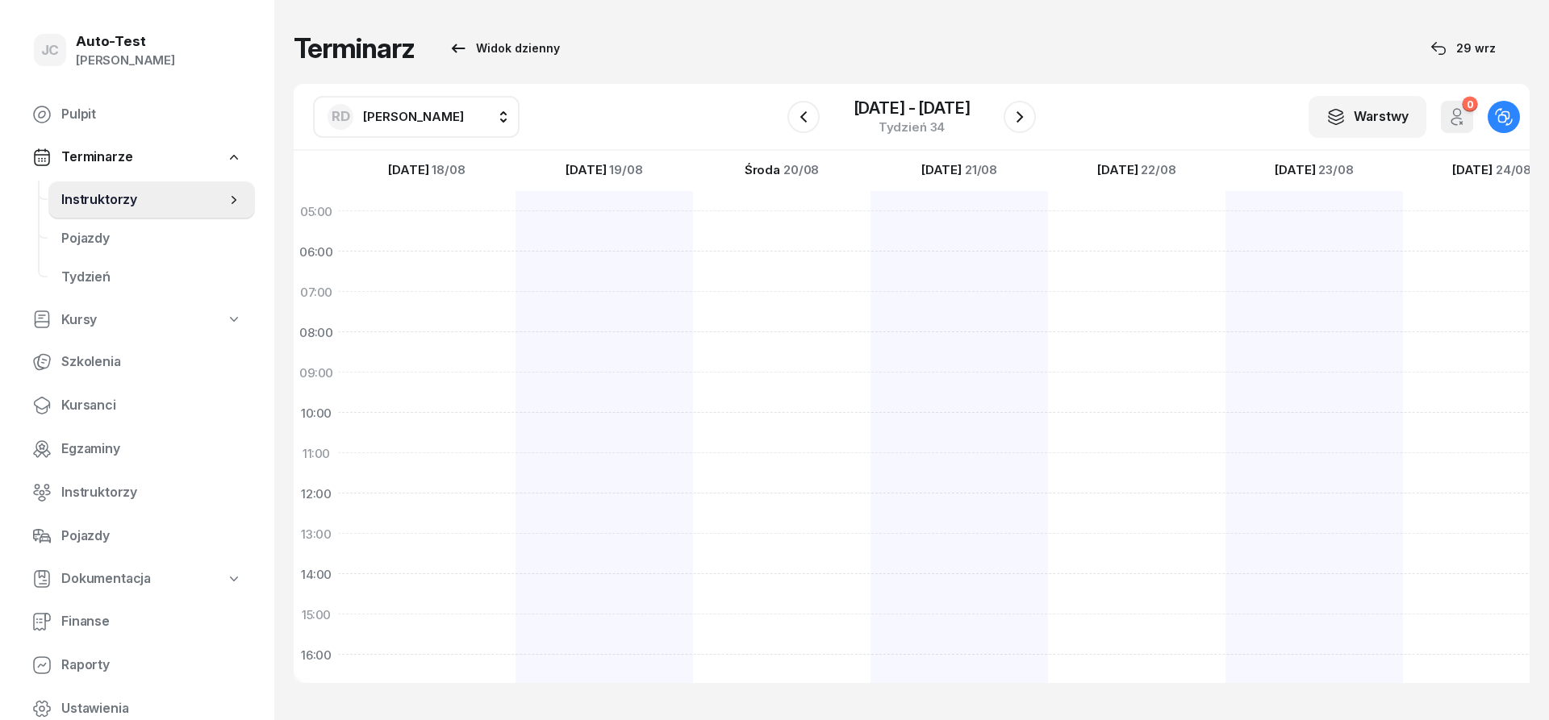
click at [389, 132] on button "RD [PERSON_NAME]" at bounding box center [416, 117] width 207 height 42
type input "du"
click at [431, 265] on span "[PERSON_NAME]" at bounding box center [421, 268] width 99 height 21
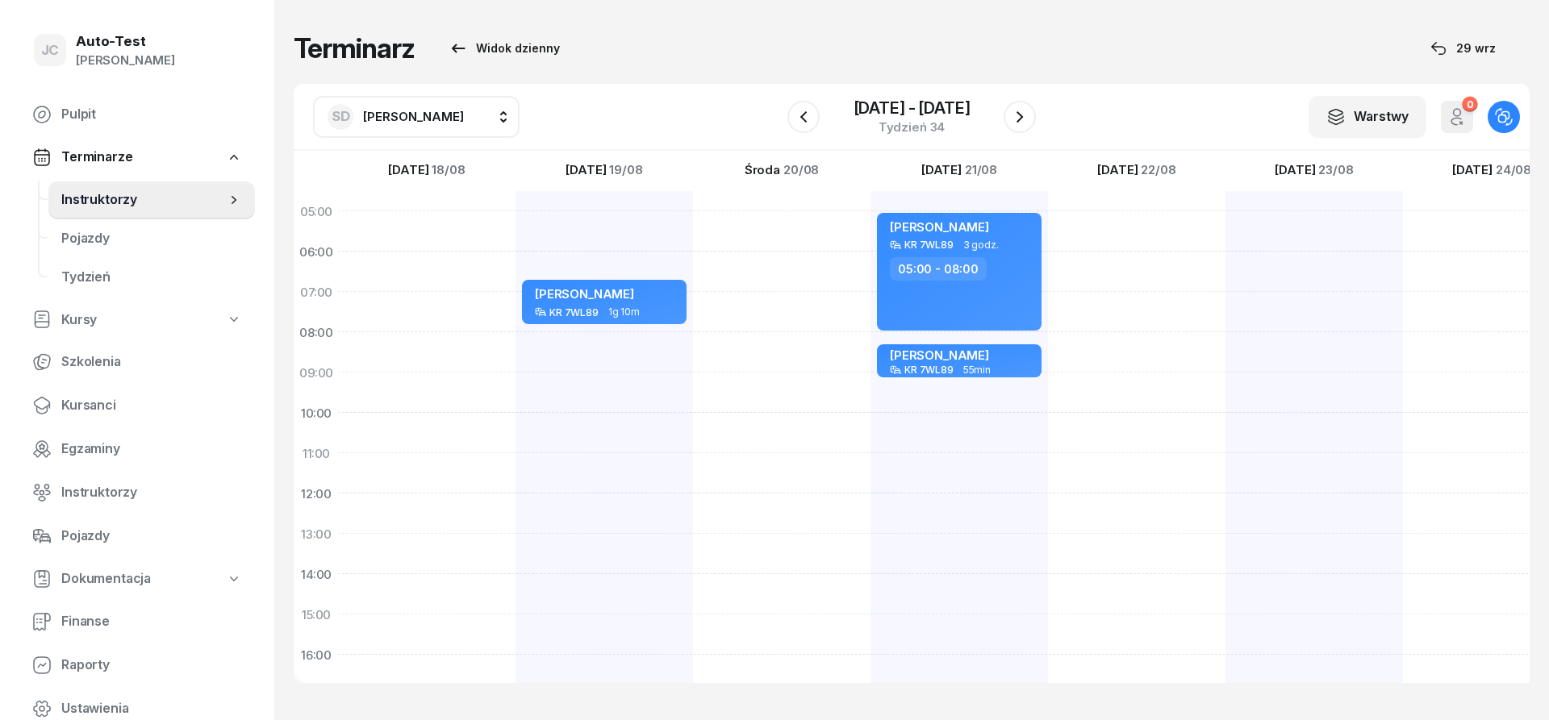
click at [430, 113] on span "[PERSON_NAME]" at bounding box center [413, 116] width 101 height 15
type input "kuć"
click at [415, 221] on span "[PERSON_NAME]" at bounding box center [421, 223] width 99 height 21
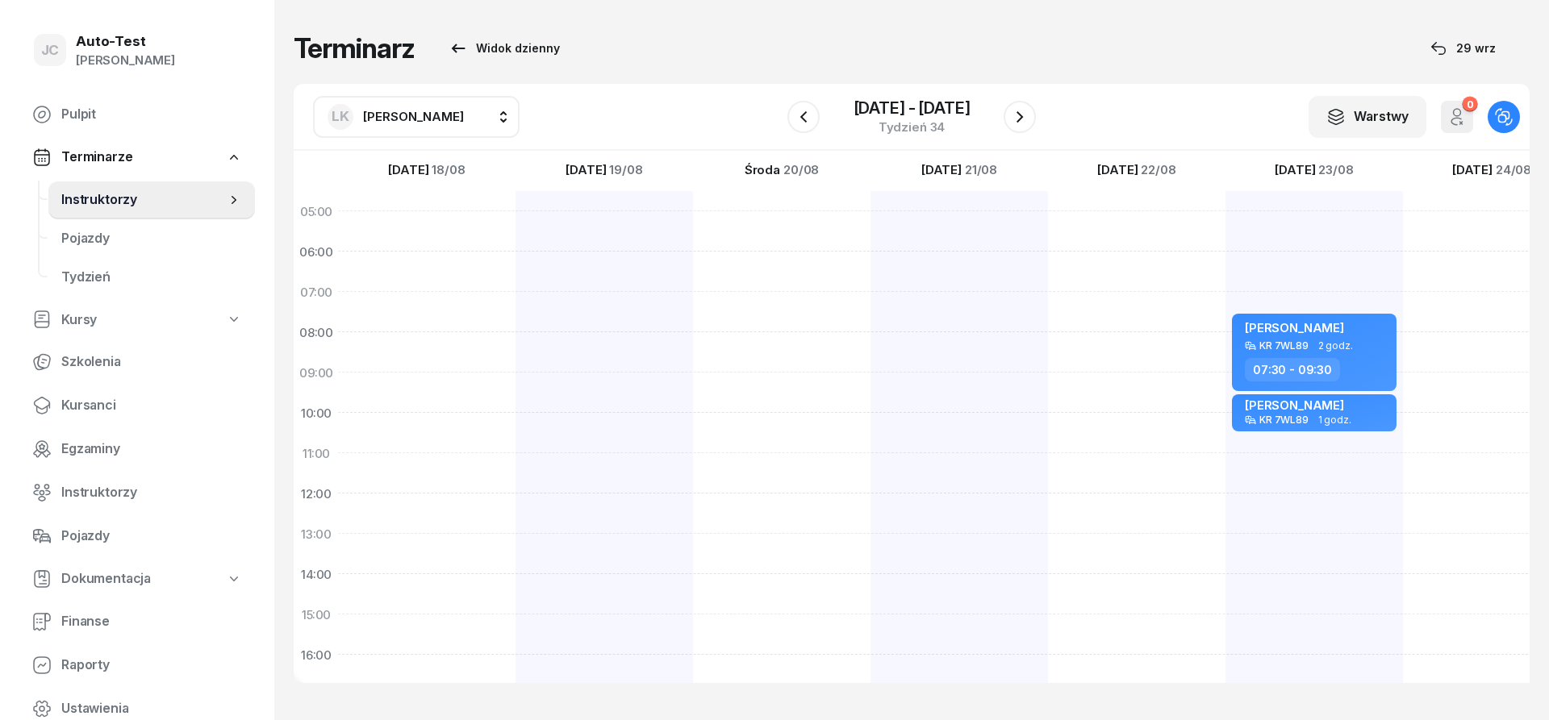
click at [934, 382] on div at bounding box center [959, 594] width 177 height 807
select select "09"
select select "11"
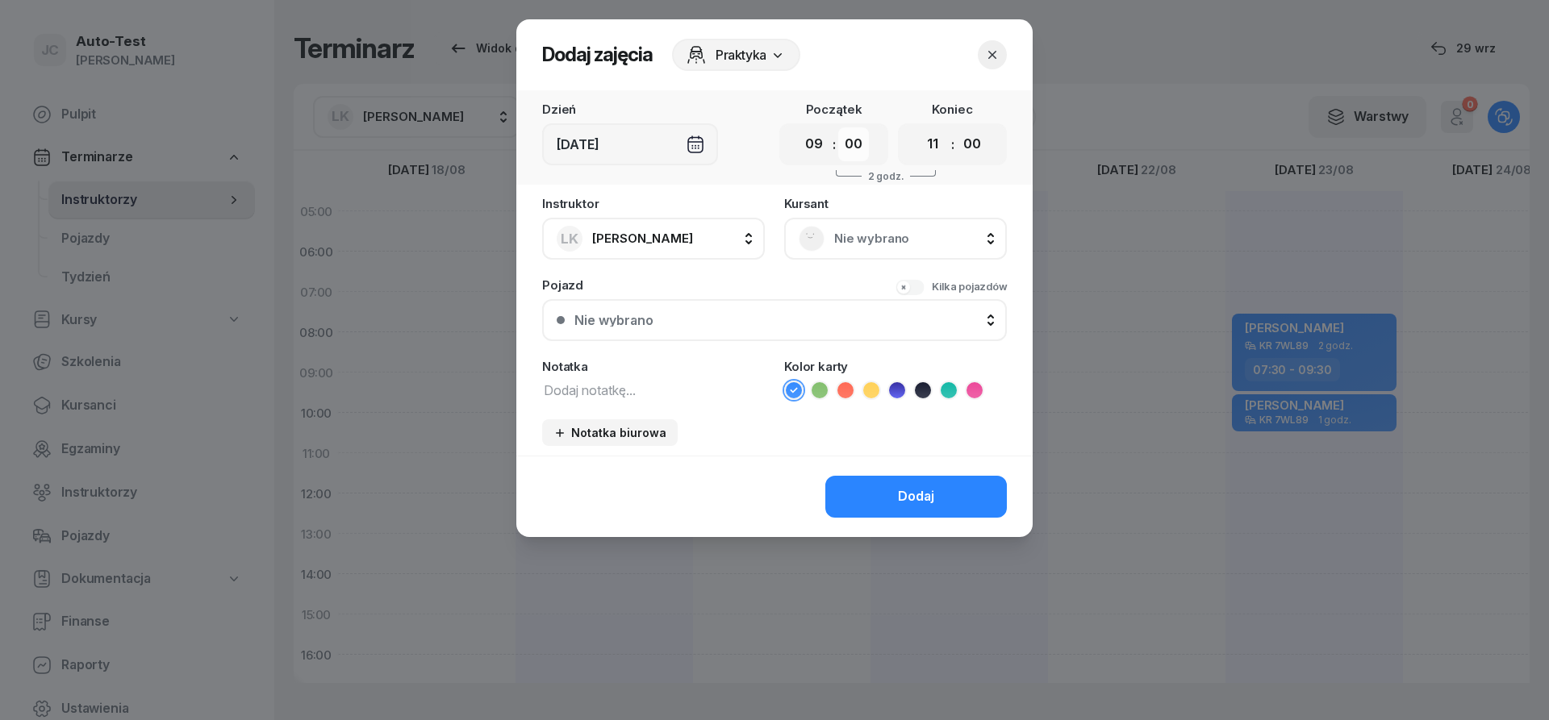
click at [838, 127] on select "00 05 10 15 20 25 30 35 40 45 50 55" at bounding box center [853, 144] width 31 height 34
select select "10"
click option "10" at bounding box center [0, 0] width 0 height 0
click at [957, 127] on select "00 05 10 15 20 25 30 35 40 45 50 55" at bounding box center [972, 144] width 31 height 34
select select "10"
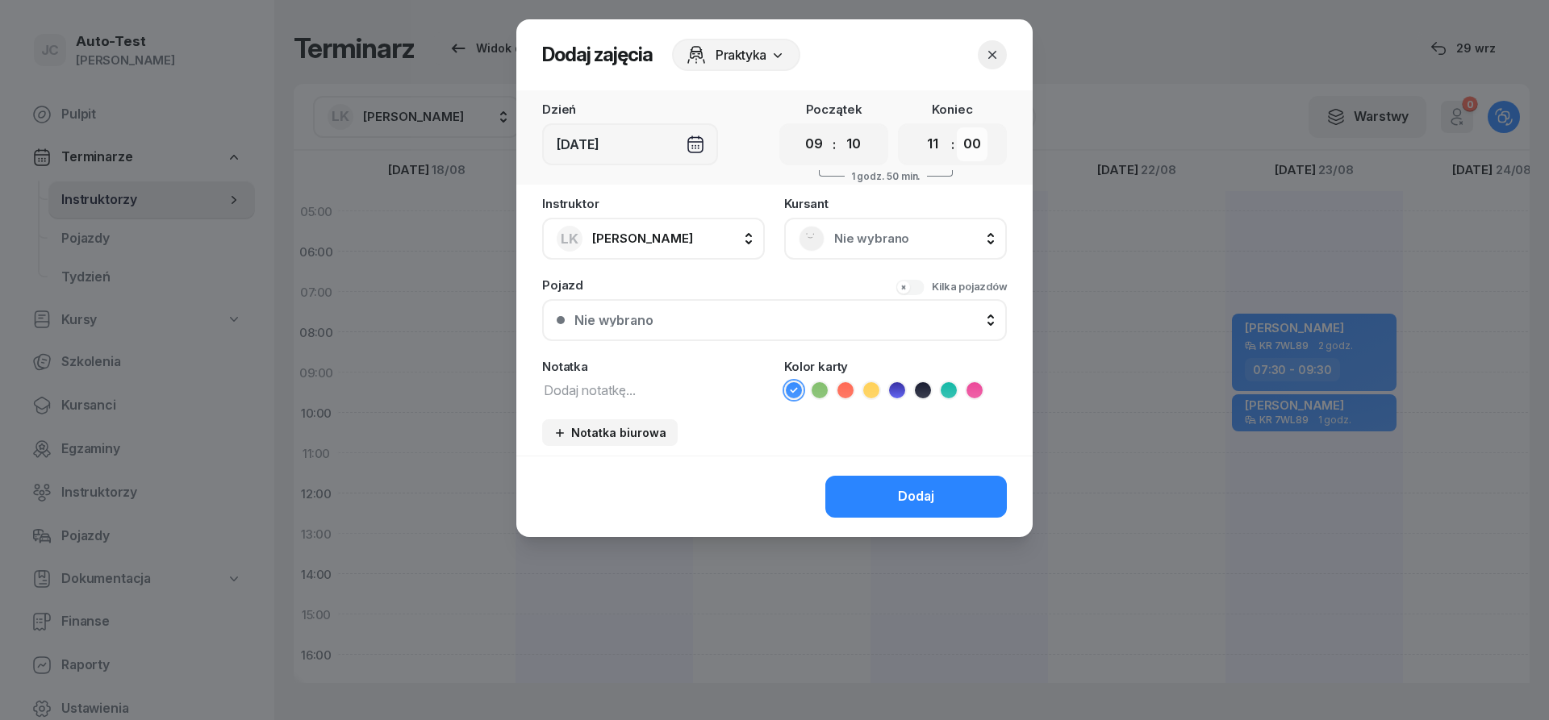
click option "10" at bounding box center [0, 0] width 0 height 0
click at [900, 248] on span "Nie wybrano" at bounding box center [913, 238] width 158 height 21
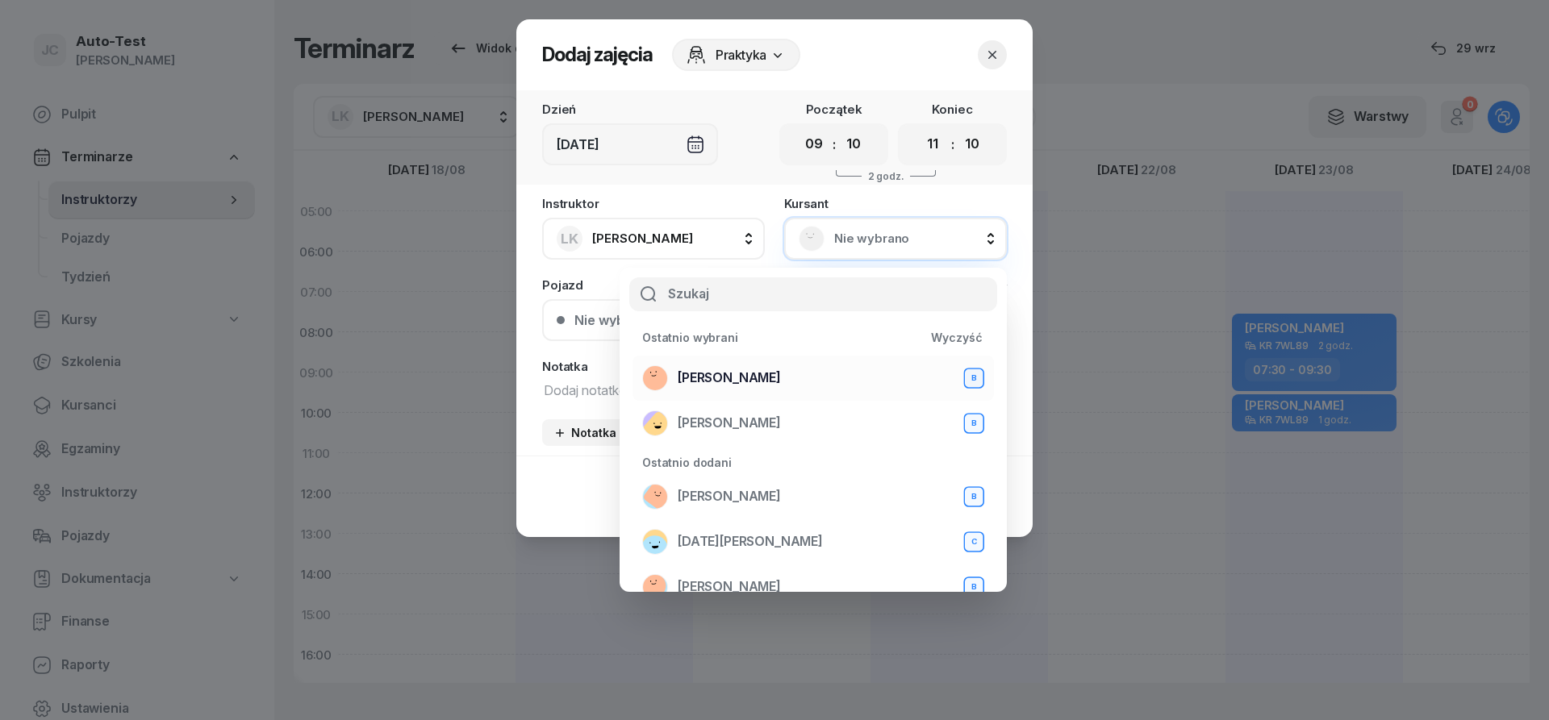
click at [740, 380] on span "[PERSON_NAME]" at bounding box center [729, 378] width 103 height 21
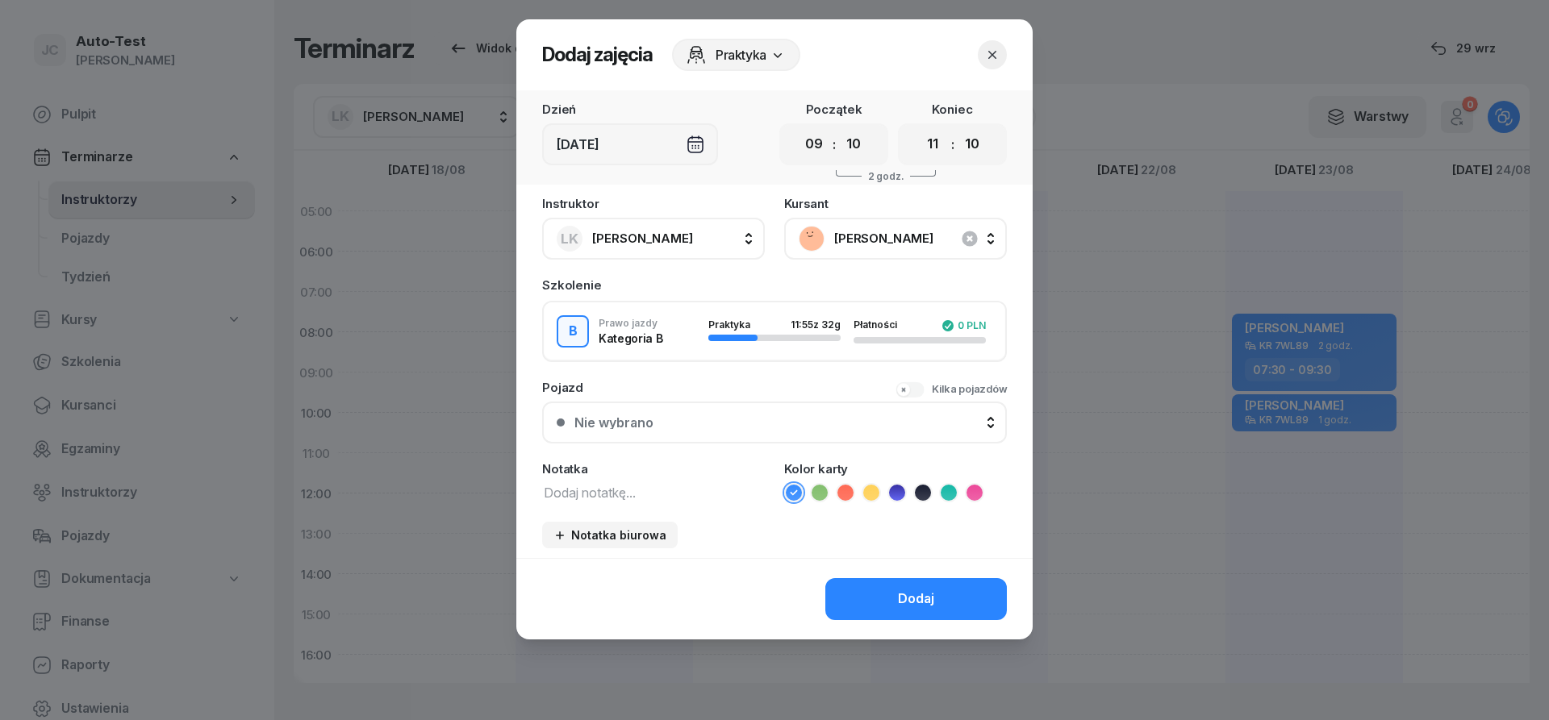
click at [731, 424] on div "Nie wybrano" at bounding box center [783, 422] width 418 height 13
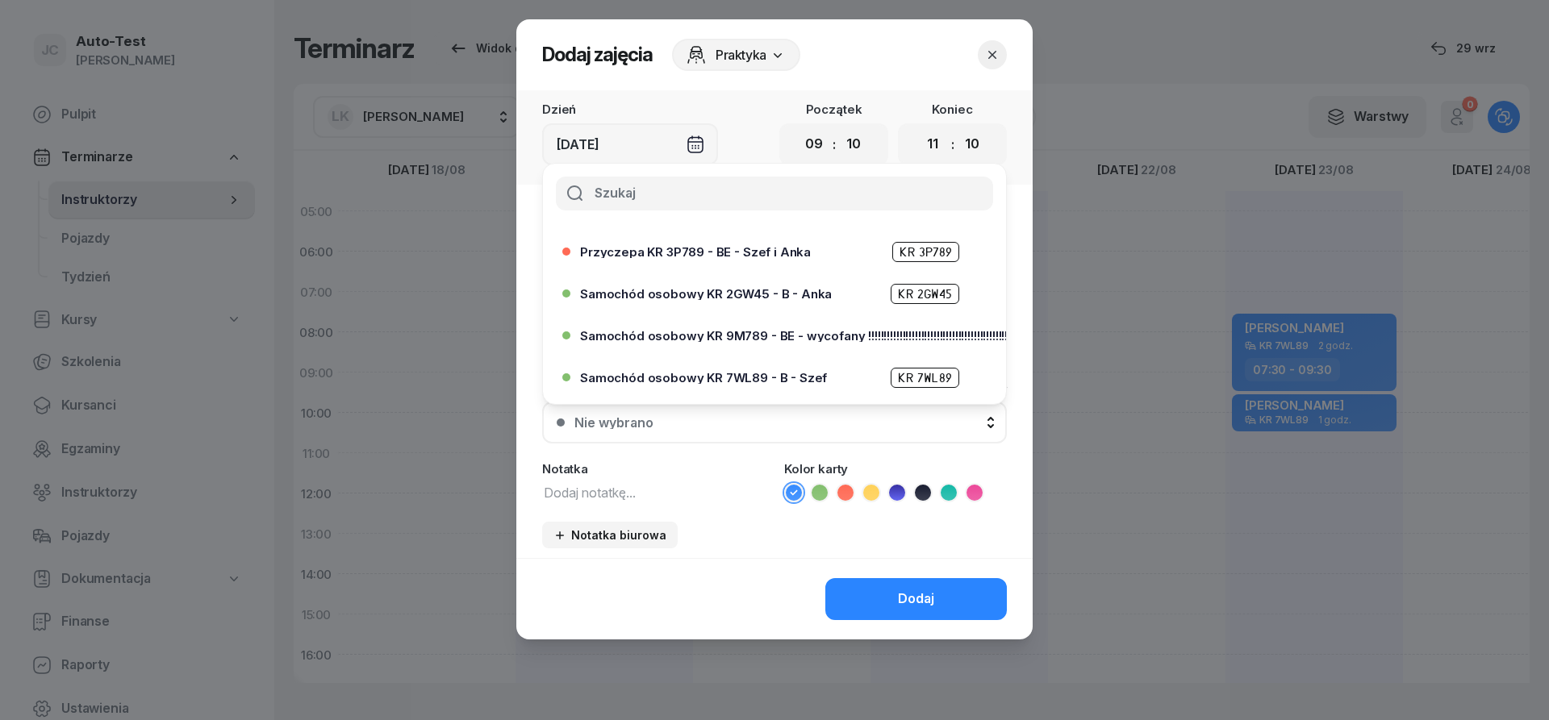
scroll to position [387, 0]
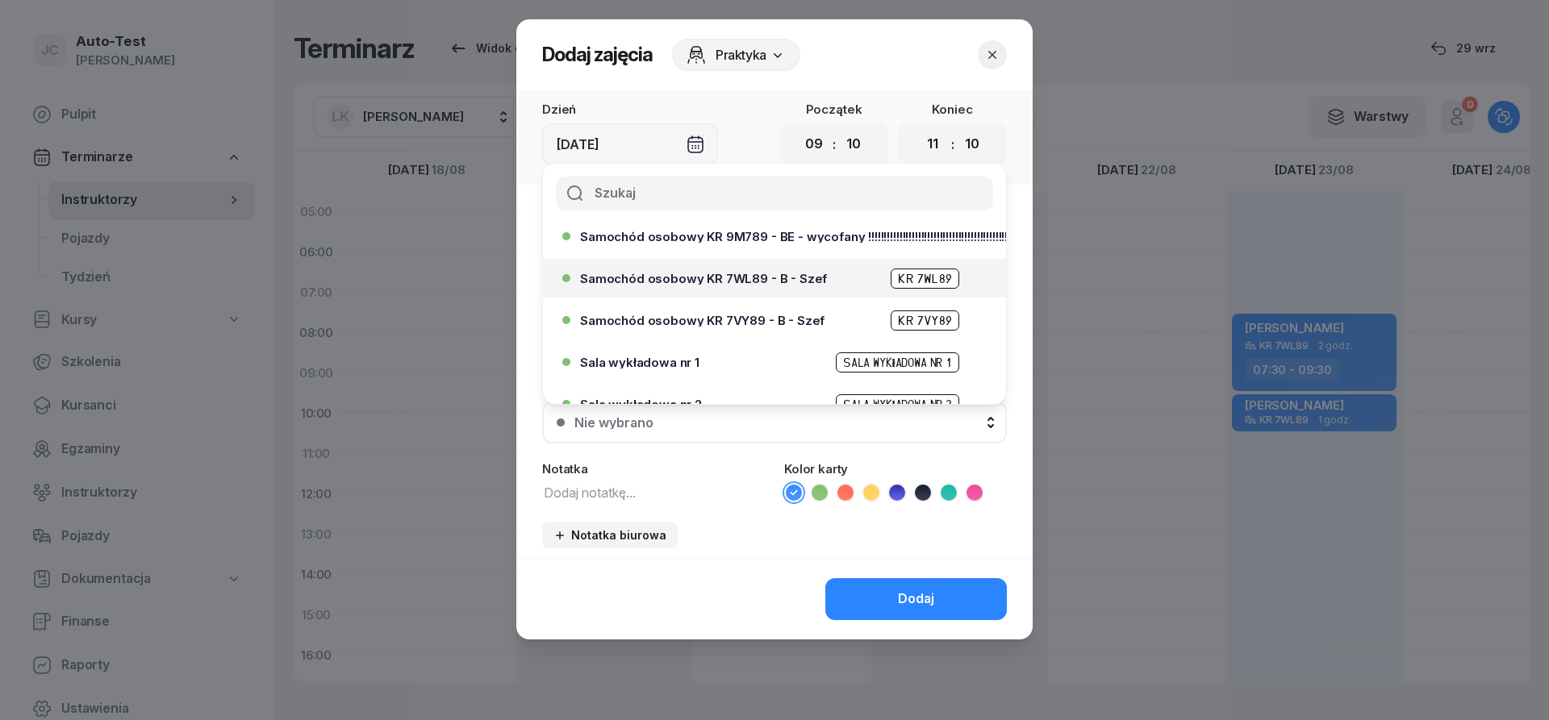
click at [754, 287] on div "Samochód osobowy KR 7WL89 - B - Szef KR 7WL89" at bounding box center [778, 279] width 397 height 20
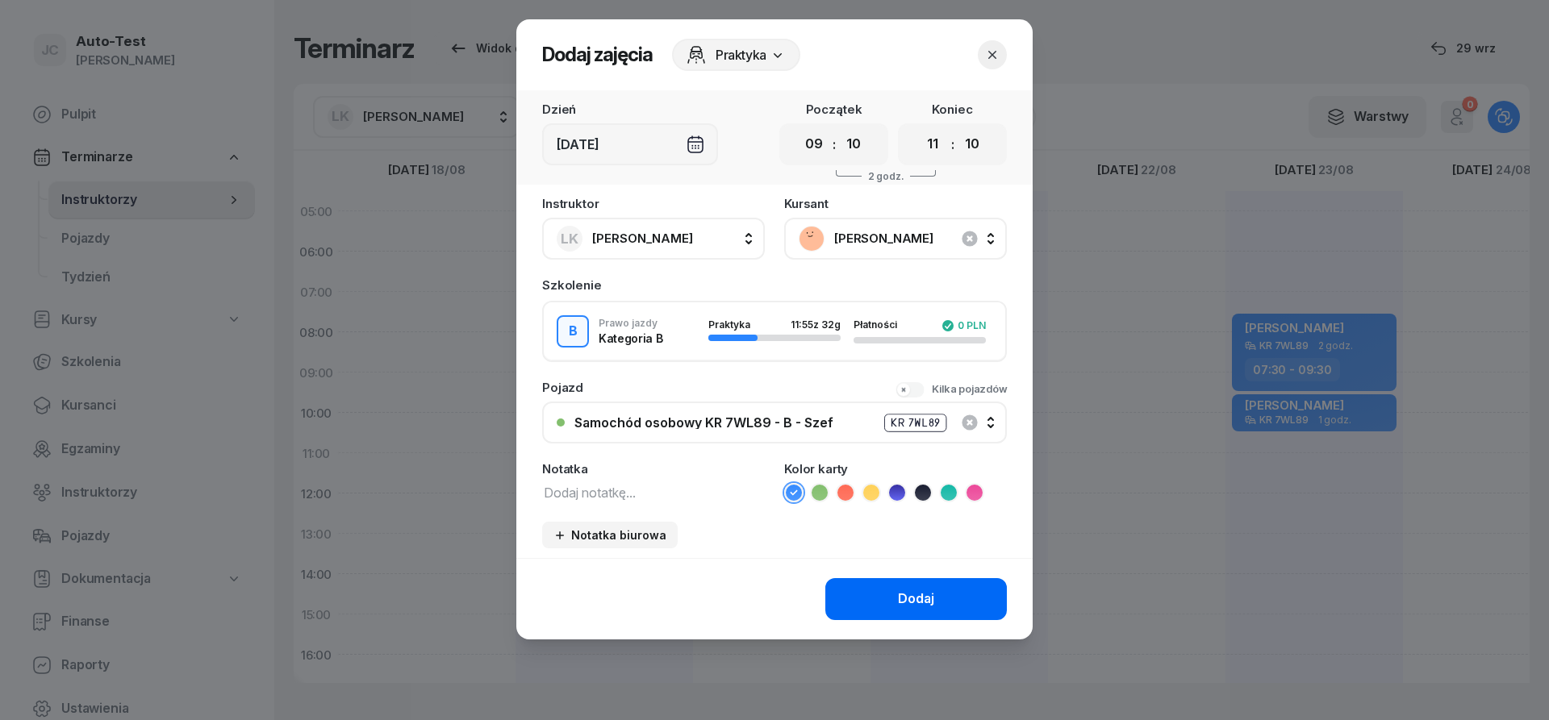
click at [884, 600] on button "Dodaj" at bounding box center [916, 599] width 182 height 42
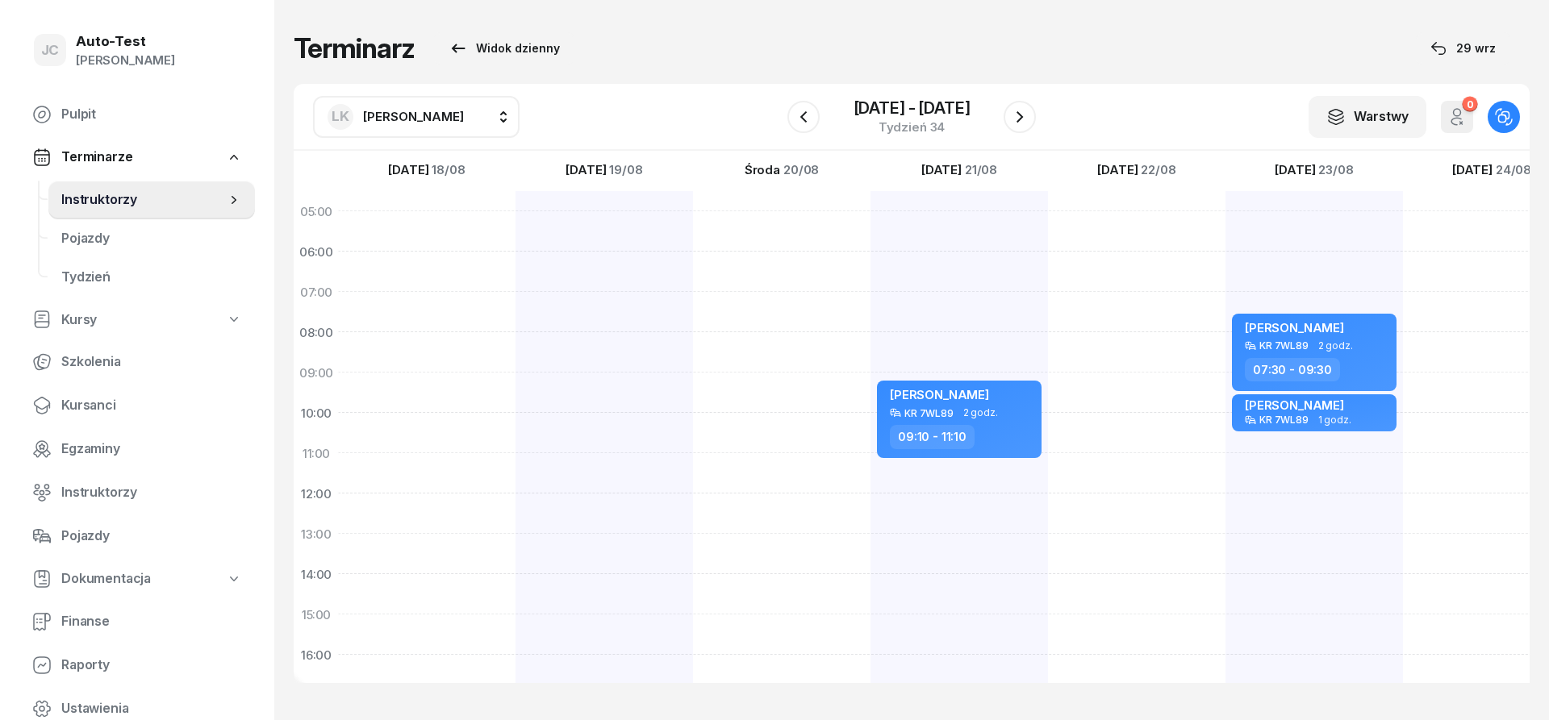
scroll to position [0, 1]
click at [1306, 441] on div "[PERSON_NAME] KR 7WL89 2 godz. 07:30 - 09:30 [PERSON_NAME] KR 7WL89 1 godz. 09:…" at bounding box center [1313, 594] width 177 height 807
select select "10"
select select "30"
select select "12"
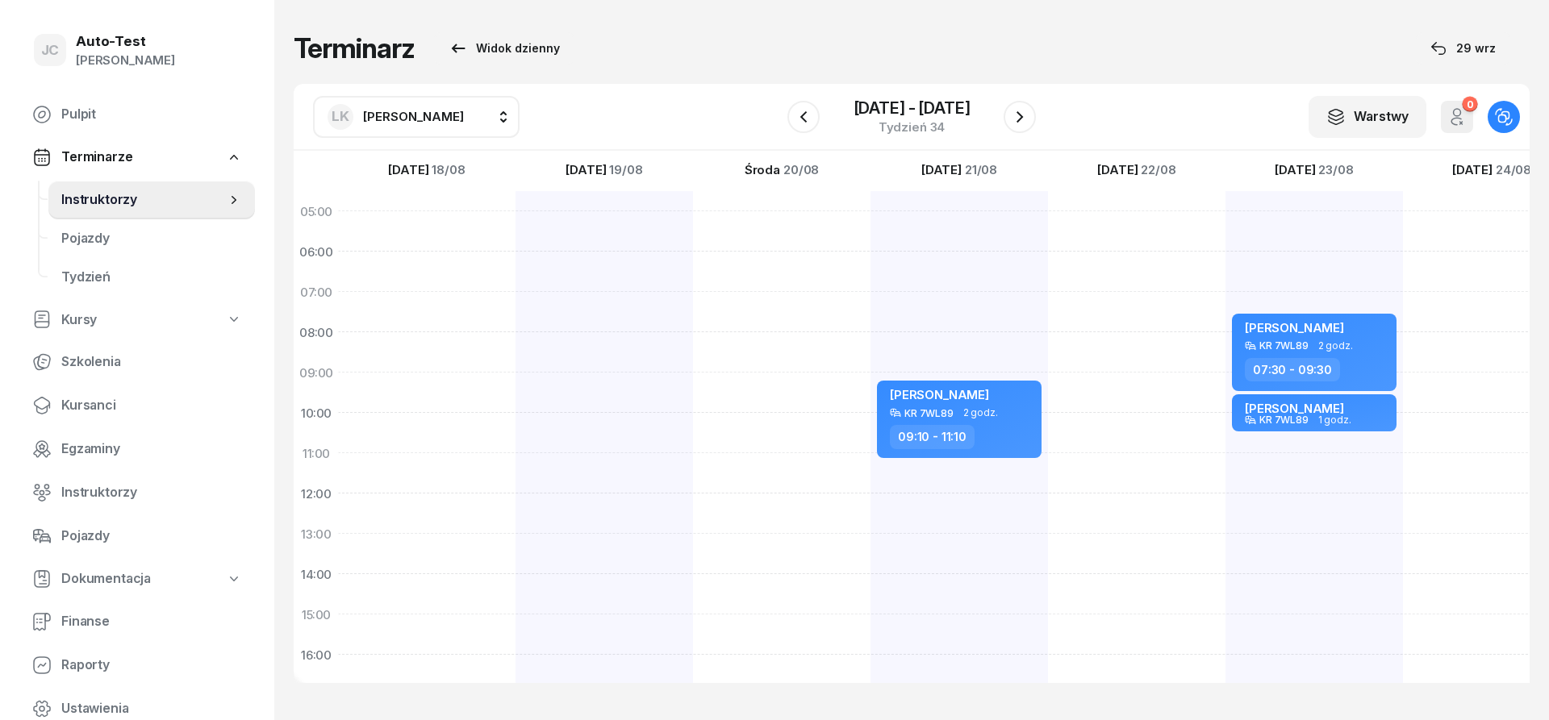
select select "30"
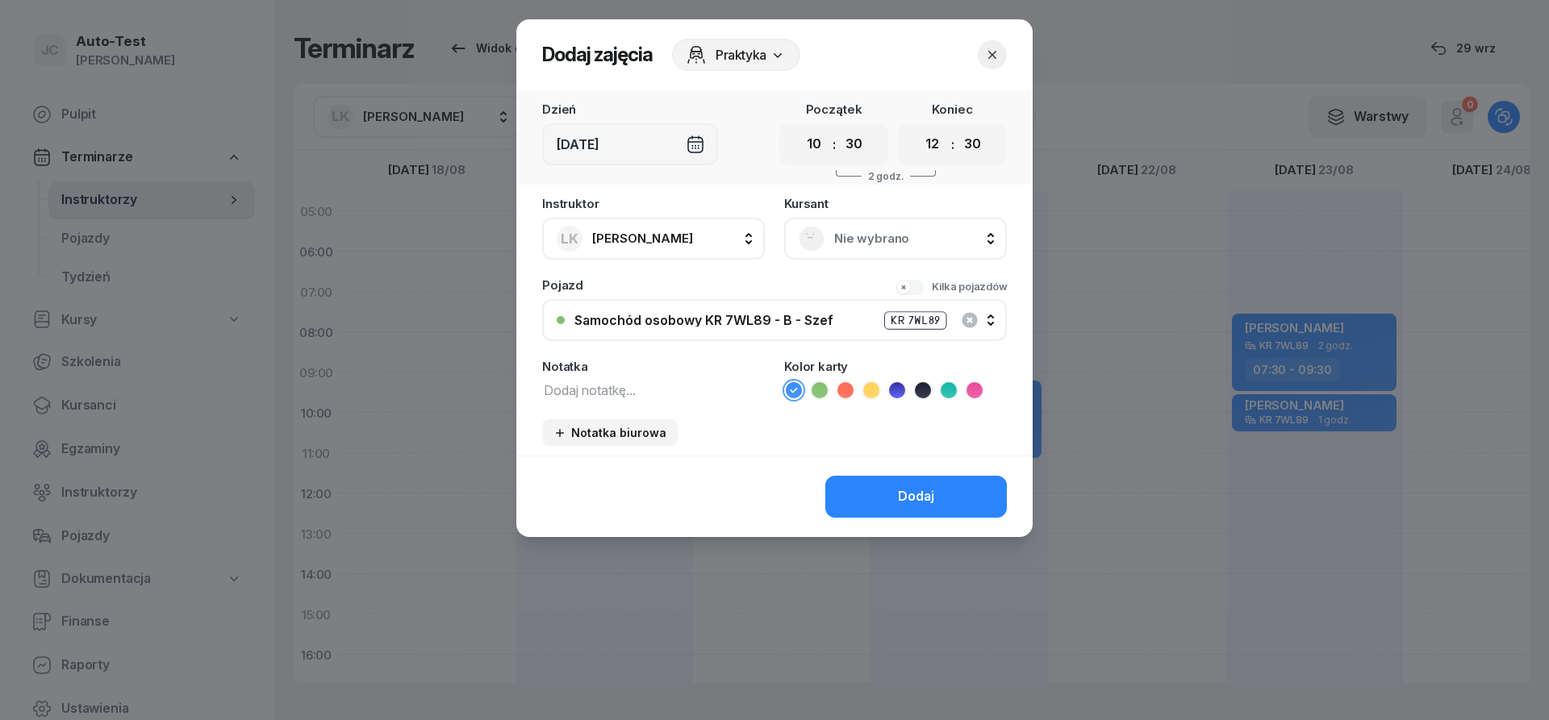
click at [880, 259] on div "Nie wybrano" at bounding box center [895, 239] width 223 height 42
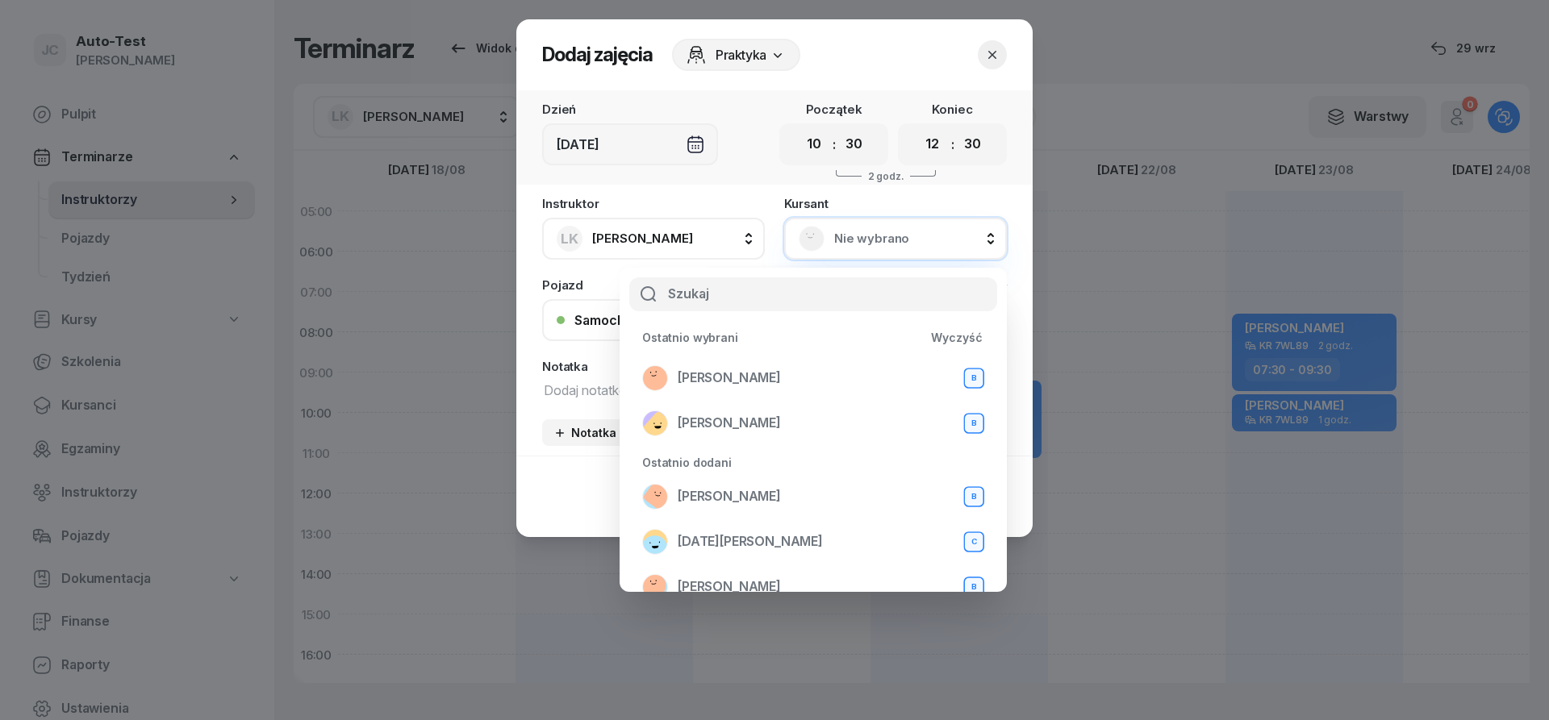
drag, startPoint x: 880, startPoint y: 242, endPoint x: 844, endPoint y: 274, distance: 48.6
click at [880, 244] on span "Nie wybrano" at bounding box center [913, 238] width 158 height 21
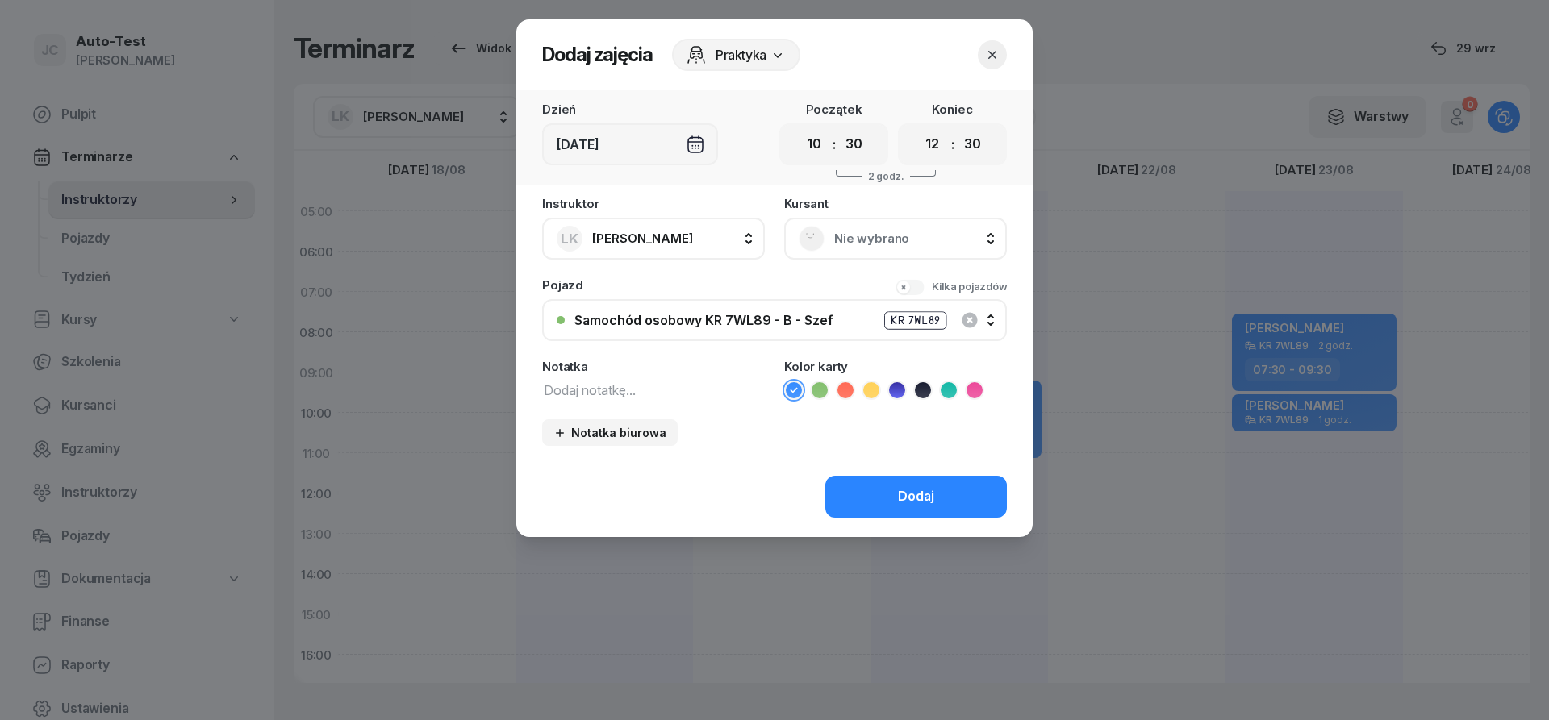
click at [846, 236] on span "Nie wybrano" at bounding box center [913, 238] width 158 height 21
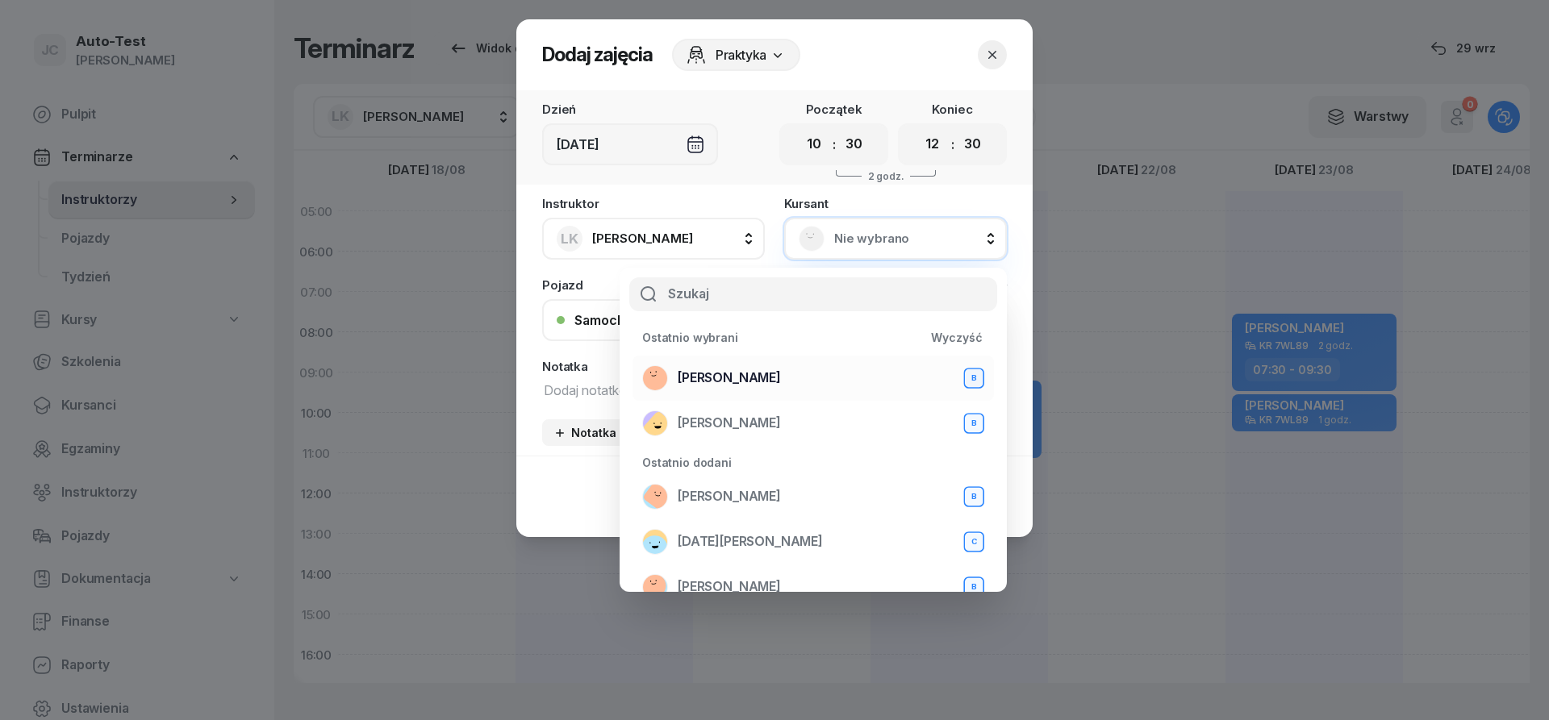
click at [750, 378] on span "[PERSON_NAME]" at bounding box center [729, 378] width 103 height 21
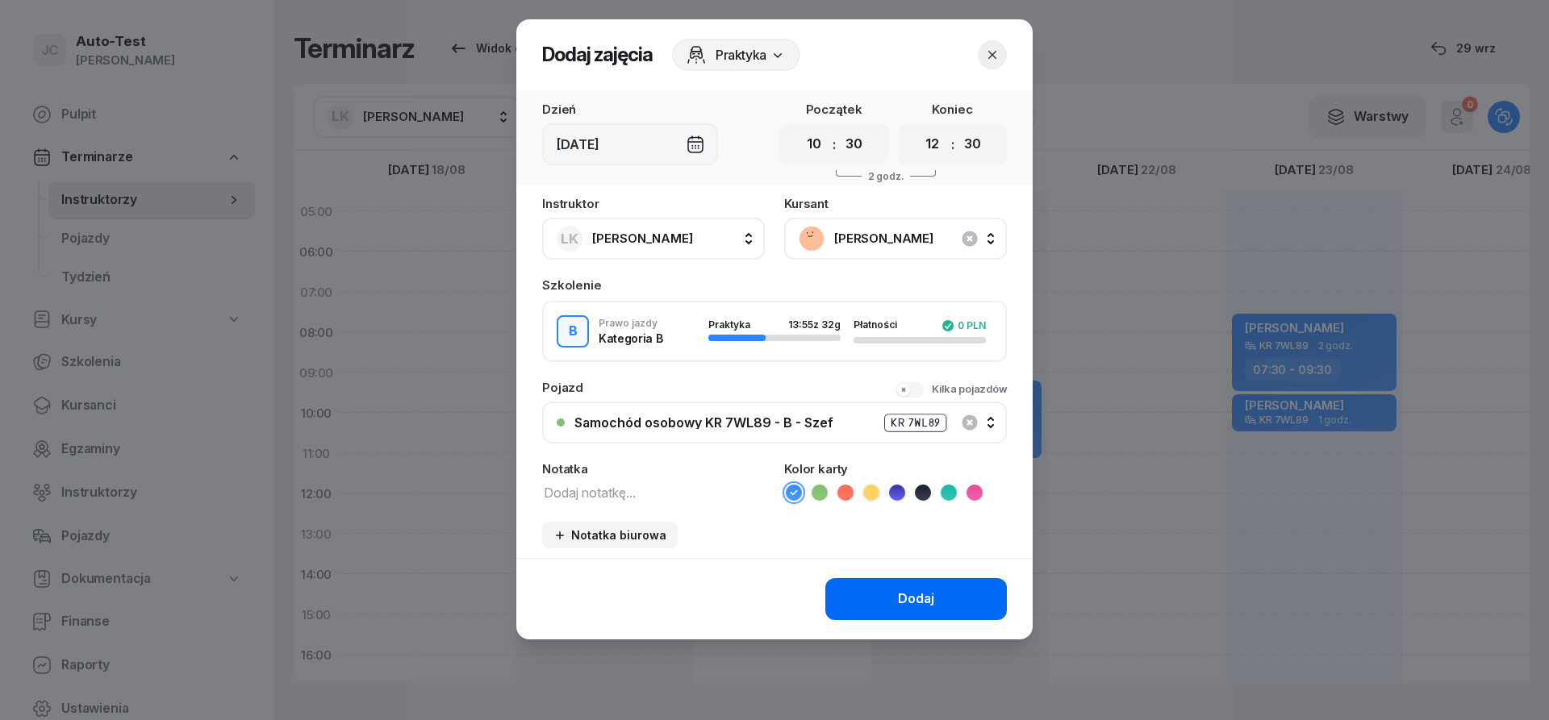
click at [878, 610] on button "Dodaj" at bounding box center [916, 599] width 182 height 42
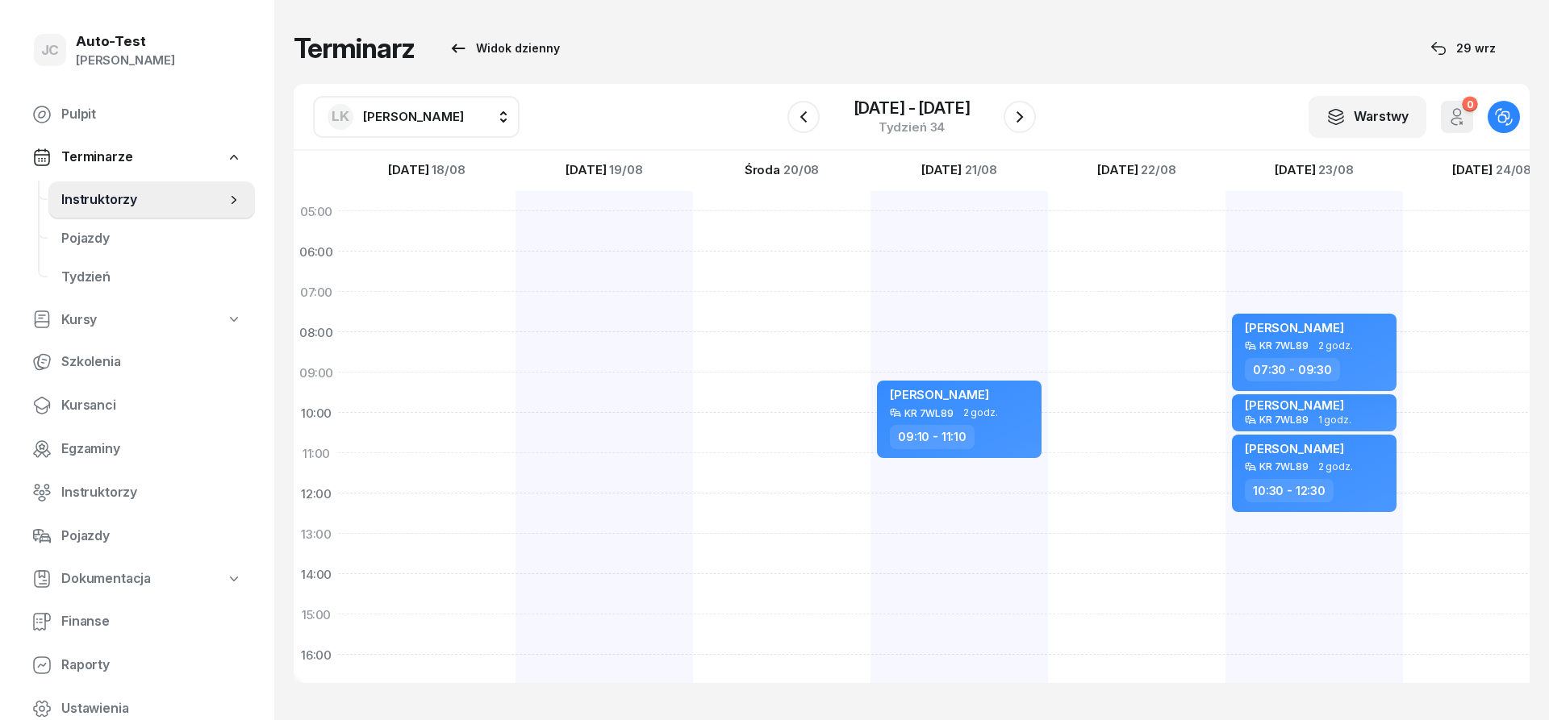
click at [1021, 135] on div "[DATE] - [DATE] Tydzień 34" at bounding box center [911, 117] width 248 height 46
click at [1021, 121] on icon "button" at bounding box center [1019, 116] width 19 height 19
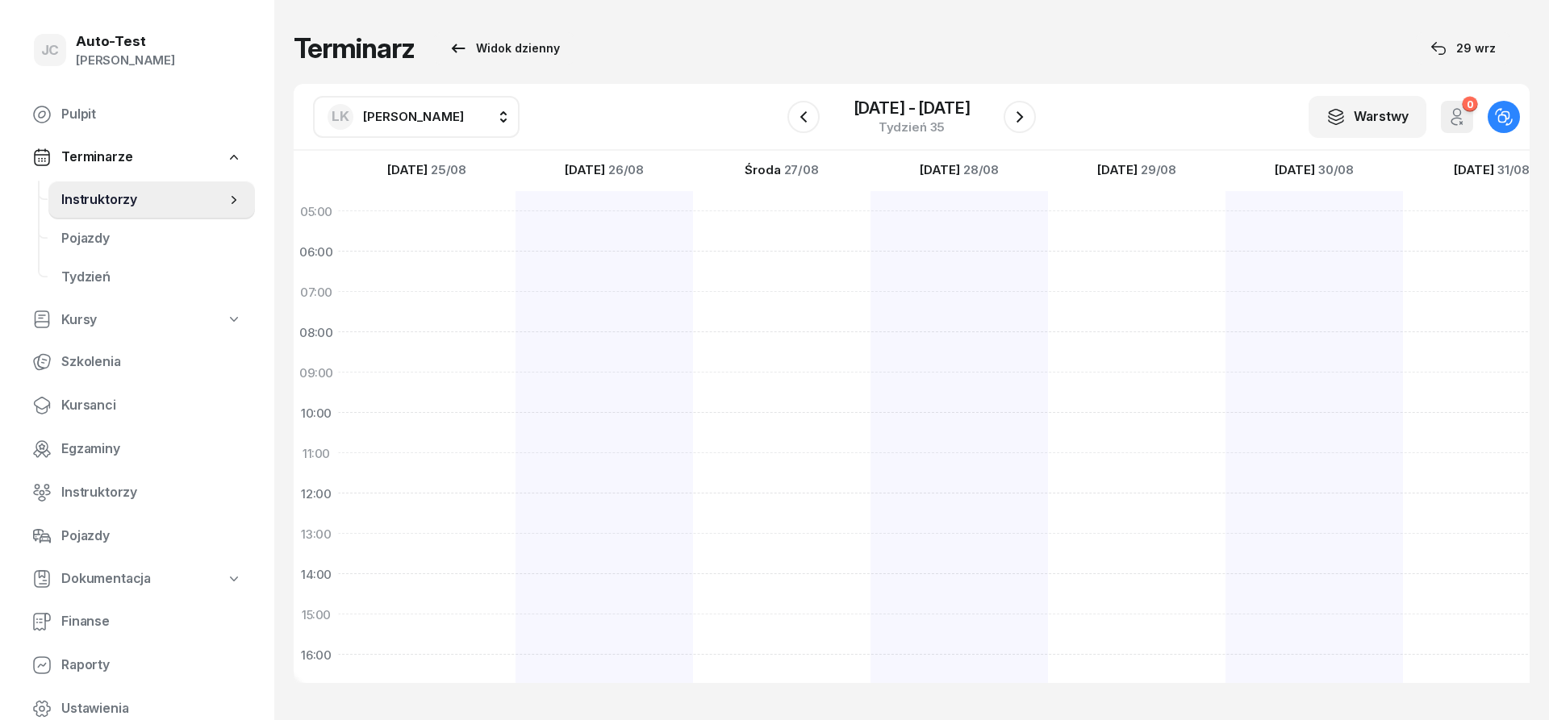
click at [787, 466] on div at bounding box center [781, 594] width 177 height 807
select select "11"
select select "13"
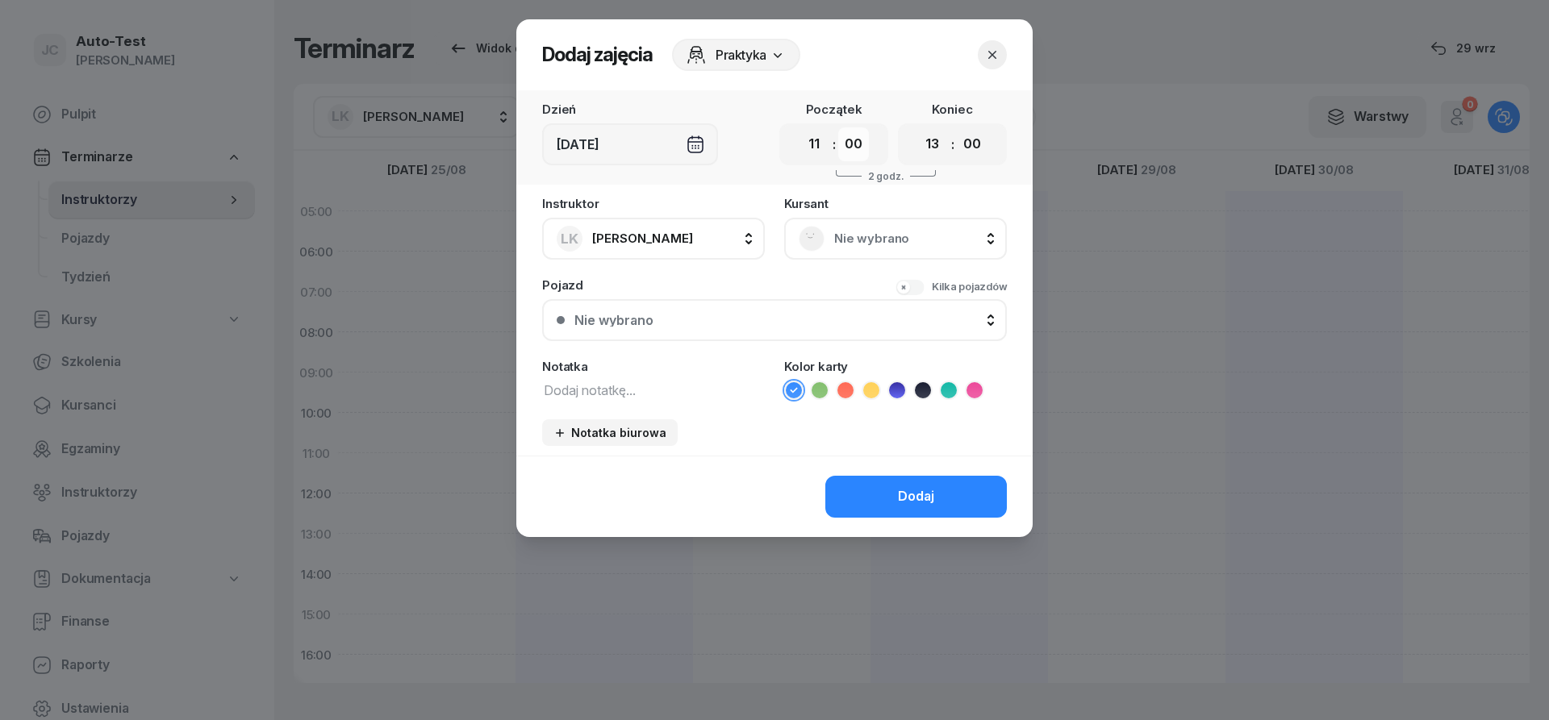
click at [850, 152] on select "00 05 10 15 20 25 30 35 40 45 50 55" at bounding box center [853, 144] width 31 height 34
click at [838, 127] on select "00 05 10 15 20 25 30 35 40 45 50 55" at bounding box center [853, 144] width 31 height 34
select select "30"
click option "30" at bounding box center [0, 0] width 0 height 0
click at [854, 248] on span "Nie wybrano" at bounding box center [913, 238] width 158 height 21
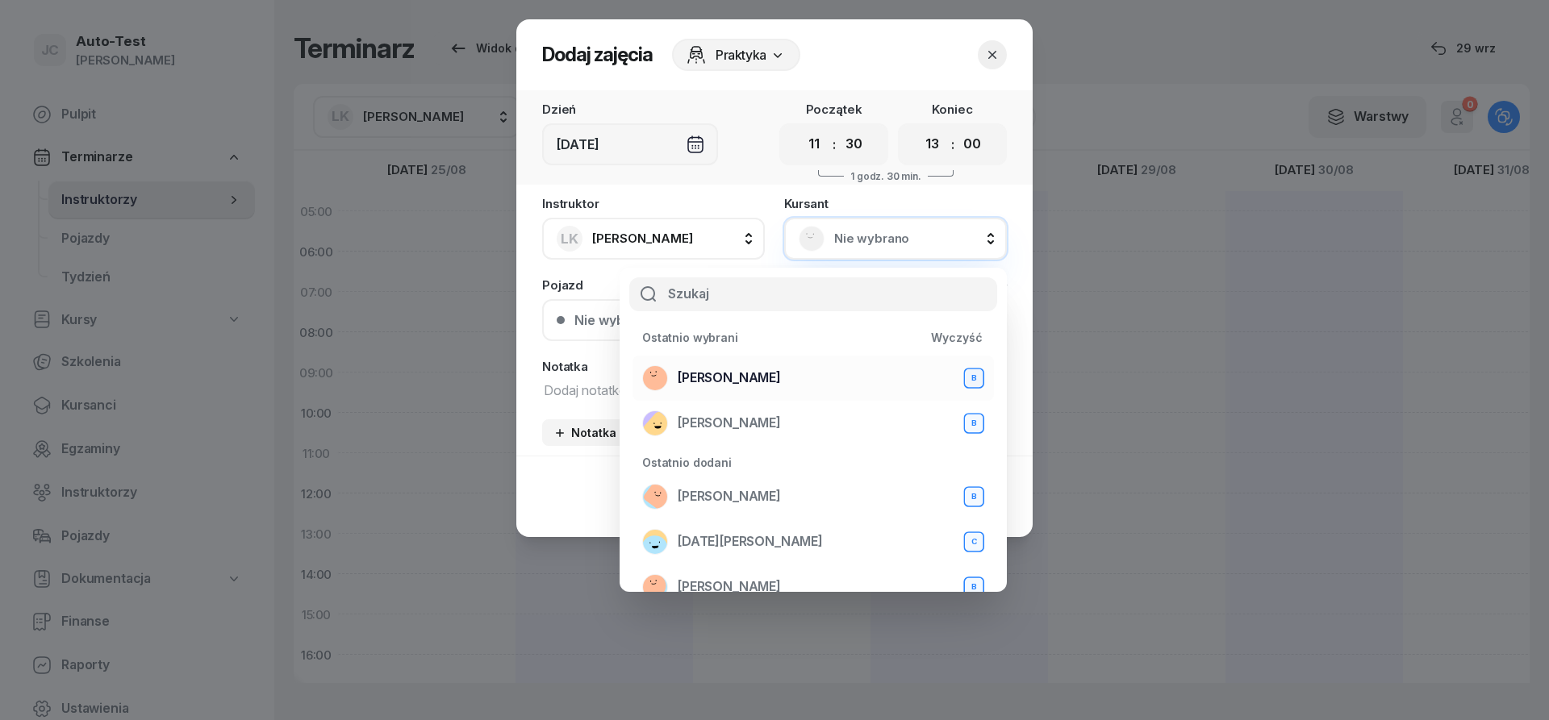
click at [833, 370] on div "[PERSON_NAME] B" at bounding box center [813, 378] width 342 height 26
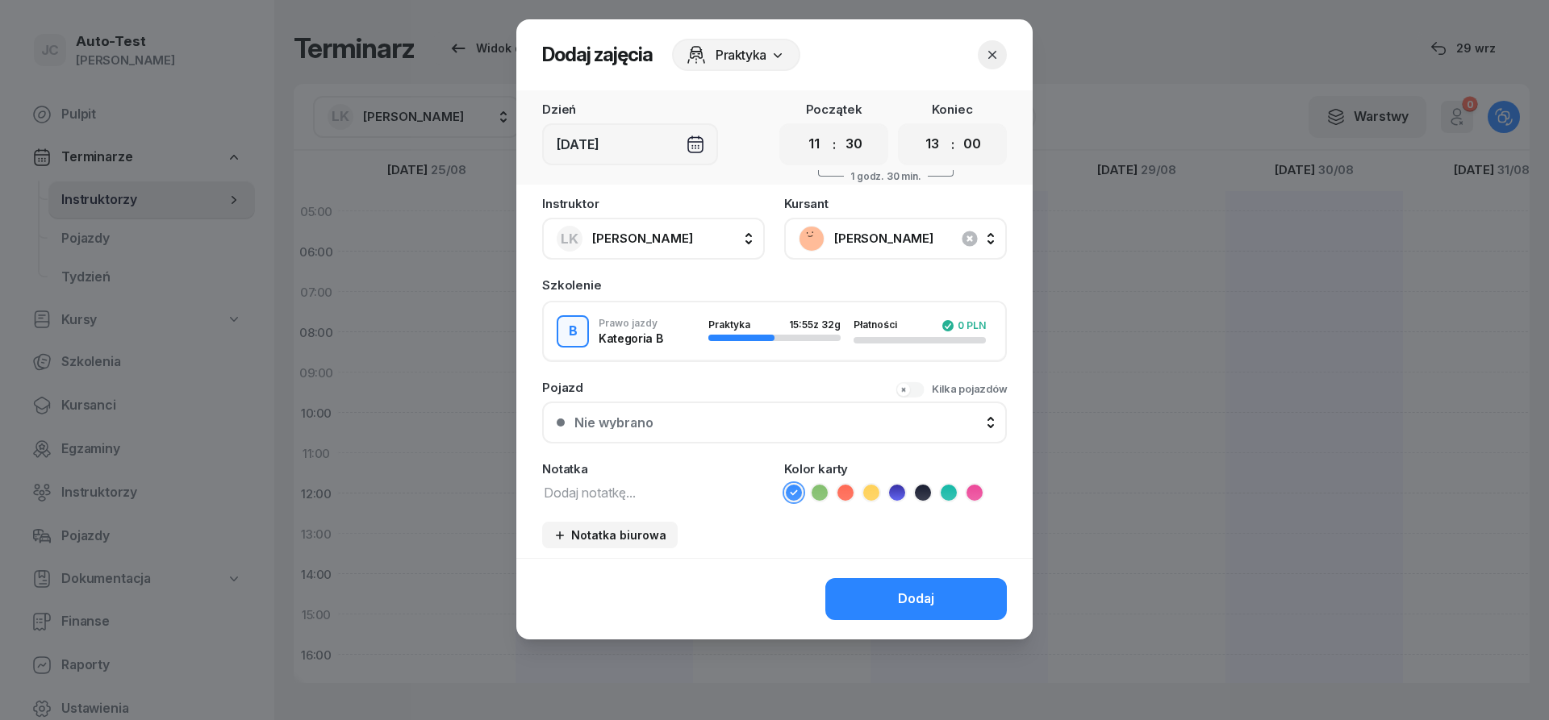
click at [729, 407] on button "Nie wybrano" at bounding box center [774, 423] width 465 height 42
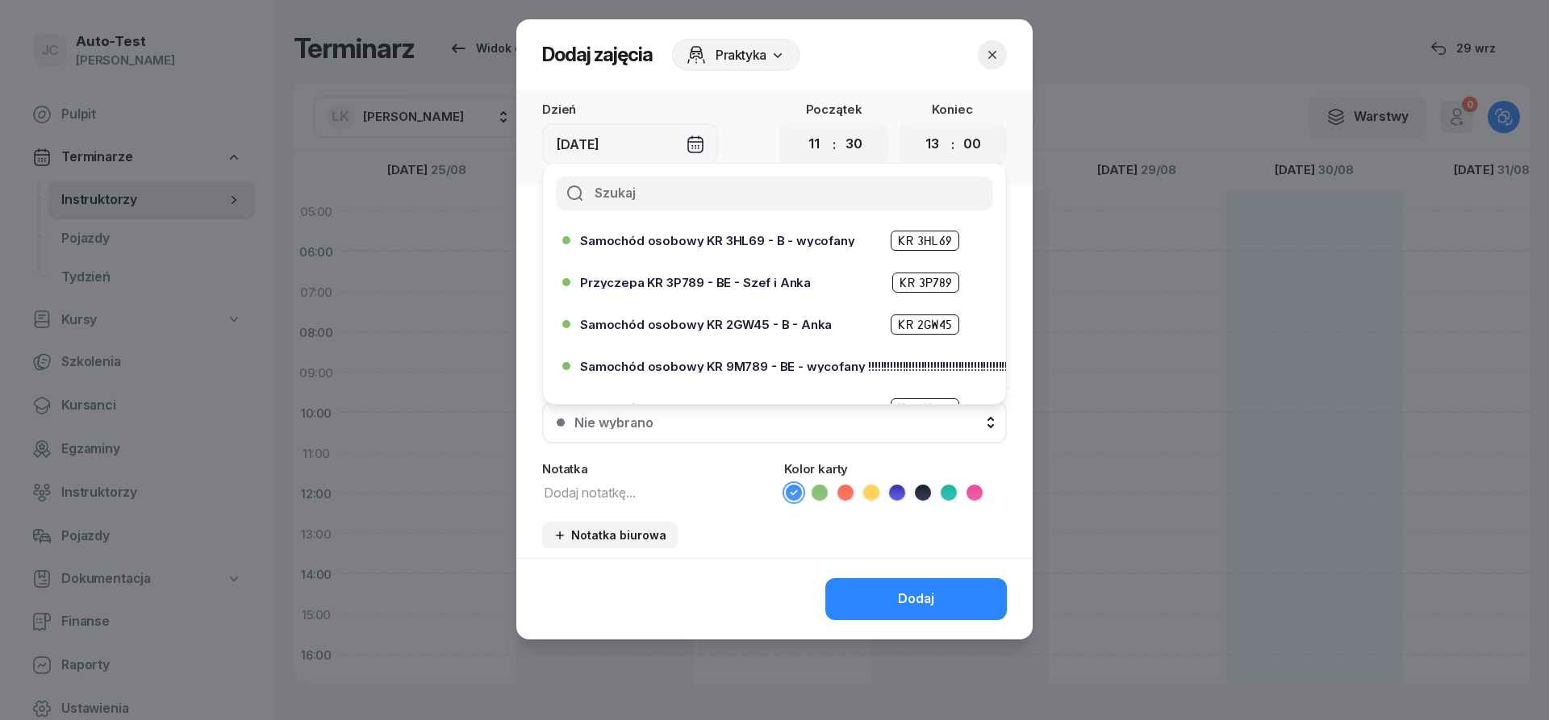
scroll to position [290, 0]
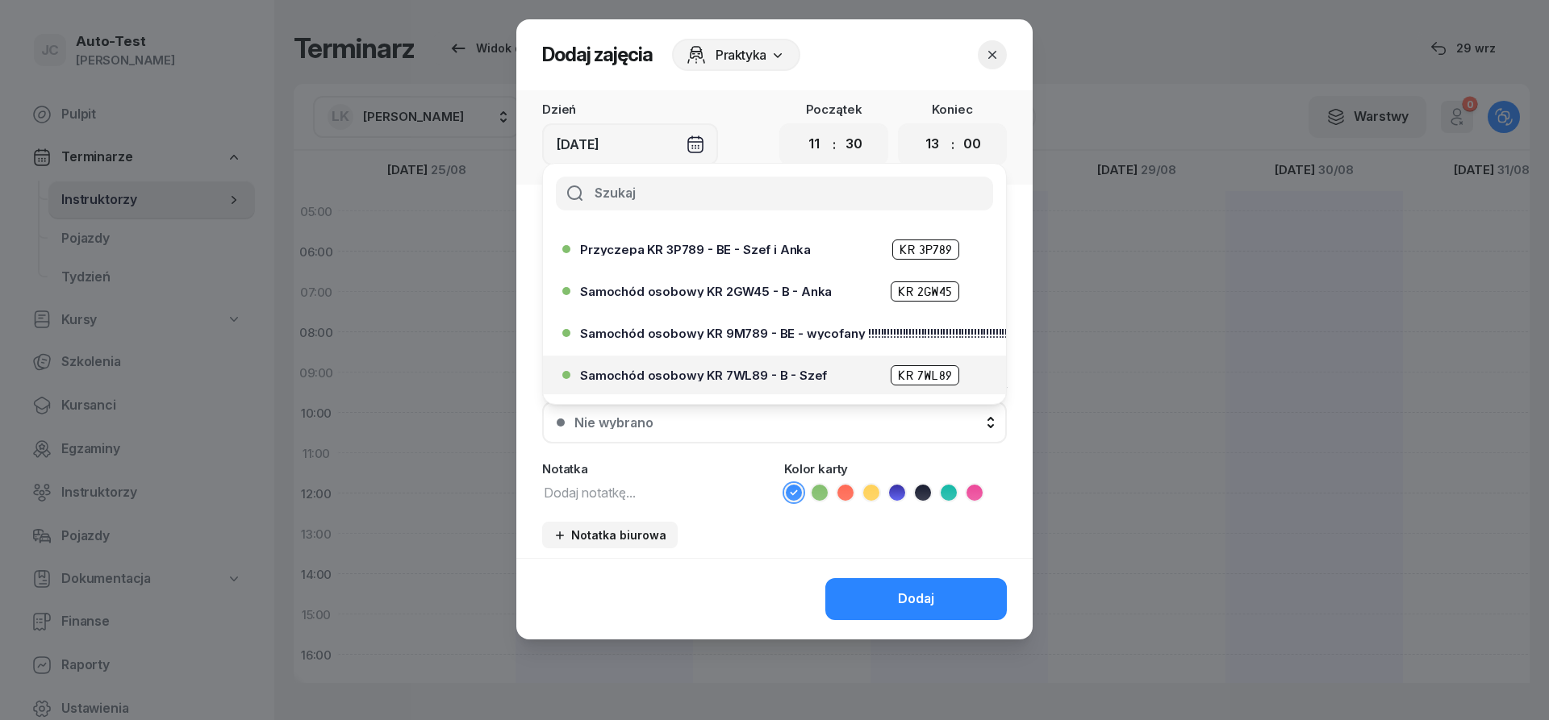
click at [751, 373] on span "Samochód osobowy KR 7WL89 - B - Szef" at bounding box center [703, 376] width 247 height 12
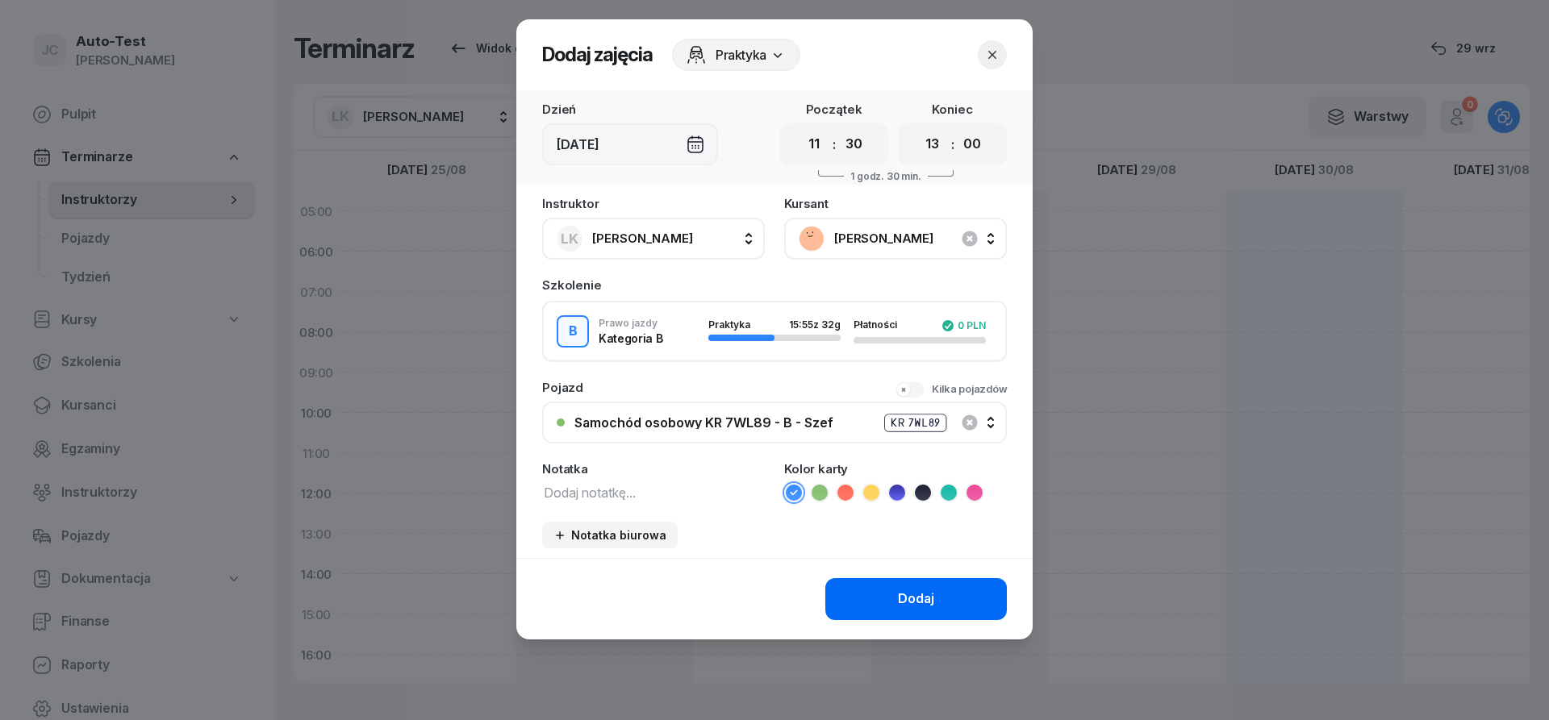
click at [898, 587] on button "Dodaj" at bounding box center [916, 599] width 182 height 42
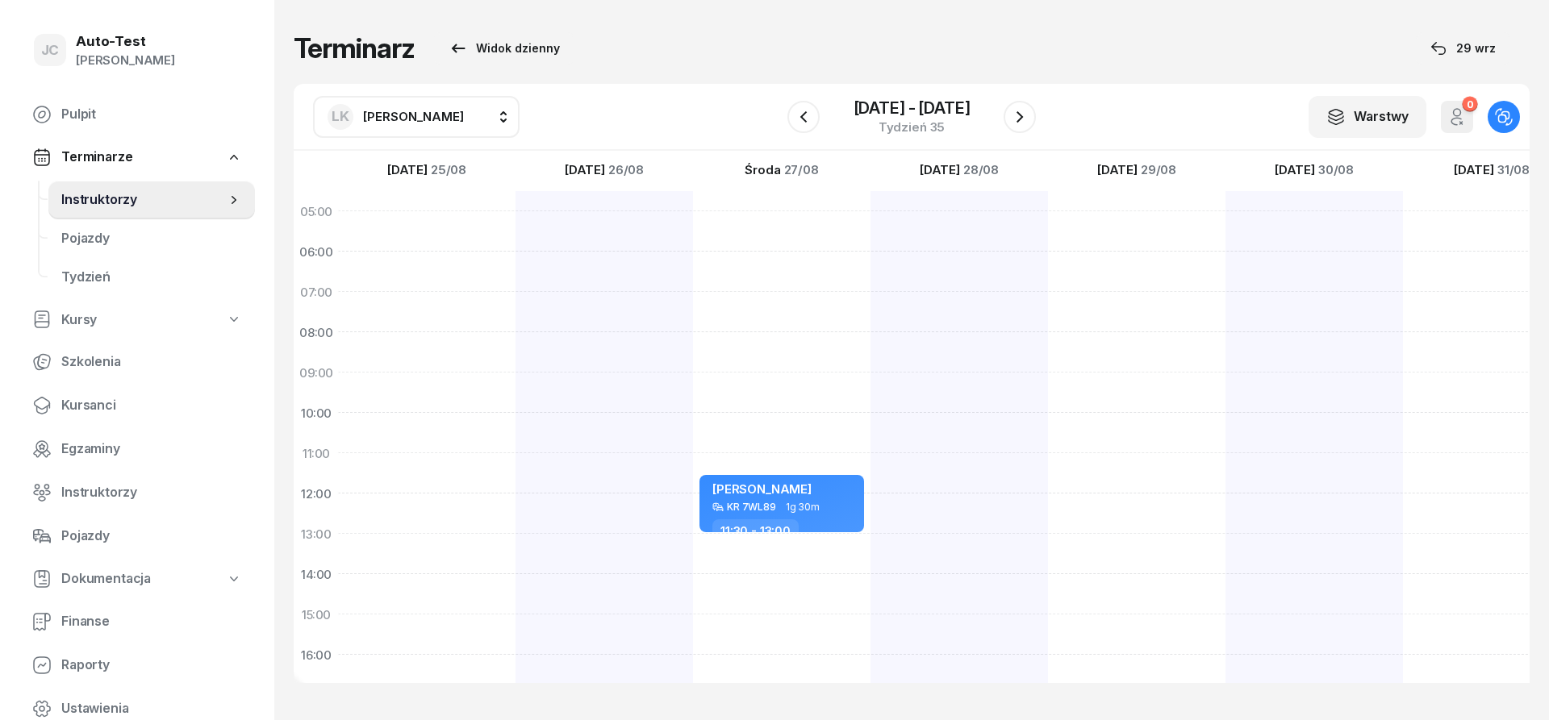
click at [954, 386] on div at bounding box center [959, 594] width 177 height 807
select select "09"
select select "11"
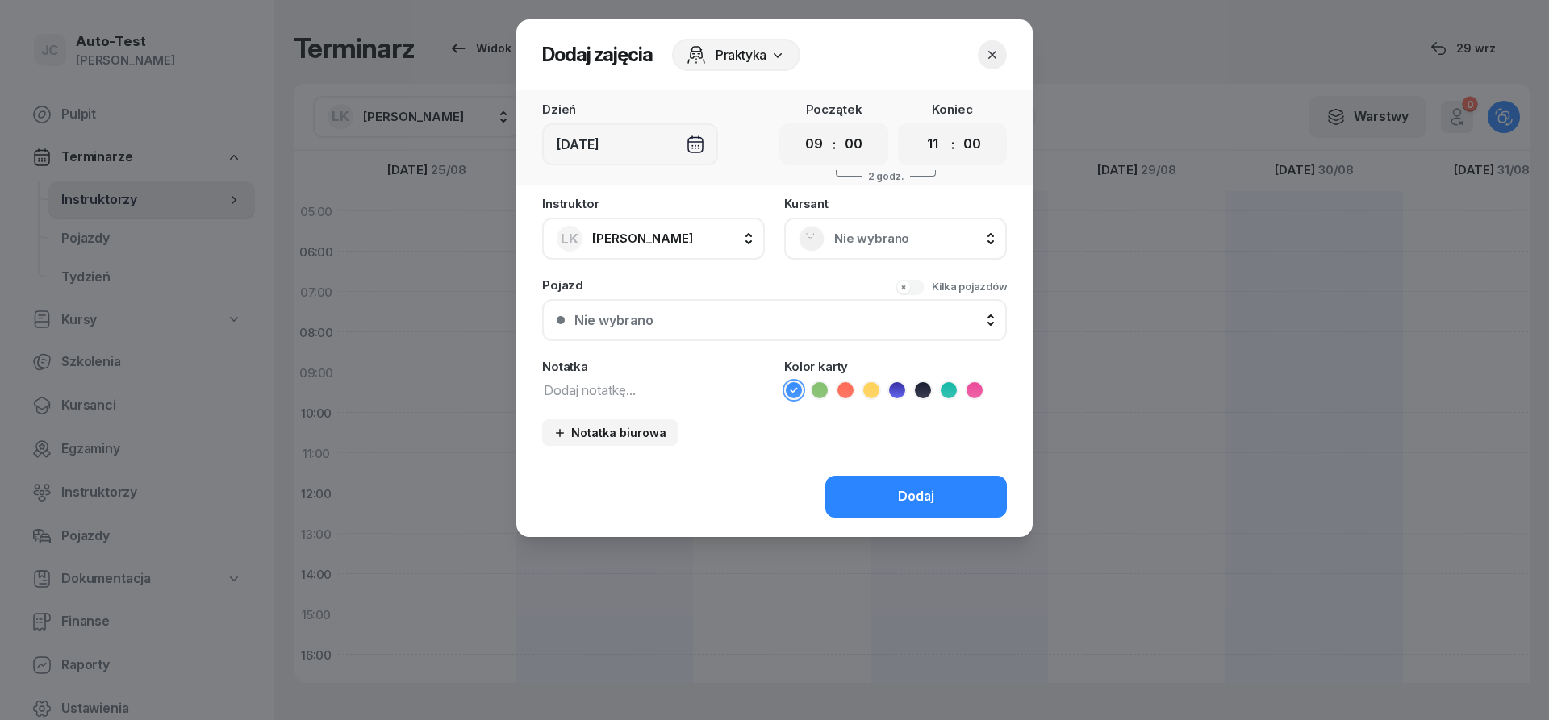
click at [848, 231] on span "Nie wybrano" at bounding box center [913, 238] width 158 height 21
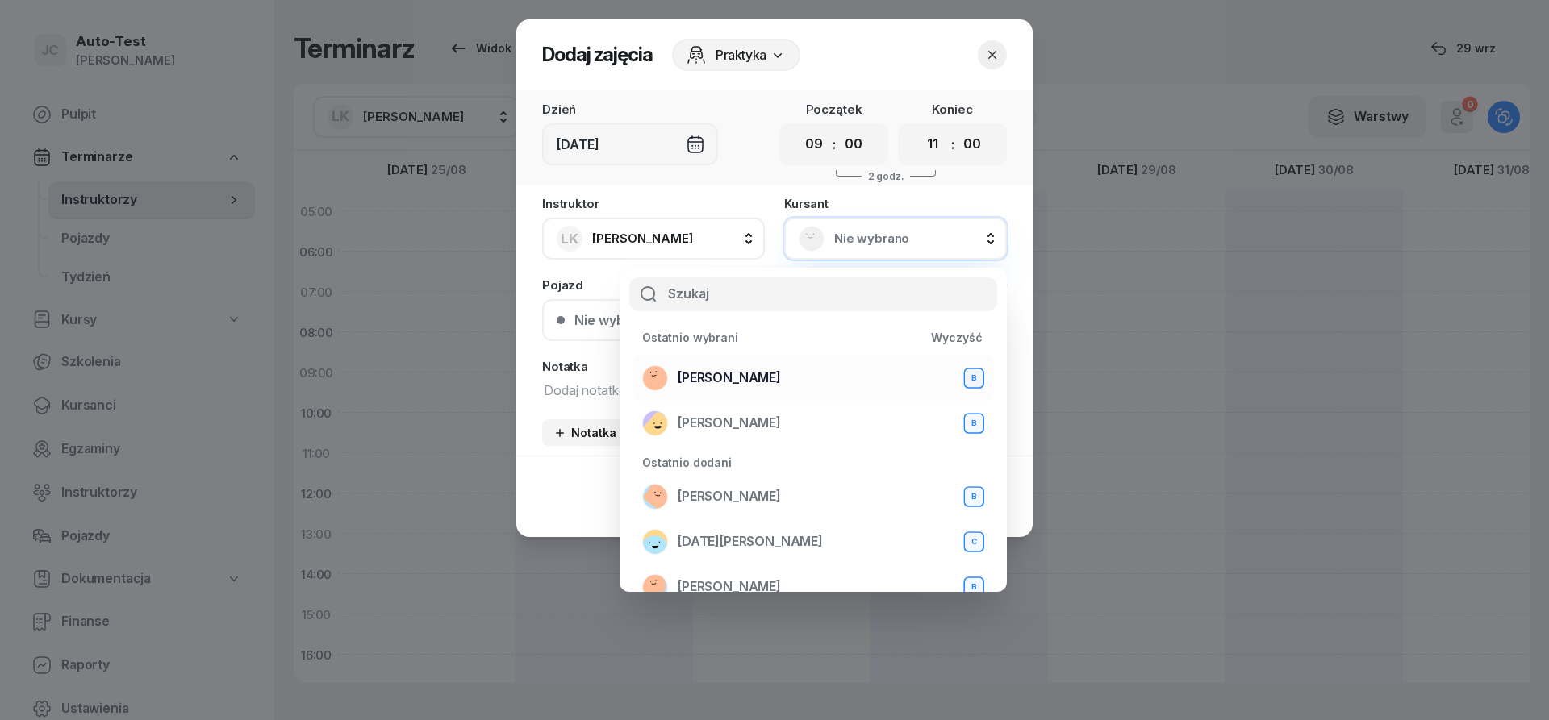
click at [794, 383] on div "[PERSON_NAME] B" at bounding box center [813, 378] width 342 height 26
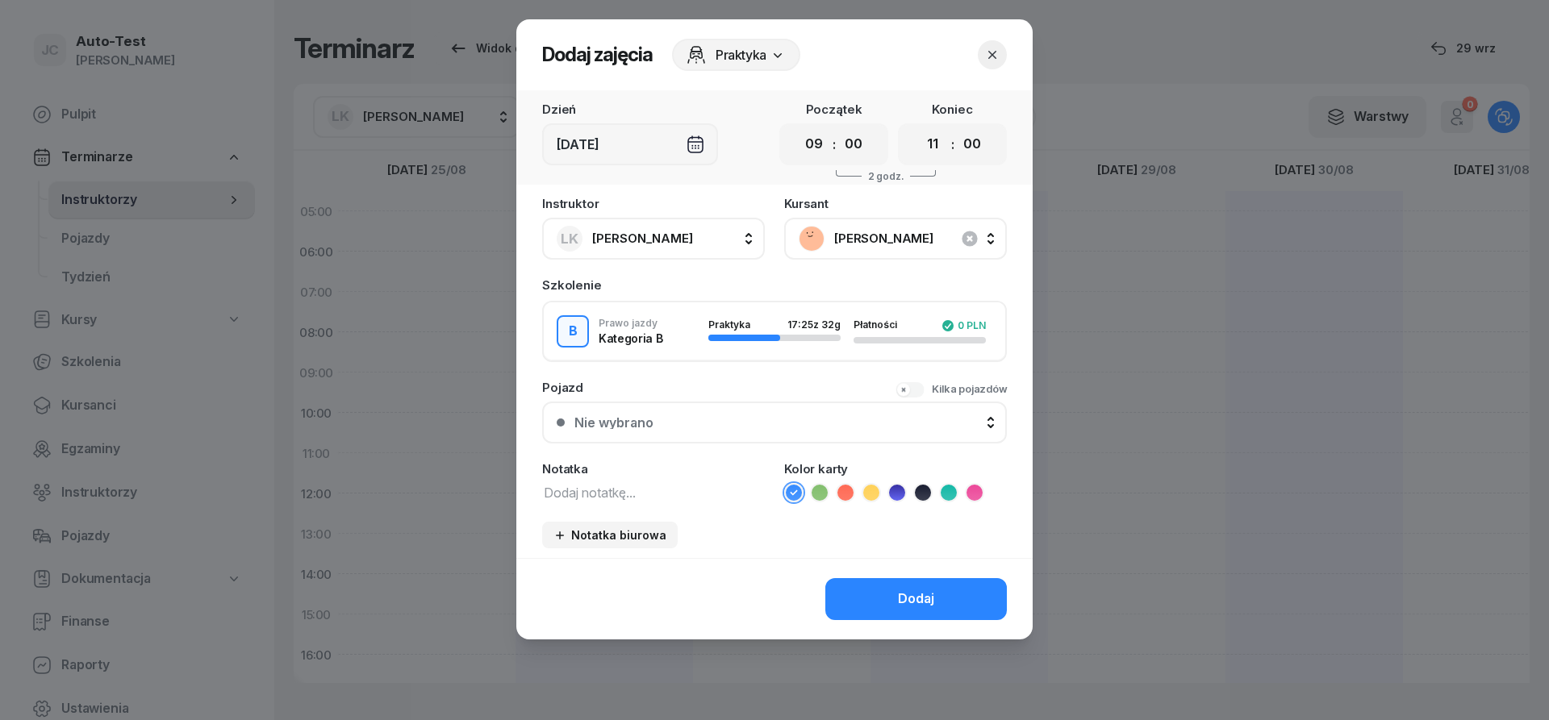
click at [740, 436] on button "Nie wybrano" at bounding box center [774, 423] width 465 height 42
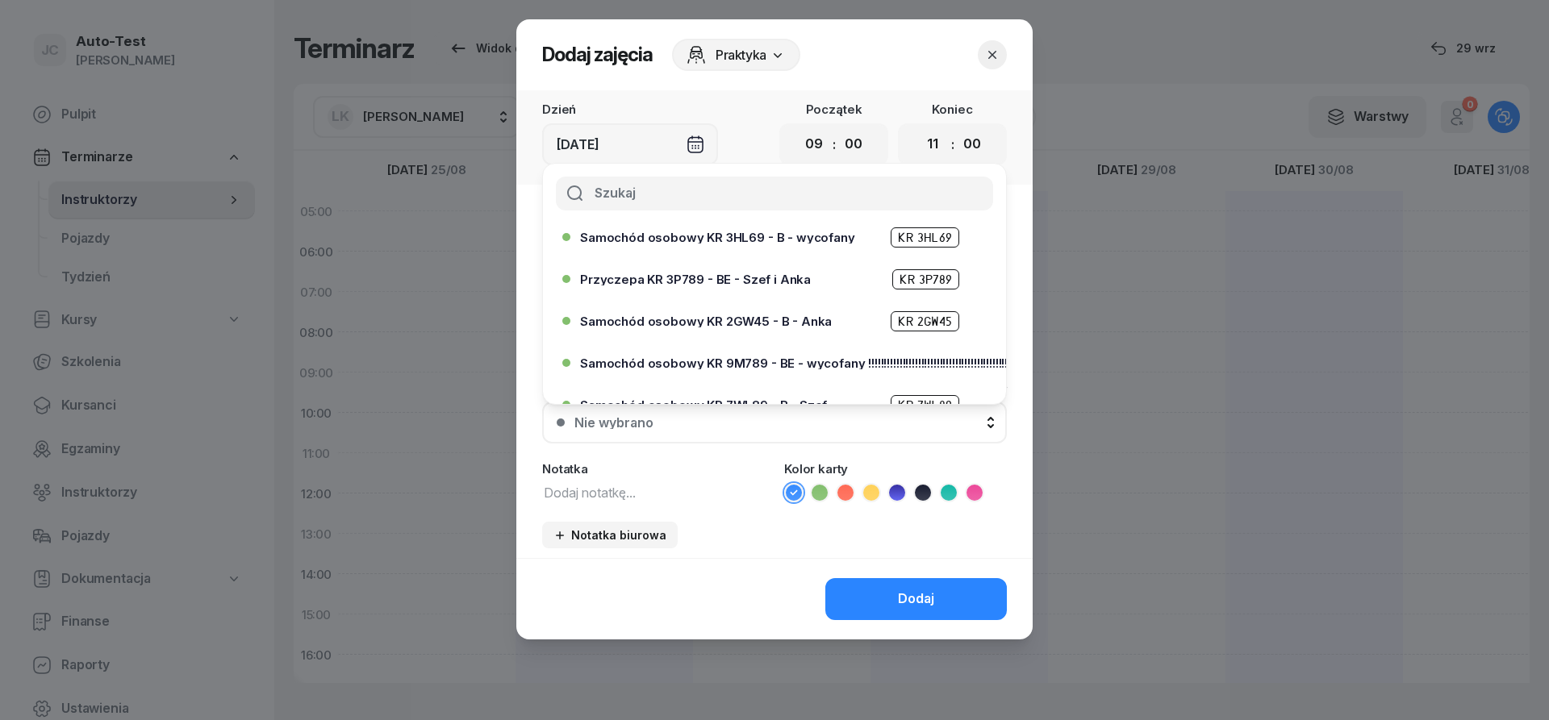
scroll to position [290, 0]
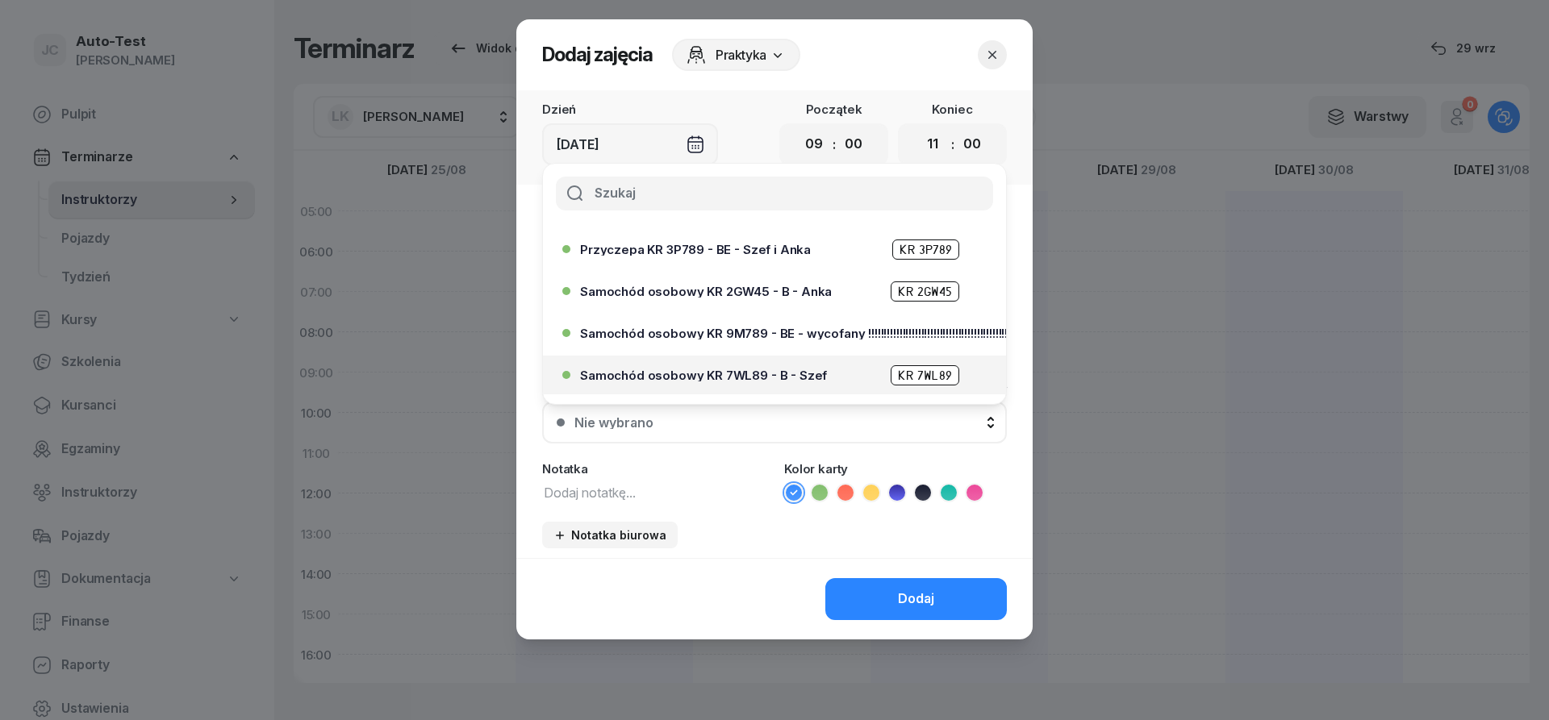
click at [758, 375] on span "Samochód osobowy KR 7WL89 - B - Szef" at bounding box center [703, 376] width 247 height 12
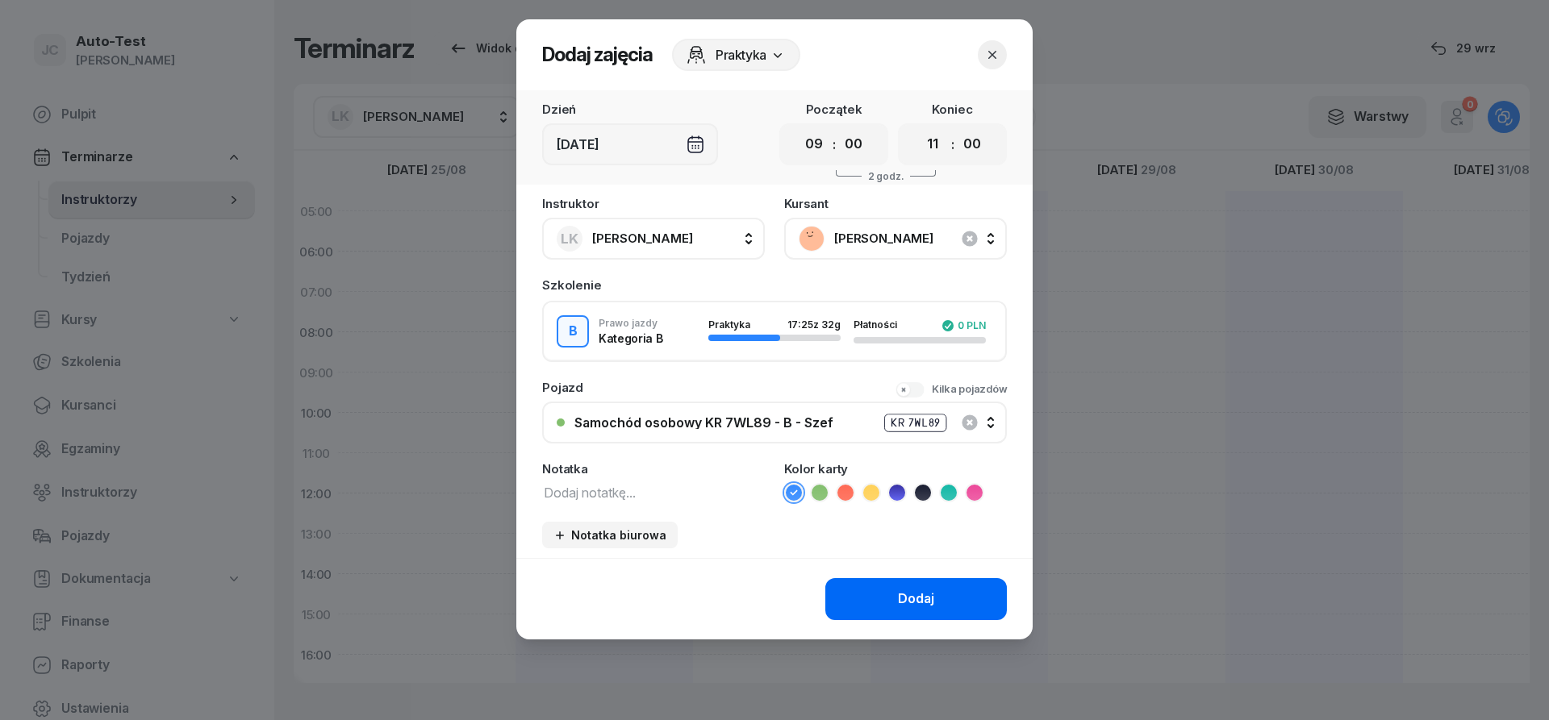
click at [864, 601] on button "Dodaj" at bounding box center [916, 599] width 182 height 42
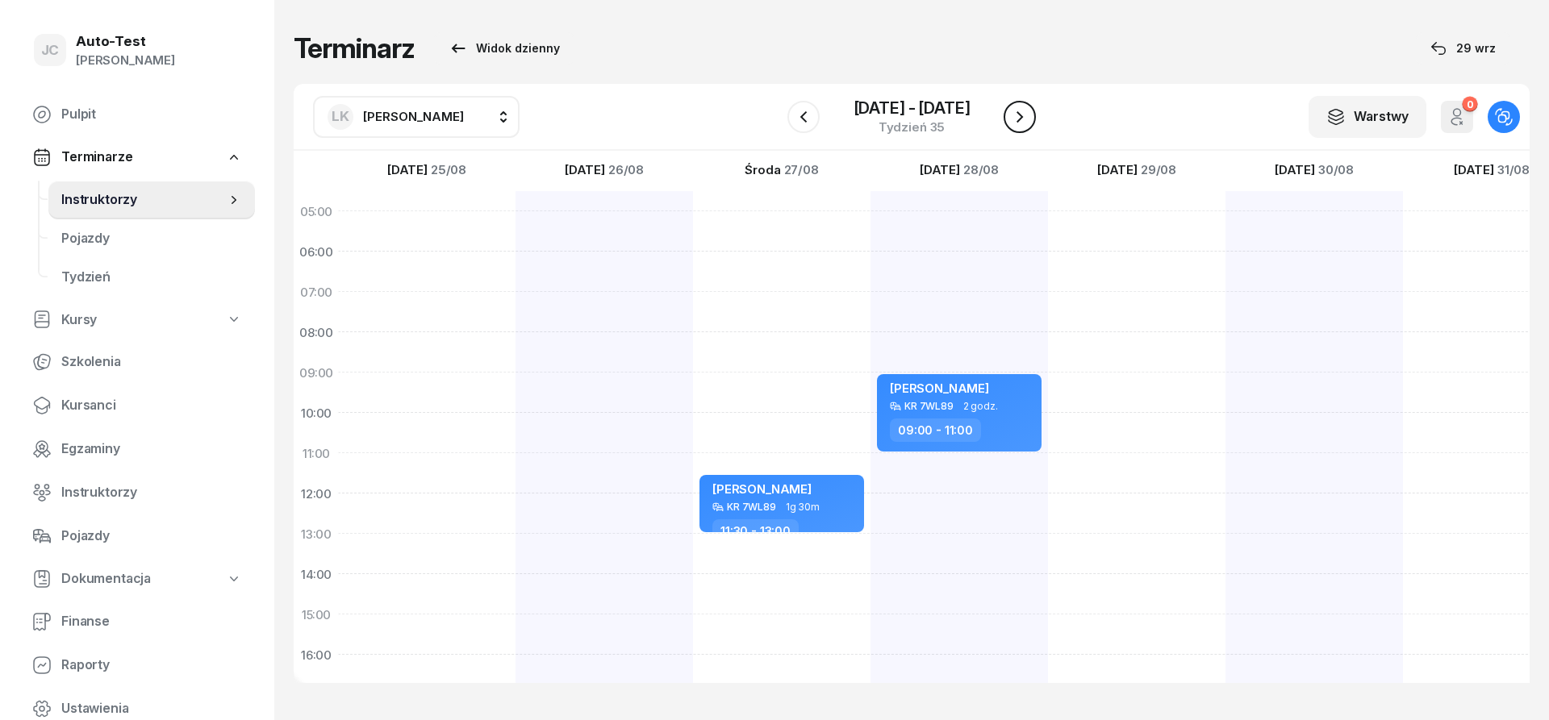
click at [1014, 120] on icon "button" at bounding box center [1019, 116] width 19 height 19
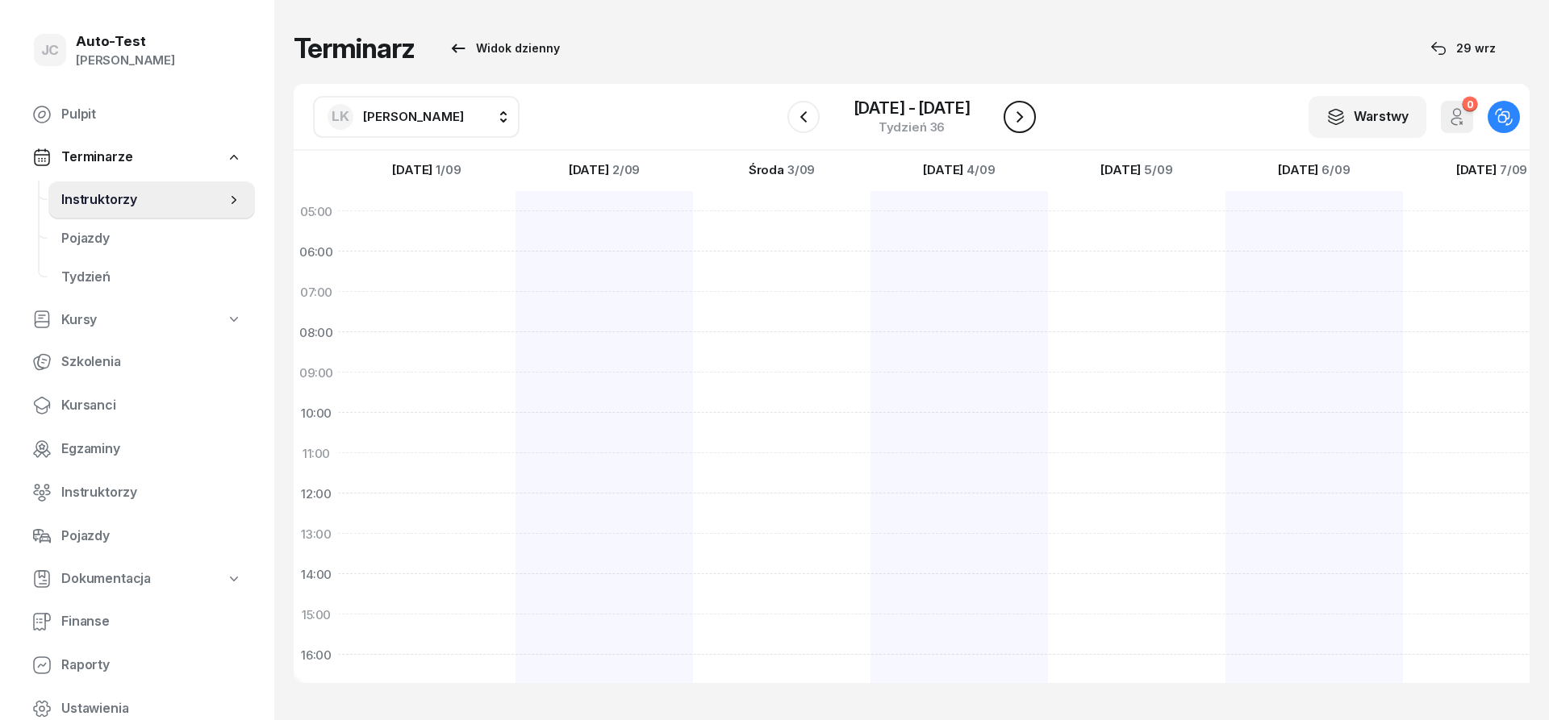
click at [1021, 119] on icon "button" at bounding box center [1020, 116] width 6 height 11
click at [441, 383] on div at bounding box center [426, 594] width 177 height 807
select select "09"
select select "11"
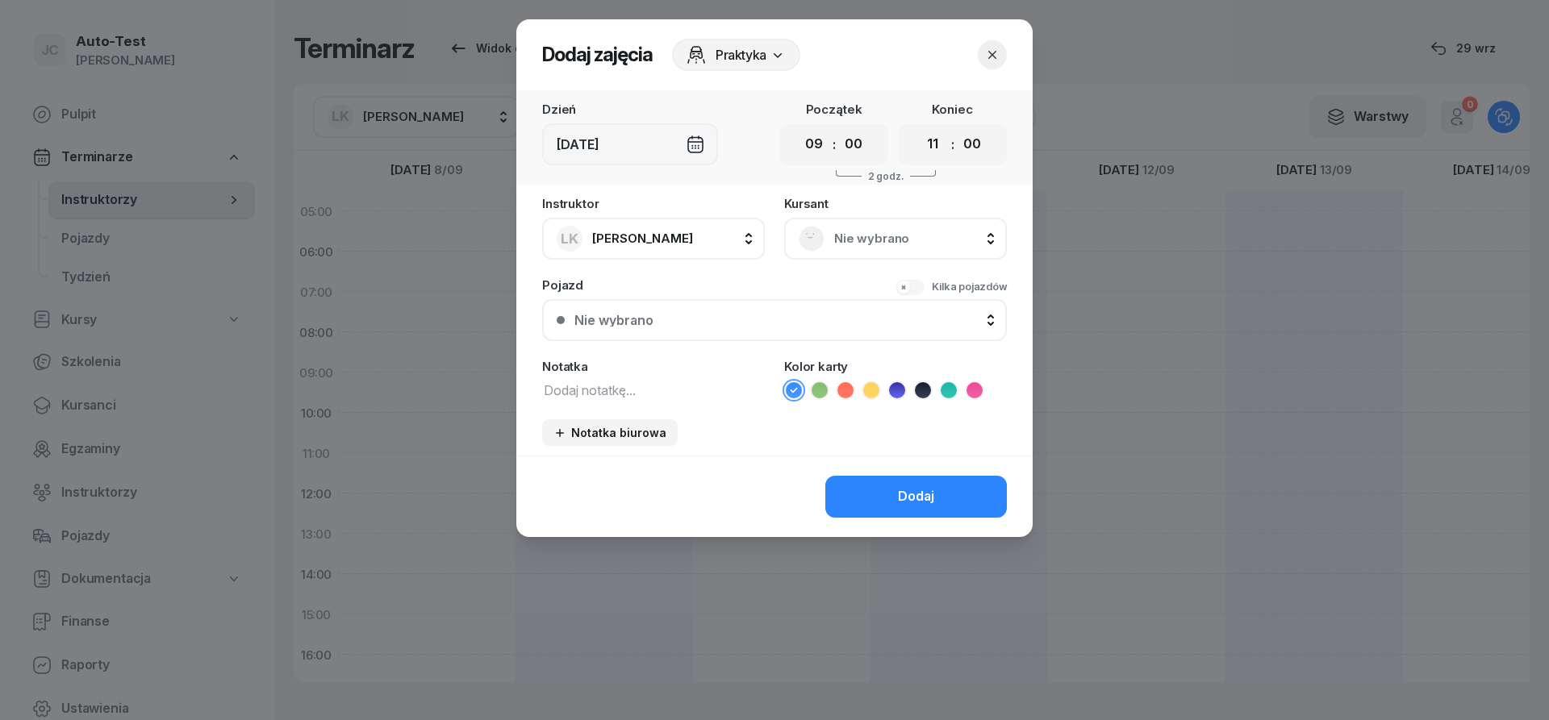
click at [854, 249] on div "Nie wybrano" at bounding box center [896, 239] width 194 height 26
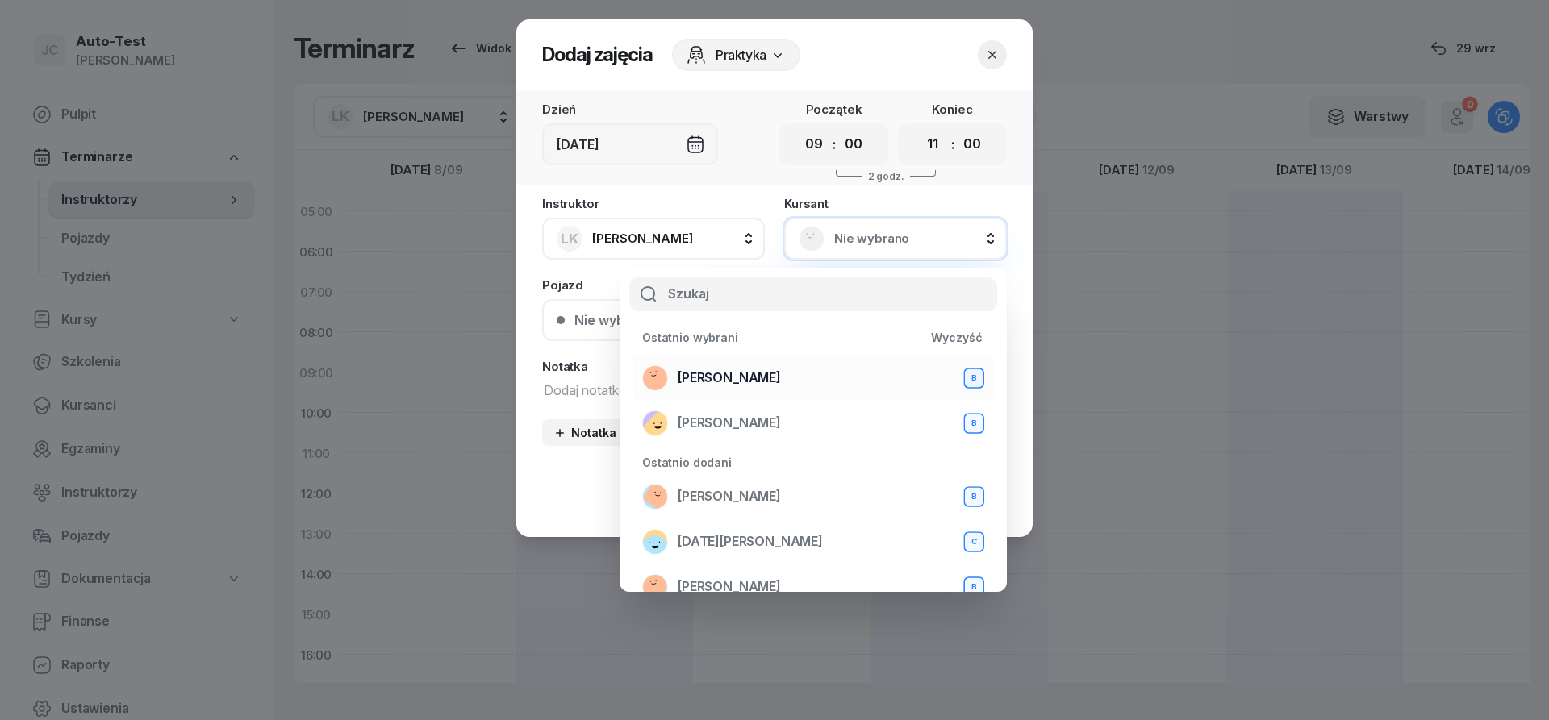
click at [773, 379] on div "[PERSON_NAME] B" at bounding box center [813, 378] width 342 height 26
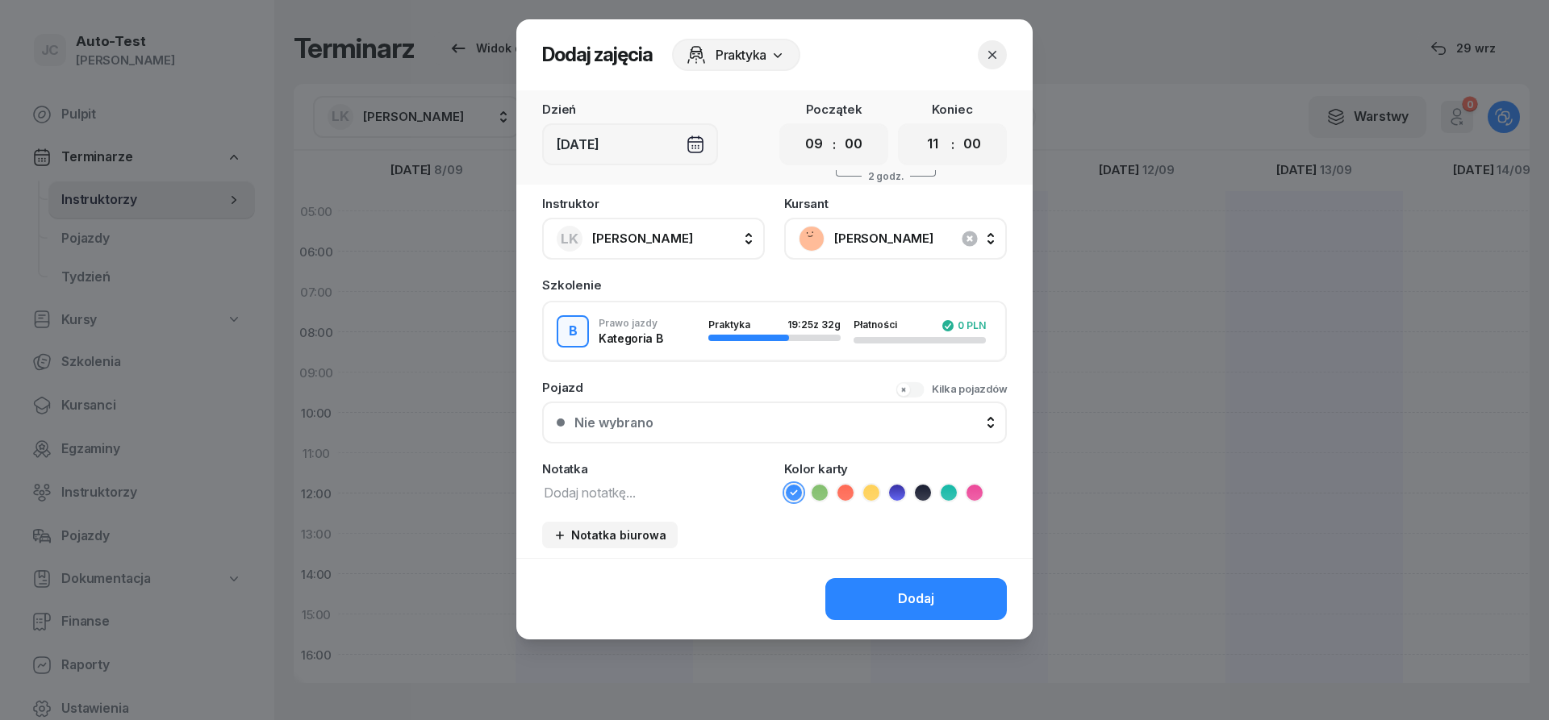
click at [733, 420] on div "Nie wybrano" at bounding box center [783, 422] width 418 height 13
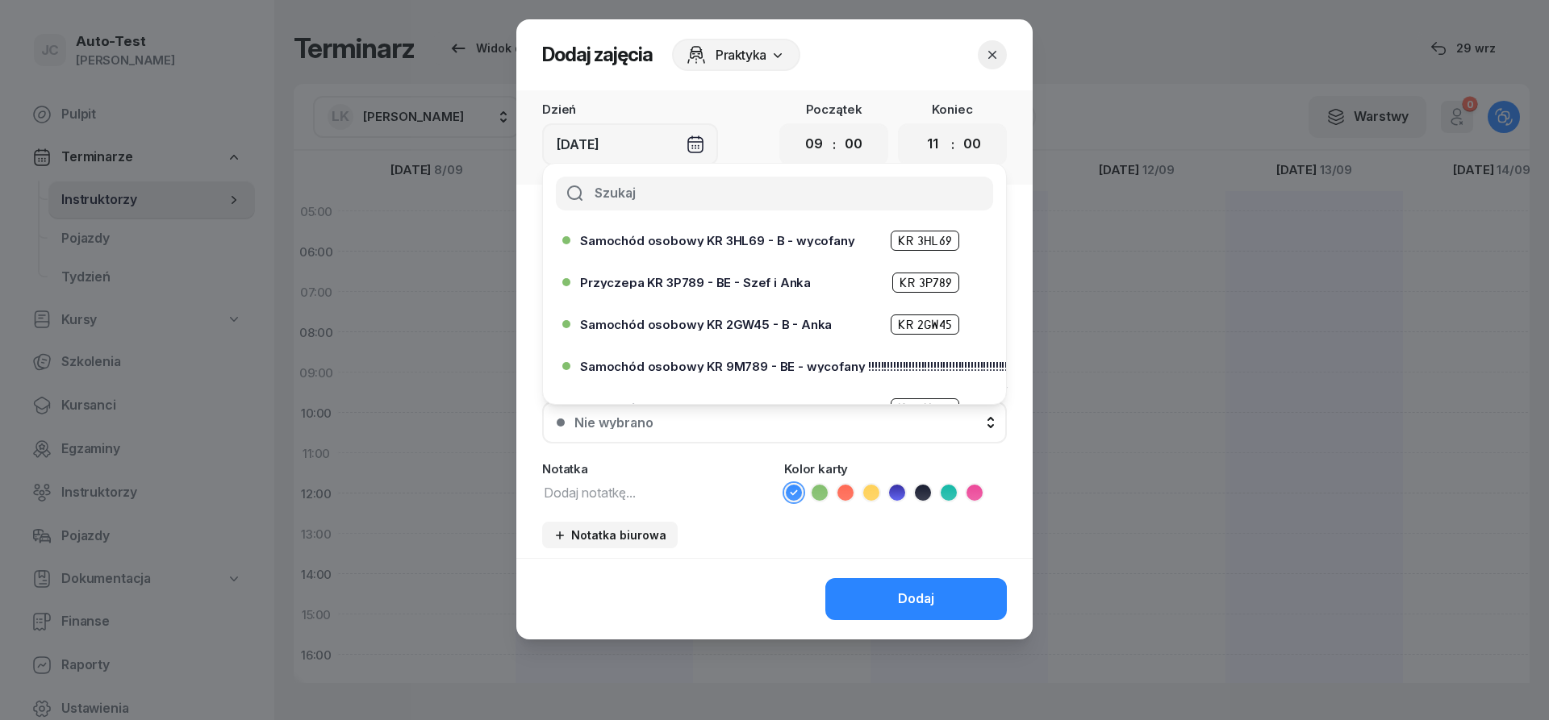
scroll to position [290, 0]
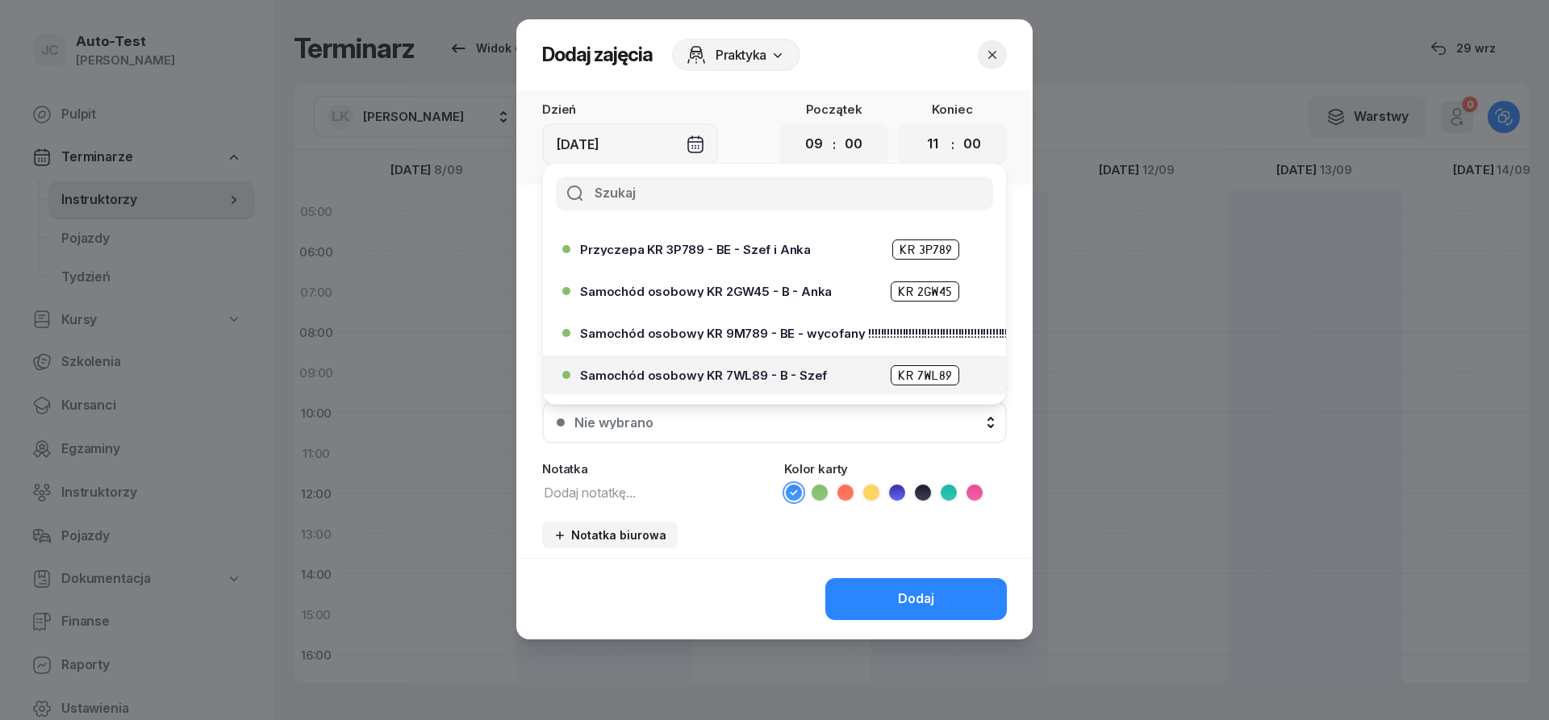
click at [749, 364] on div "Samochód osobowy KR 7WL89 - B - Szef KR 7WL89" at bounding box center [769, 375] width 415 height 26
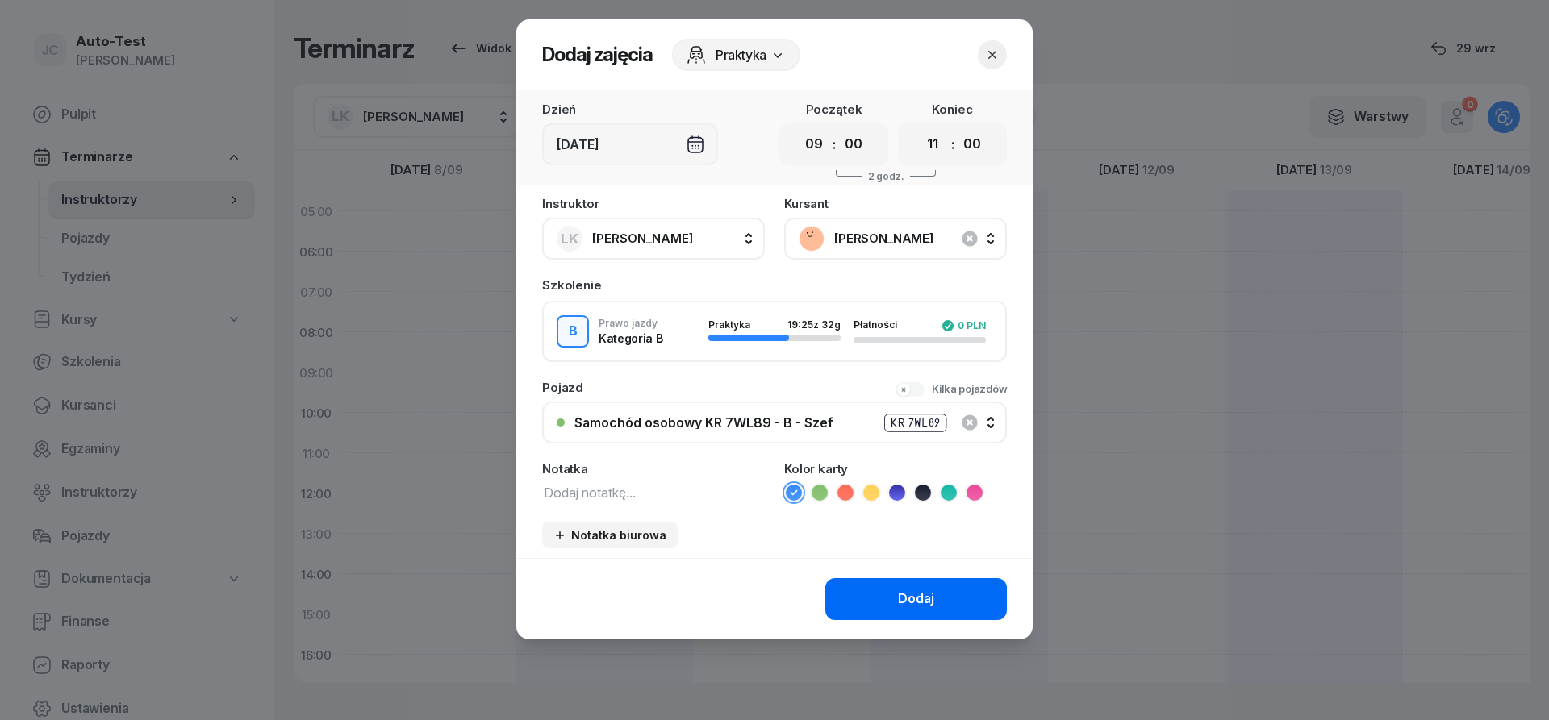
click at [877, 580] on button "Dodaj" at bounding box center [916, 599] width 182 height 42
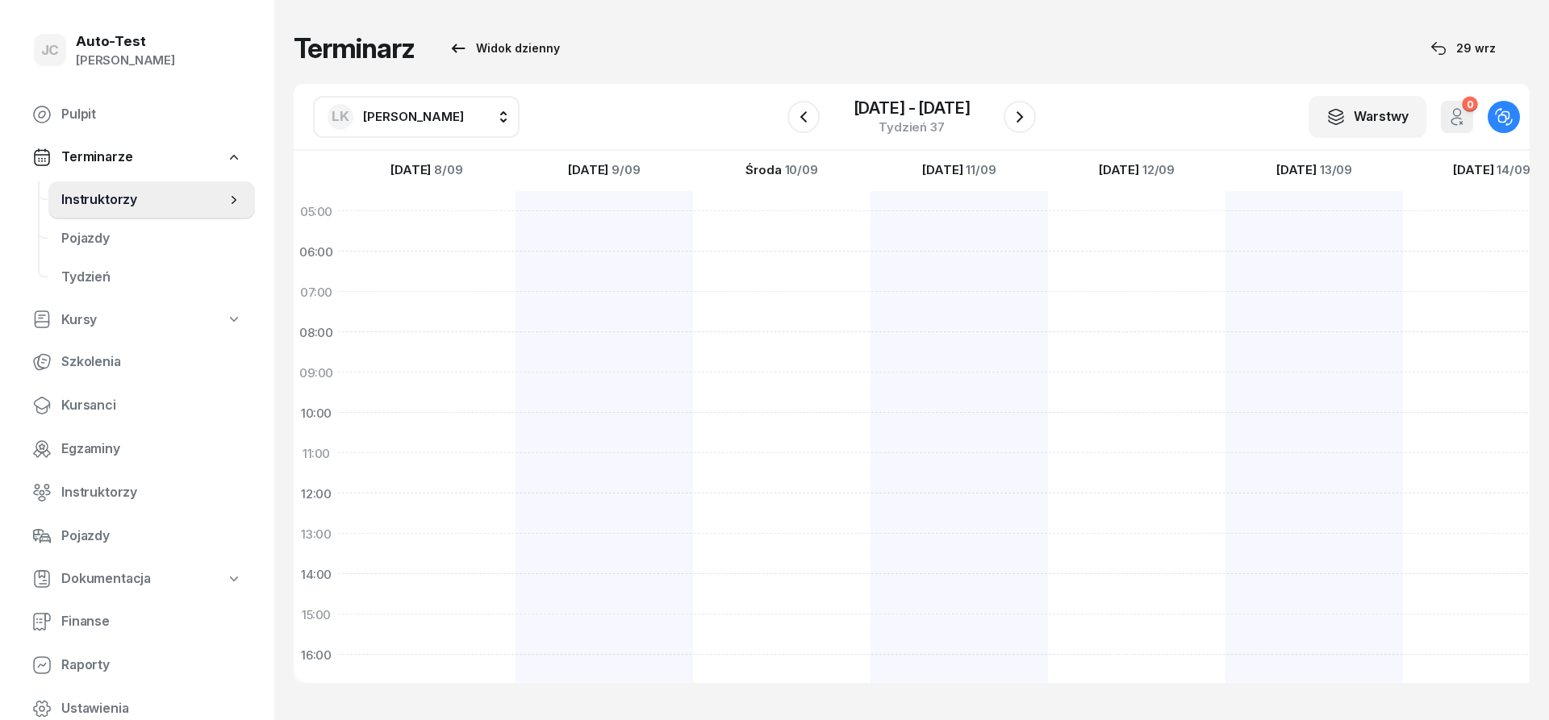
scroll to position [0, 1]
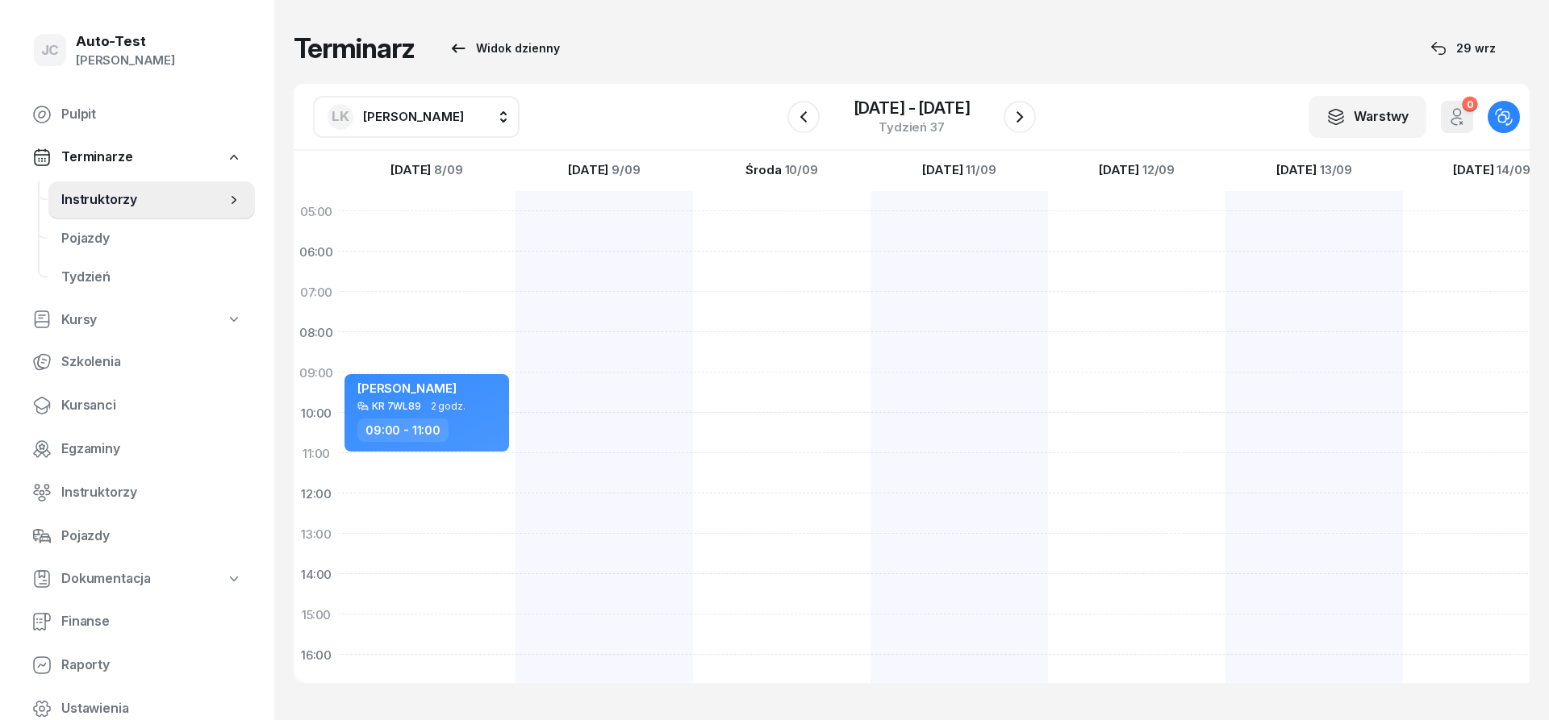
click at [1113, 375] on div at bounding box center [1136, 594] width 177 height 807
select select "09"
select select "11"
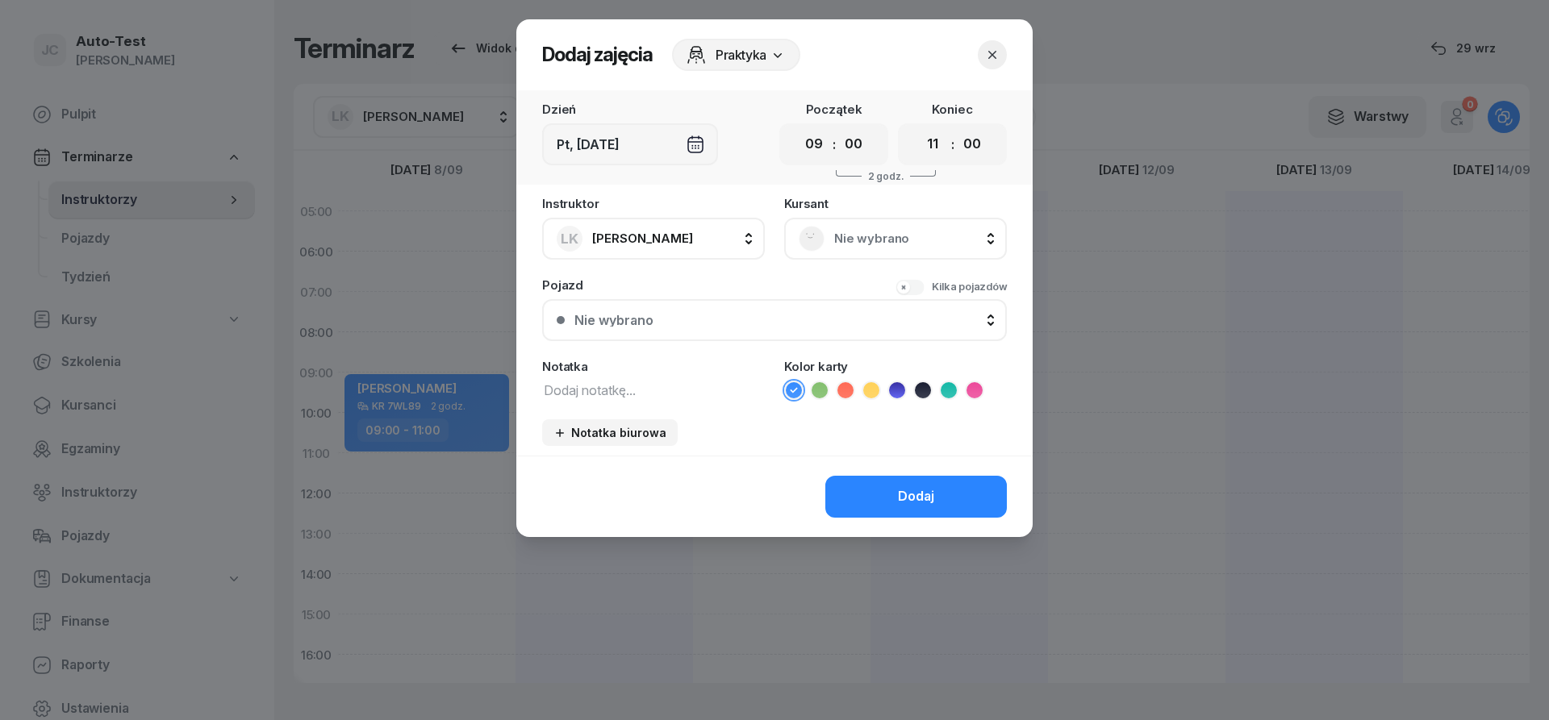
click at [855, 257] on div "Nie wybrano" at bounding box center [895, 239] width 223 height 42
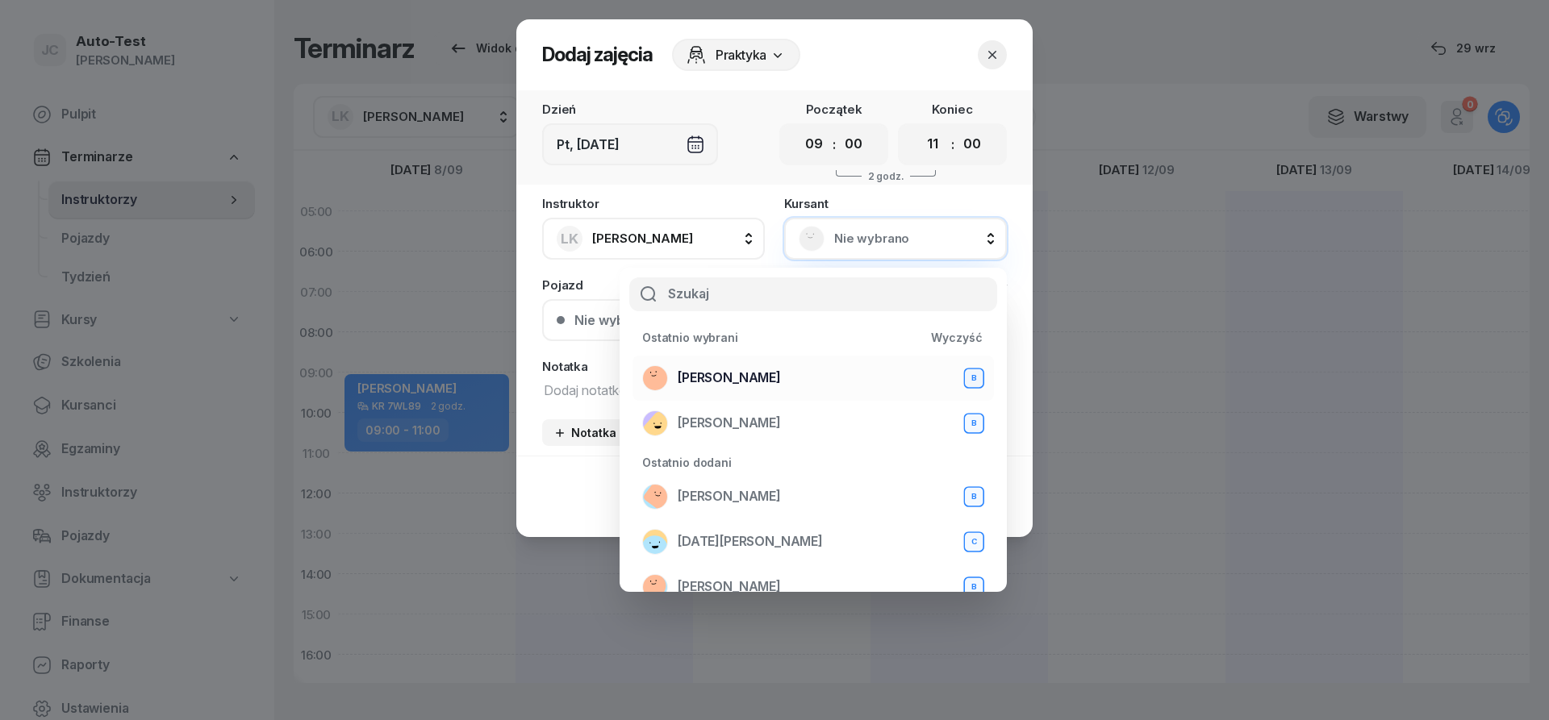
click at [724, 378] on span "[PERSON_NAME]" at bounding box center [729, 378] width 103 height 21
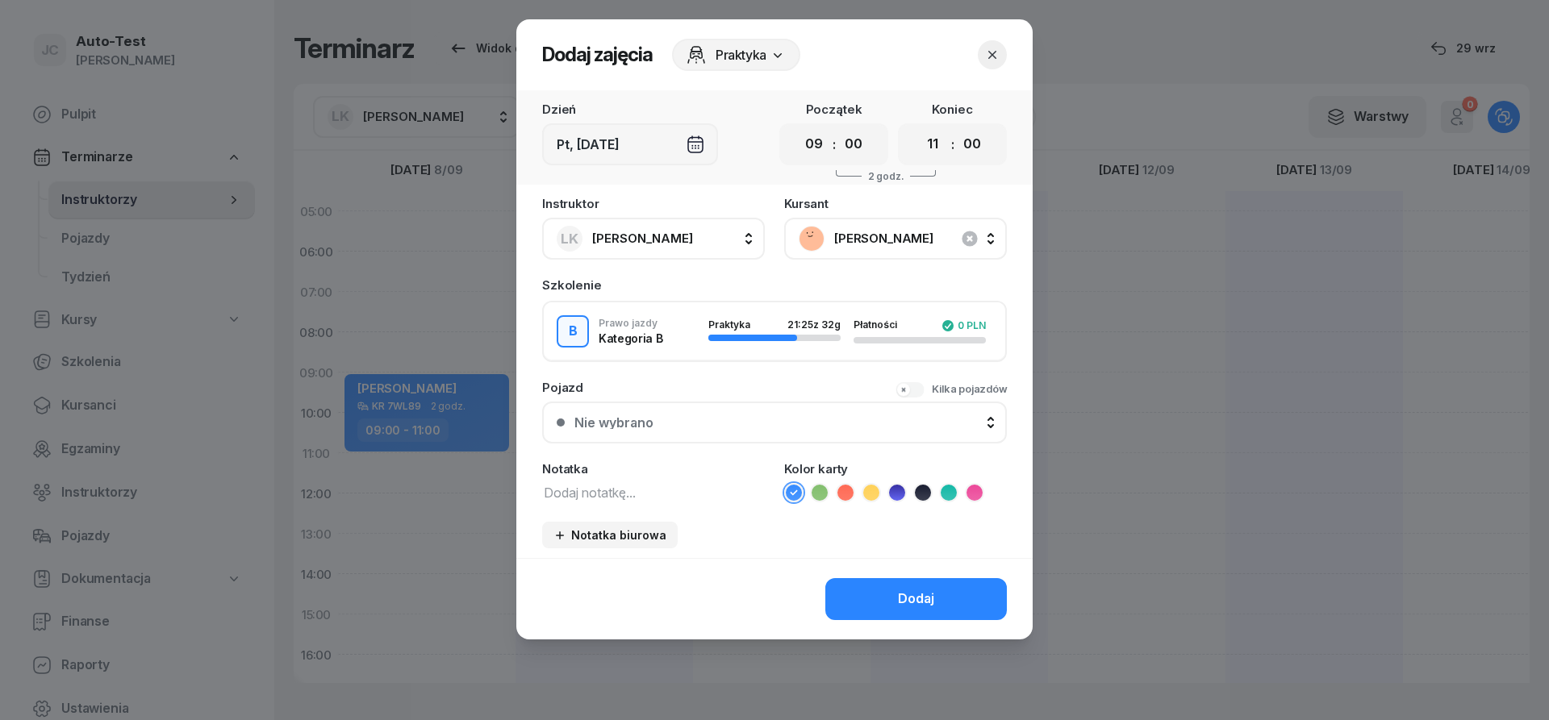
click at [718, 437] on button "Nie wybrano" at bounding box center [774, 423] width 465 height 42
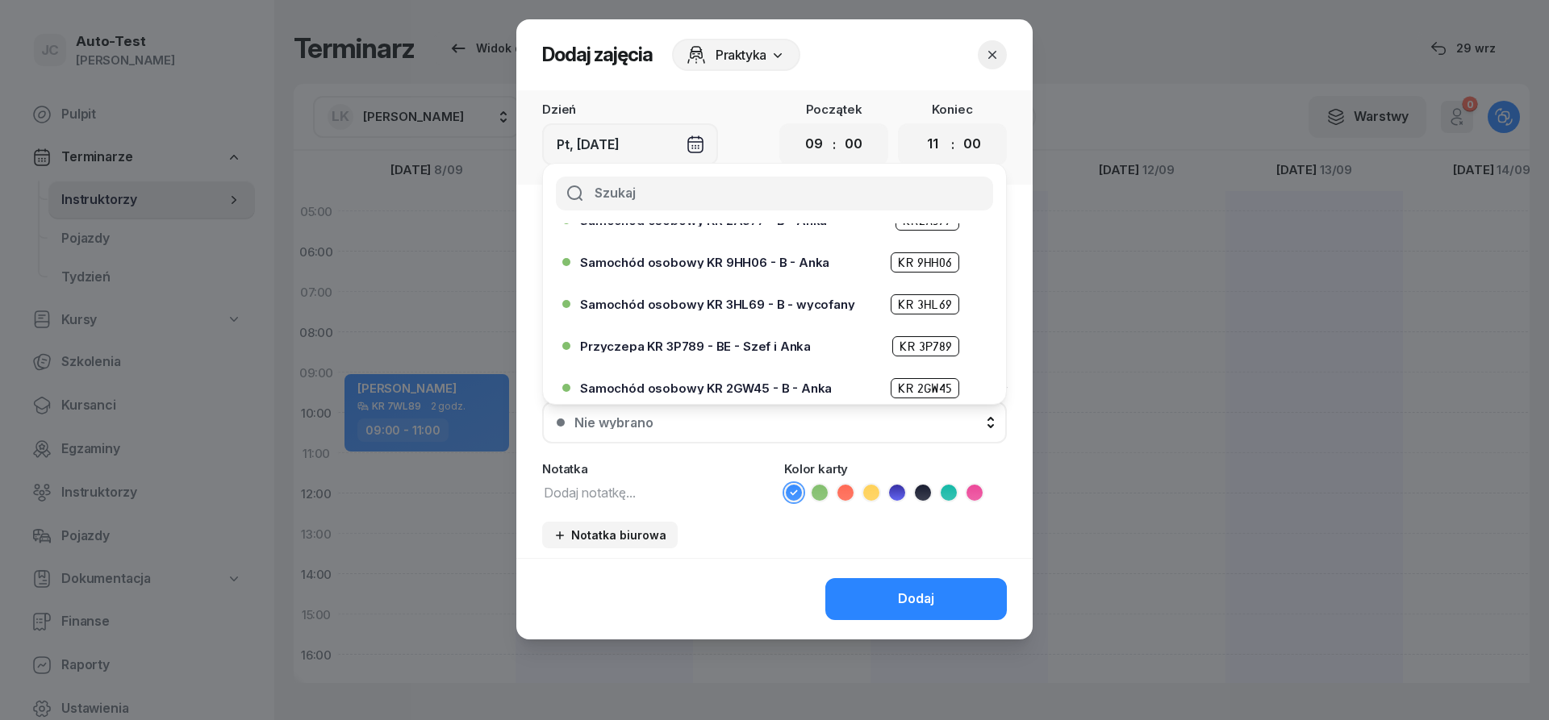
scroll to position [290, 0]
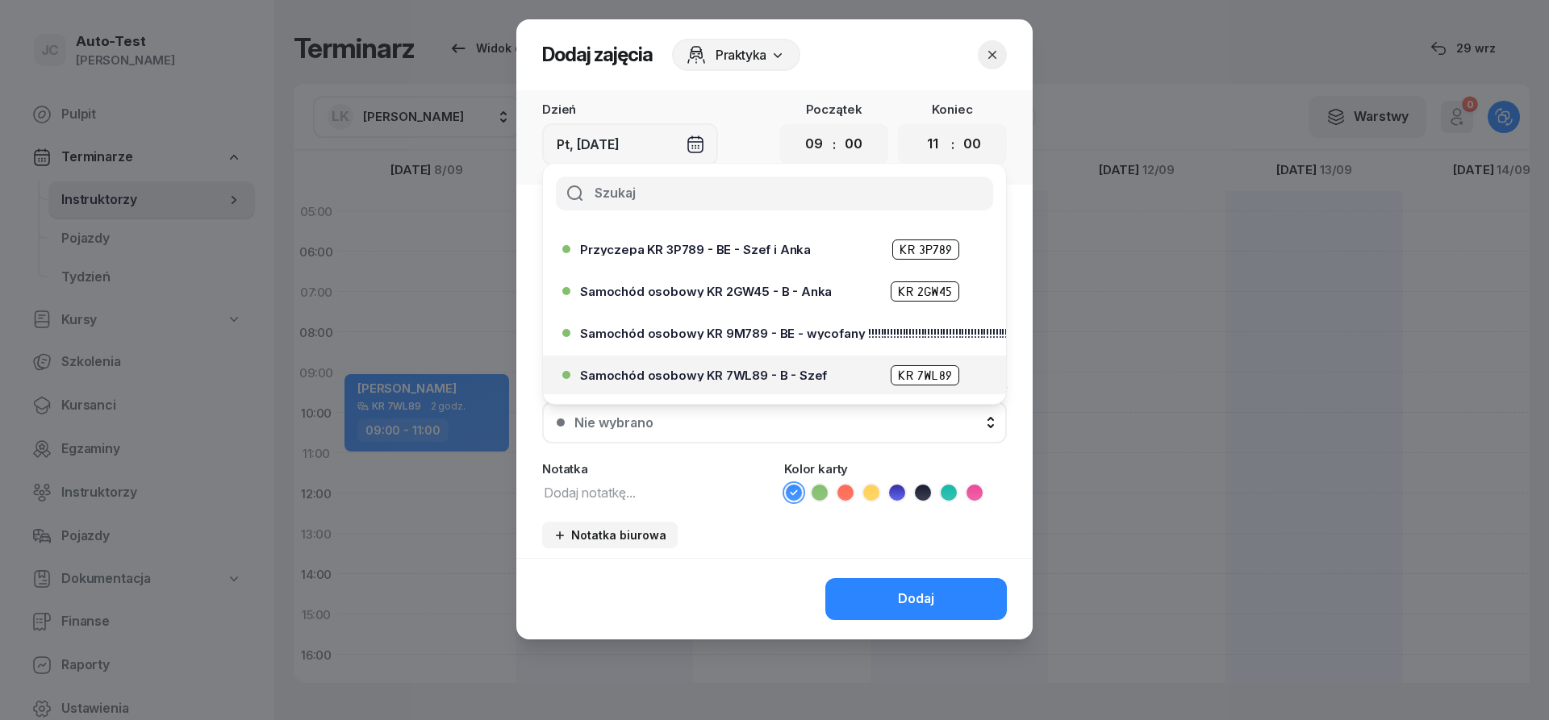
click at [755, 386] on div "Samochód osobowy KR 7WL89 - B - Szef KR 7WL89" at bounding box center [769, 375] width 415 height 26
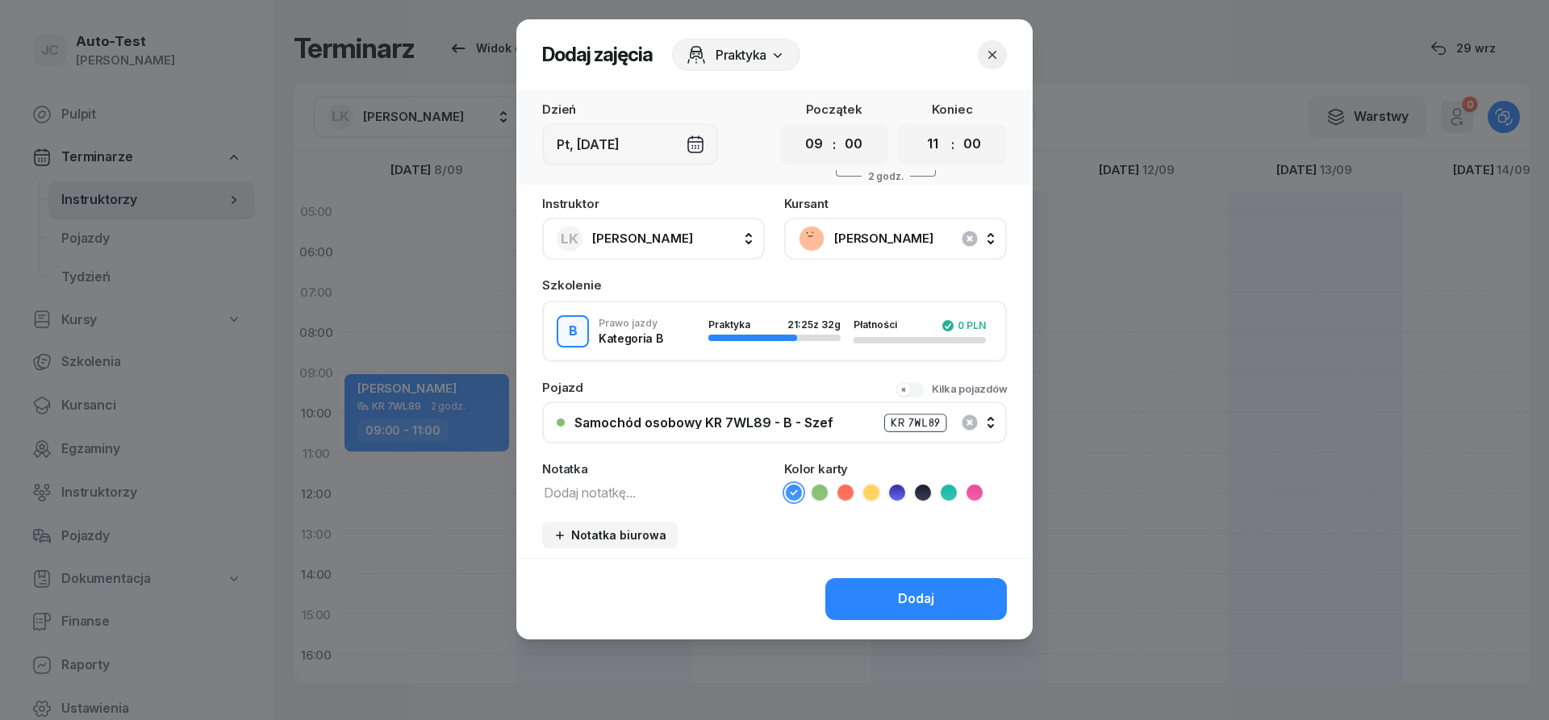
click at [877, 609] on button "Dodaj" at bounding box center [916, 599] width 182 height 42
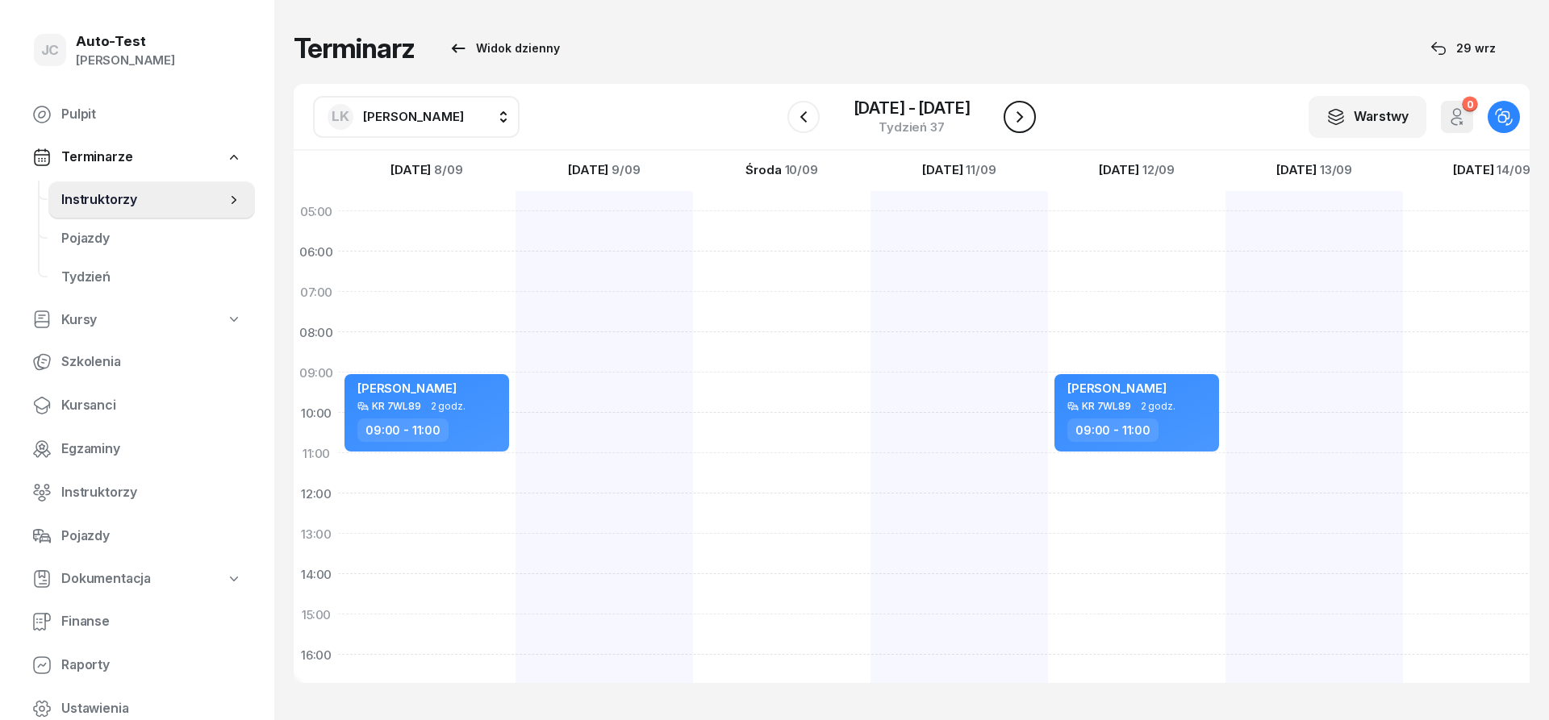
click at [1029, 115] on icon "button" at bounding box center [1019, 116] width 19 height 19
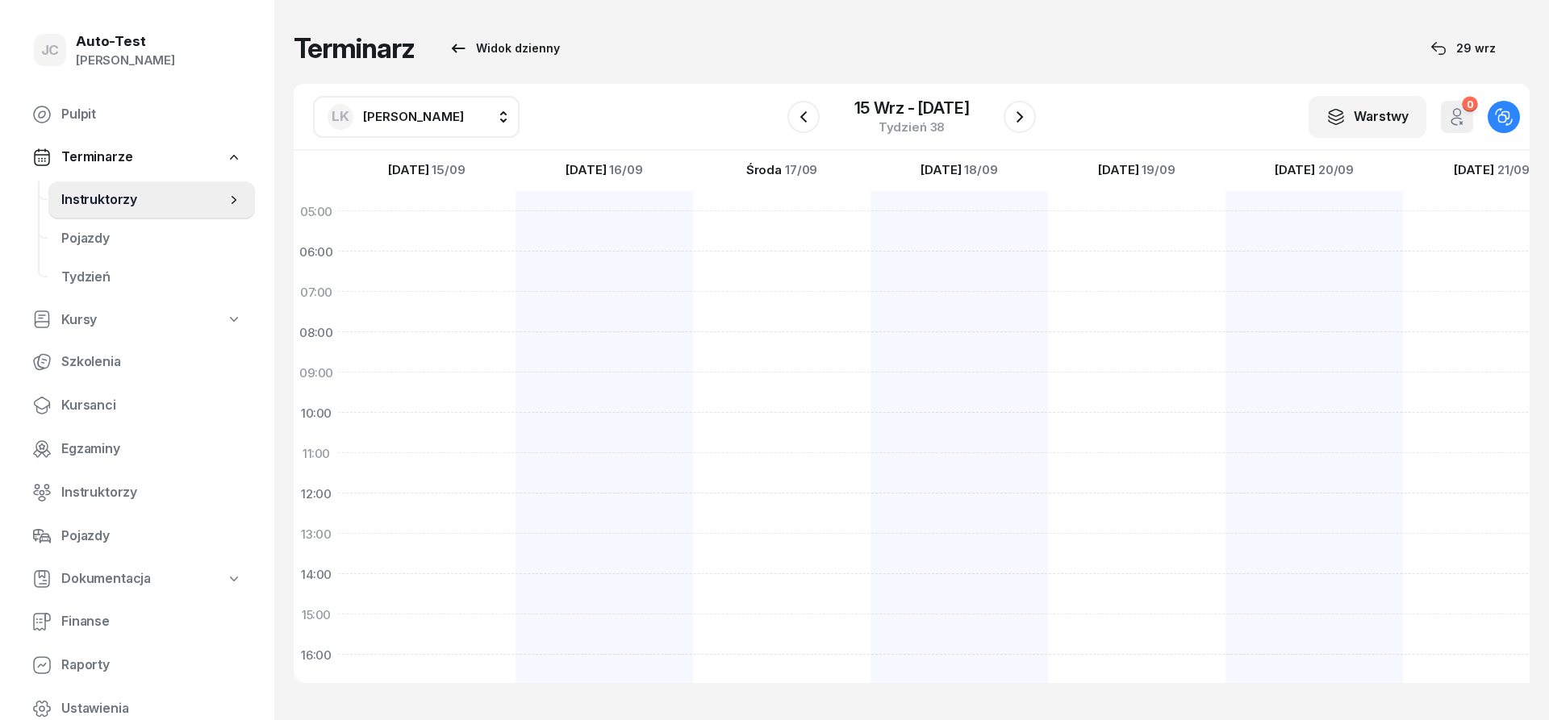
click at [927, 457] on div at bounding box center [959, 594] width 177 height 807
select select "11"
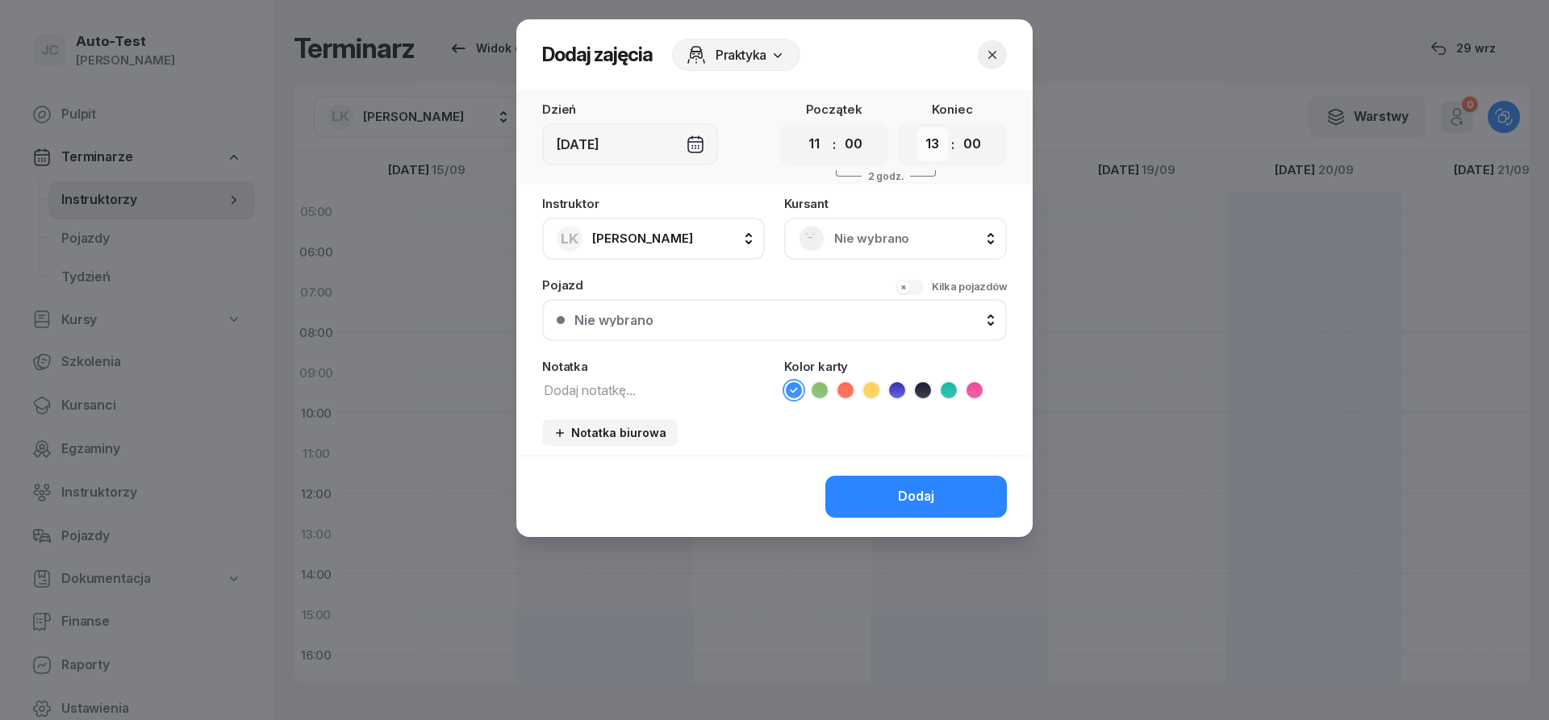
click at [917, 127] on select "00 01 02 03 04 05 06 07 08 09 10 11 12 13 14 15 16 17 18 19 20 21 22 23" at bounding box center [932, 144] width 31 height 34
select select "12"
click option "12" at bounding box center [0, 0] width 0 height 0
click at [957, 127] on select "00 05 10 15 20 25 30 35 40 45 50 55" at bounding box center [972, 144] width 31 height 34
select select "30"
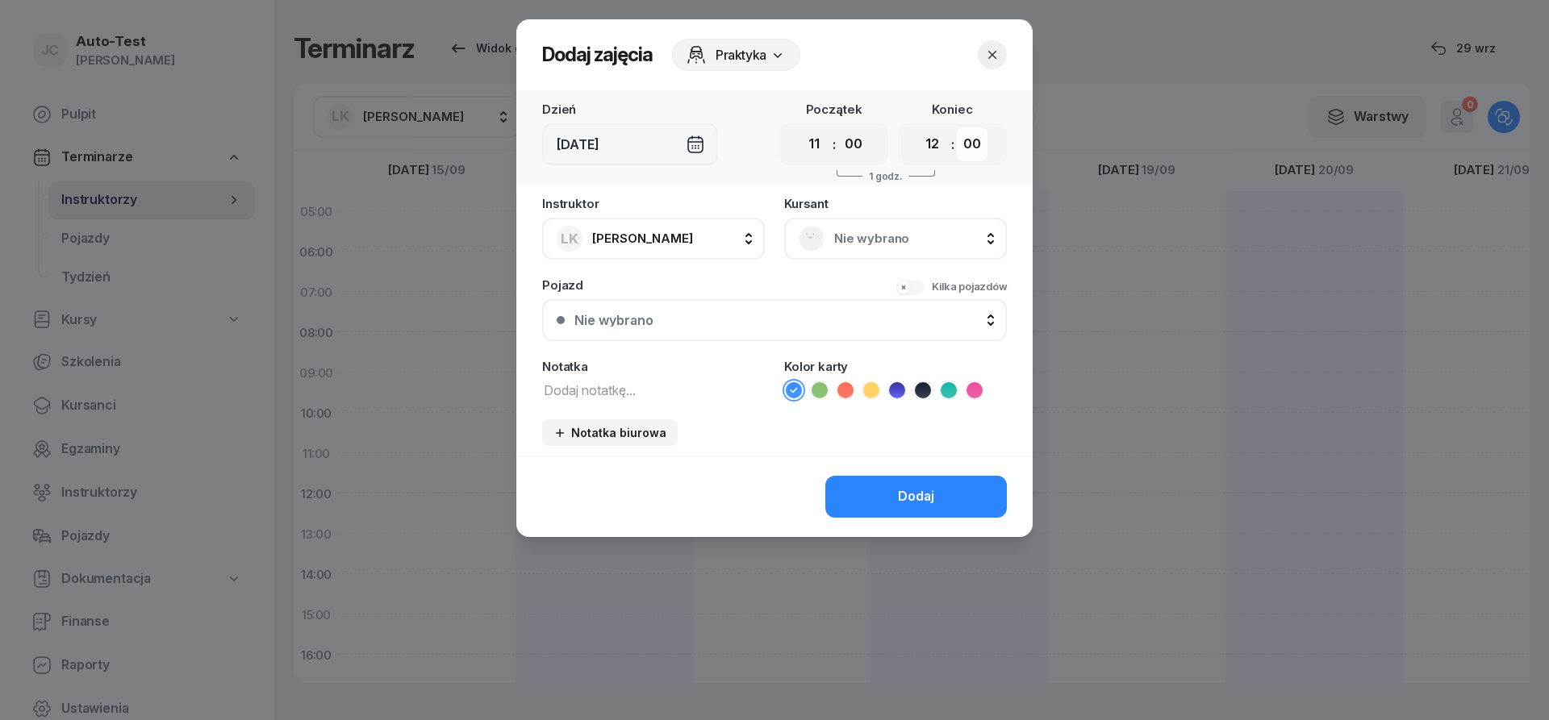
click option "30" at bounding box center [0, 0] width 0 height 0
click at [875, 255] on div "Nie wybrano" at bounding box center [895, 239] width 223 height 42
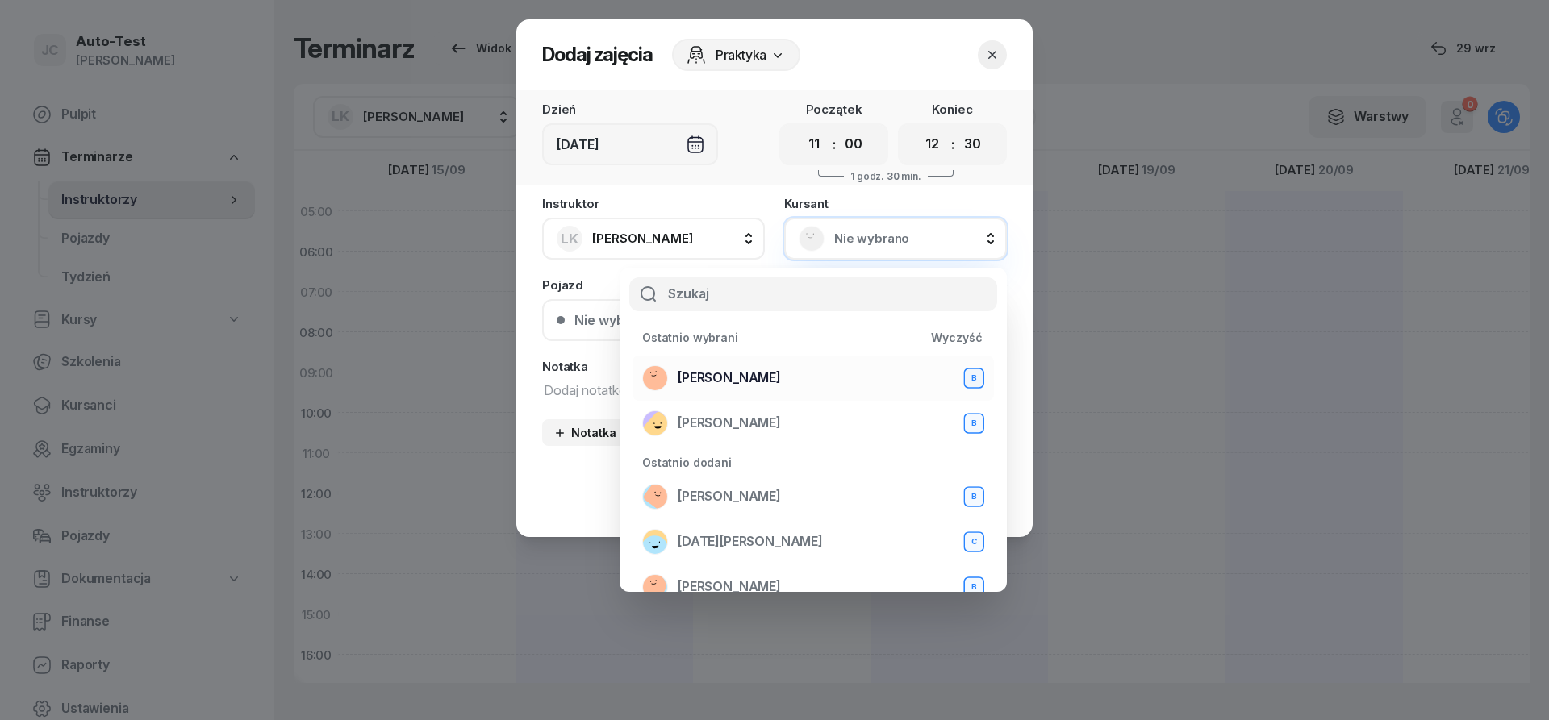
click at [754, 378] on span "[PERSON_NAME]" at bounding box center [729, 378] width 103 height 21
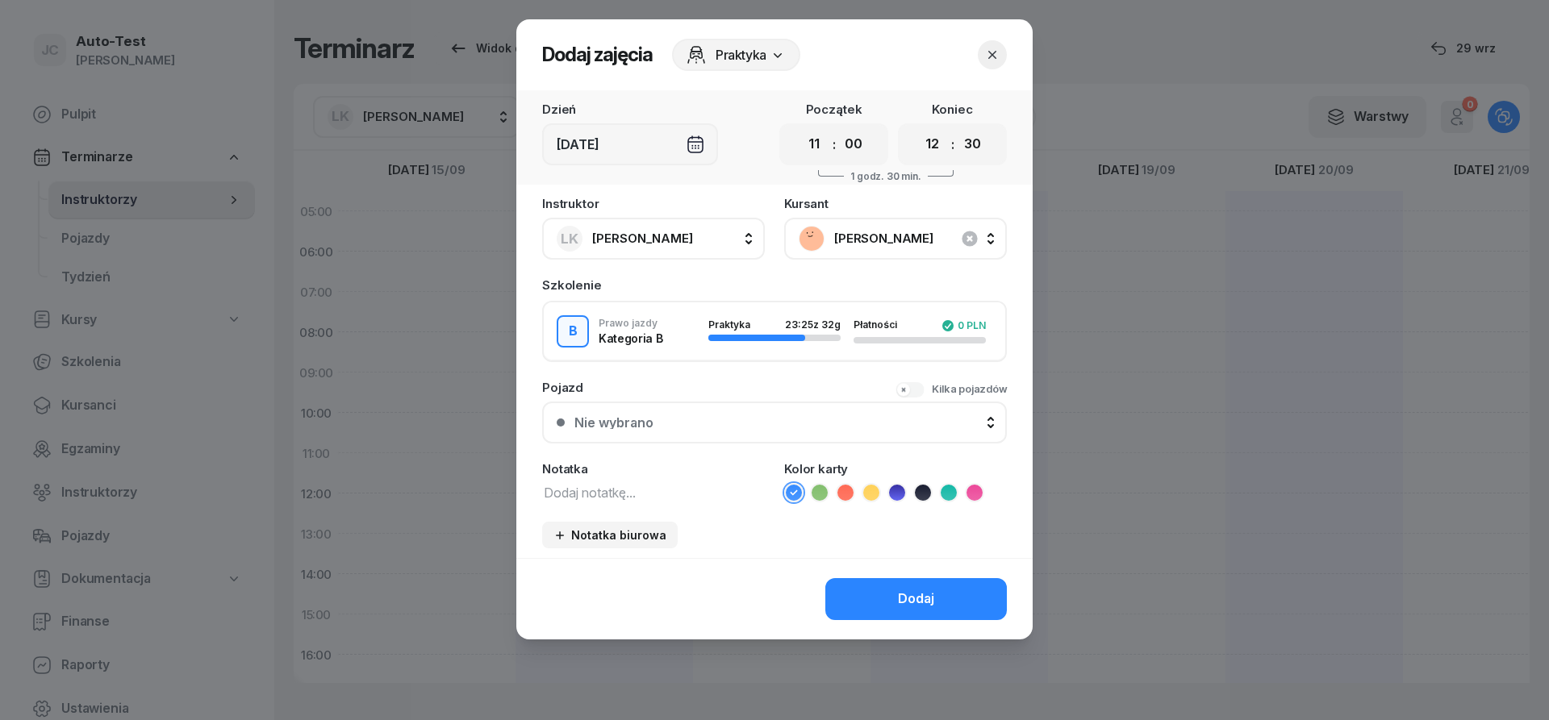
click at [708, 420] on div "Nie wybrano" at bounding box center [783, 422] width 418 height 13
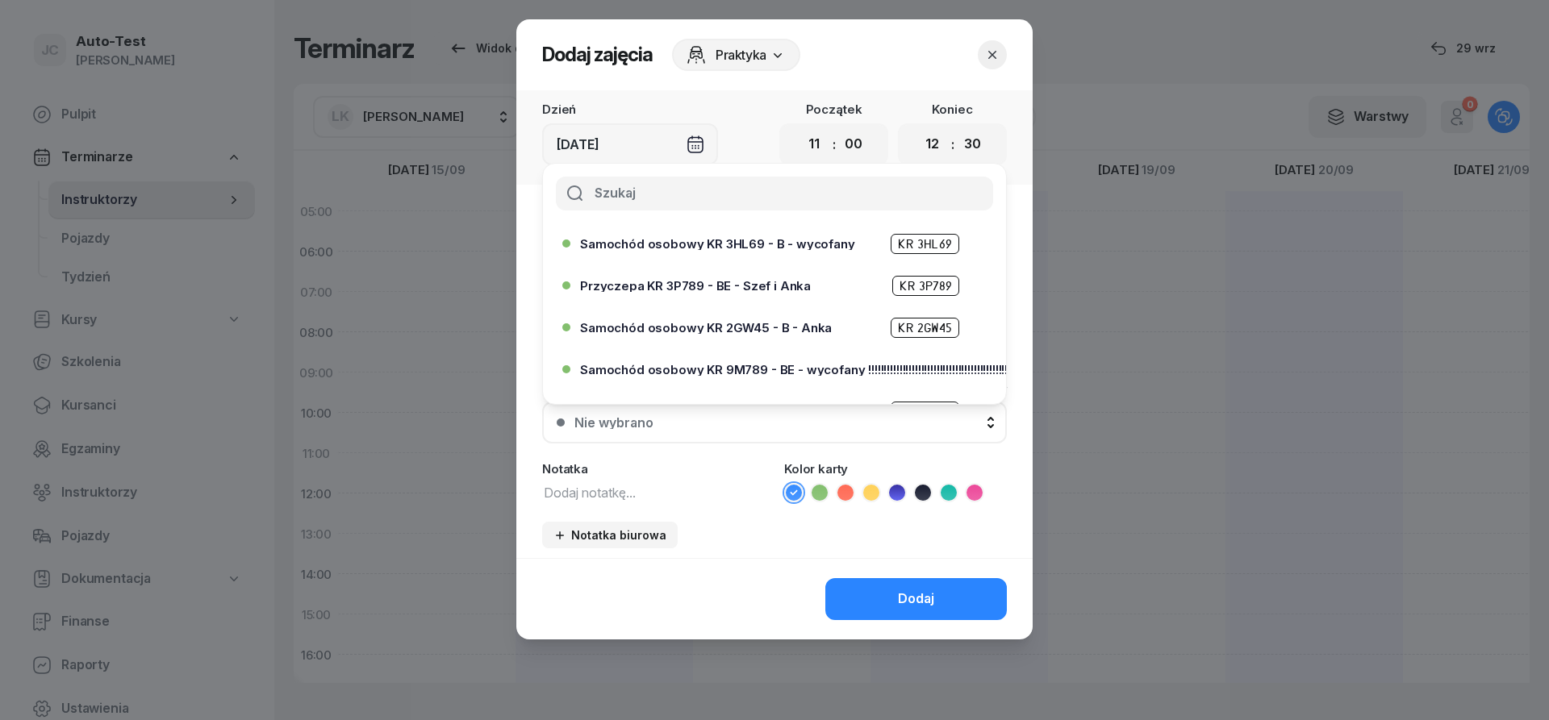
scroll to position [290, 0]
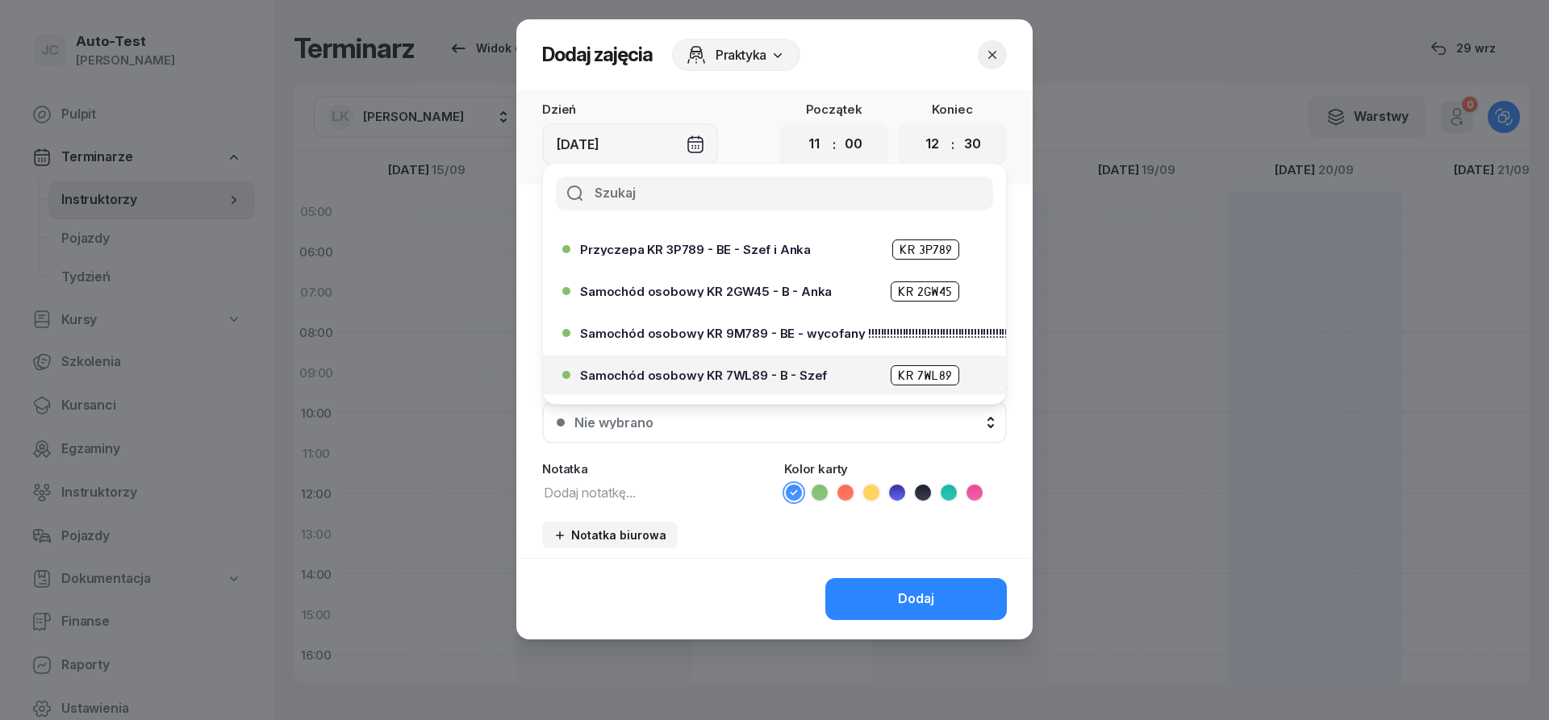
click at [737, 370] on span "Samochód osobowy KR 7WL89 - B - Szef" at bounding box center [703, 376] width 247 height 12
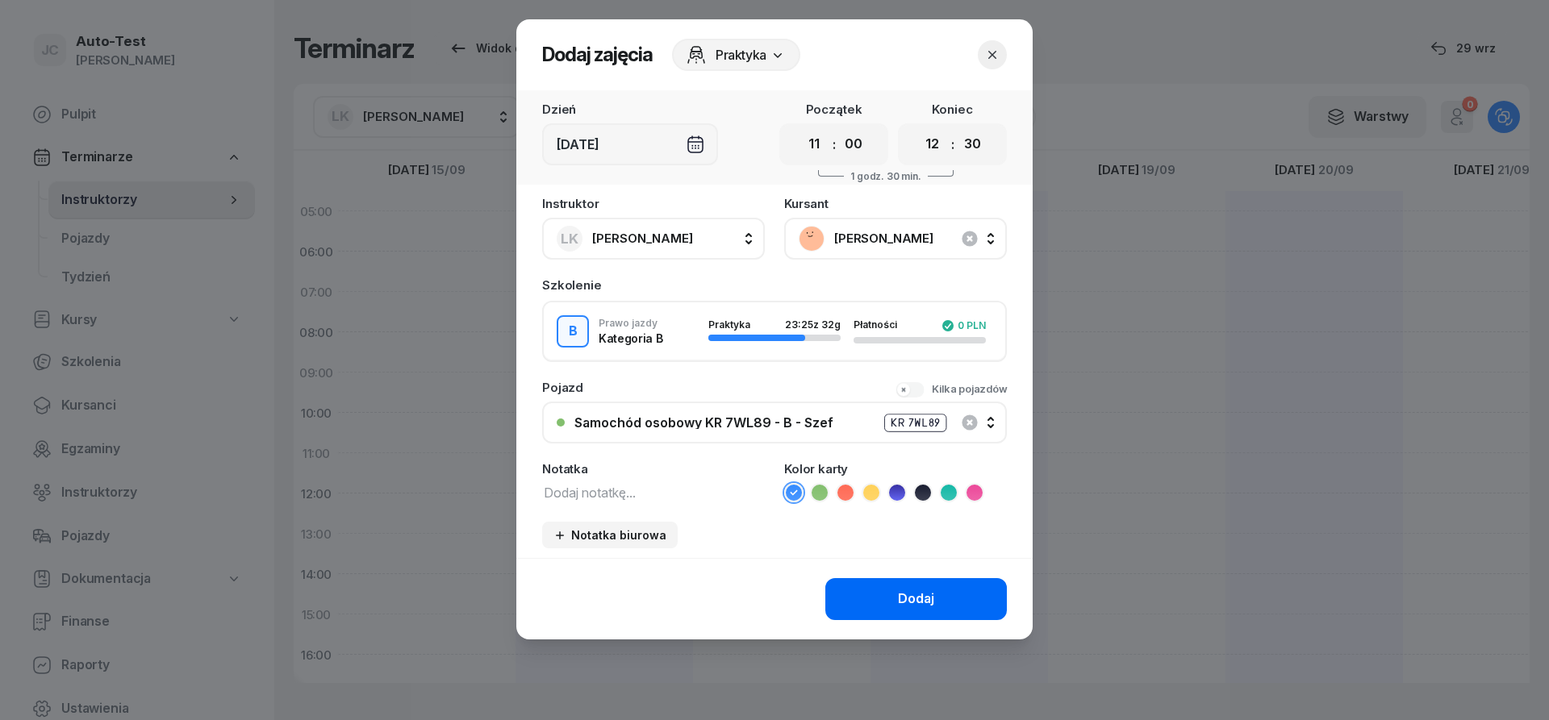
click at [902, 608] on div "Dodaj" at bounding box center [916, 599] width 36 height 21
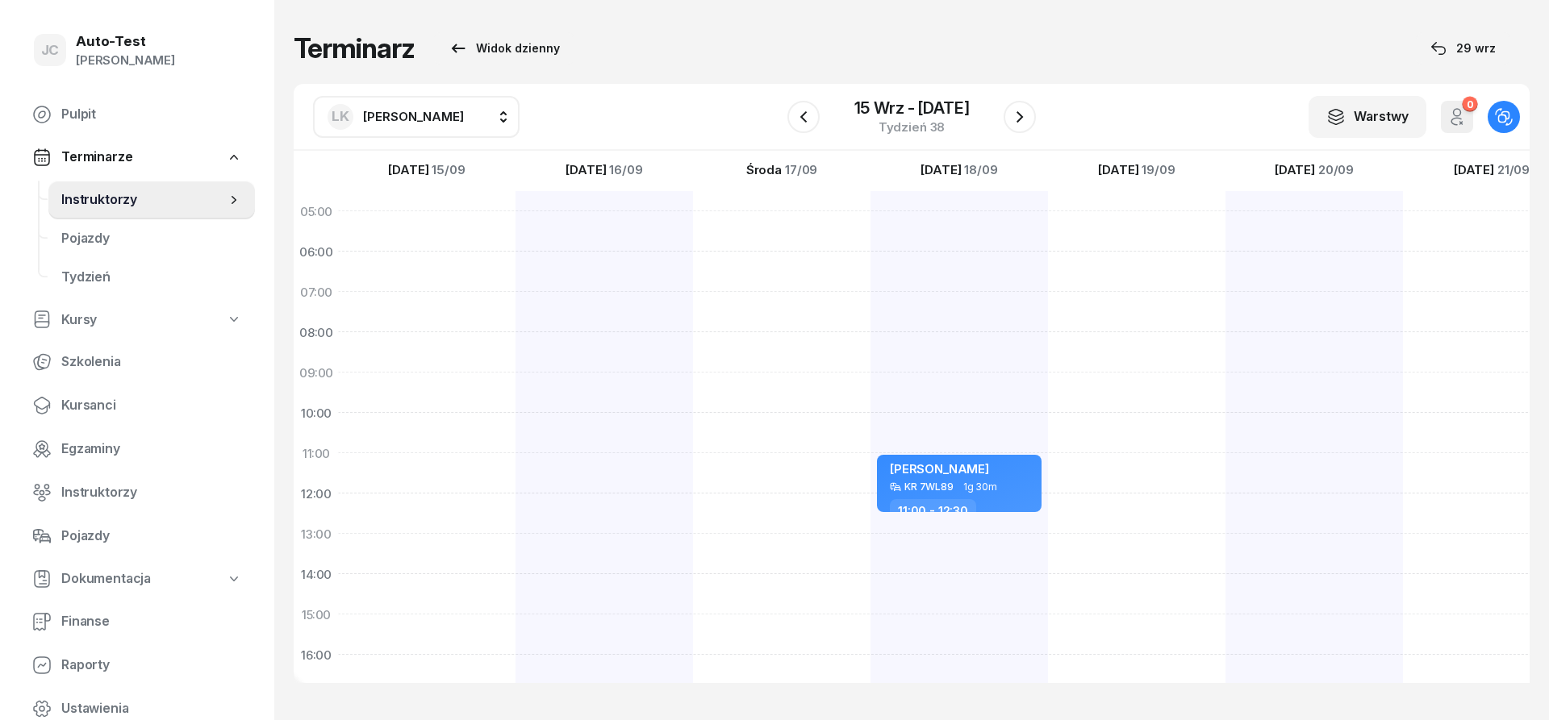
scroll to position [0, 1]
click at [1245, 426] on div at bounding box center [1313, 594] width 177 height 807
select select "10"
select select "12"
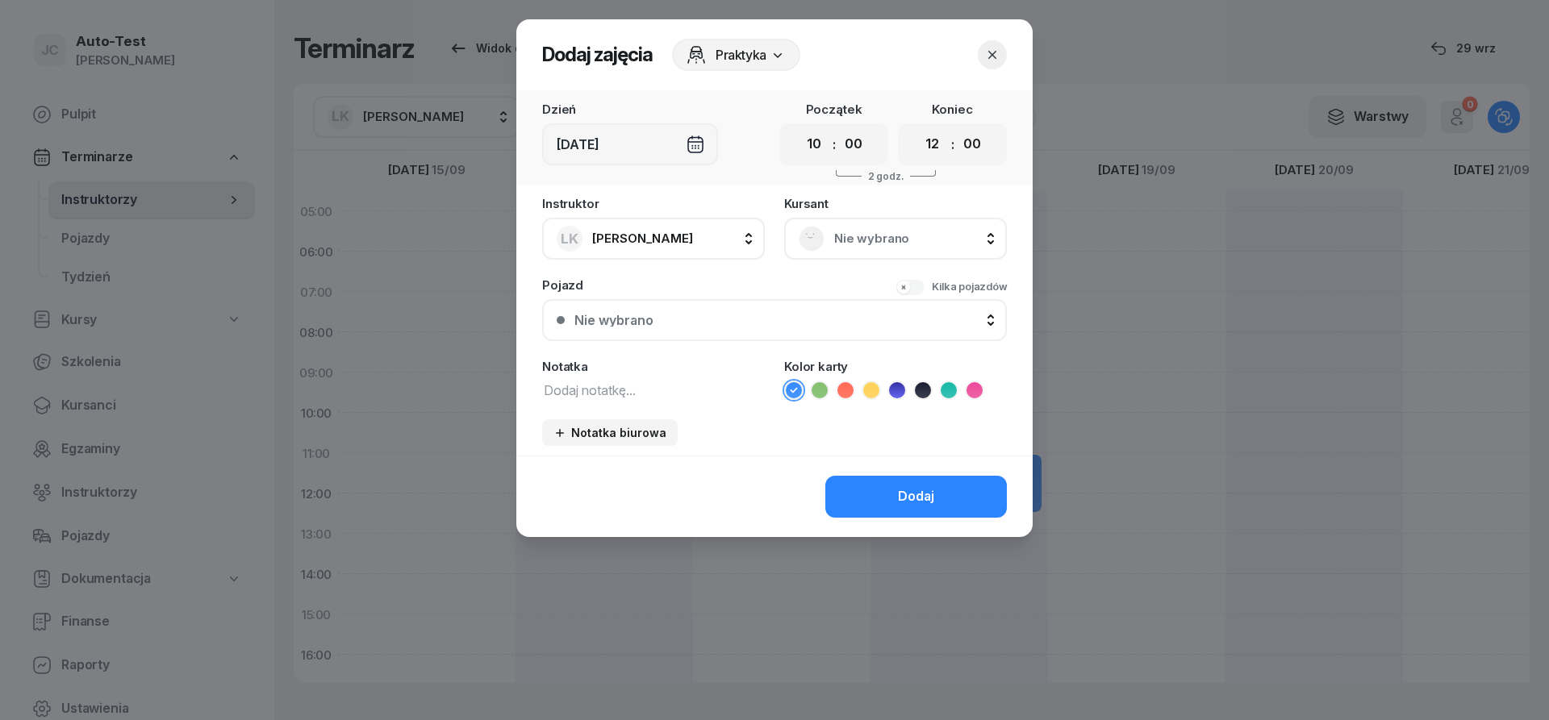
click at [882, 231] on span "Nie wybrano" at bounding box center [913, 238] width 158 height 21
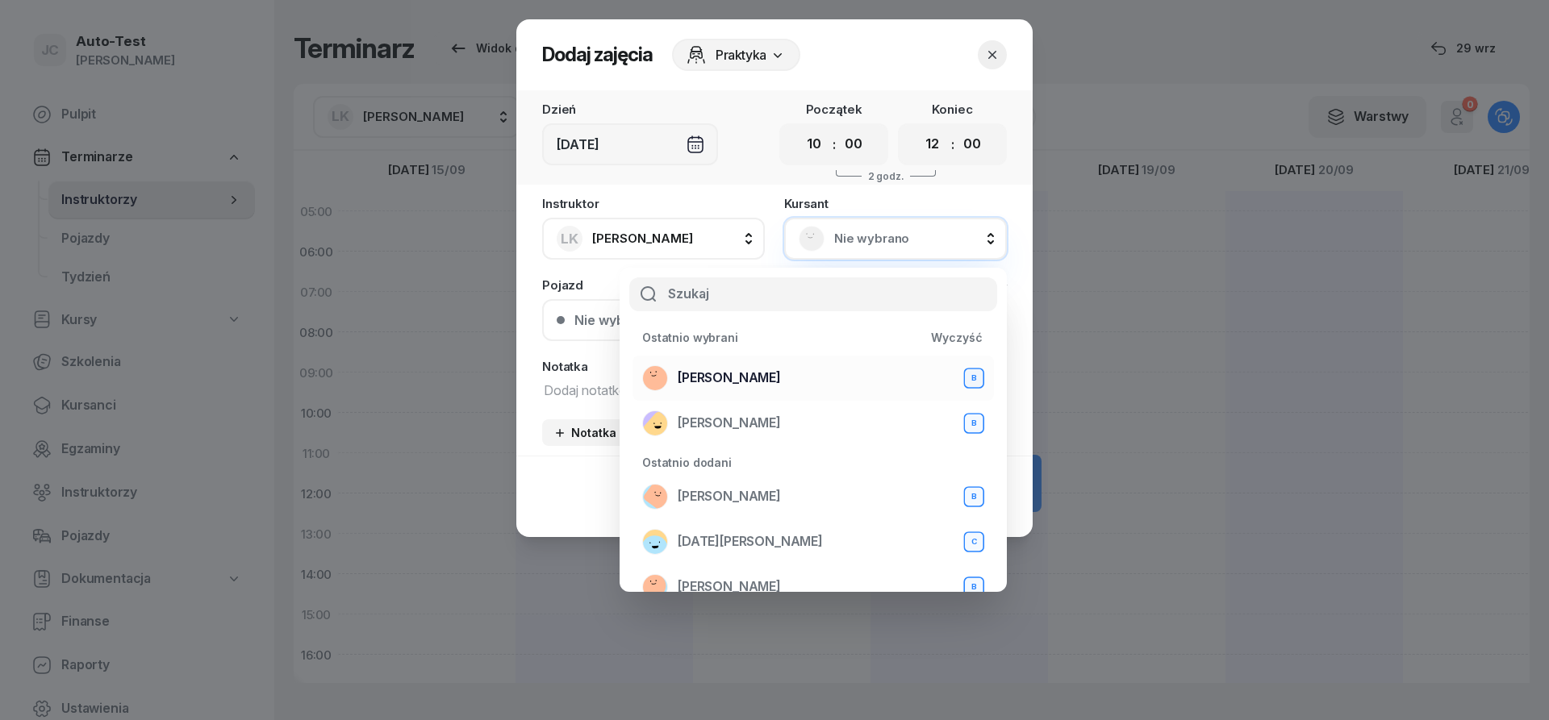
click at [760, 380] on div "[PERSON_NAME] B" at bounding box center [813, 378] width 342 height 26
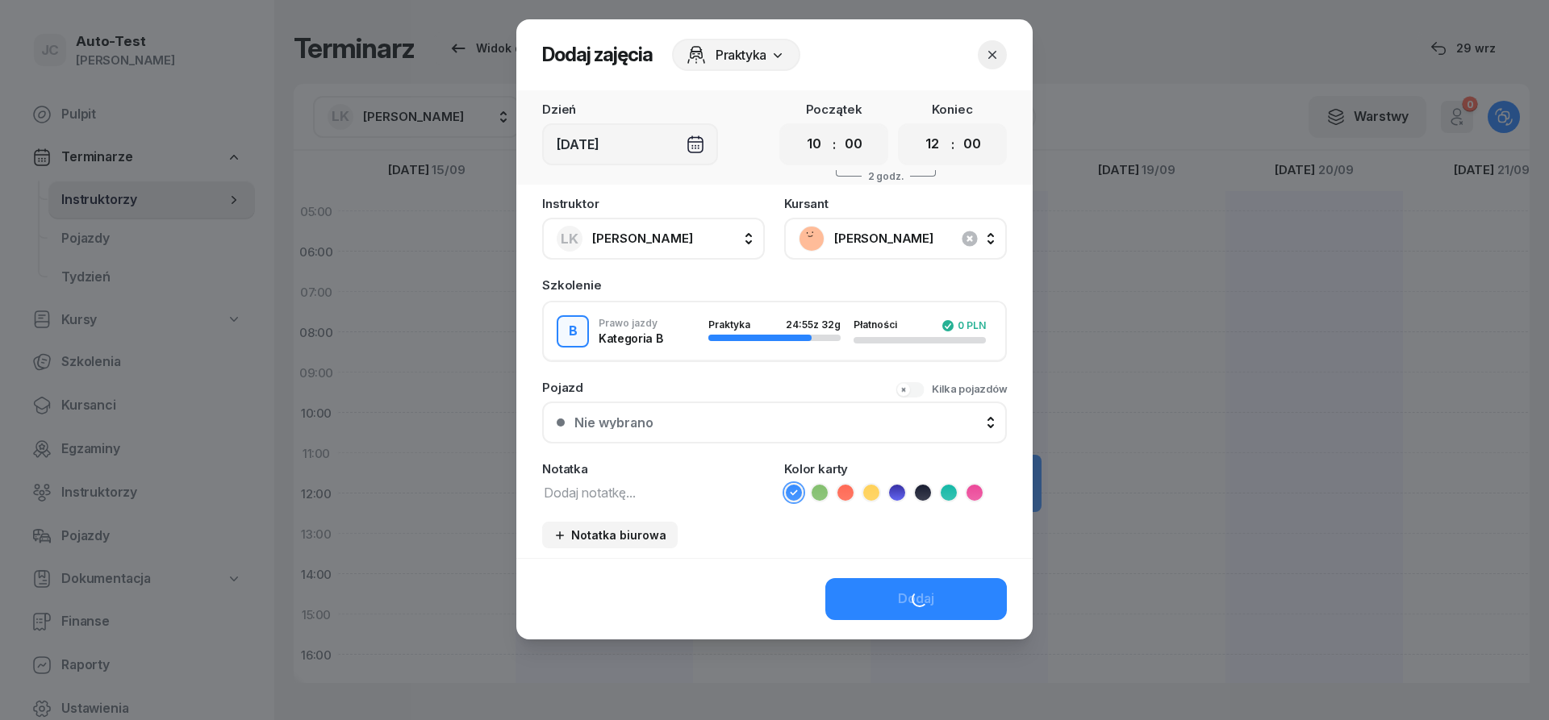
click at [730, 437] on button "Nie wybrano" at bounding box center [774, 423] width 465 height 42
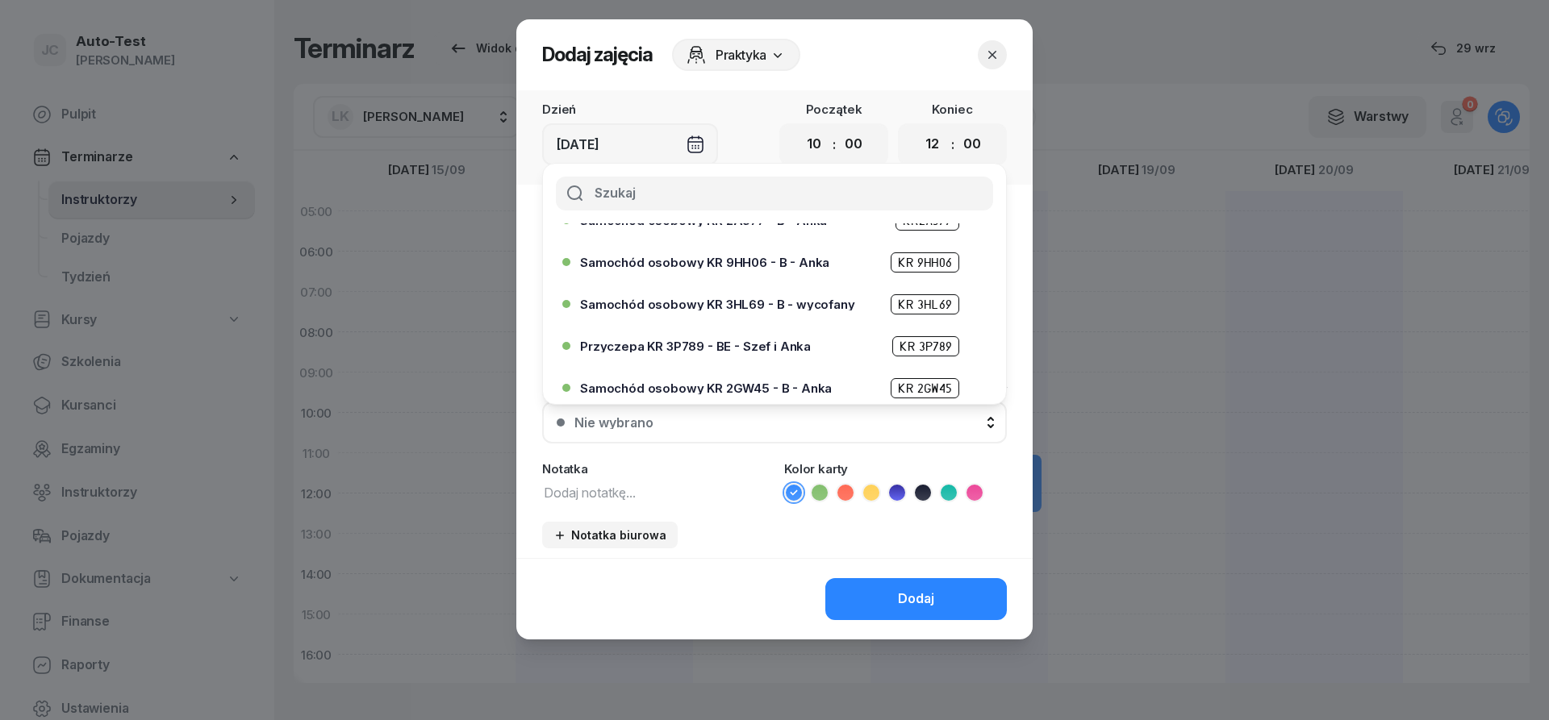
scroll to position [290, 0]
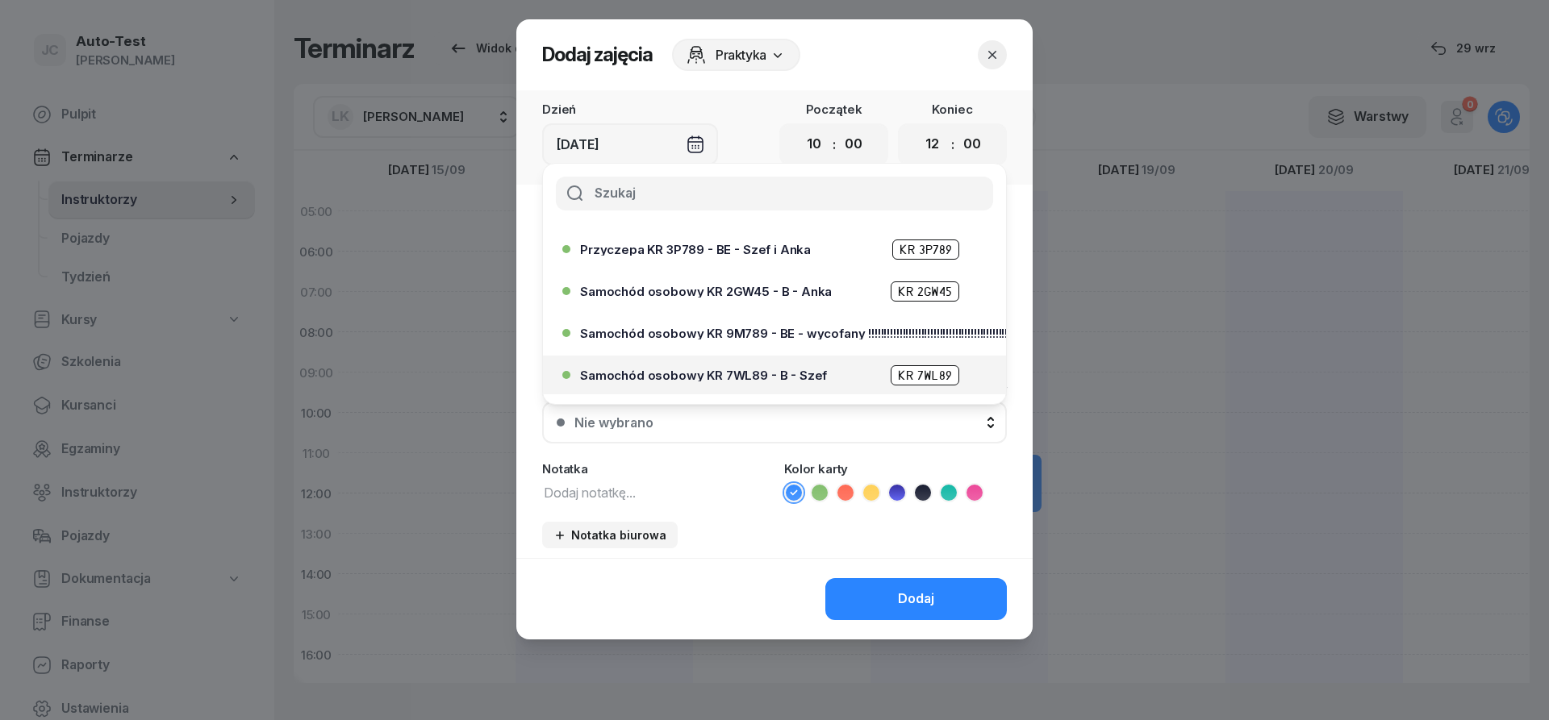
click at [748, 368] on div "Samochód osobowy KR 7WL89 - B - Szef KR 7WL89" at bounding box center [778, 375] width 397 height 20
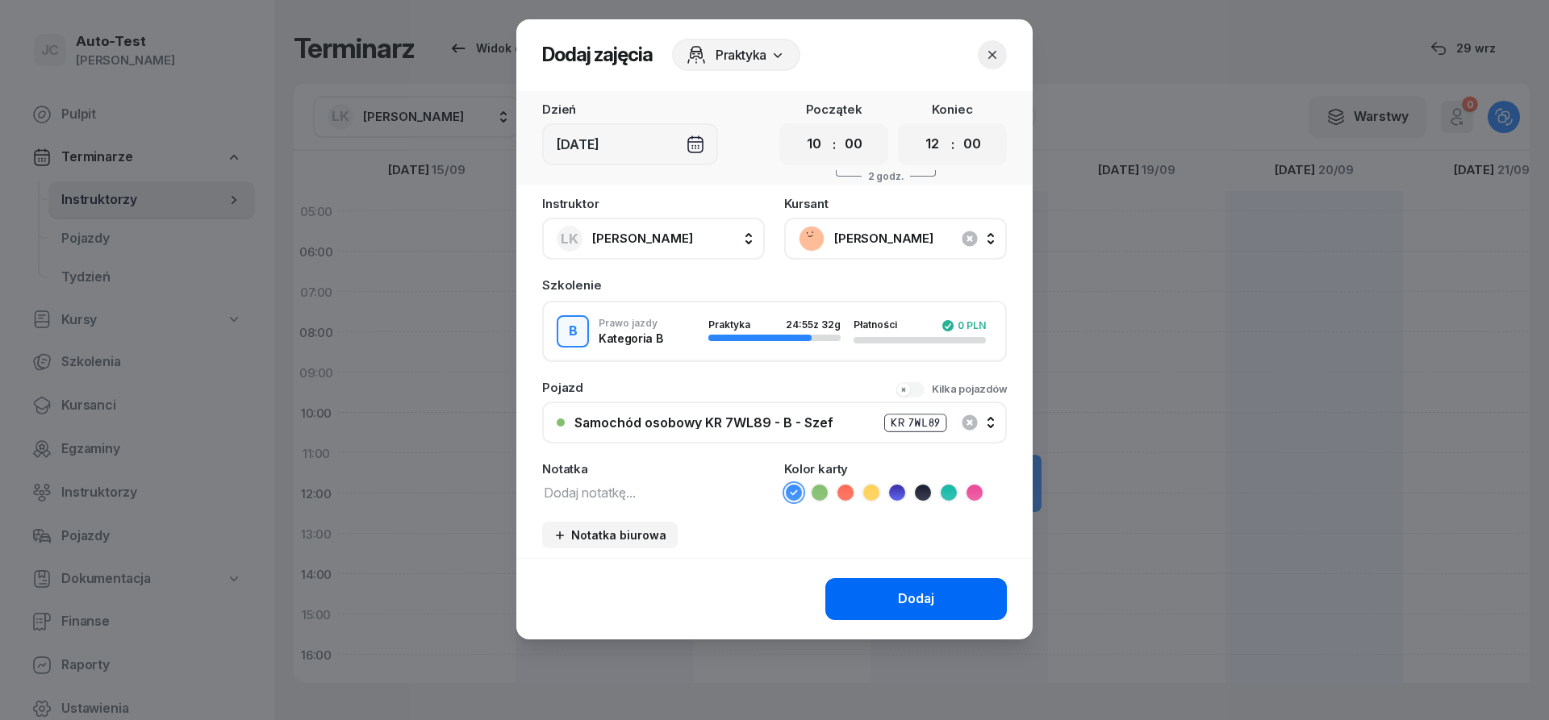
click at [889, 605] on button "Dodaj" at bounding box center [916, 599] width 182 height 42
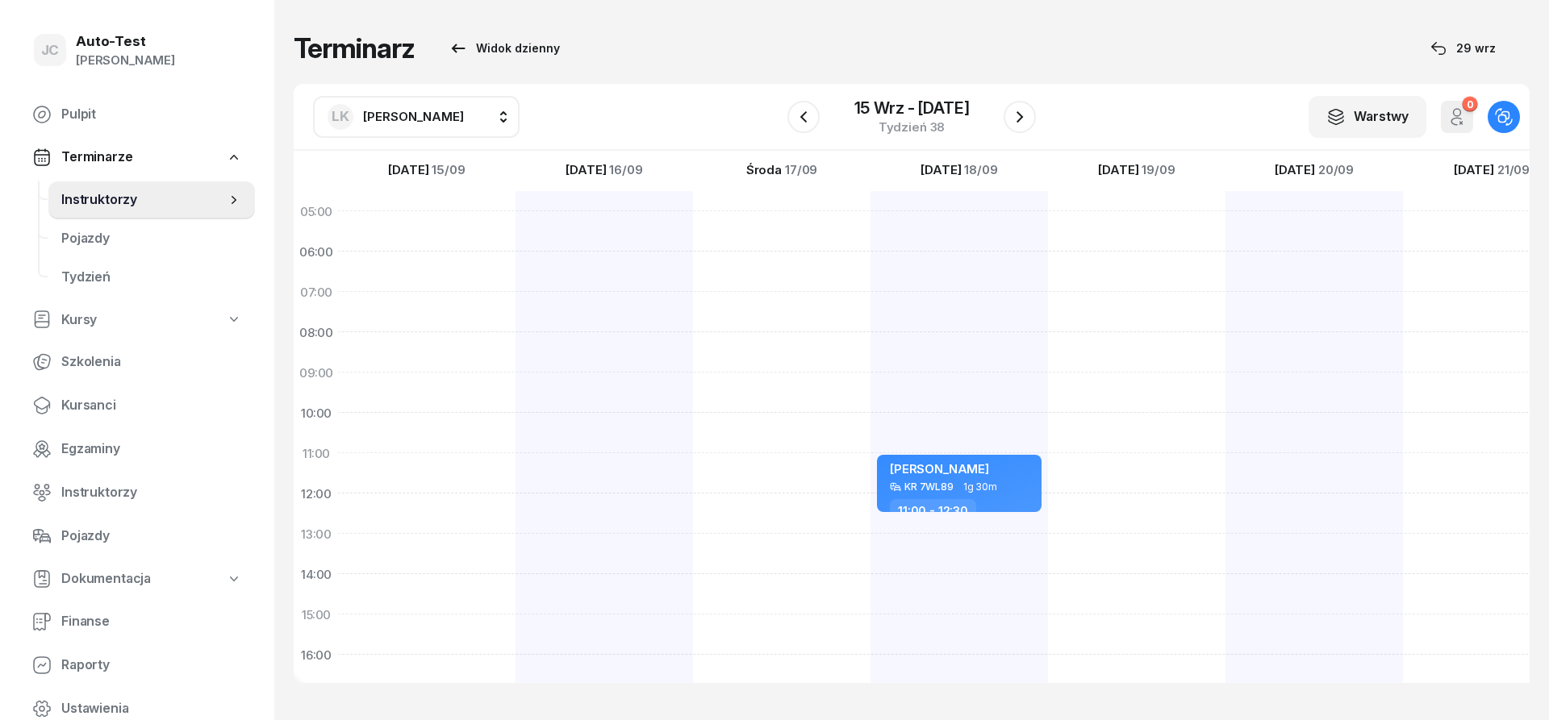
scroll to position [0, 1]
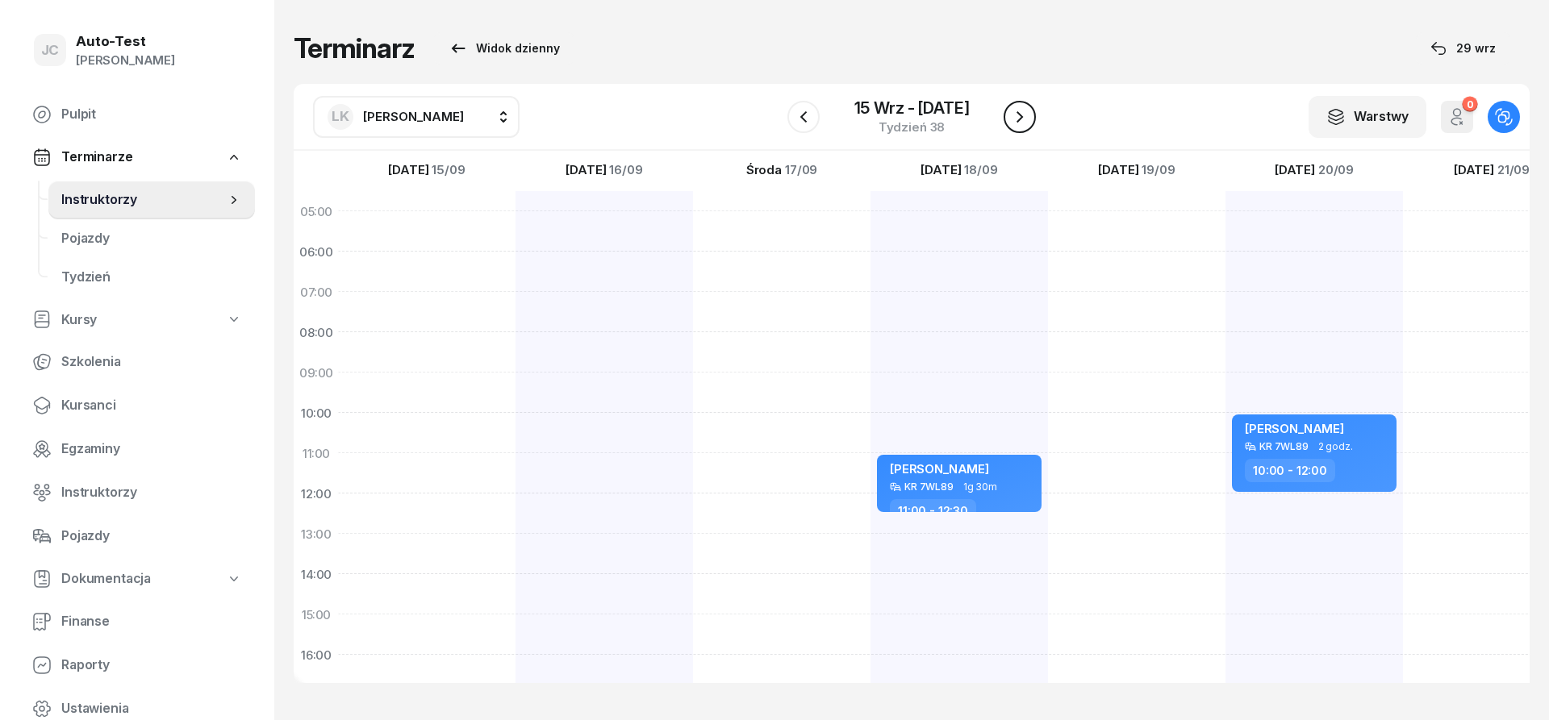
click at [1013, 116] on icon "button" at bounding box center [1019, 116] width 19 height 19
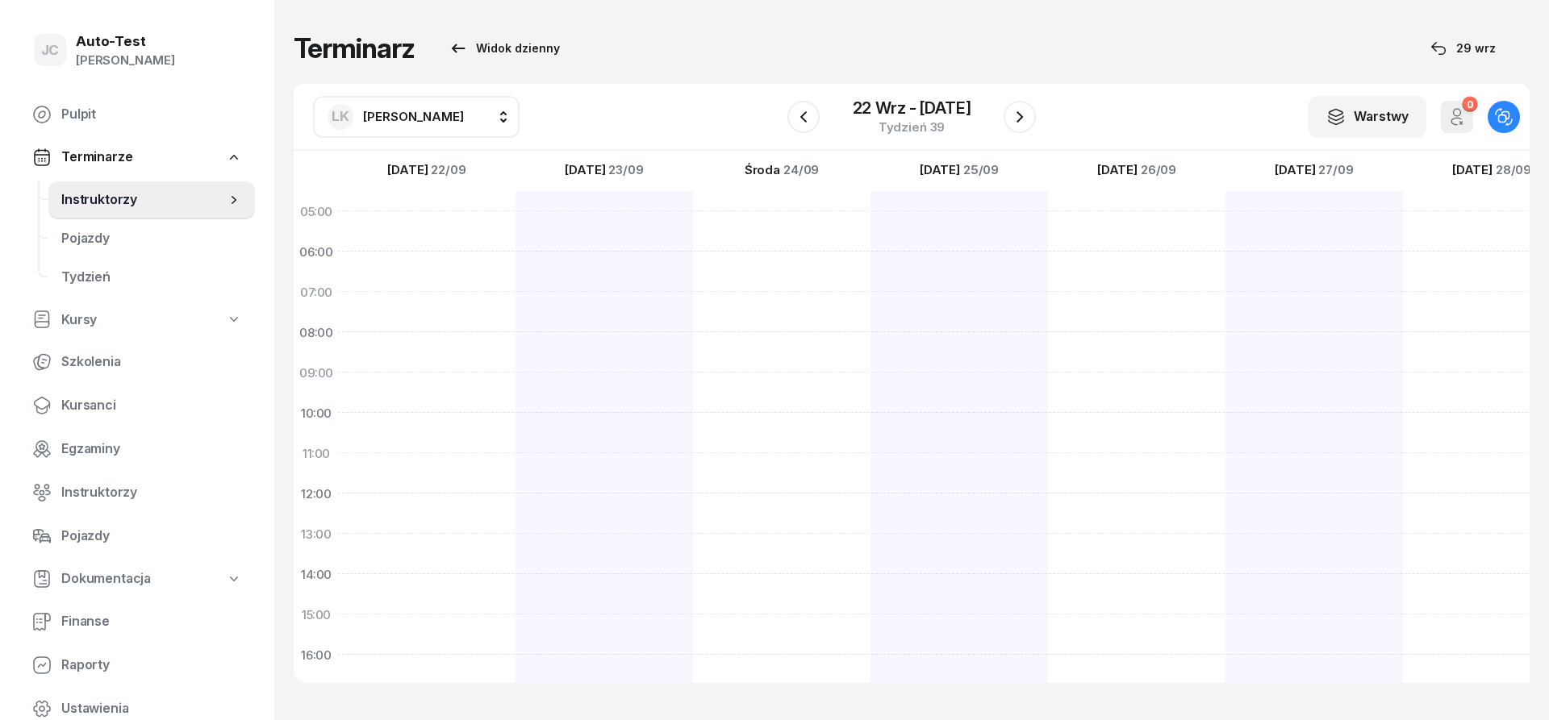
click at [455, 459] on div at bounding box center [426, 594] width 177 height 807
select select "11"
select select "13"
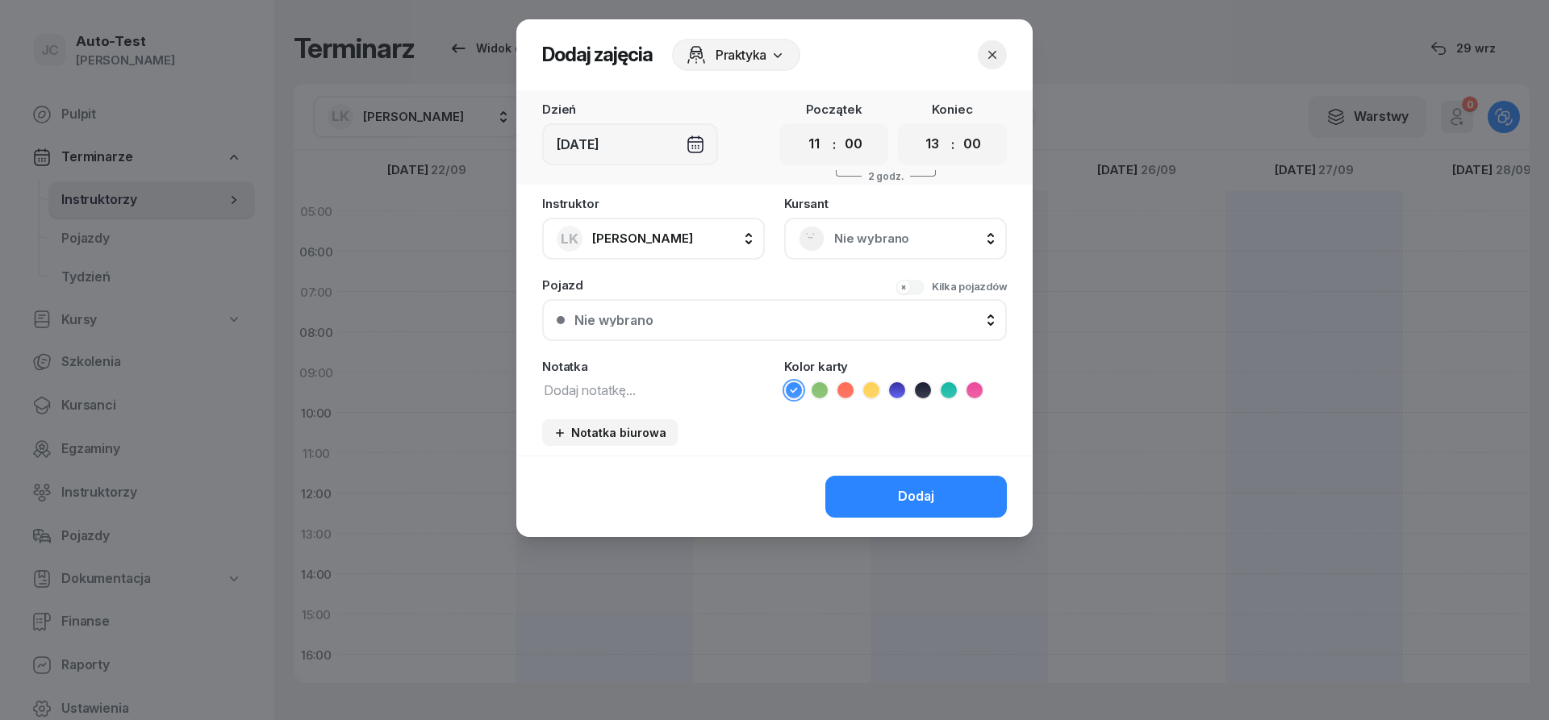
click at [858, 240] on span "Nie wybrano" at bounding box center [913, 238] width 158 height 21
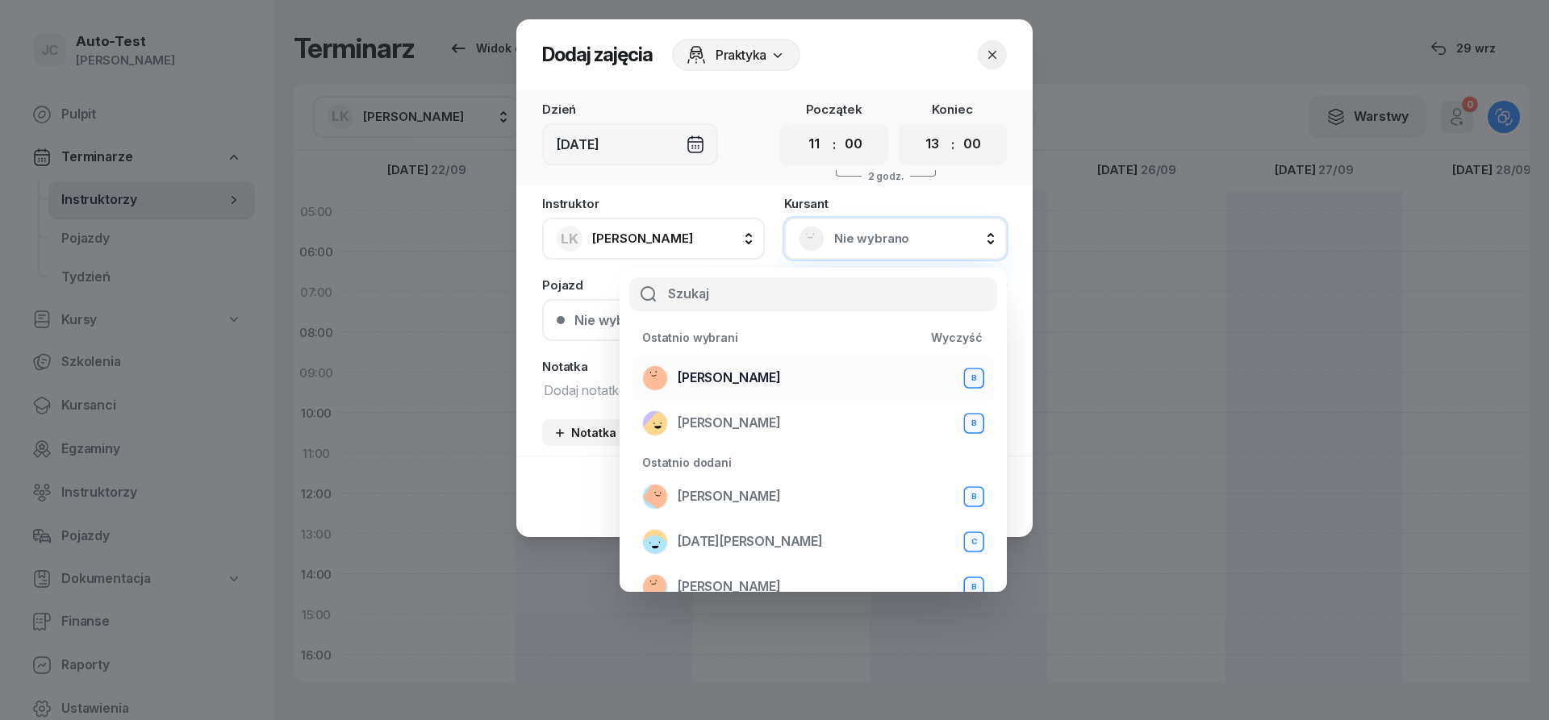
click at [763, 381] on div "[PERSON_NAME] B" at bounding box center [813, 378] width 342 height 26
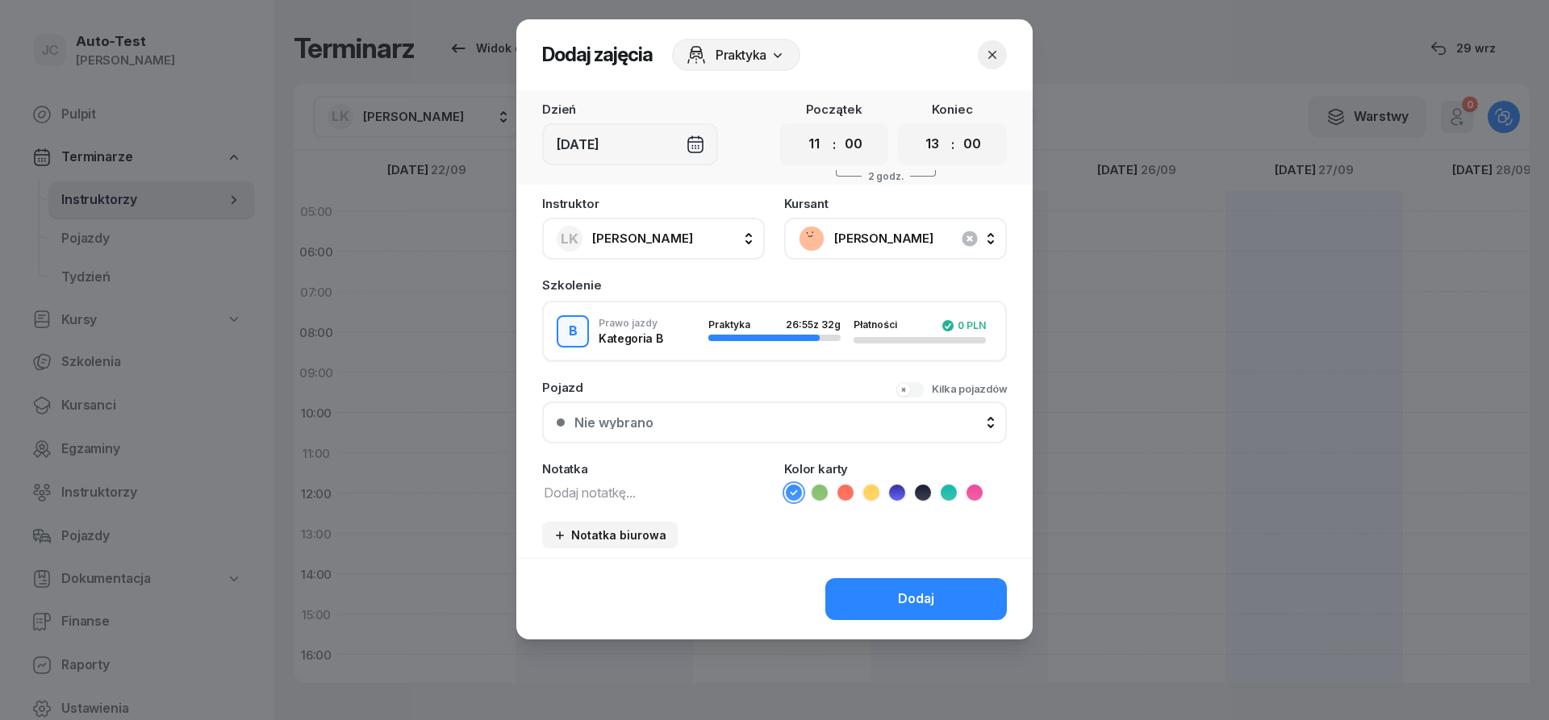
click at [686, 424] on div "Nie wybrano" at bounding box center [783, 422] width 418 height 13
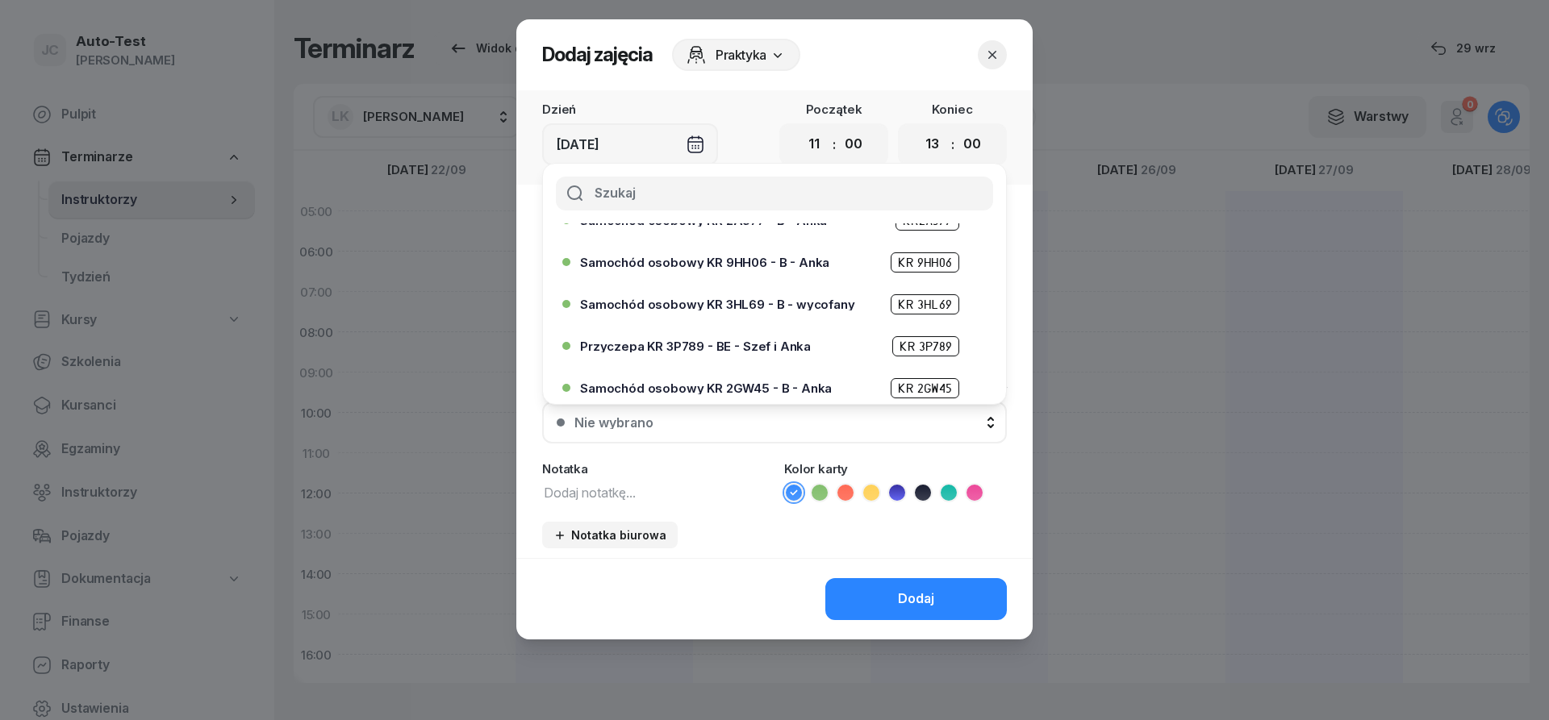
scroll to position [290, 0]
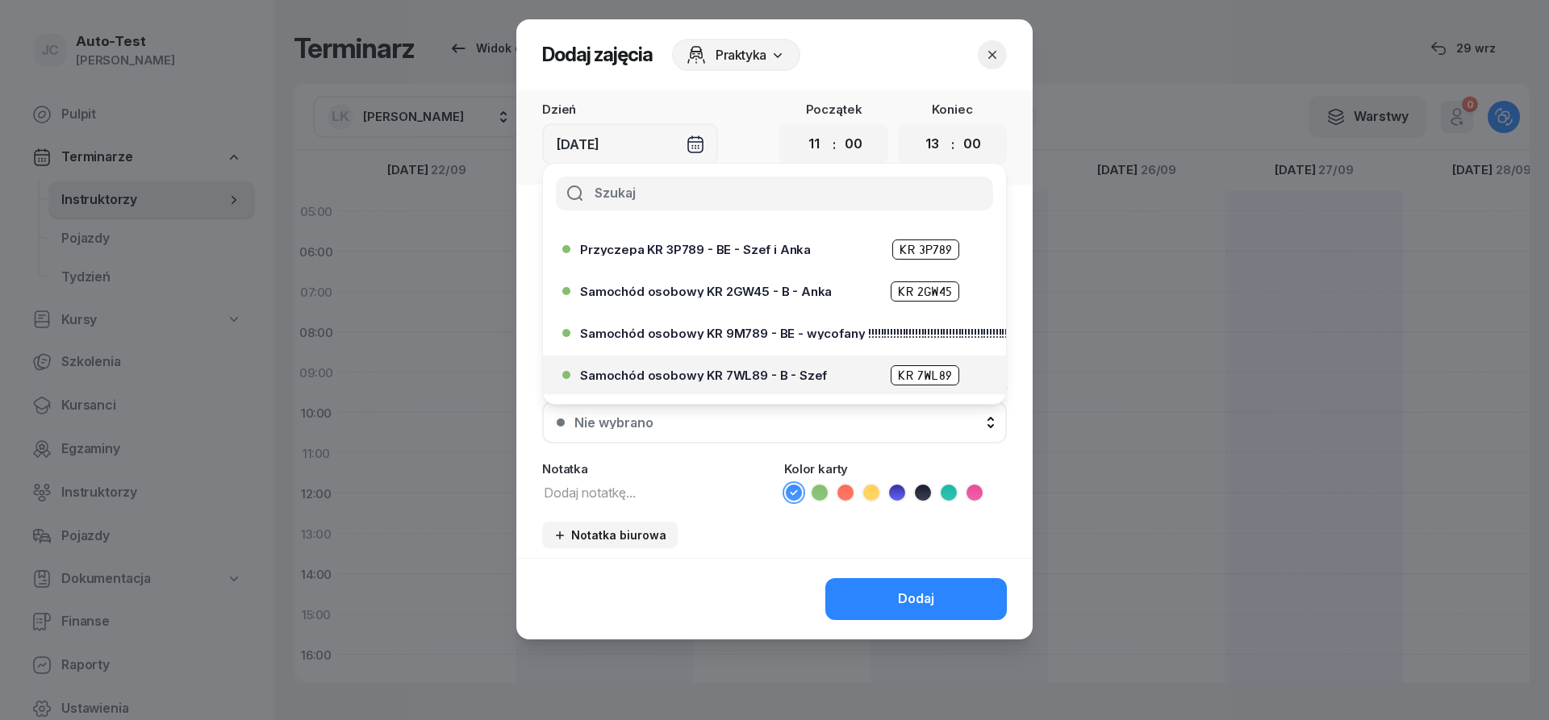
click at [754, 368] on div "Samochód osobowy KR 7WL89 - B - Szef KR 7WL89" at bounding box center [778, 375] width 397 height 20
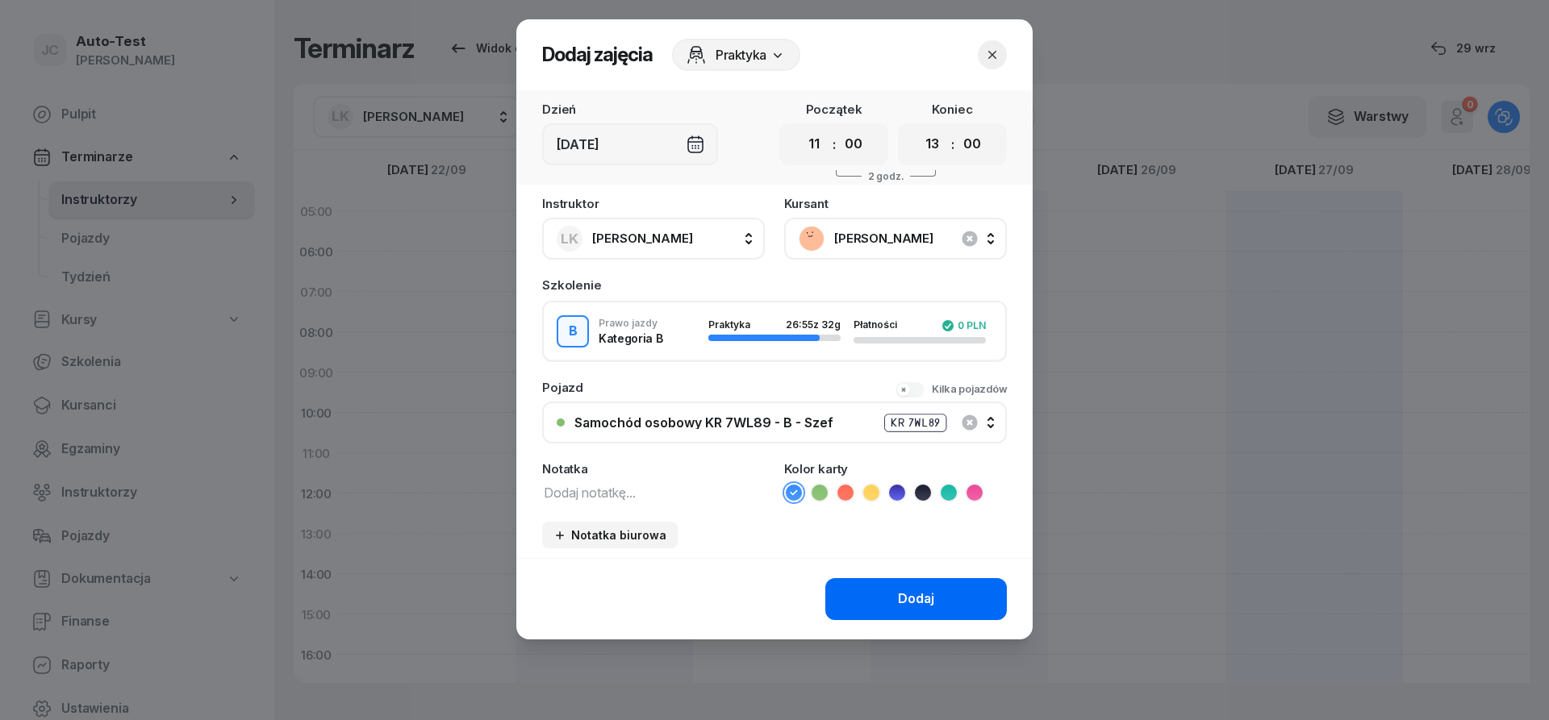
click at [867, 580] on button "Dodaj" at bounding box center [916, 599] width 182 height 42
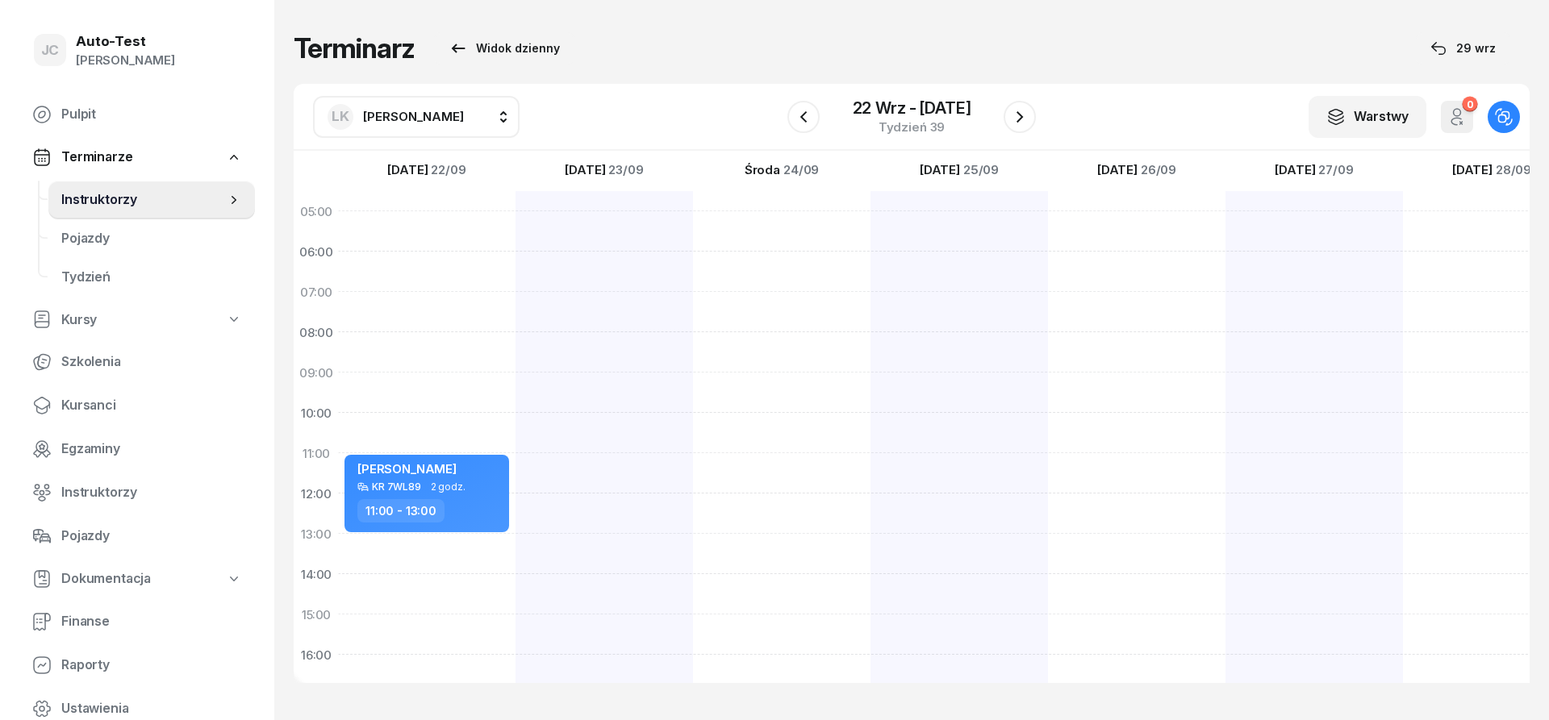
scroll to position [0, 1]
click at [1288, 418] on div at bounding box center [1313, 594] width 177 height 807
select select "10"
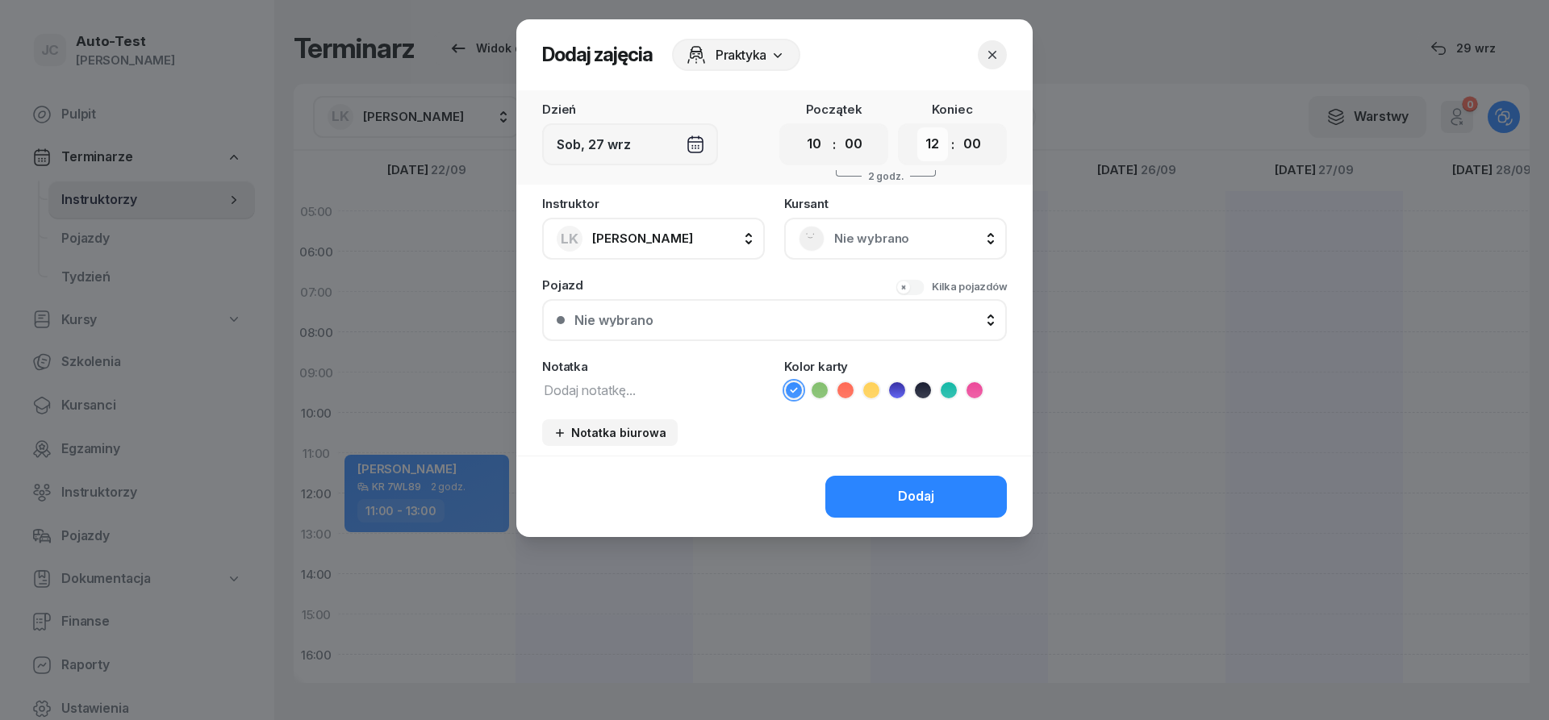
click at [917, 127] on select "00 01 02 03 04 05 06 07 08 09 10 11 12 13 14 15 16 17 18 19 20 21 22 23" at bounding box center [932, 144] width 31 height 34
select select "11"
click option "11" at bounding box center [0, 0] width 0 height 0
click at [957, 127] on select "00 05 10 15 20 25 30 35 40 45 50 55" at bounding box center [972, 144] width 31 height 34
select select "30"
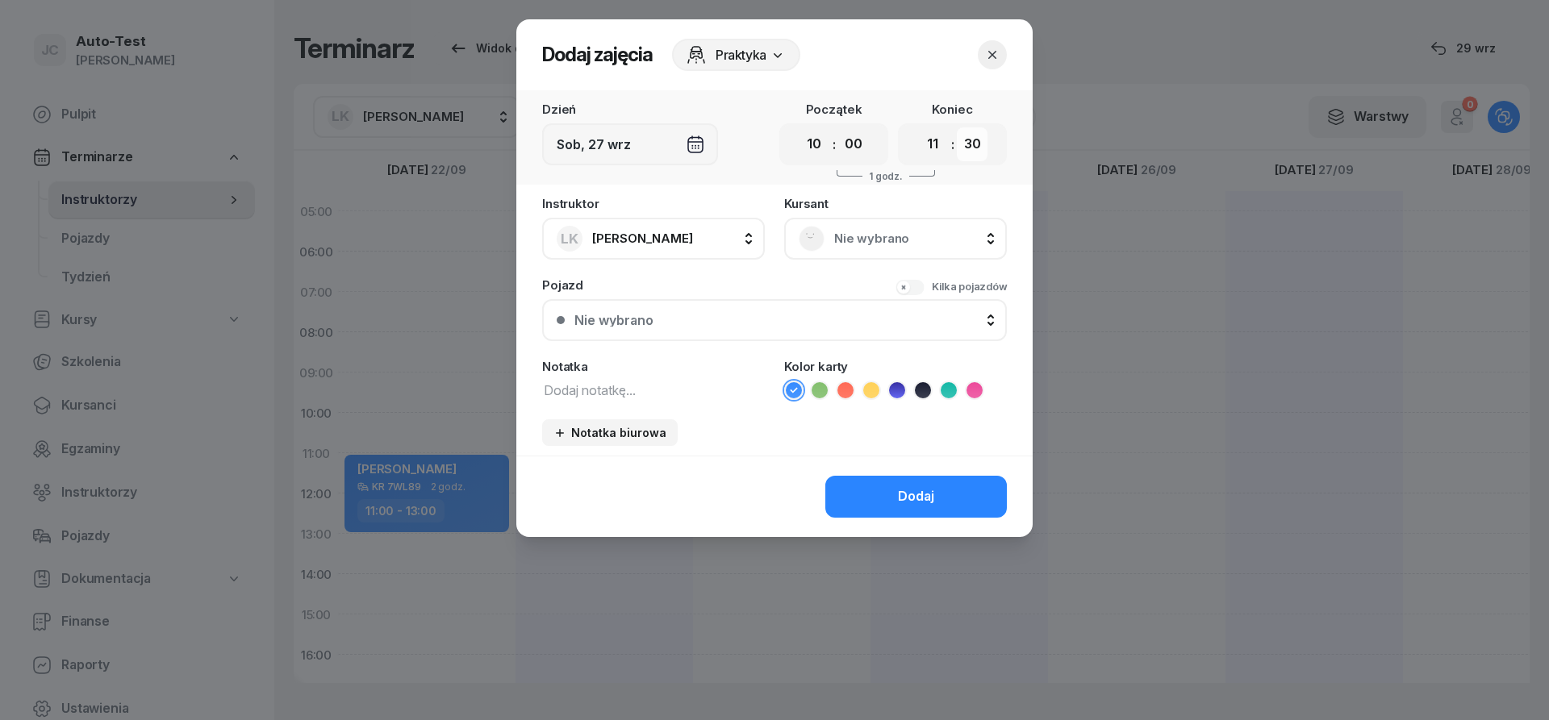
click option "30" at bounding box center [0, 0] width 0 height 0
click at [840, 223] on div "Nie wybrano" at bounding box center [895, 239] width 223 height 42
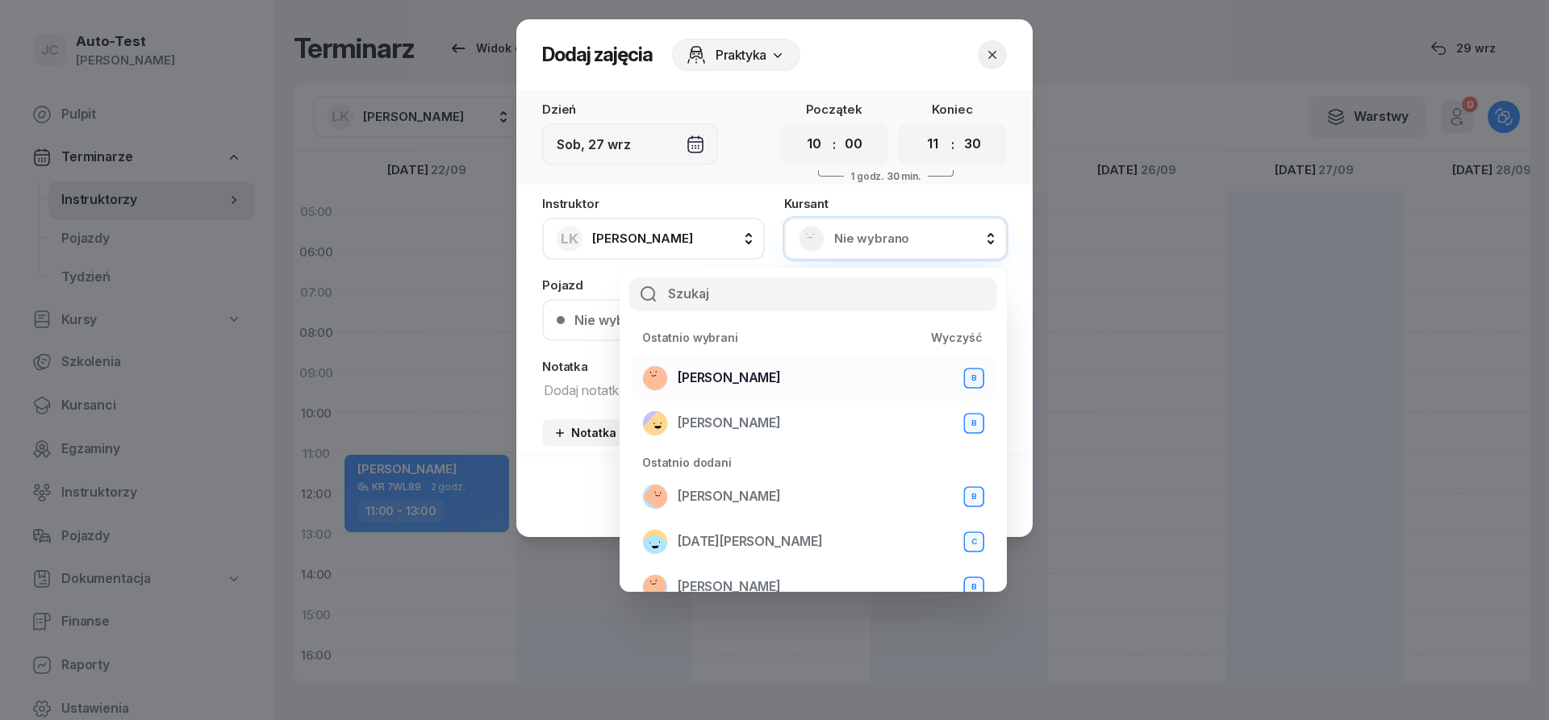
click at [771, 380] on div "[PERSON_NAME] B" at bounding box center [813, 378] width 342 height 26
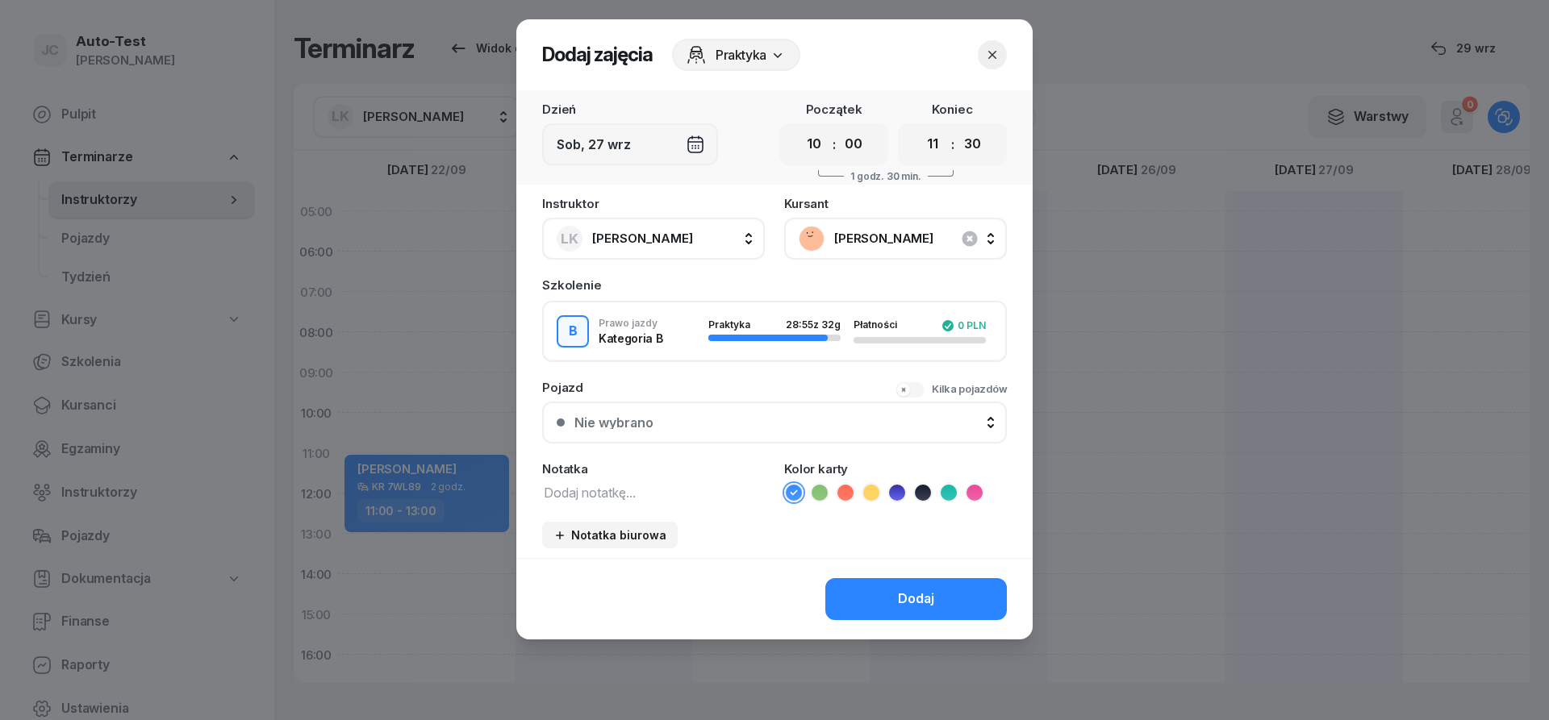
click at [717, 424] on div "Nie wybrano" at bounding box center [783, 422] width 418 height 13
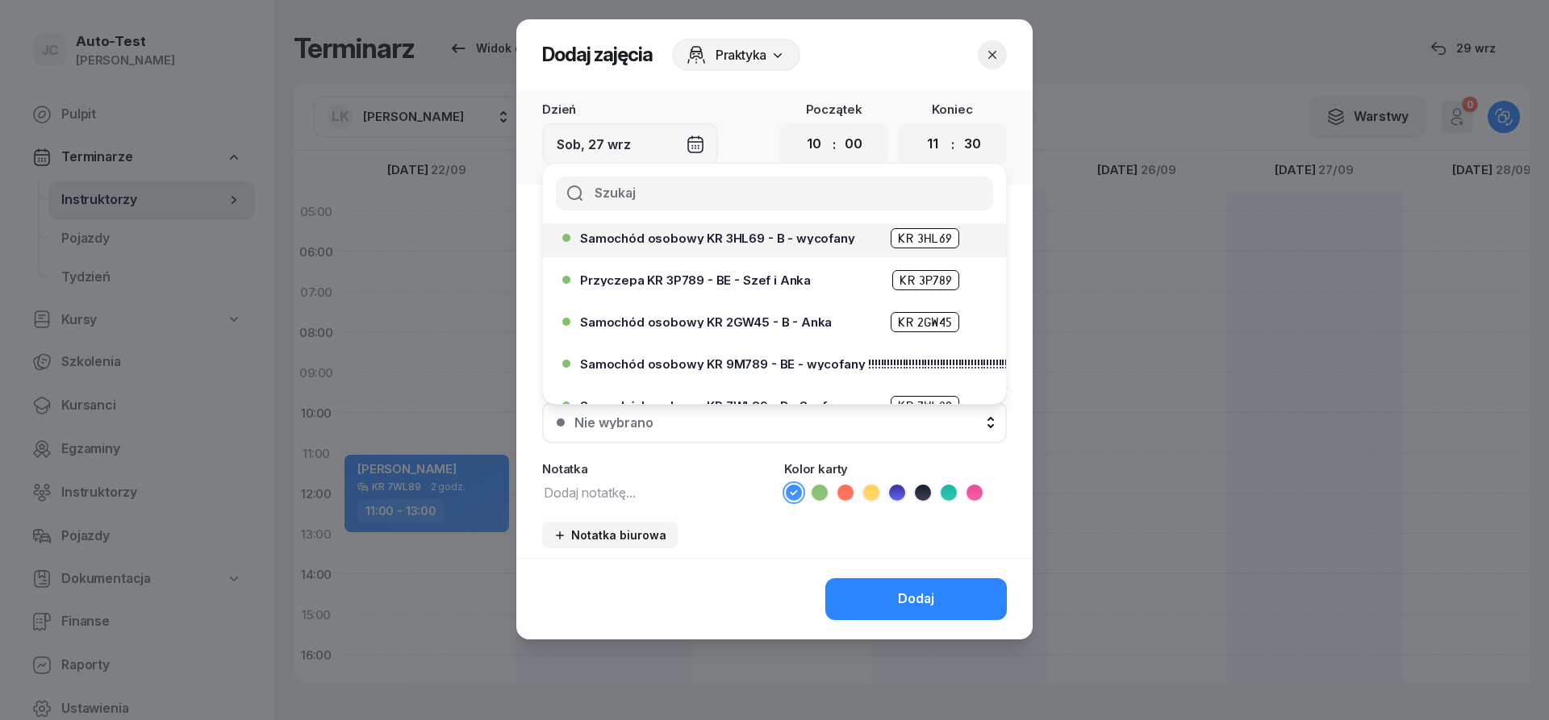
scroll to position [290, 0]
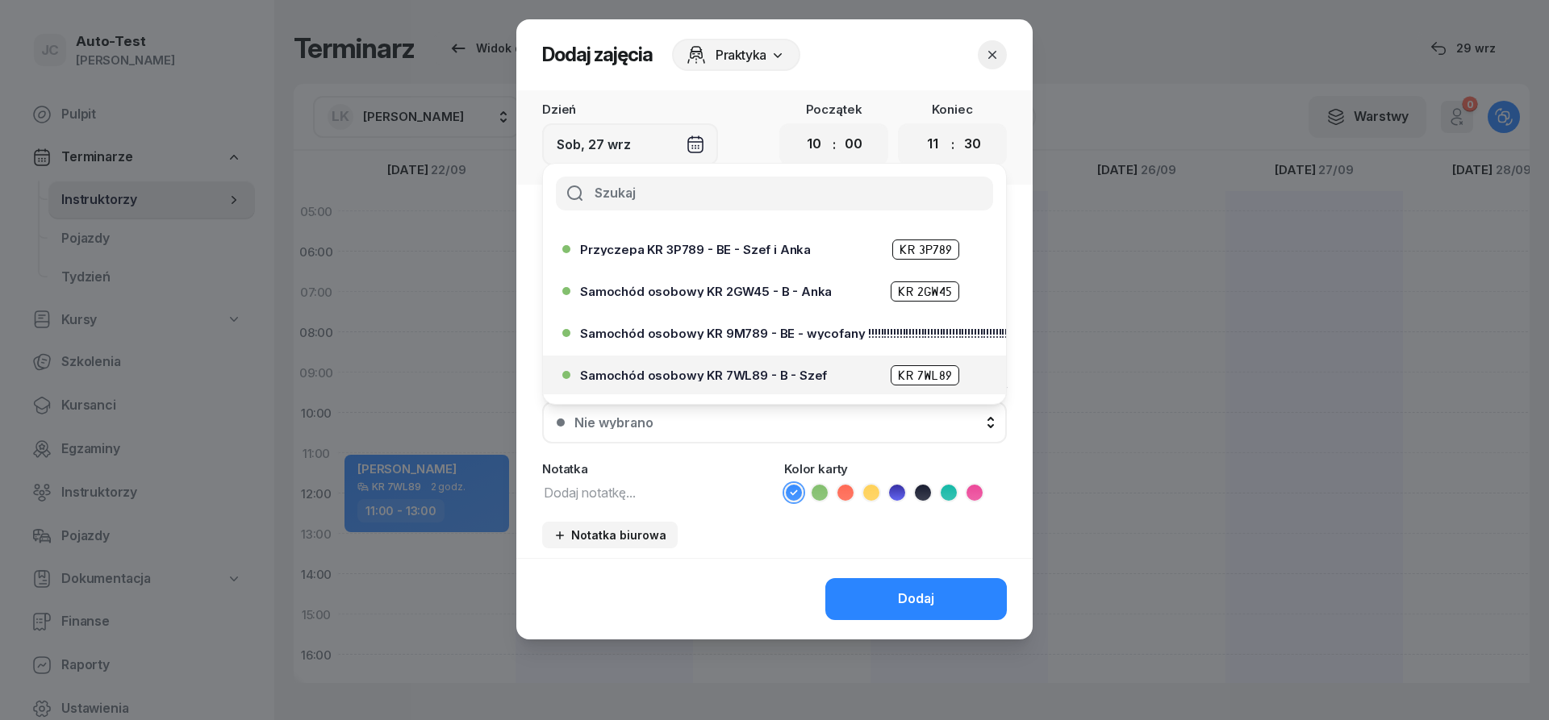
click at [754, 367] on div "Samochód osobowy KR 7WL89 - B - Szef KR 7WL89" at bounding box center [778, 375] width 397 height 20
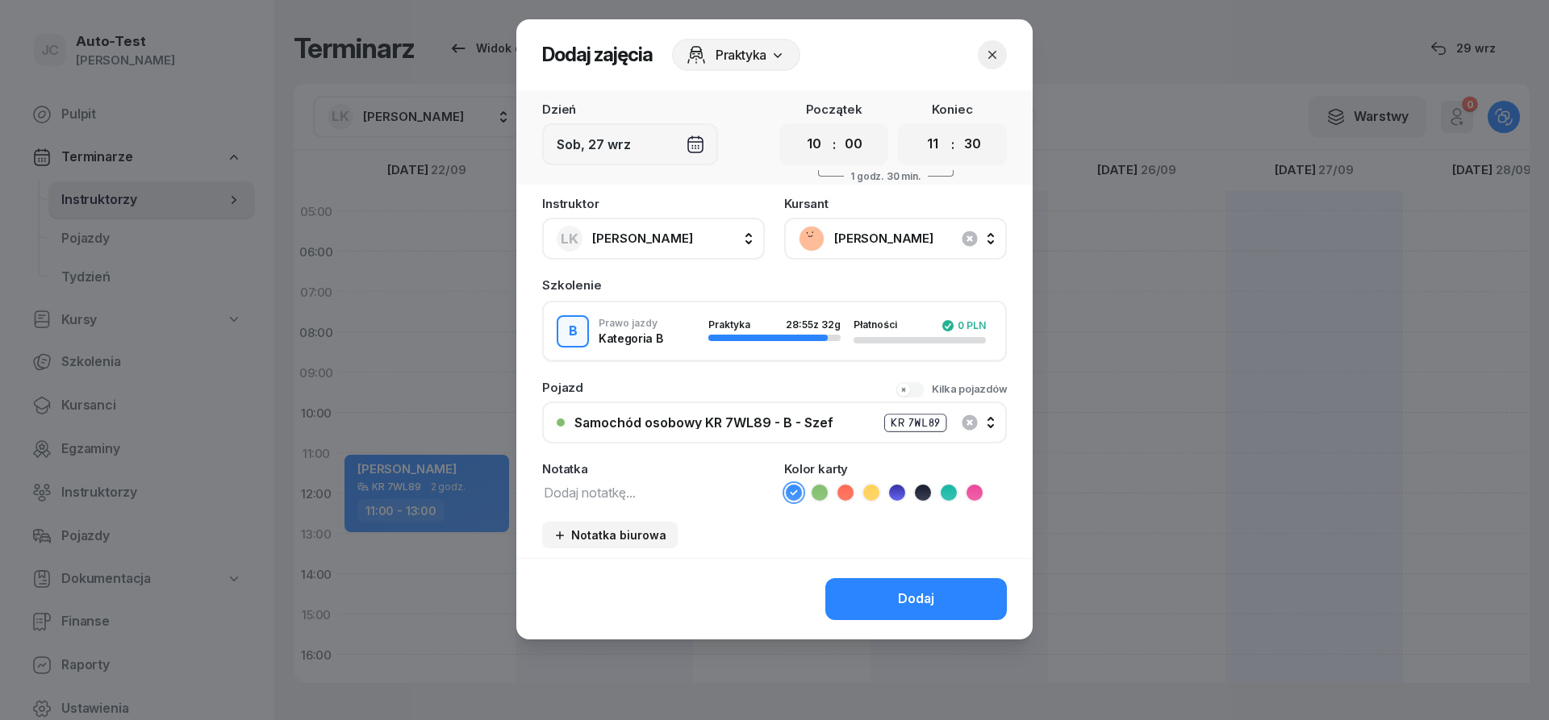
click at [871, 570] on div "Dodaj" at bounding box center [774, 598] width 516 height 81
click at [881, 584] on button "Dodaj" at bounding box center [916, 599] width 182 height 42
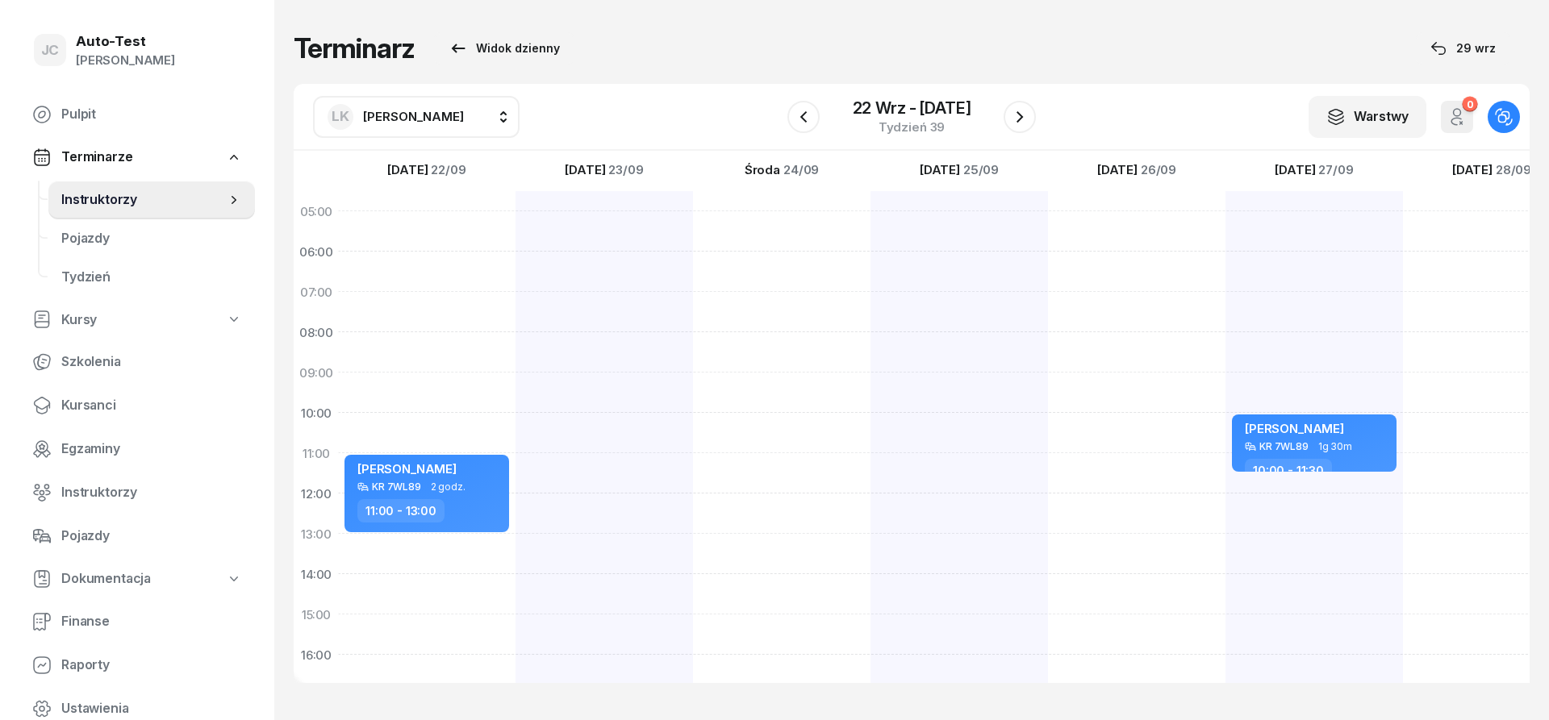
click at [1318, 474] on div "[PERSON_NAME] KR 7WL89 1g 30m 10:00 - 11:30" at bounding box center [1313, 594] width 177 height 807
select select "11"
select select "30"
select select "13"
select select "30"
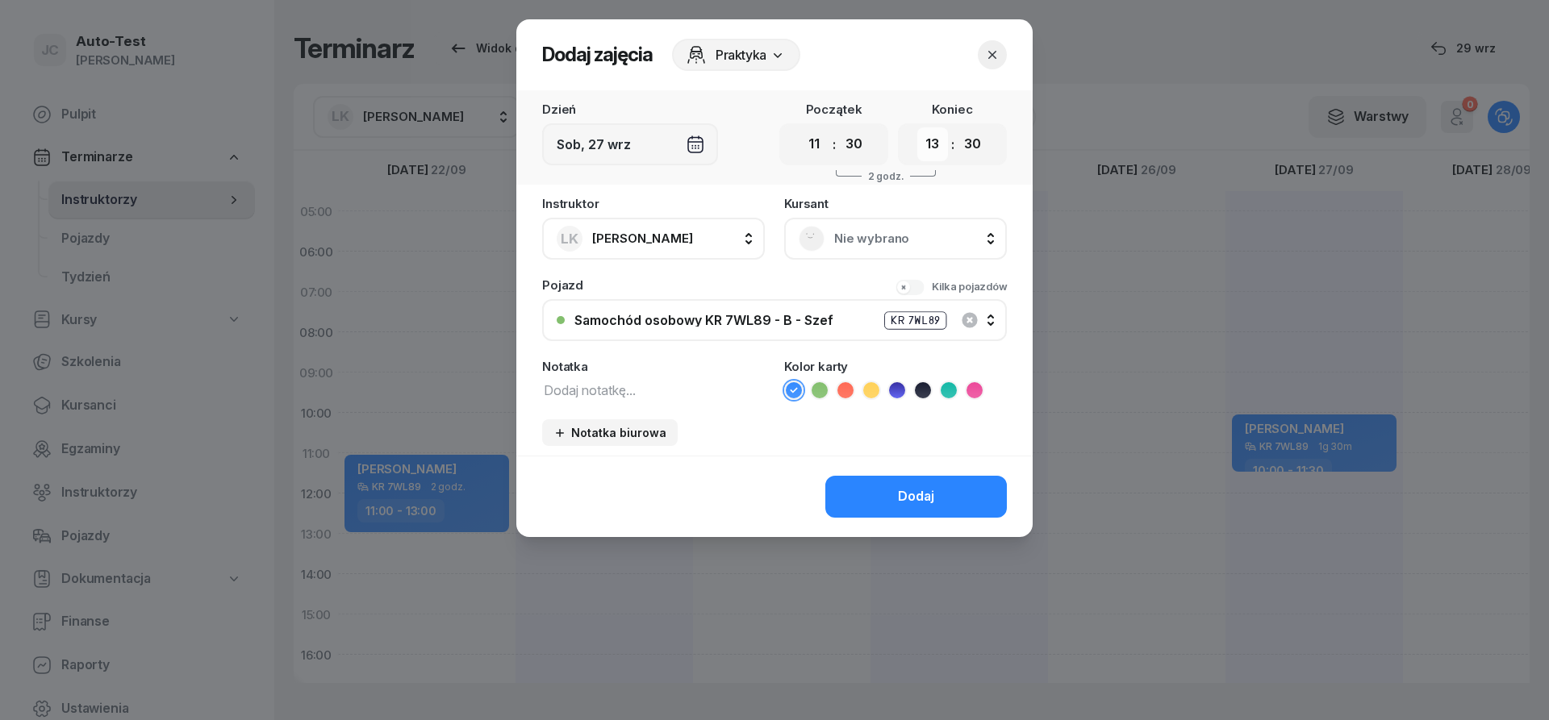
click at [917, 127] on select "00 01 02 03 04 05 06 07 08 09 10 11 12 13 14 15 16 17 18 19 20 21 22 23" at bounding box center [932, 144] width 31 height 34
select select "12"
click option "12" at bounding box center [0, 0] width 0 height 0
click at [870, 244] on span "Nie wybrano" at bounding box center [913, 238] width 158 height 21
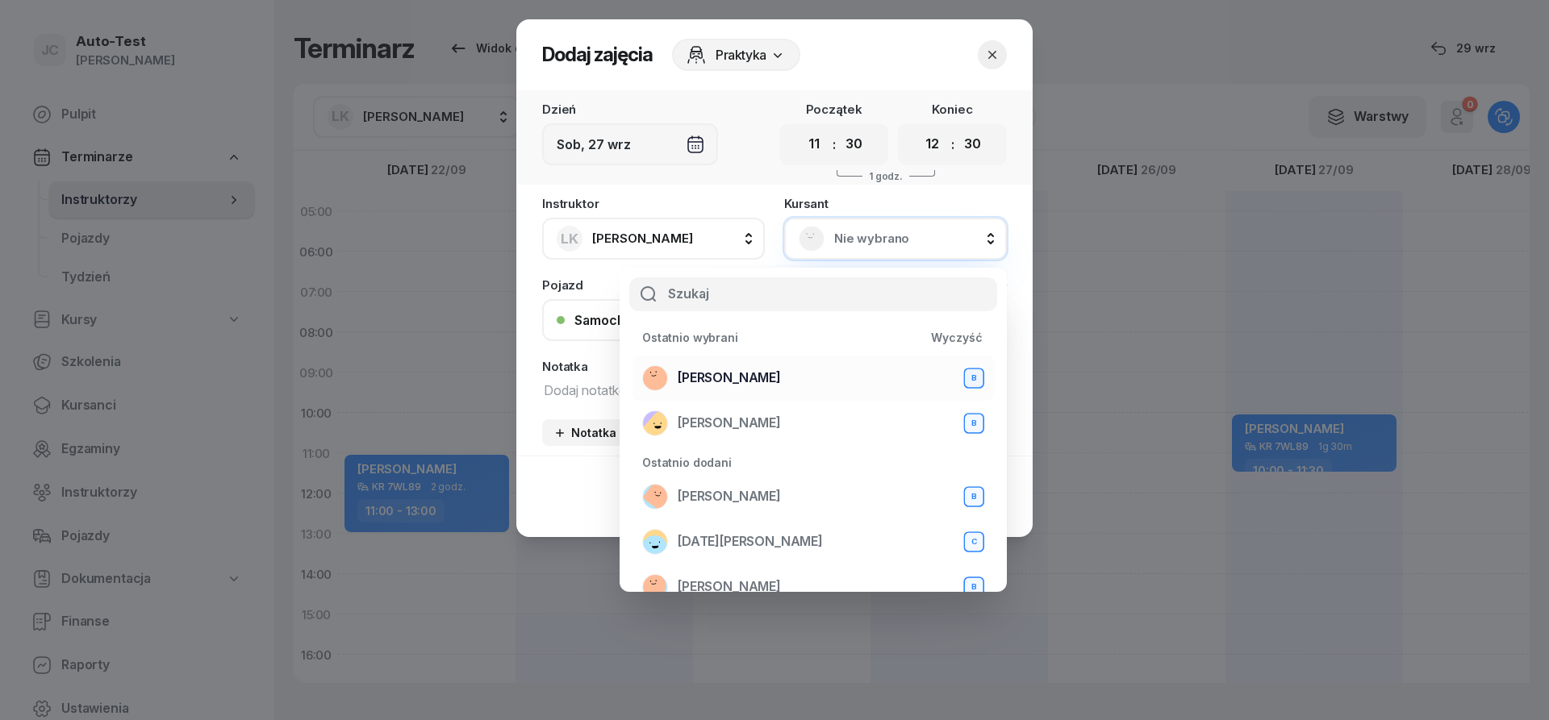
click at [748, 382] on span "[PERSON_NAME]" at bounding box center [729, 378] width 103 height 21
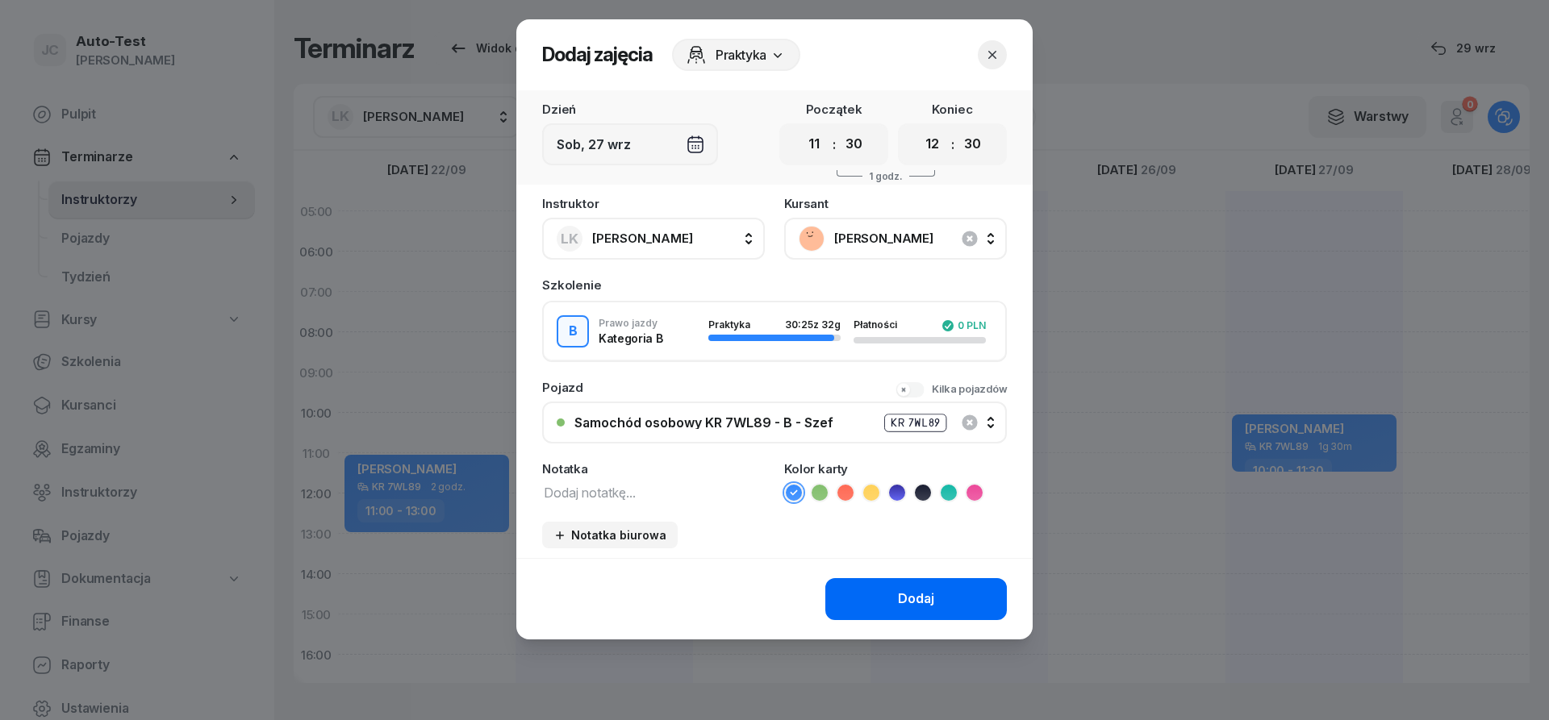
click at [889, 598] on button "Dodaj" at bounding box center [916, 599] width 182 height 42
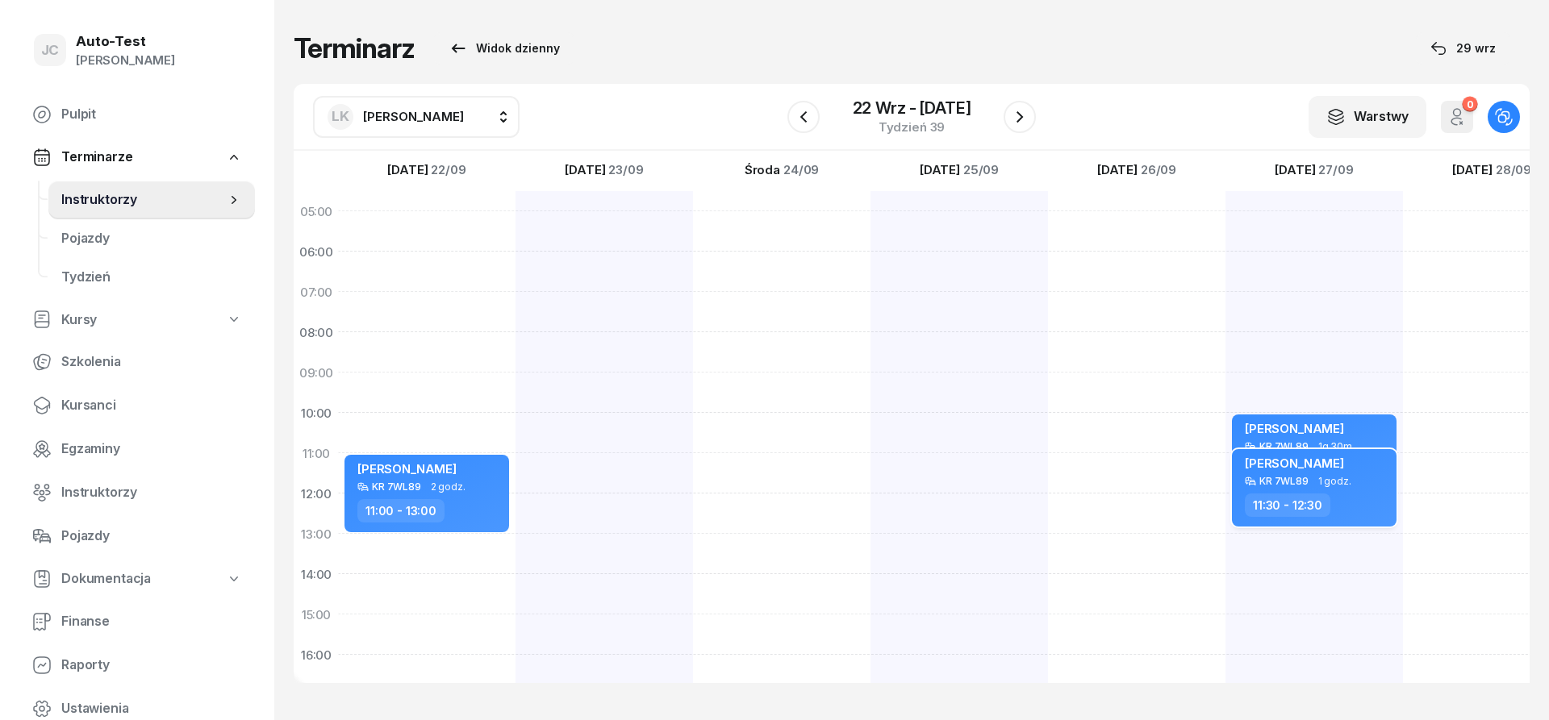
click at [1330, 486] on span "1 godz." at bounding box center [1334, 481] width 33 height 11
select select "11"
select select "30"
select select "12"
select select "30"
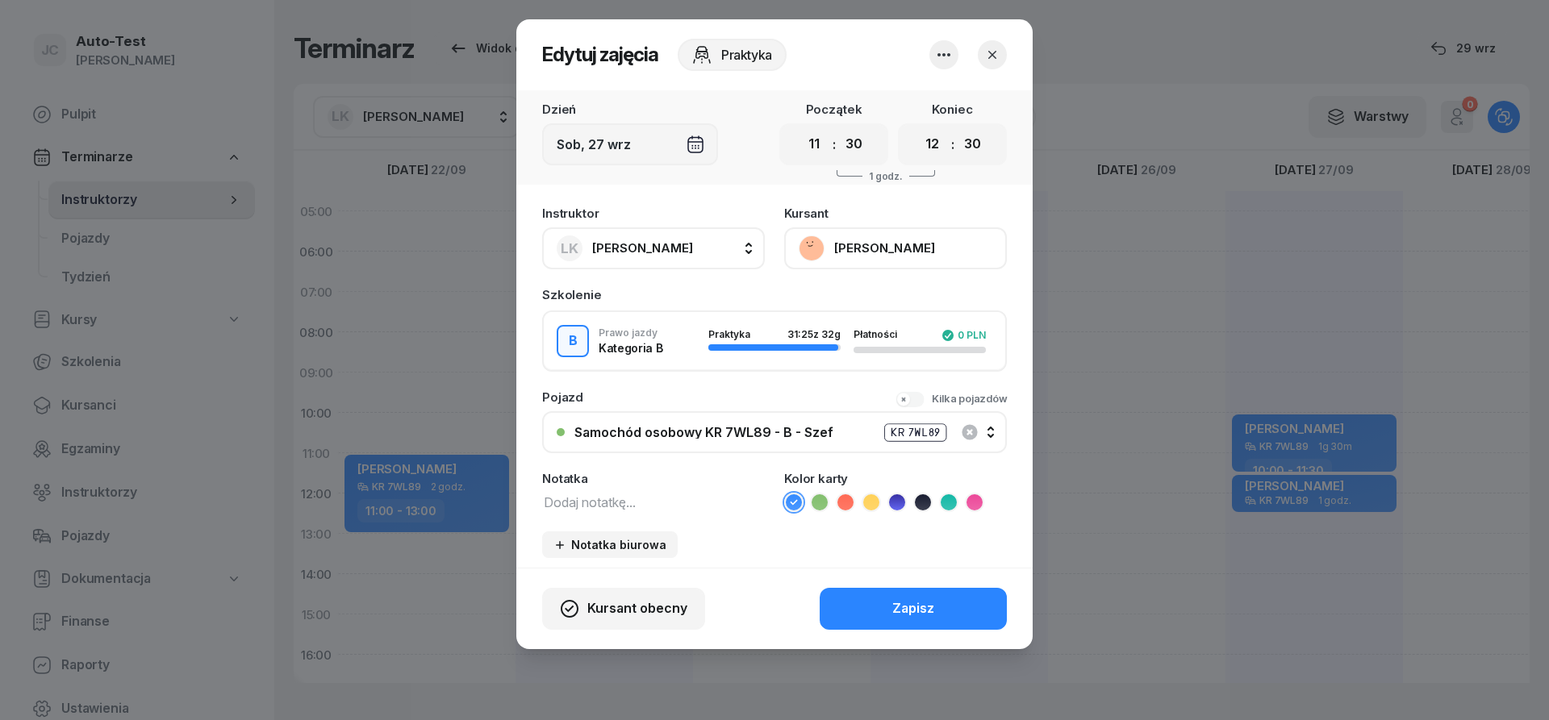
click at [987, 60] on icon "button" at bounding box center [992, 55] width 16 height 16
